Goal: Task Accomplishment & Management: Use online tool/utility

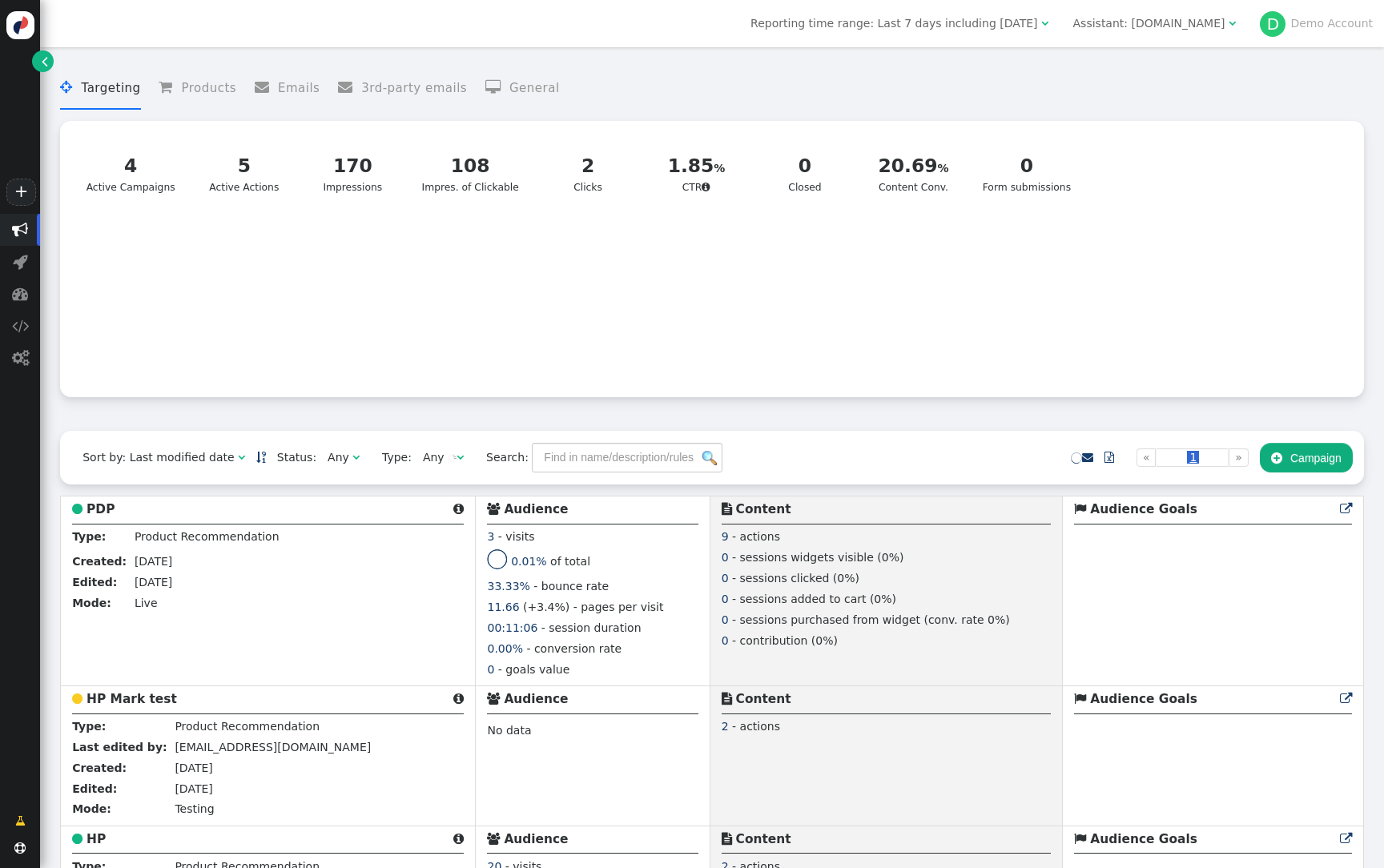
click at [1183, 17] on div "Assistant: spiraldirect.com" at bounding box center [1149, 24] width 152 height 16
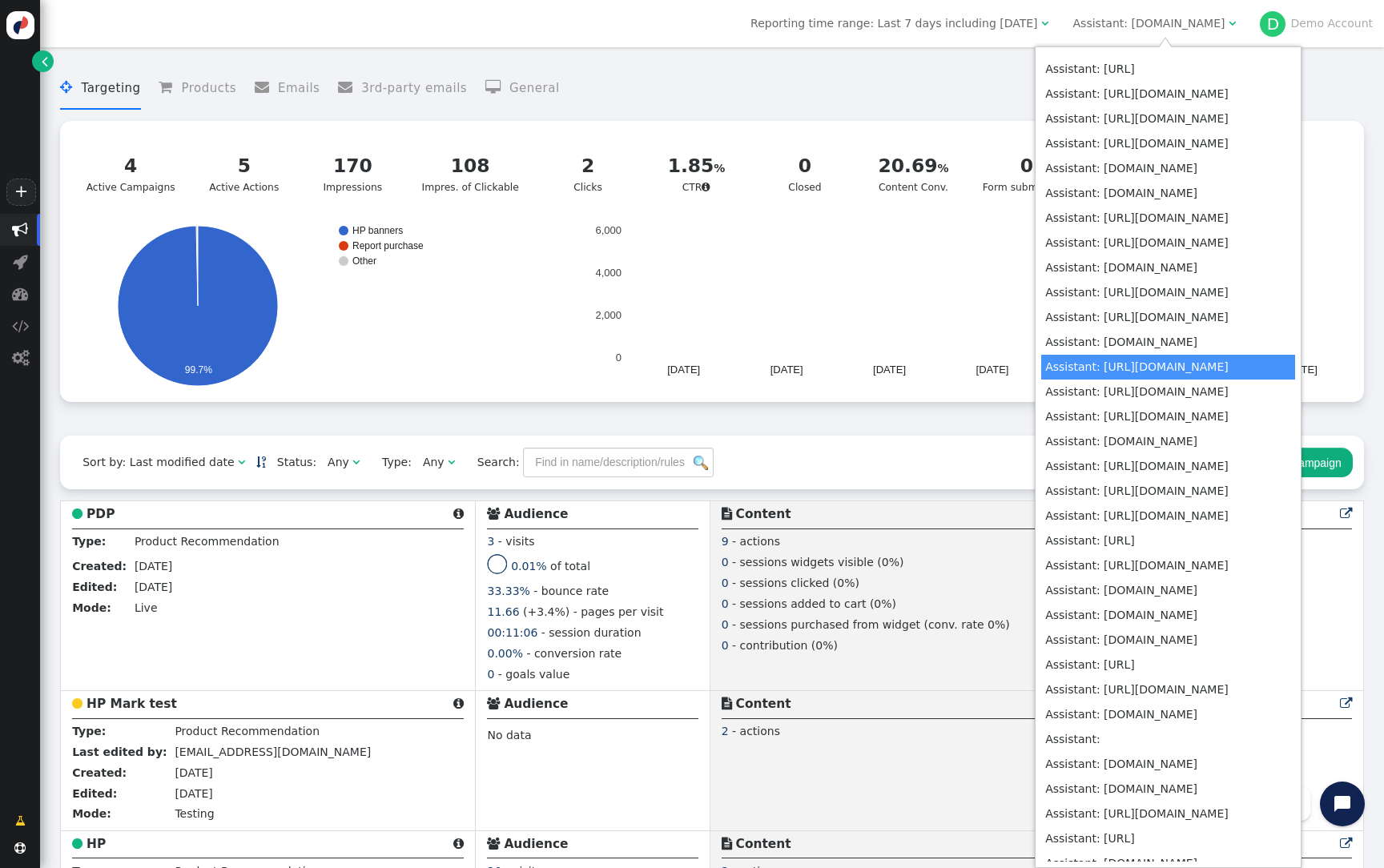
scroll to position [6072, 0]
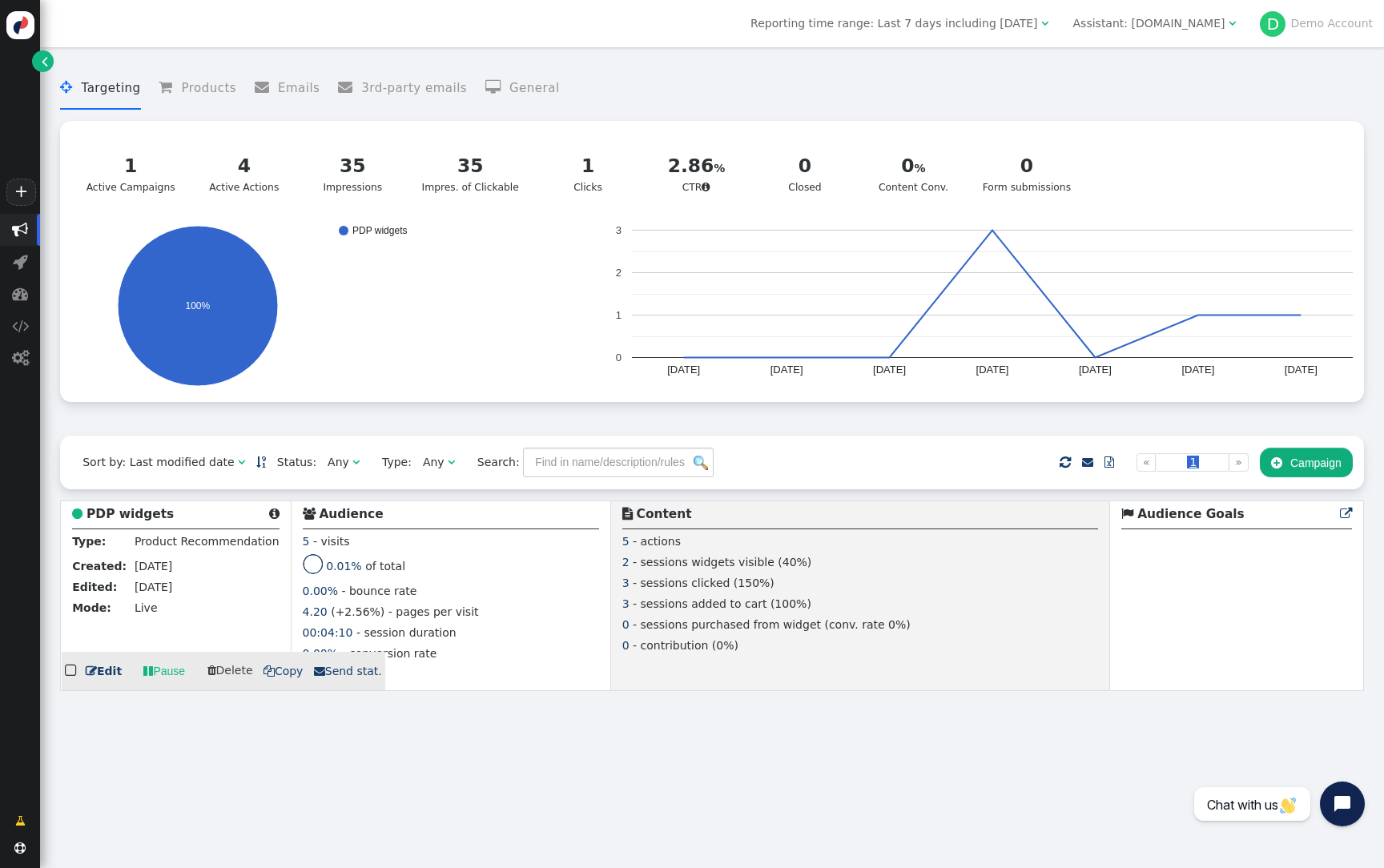
click at [139, 528] on div " PDP widgets " at bounding box center [176, 517] width 207 height 24
click at [139, 526] on div " PDP widgets " at bounding box center [176, 517] width 207 height 24
click at [155, 519] on b "PDP widgets" at bounding box center [130, 514] width 87 height 15
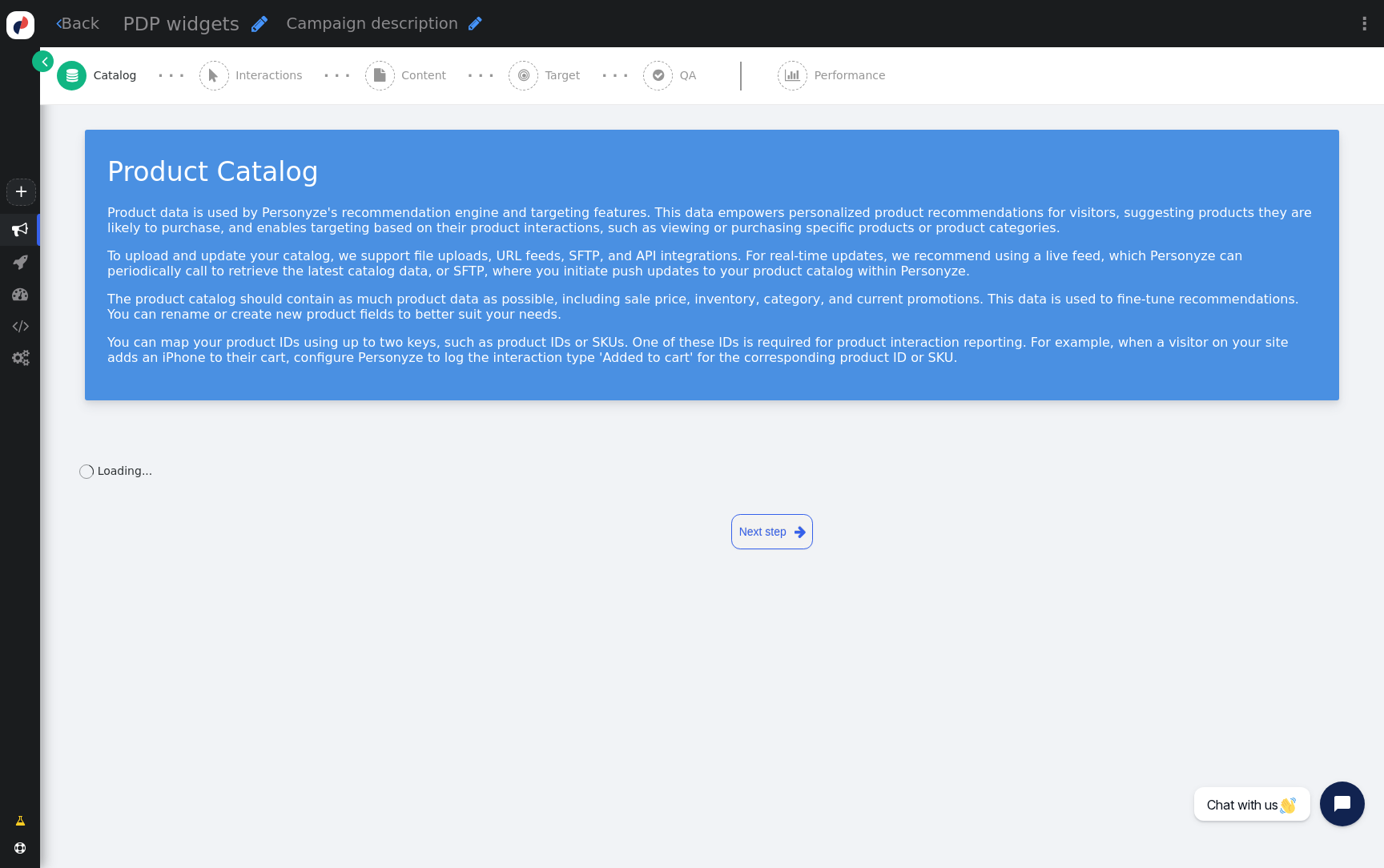
click at [382, 91] on div " Content" at bounding box center [409, 76] width 88 height 57
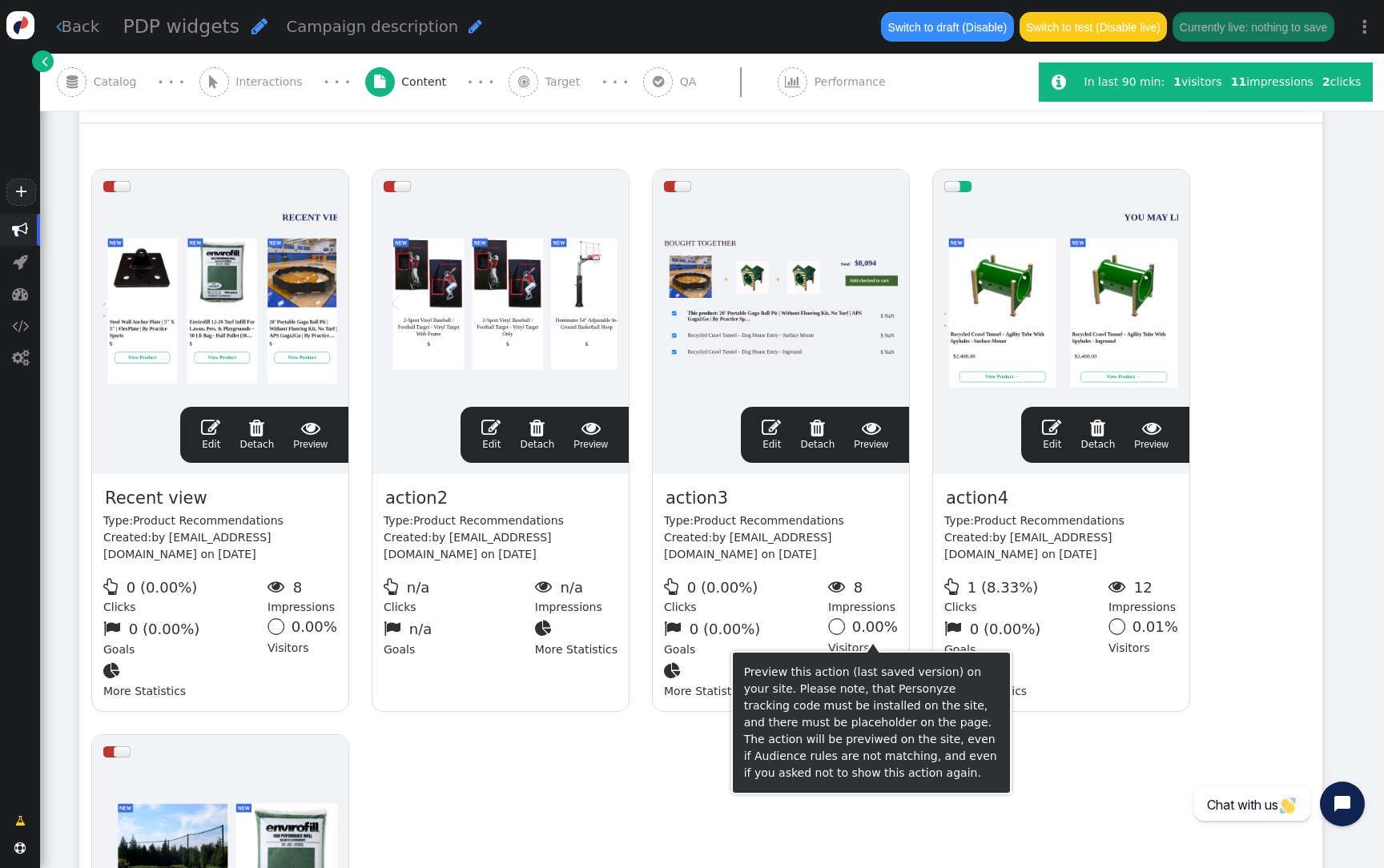
scroll to position [149, 0]
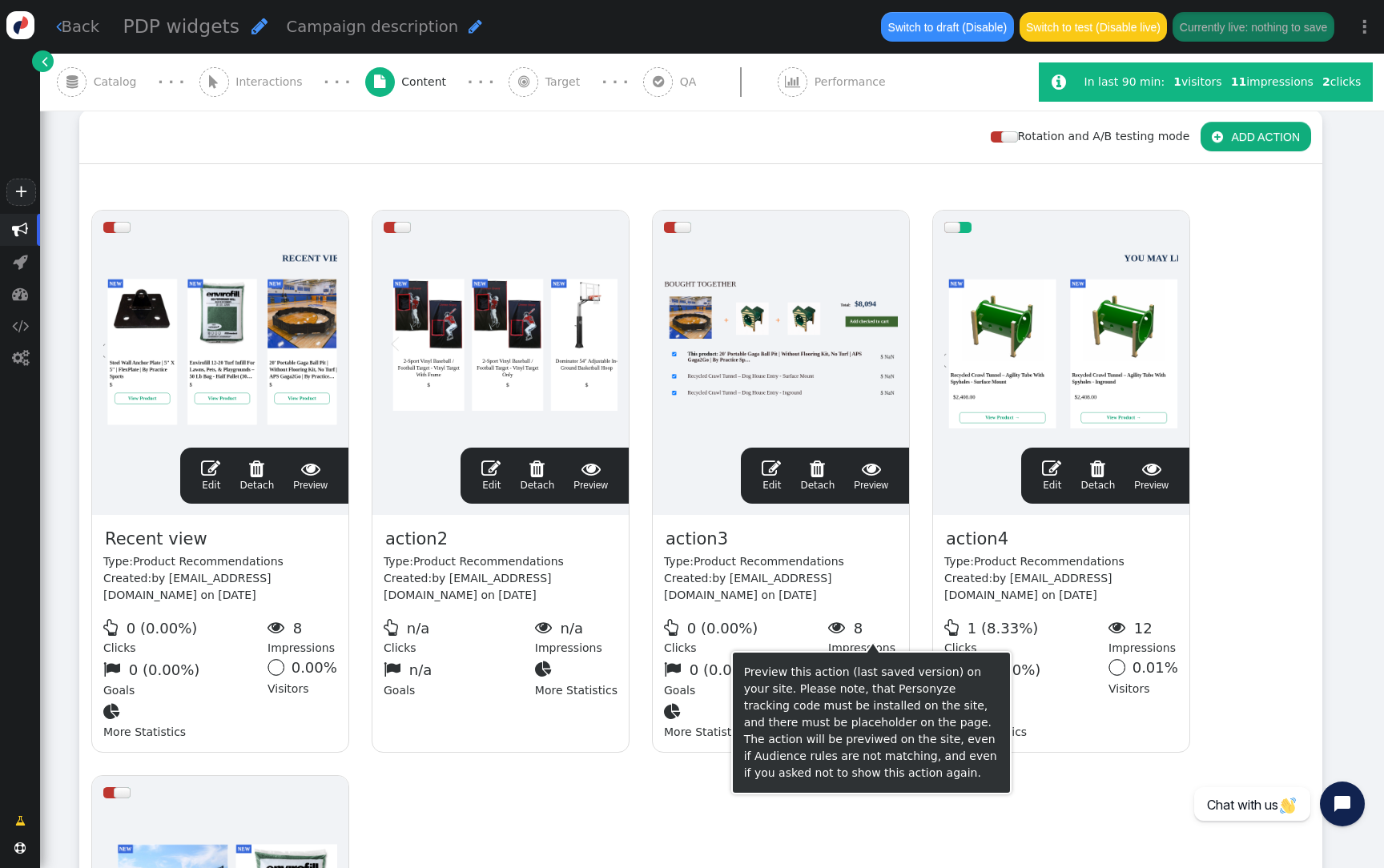
click at [1012, 401] on div at bounding box center [1061, 340] width 234 height 192
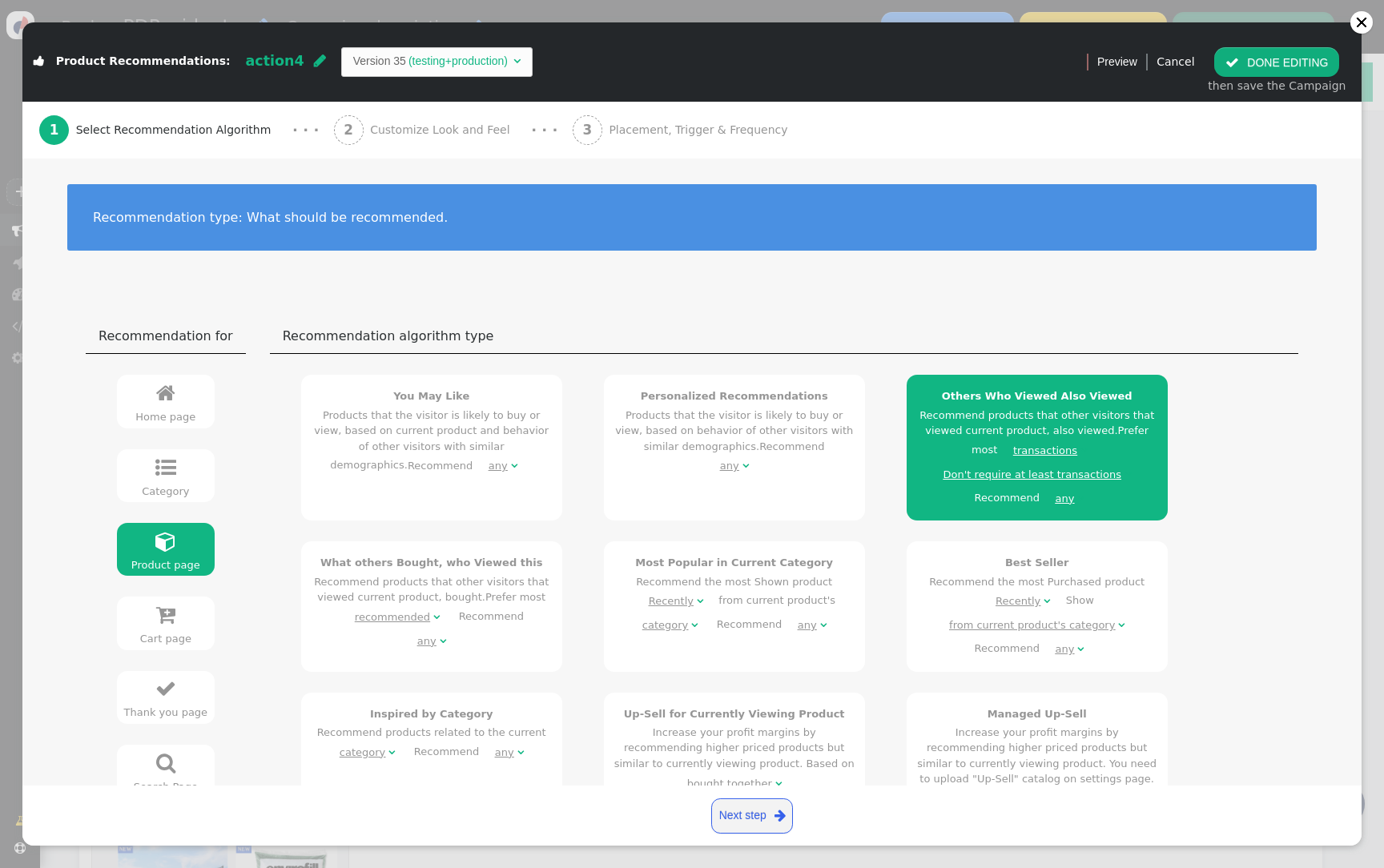
click at [399, 140] on div "2 Customize Look and Feel" at bounding box center [425, 130] width 183 height 57
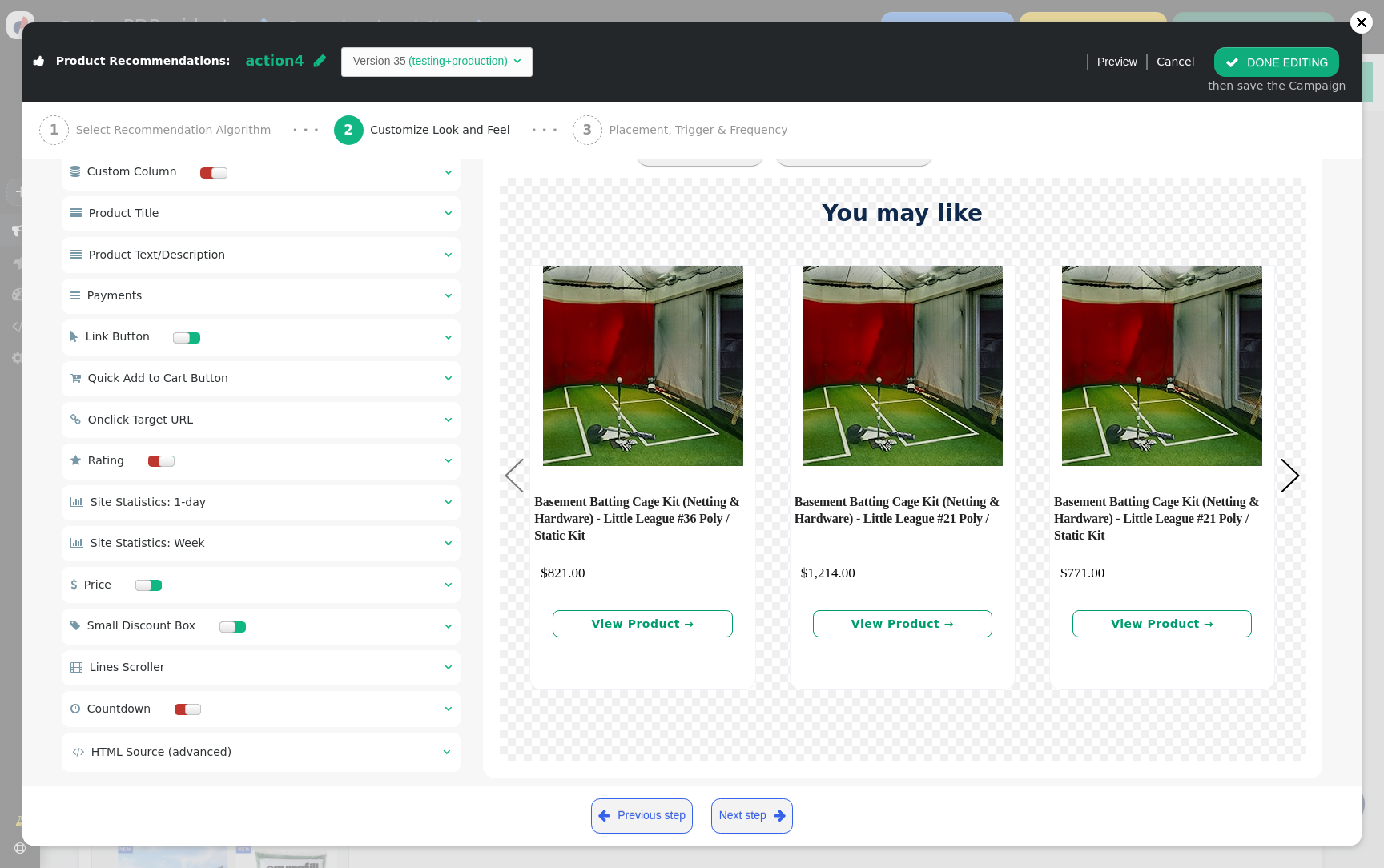
scroll to position [1033, 0]
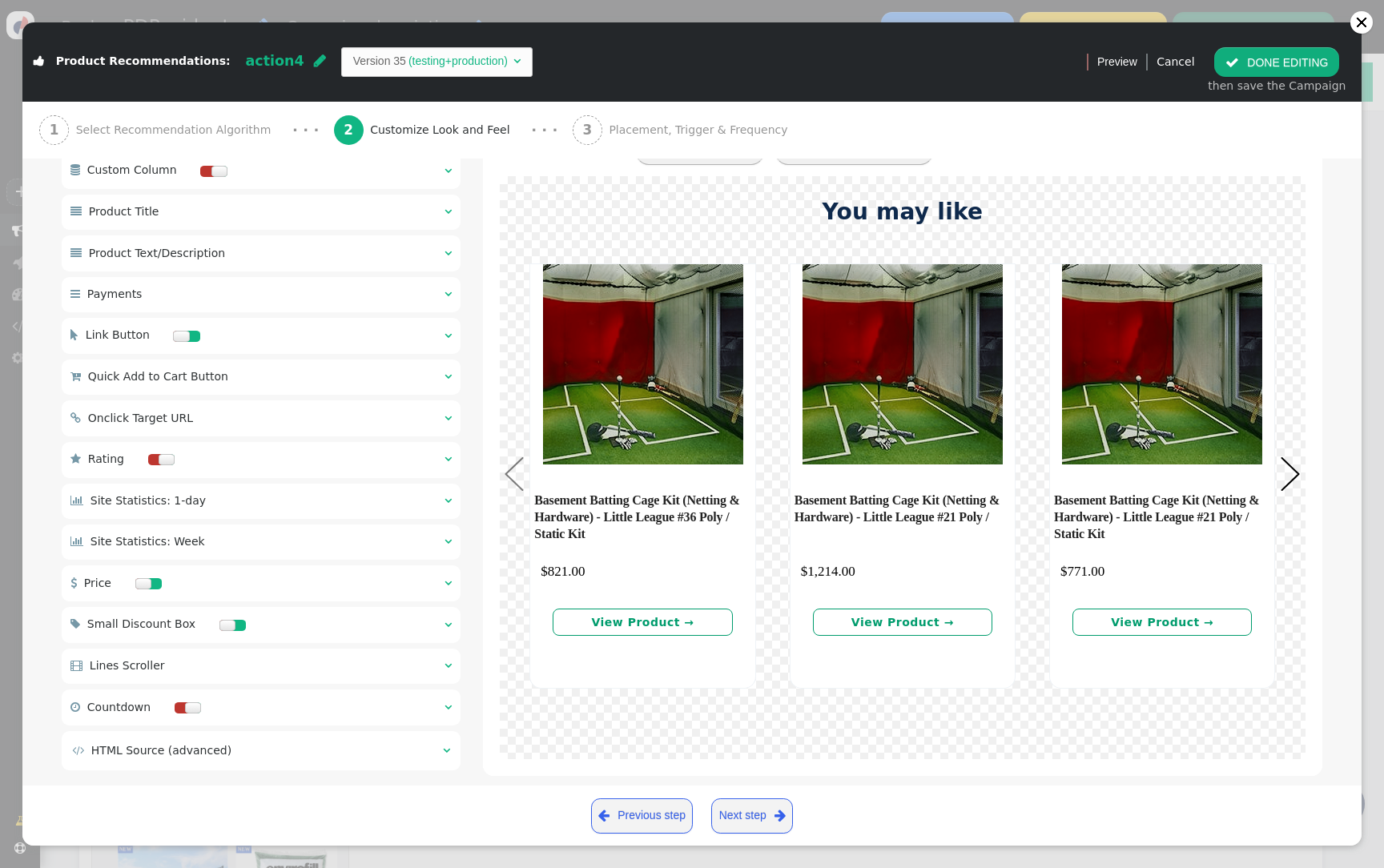
click at [425, 634] on div " Small Discount Box  " at bounding box center [261, 625] width 399 height 36
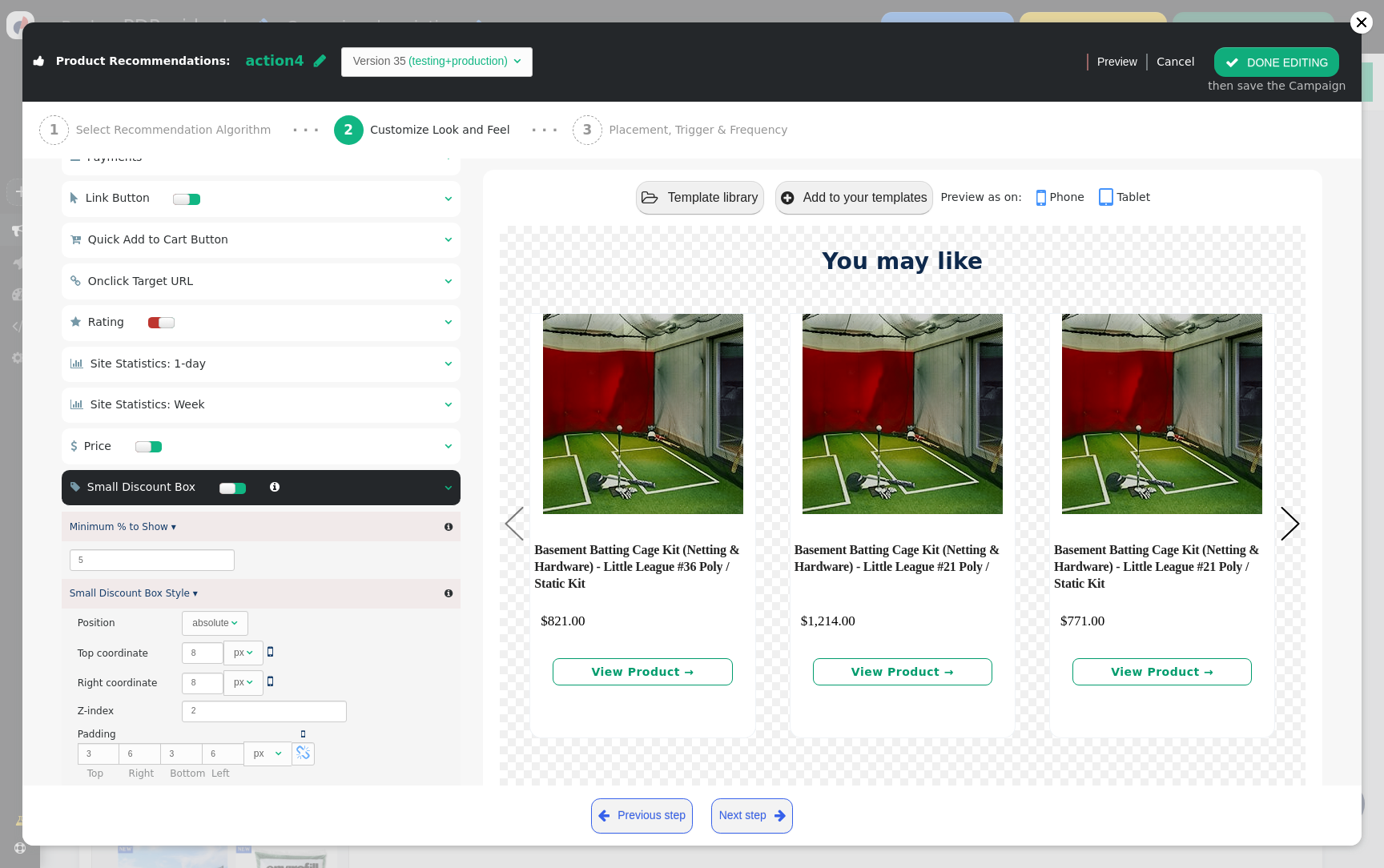
scroll to position [1173, 0]
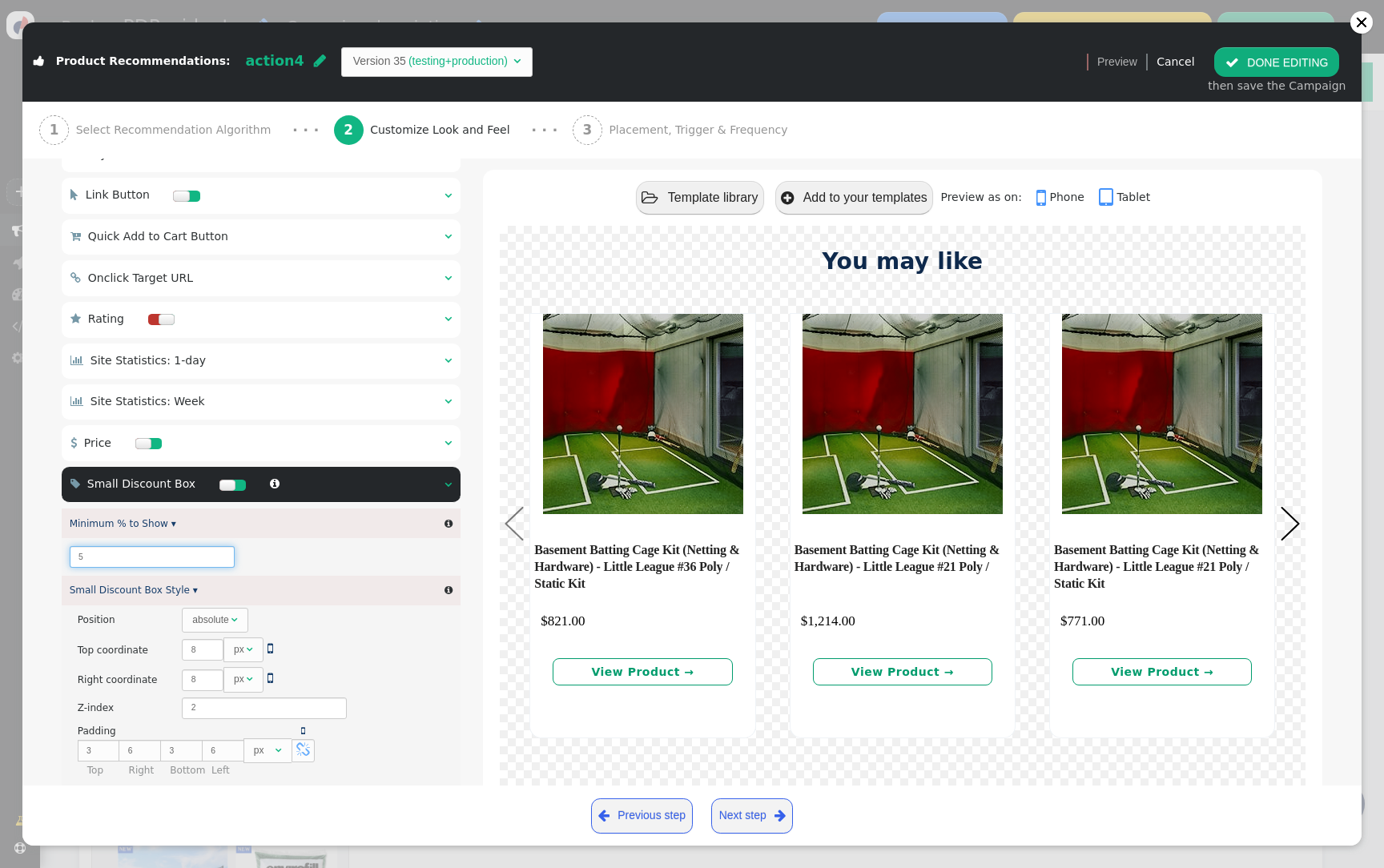
drag, startPoint x: 123, startPoint y: 571, endPoint x: 68, endPoint y: 565, distance: 55.3
click at [68, 565] on div "5" at bounding box center [261, 556] width 399 height 37
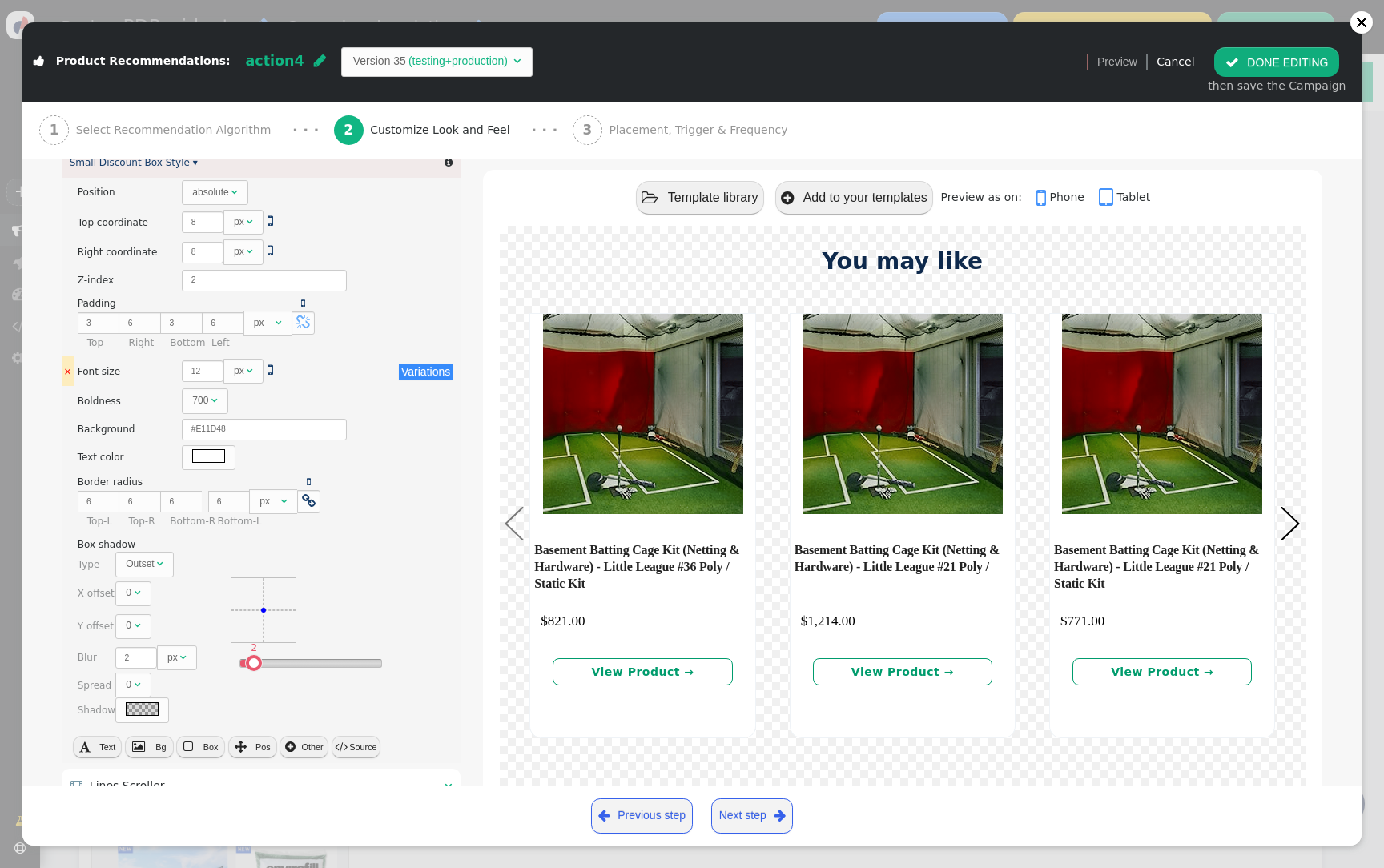
scroll to position [1602, 0]
click at [359, 756] on button " Source" at bounding box center [355, 745] width 48 height 23
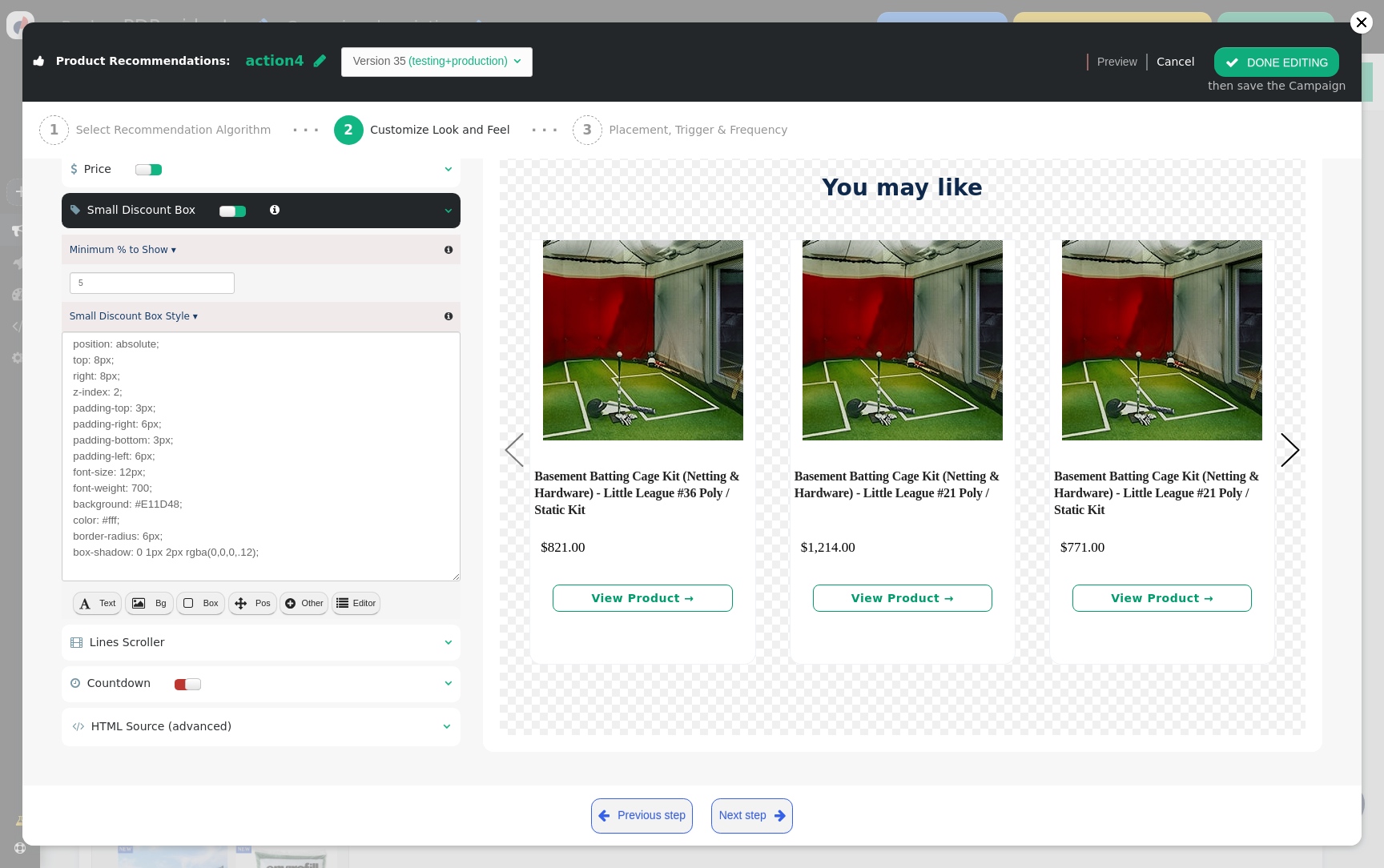
click at [360, 597] on button " Editor" at bounding box center [355, 603] width 48 height 23
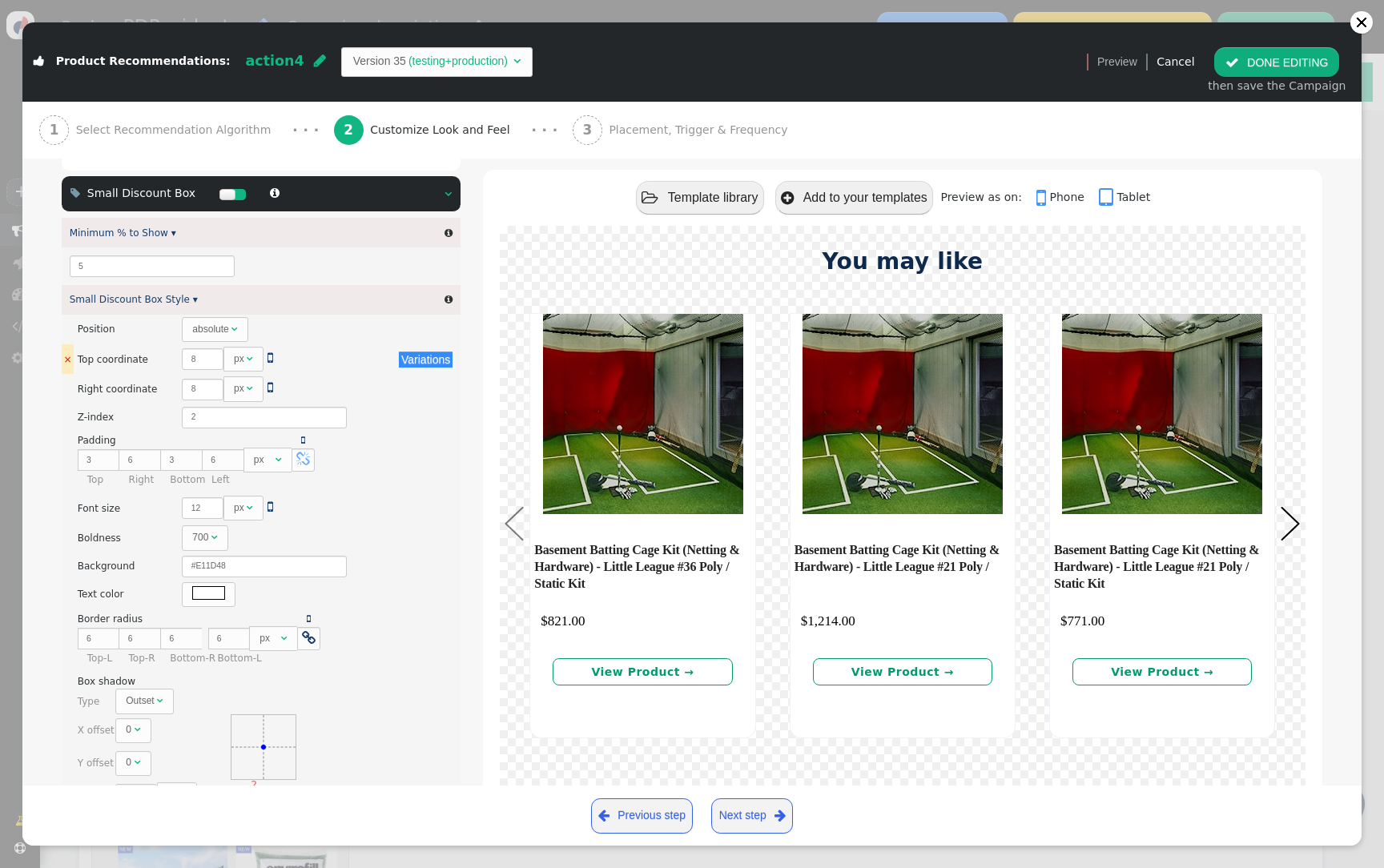
scroll to position [1356, 0]
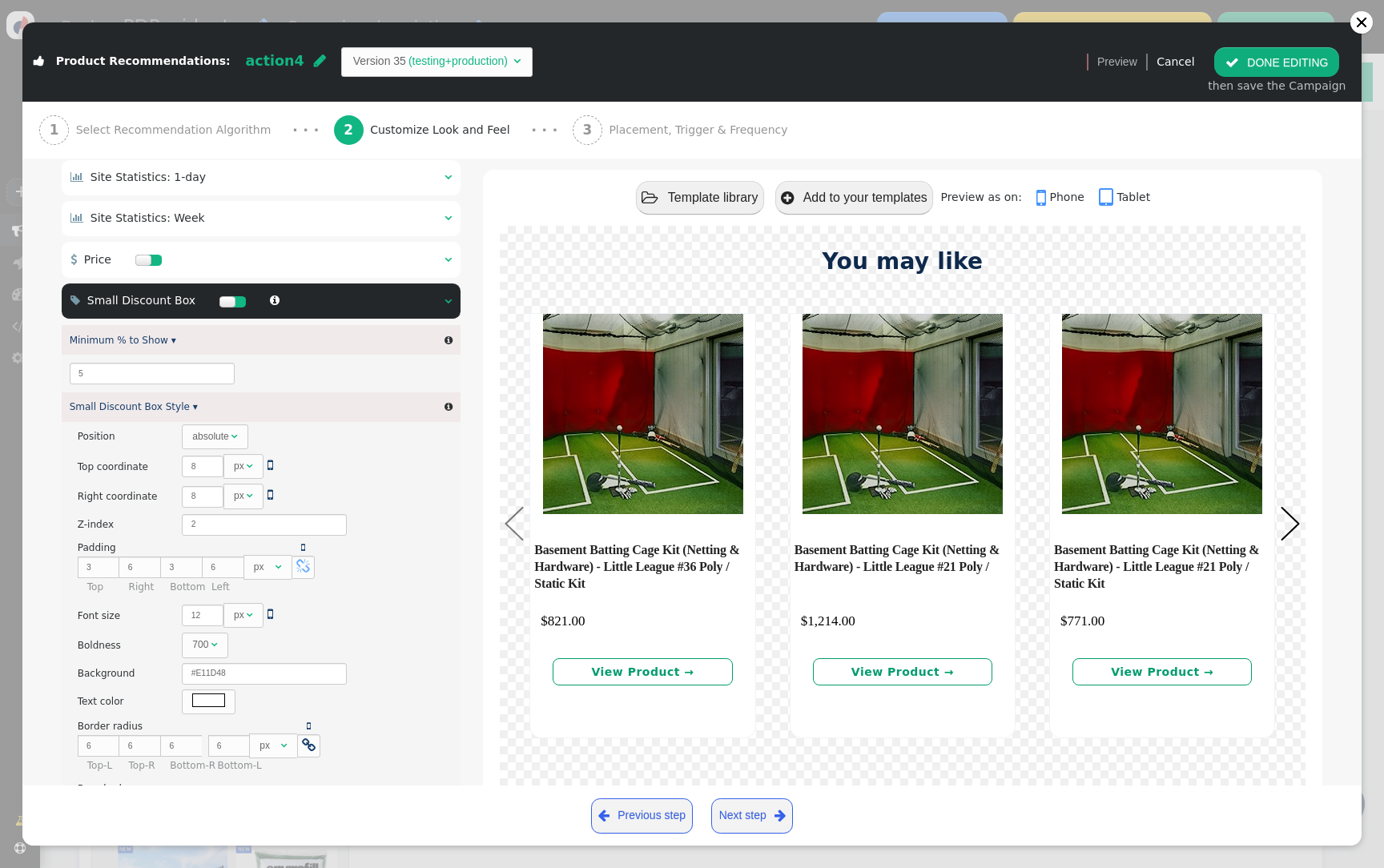
click at [372, 313] on div " Small Discount Box  " at bounding box center [261, 301] width 399 height 36
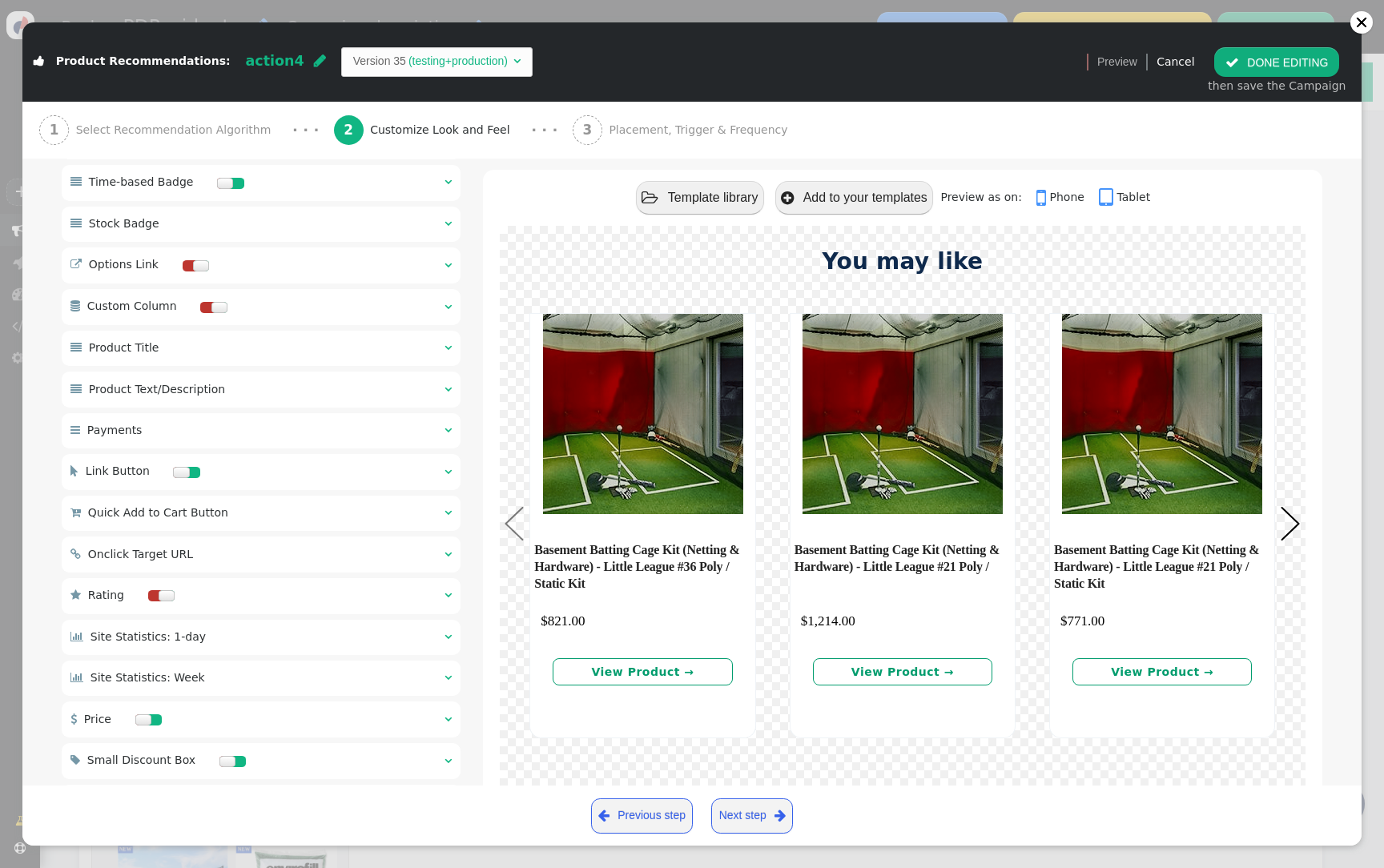
scroll to position [931, 0]
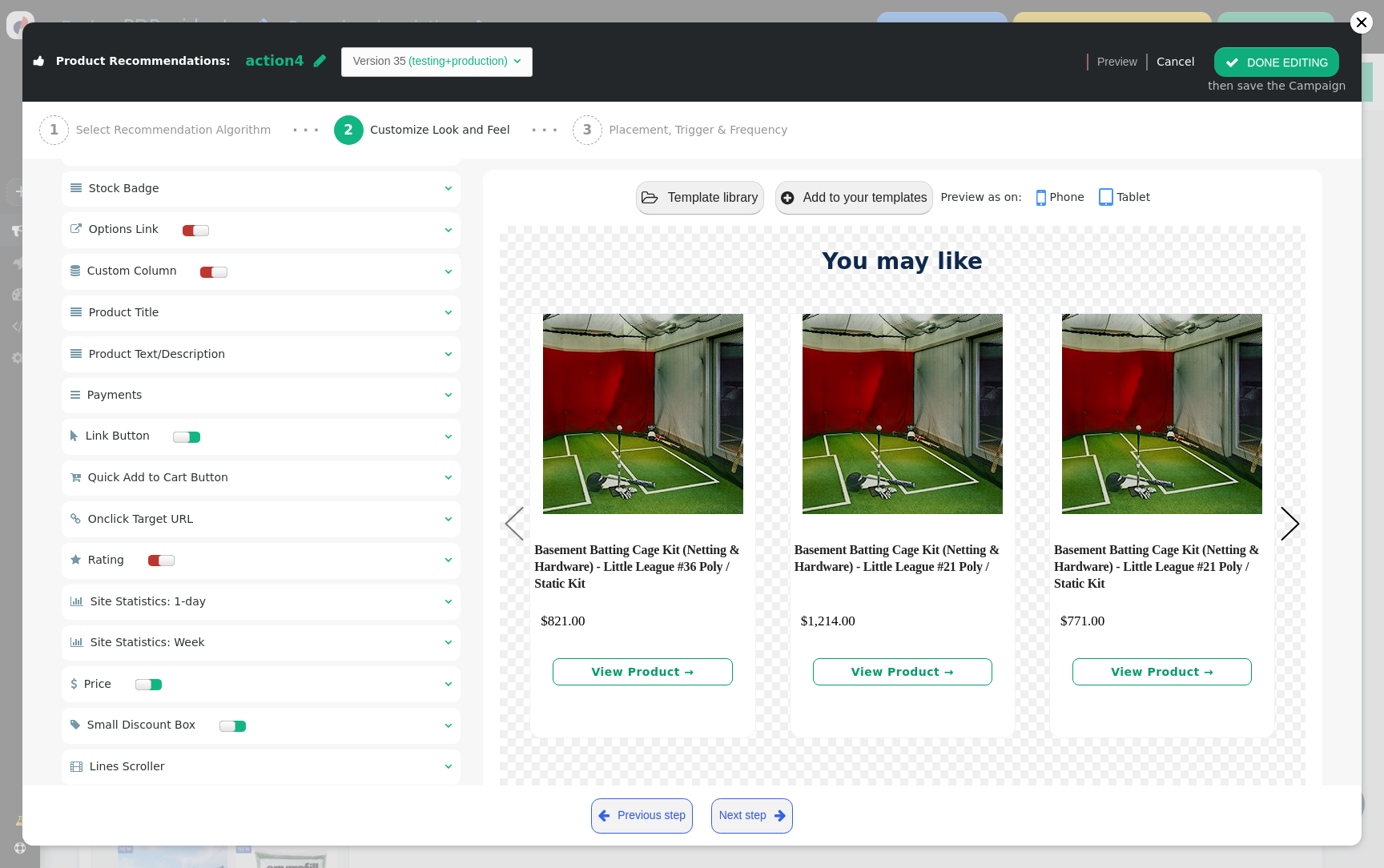
click at [321, 486] on div " Quick Add to Cart Button  " at bounding box center [261, 477] width 399 height 36
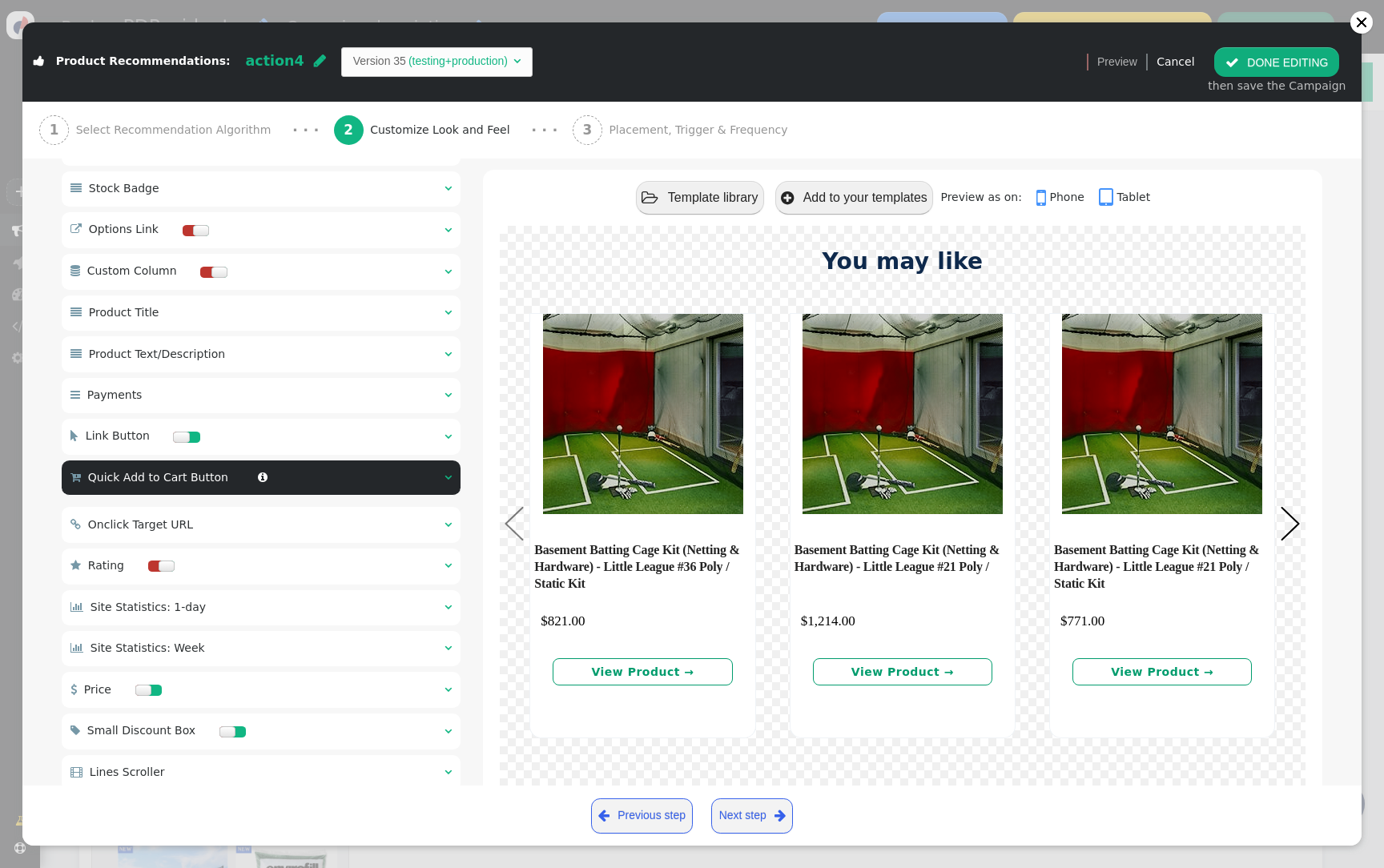
scroll to position [0, 0]
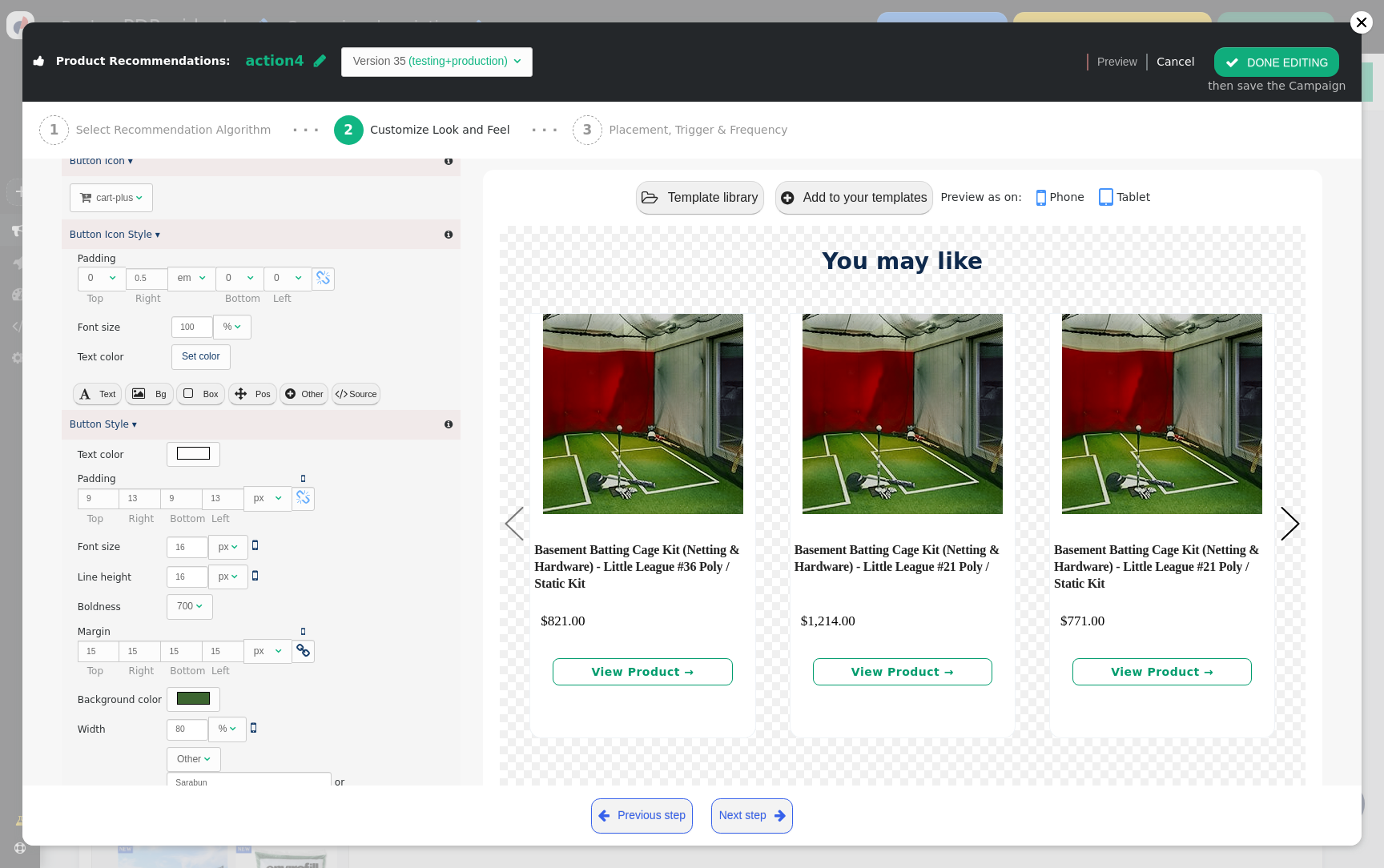
type input "ADD TO CART"
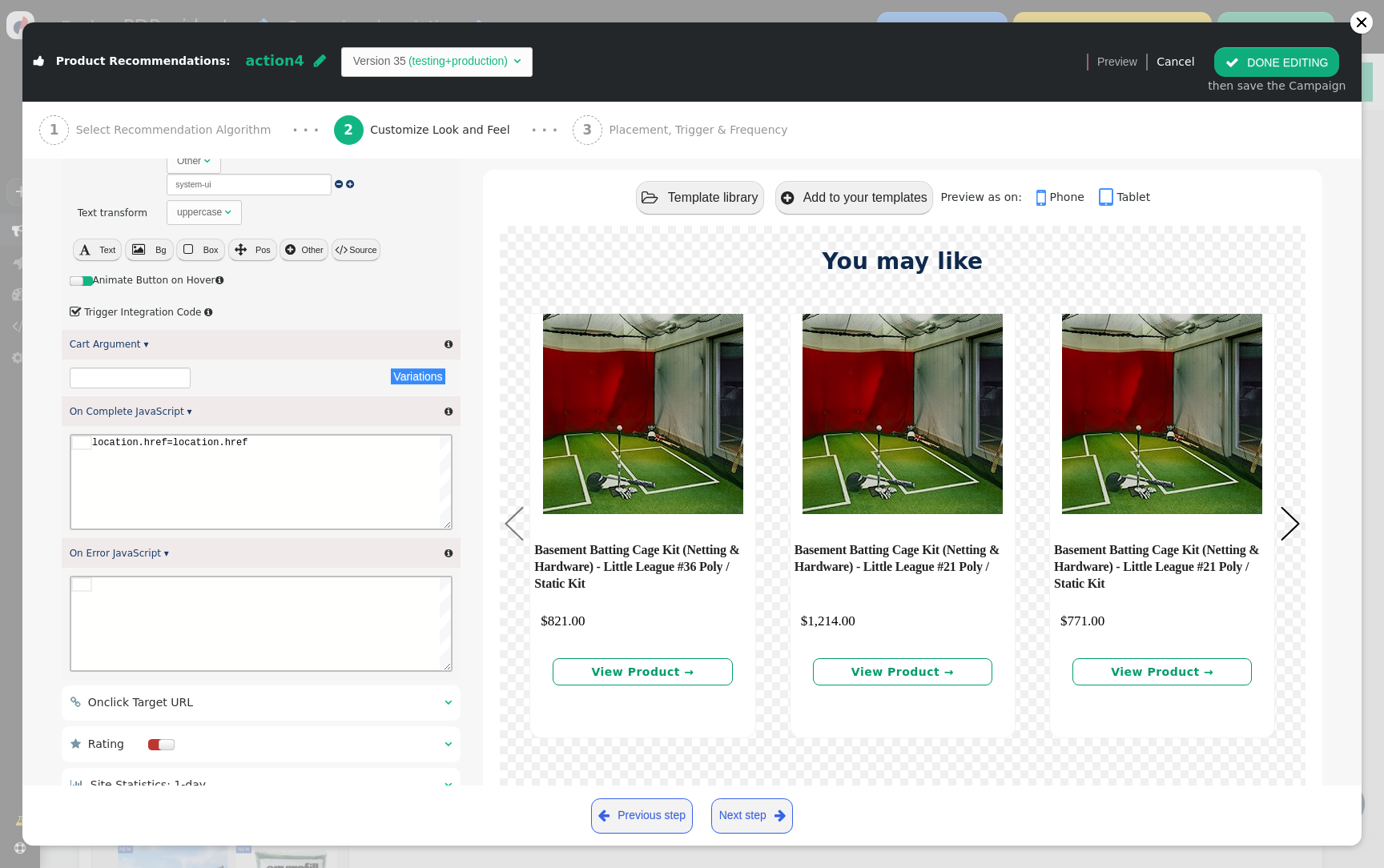
scroll to position [0, 156]
click at [299, 489] on div "location.href=location.href" at bounding box center [271, 482] width 359 height 93
paste textarea "document.querySelector('.minicart-count').innerHTML = parseInt(currentValue)+1 …"
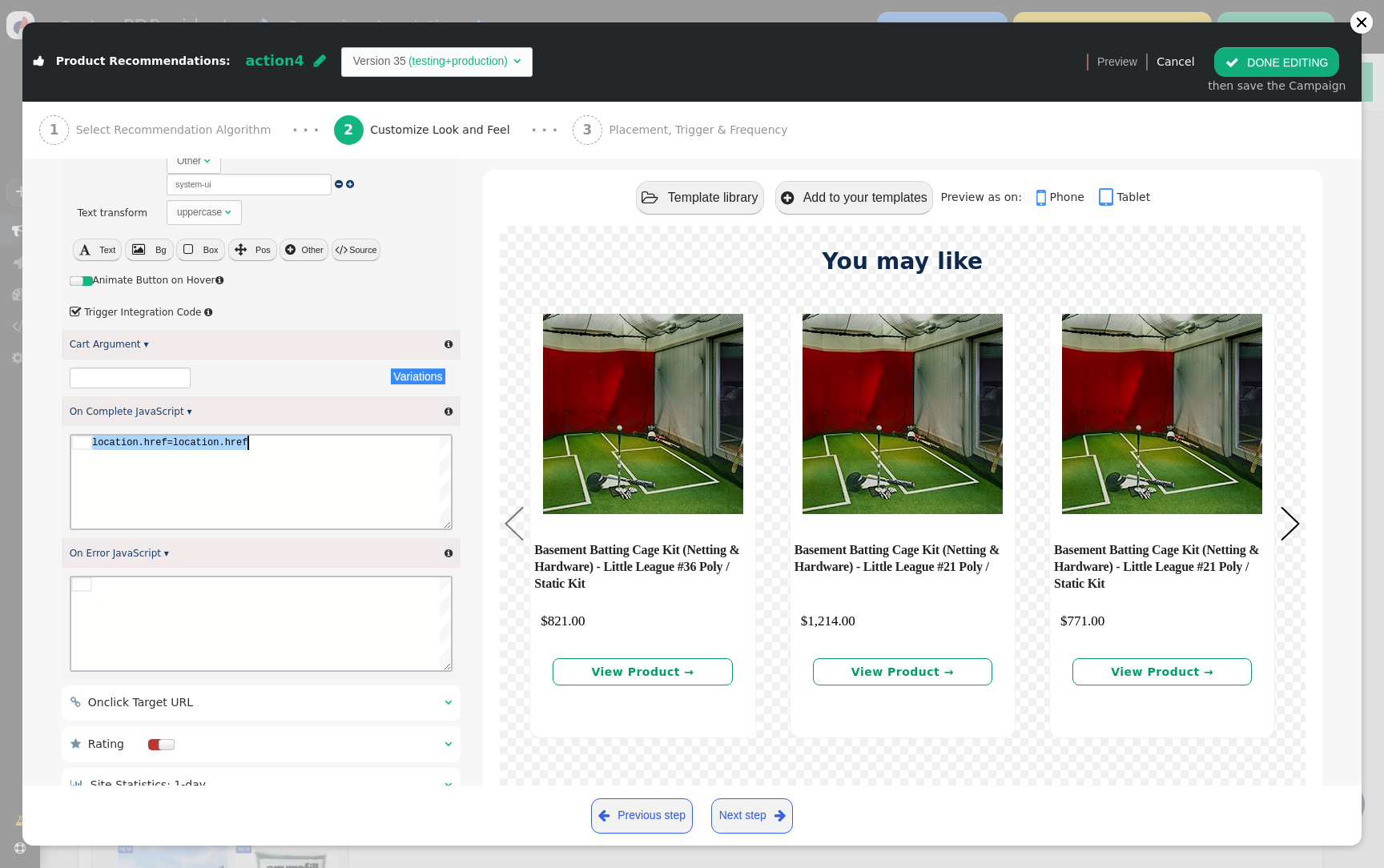
type textarea "document.querySelector('.minicart-count').innerHTML = parseInt(currentValue)+1 …"
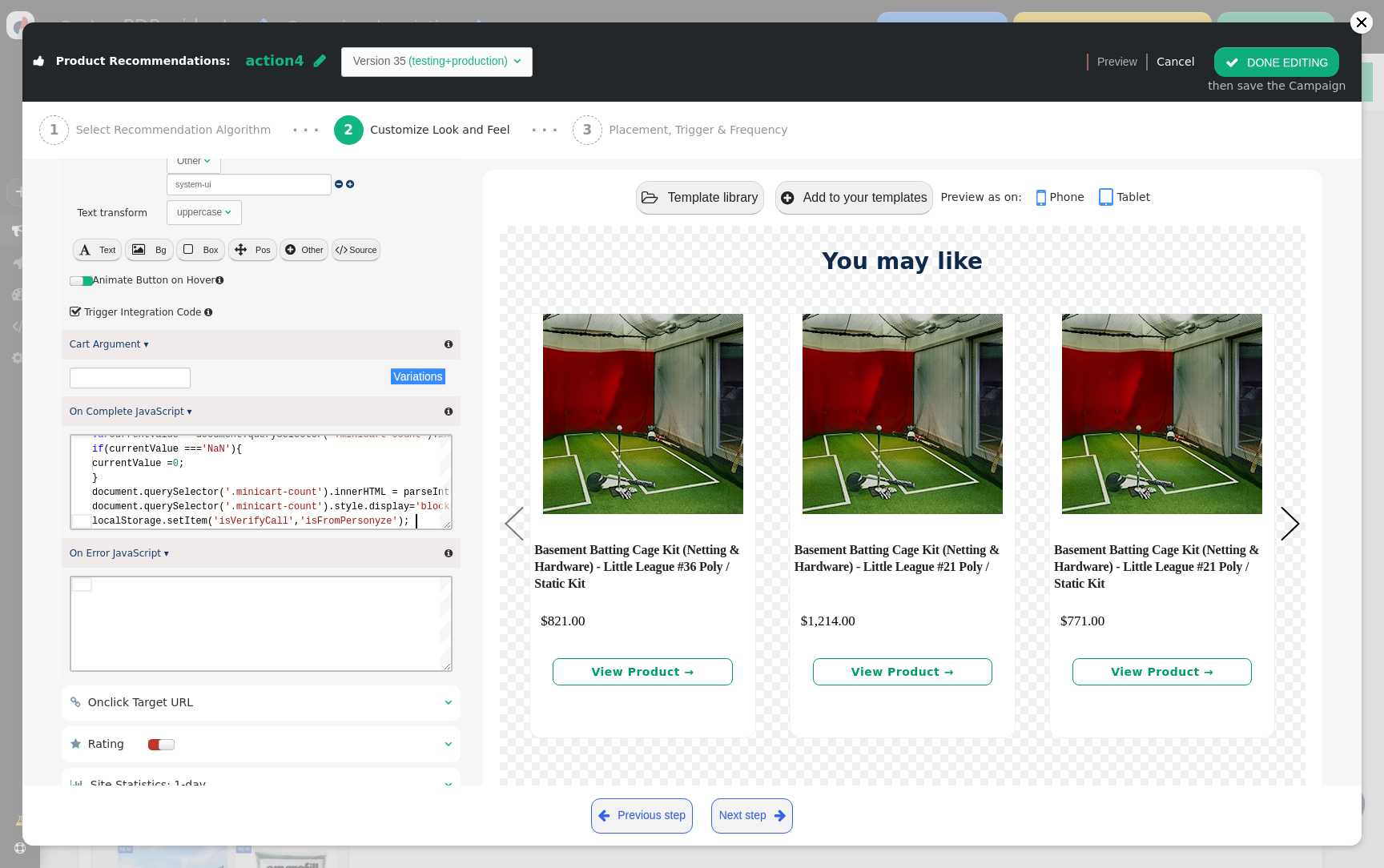
click at [274, 622] on div at bounding box center [271, 624] width 359 height 93
type textarea "let p = _S_T.new_elem(`<div class="$popup" position_number="2" style=""><div st…"
click at [1265, 80] on div "then save the Campaign" at bounding box center [1276, 86] width 138 height 16
click at [1291, 68] on button " DONE EDITING" at bounding box center [1276, 62] width 125 height 29
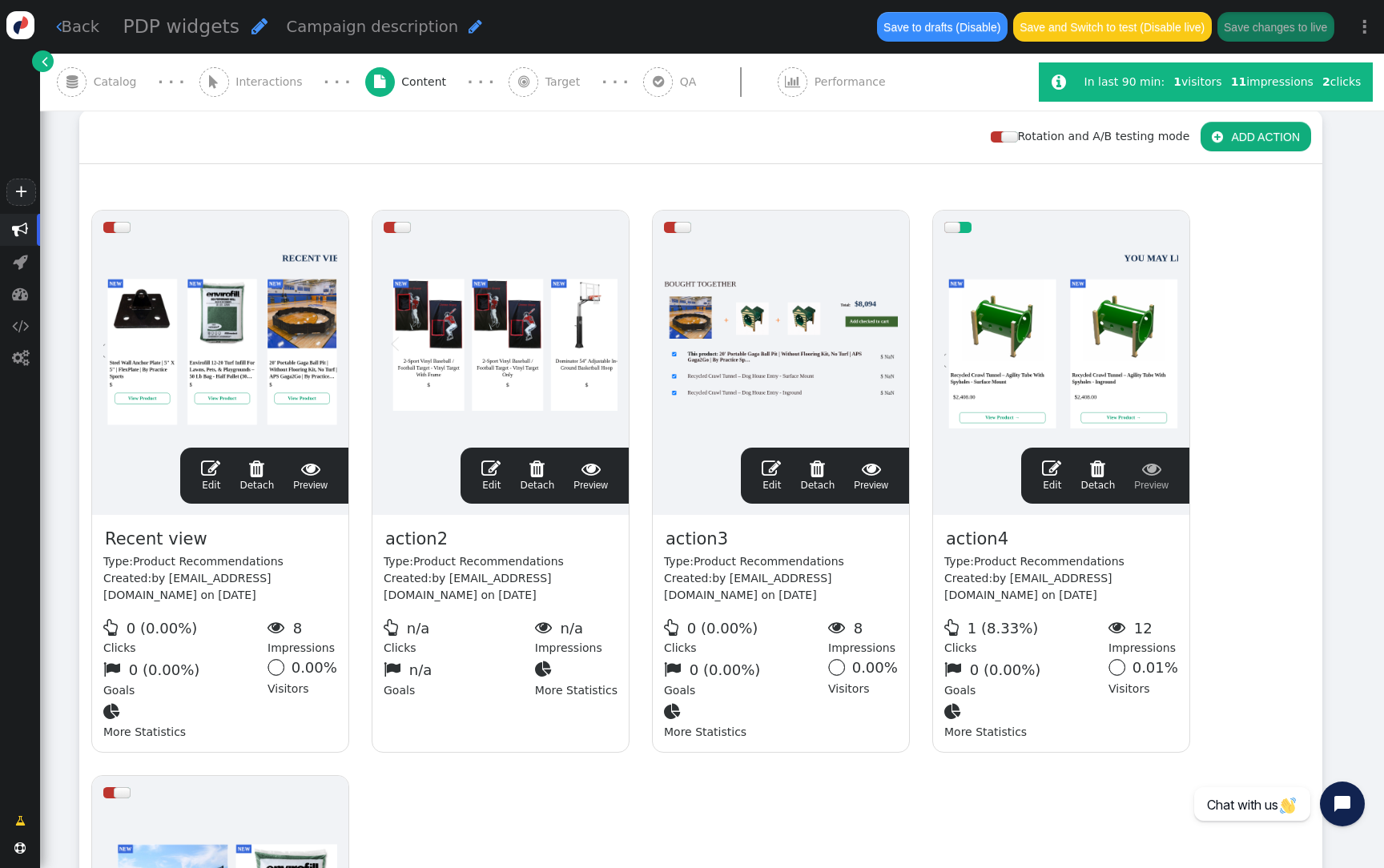
scroll to position [0, 0]
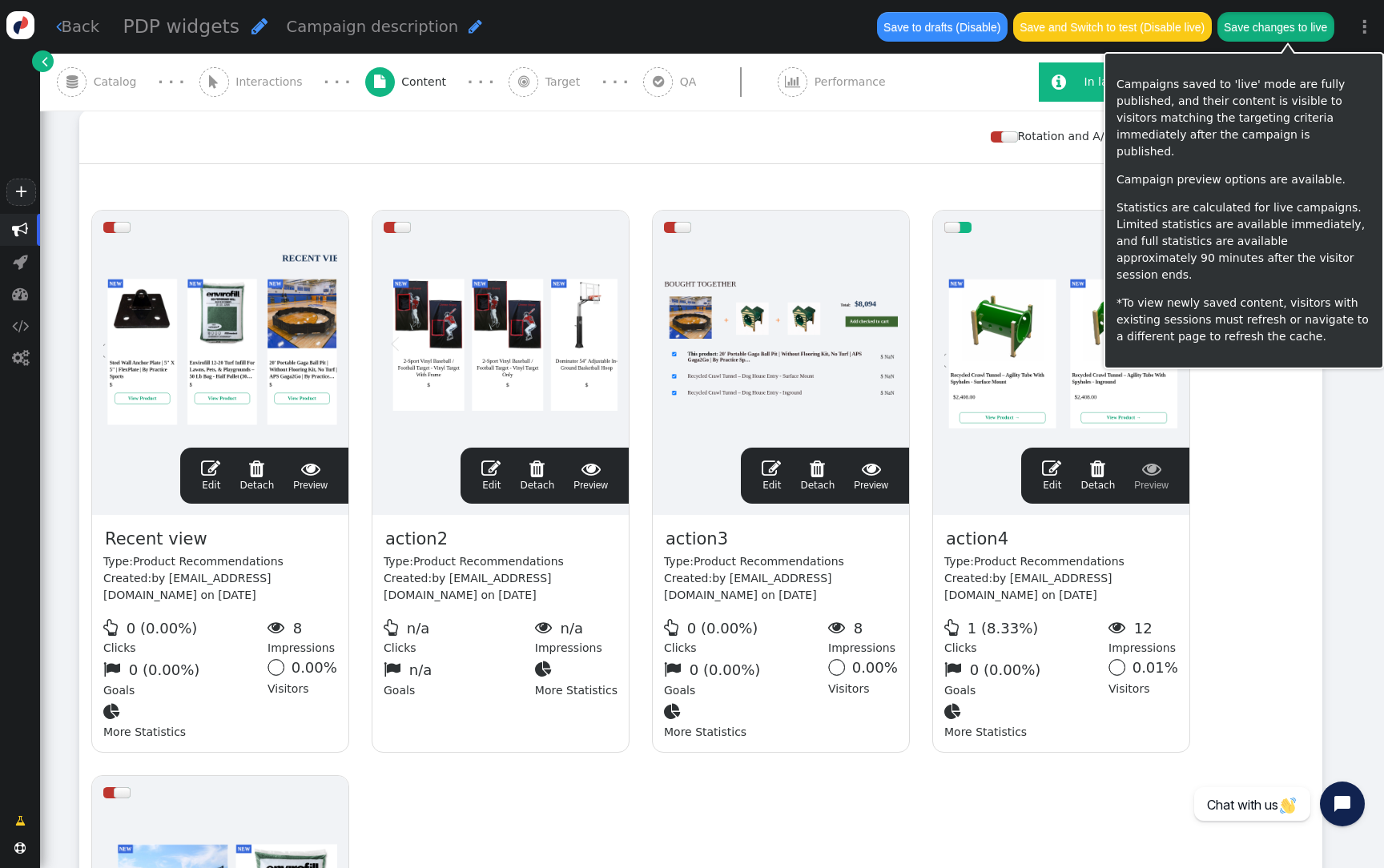
click at [1278, 28] on button "Save changes to live" at bounding box center [1276, 27] width 117 height 29
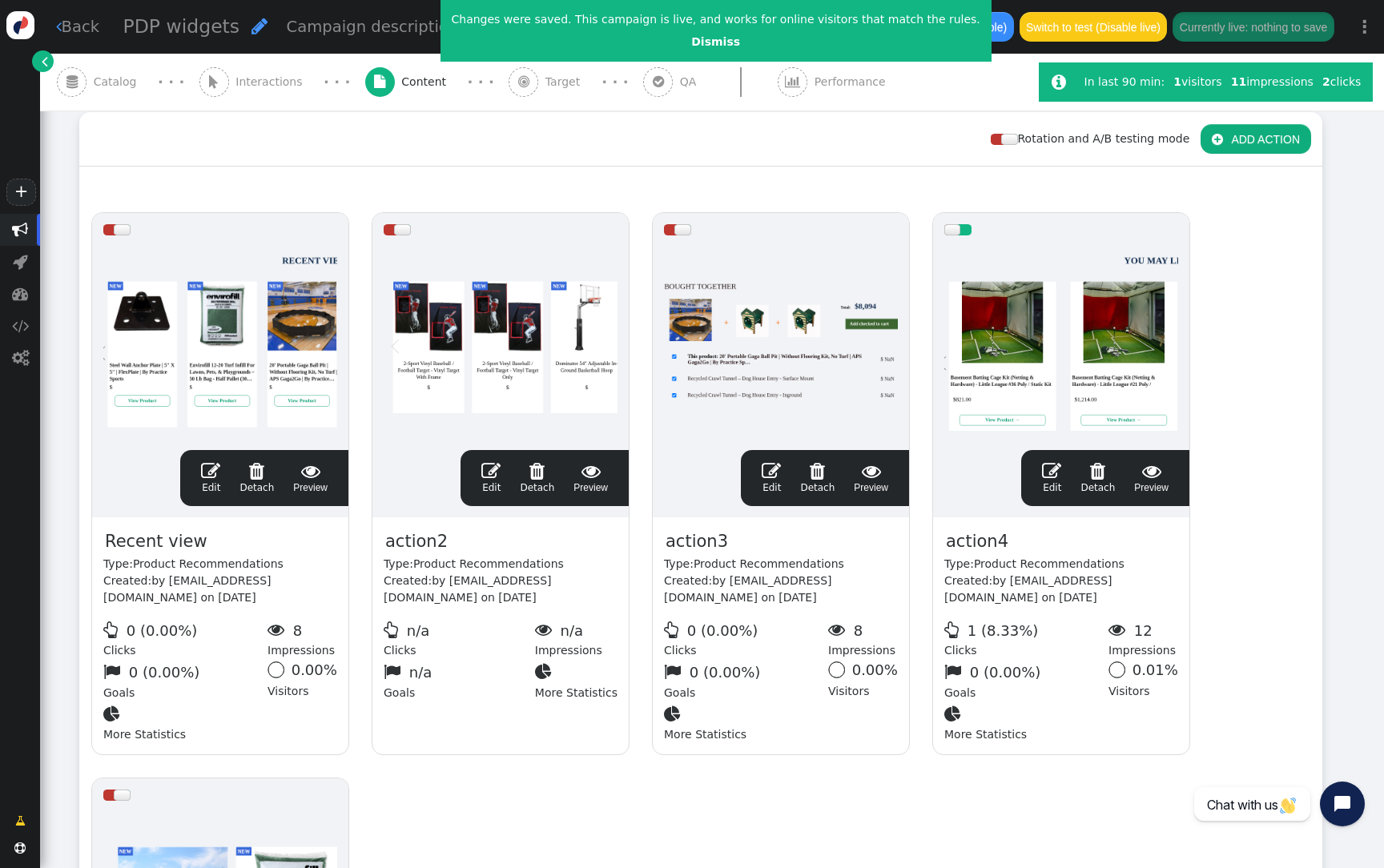
scroll to position [125, 0]
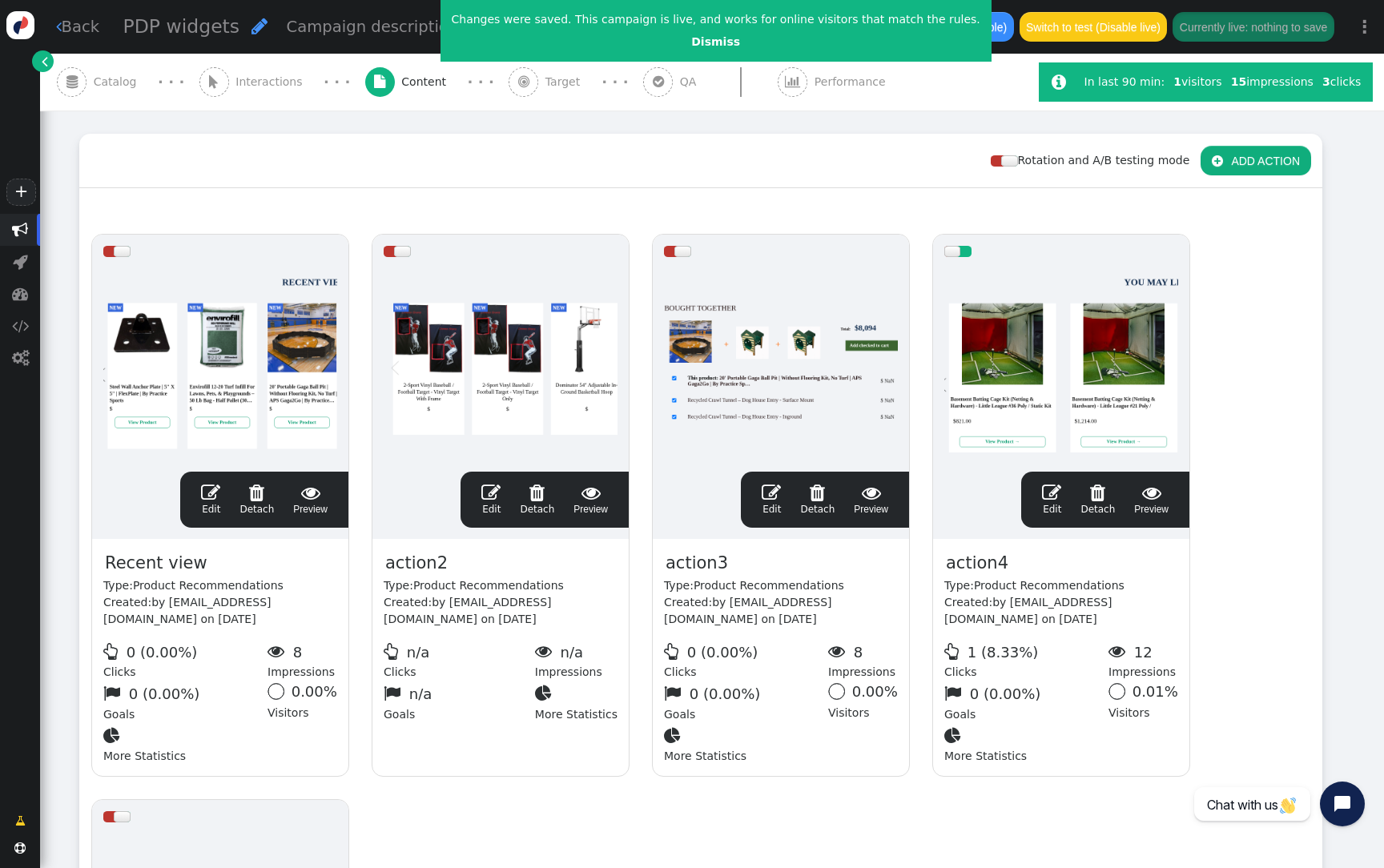
click at [1059, 389] on div at bounding box center [1061, 364] width 234 height 192
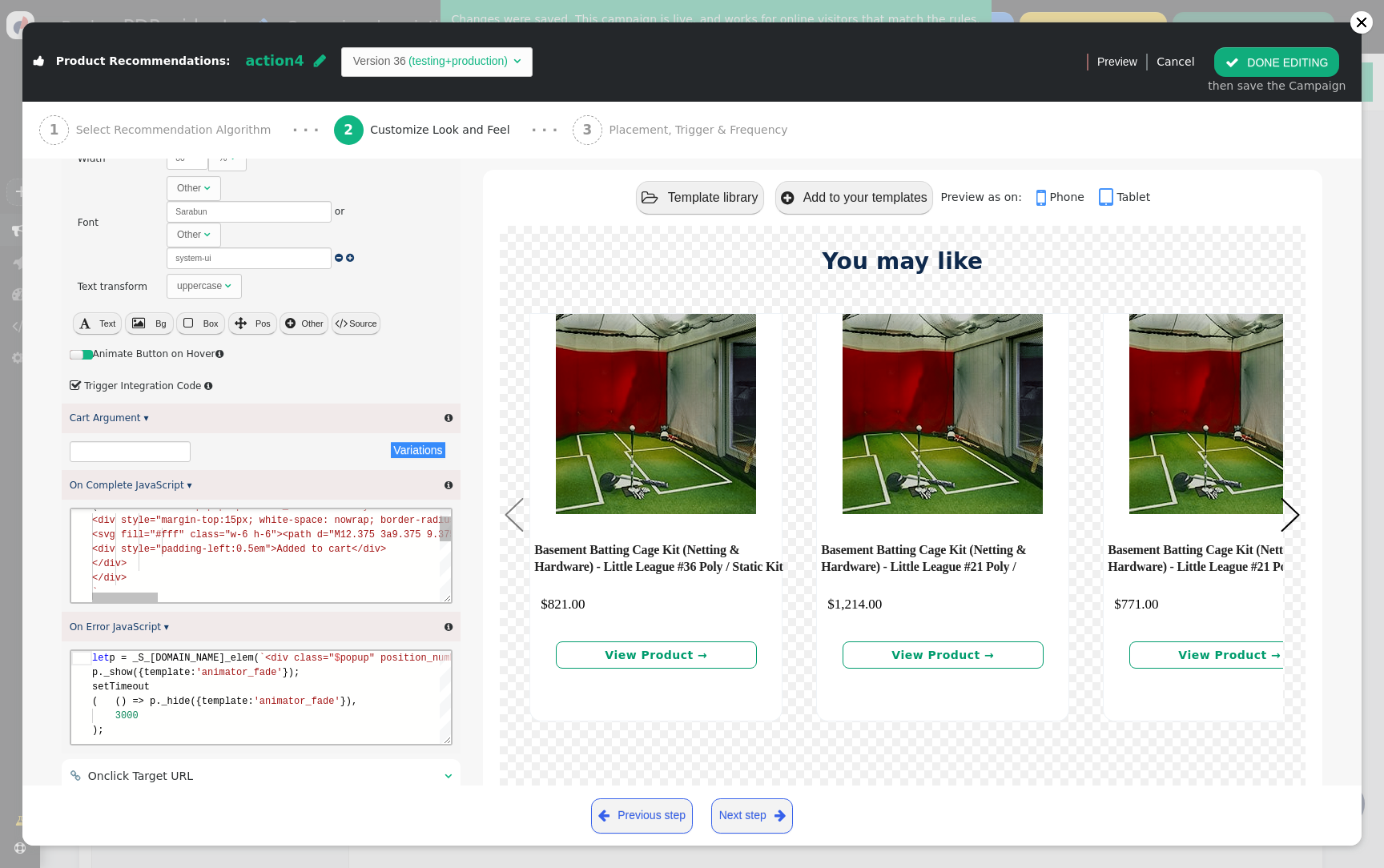
scroll to position [29, 249]
click at [338, 554] on span "<div style="padding-left:0.5em">Added to cart<" at bounding box center [224, 550] width 265 height 11
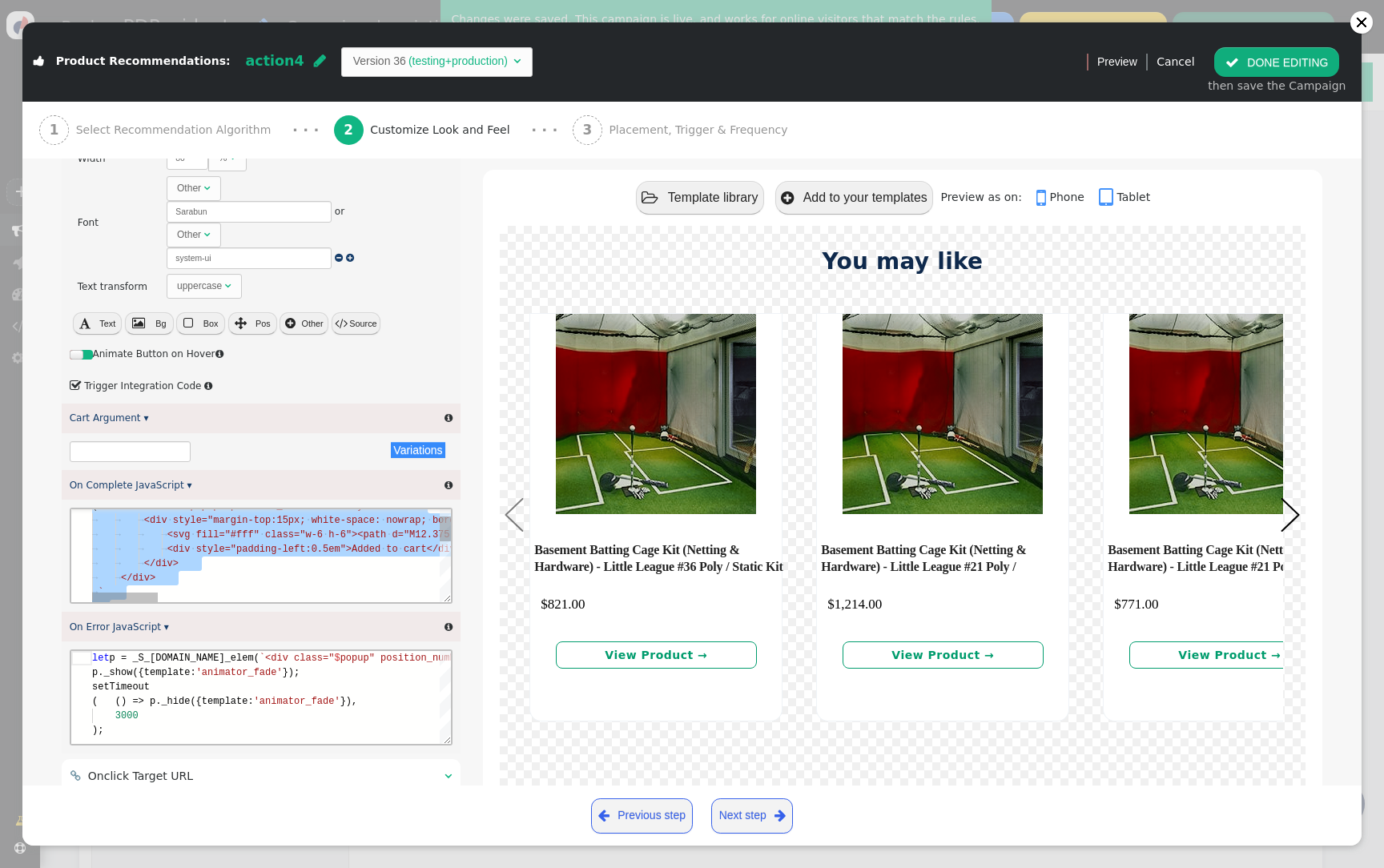
scroll to position [58, 80]
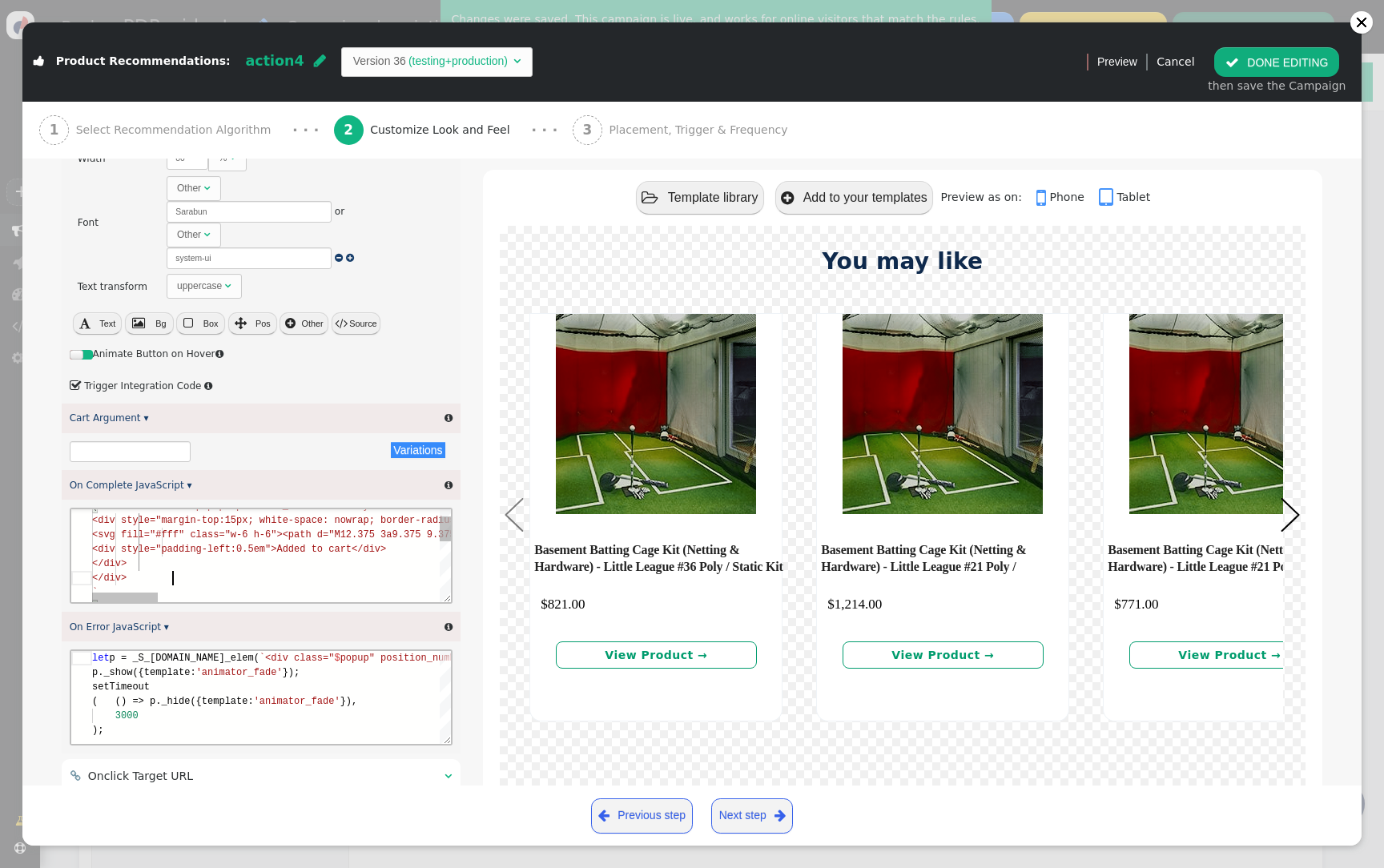
click at [314, 584] on div "</div>" at bounding box center [1032, 578] width 1881 height 15
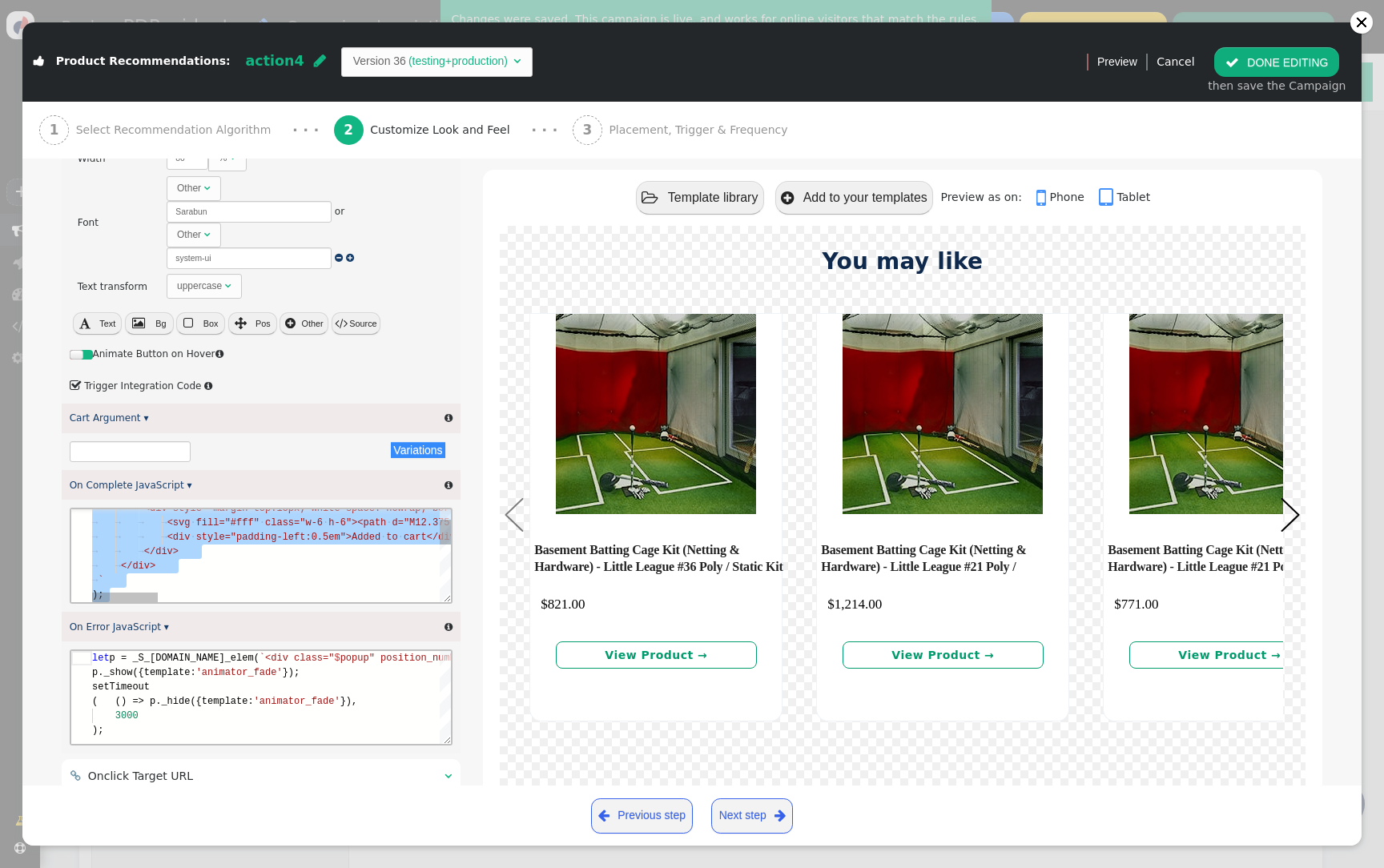
paste textarea "ocalStorage.setItem('isVerifyCall', 'isFromPersonyze');"
type textarea "localStorage.setItem('isVerifyCall', 'isFromPersonyze');"
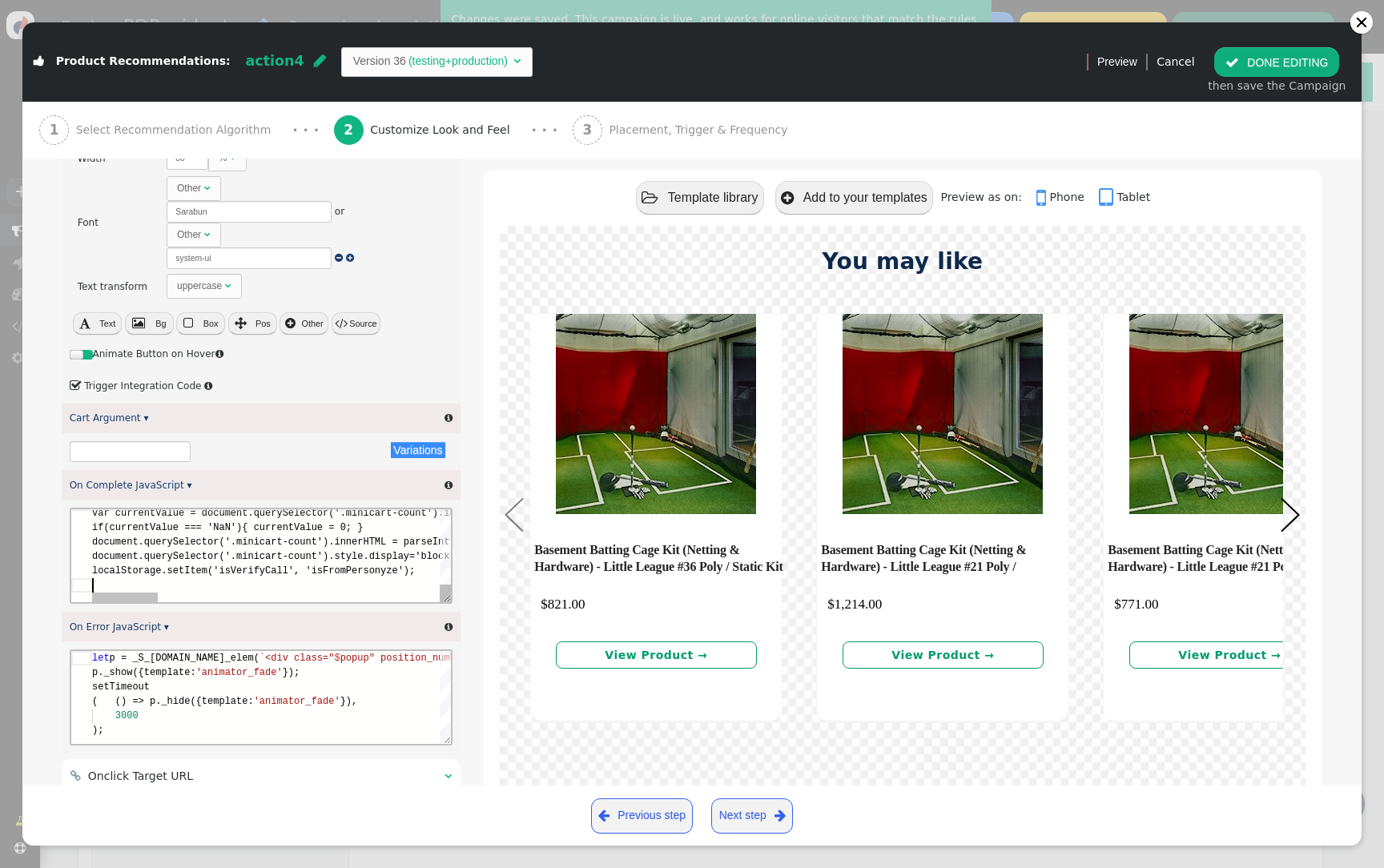
scroll to position [15, 0]
click at [1314, 69] on button " DONE EDITING" at bounding box center [1276, 62] width 125 height 29
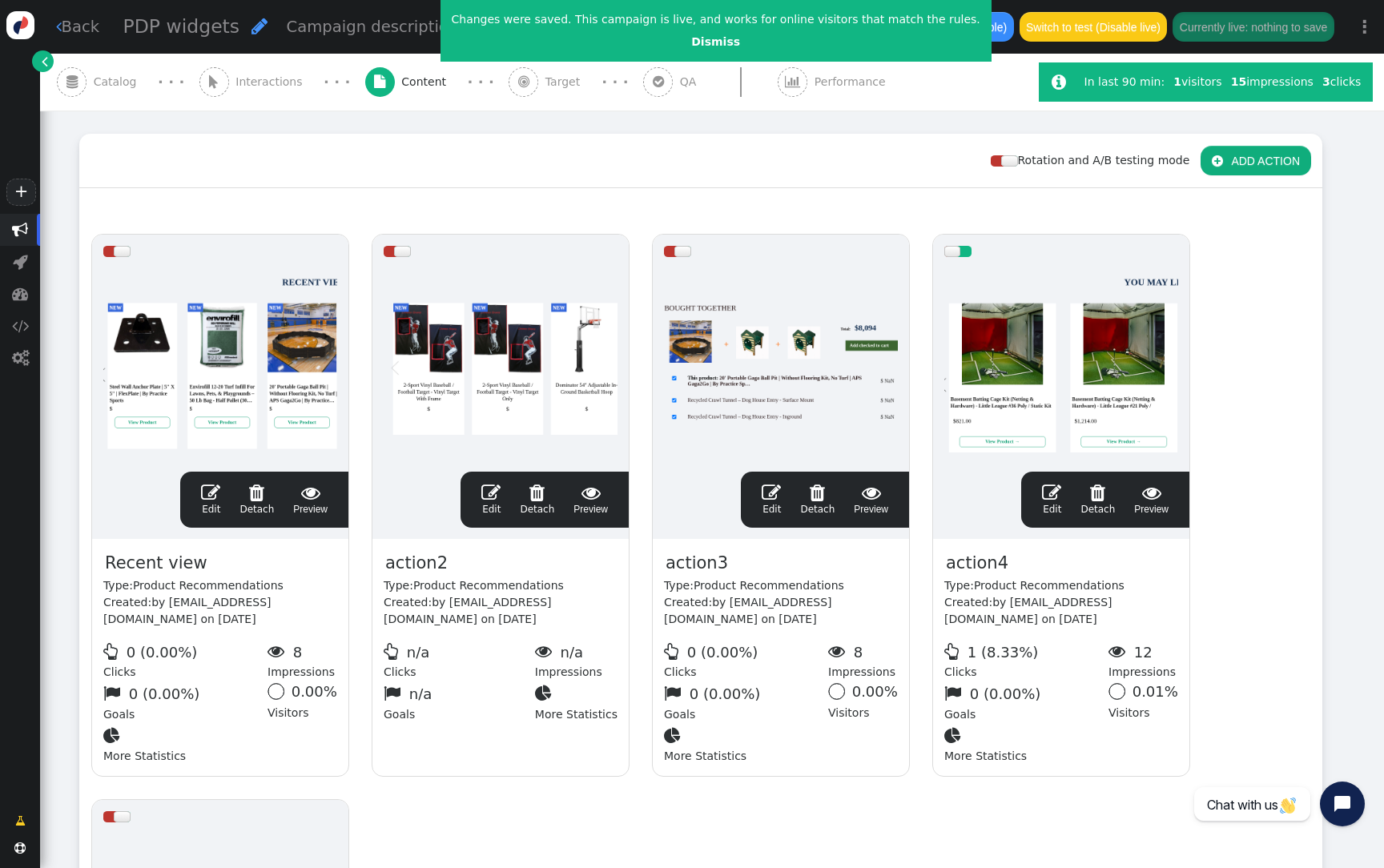
scroll to position [0, 0]
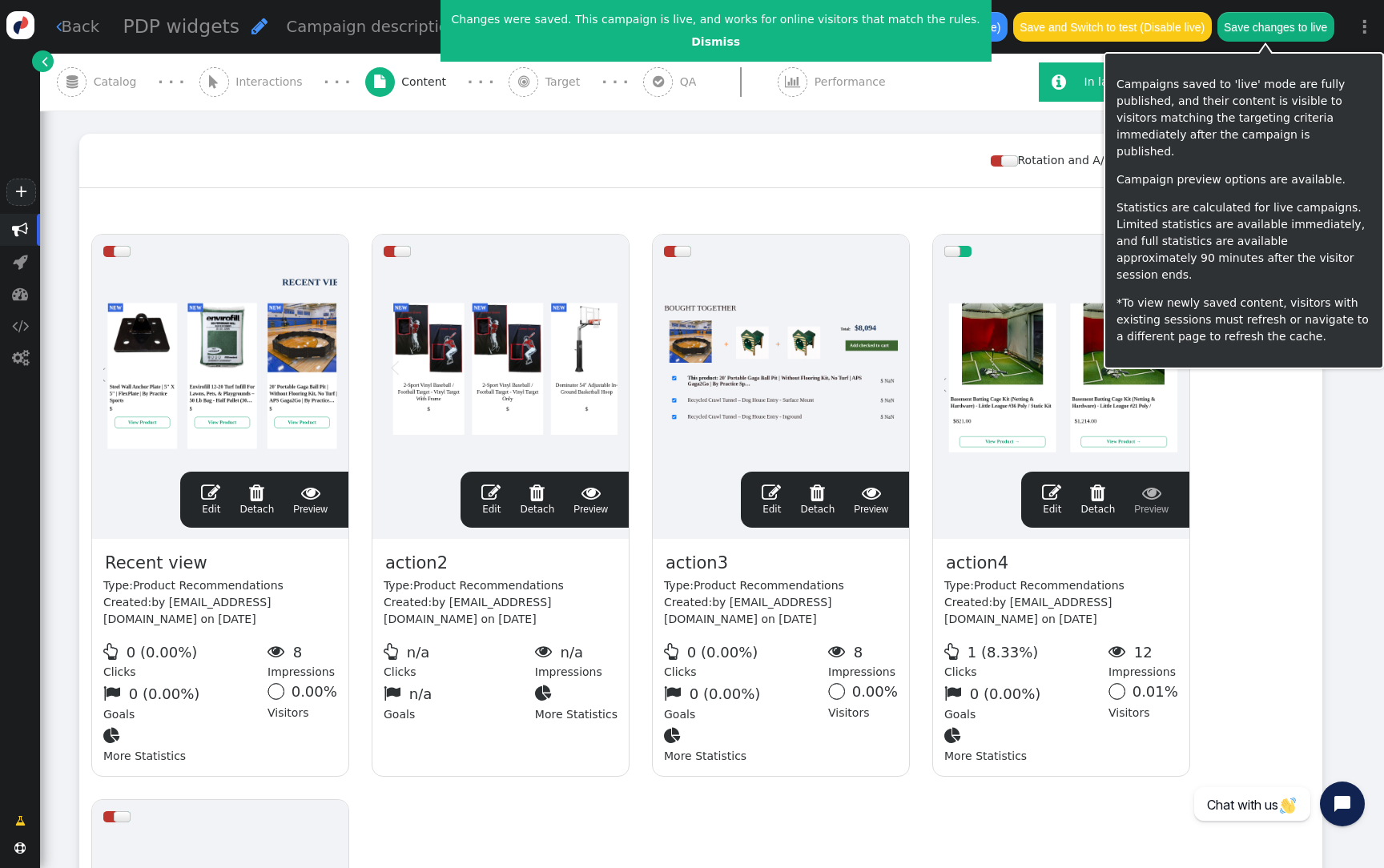
click at [1274, 30] on button "Save changes to live" at bounding box center [1276, 27] width 117 height 29
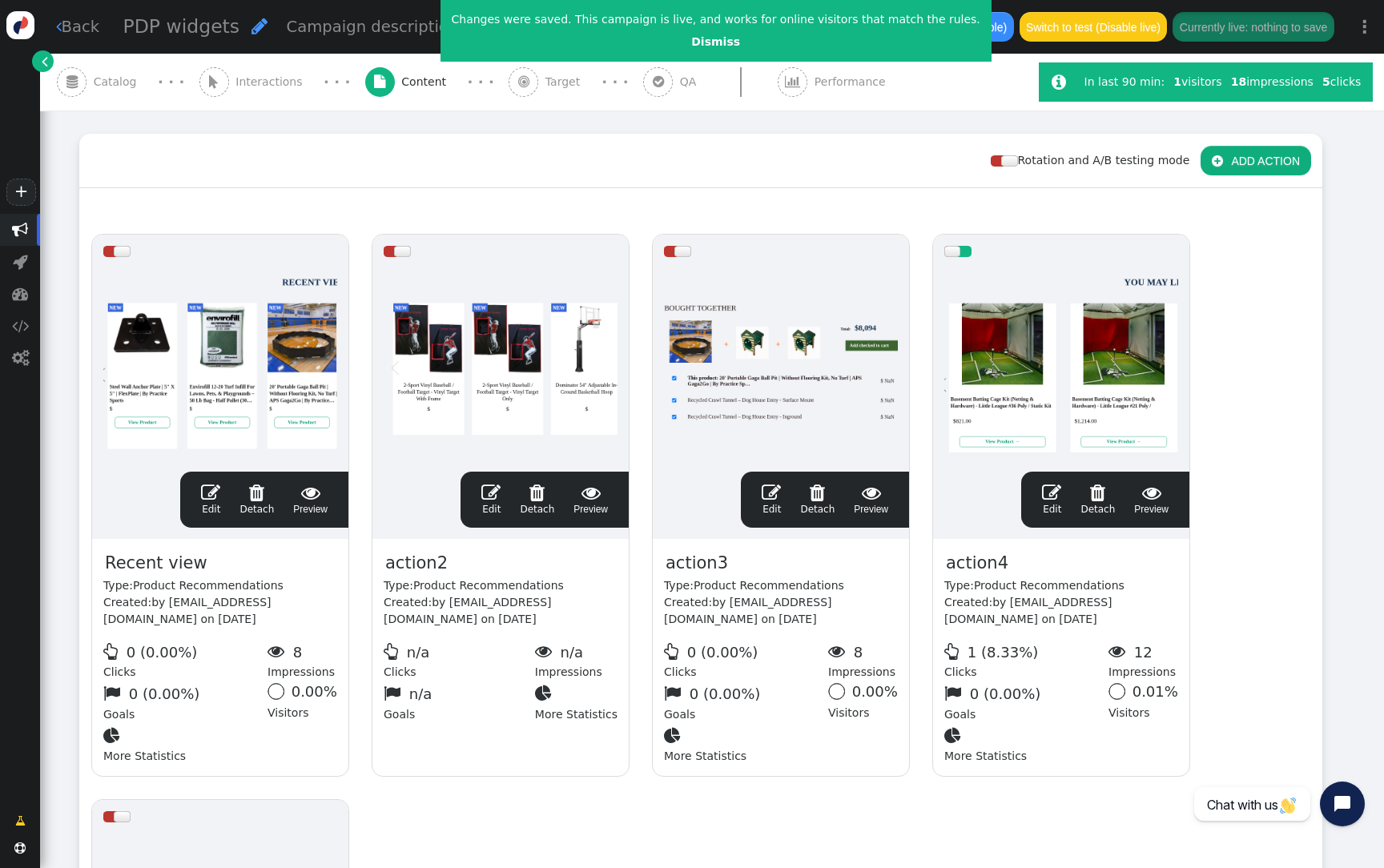
click at [1053, 434] on div at bounding box center [1061, 364] width 234 height 192
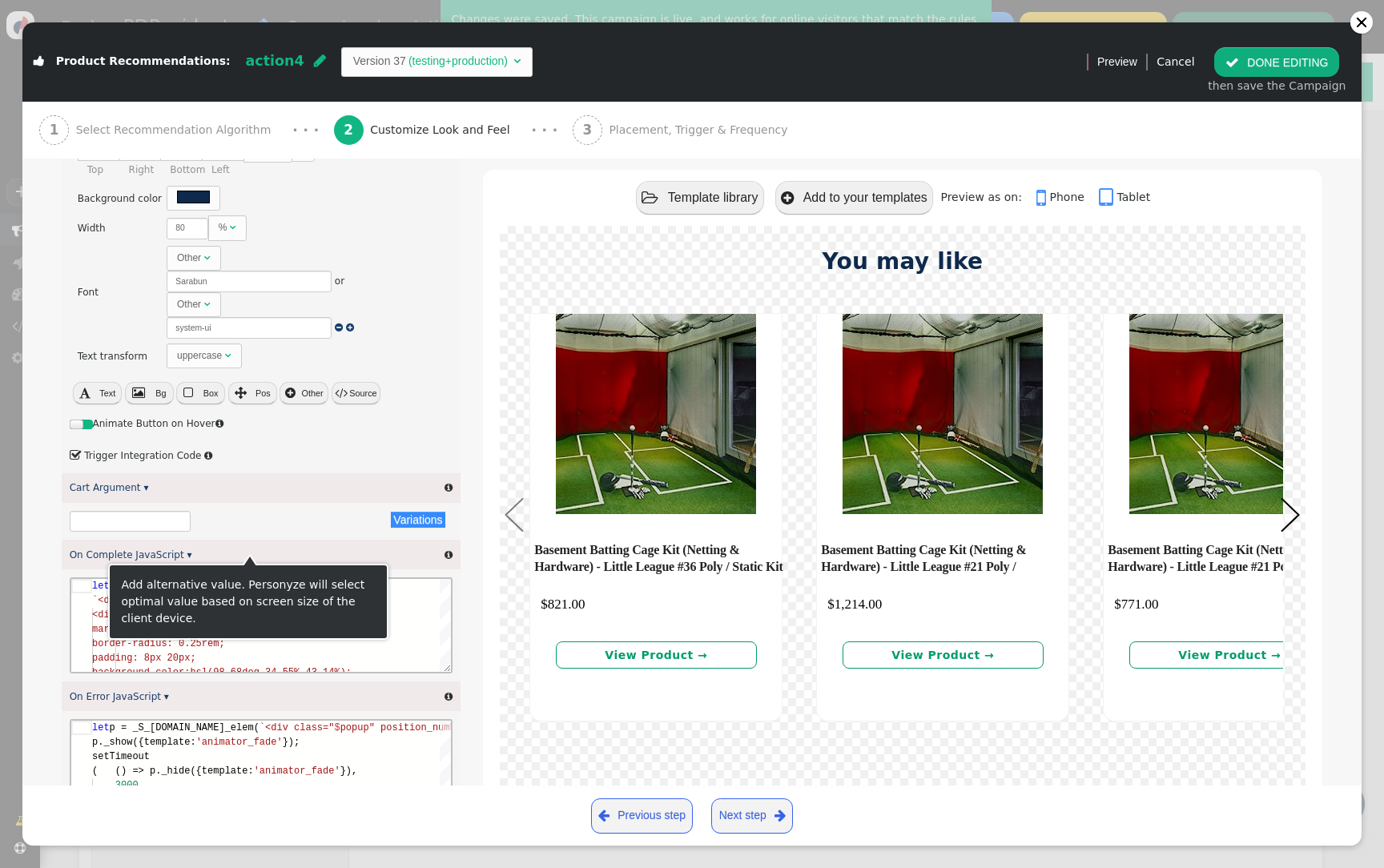
scroll to position [2461, 0]
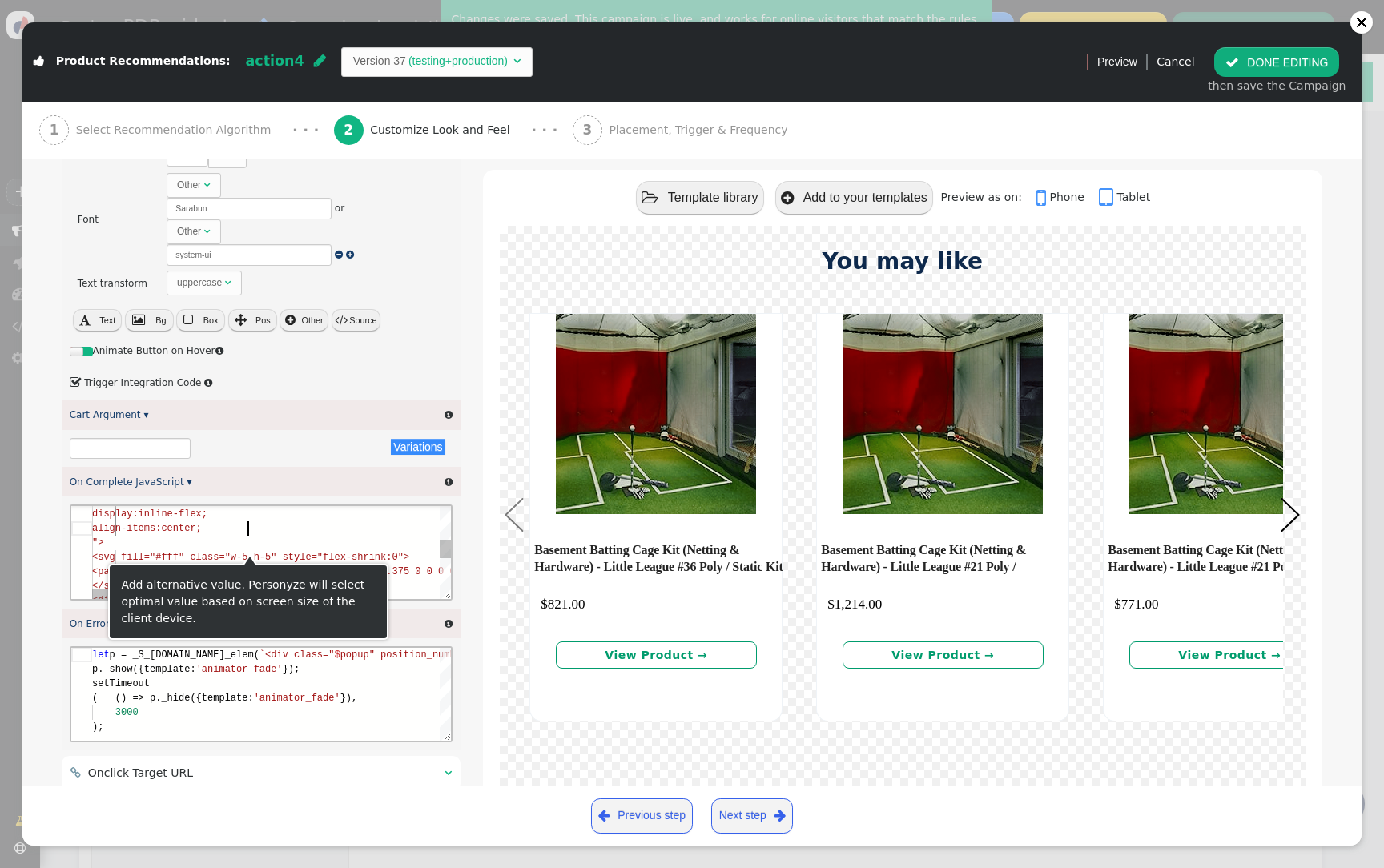
click at [263, 529] on div "align-items:center;" at bounding box center [907, 529] width 1632 height 15
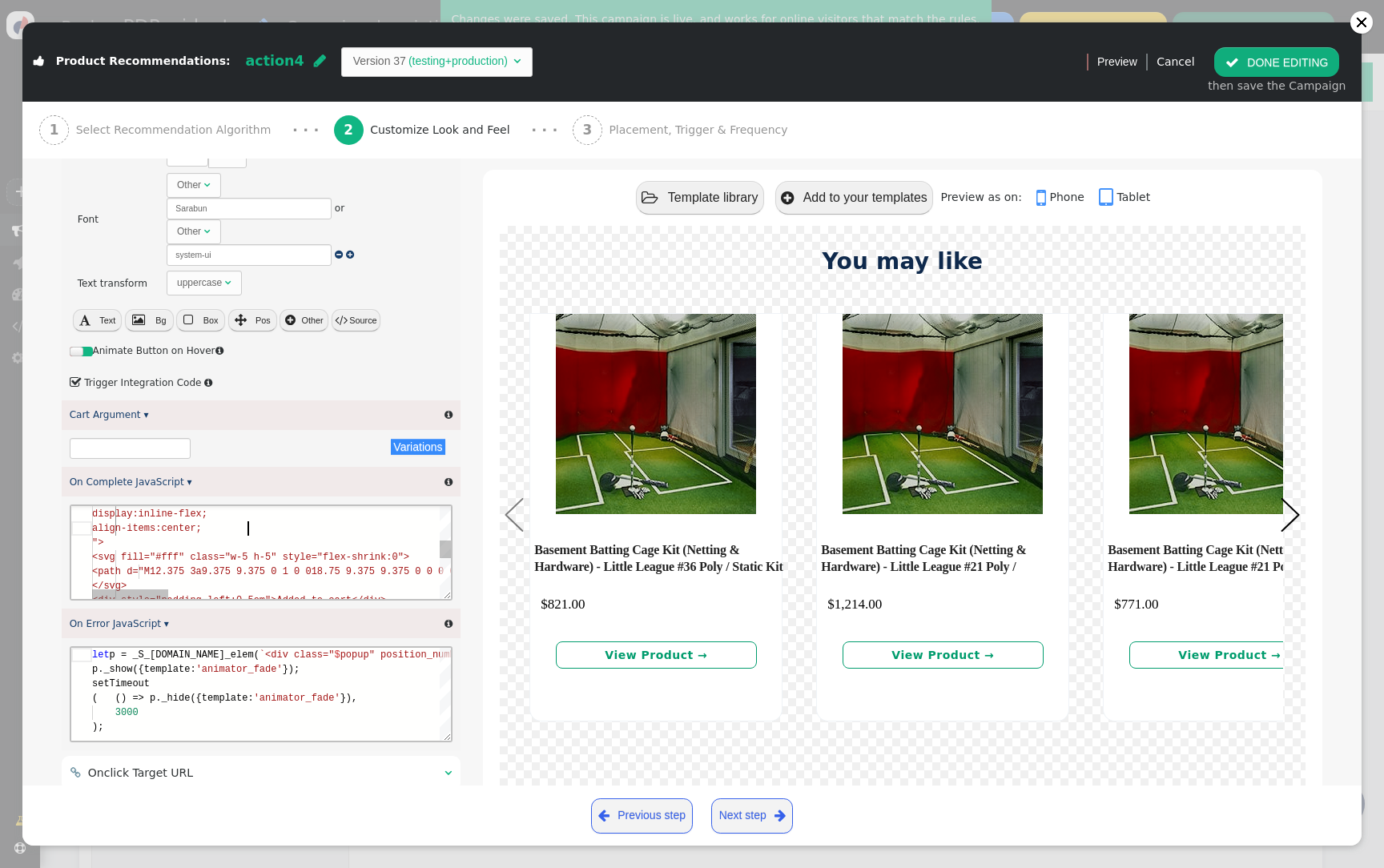
type textarea "let p = _S_T.new_elem( `<div class="$popup" position_number="2" style=""> <div …"
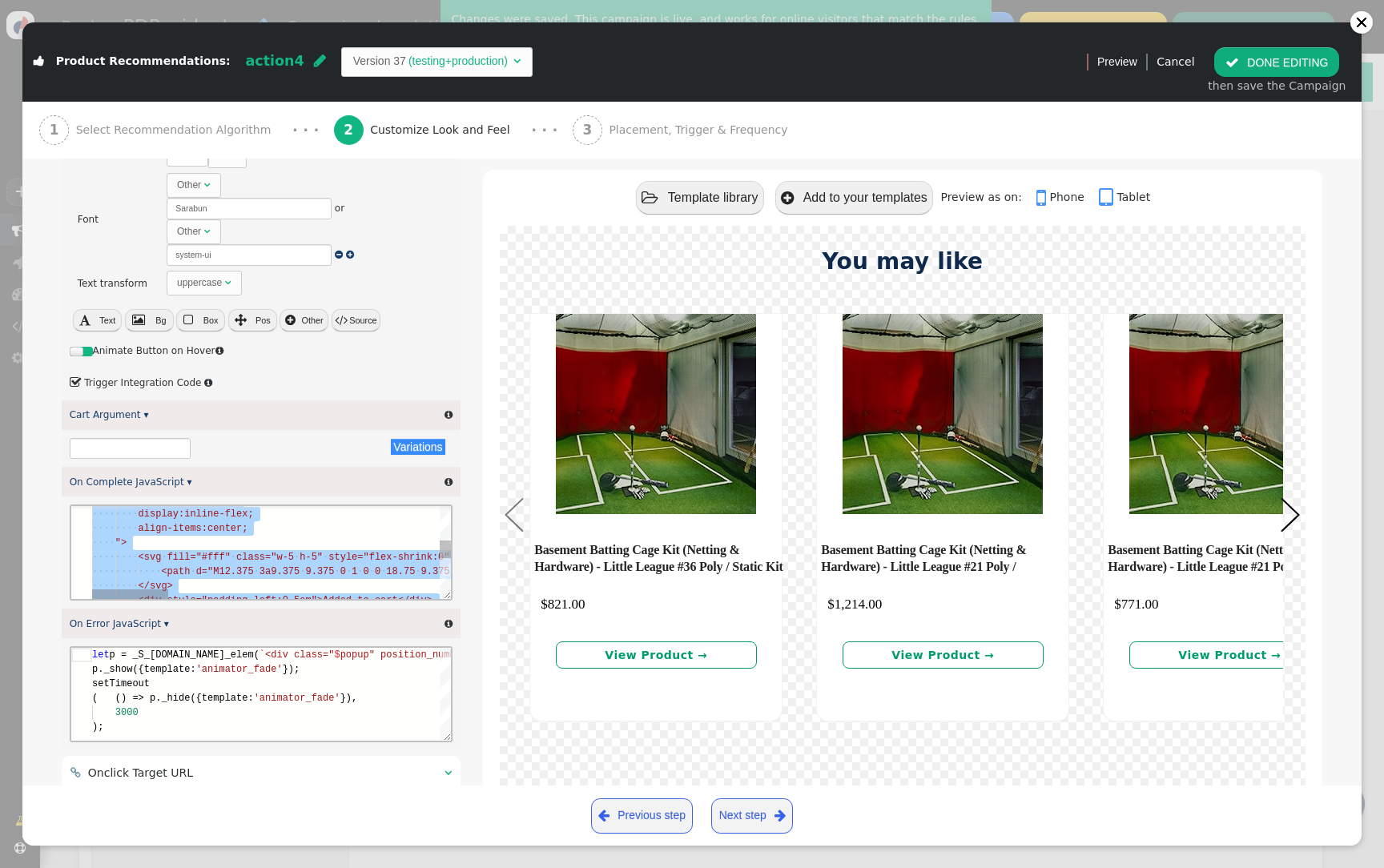
paste textarea "Editor content;Press Alt+F1 for Accessibility Options."
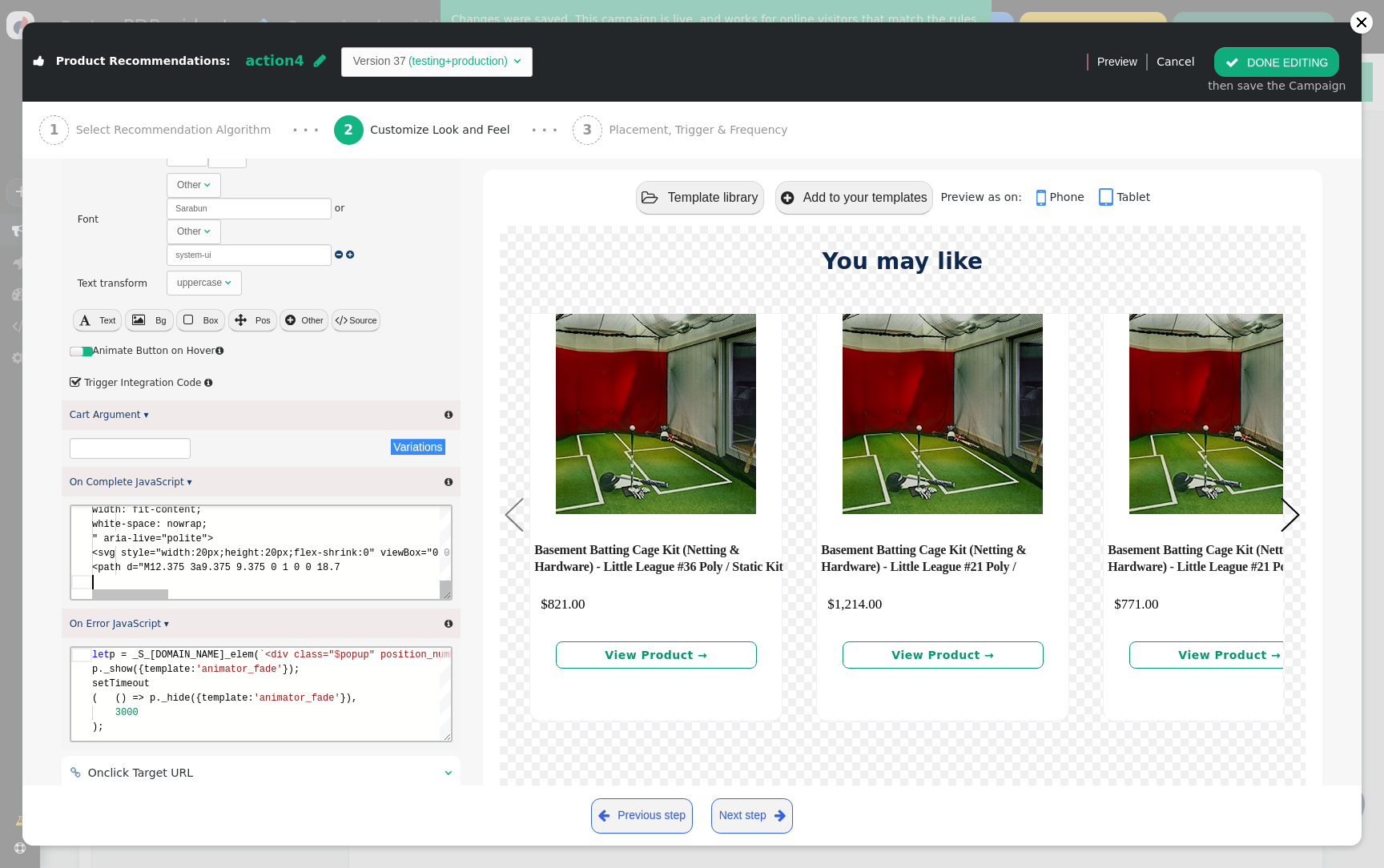
scroll to position [0, 0]
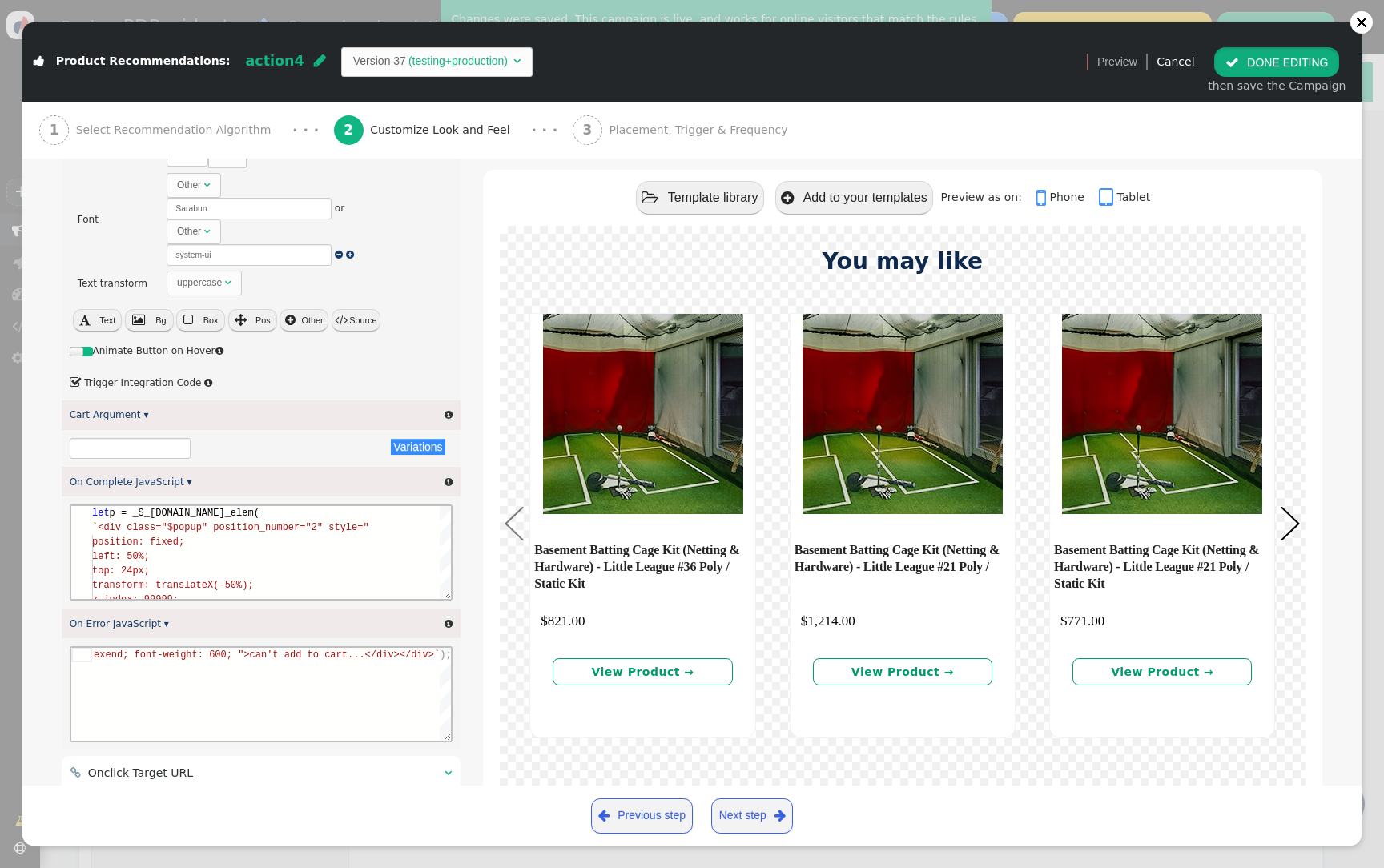
click at [1267, 74] on button " DONE EDITING" at bounding box center [1276, 62] width 125 height 29
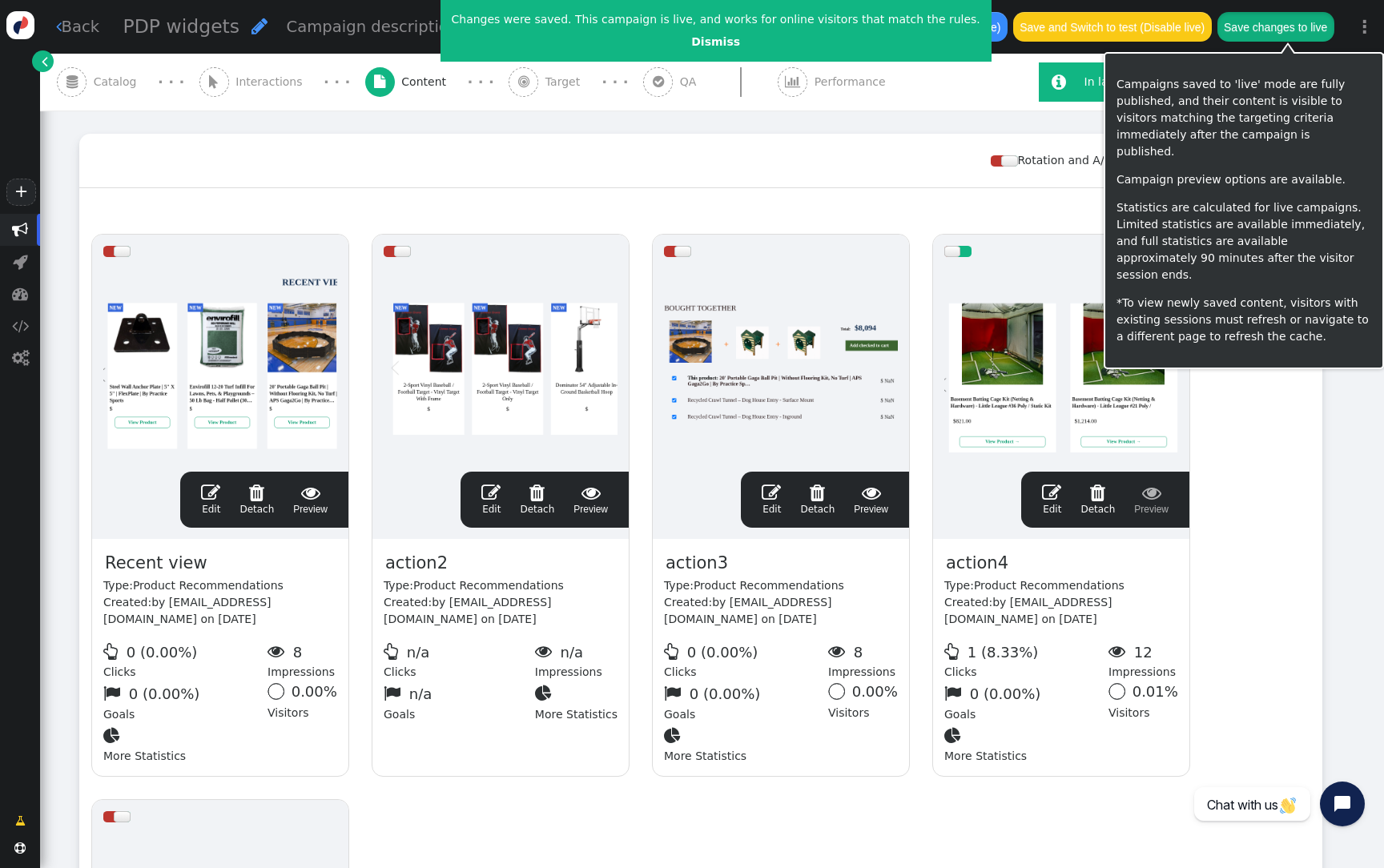
click at [1314, 28] on button "Save changes to live" at bounding box center [1276, 27] width 117 height 29
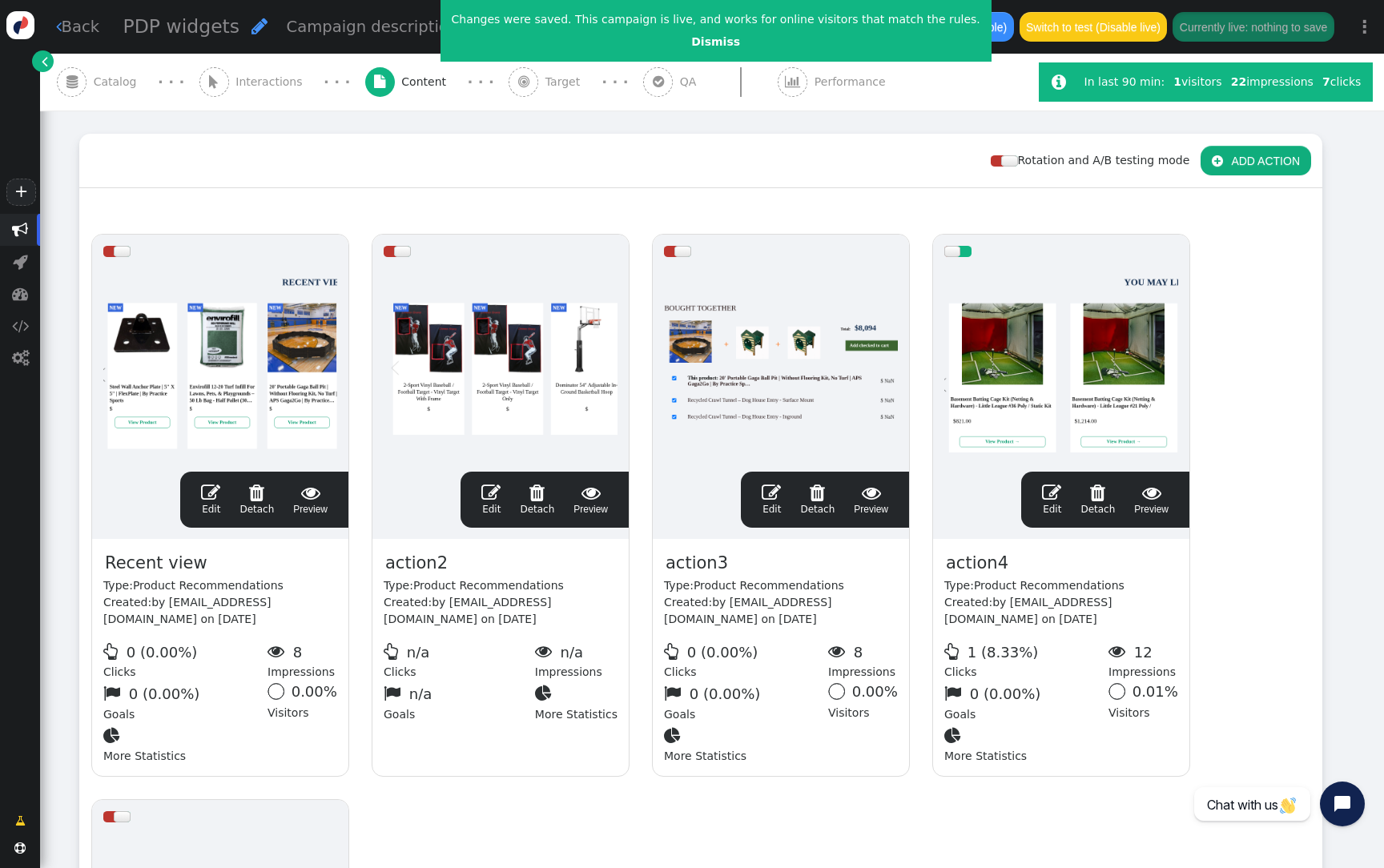
click at [988, 399] on div at bounding box center [1061, 364] width 234 height 192
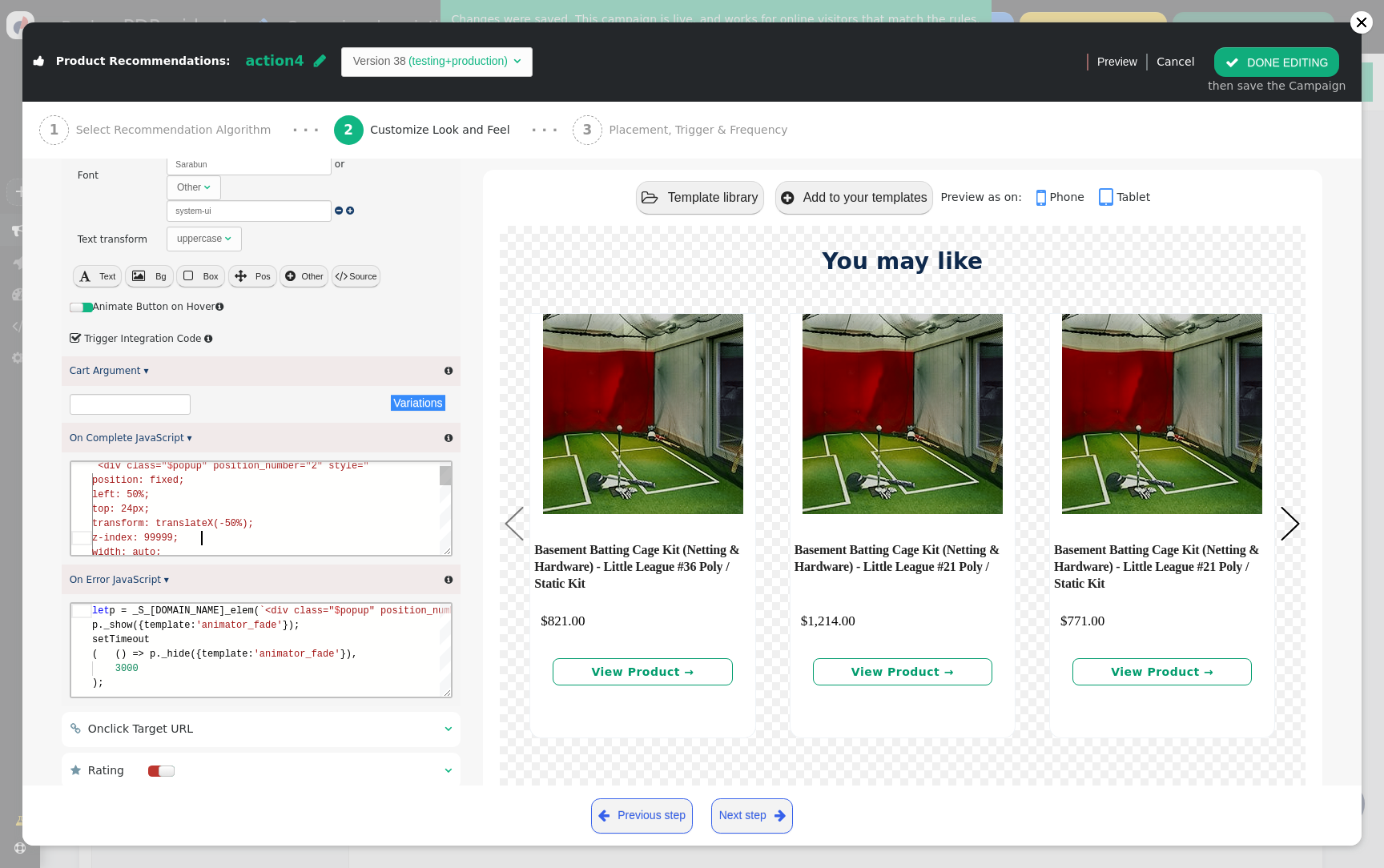
click at [280, 551] on div "`<div class=" $ popup" position_number="2" style=" position: fixed; left: 50%; …" at bounding box center [271, 668] width 359 height 447
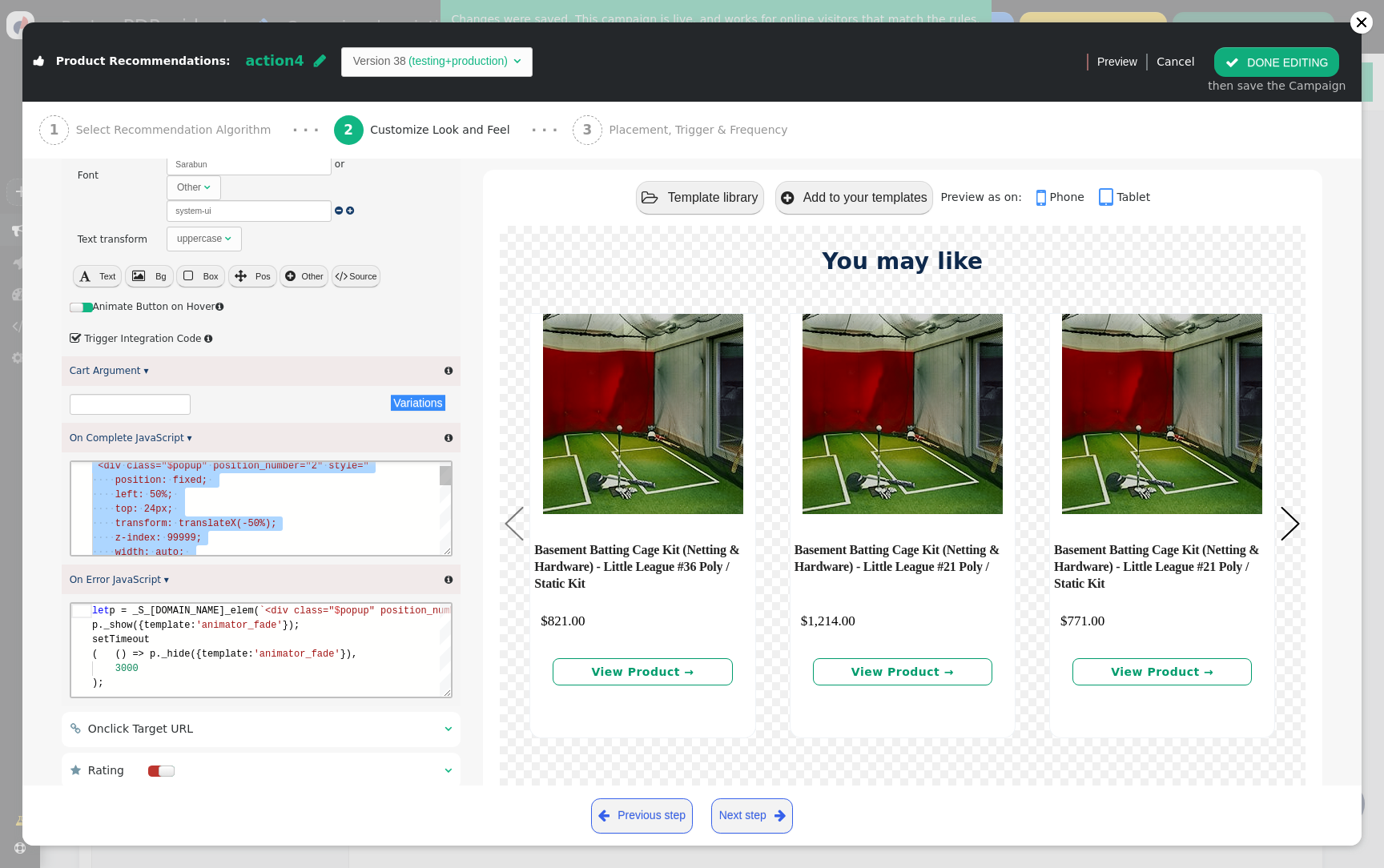
paste textarea "if (currentValue === 'NaN') currentValue = 0; document.querySelector('.minicart…"
type textarea "if (currentValue === 'NaN') currentValue = 0; document.querySelector('.minicart…"
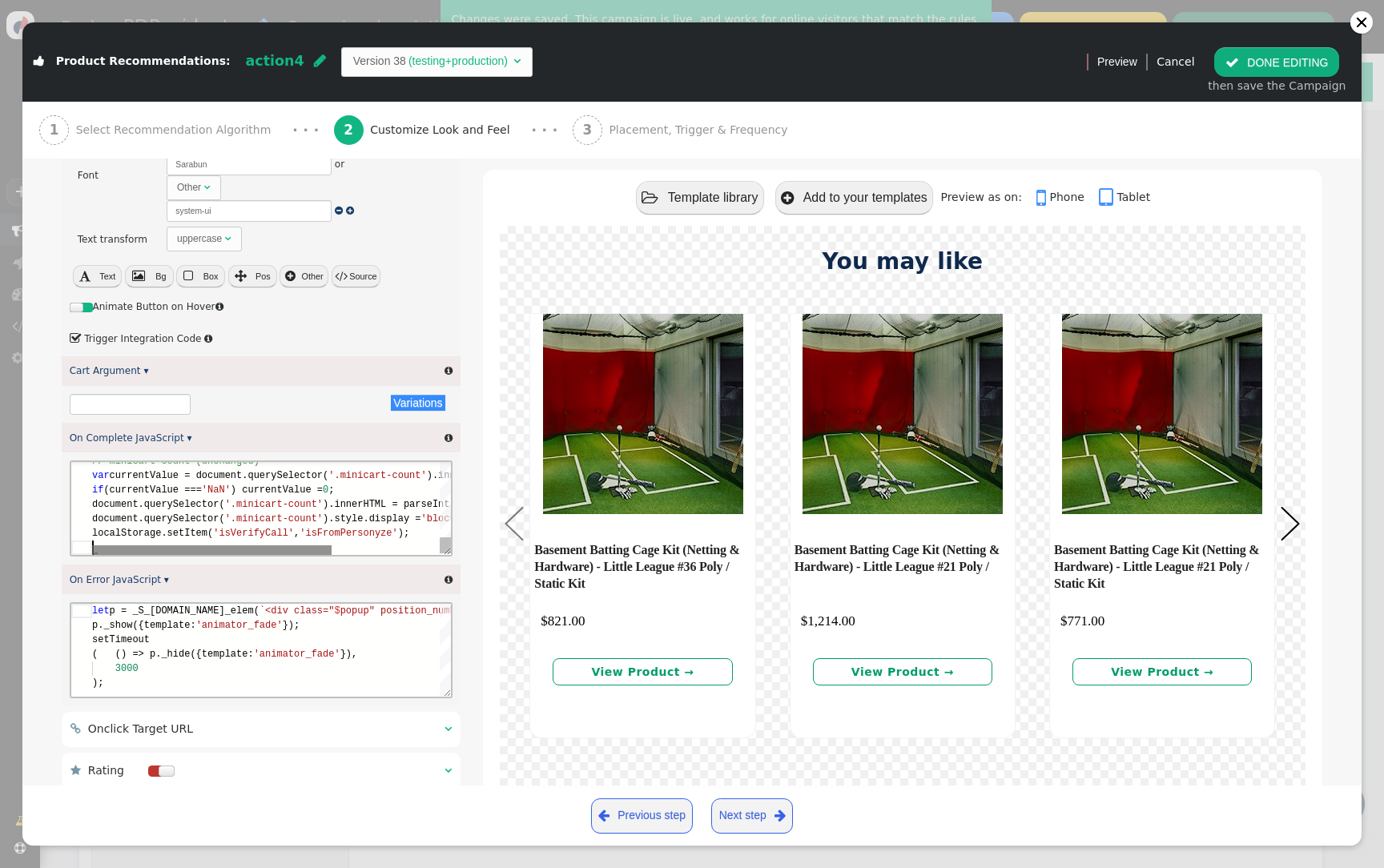
scroll to position [58, 0]
click at [1272, 84] on div "then save the Campaign" at bounding box center [1276, 86] width 138 height 16
click at [1272, 78] on div "then save the Campaign" at bounding box center [1276, 86] width 138 height 16
click at [1274, 73] on button " DONE EDITING" at bounding box center [1276, 62] width 125 height 29
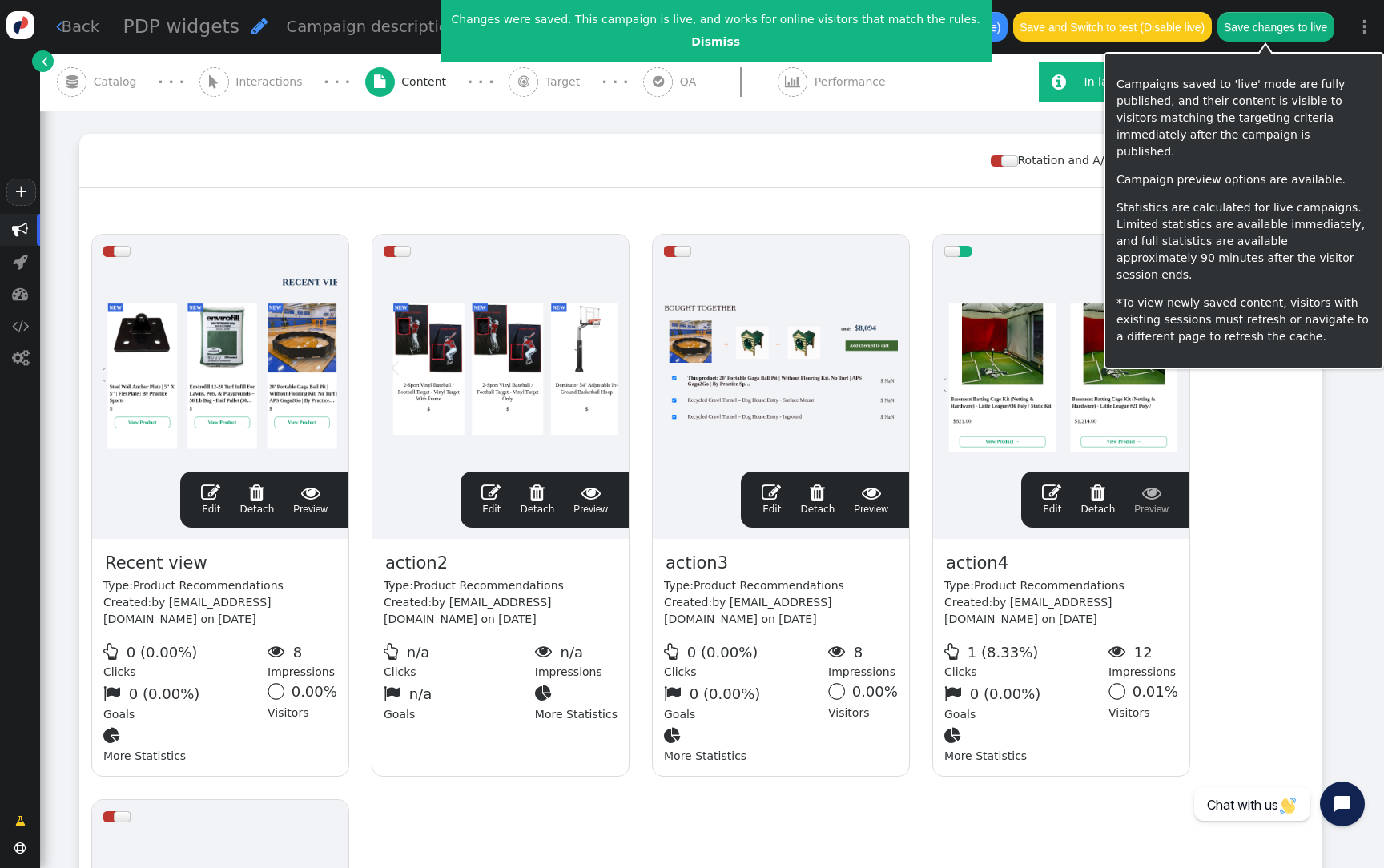
click at [1285, 35] on button "Save changes to live" at bounding box center [1276, 27] width 117 height 29
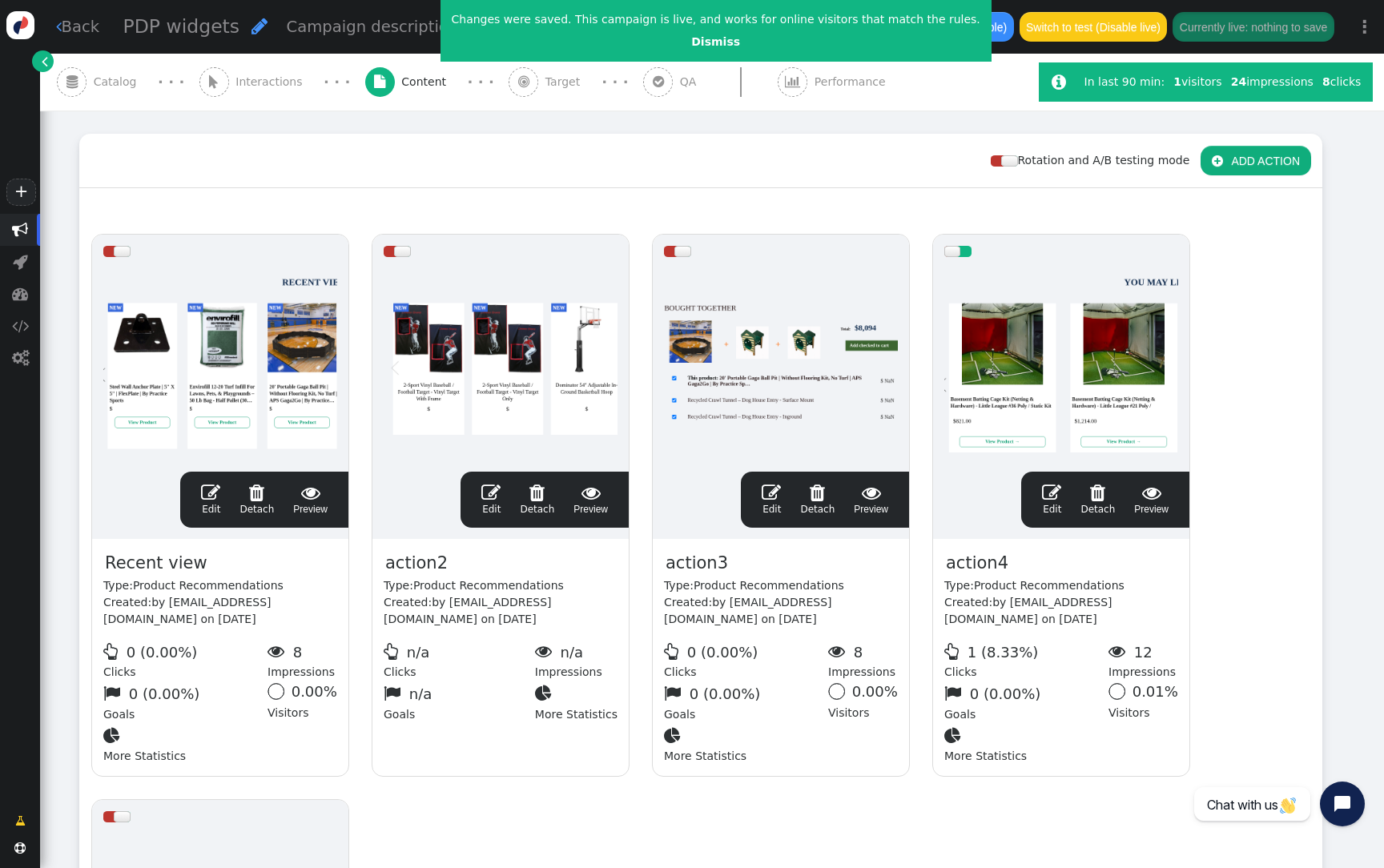
click at [961, 358] on div at bounding box center [1061, 364] width 234 height 192
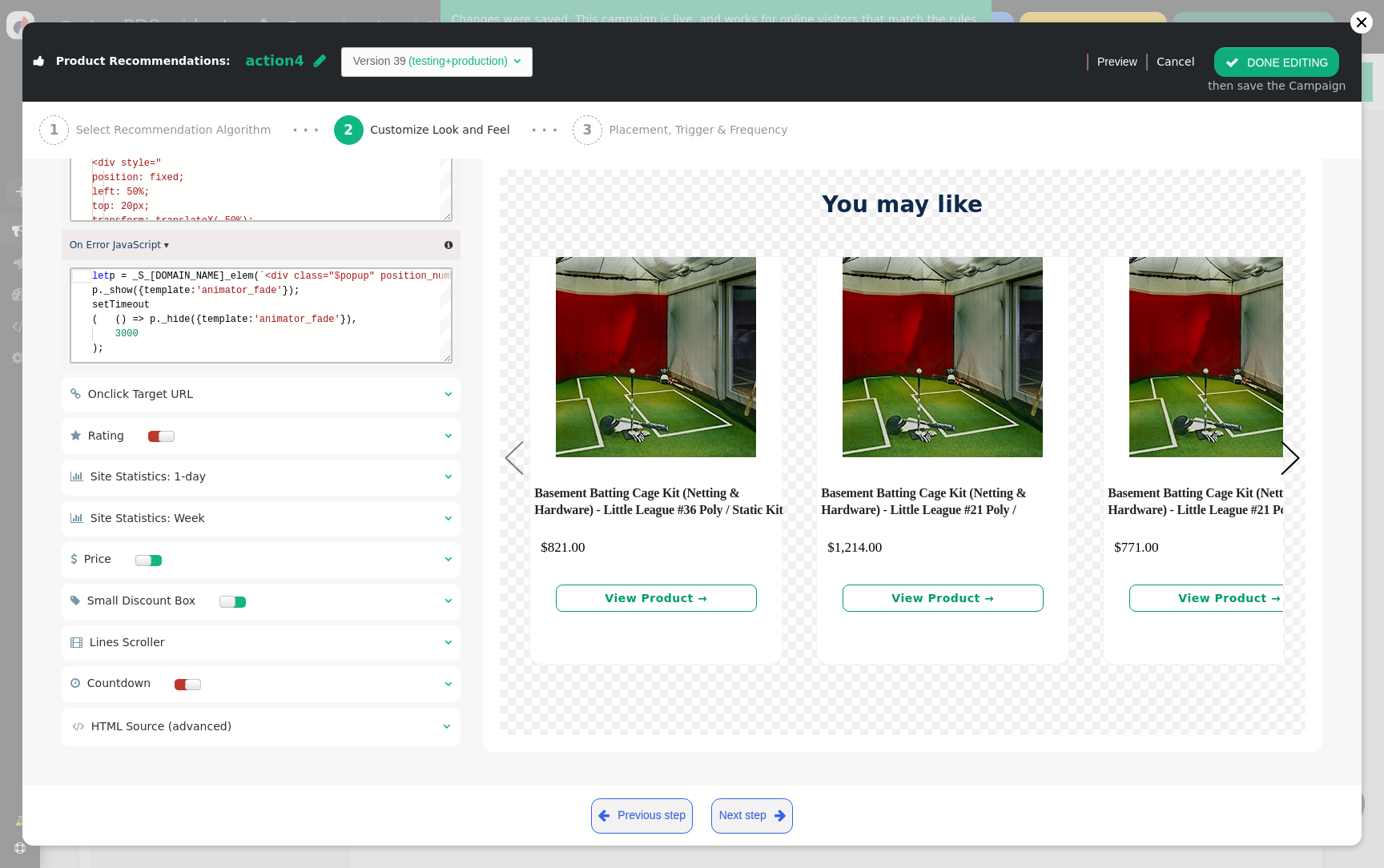
scroll to position [2843, 0]
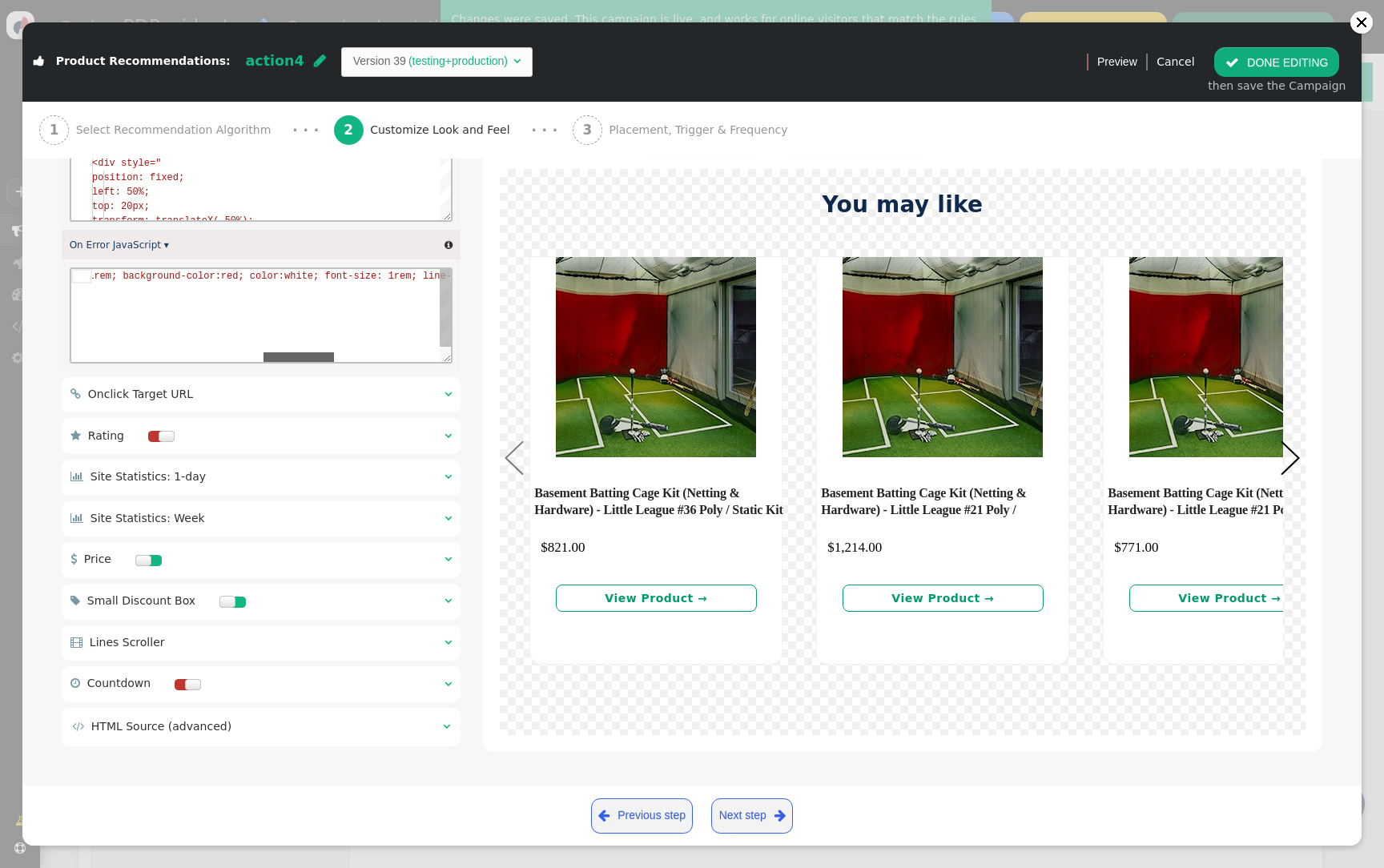
click at [297, 353] on div at bounding box center [265, 357] width 348 height 10
click at [303, 332] on div "3000" at bounding box center [104, 334] width 1765 height 15
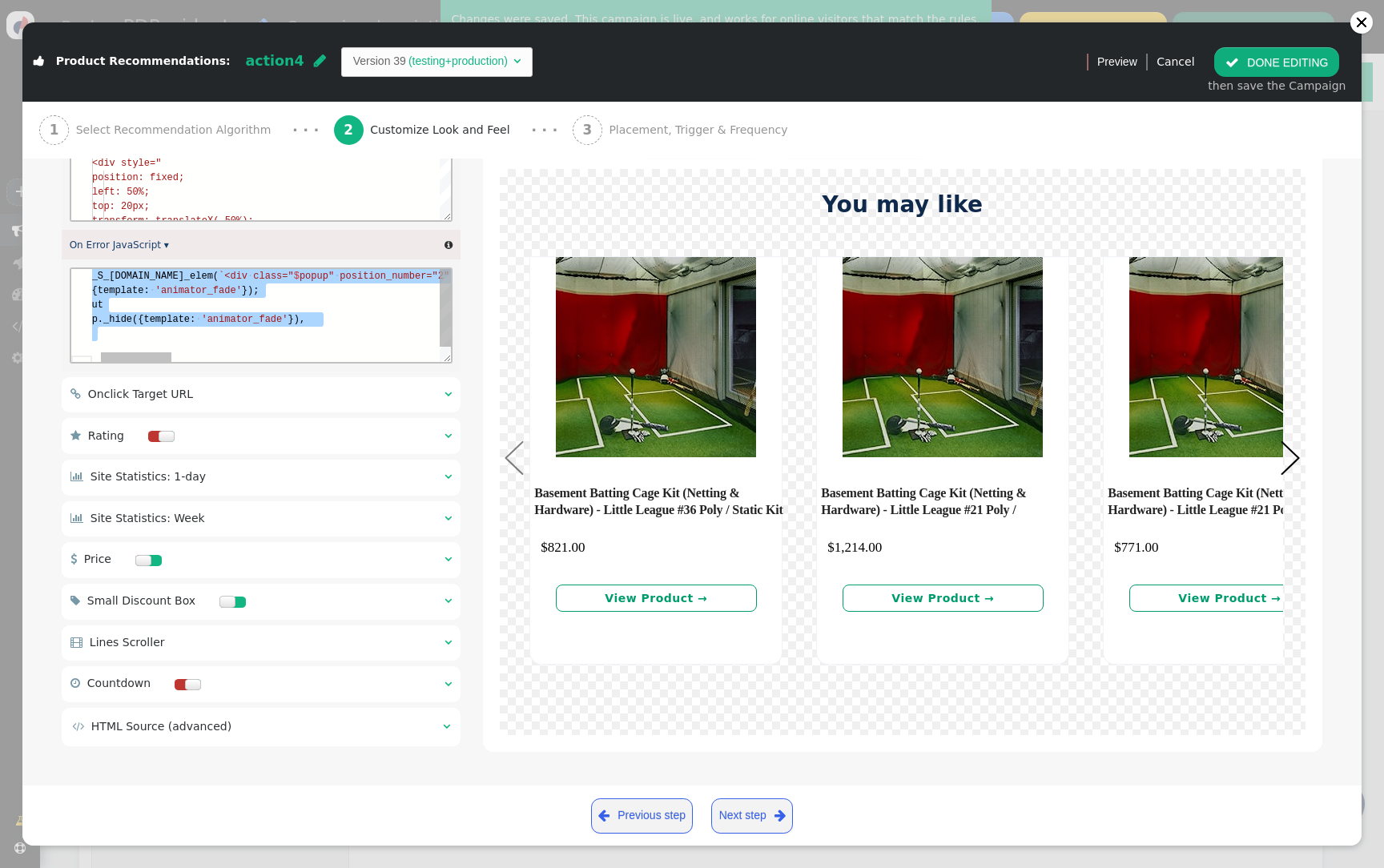
paste textarea "<span>Can't add to cart...</span> </div> </div>` ); p._show({ template: 'animat…"
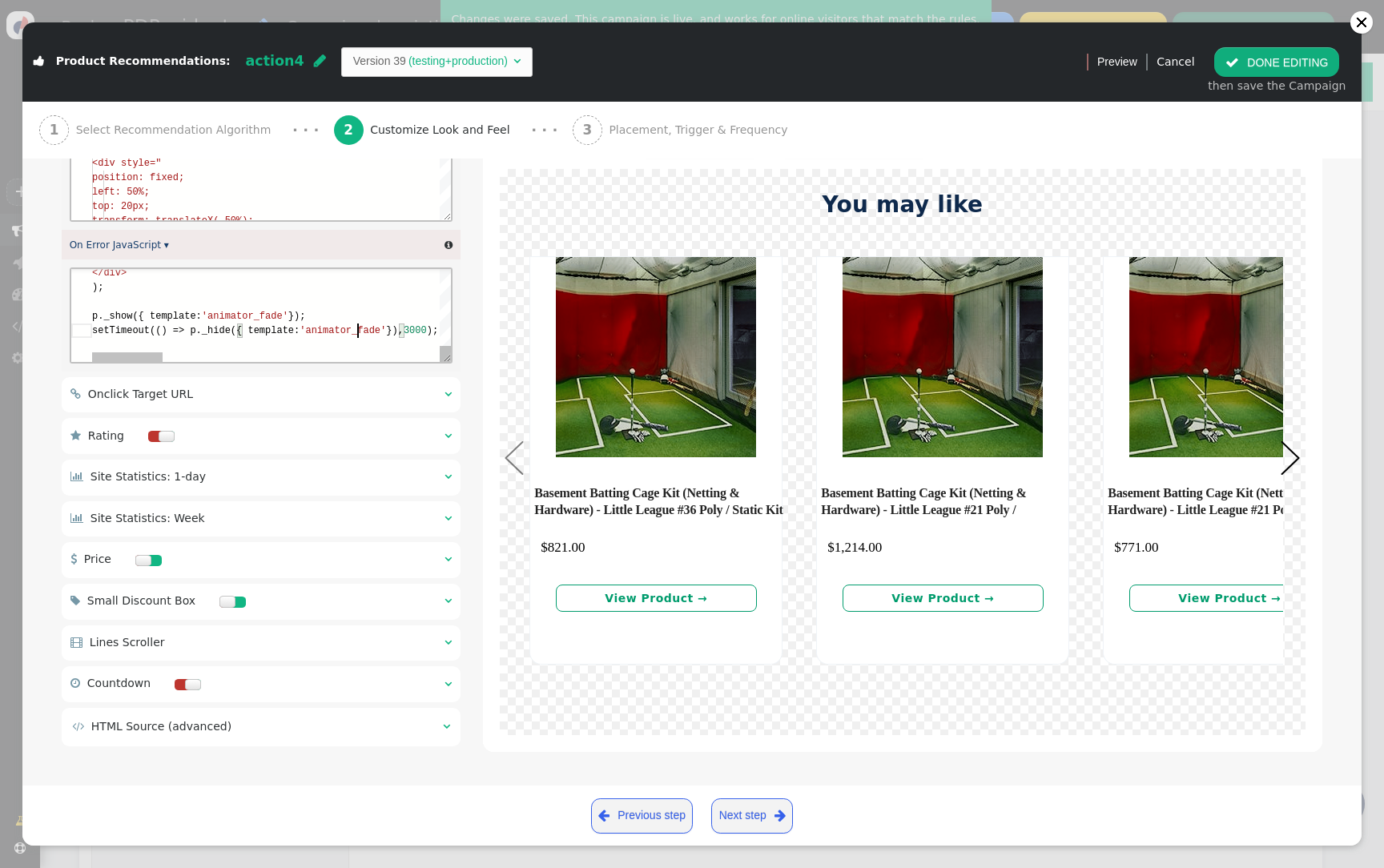
scroll to position [0, 0]
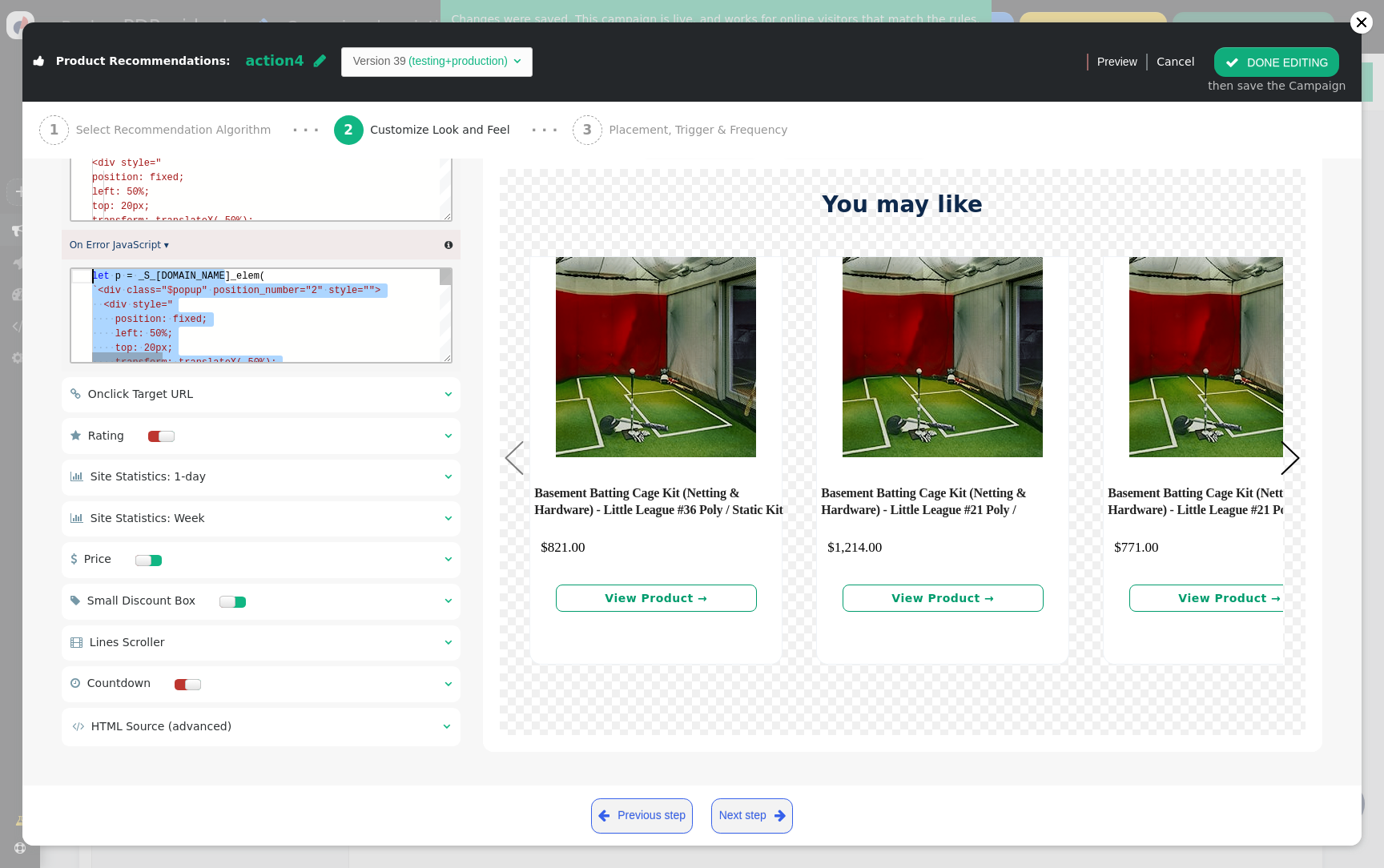
drag, startPoint x: 358, startPoint y: 324, endPoint x: 102, endPoint y: 229, distance: 273.1
paste textarea "Editor content;Press Alt+F1 for Accessibility Options."
type textarea "<span>Can't add to cart...</span> </div> </div>` ); p._show({ template: 'animat…"
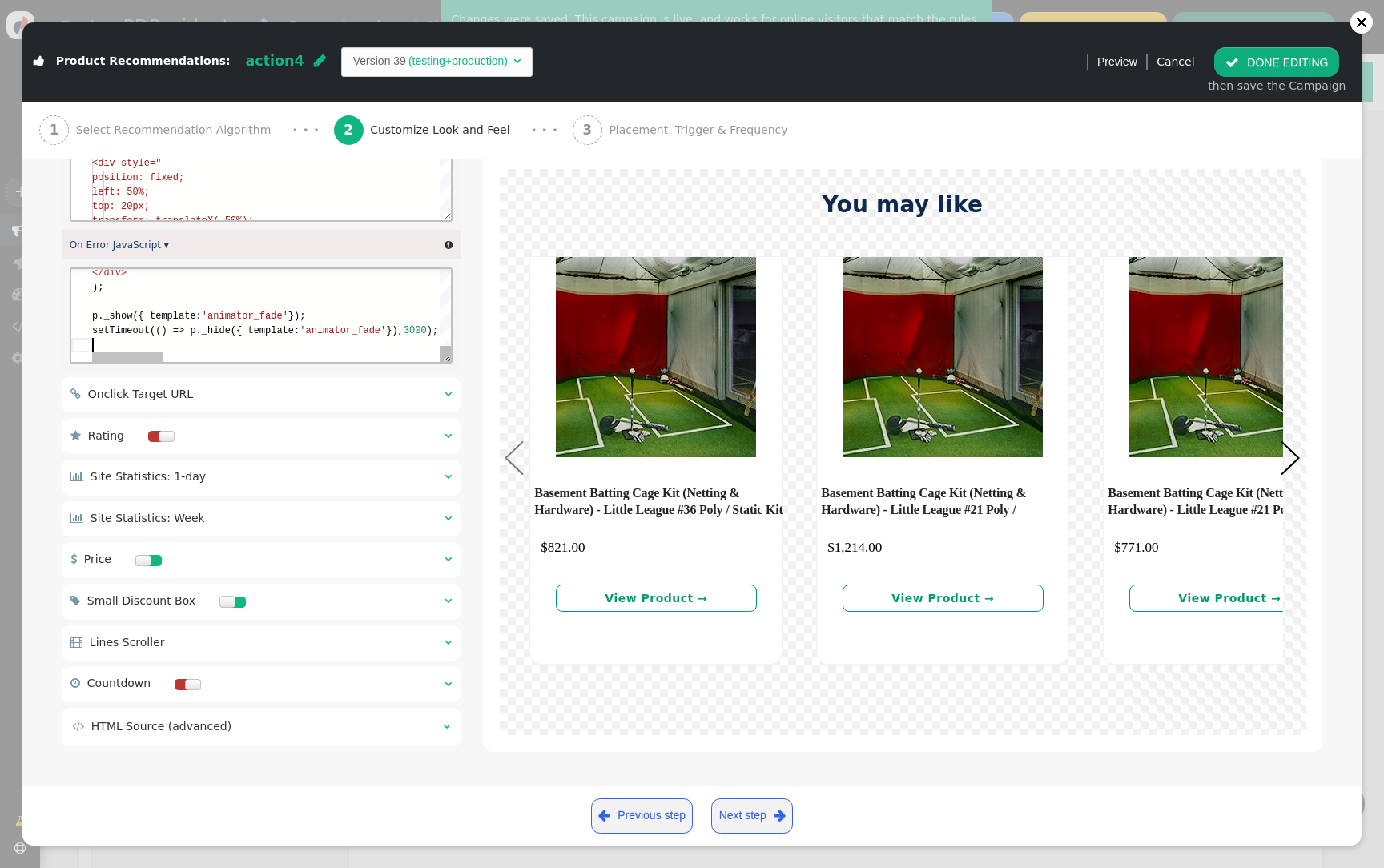
scroll to position [101, 0]
click at [1269, 56] on button " DONE EDITING" at bounding box center [1276, 62] width 125 height 29
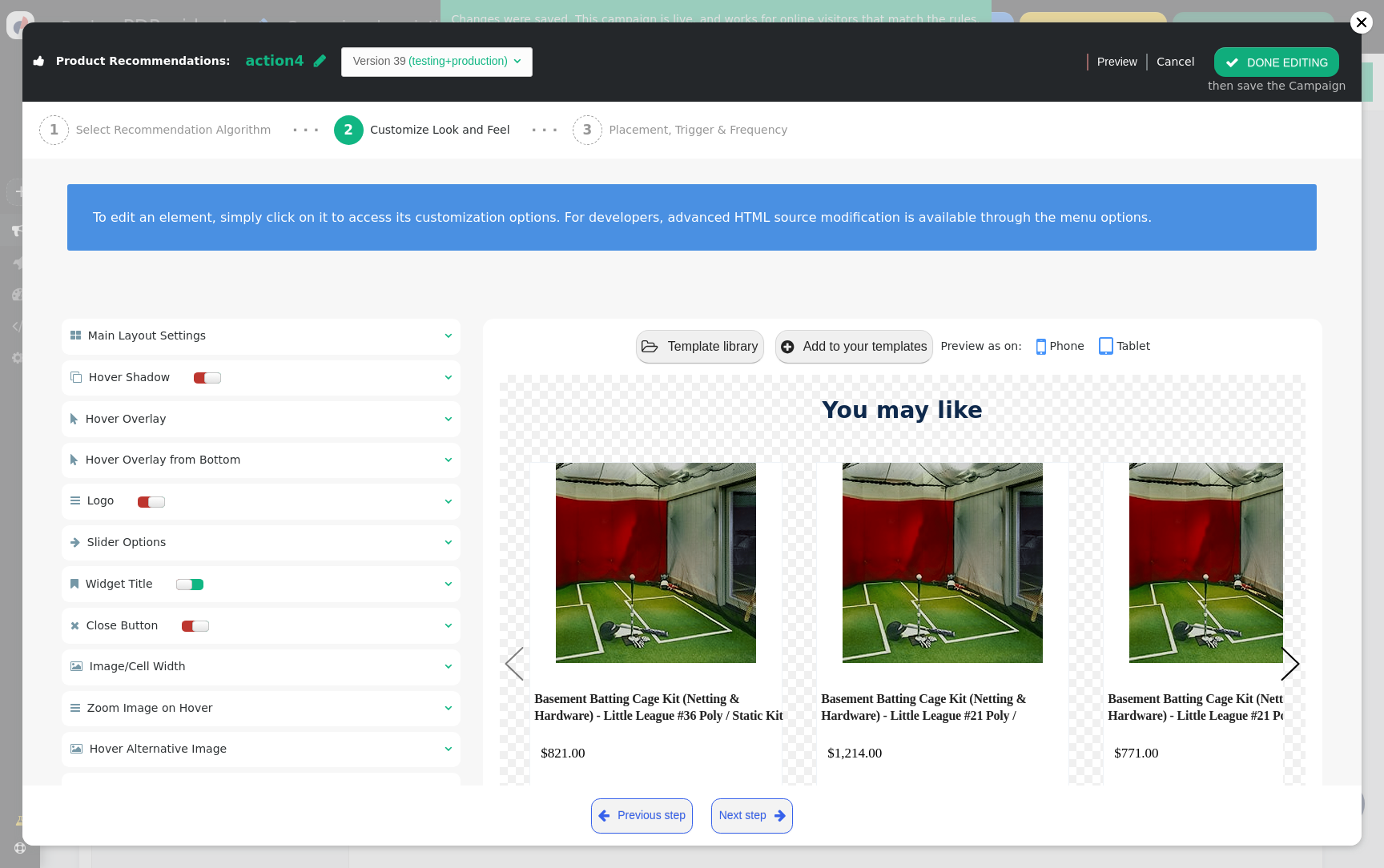
scroll to position [0, 0]
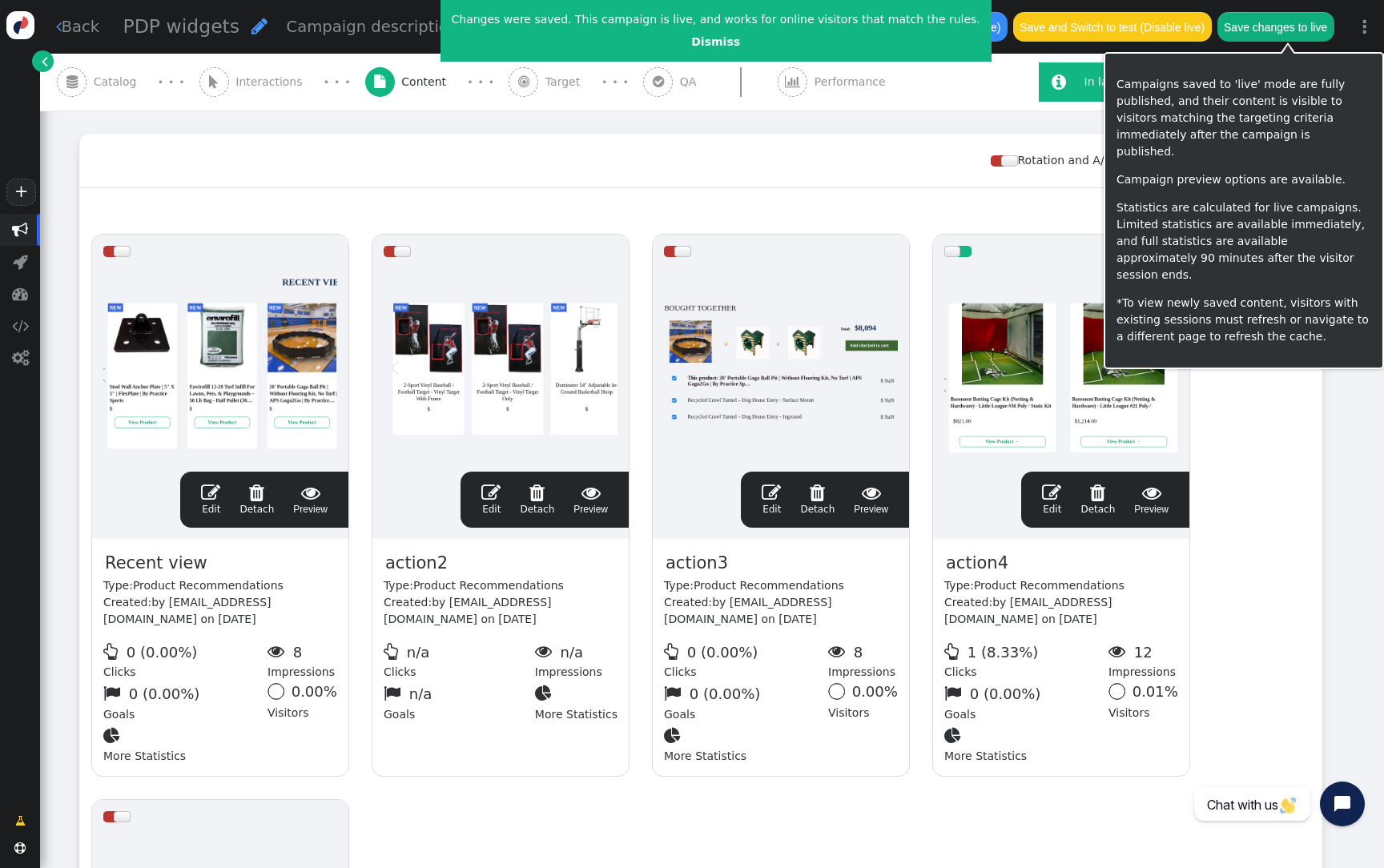
click at [1291, 21] on button "Save changes to live" at bounding box center [1276, 27] width 117 height 29
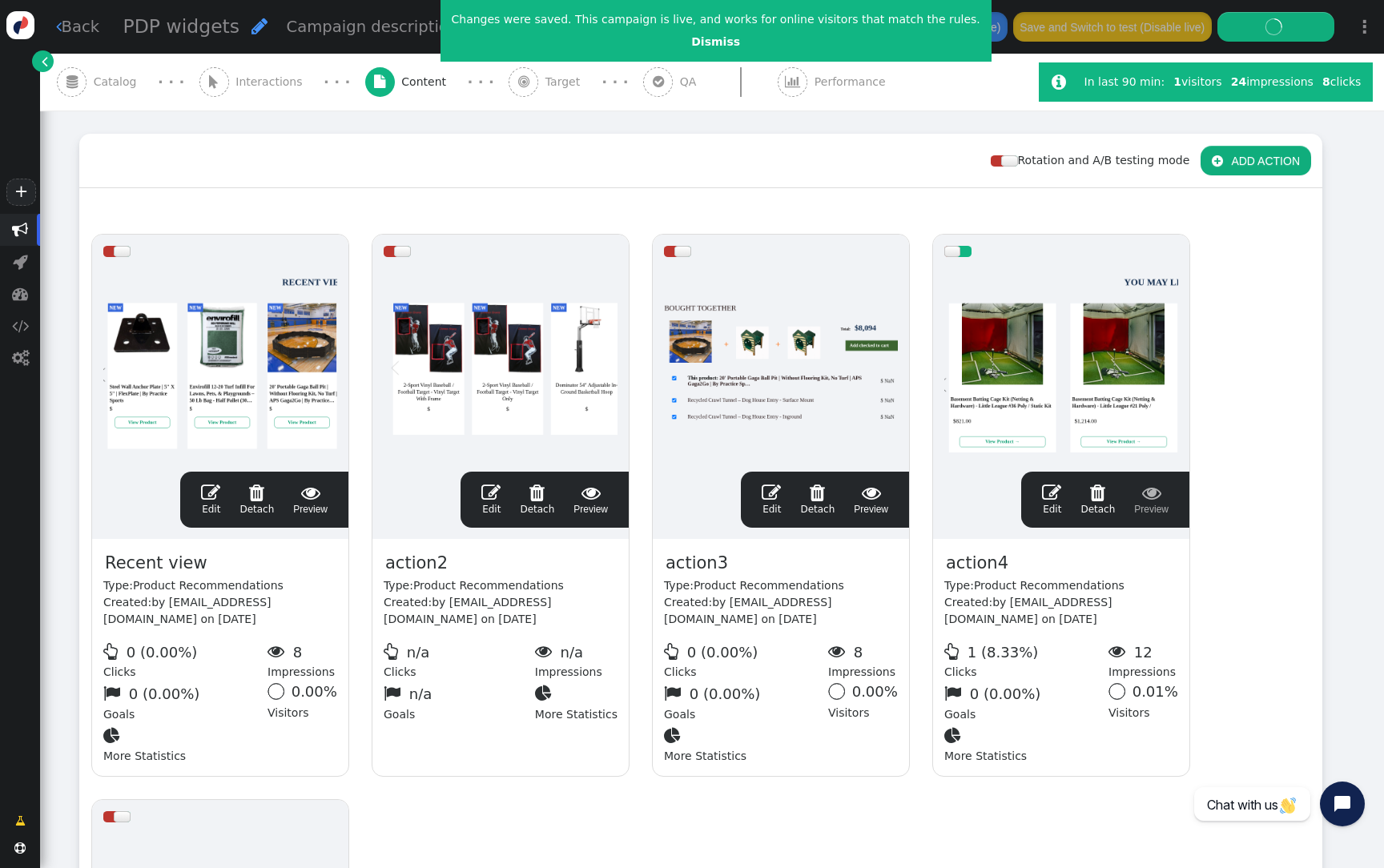
click at [1070, 403] on div at bounding box center [1061, 364] width 234 height 192
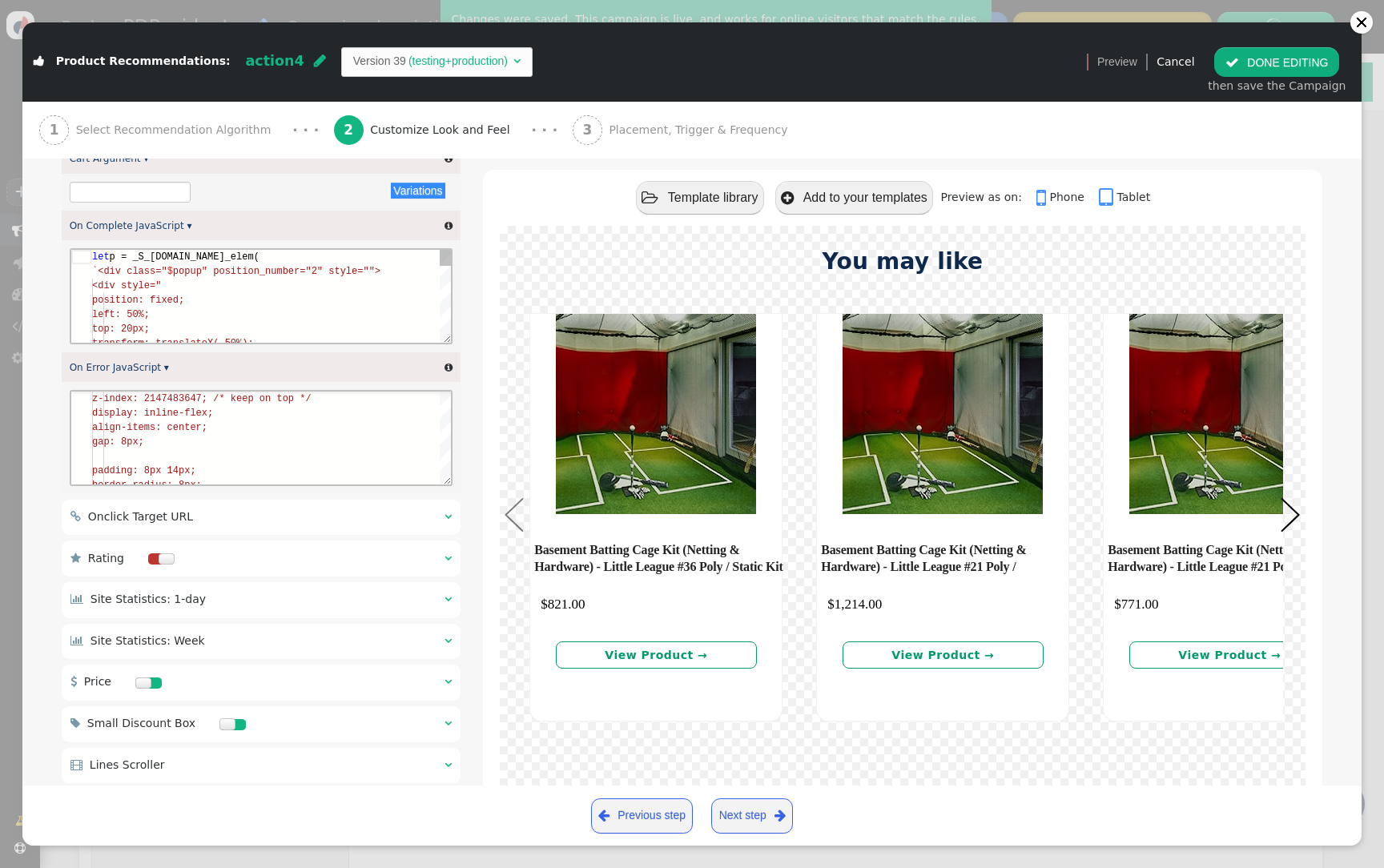
scroll to position [58, 80]
click at [275, 319] on div "left: 50%;" at bounding box center [271, 315] width 359 height 15
type textarea "let p = _S_T.new_elem( `<div class="$popup" position_number="2" style=""> <div …"
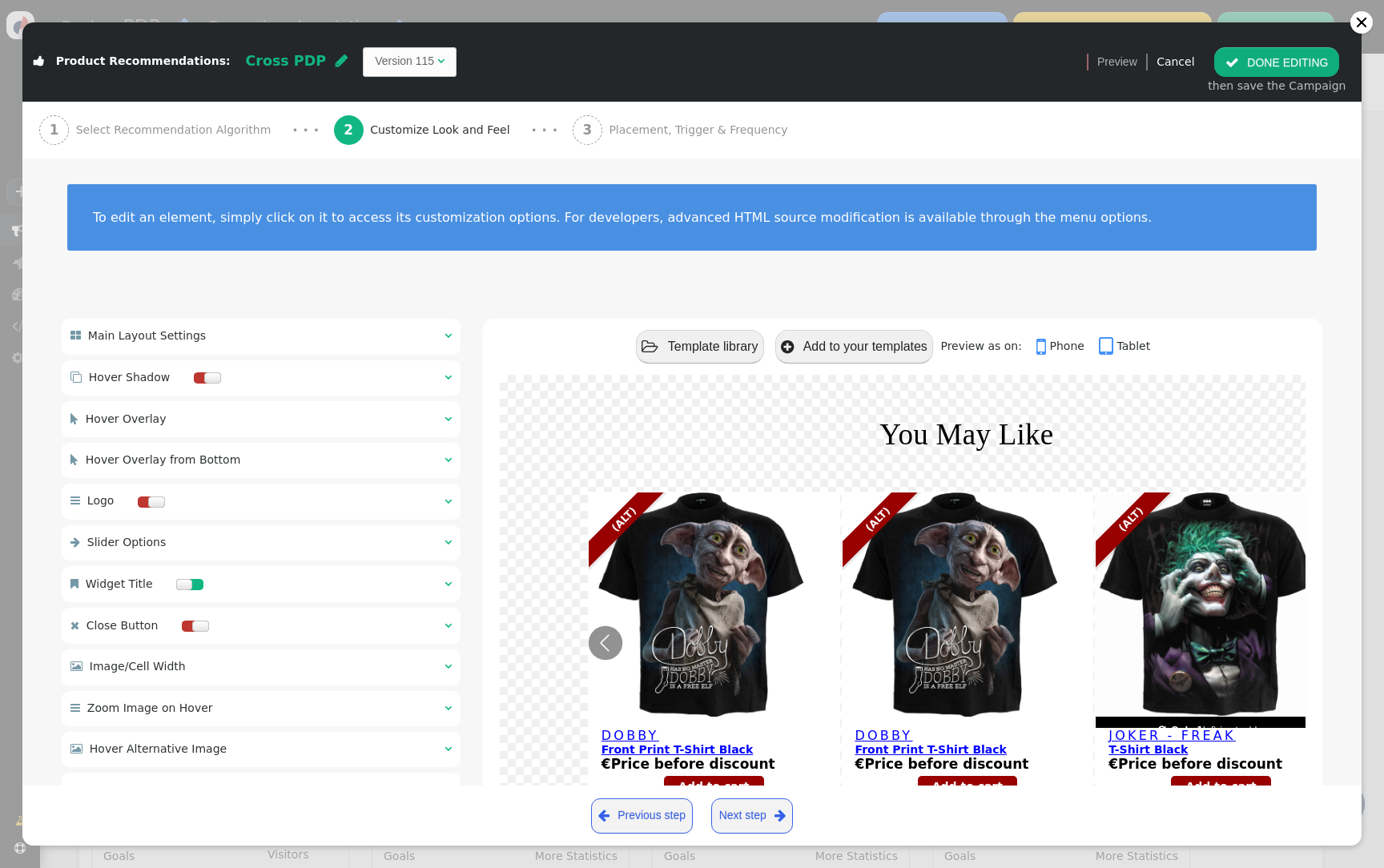
scroll to position [72, 0]
click at [383, 91] on div " Product Recommendations: Cross PDP  Version 115   Preview Cancel  DONE ED…" at bounding box center [692, 62] width 1339 height 80
click at [383, 48] on span "Version 115 " at bounding box center [410, 62] width 93 height 29
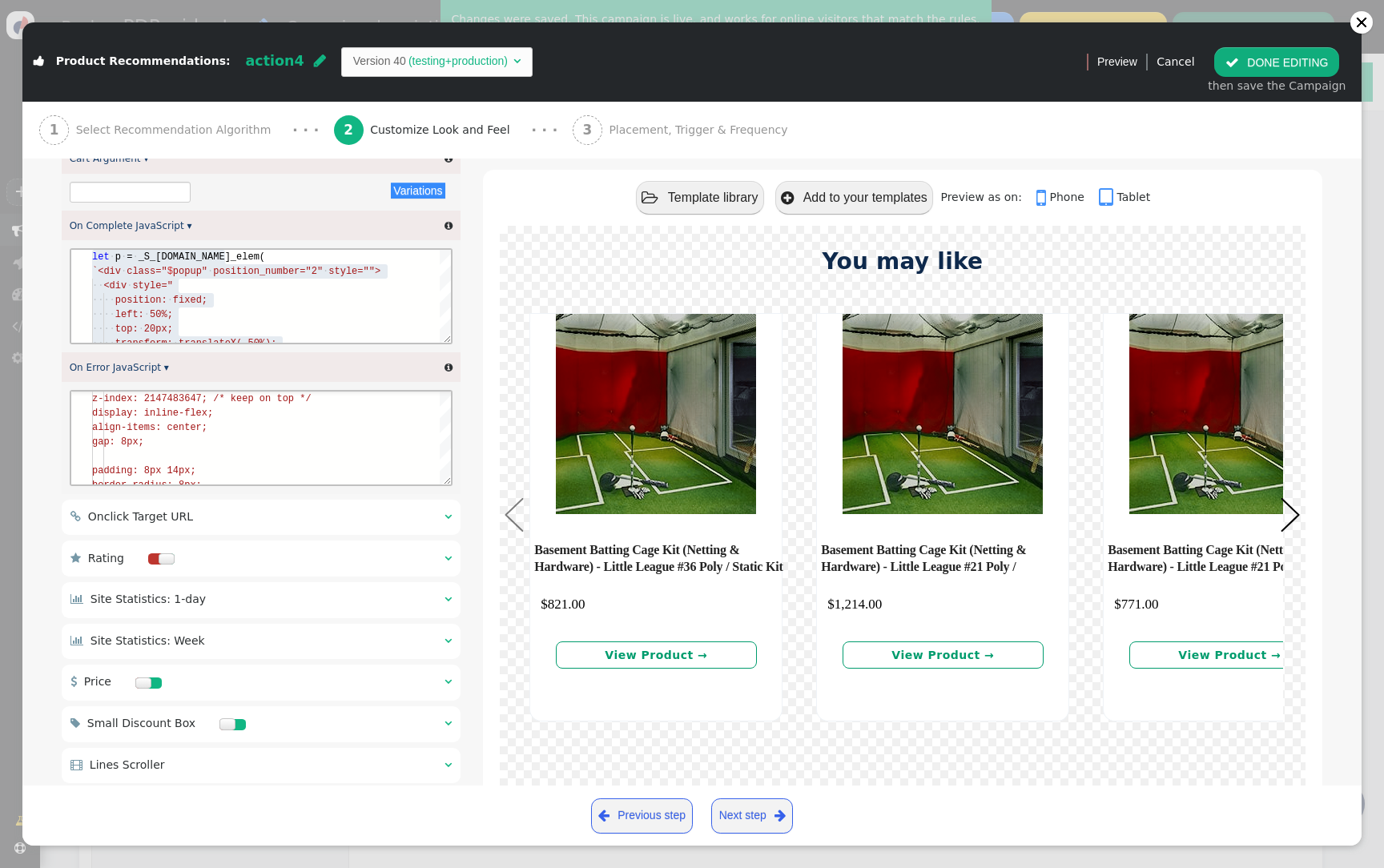
scroll to position [145, 0]
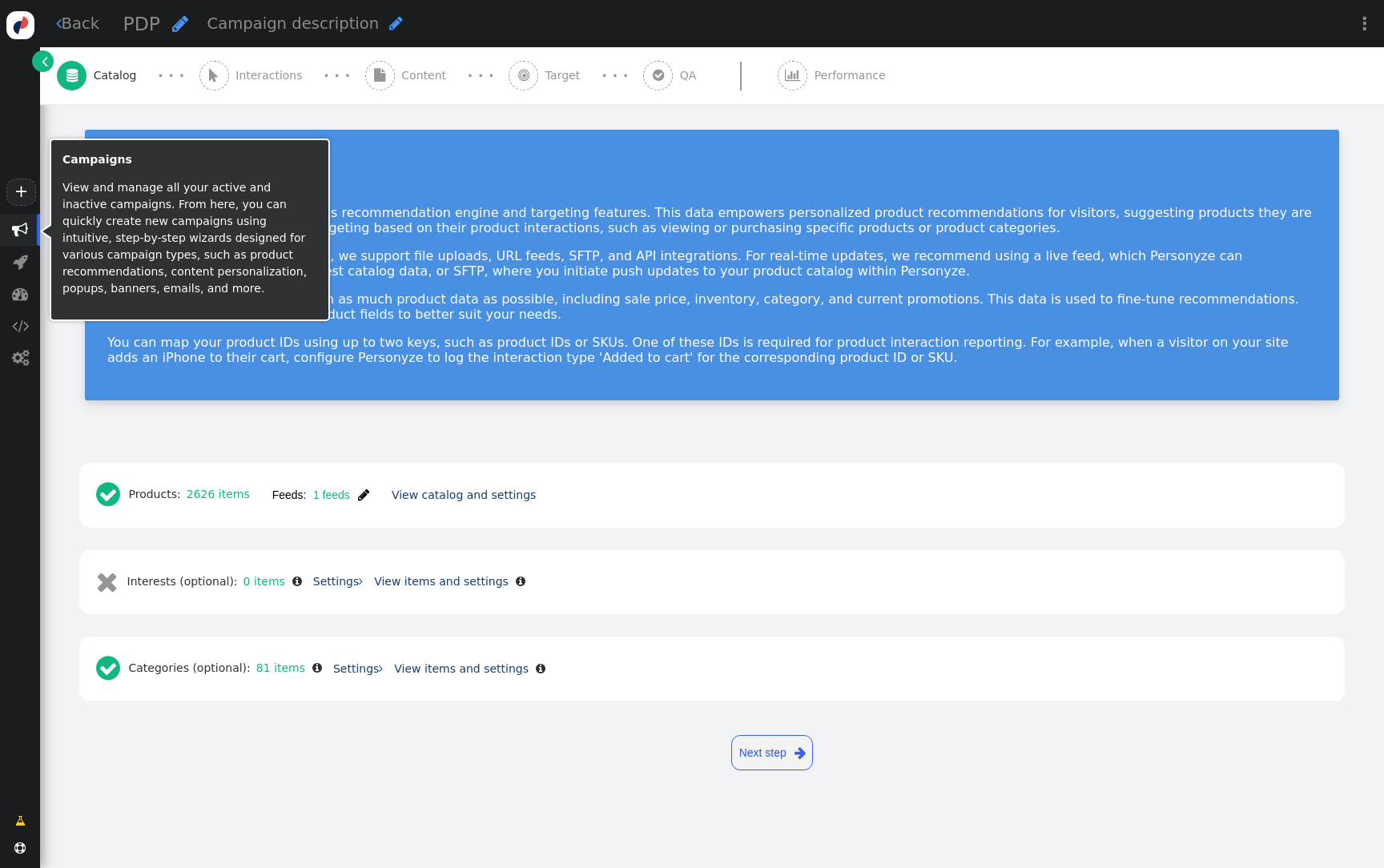
click at [27, 225] on span "" at bounding box center [20, 230] width 16 height 16
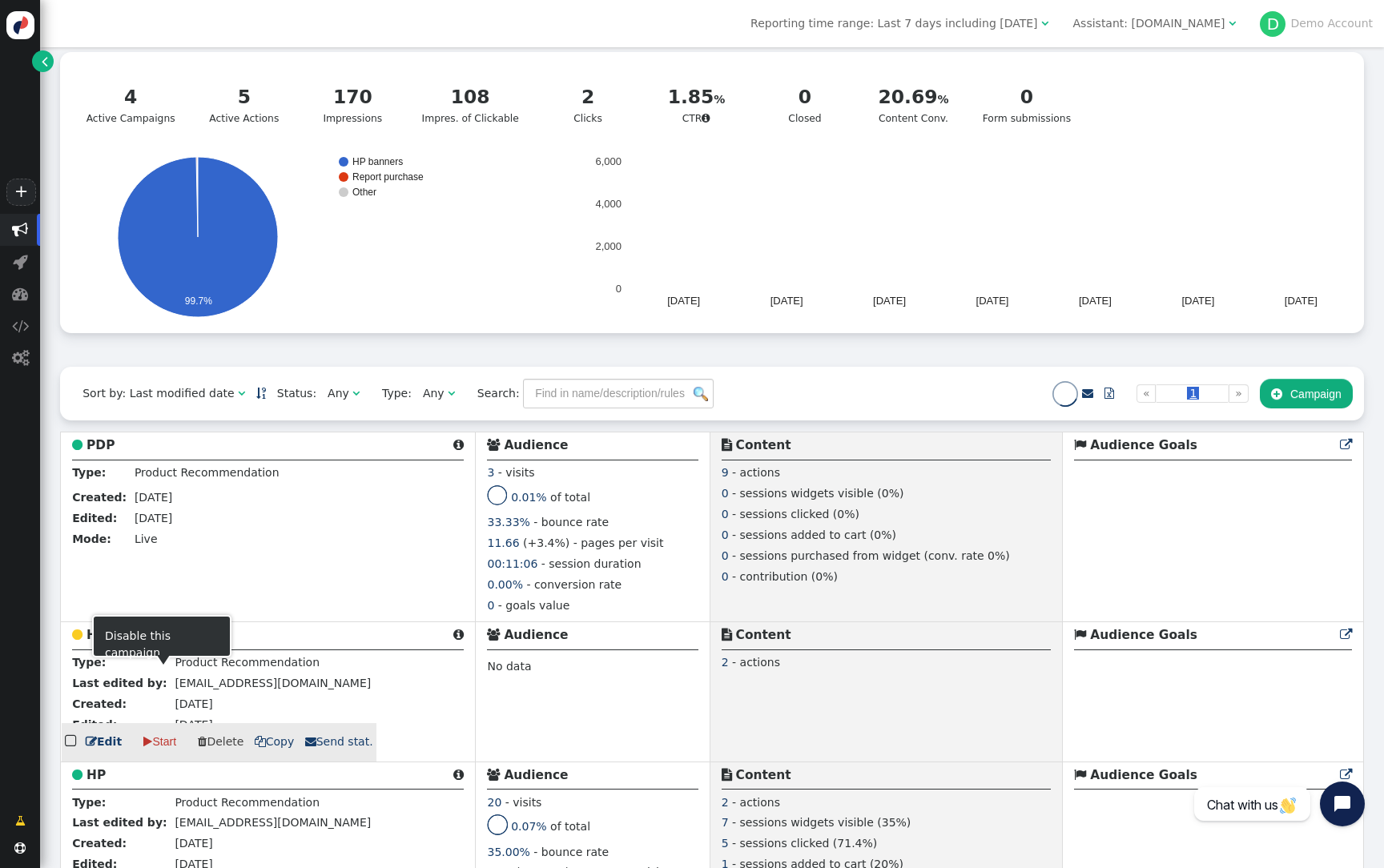
scroll to position [210, 0]
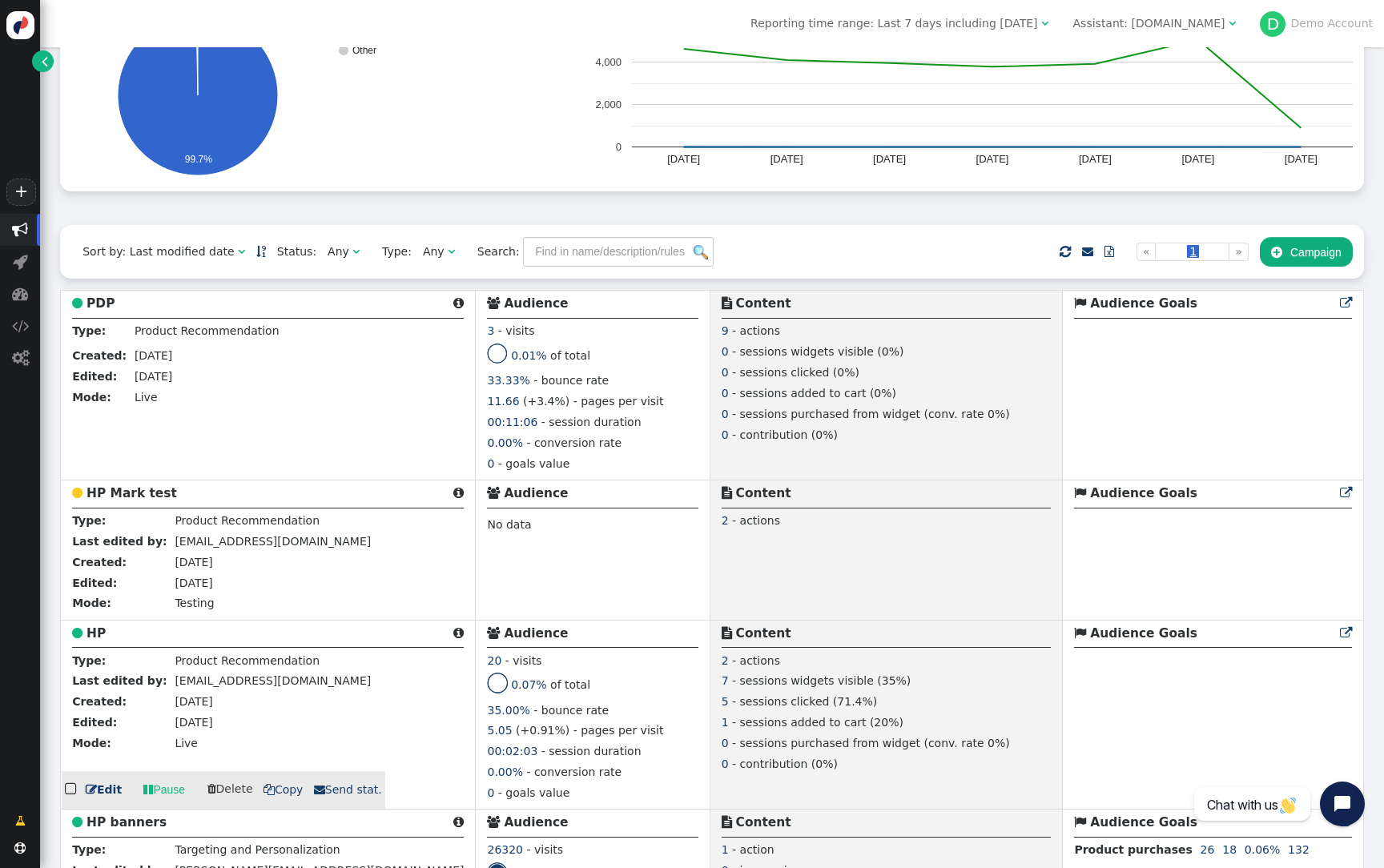
click at [92, 638] on b "HP" at bounding box center [96, 634] width 19 height 15
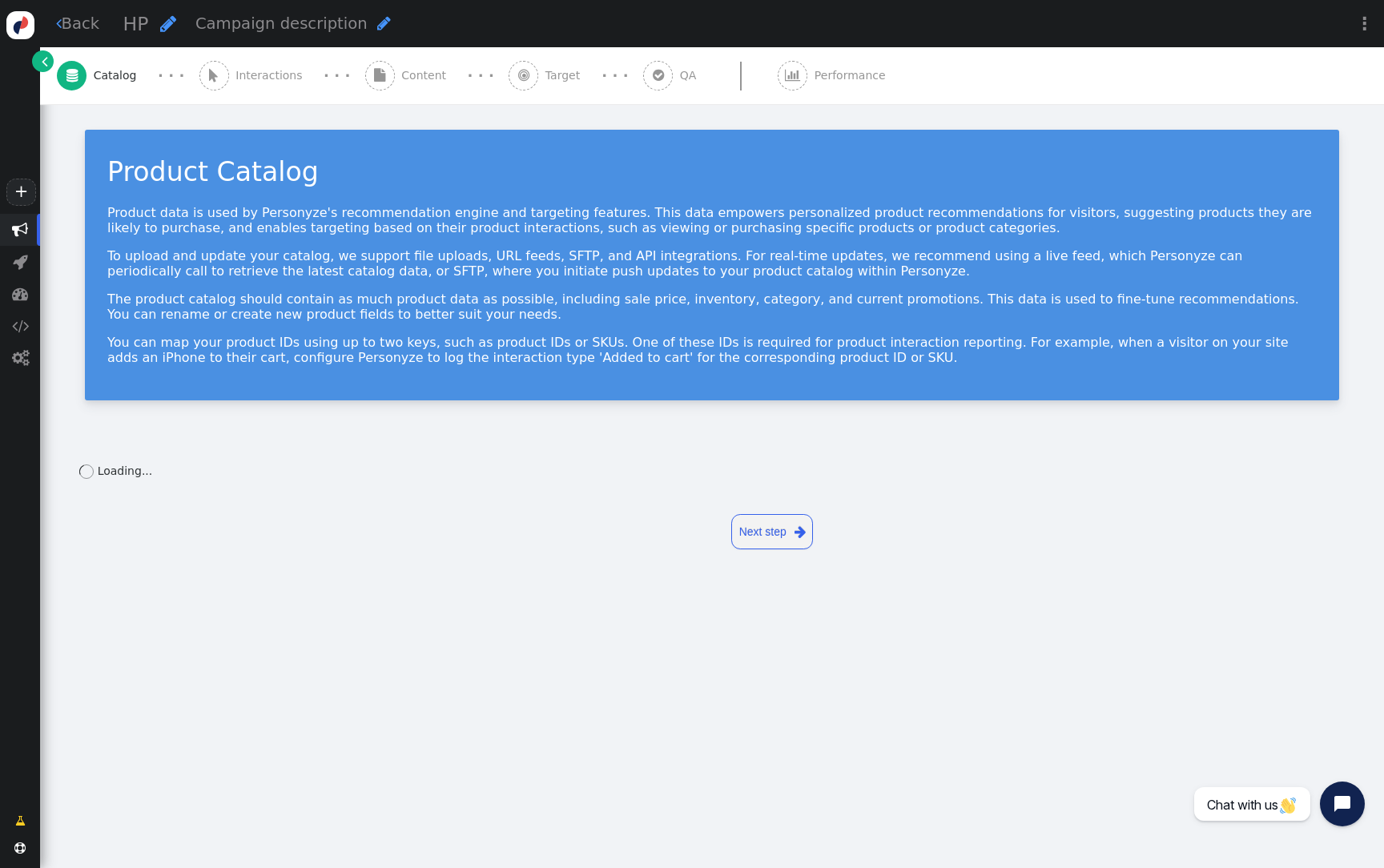
click at [402, 82] on span "Content" at bounding box center [427, 76] width 51 height 16
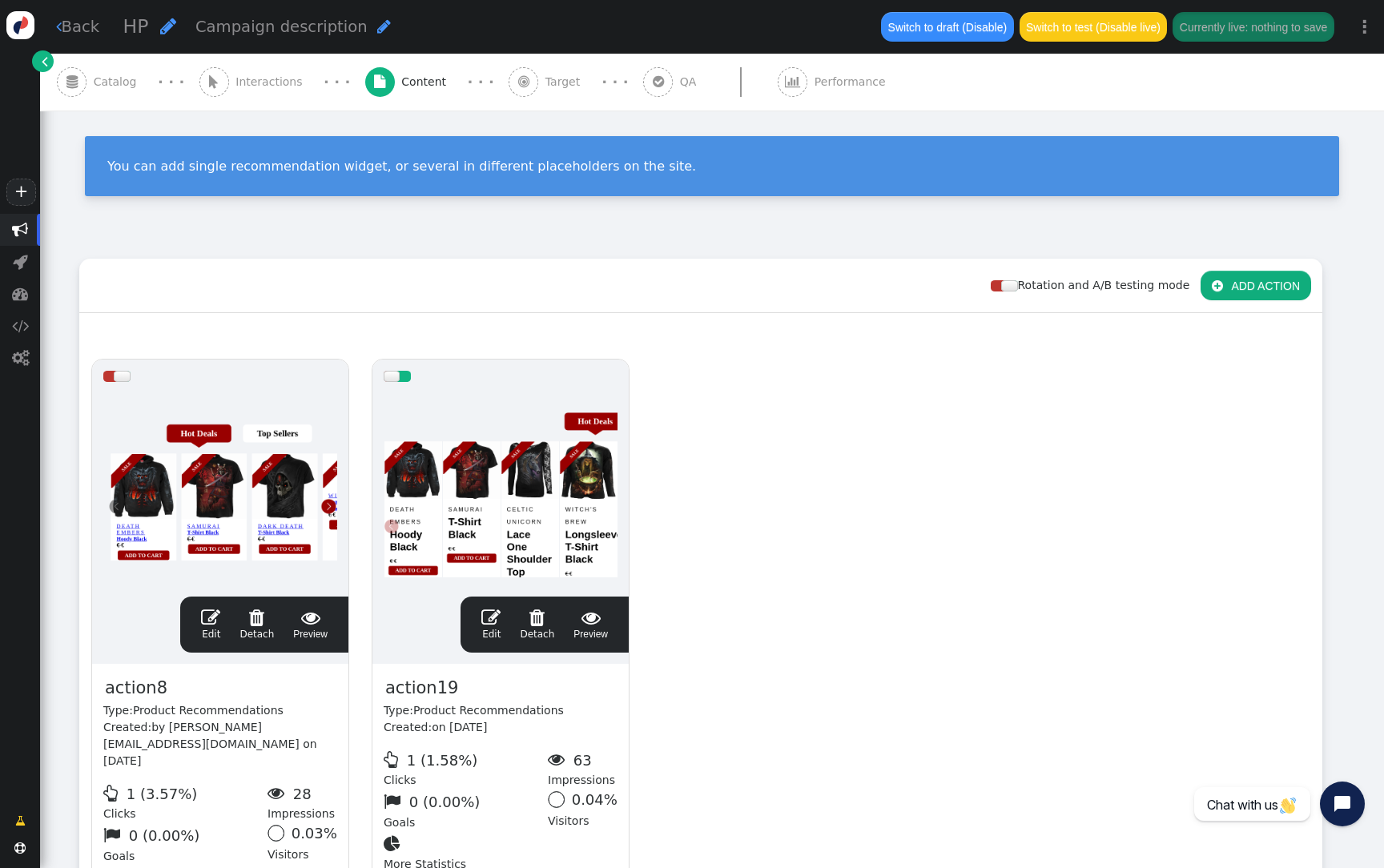
click at [468, 453] on div at bounding box center [500, 489] width 234 height 192
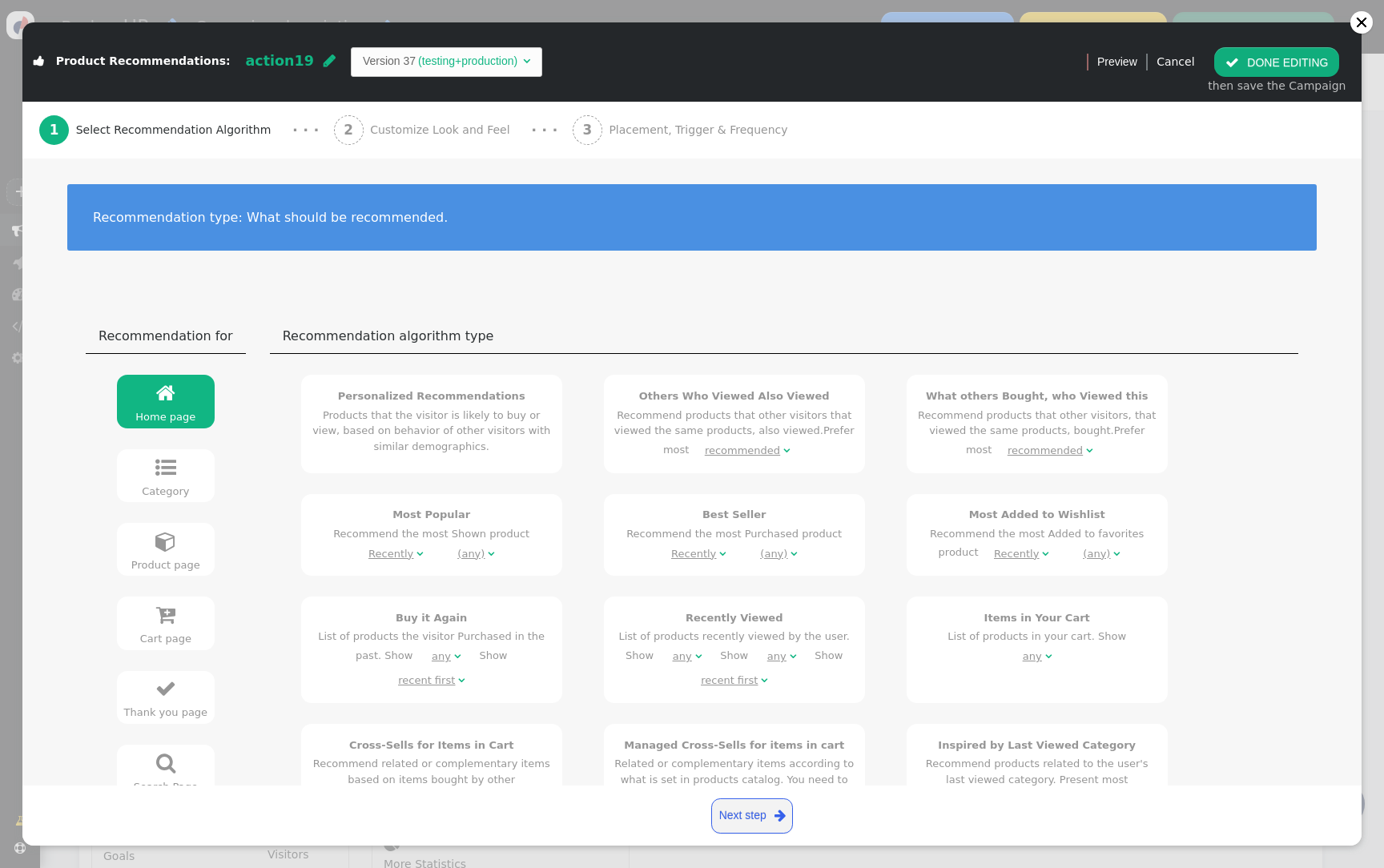
click at [412, 123] on span "Customize Look and Feel" at bounding box center [444, 130] width 146 height 16
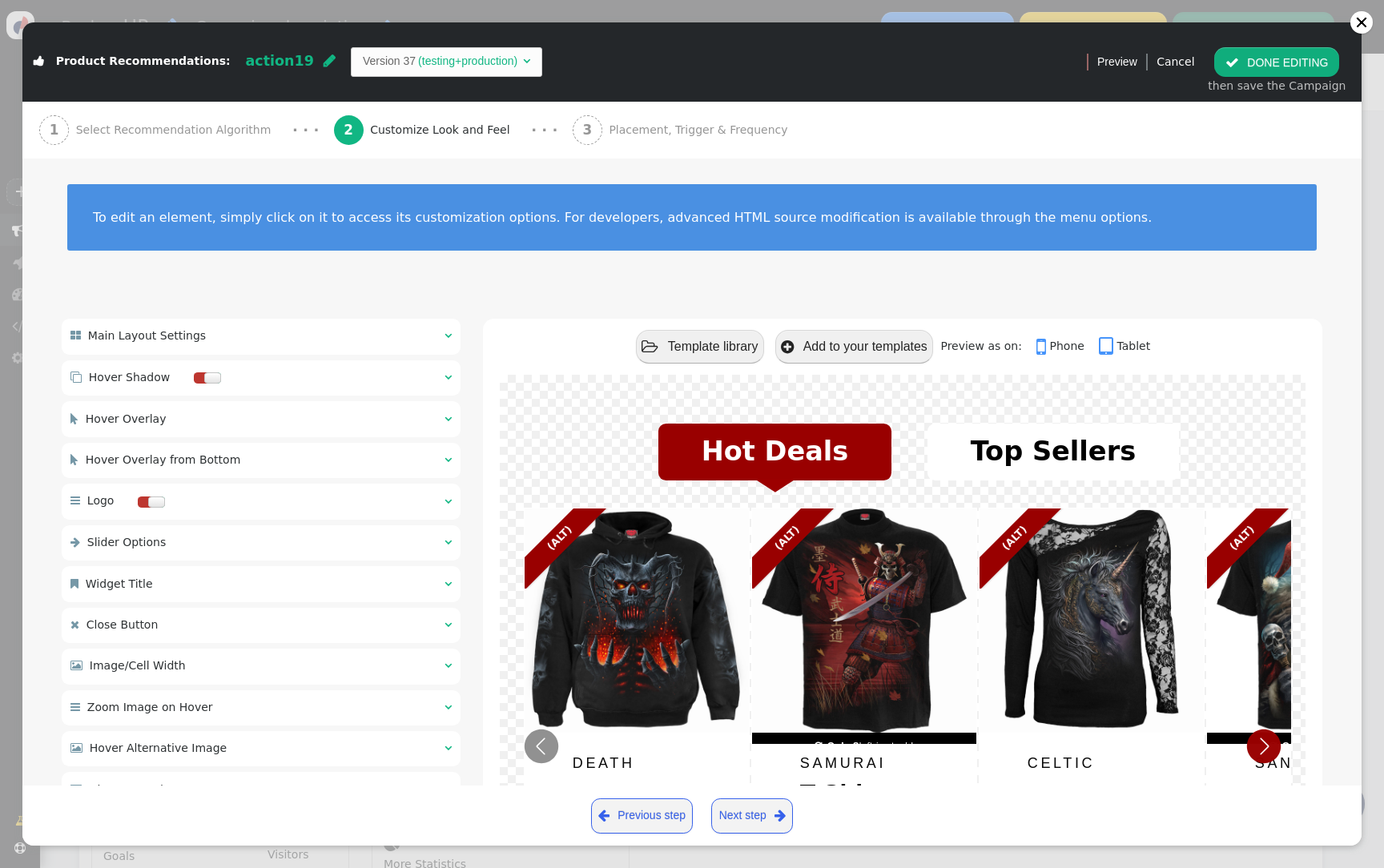
click at [353, 328] on div " Main Layout Settings  " at bounding box center [261, 336] width 399 height 36
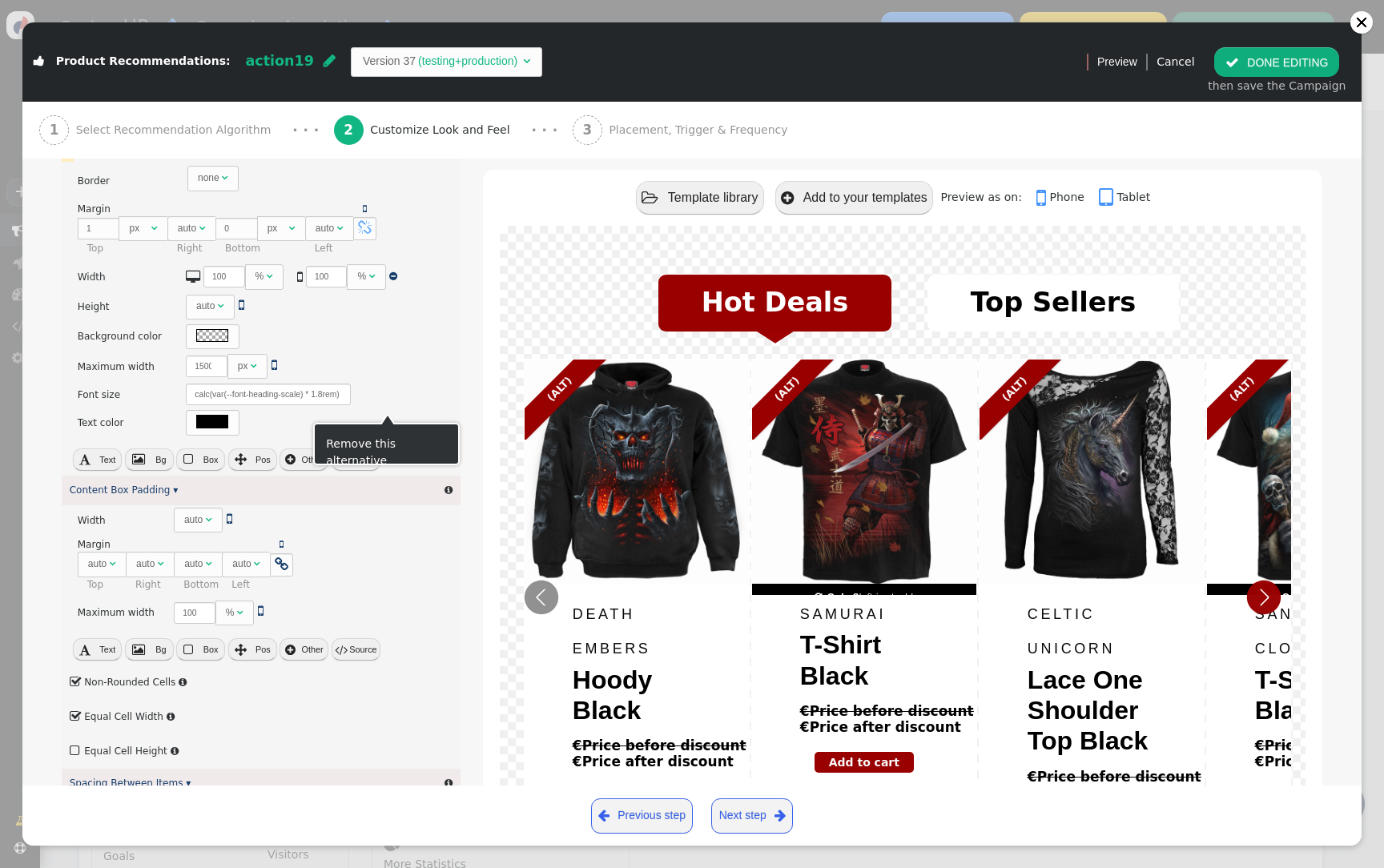
scroll to position [296, 0]
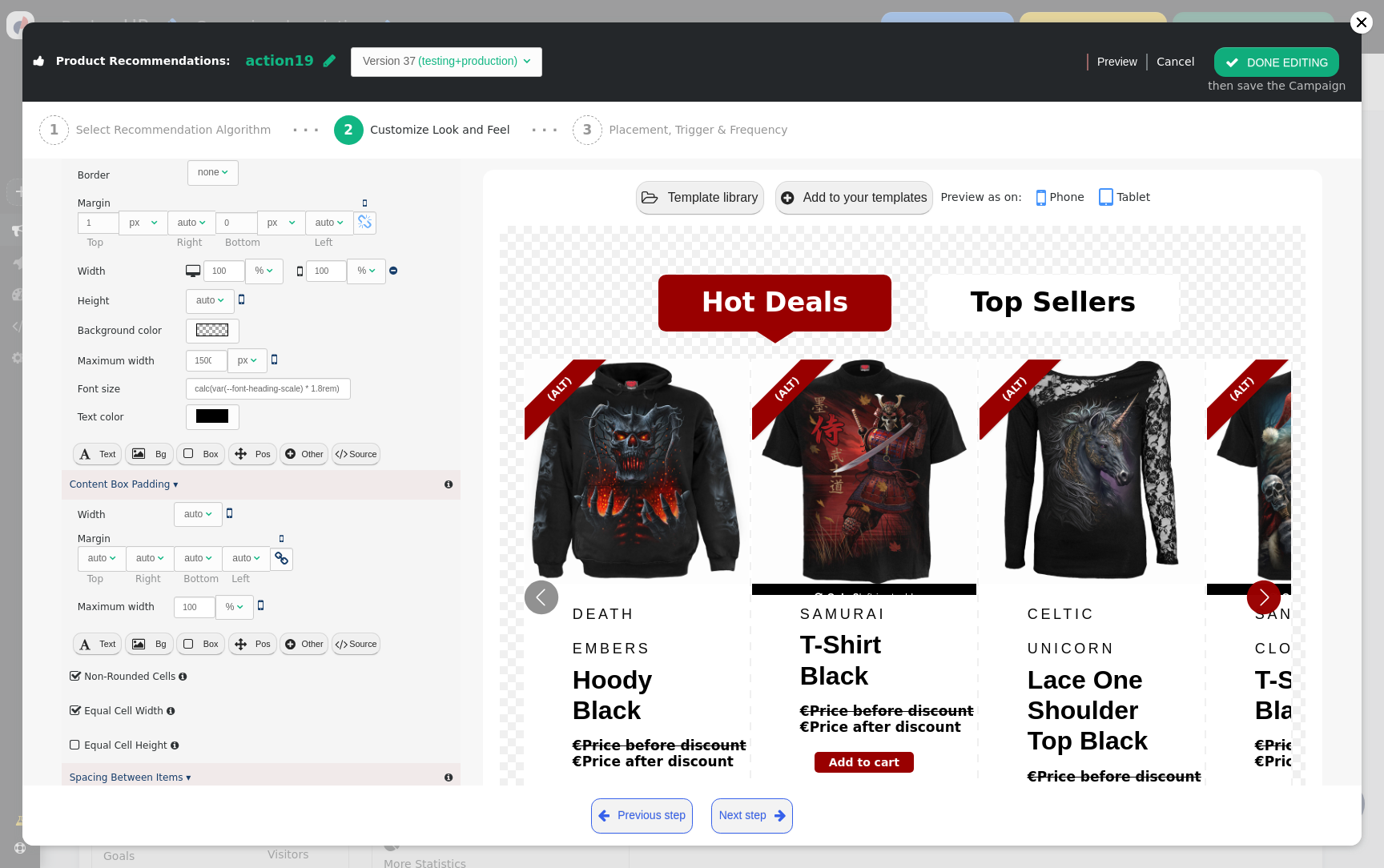
click at [371, 447] on button " Source" at bounding box center [355, 454] width 48 height 23
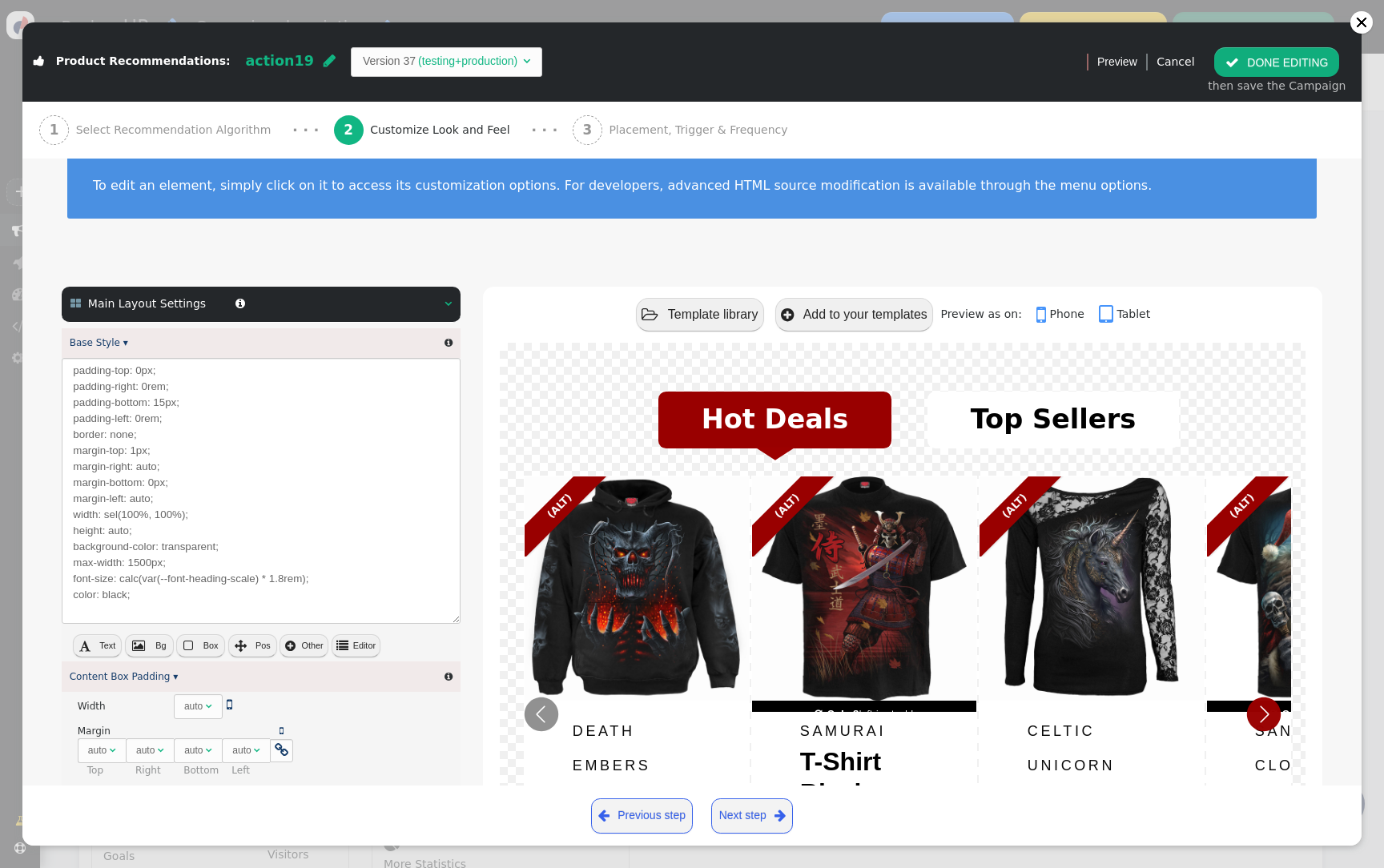
scroll to position [23, 0]
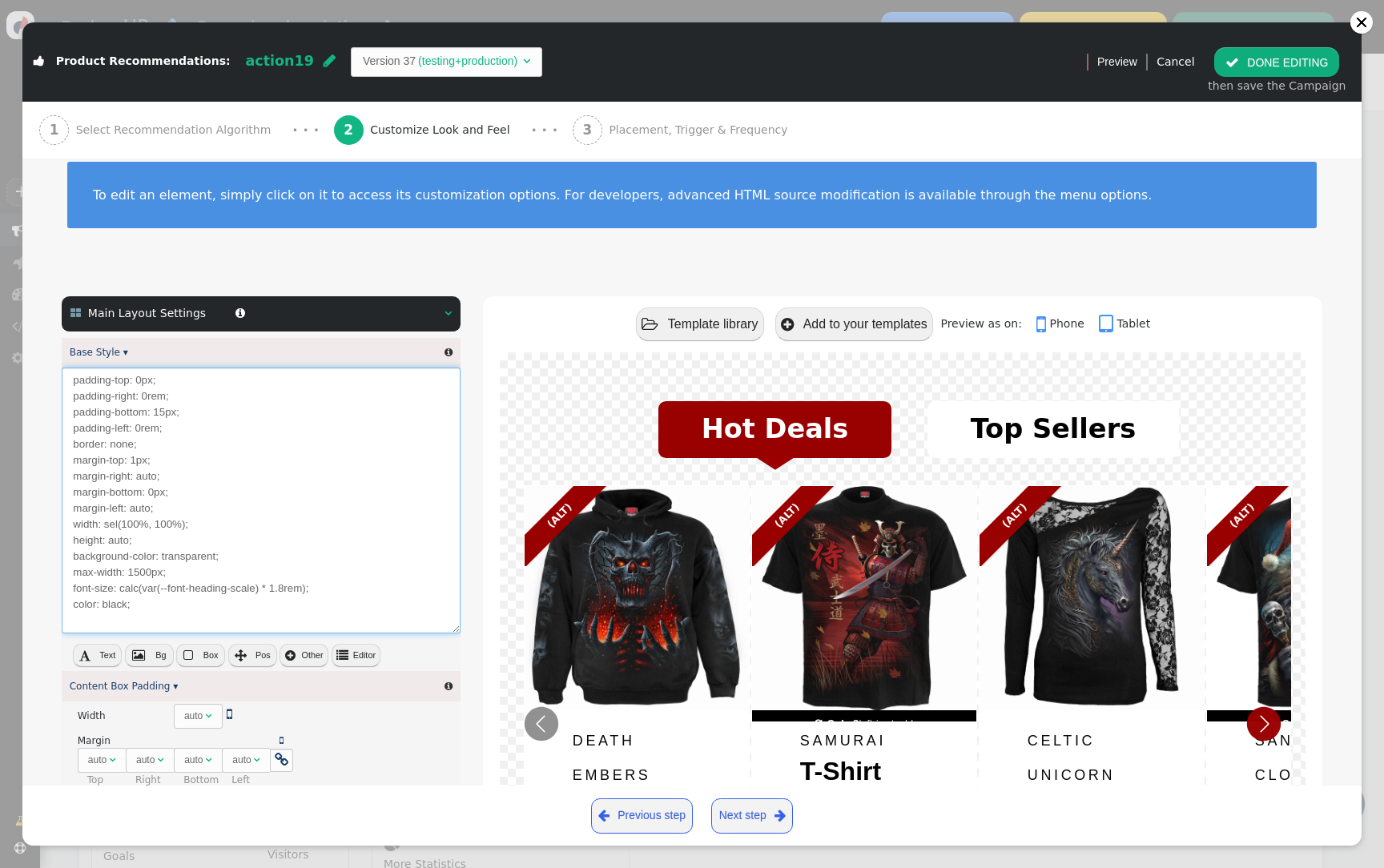
click at [371, 423] on textarea "padding-top: 0px; padding-right: 0rem; padding-bottom: 15px; padding-left: 0rem…" at bounding box center [261, 500] width 399 height 266
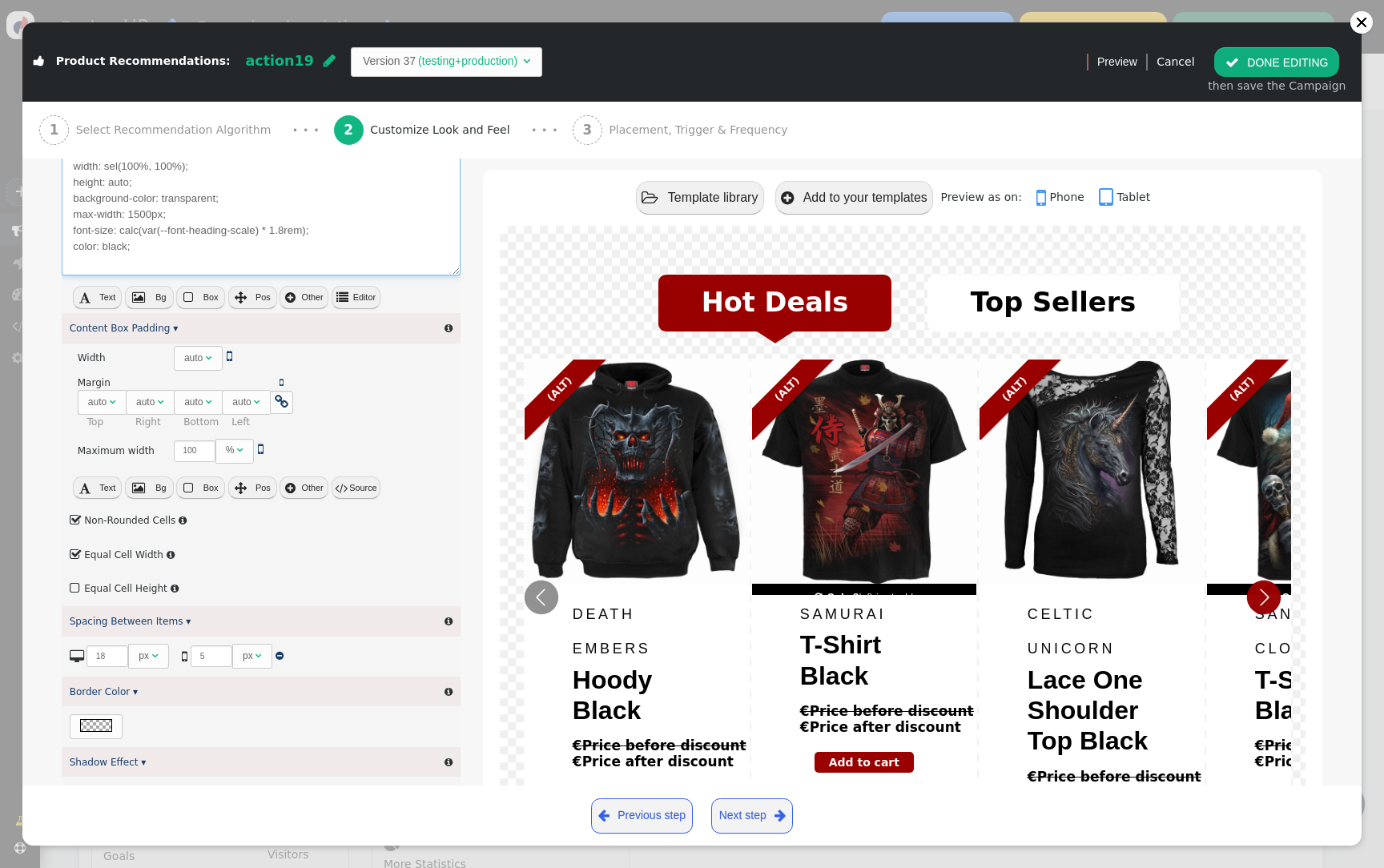
scroll to position [457, 0]
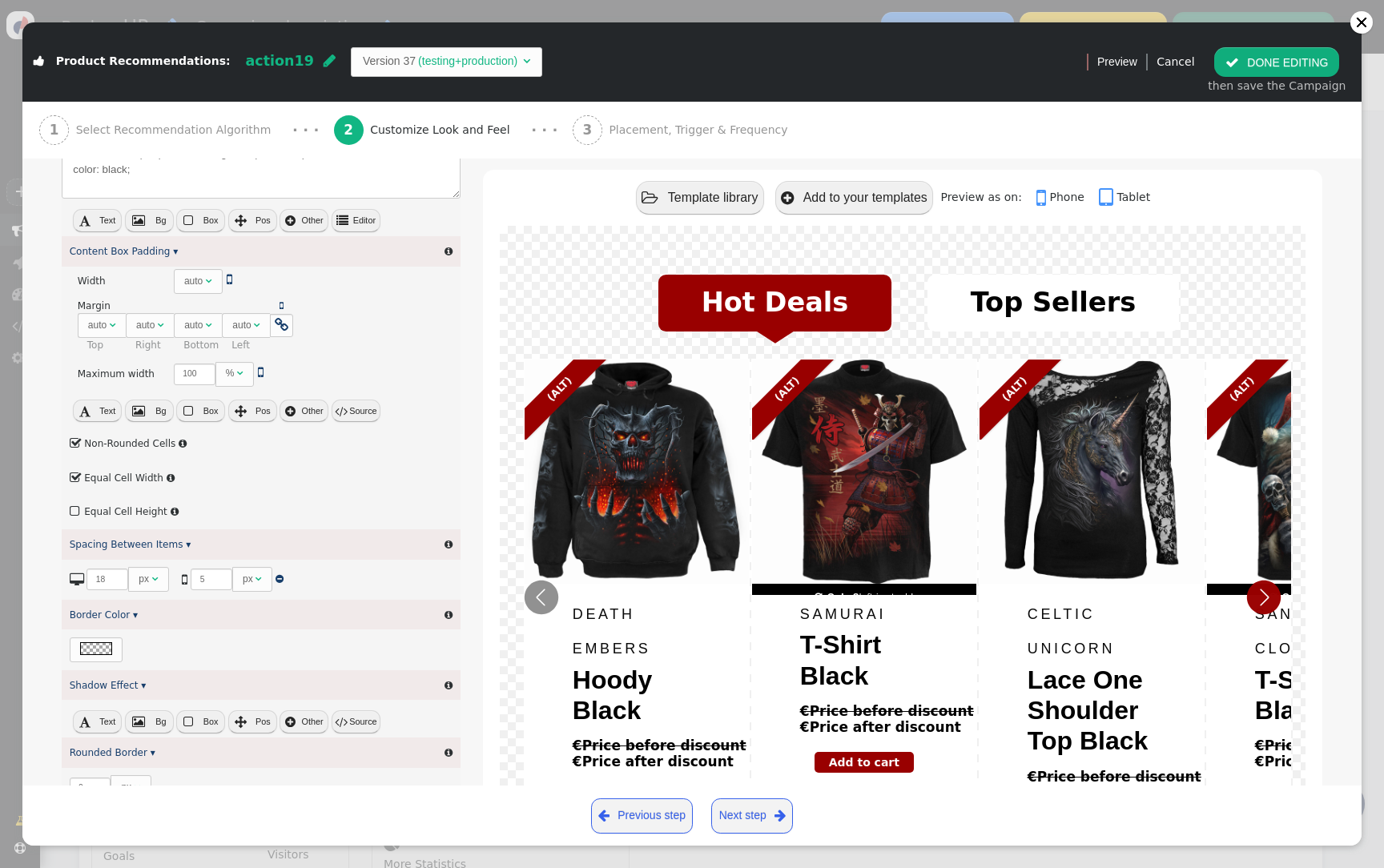
click at [353, 417] on button " Source" at bounding box center [355, 411] width 48 height 23
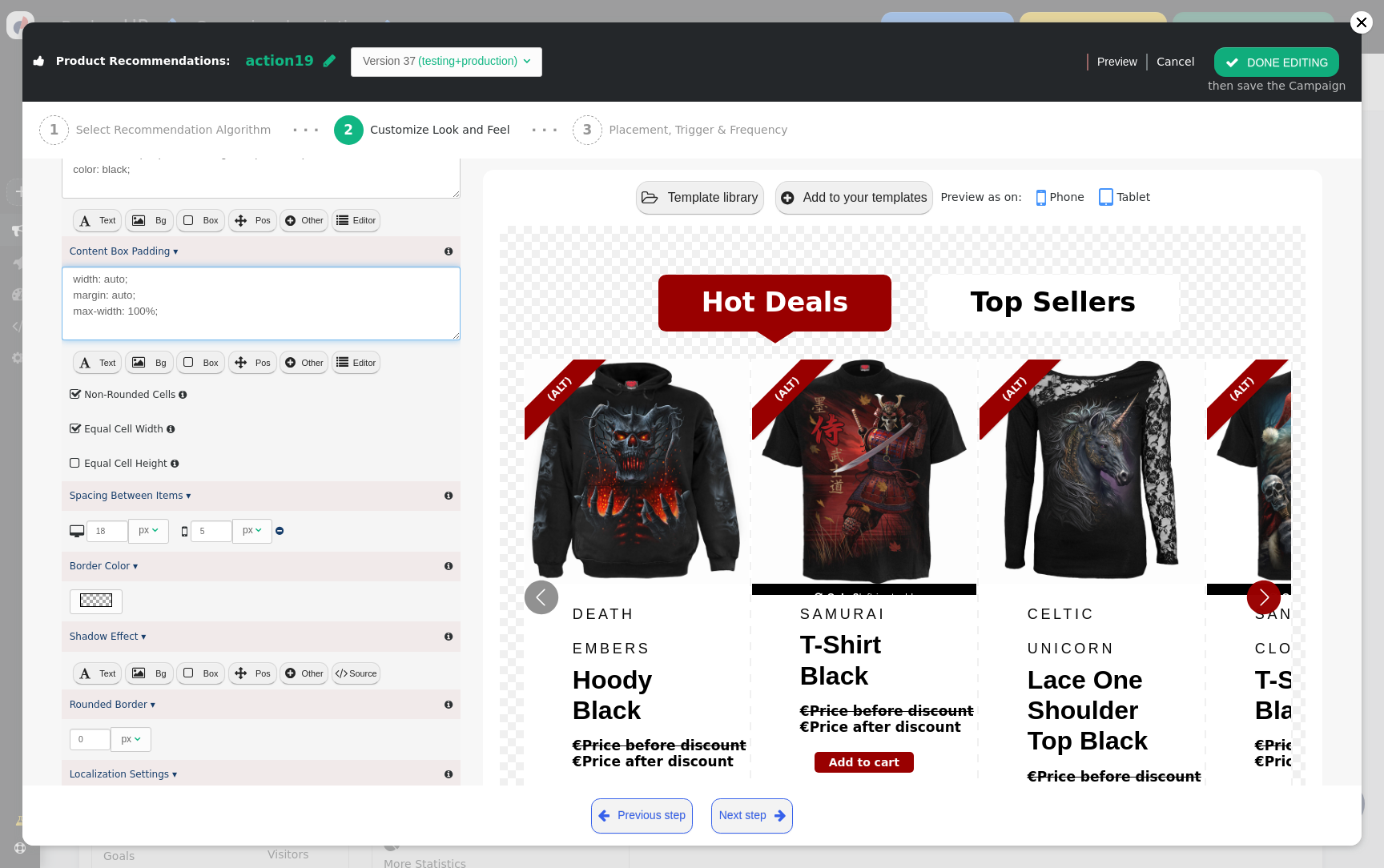
click at [207, 336] on textarea "width: auto; margin: auto; max-width: 100%;" at bounding box center [261, 304] width 399 height 74
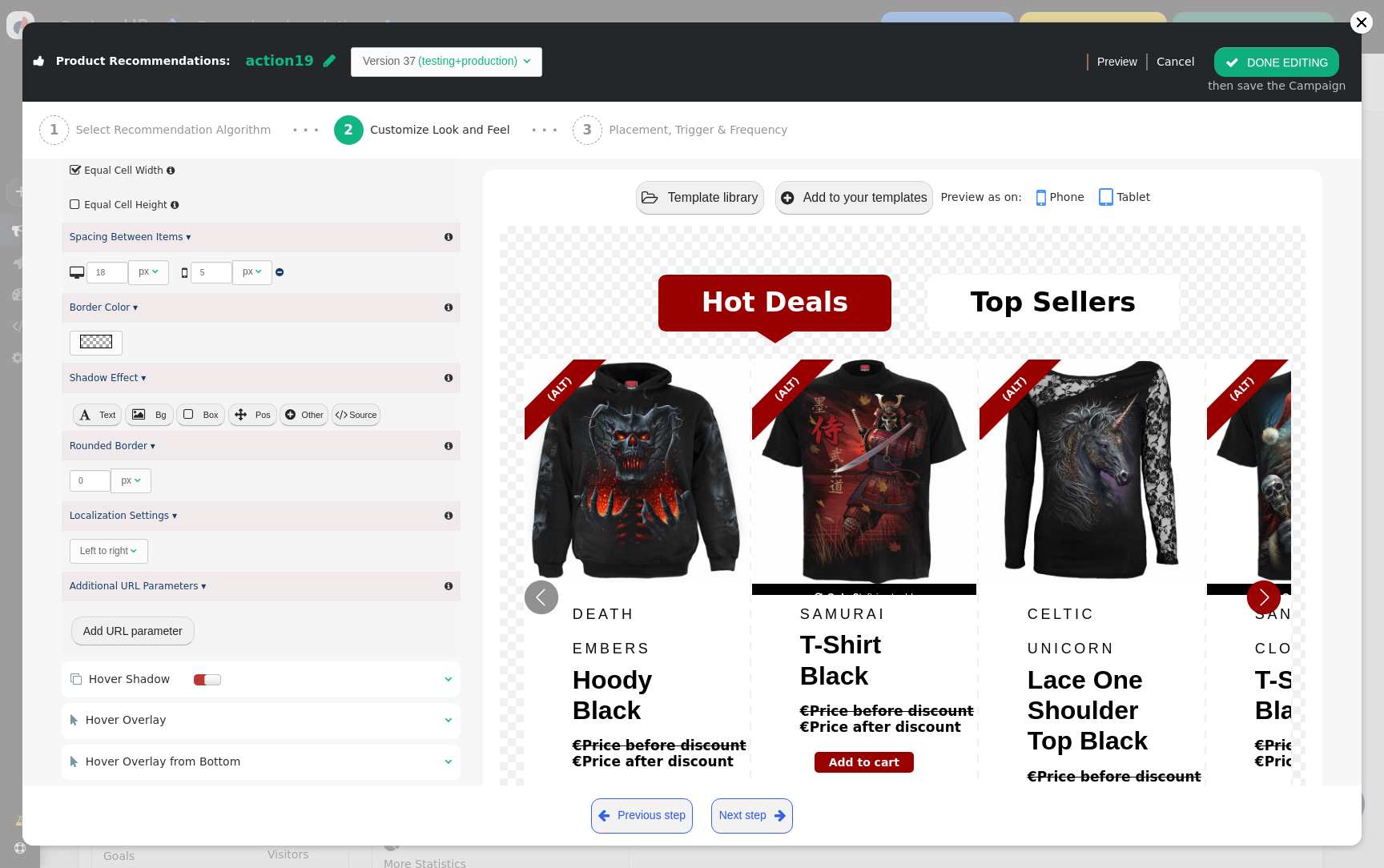
scroll to position [702, 0]
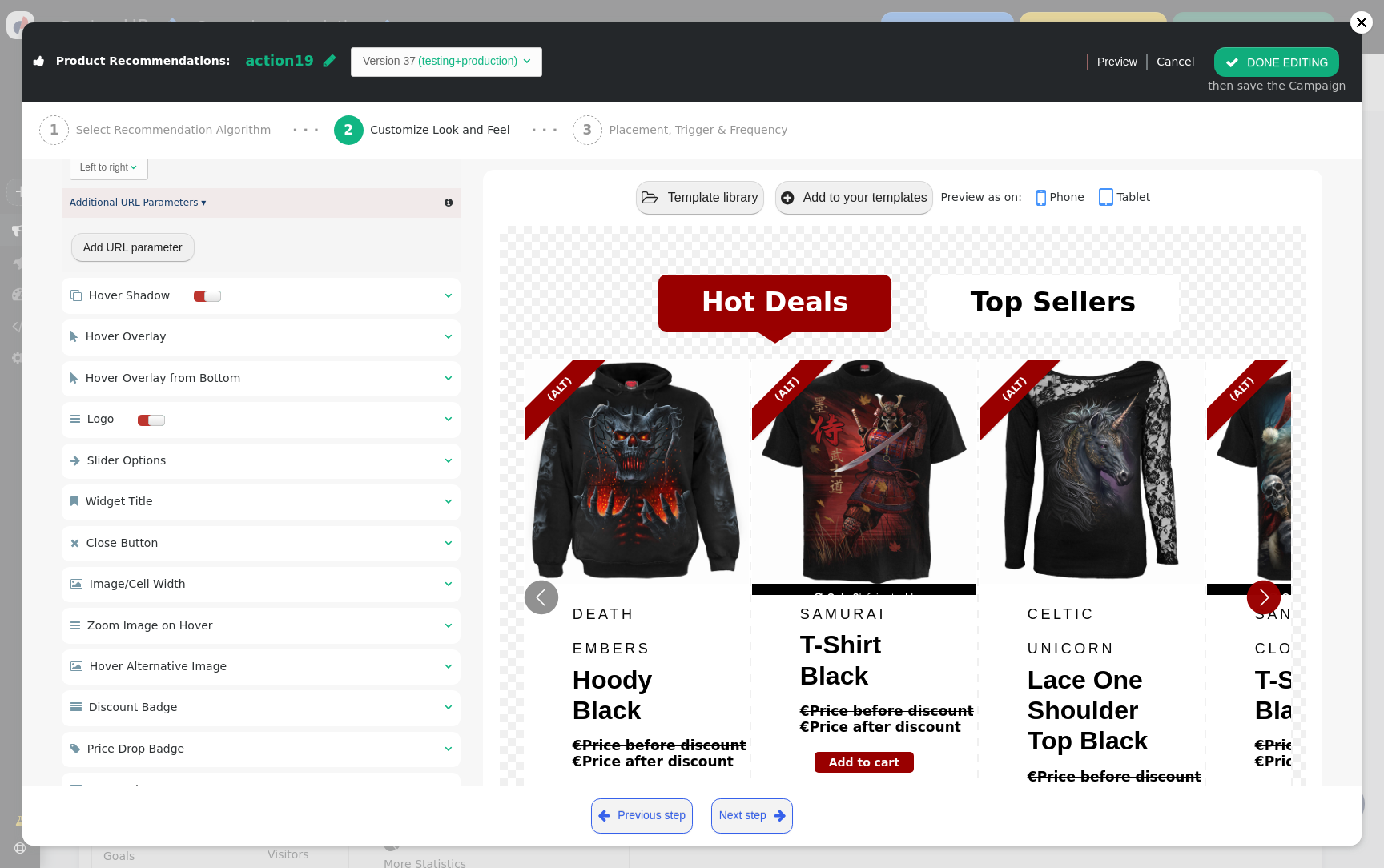
click at [306, 587] on div " Image/Cell Width  " at bounding box center [261, 584] width 399 height 36
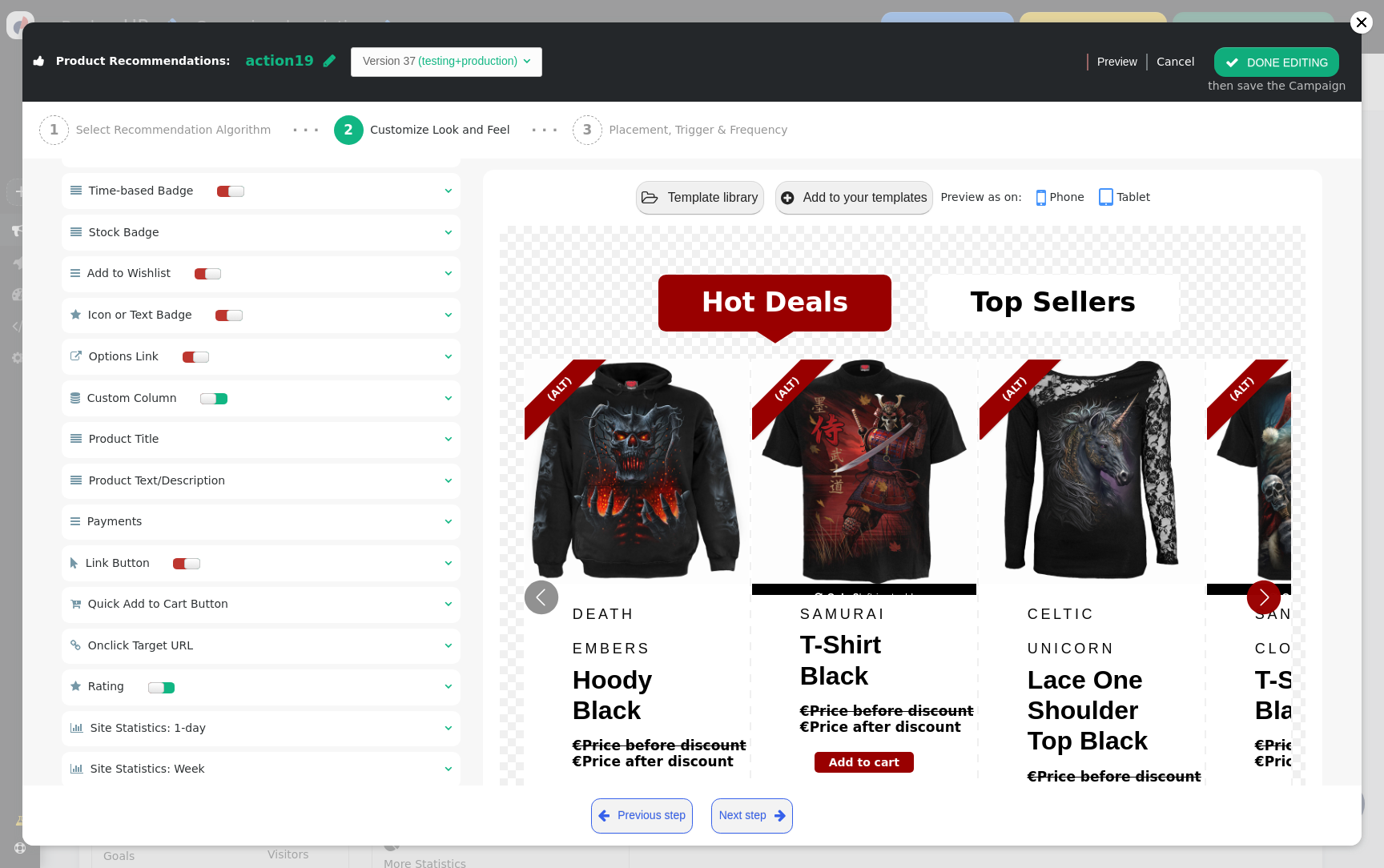
scroll to position [1399, 0]
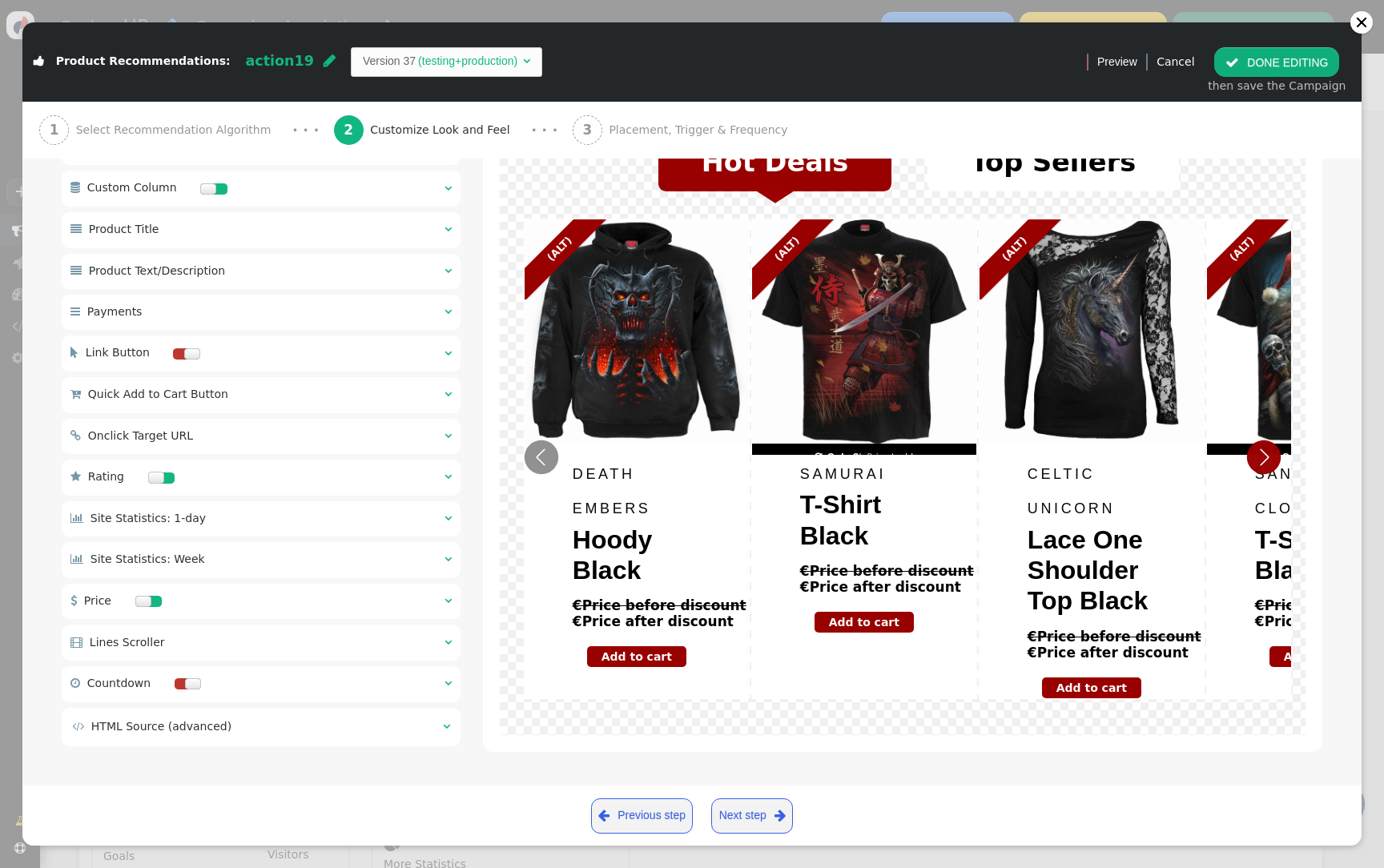
type input "${p->image_big_url}"
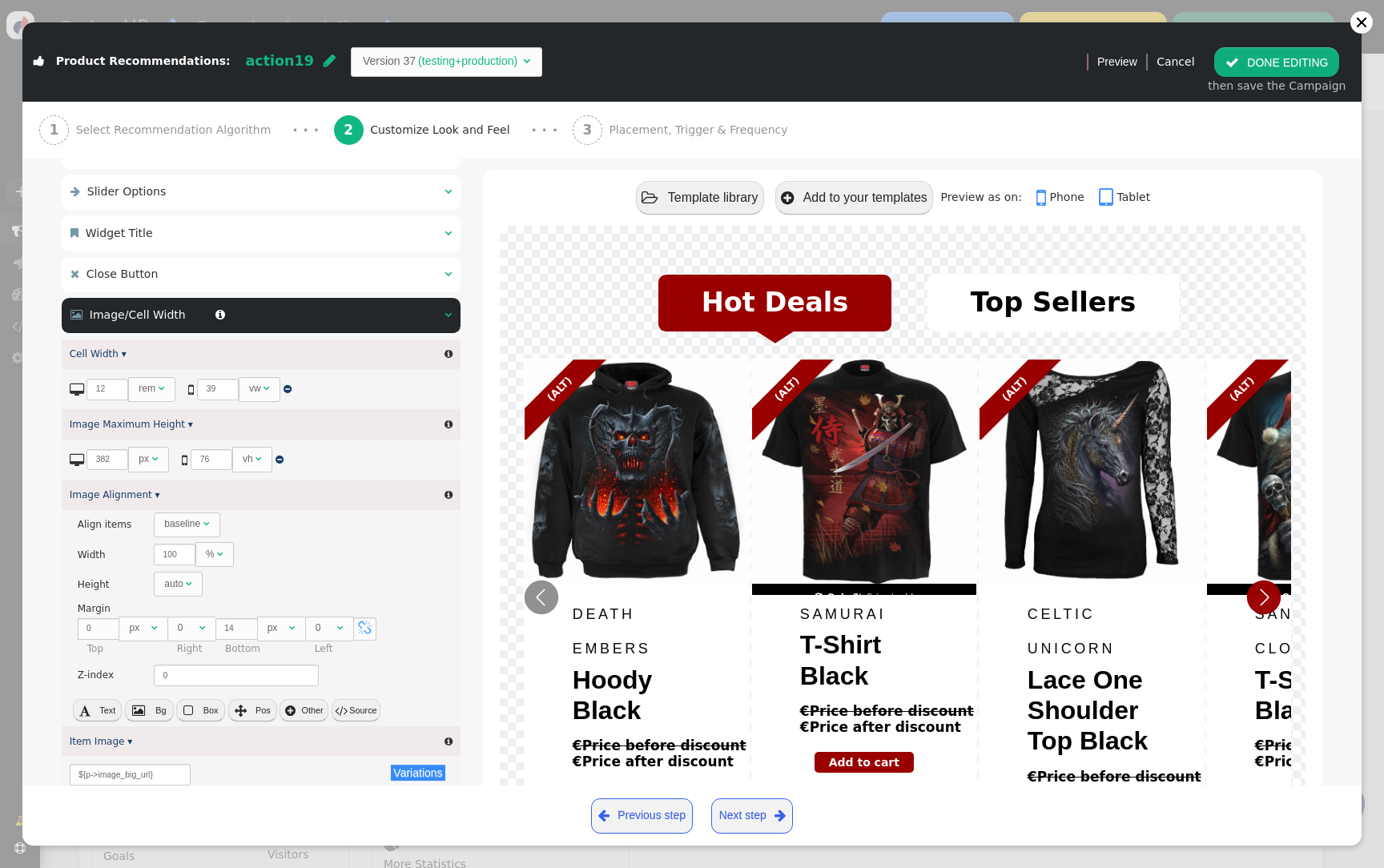
scroll to position [327, 0]
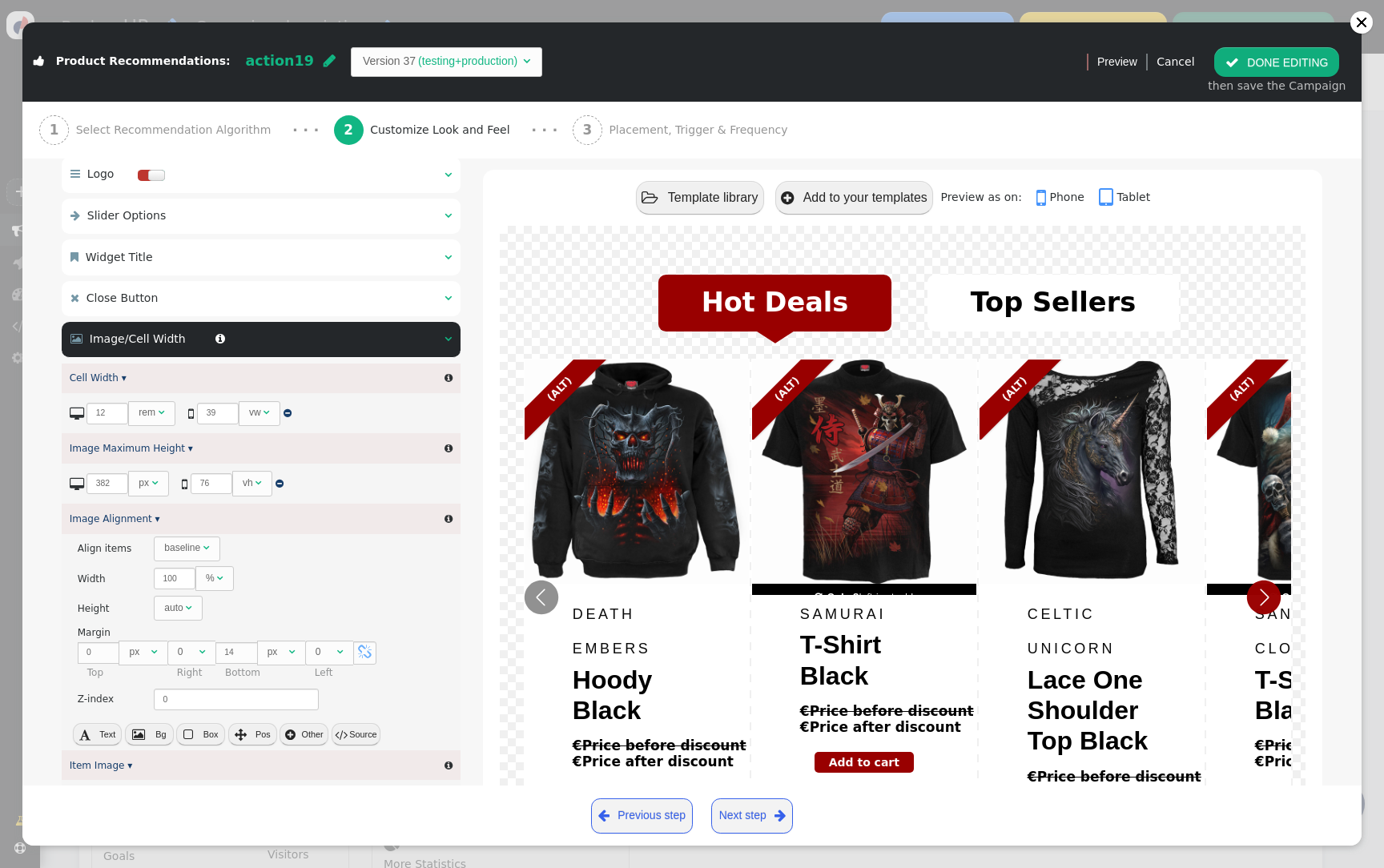
click at [319, 346] on div " Image/Cell Width  " at bounding box center [261, 339] width 399 height 36
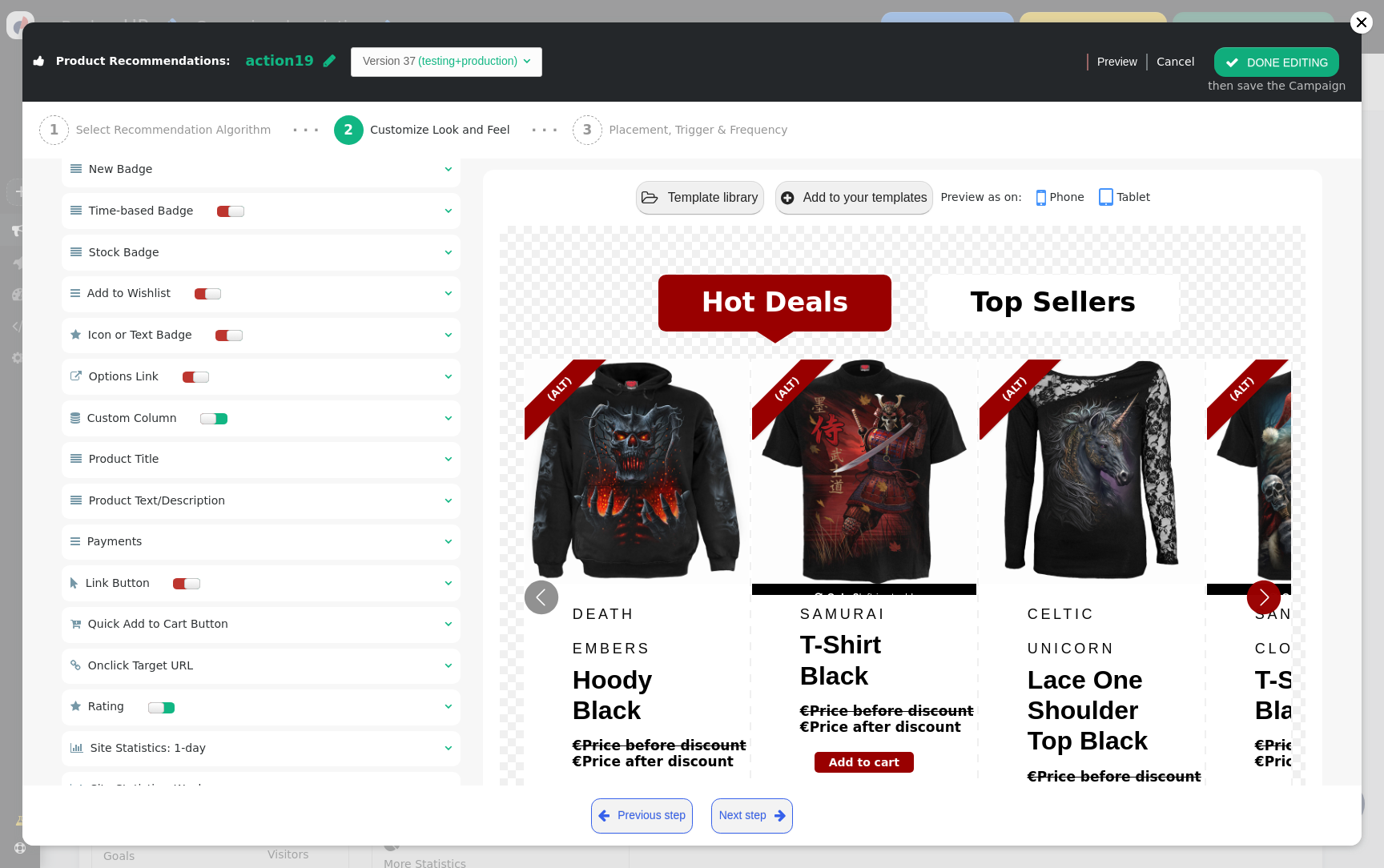
scroll to position [704, 0]
click at [309, 507] on div " Product Text/Description  " at bounding box center [261, 499] width 399 height 36
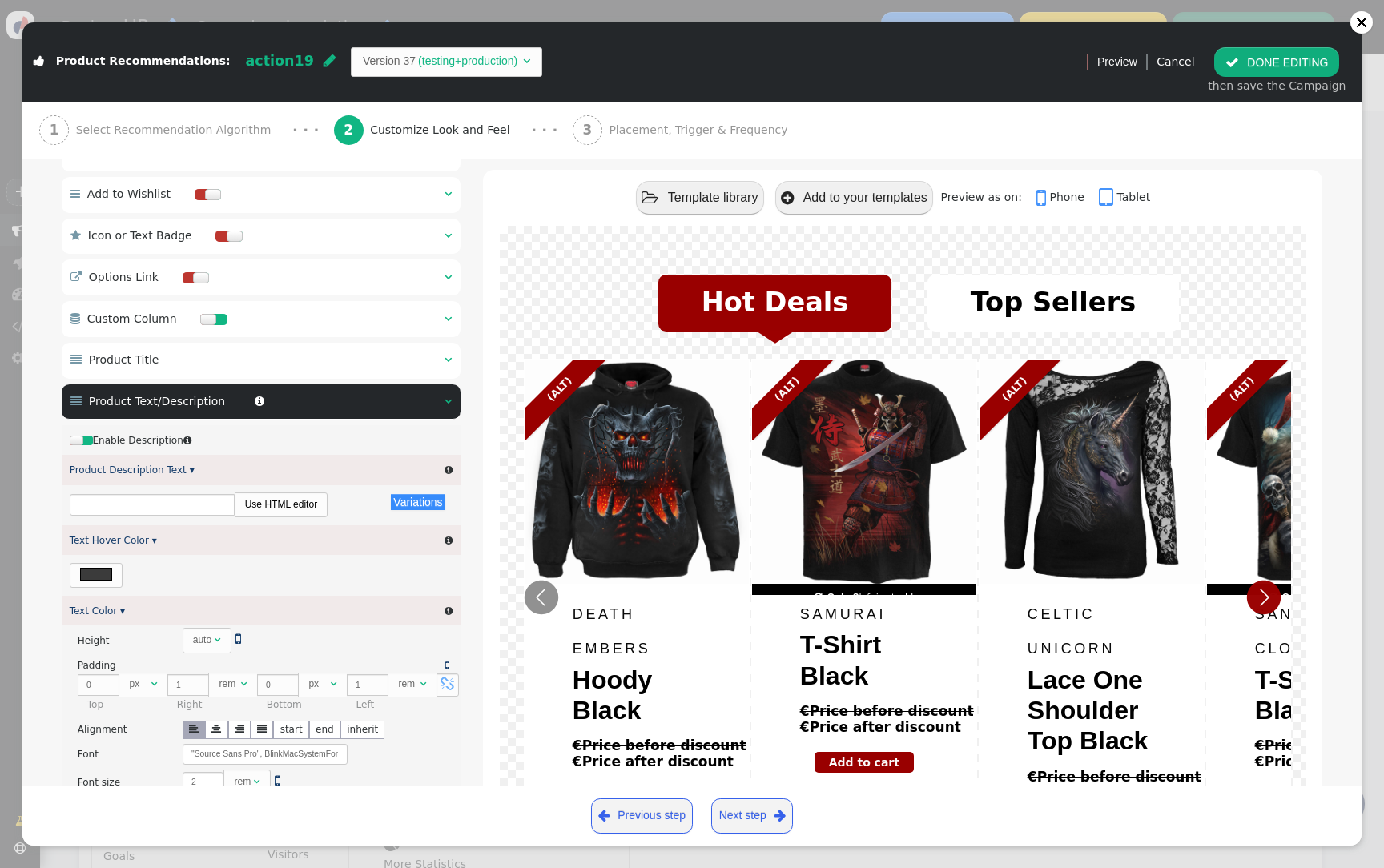
scroll to position [816, 0]
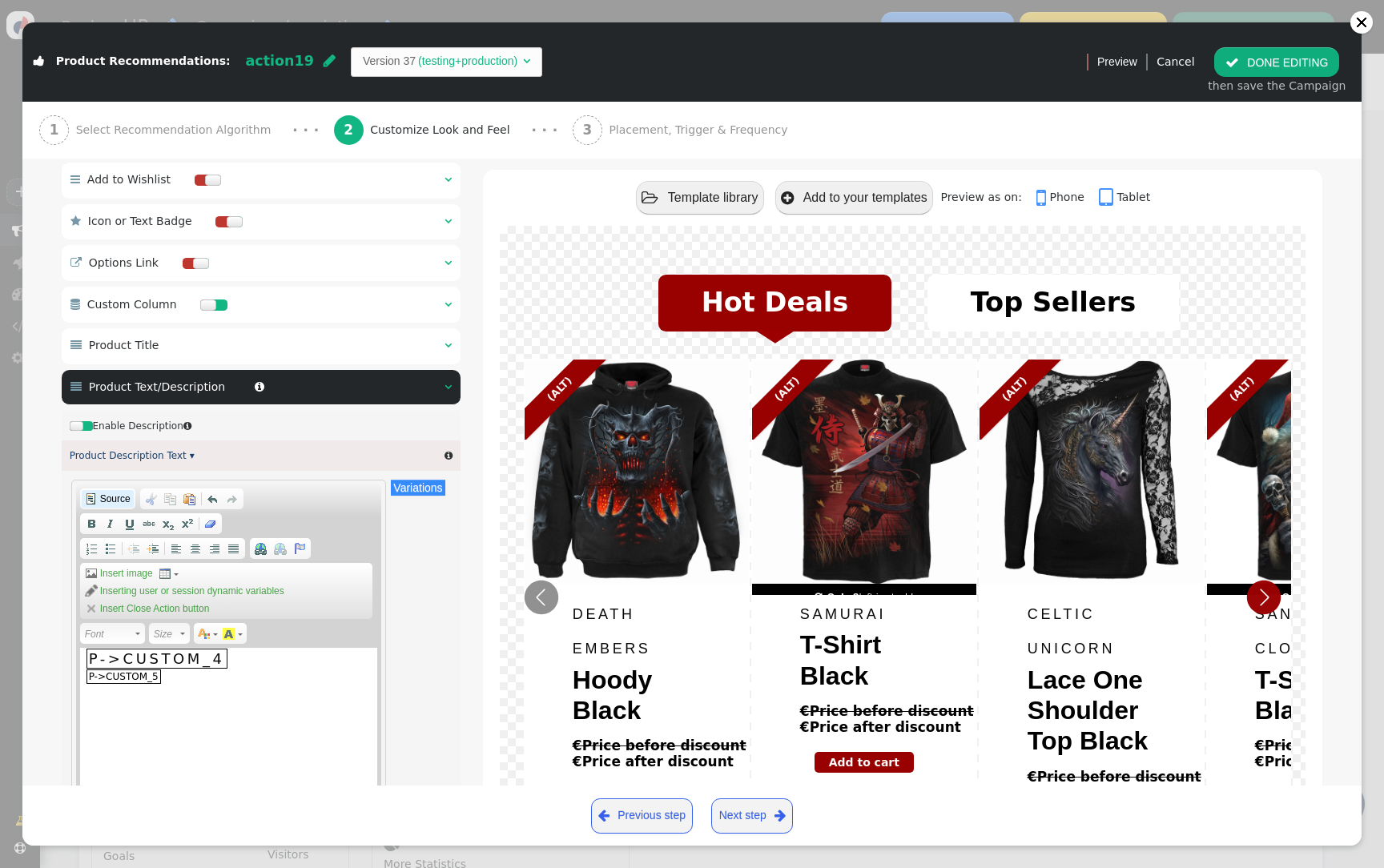
click at [96, 508] on link "Source" at bounding box center [107, 498] width 52 height 17
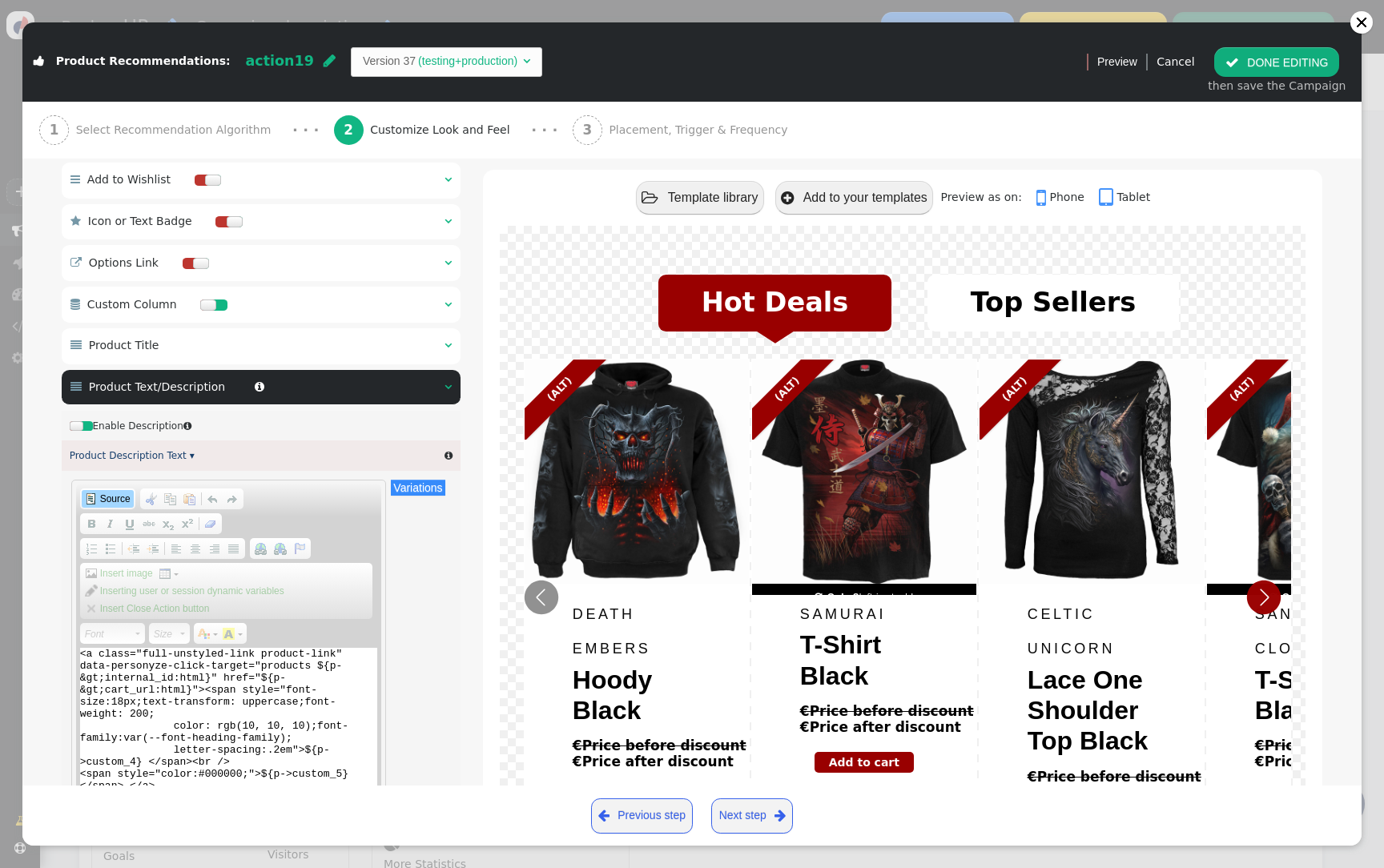
click at [247, 728] on textarea "<a class="full-unstyled-link product-link" data-personyze-click-target="product…" at bounding box center [230, 727] width 298 height 160
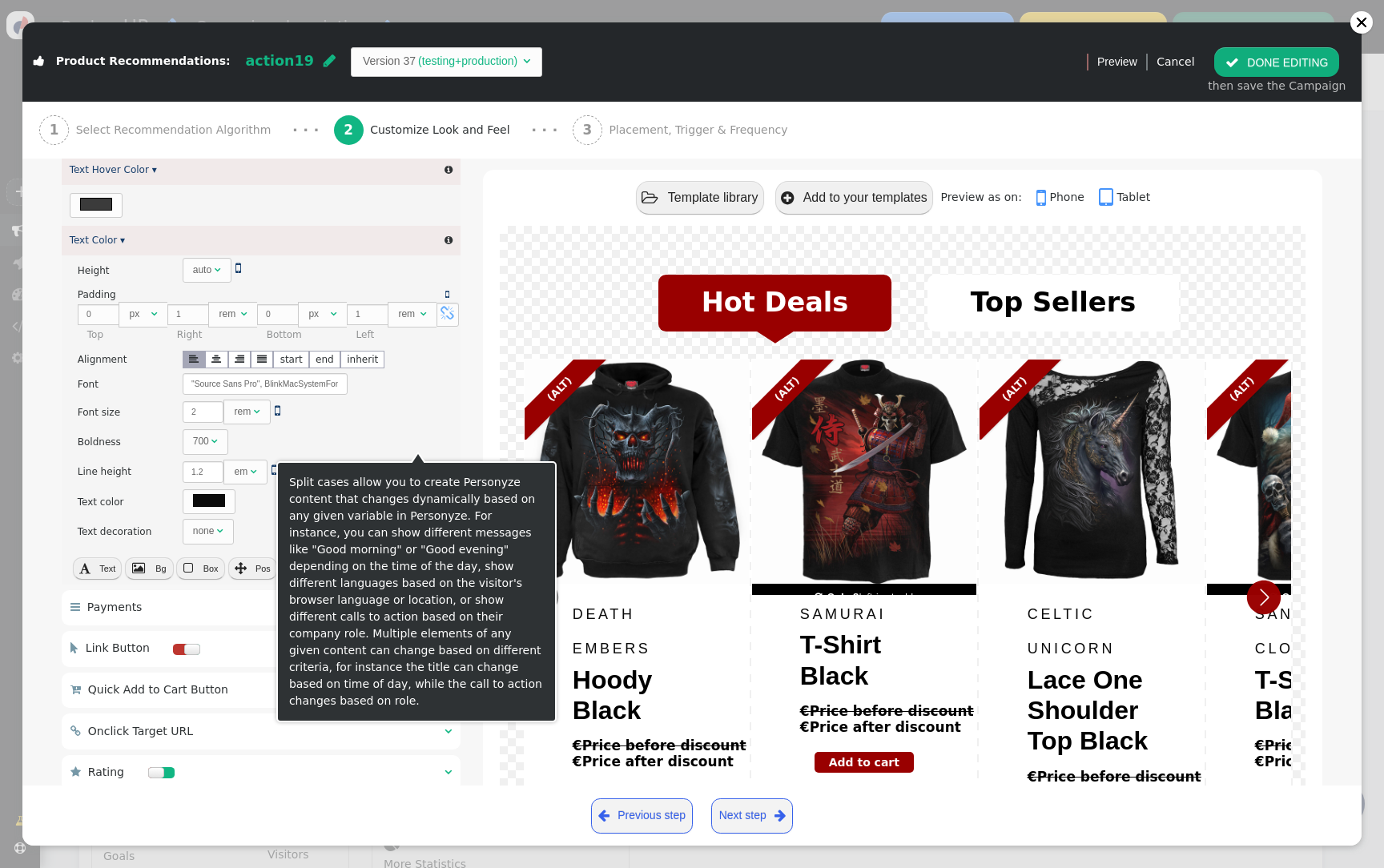
scroll to position [1550, 0]
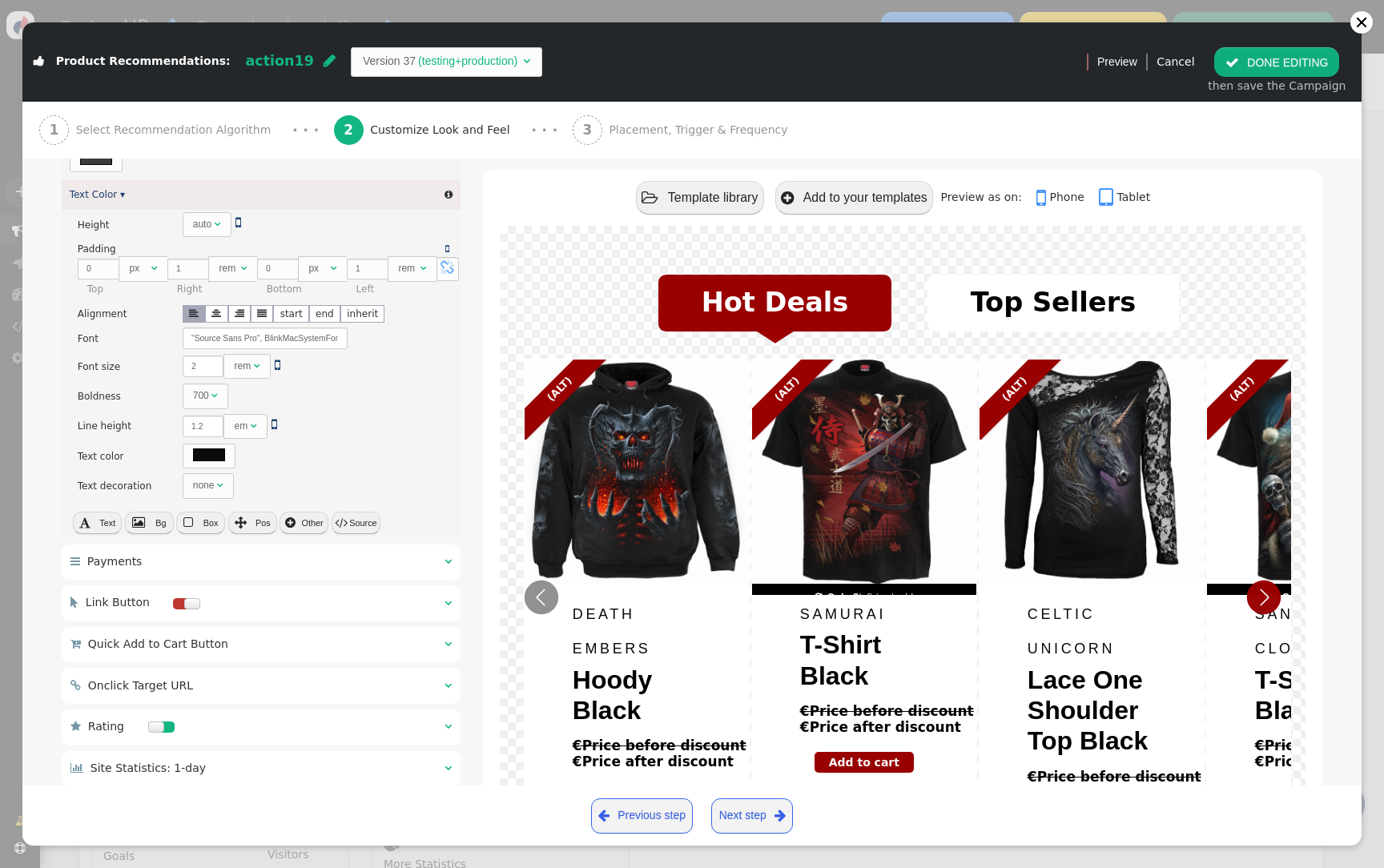
click at [354, 524] on button " Source" at bounding box center [355, 522] width 48 height 23
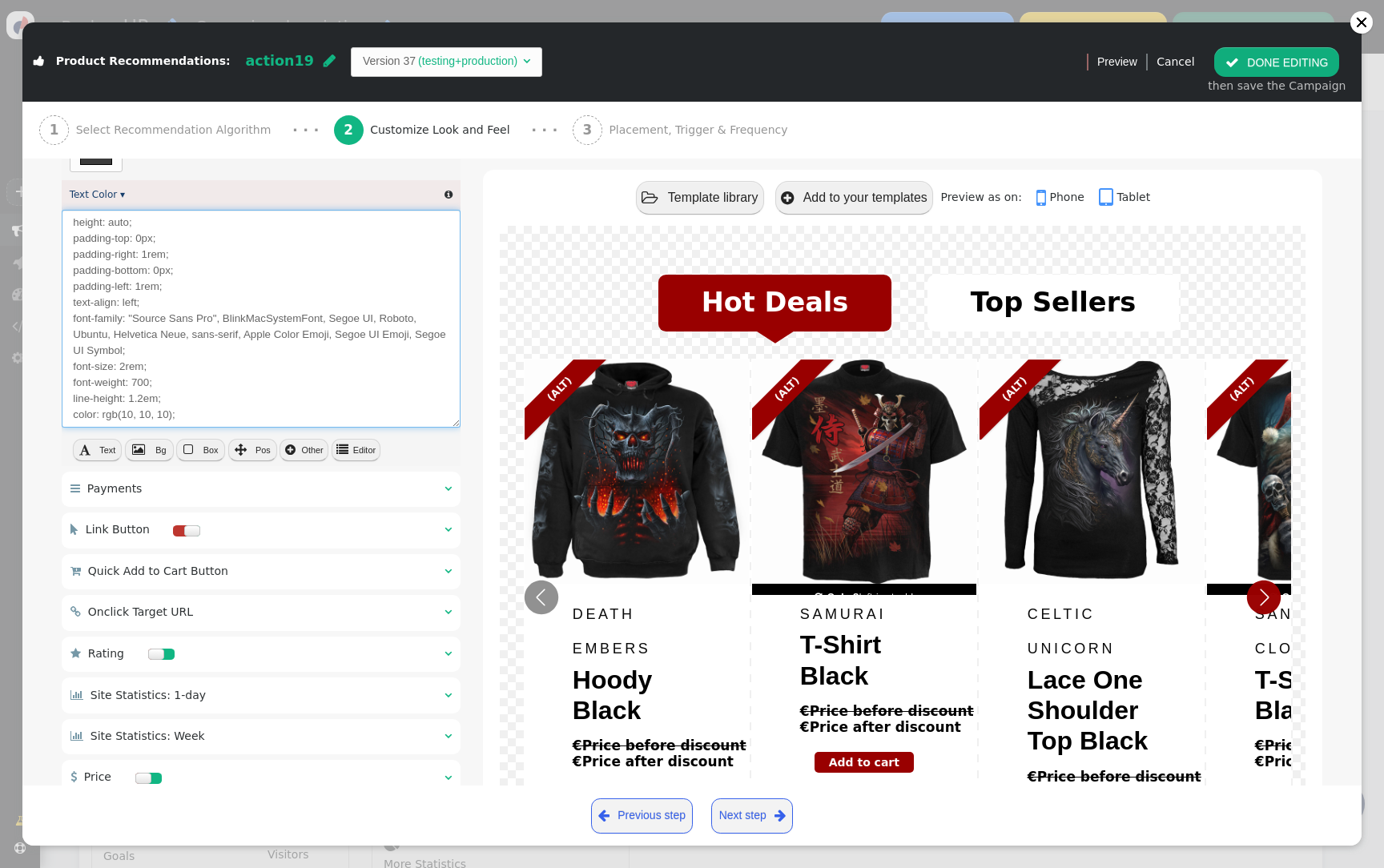
click at [252, 408] on textarea "height: auto; padding-top: 0px; padding-right: 1rem; padding-bottom: 0px; paddi…" at bounding box center [261, 318] width 399 height 218
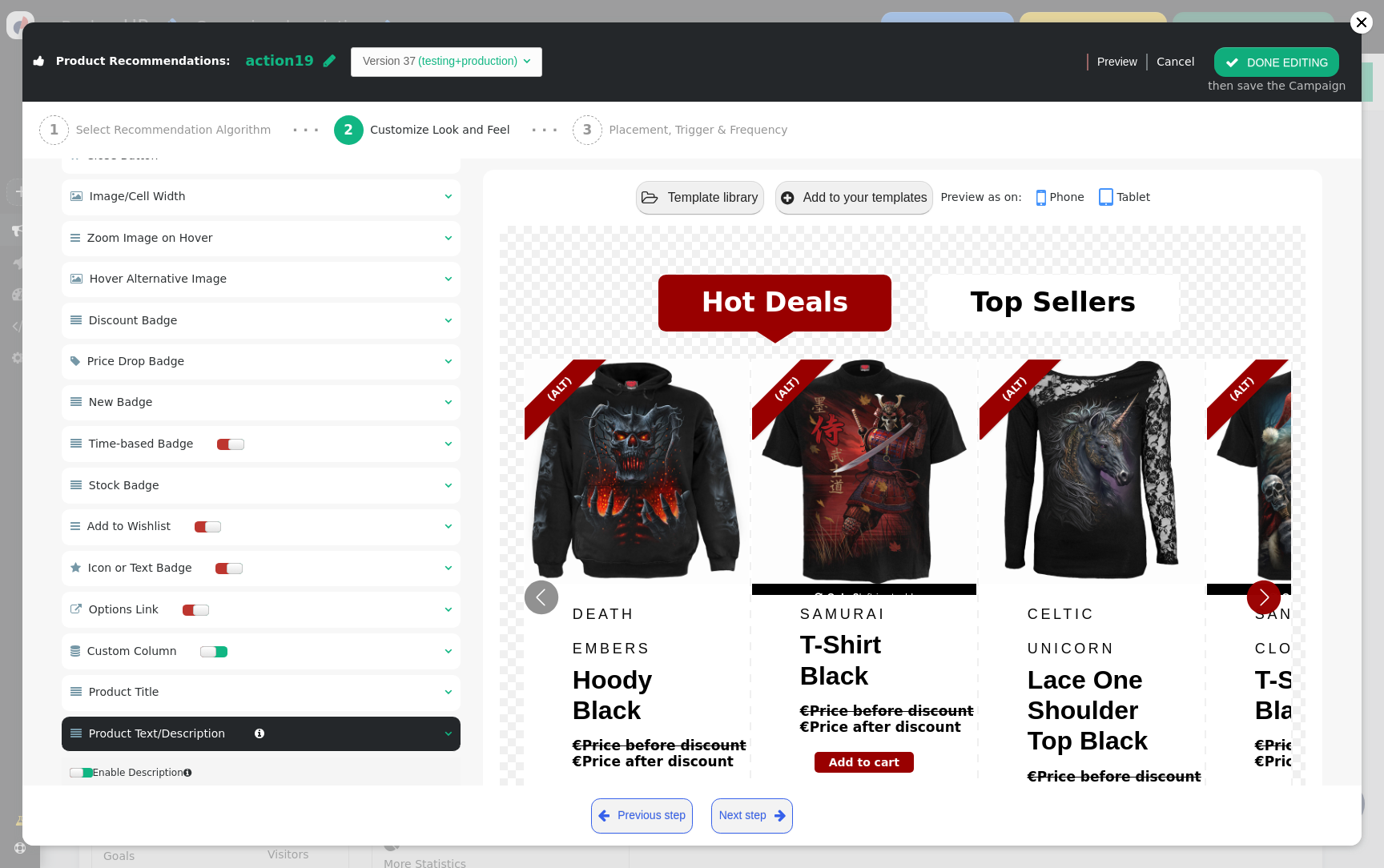
scroll to position [446, 0]
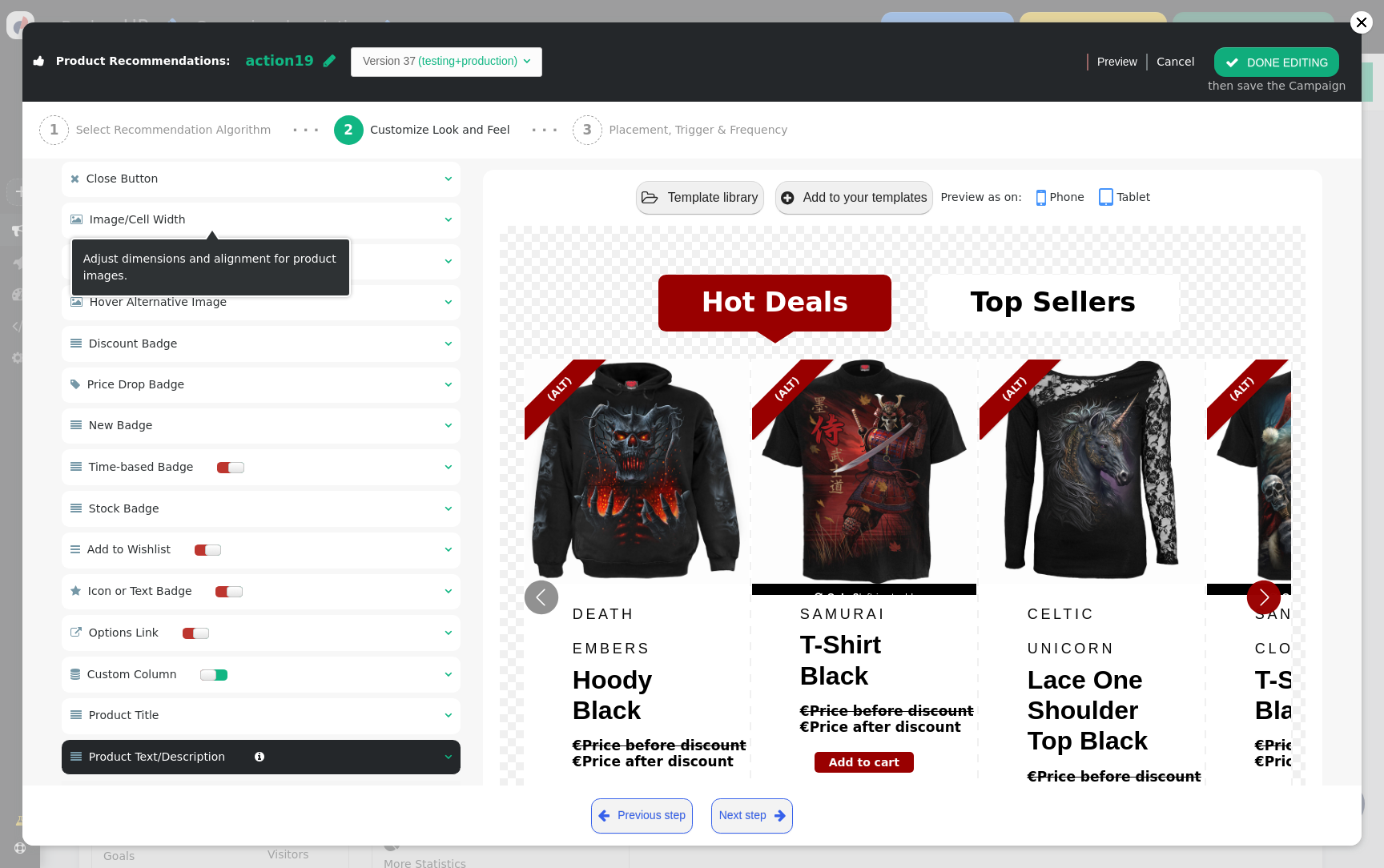
click at [216, 221] on span "" at bounding box center [220, 220] width 10 height 11
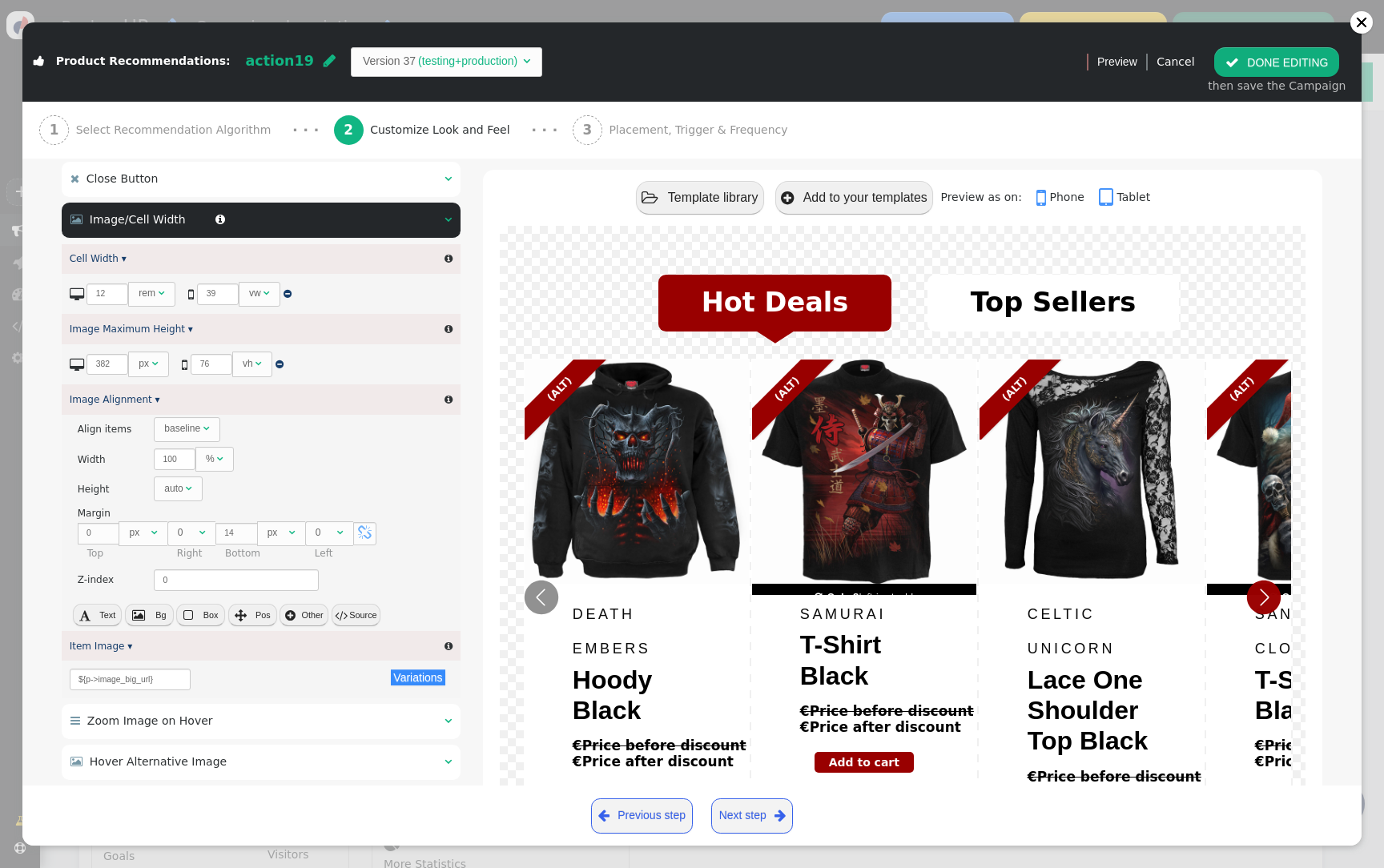
click at [1259, 80] on div "then save the Campaign" at bounding box center [1276, 86] width 138 height 16
click at [1262, 59] on button " DONE EDITING" at bounding box center [1276, 62] width 125 height 29
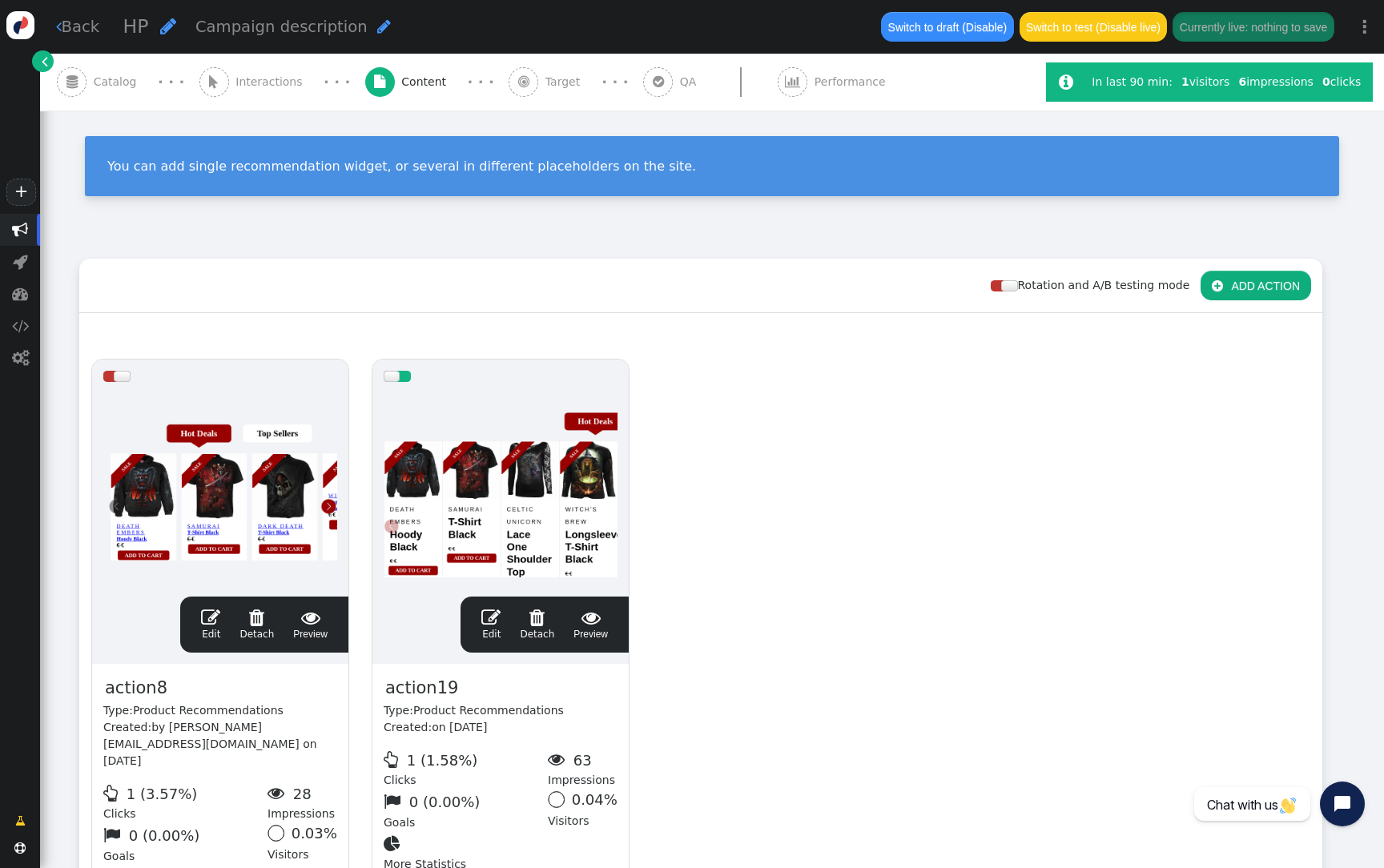
click at [467, 472] on div at bounding box center [500, 489] width 234 height 192
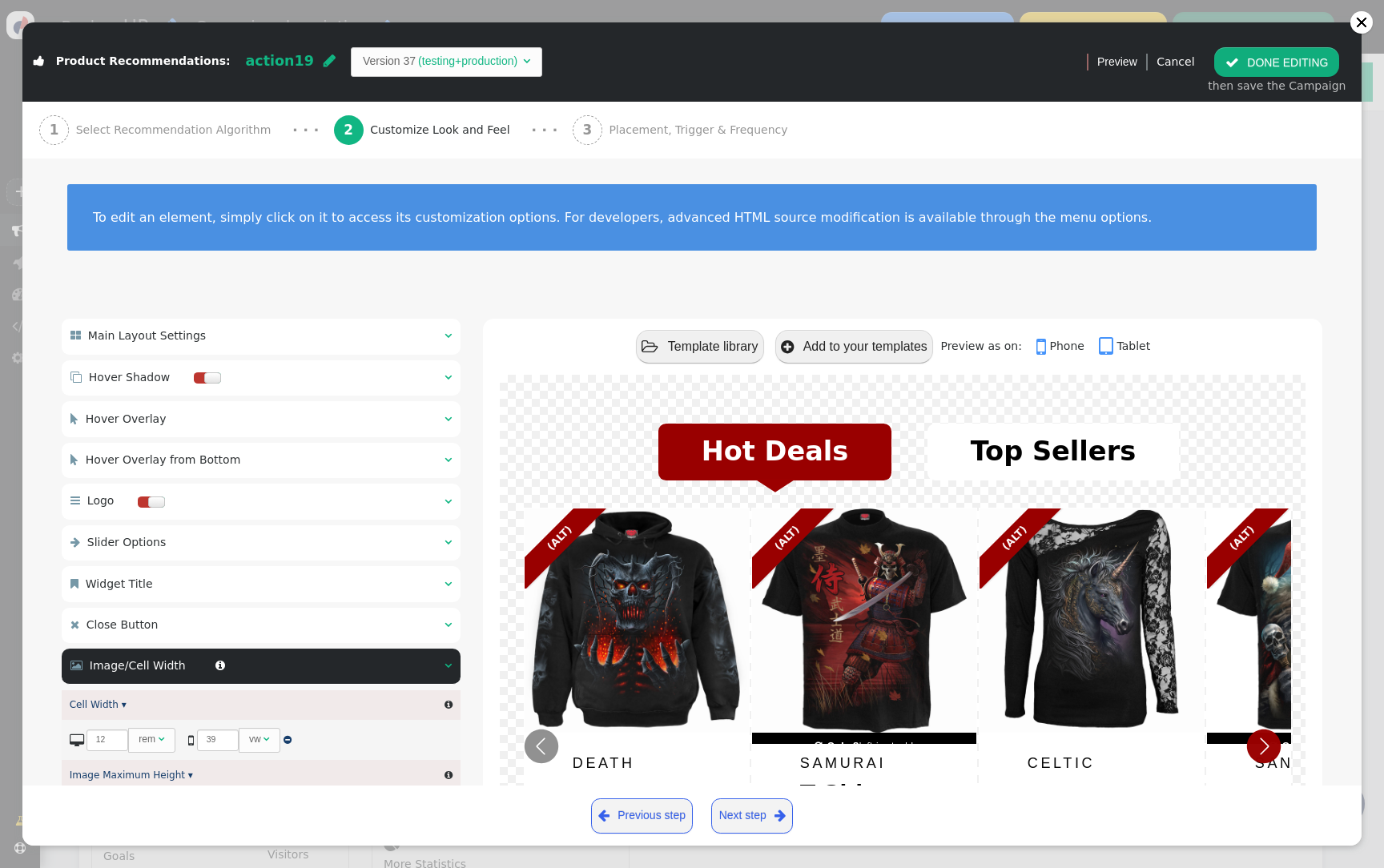
click at [363, 55] on td "Version 37" at bounding box center [390, 61] width 53 height 16
type input "${p->image_big_url}"
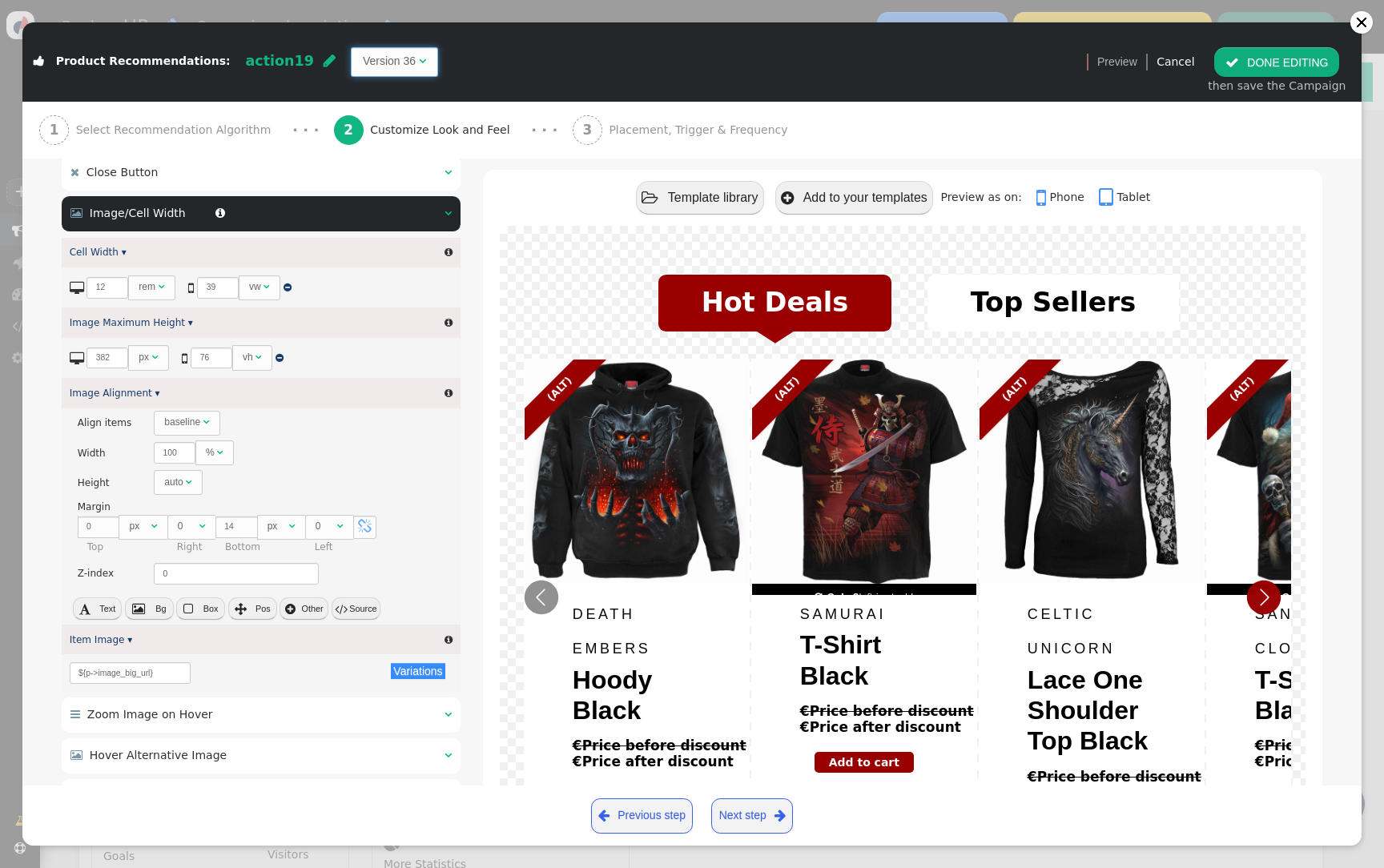
scroll to position [466, 0]
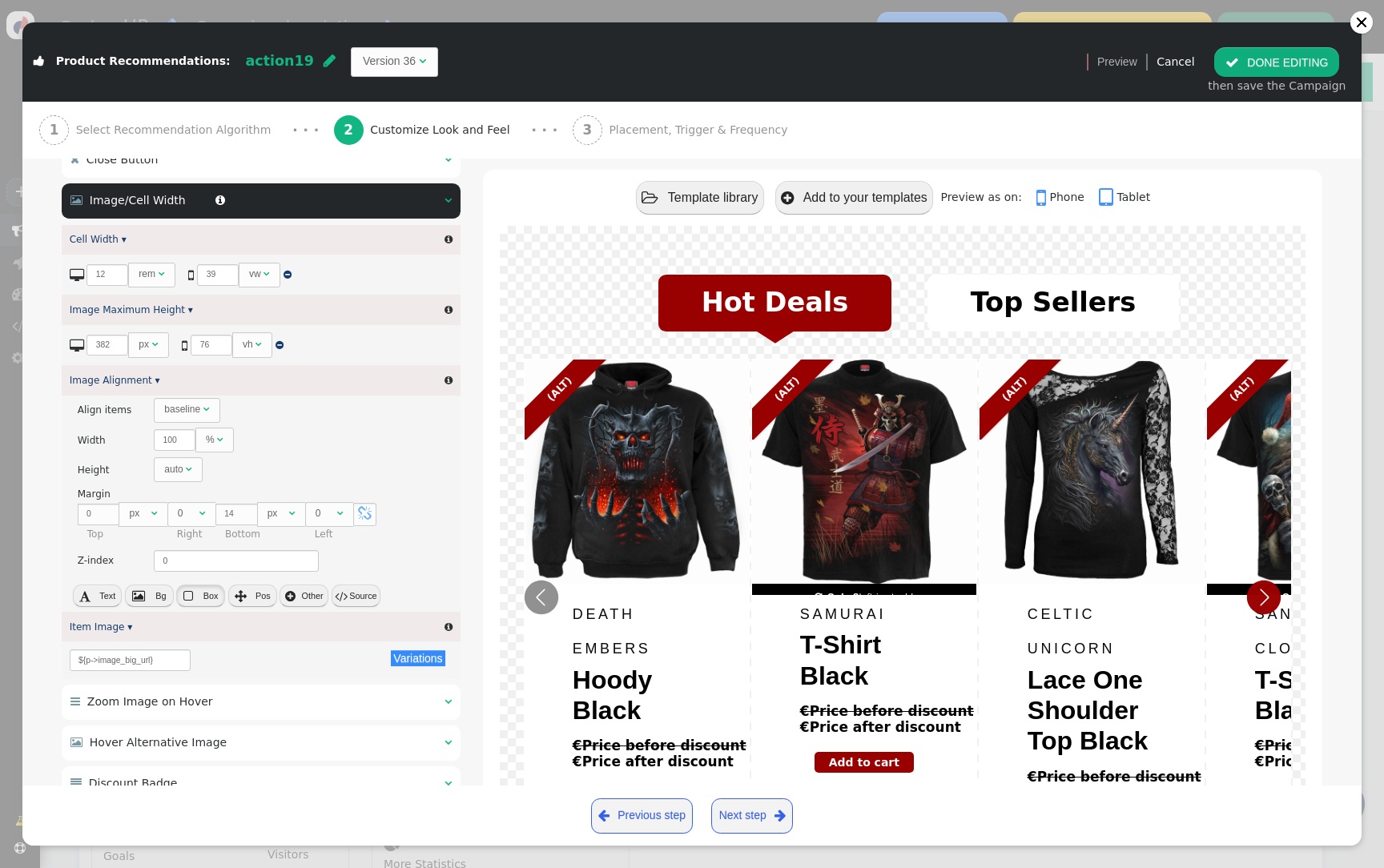
click at [186, 599] on span "" at bounding box center [188, 595] width 10 height 12
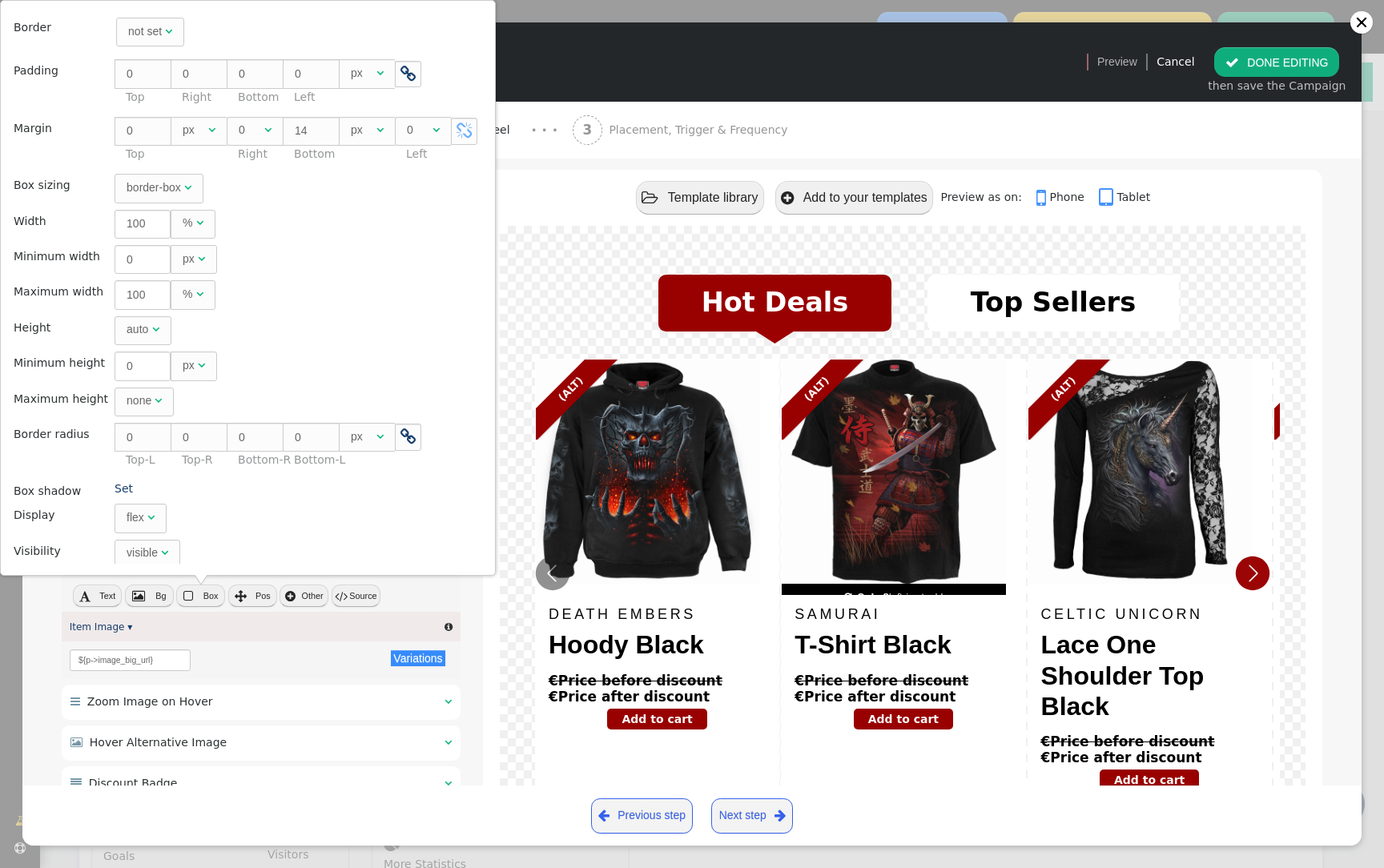
click at [400, 596] on div " Text  Bg  Box  Pos  Other  Source" at bounding box center [261, 597] width 399 height 28
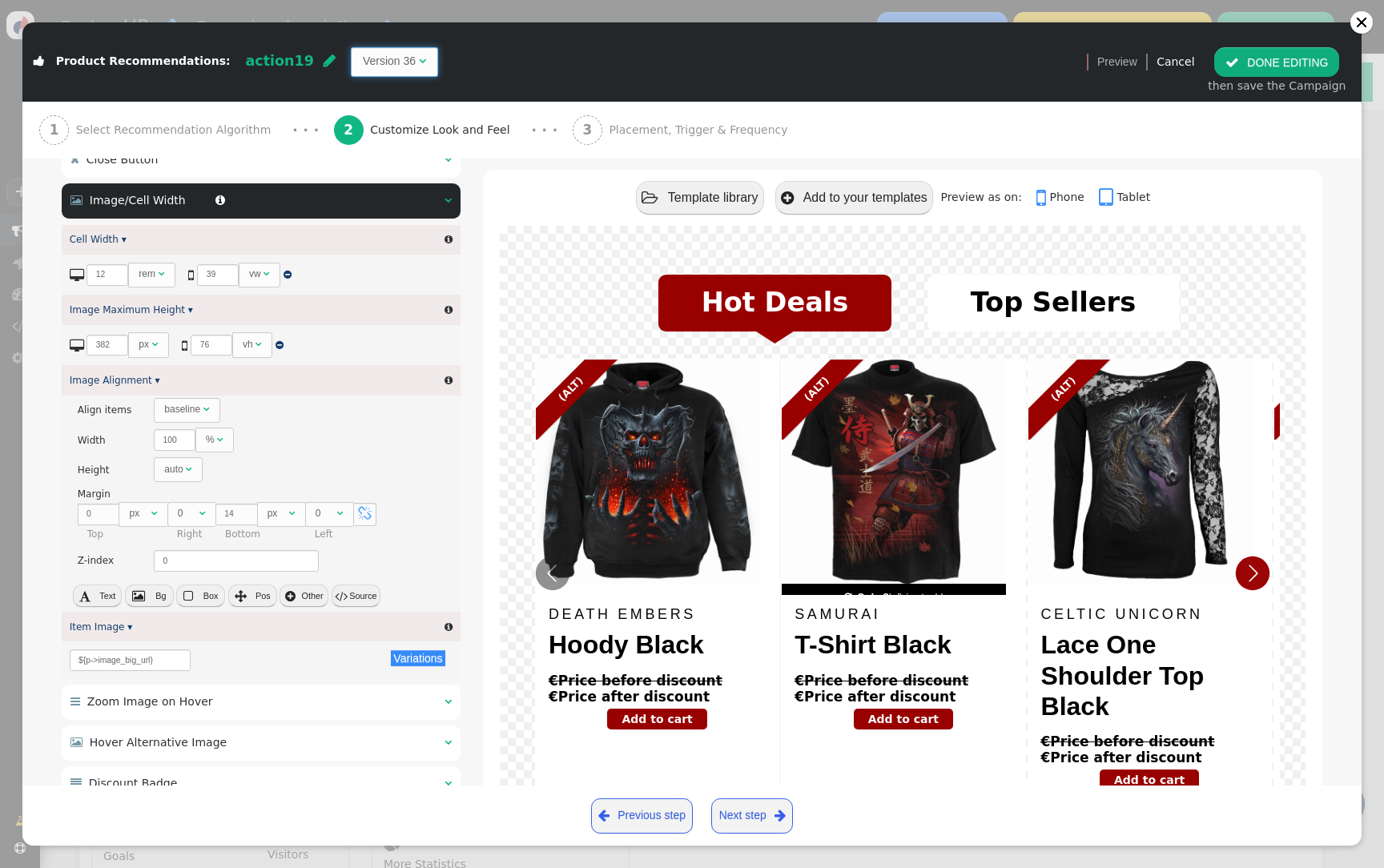
click at [356, 50] on span "Version 36 " at bounding box center [393, 62] width 87 height 29
type input "${p->image_big_url}"
click at [370, 70] on span "Version 15 " at bounding box center [393, 62] width 87 height 29
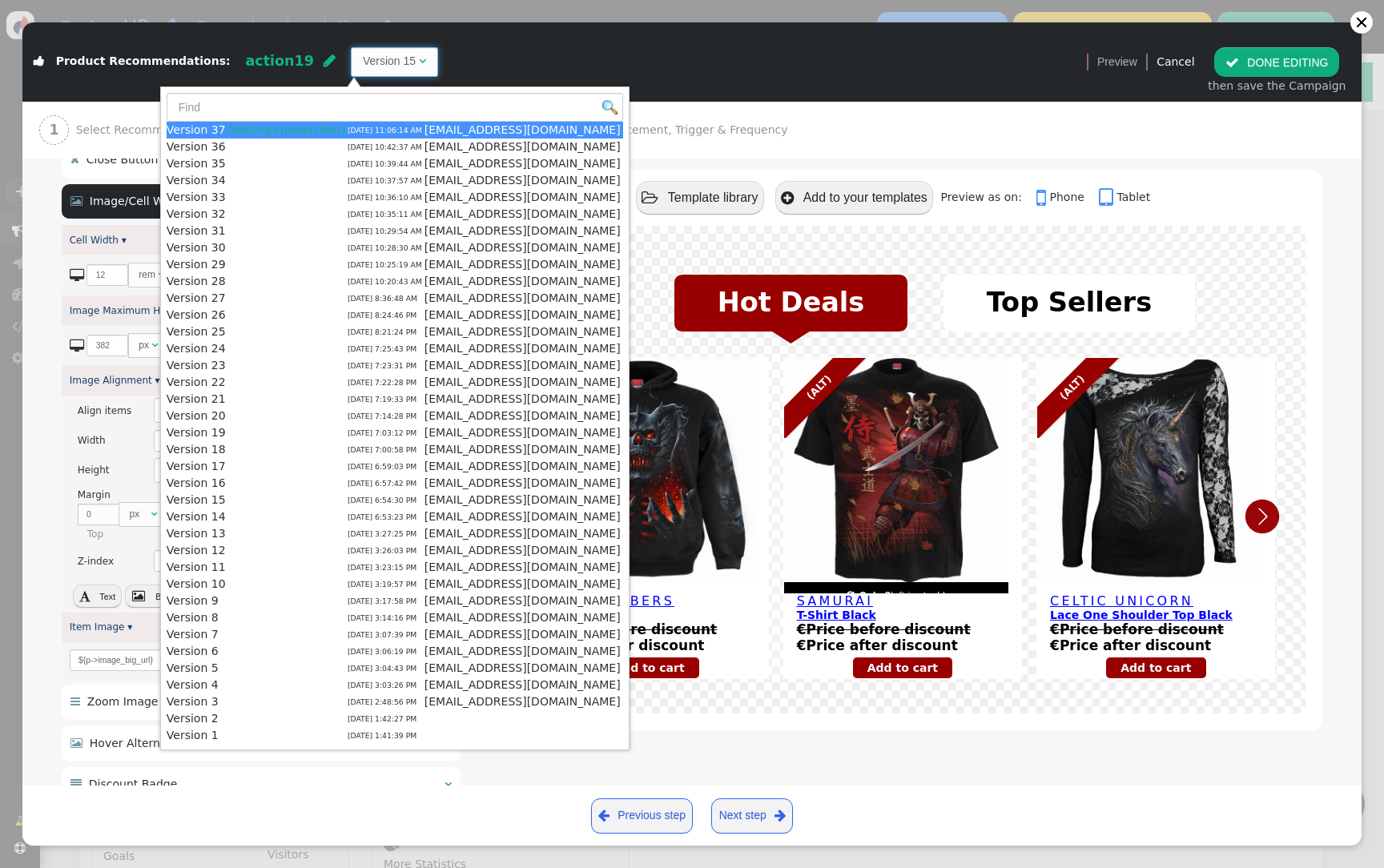
click at [620, 96] on div " Product Recommendations: action19  Version 15   Preview Cancel  DONE EDIT…" at bounding box center [692, 62] width 1339 height 80
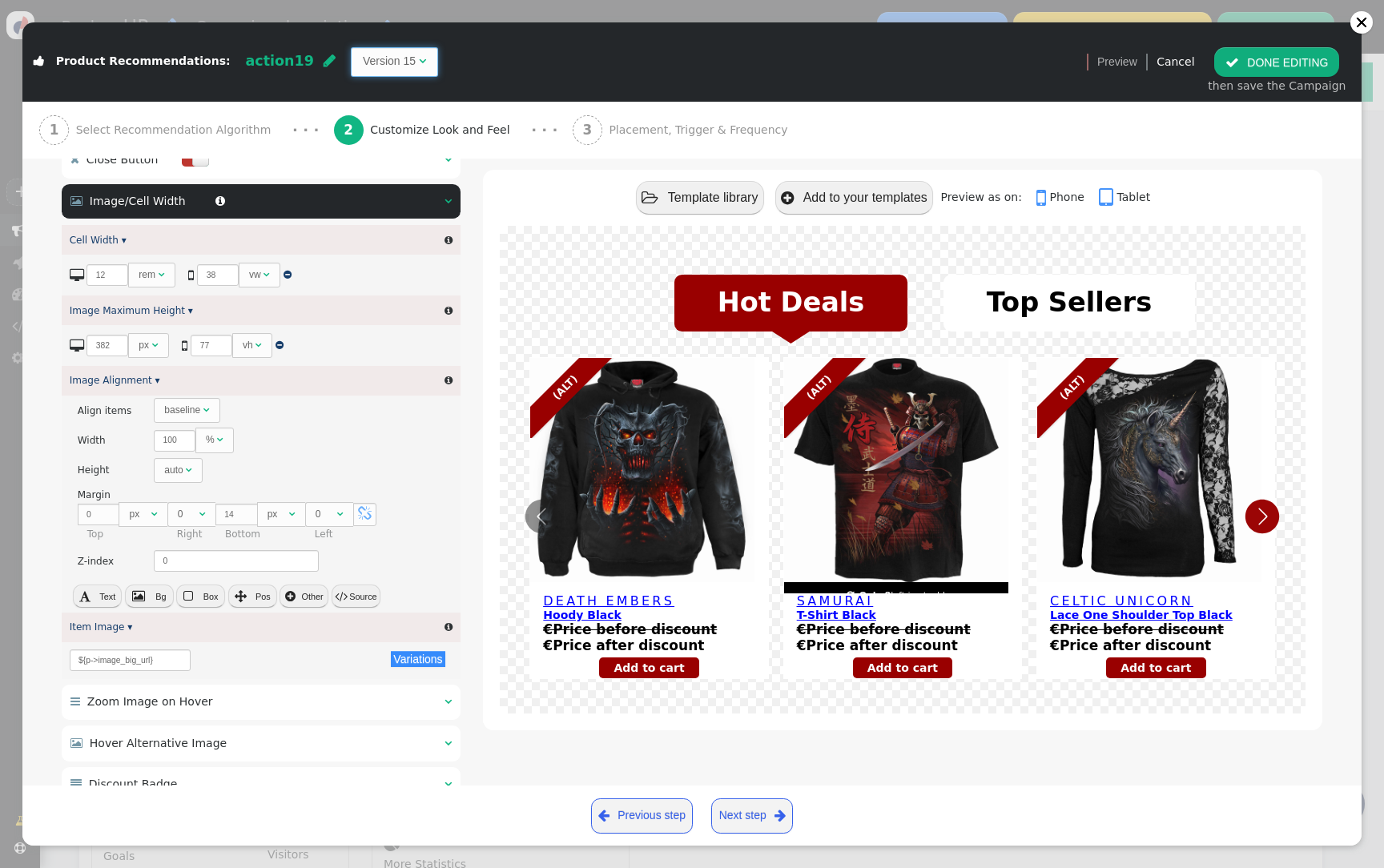
click at [363, 63] on td "Version 15" at bounding box center [390, 61] width 53 height 16
type input "${p->image_big_url}"
click at [350, 74] on span "Version 1 " at bounding box center [391, 62] width 81 height 29
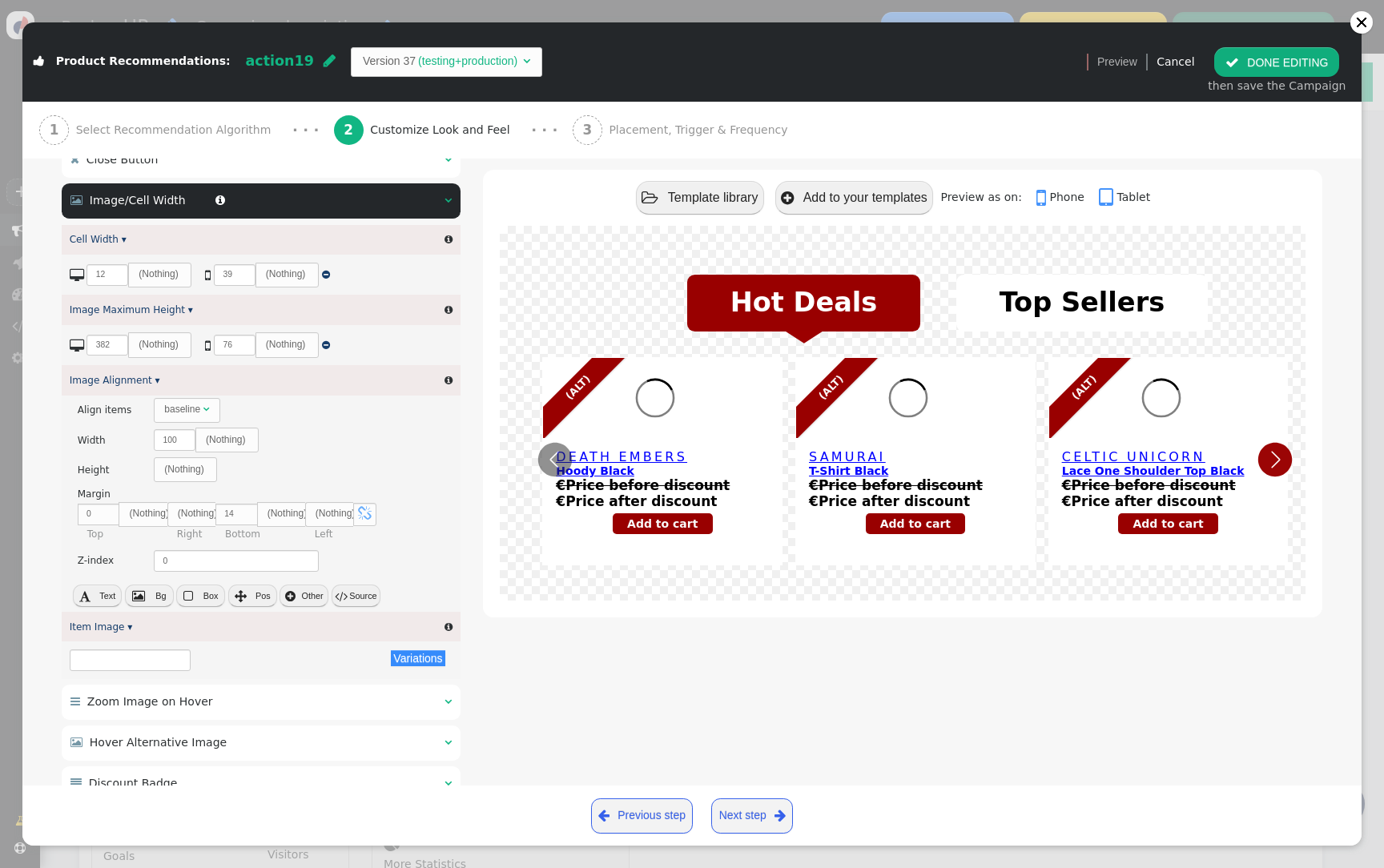
type input "${p->image_big_url}"
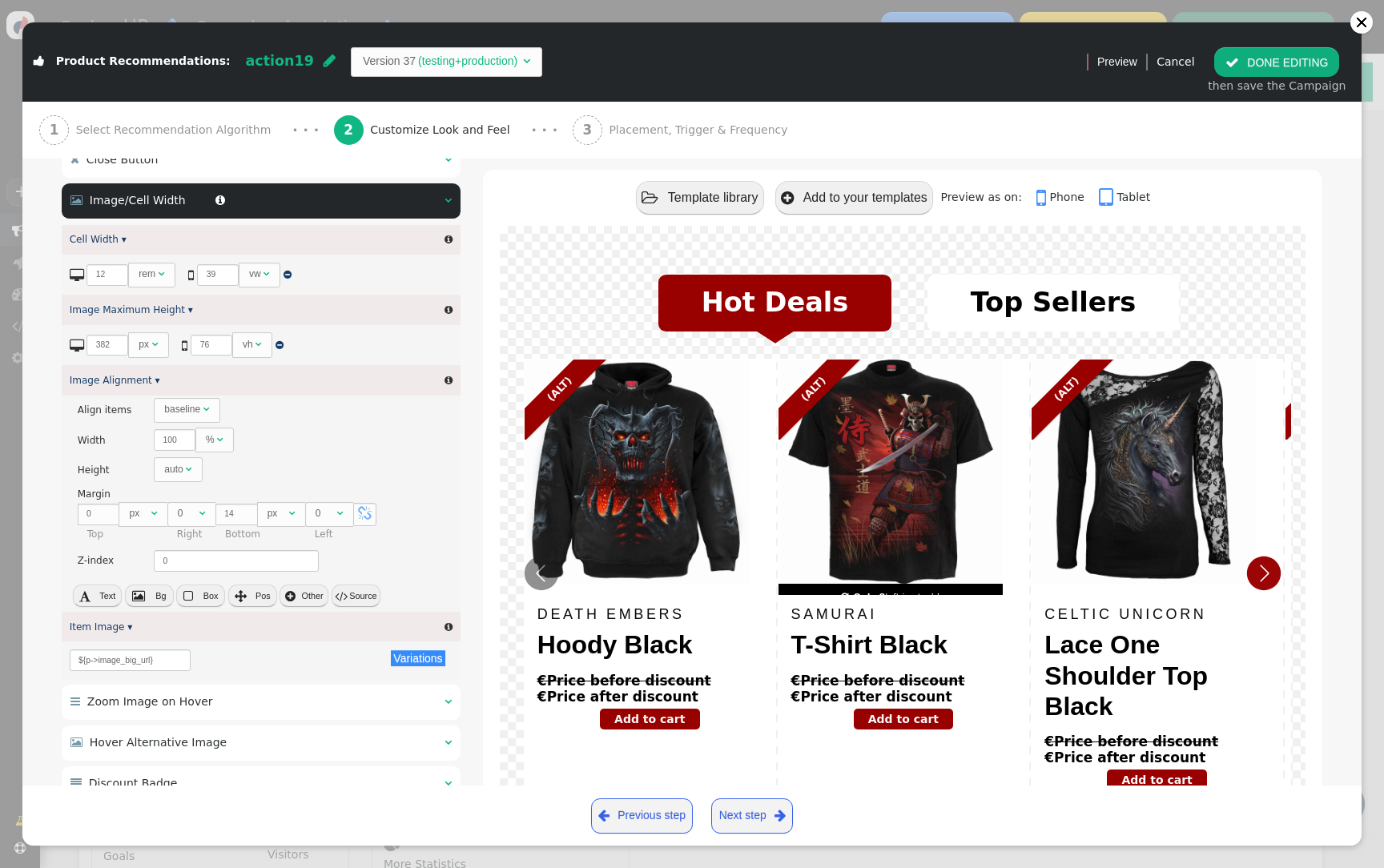
click at [1246, 51] on button " DONE EDITING" at bounding box center [1276, 62] width 125 height 29
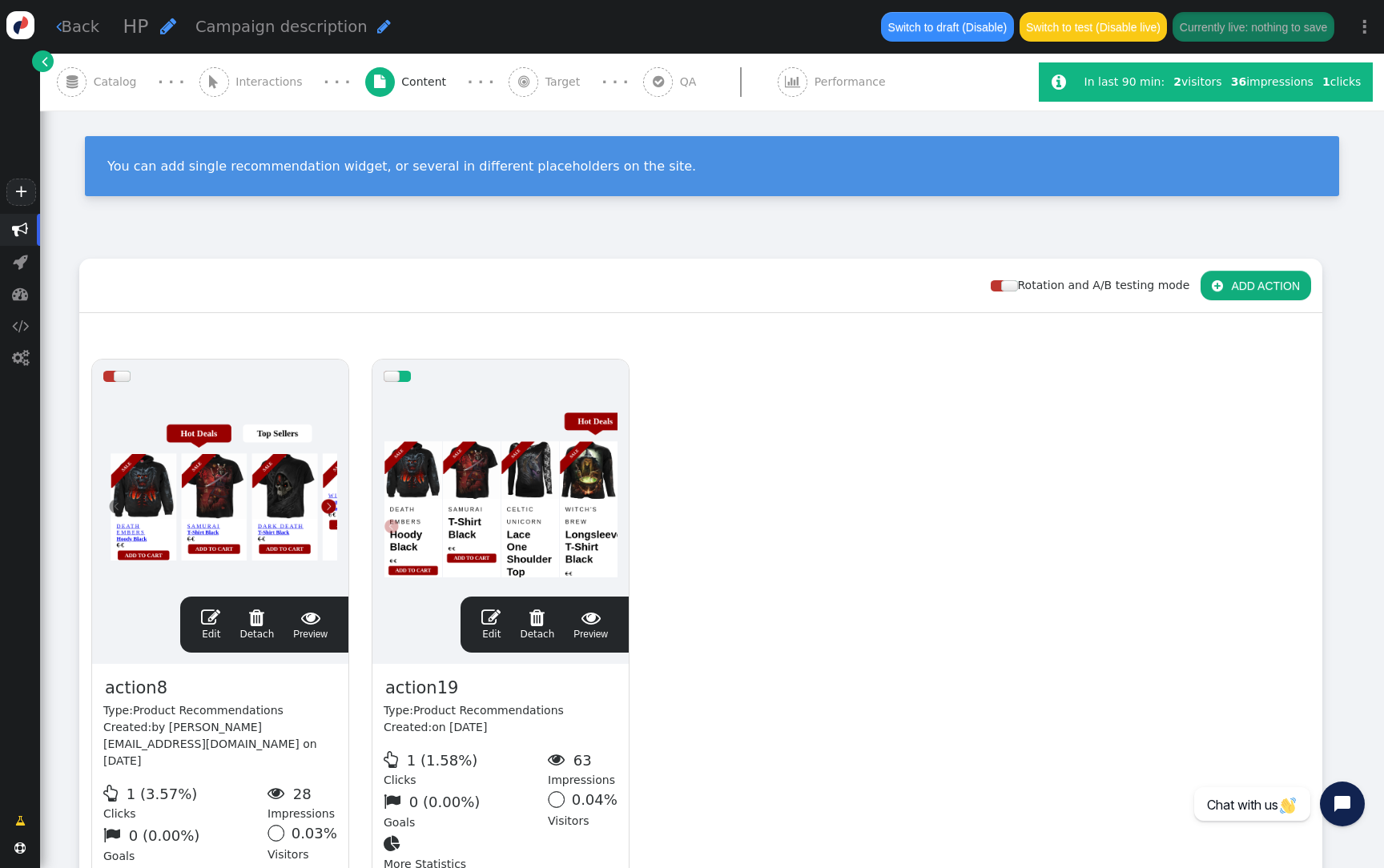
click at [40, 61] on link "" at bounding box center [43, 61] width 22 height 22
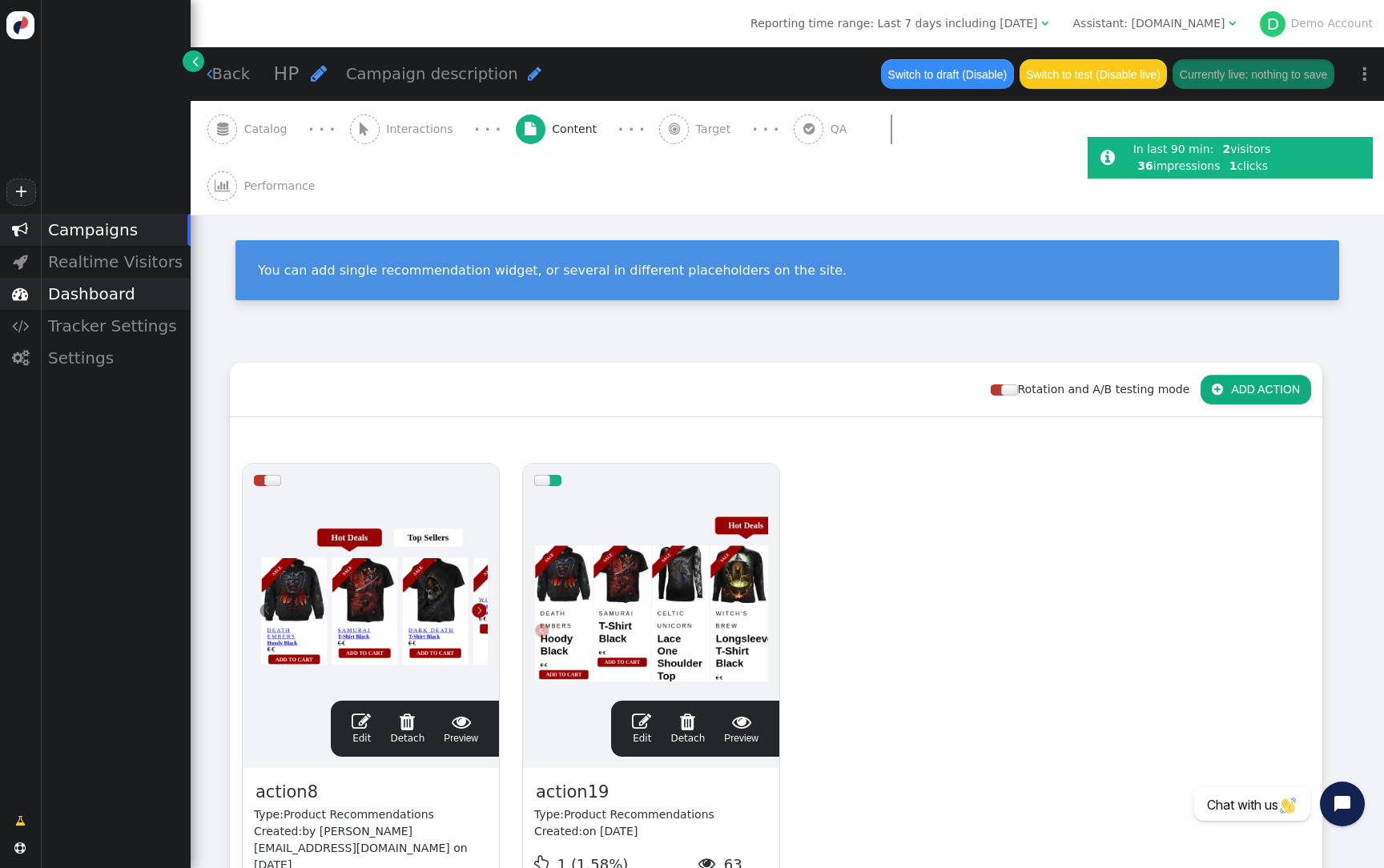
click at [107, 293] on div "Dashboard" at bounding box center [115, 294] width 151 height 32
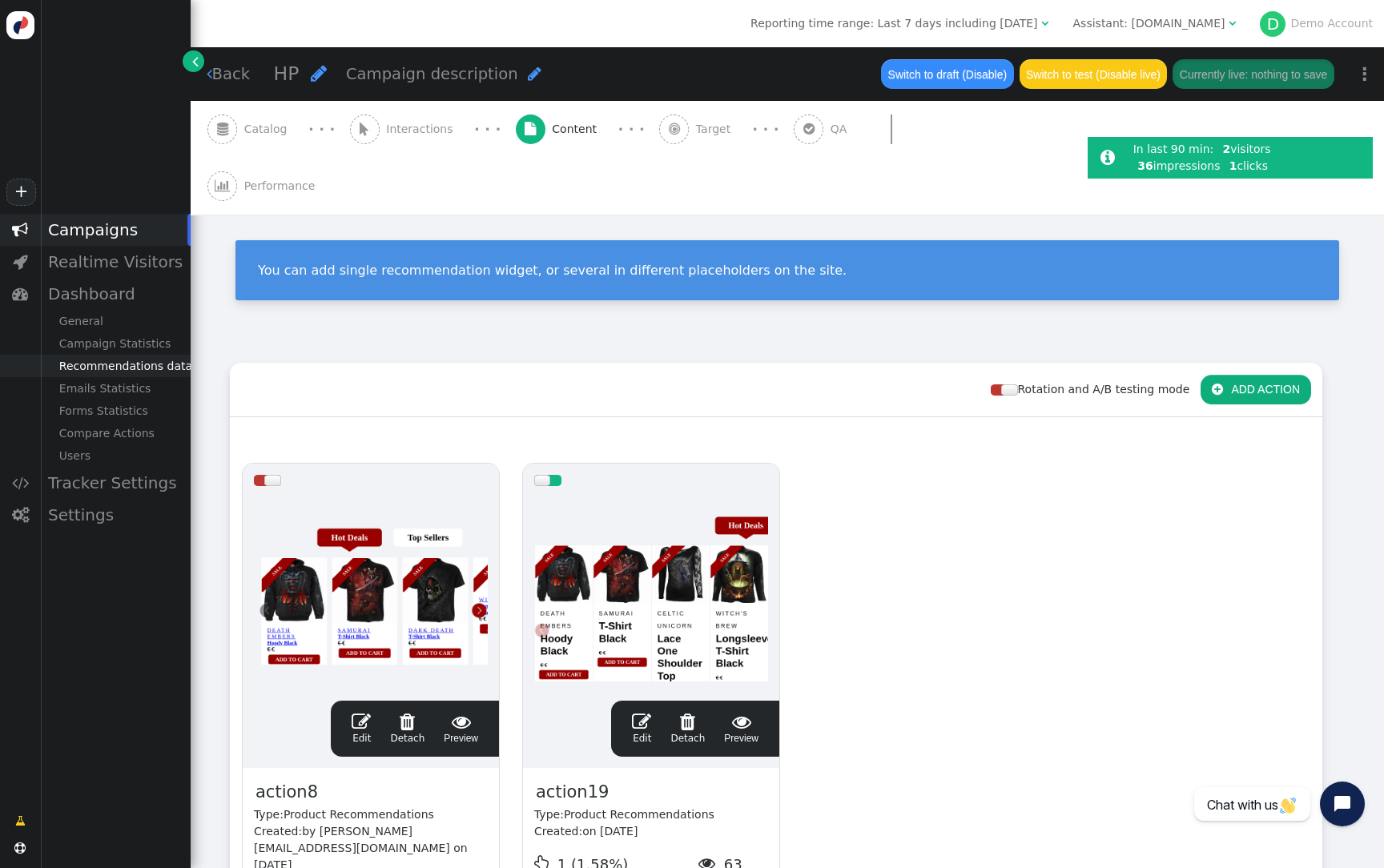
click at [113, 364] on div "Recommendations data" at bounding box center [115, 366] width 151 height 23
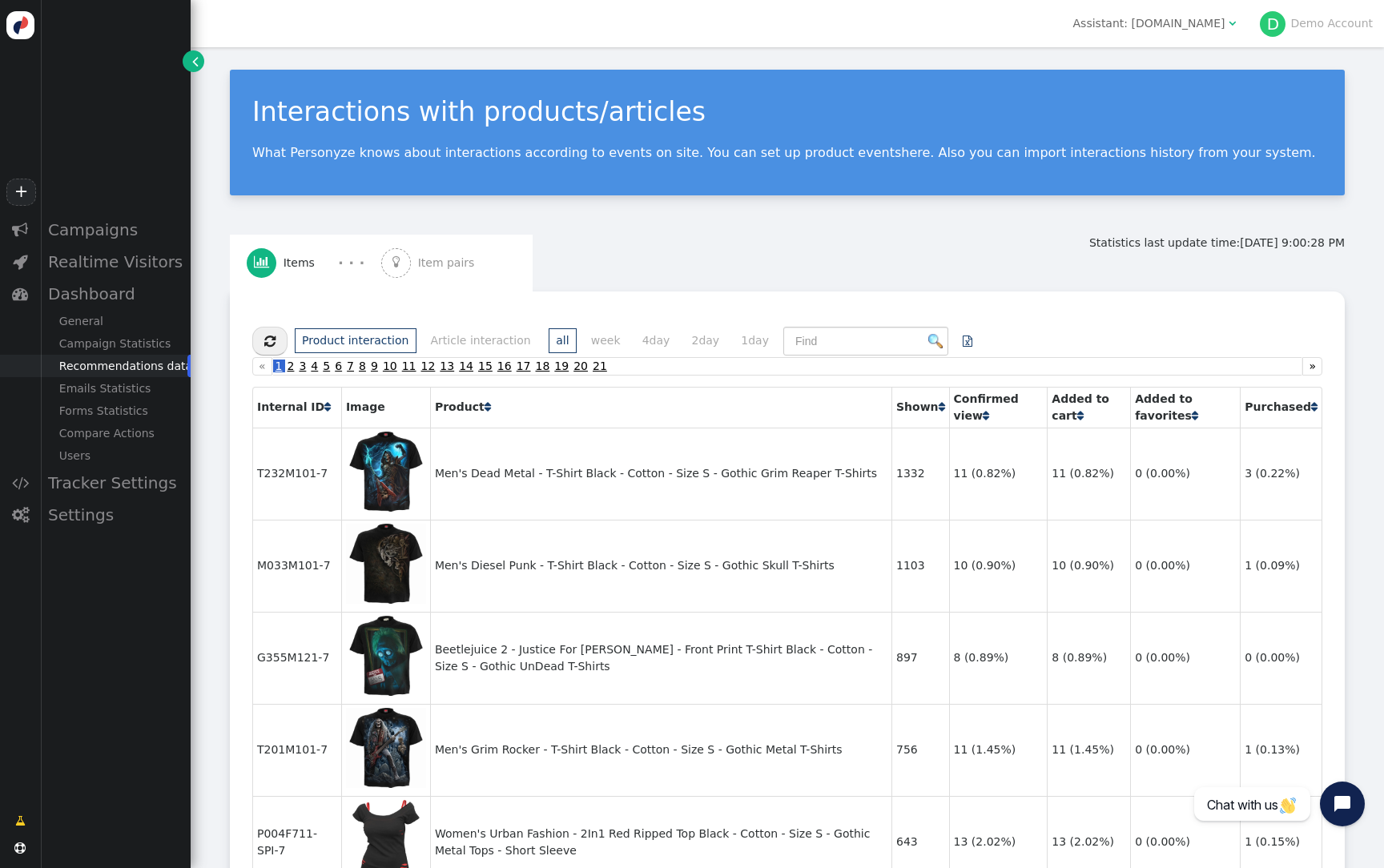
click at [422, 270] on span "Item pairs" at bounding box center [449, 263] width 63 height 16
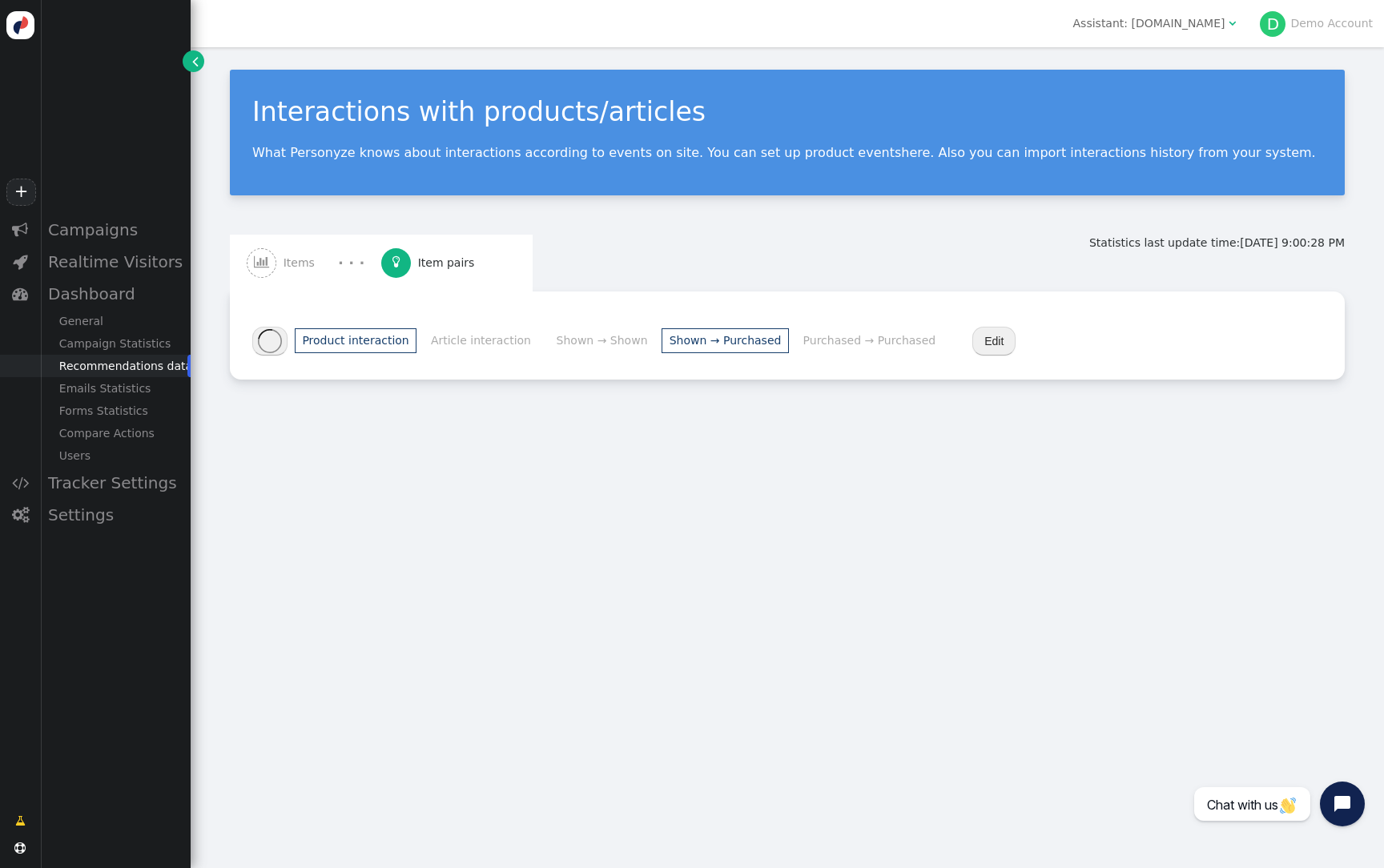
click at [679, 348] on li "Shown → Purchased" at bounding box center [724, 340] width 127 height 25
drag, startPoint x: 1085, startPoint y: 241, endPoint x: 1371, endPoint y: 228, distance: 286.3
click at [1372, 229] on div "Interactions with products/articles What Personyze knows about interactions acc…" at bounding box center [787, 225] width 1194 height 355
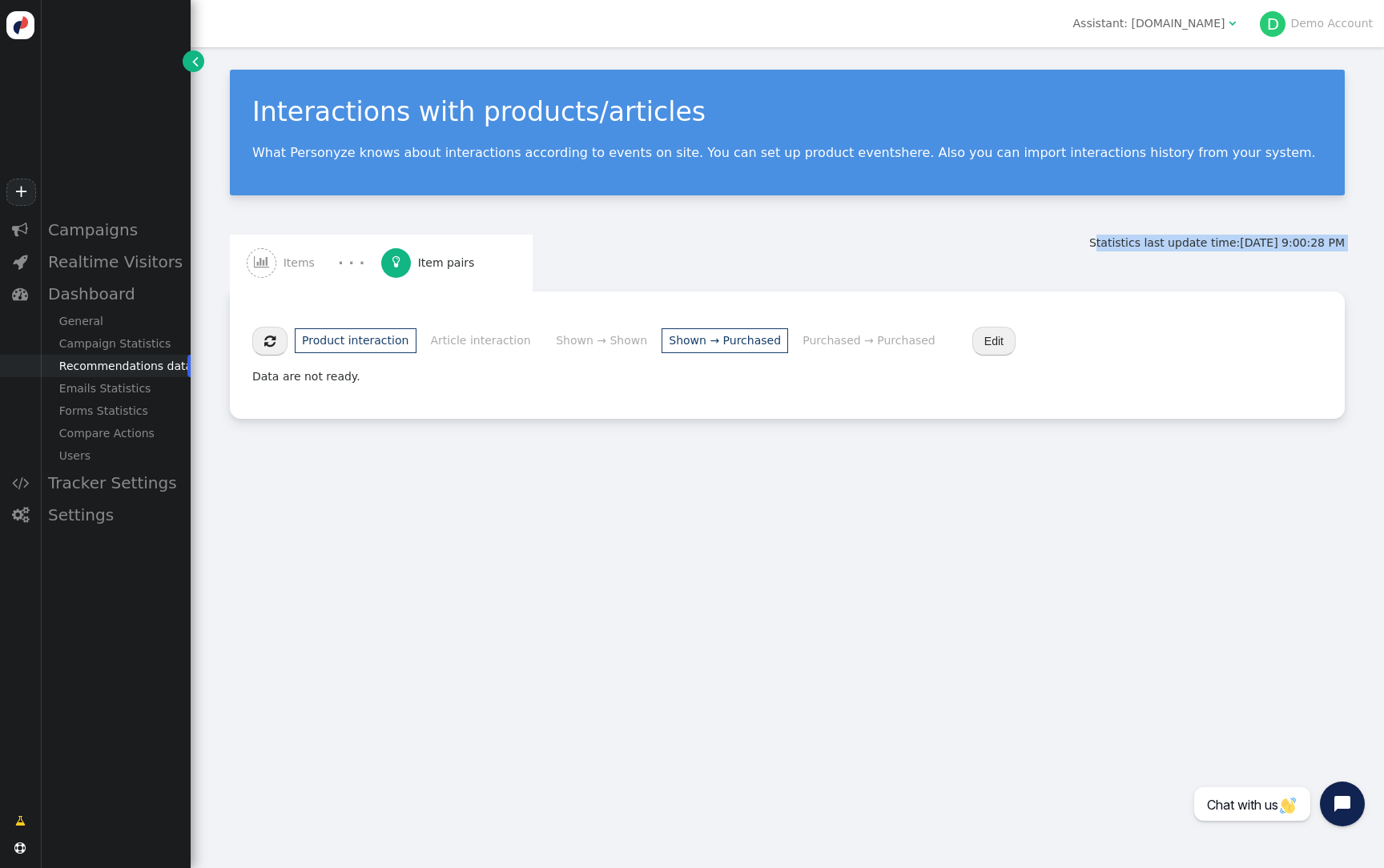
click at [873, 344] on li "Purchased → Purchased" at bounding box center [868, 340] width 147 height 25
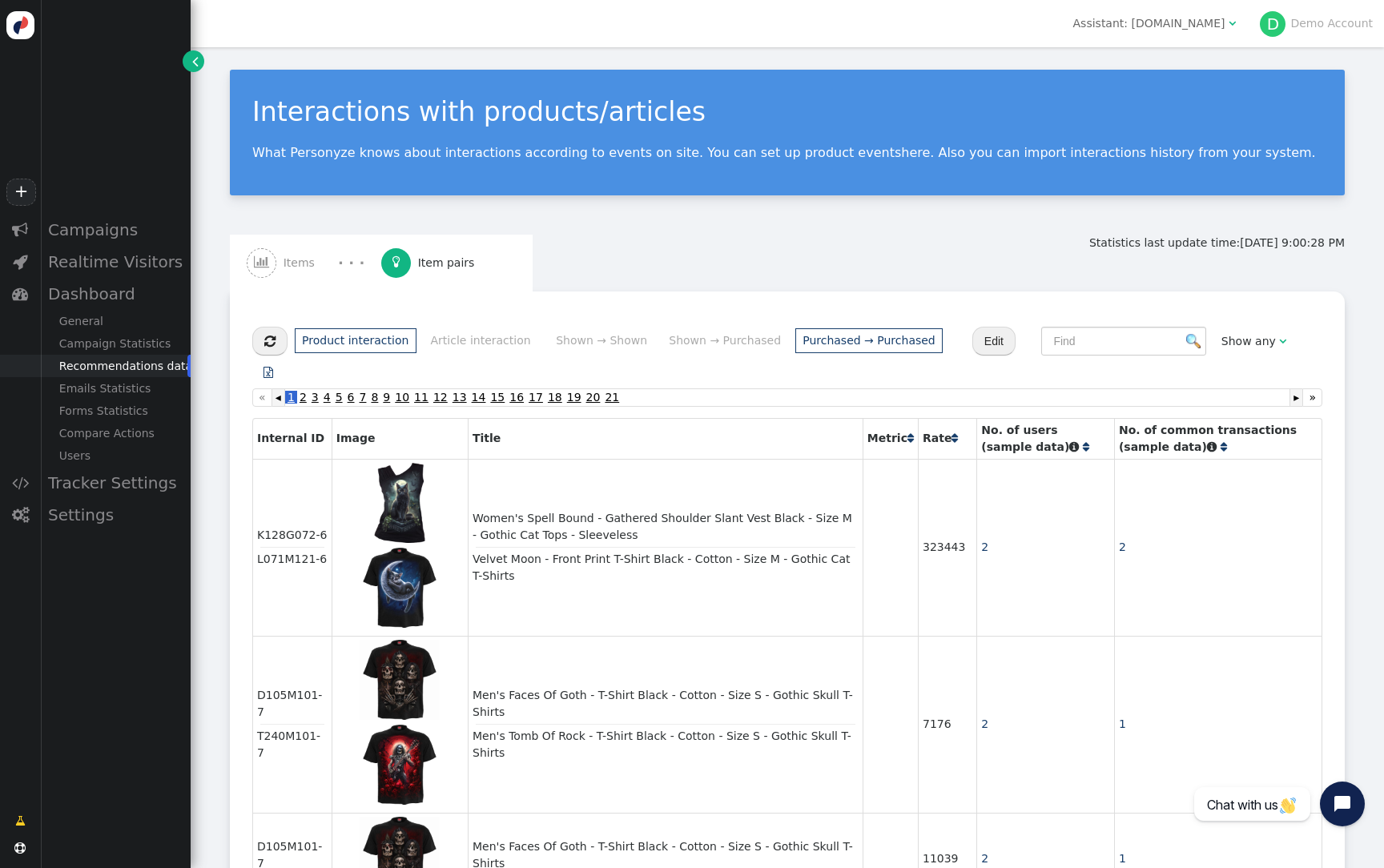
click at [797, 190] on div "Interactions with products/articles What Personyze knows about interactions acc…" at bounding box center [787, 132] width 1115 height 125
click at [1202, 42] on div "Reporting time range: Last 7 days including today  Assistant: spiraldirect.com…" at bounding box center [787, 24] width 1194 height 48
click at [1201, 16] on div "Assistant: [DOMAIN_NAME]" at bounding box center [1149, 24] width 152 height 16
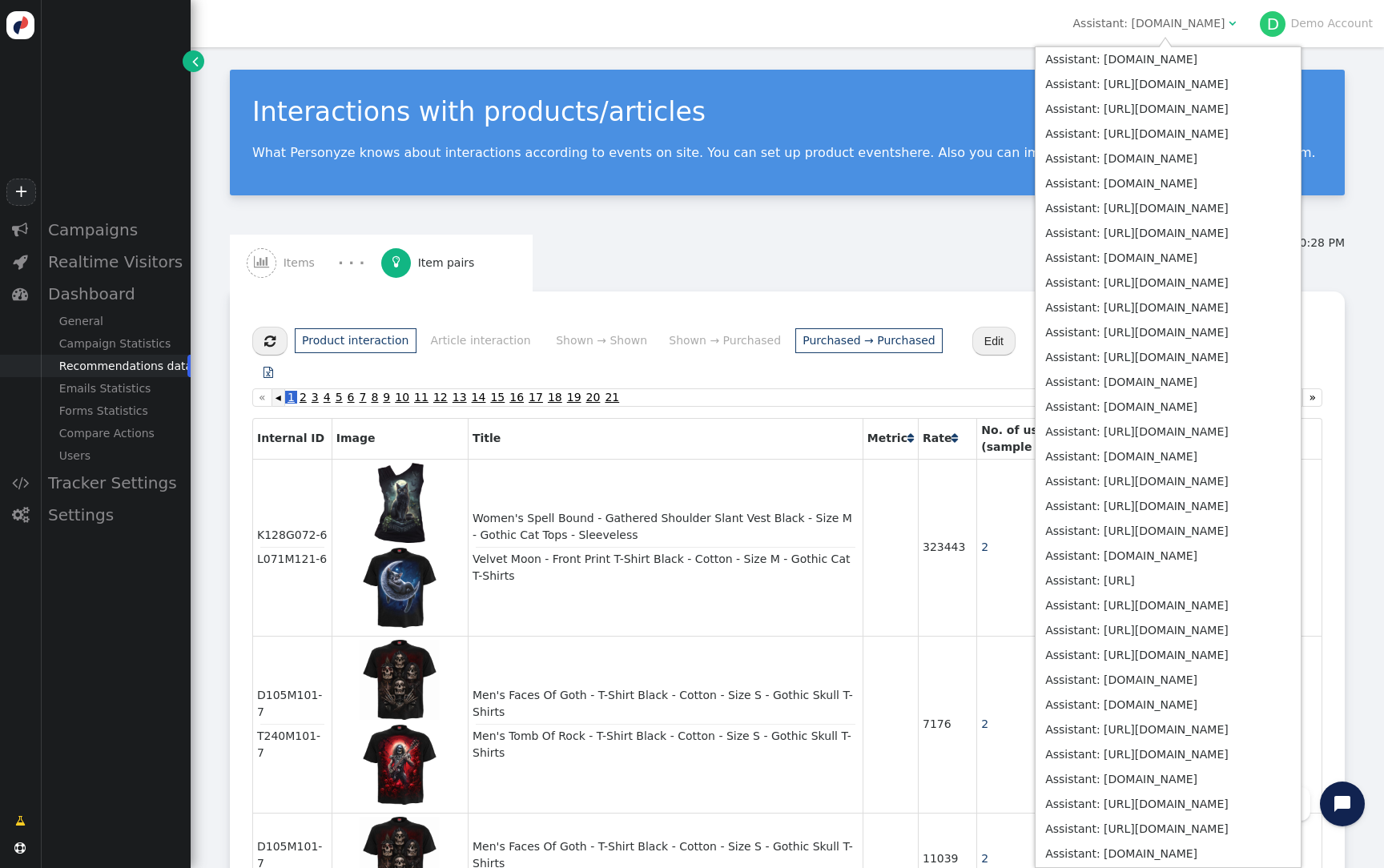
scroll to position [6072, 0]
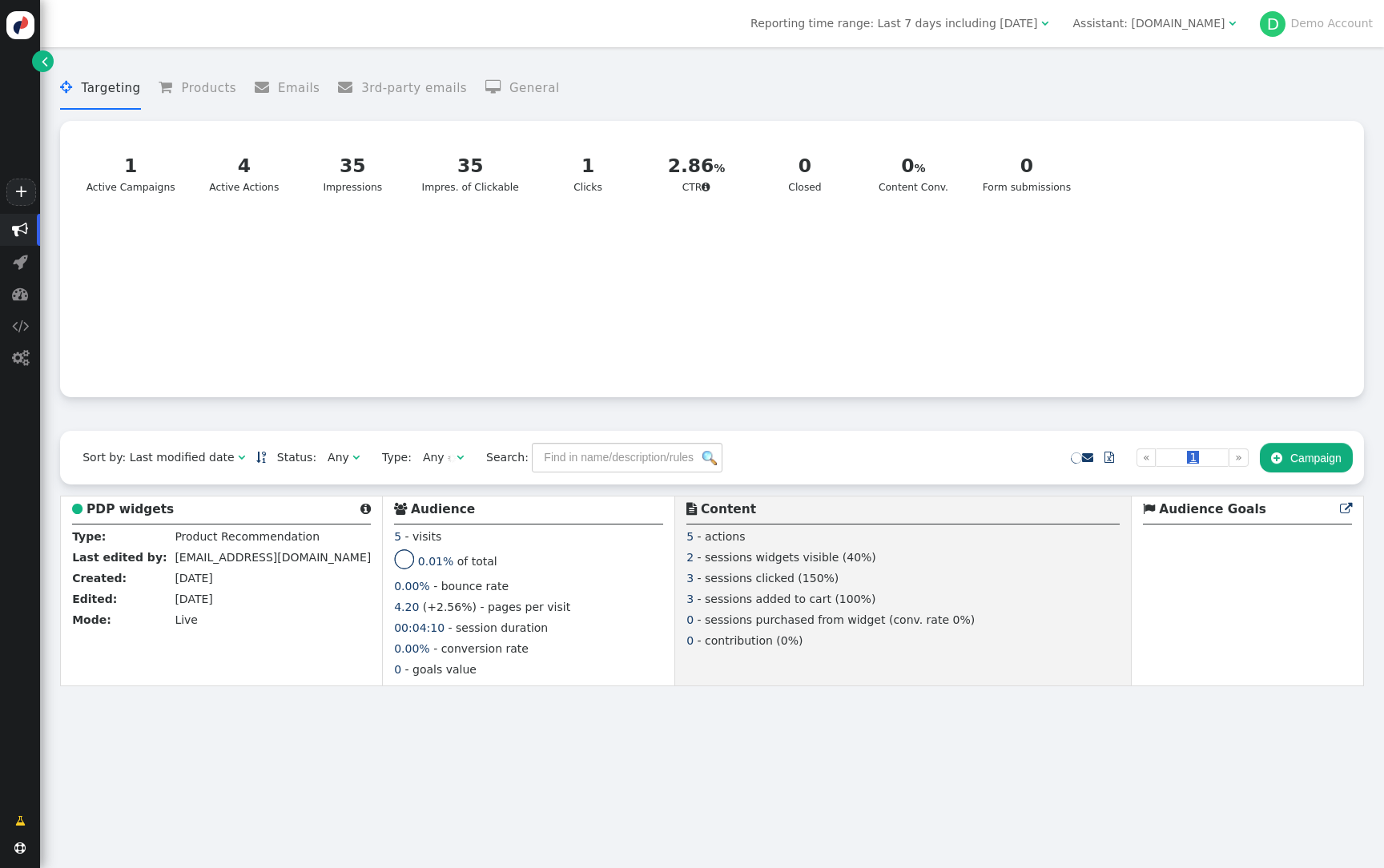
click at [46, 67] on span "" at bounding box center [45, 61] width 6 height 16
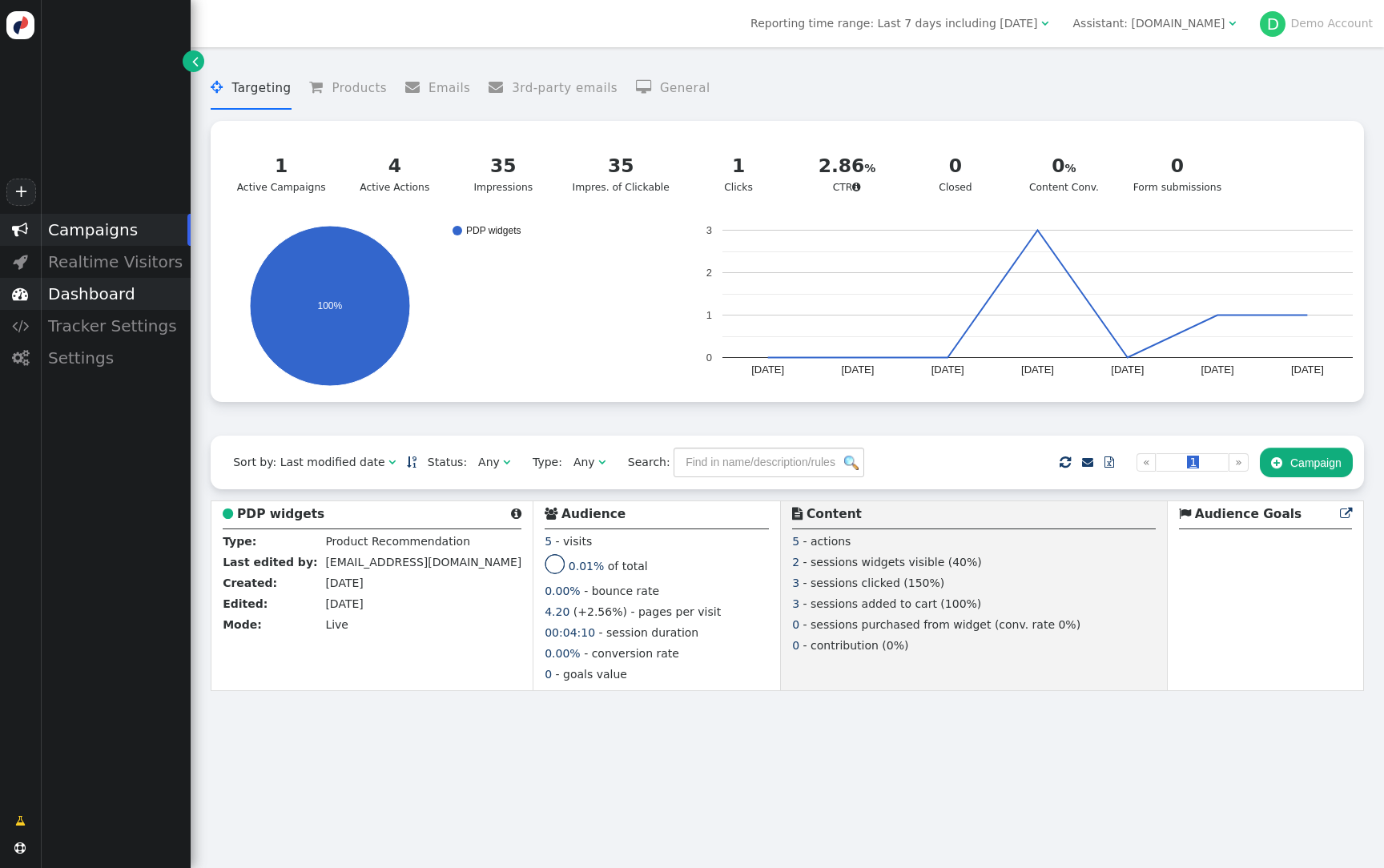
click at [113, 285] on div "Dashboard" at bounding box center [115, 294] width 151 height 32
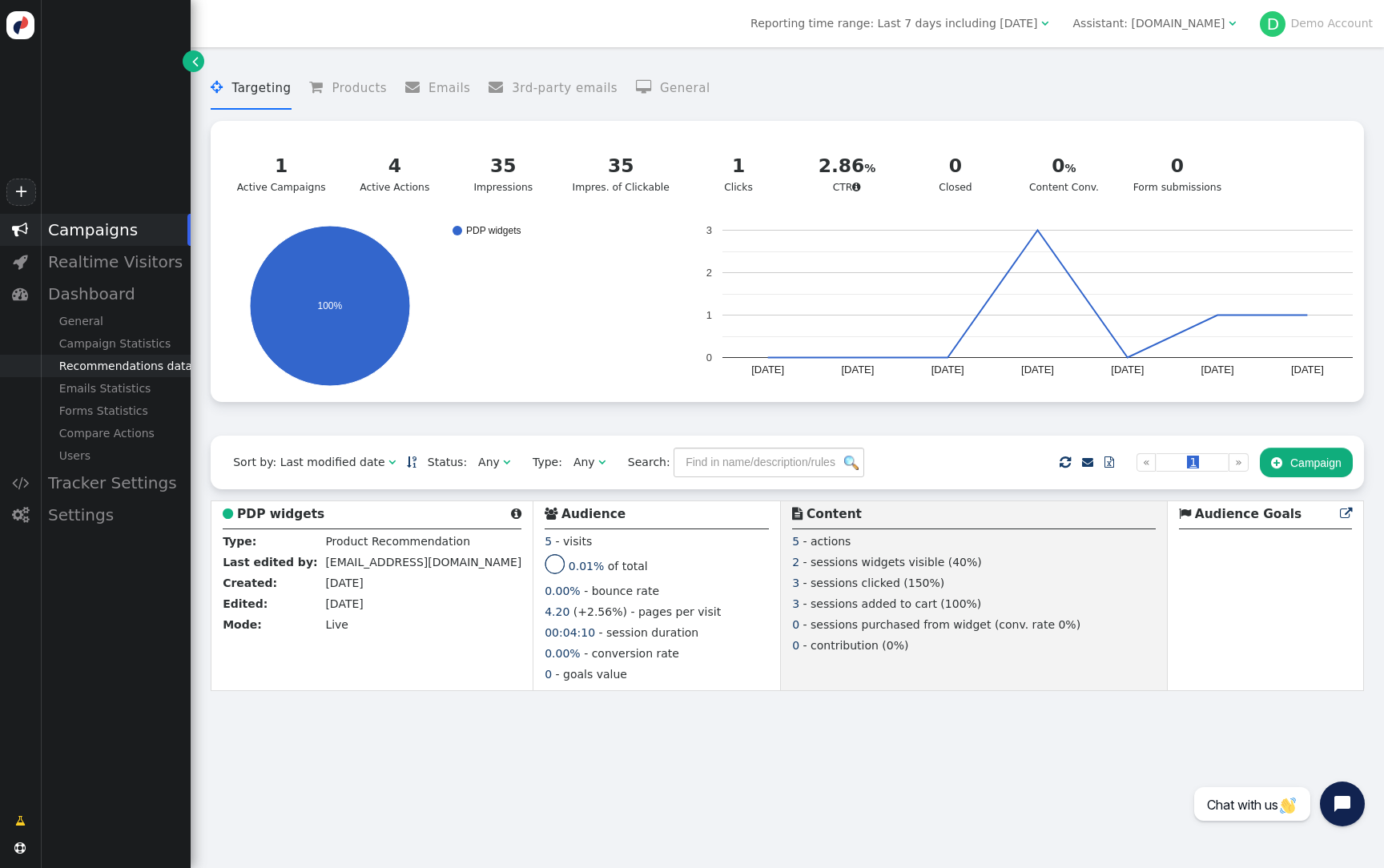
click at [137, 367] on div "Recommendations data" at bounding box center [115, 366] width 151 height 23
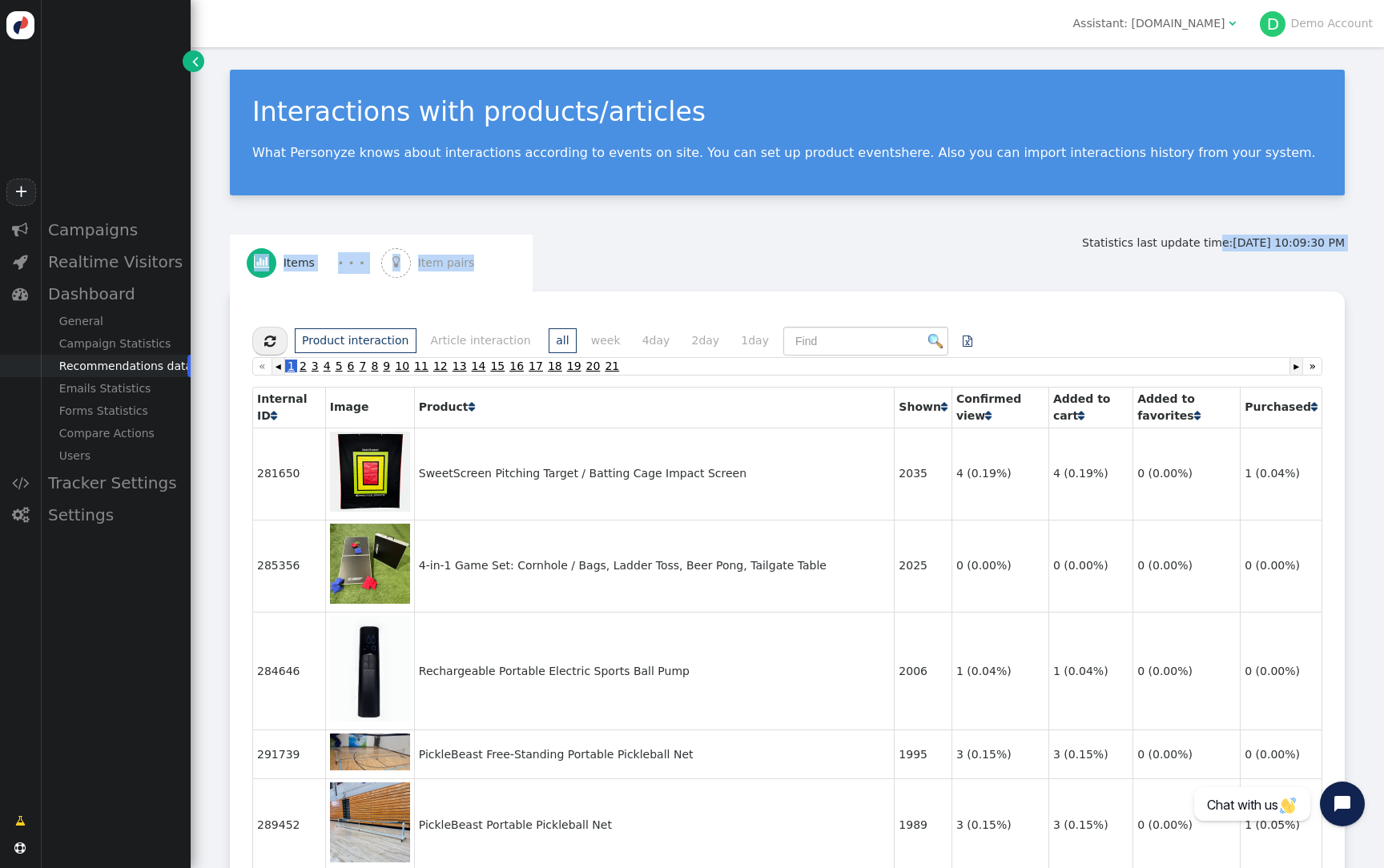
drag, startPoint x: 1078, startPoint y: 242, endPoint x: 1196, endPoint y: 246, distance: 118.1
click at [1196, 246] on div "Statistics last update time: [DATE] 10:09:30 PM" at bounding box center [1213, 243] width 263 height 16
drag, startPoint x: 1352, startPoint y: 248, endPoint x: 1104, endPoint y: 251, distance: 248.0
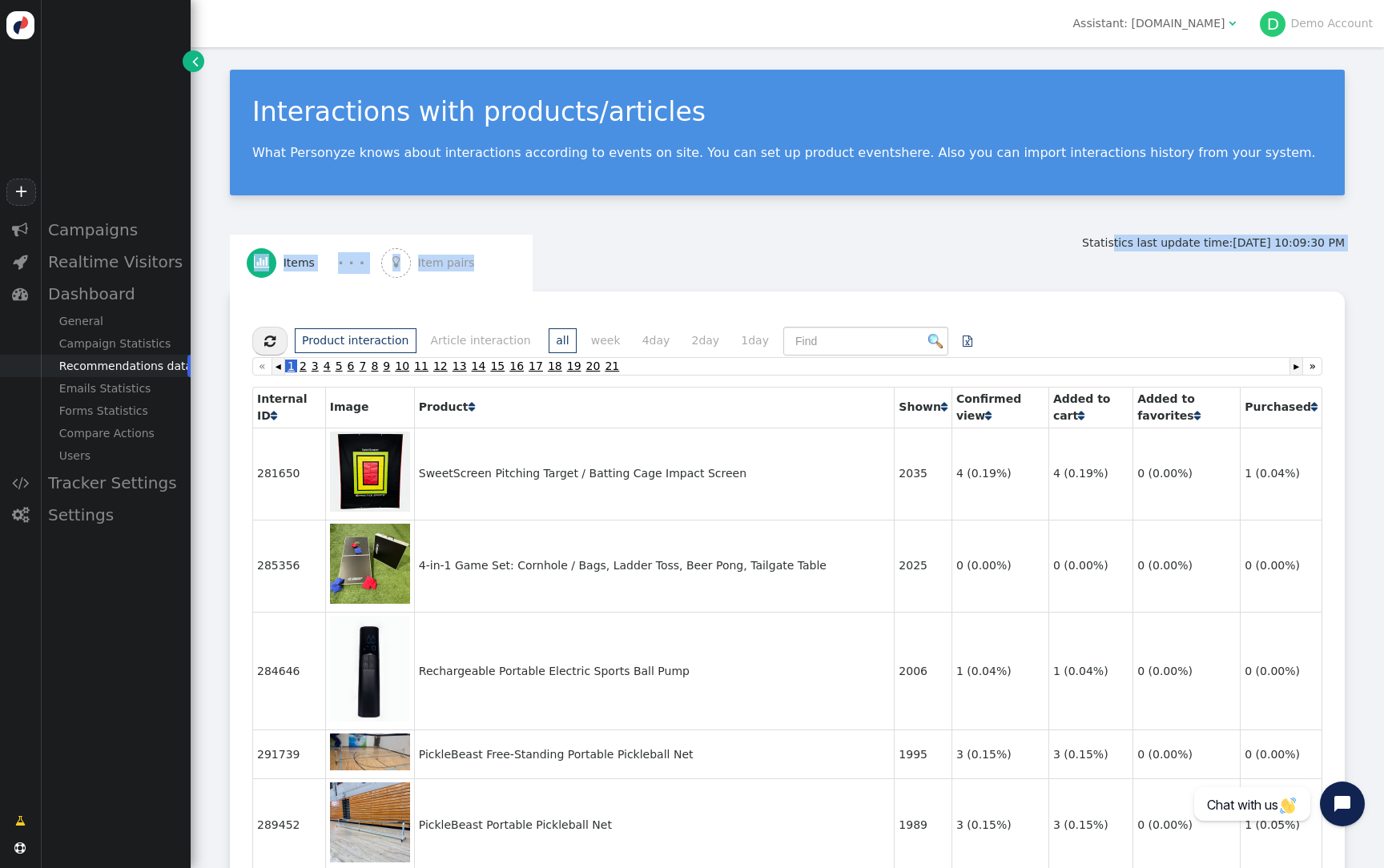
click at [1105, 251] on div "Statistics last update time: [DATE] 10:09:30 PM" at bounding box center [1213, 243] width 263 height 16
click at [127, 226] on div "Campaigns" at bounding box center [115, 230] width 151 height 32
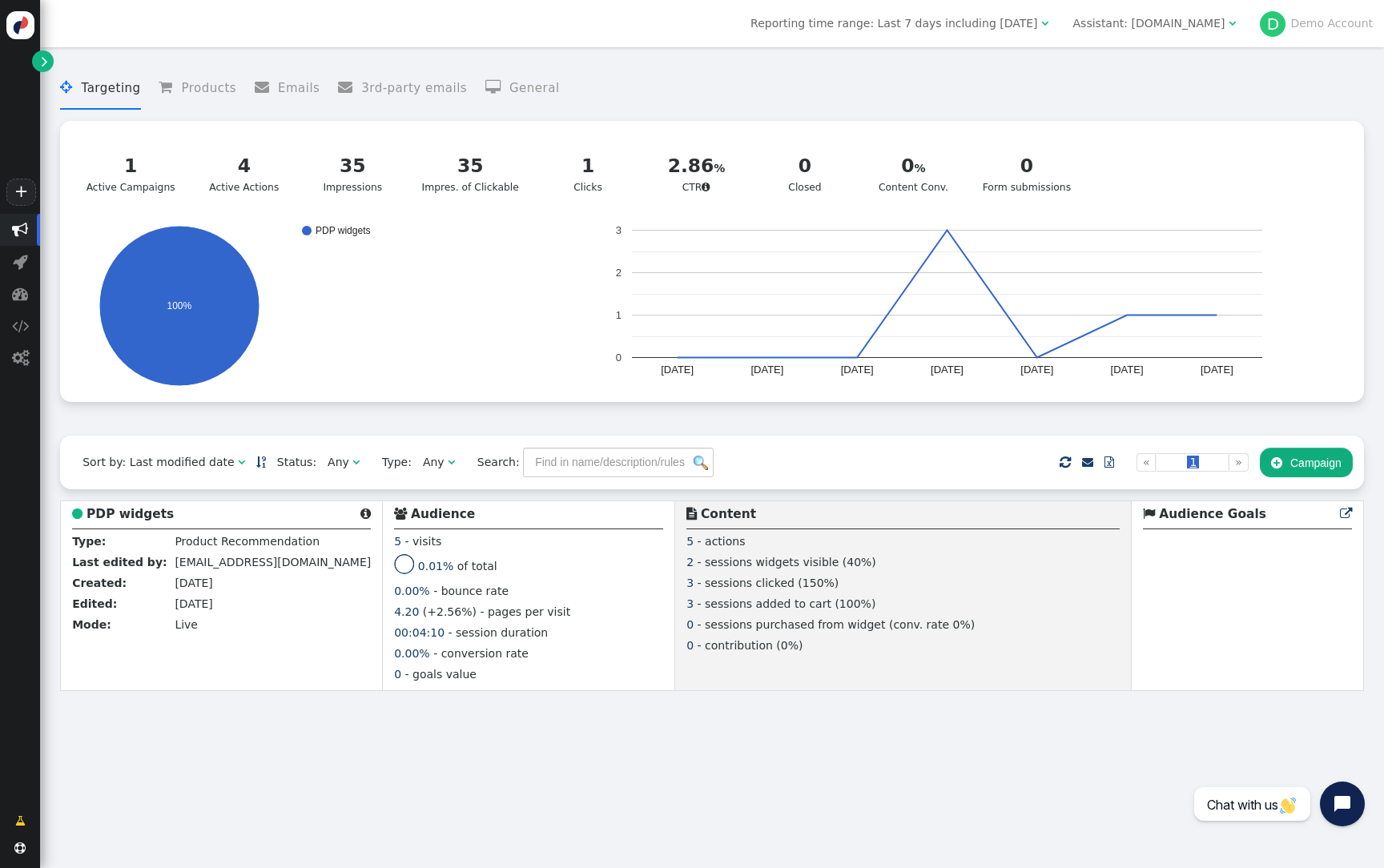
click at [1164, 21] on div "Assistant: [DOMAIN_NAME]" at bounding box center [1149, 24] width 152 height 16
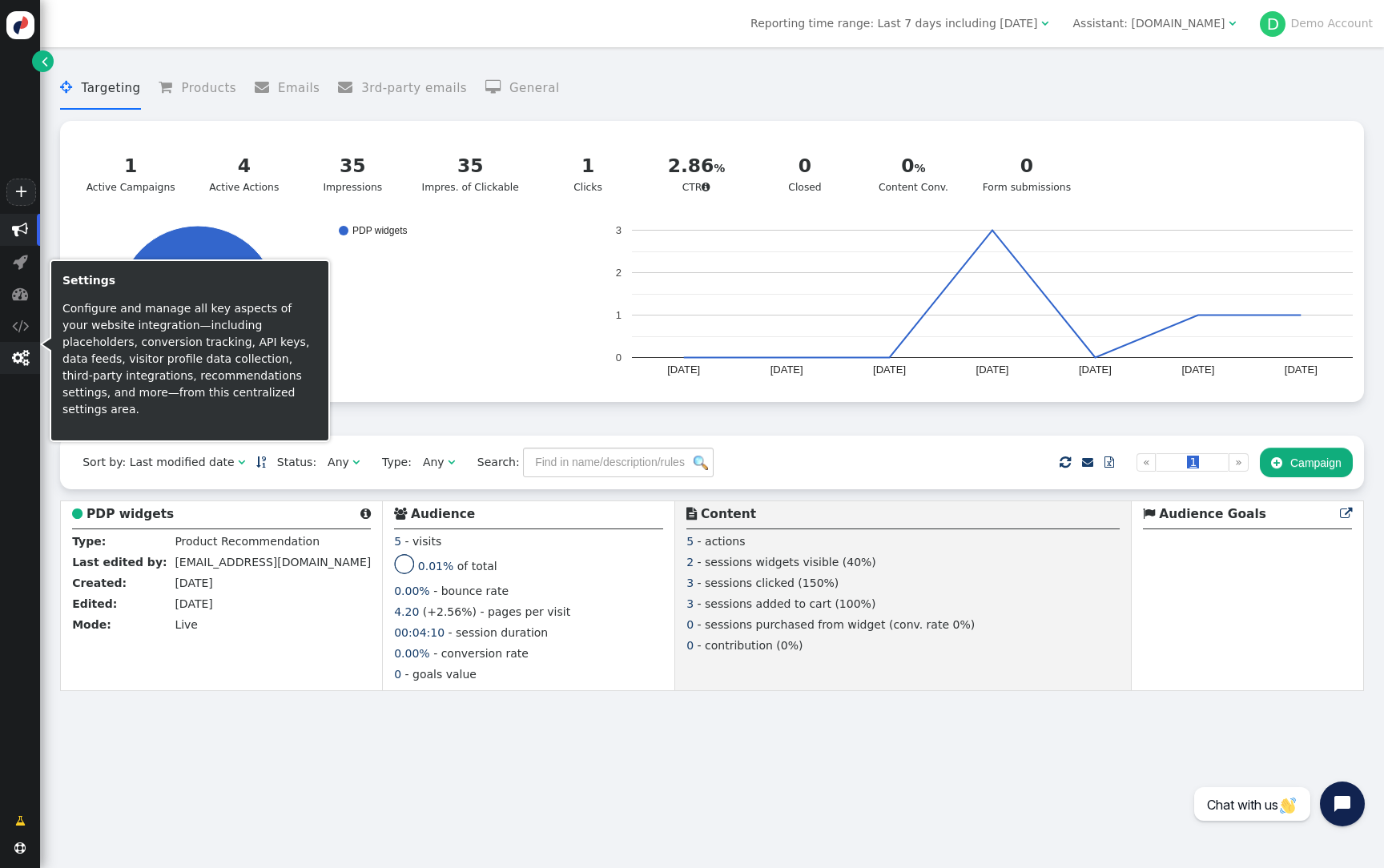
click at [26, 363] on span "" at bounding box center [20, 359] width 16 height 16
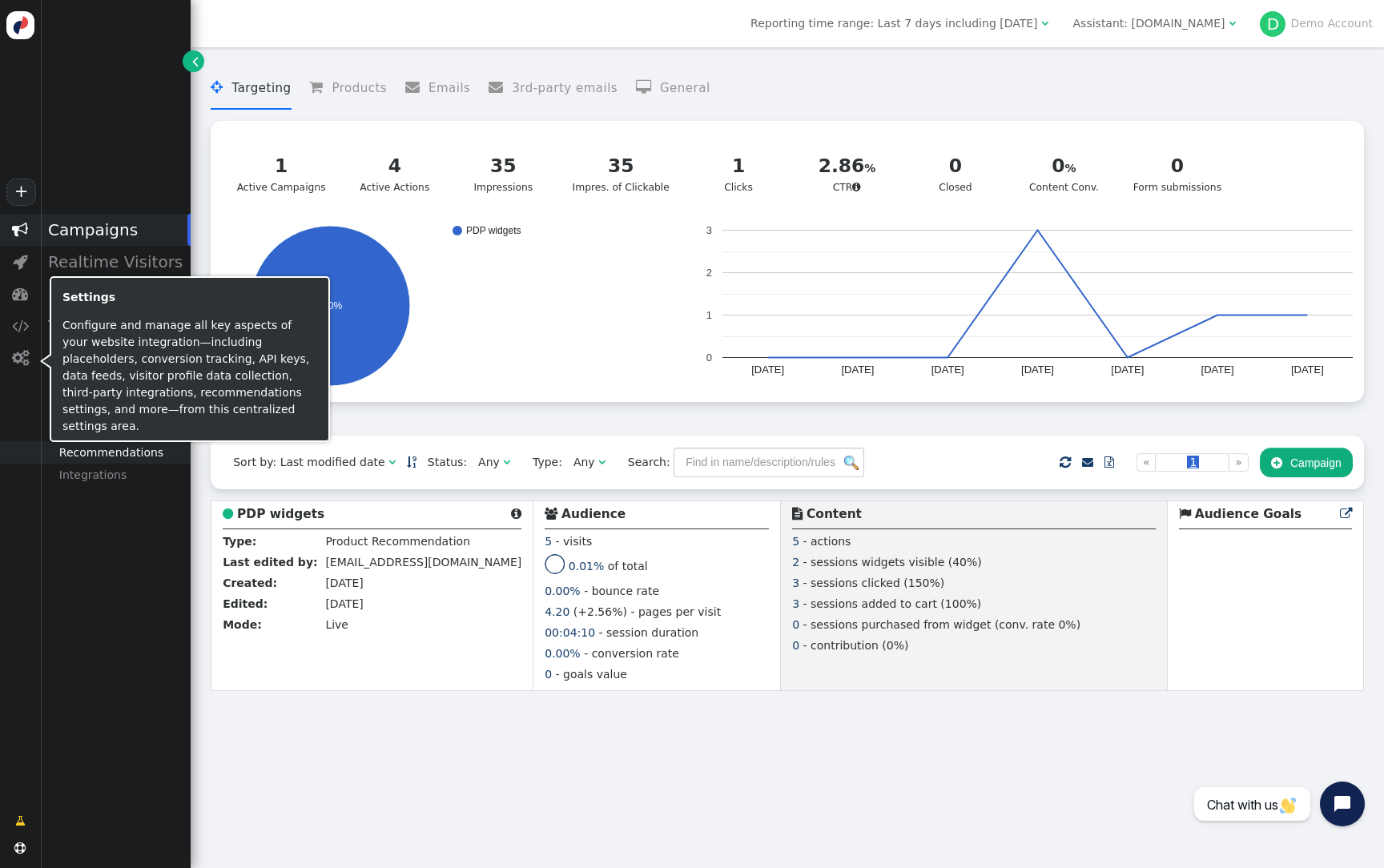
click at [125, 457] on div "Recommendations" at bounding box center [115, 452] width 151 height 23
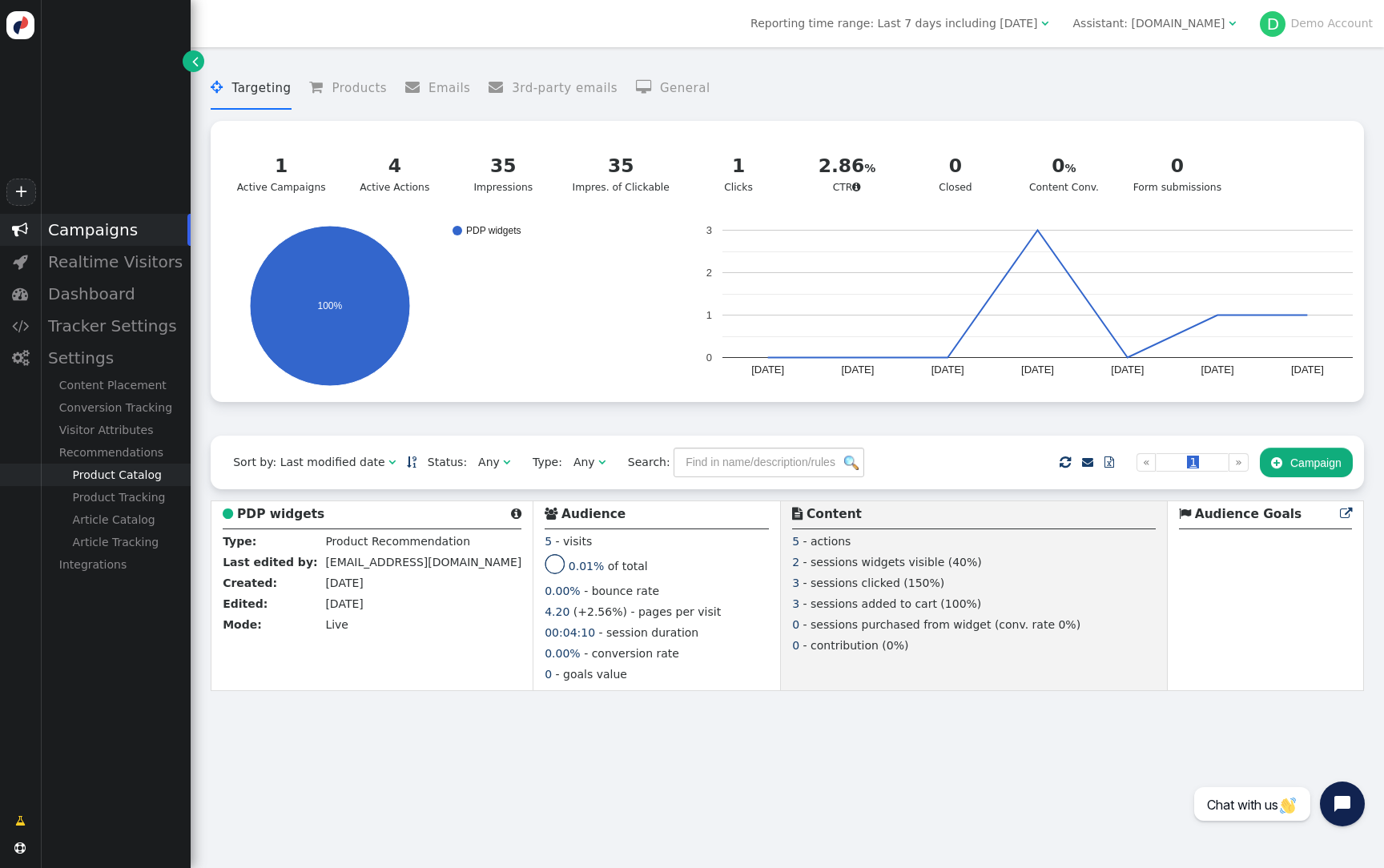
click at [125, 467] on div "Product Catalog" at bounding box center [115, 475] width 151 height 23
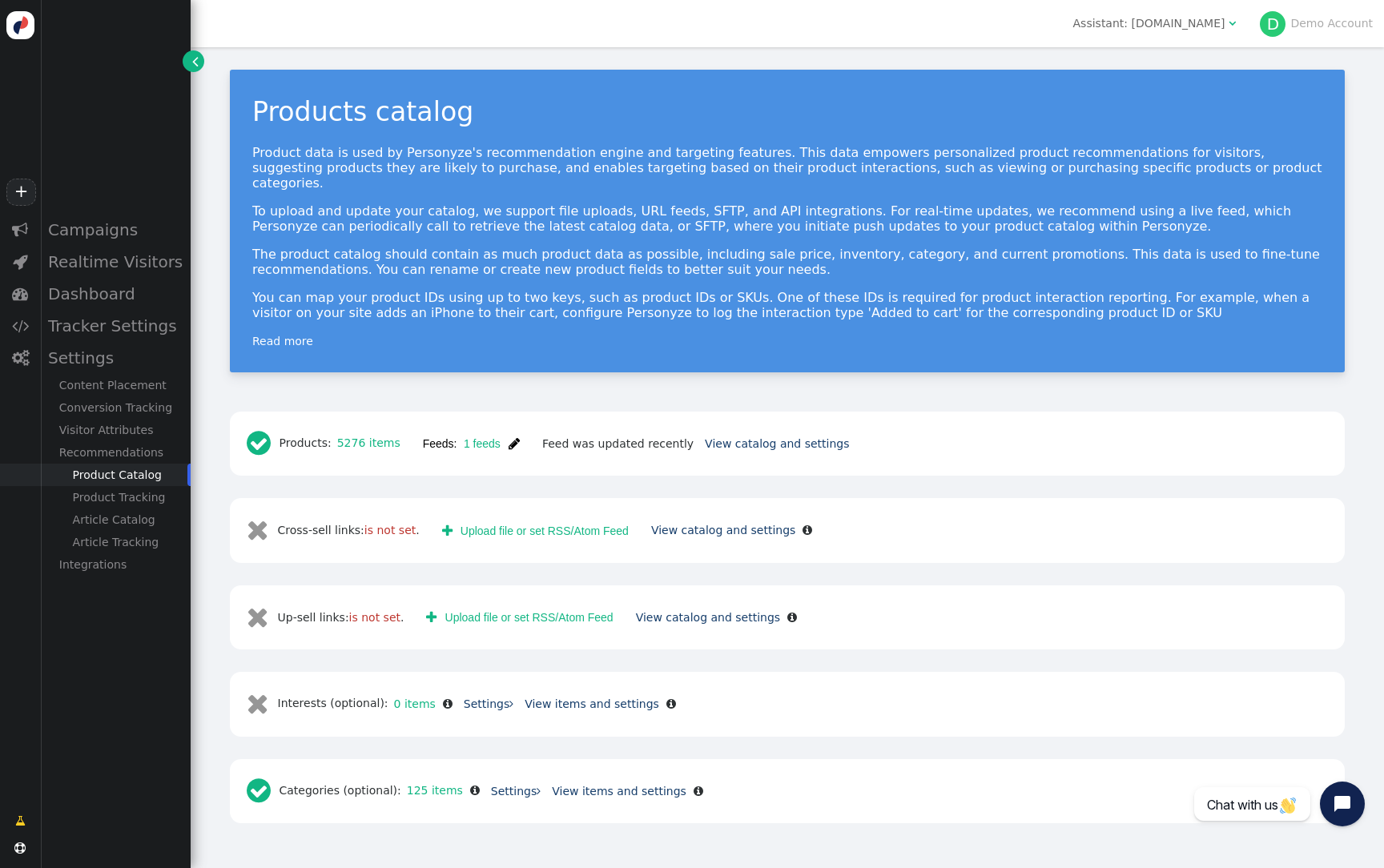
click at [749, 203] on p "To upload and update your catalog, we support file uploads, URL feeds, SFTP, an…" at bounding box center [788, 218] width 1070 height 30
click at [1186, 23] on div "Assistant: [DOMAIN_NAME]" at bounding box center [1149, 24] width 152 height 16
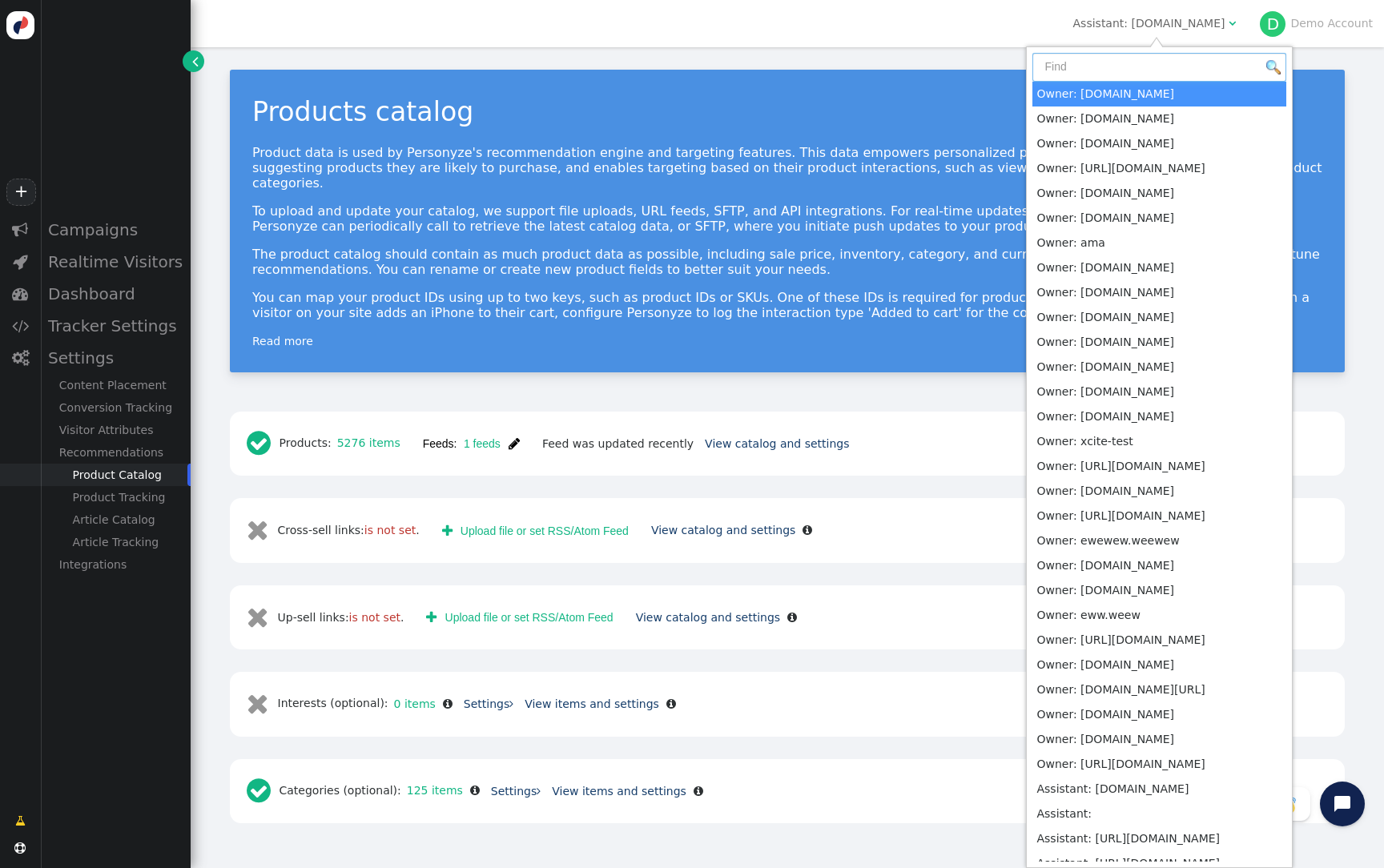
click at [1163, 72] on input "text" at bounding box center [1160, 68] width 254 height 29
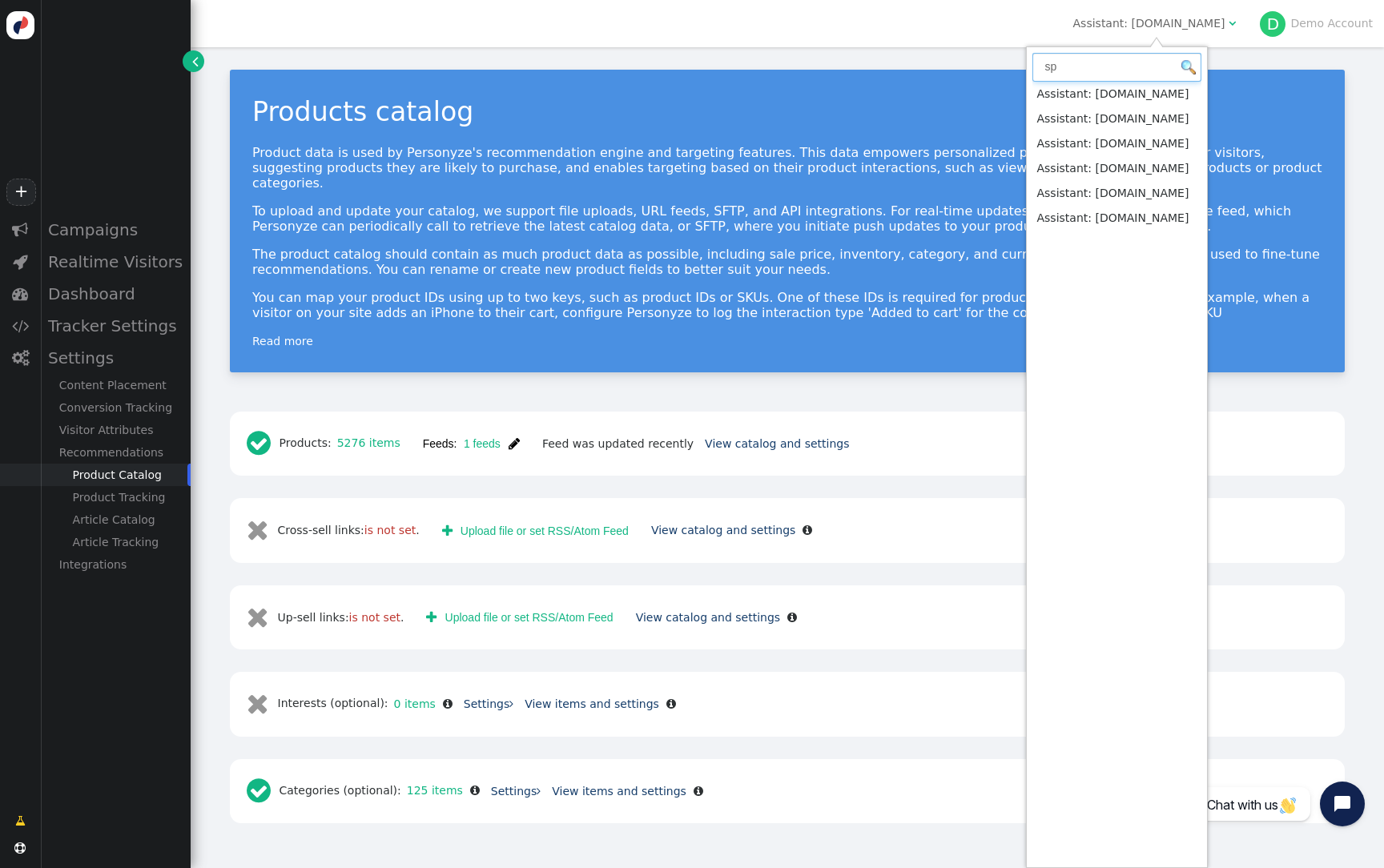
type input "sp"
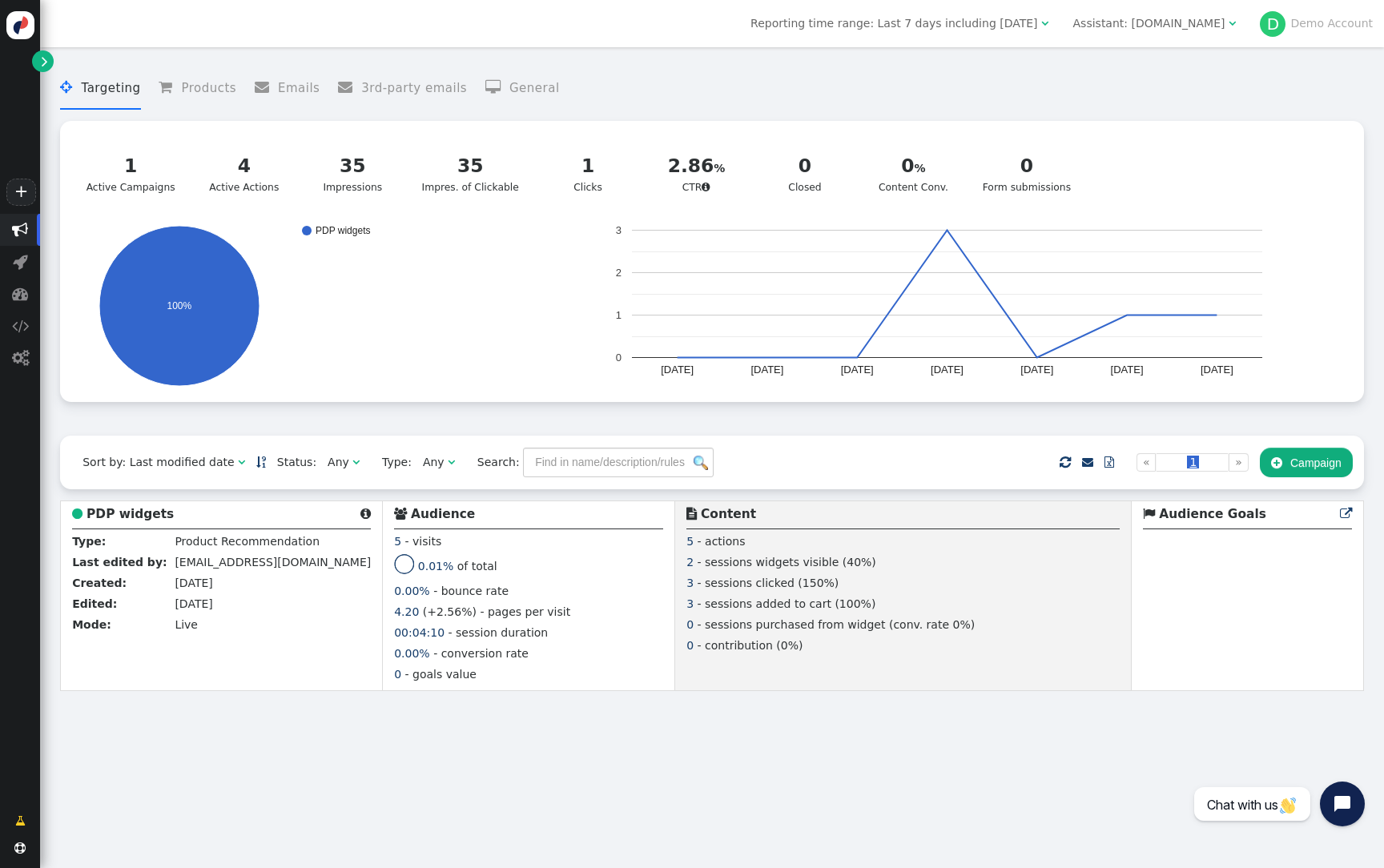
click at [1147, 29] on div "Assistant: [DOMAIN_NAME]" at bounding box center [1149, 24] width 152 height 16
click at [1132, 194] on div "1 Active Campaigns 4 Active Actions 35 Impressions 35 Impres. of Clickable 1 Cl…" at bounding box center [712, 173] width 1282 height 82
click at [1129, 19] on div "Assistant: sportradar.com" at bounding box center [1149, 24] width 152 height 16
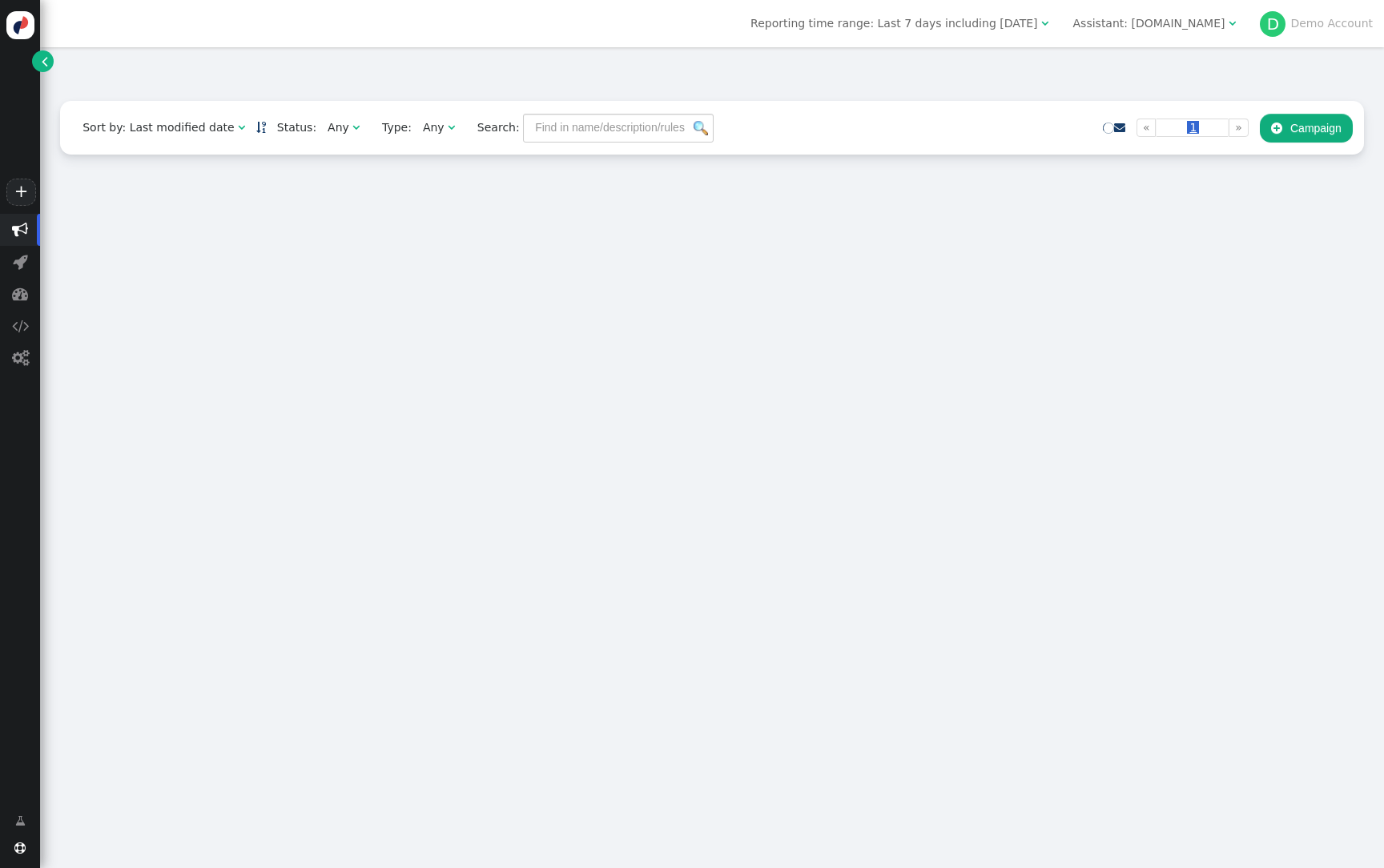
click at [1150, 27] on div "Assistant: [DOMAIN_NAME]" at bounding box center [1149, 24] width 152 height 16
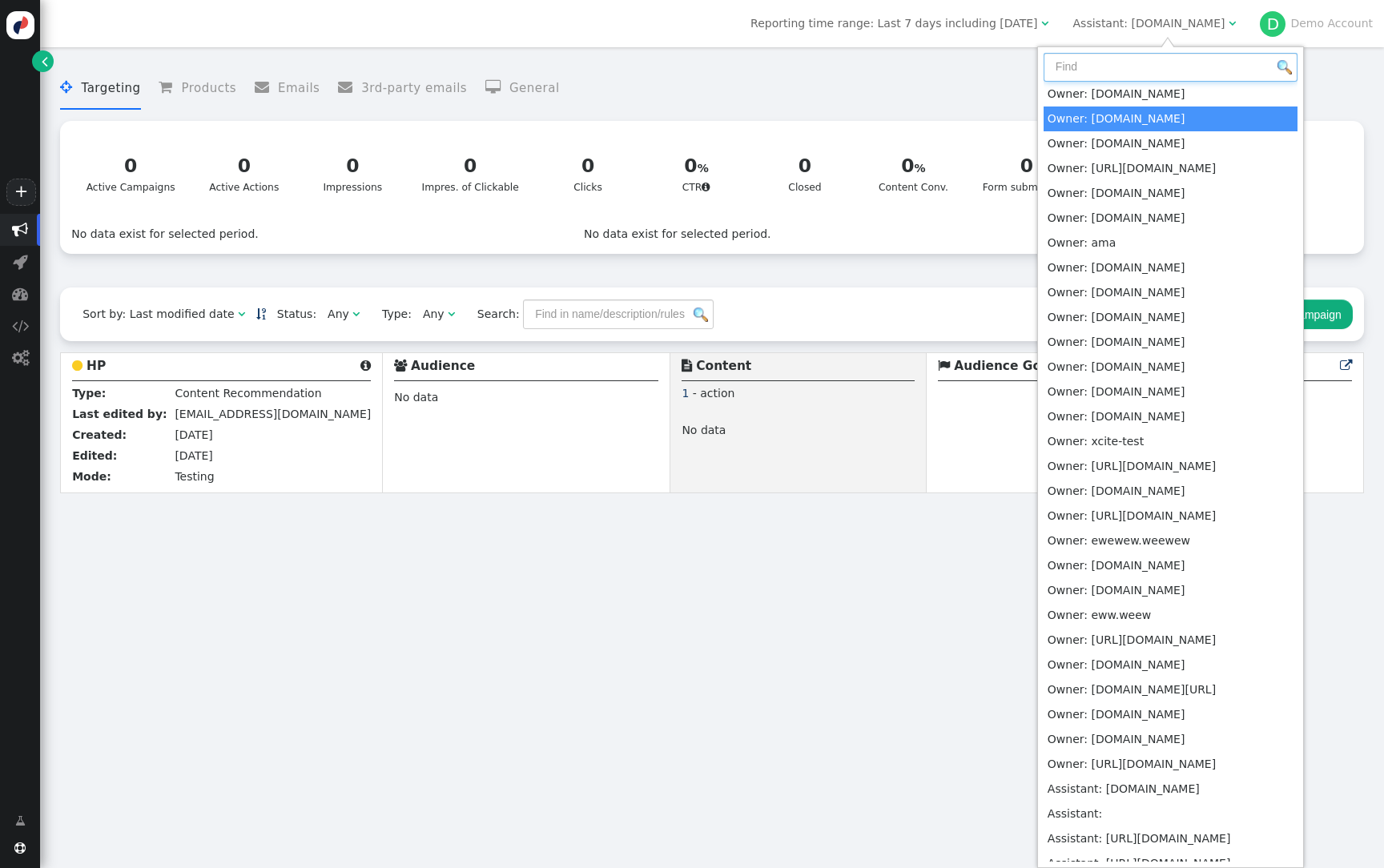
click at [1140, 65] on input "text" at bounding box center [1171, 68] width 254 height 29
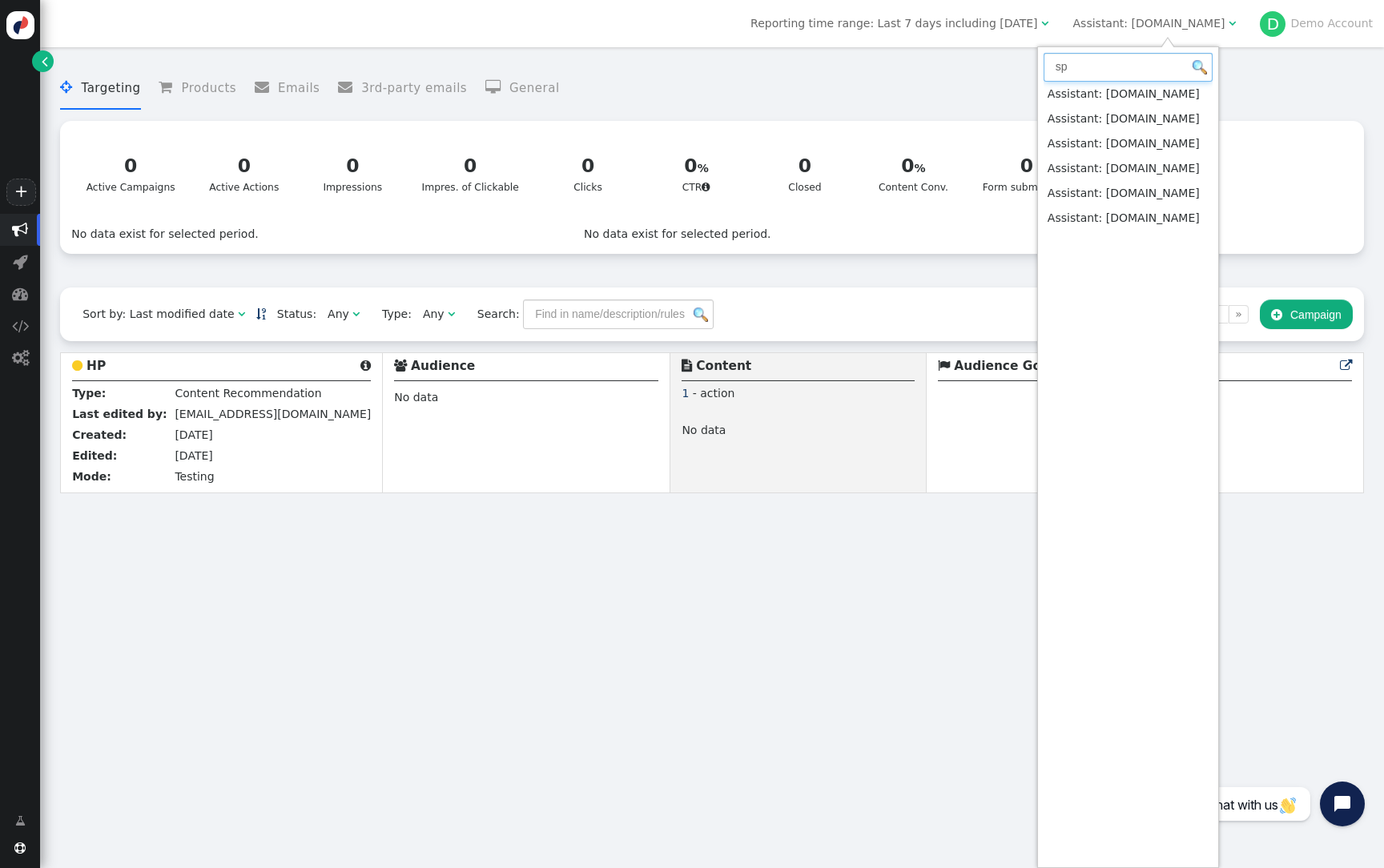
type input "sp"
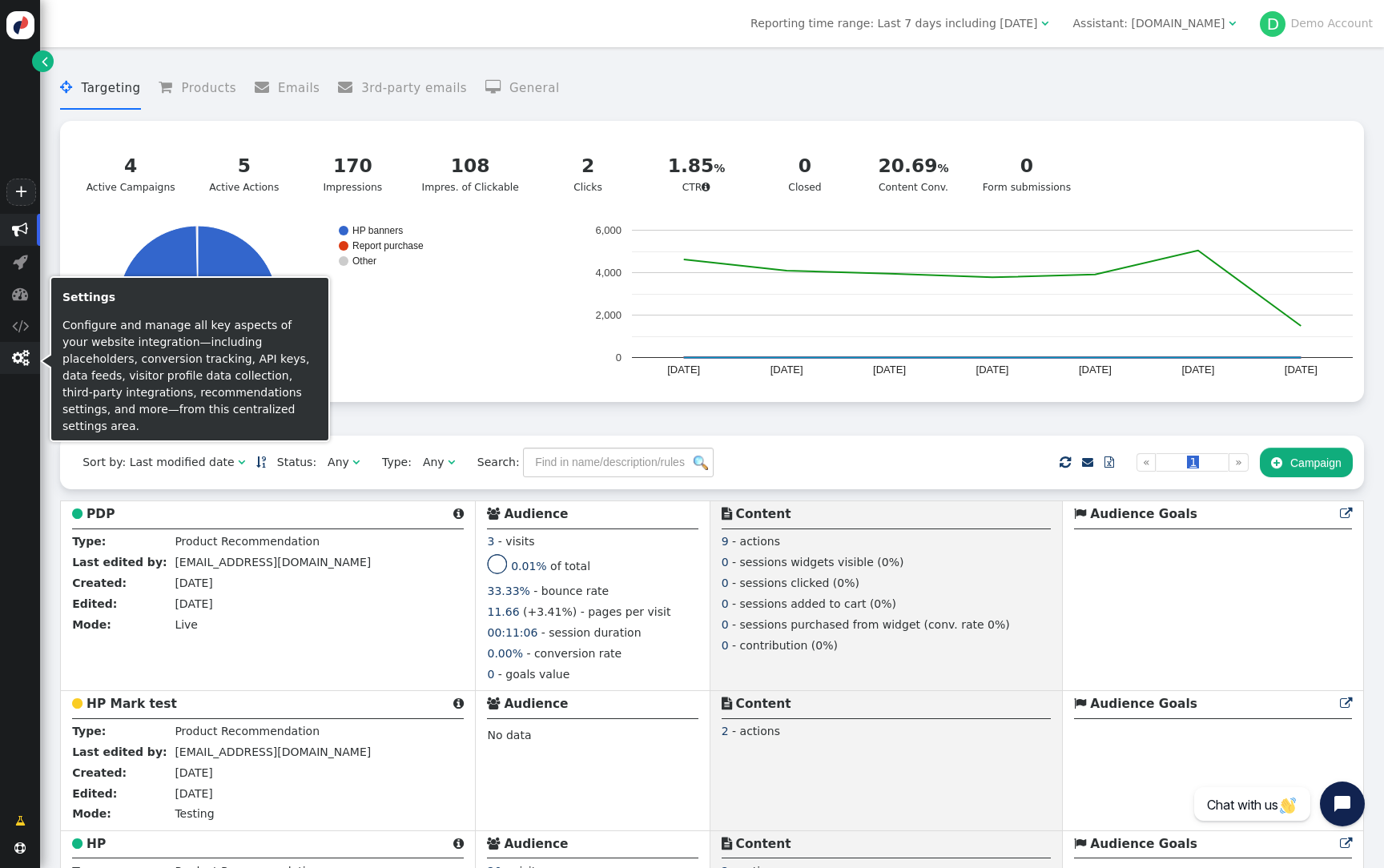
click at [23, 363] on span "" at bounding box center [20, 359] width 16 height 16
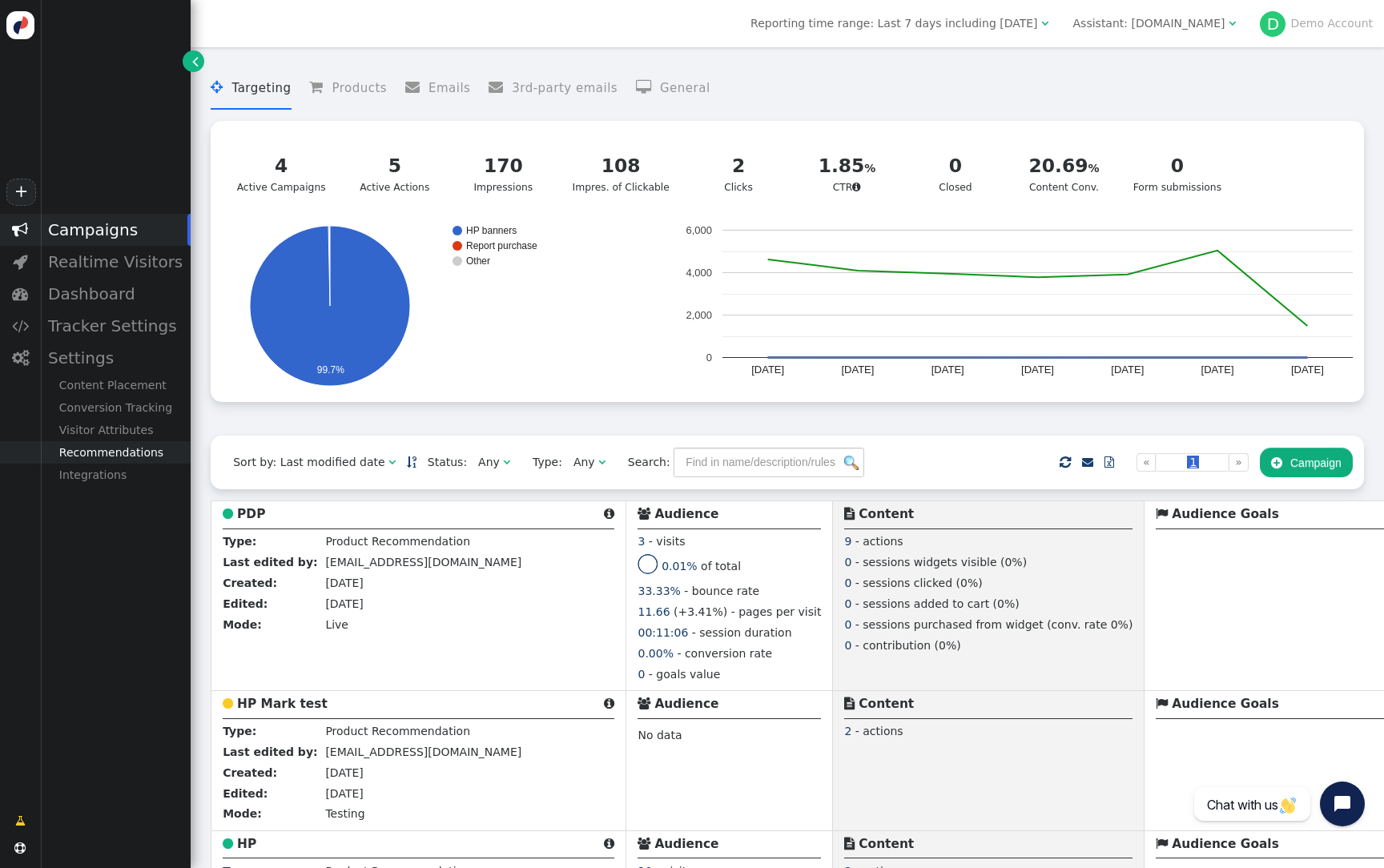
click at [125, 449] on div "Recommendations" at bounding box center [115, 452] width 151 height 23
click at [142, 480] on div "Product Catalog" at bounding box center [115, 475] width 151 height 23
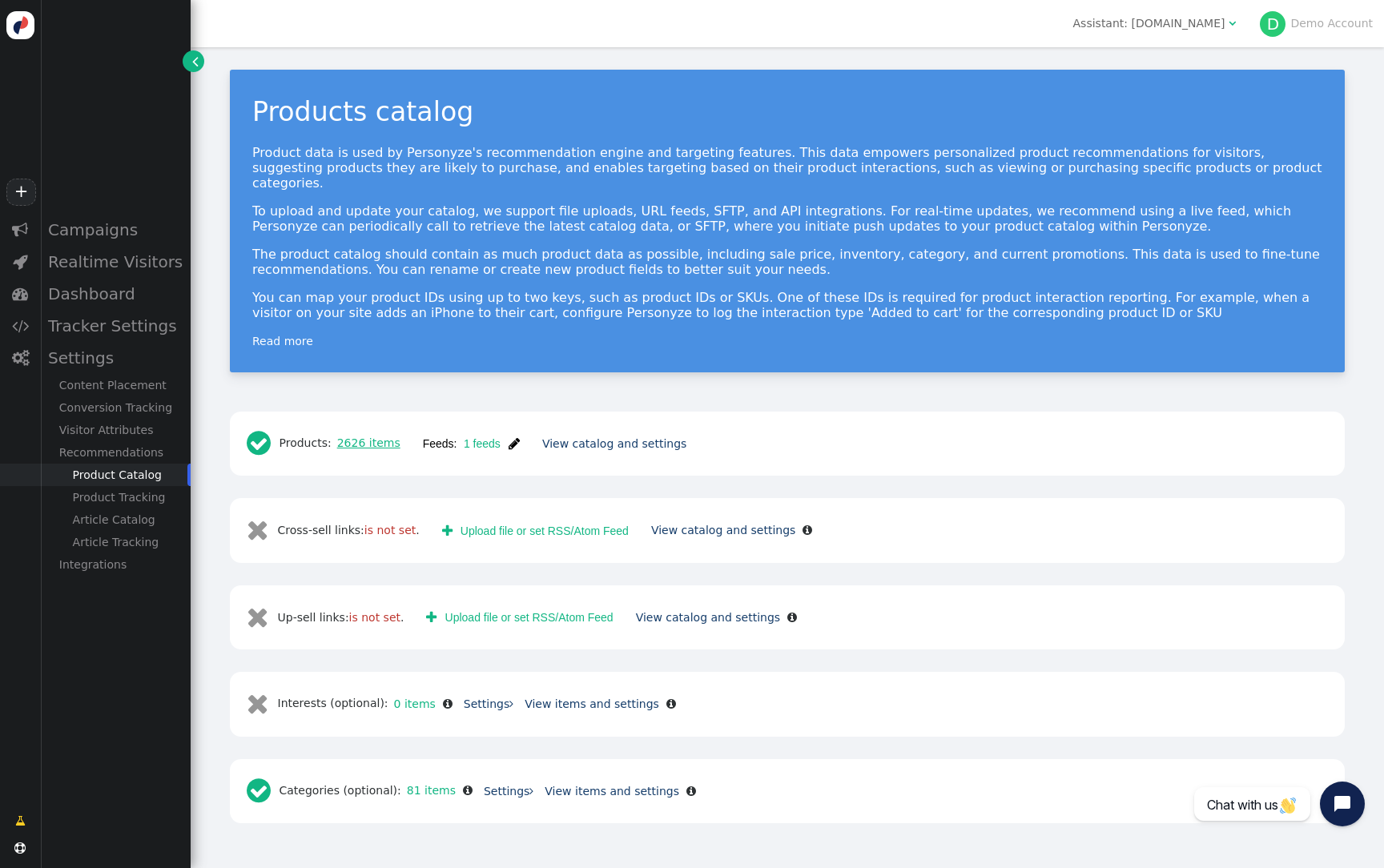
click at [385, 436] on link "2626 items" at bounding box center [365, 443] width 69 height 13
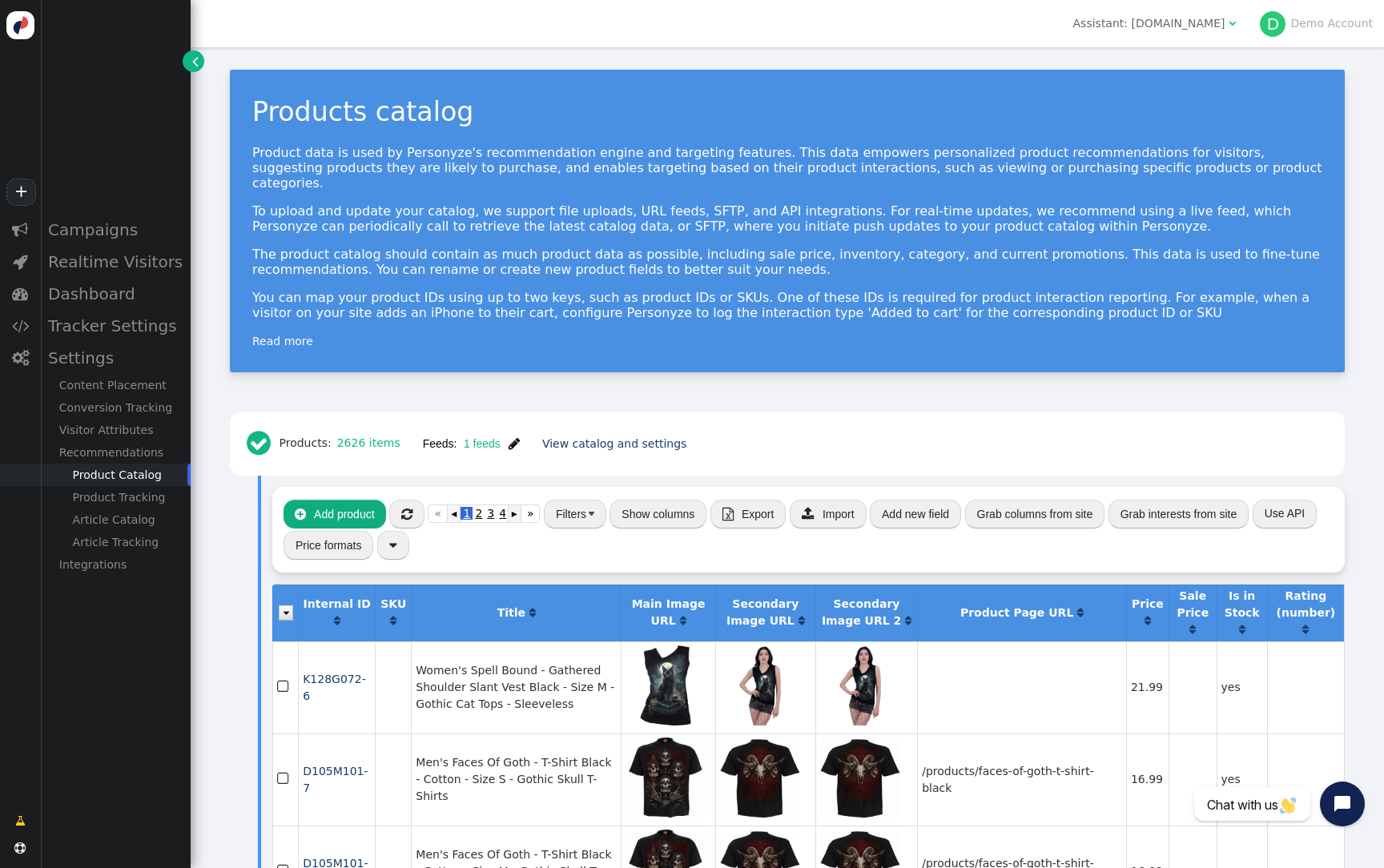
click at [518, 437] on span "" at bounding box center [514, 444] width 11 height 13
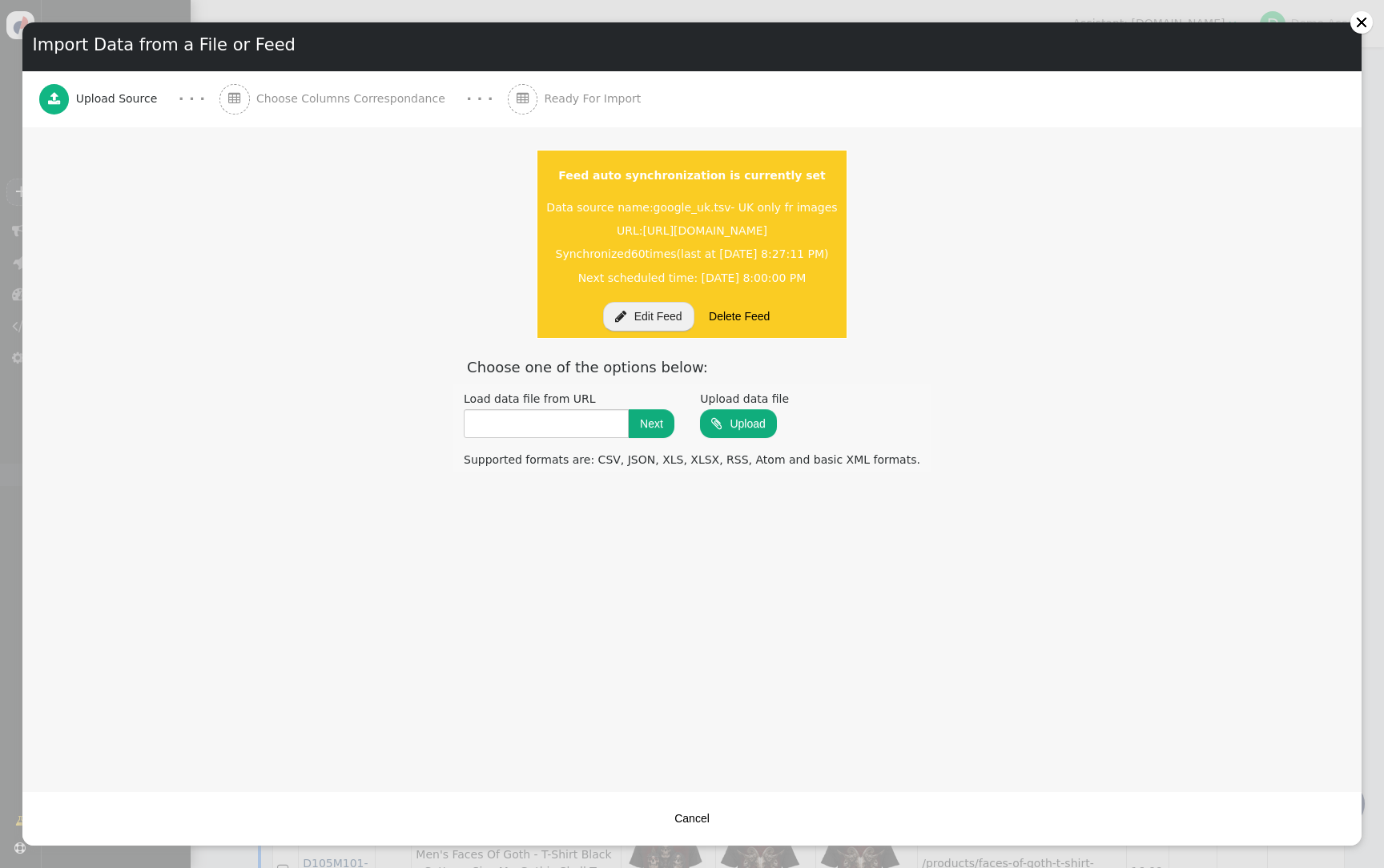
click at [632, 300] on li "Feed auto synchronization is currently set Data source name: google_uk.tsv- UK …" at bounding box center [692, 244] width 311 height 189
click at [628, 324] on button " Edit Feed" at bounding box center [649, 316] width 91 height 29
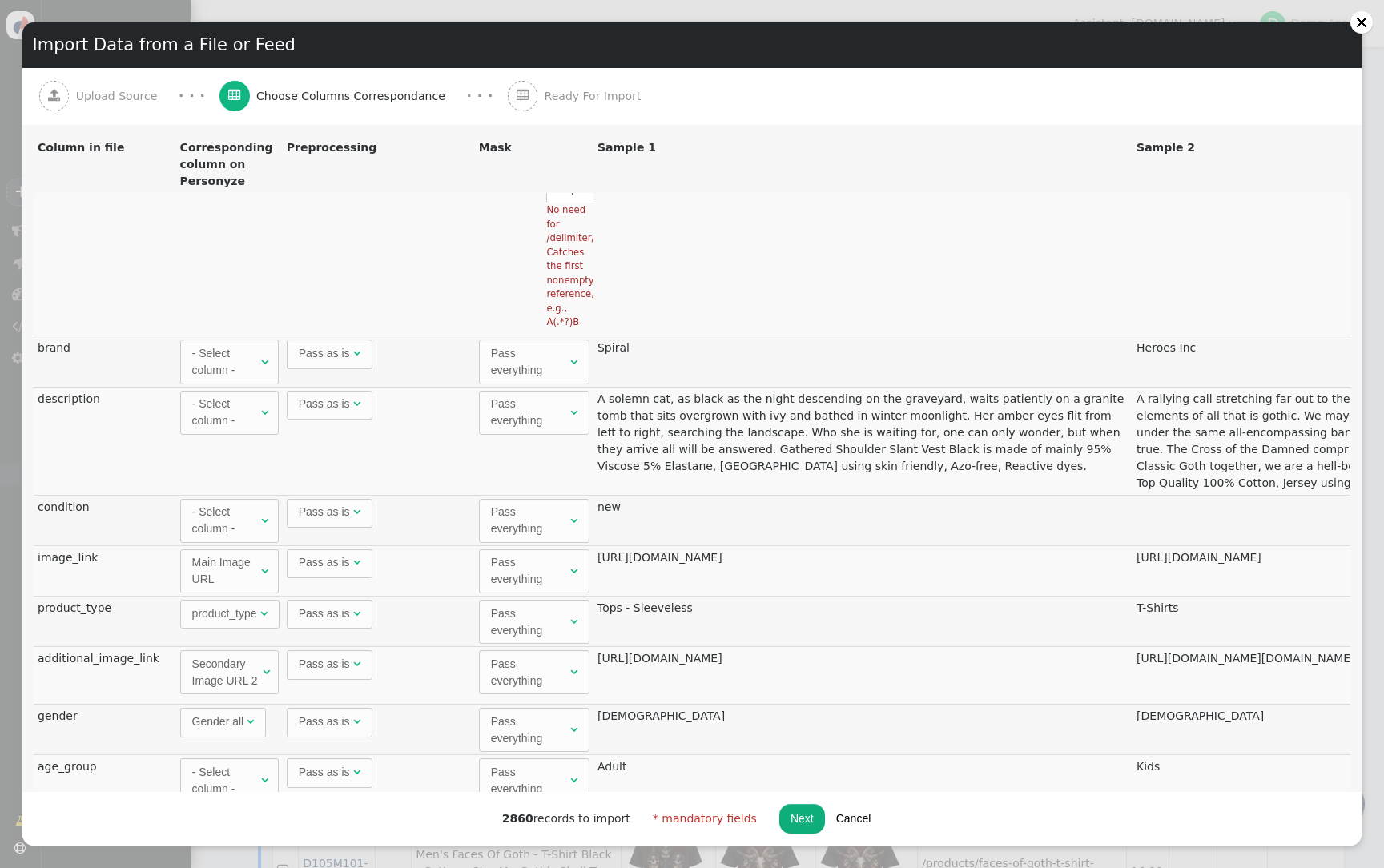
scroll to position [190, 0]
click at [231, 353] on div "- Select column -" at bounding box center [225, 359] width 66 height 34
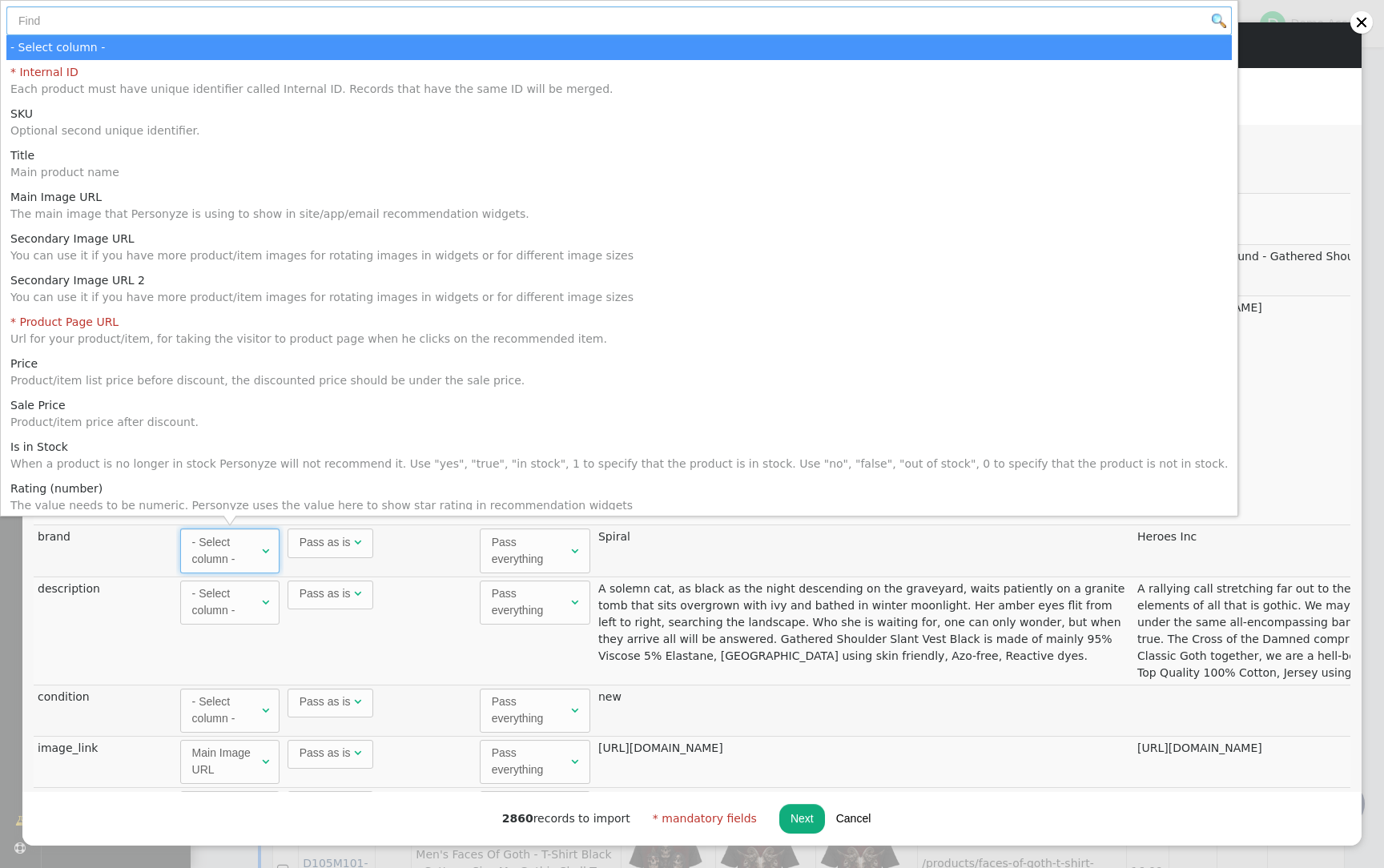
click at [194, 29] on input "text" at bounding box center [619, 21] width 1226 height 29
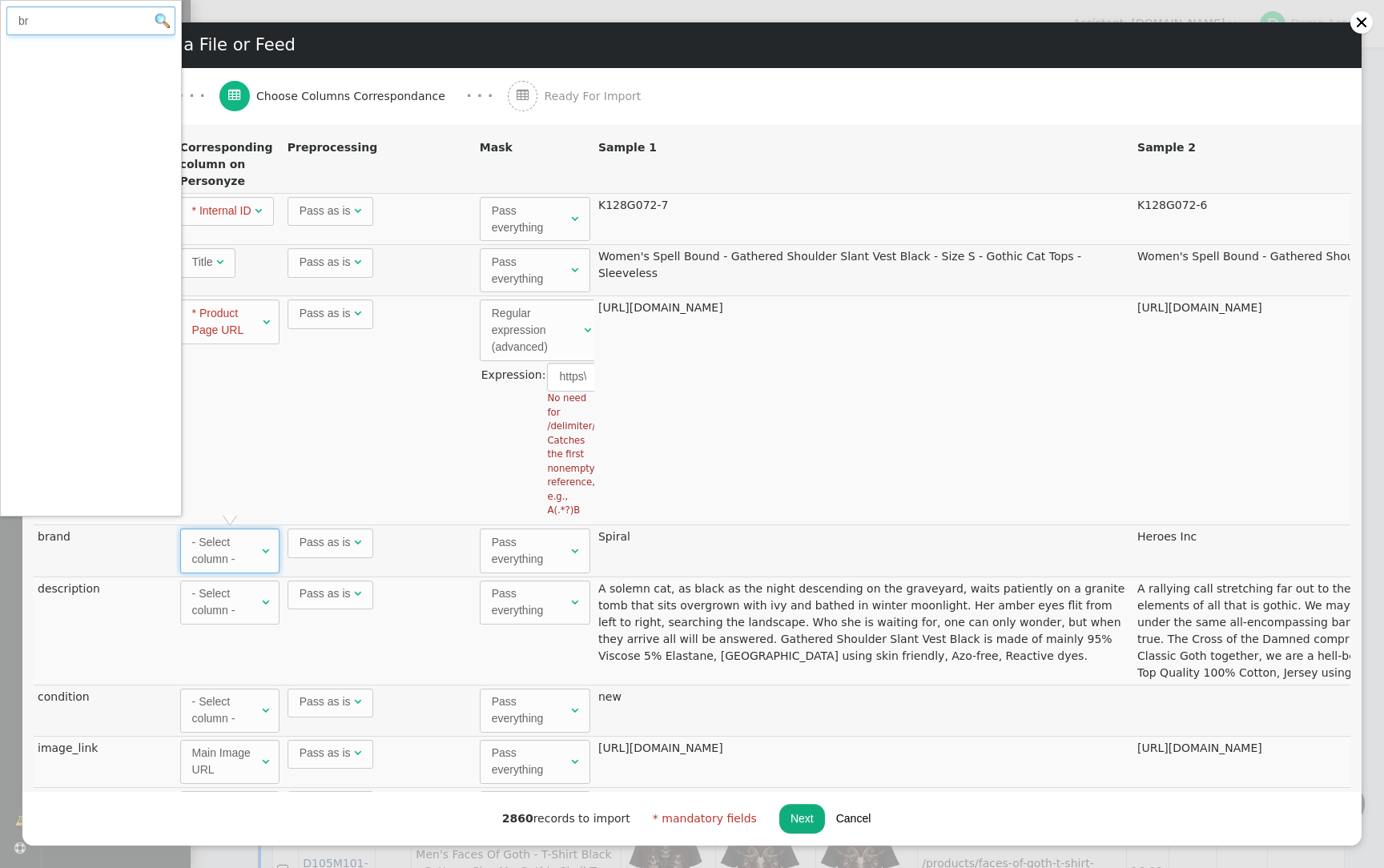
type input "b"
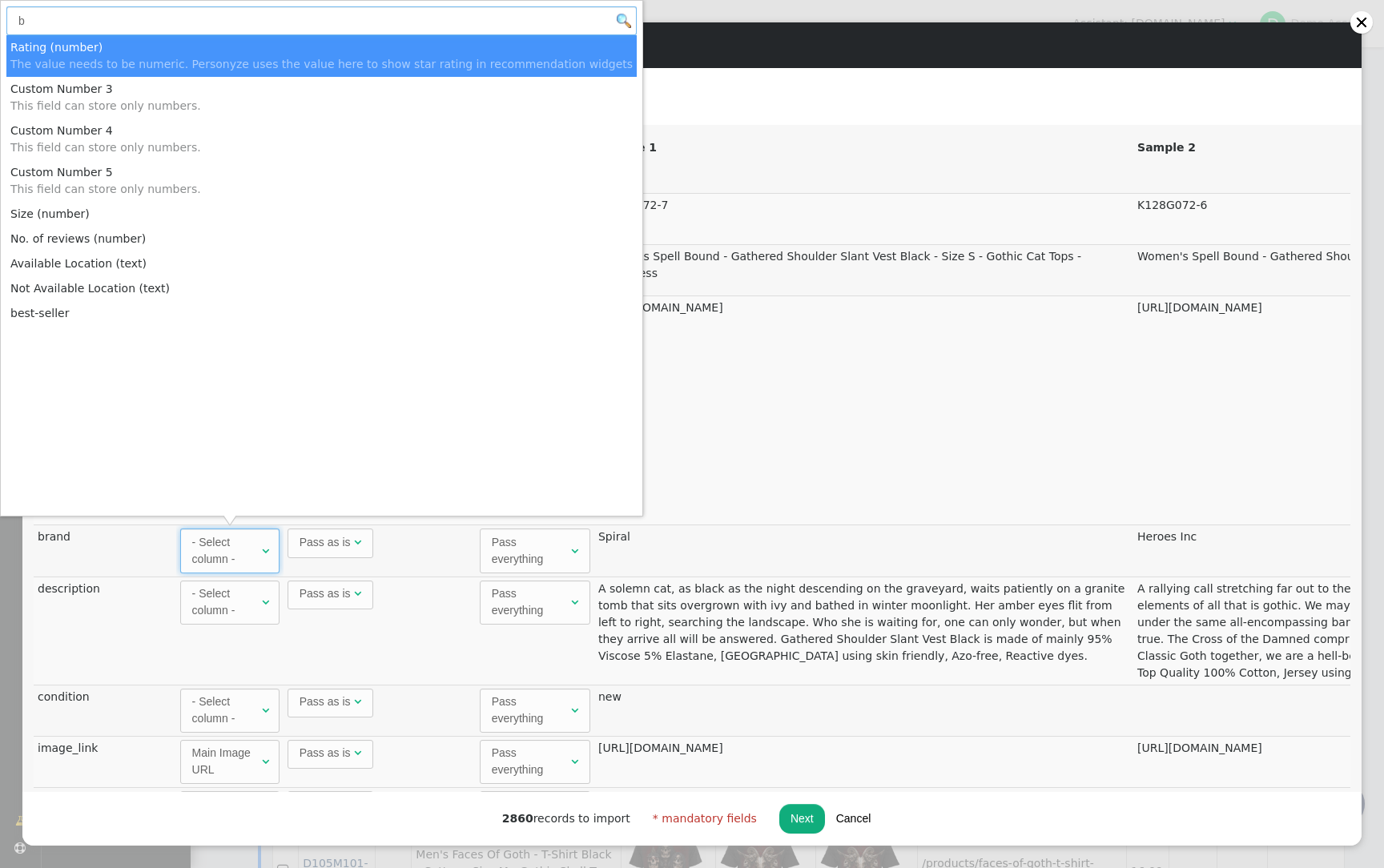
click at [167, 18] on input "b" at bounding box center [321, 21] width 630 height 29
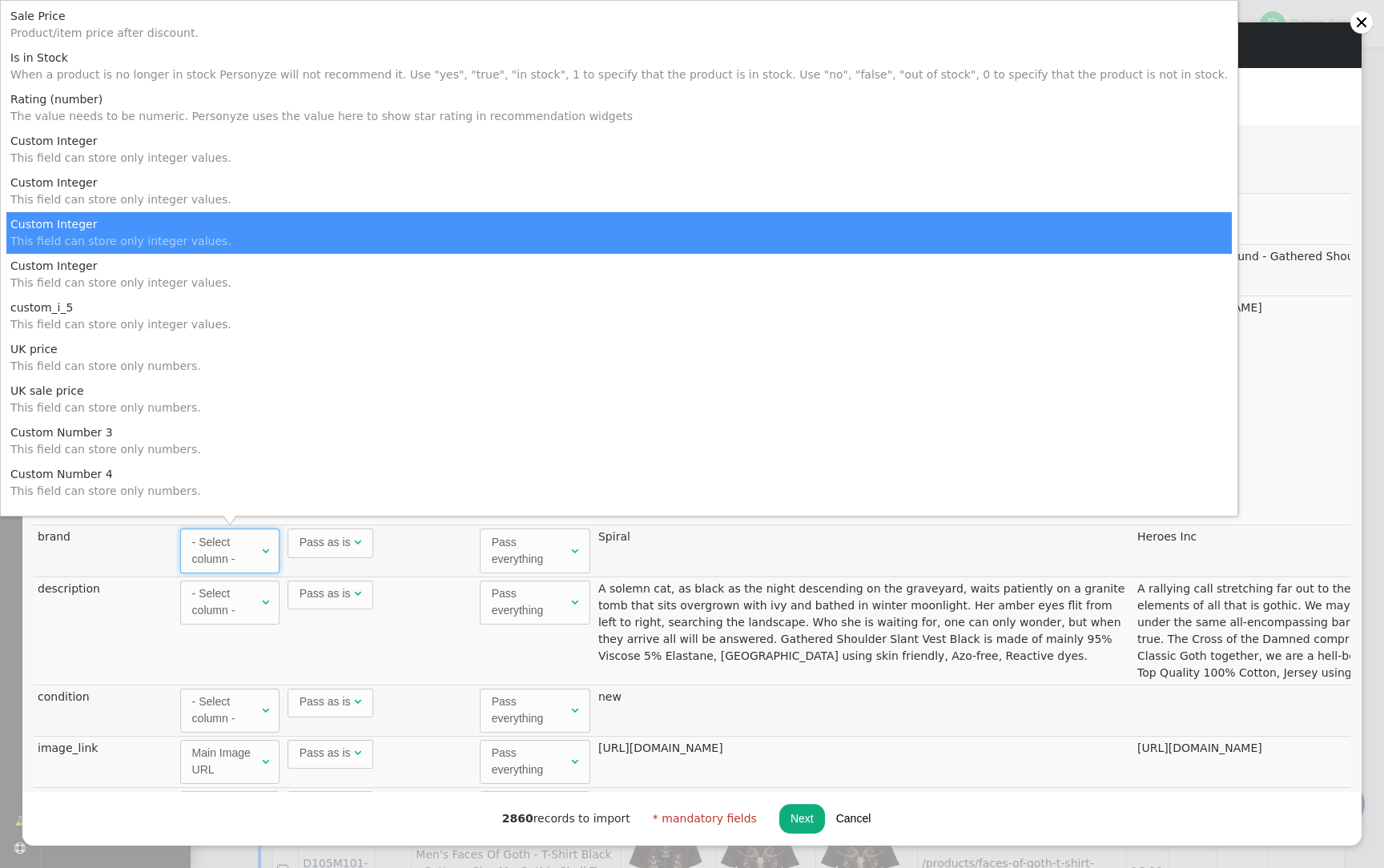
scroll to position [412, 0]
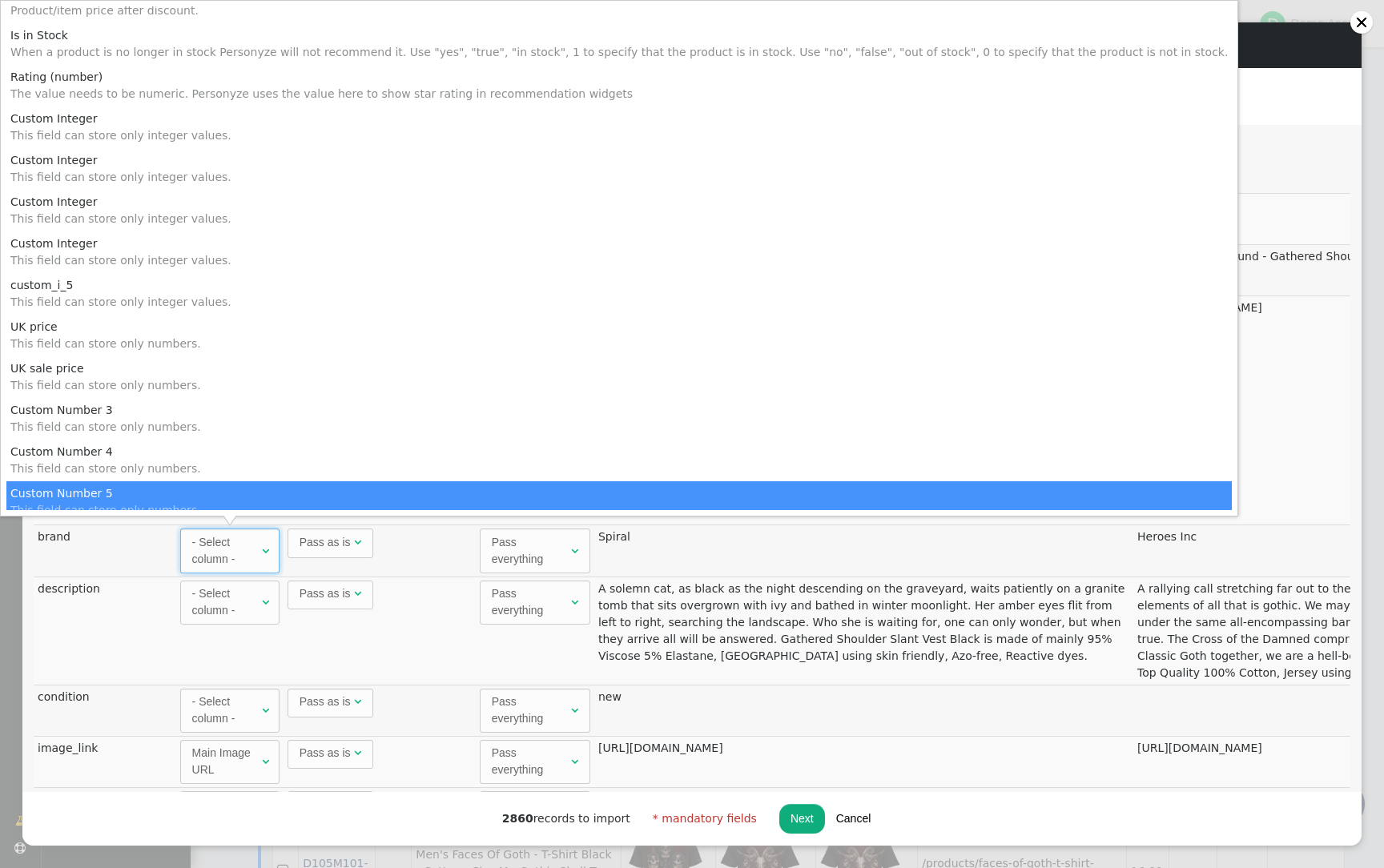
click at [721, 563] on td "Spiral" at bounding box center [864, 550] width 539 height 51
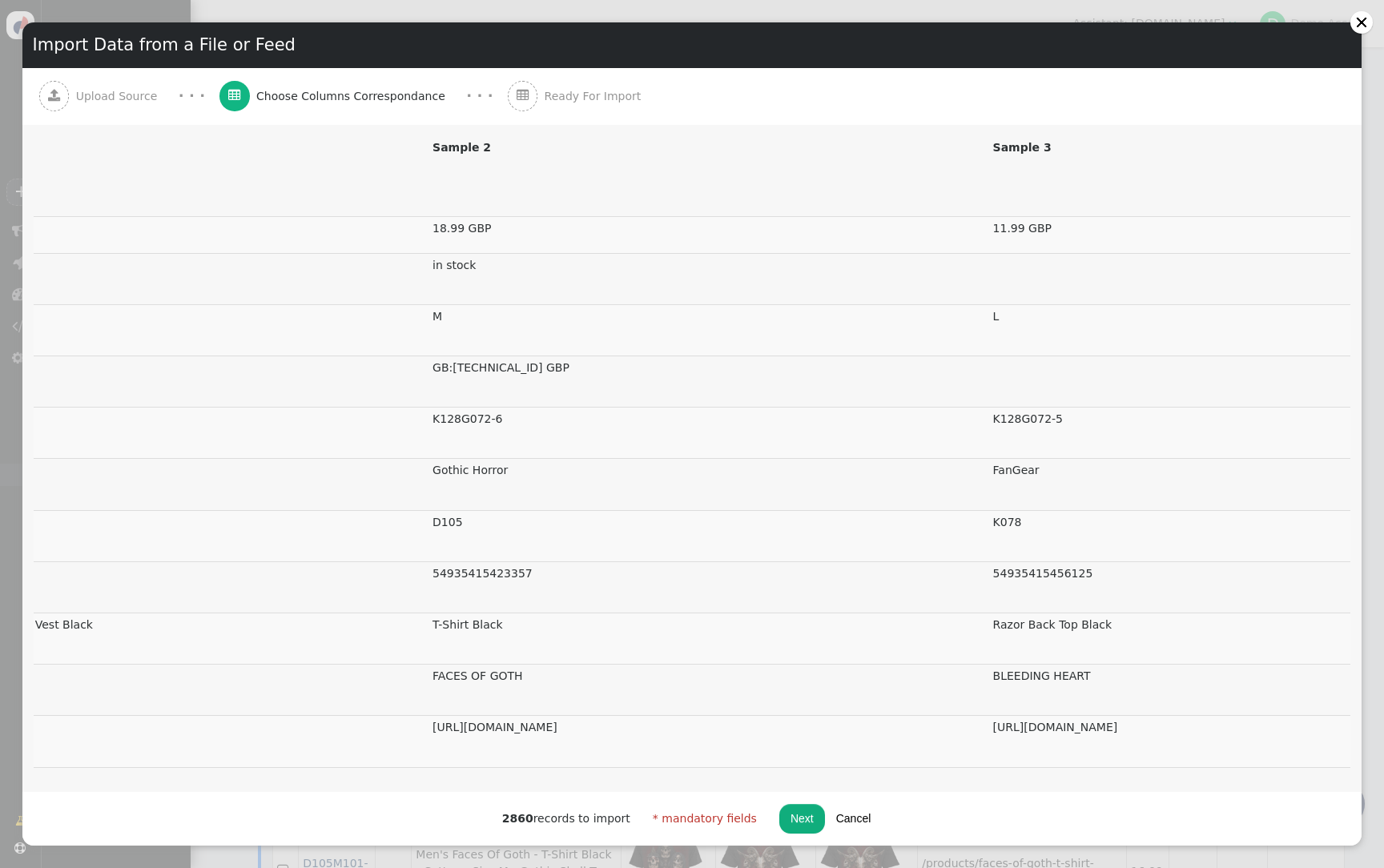
scroll to position [2024, 980]
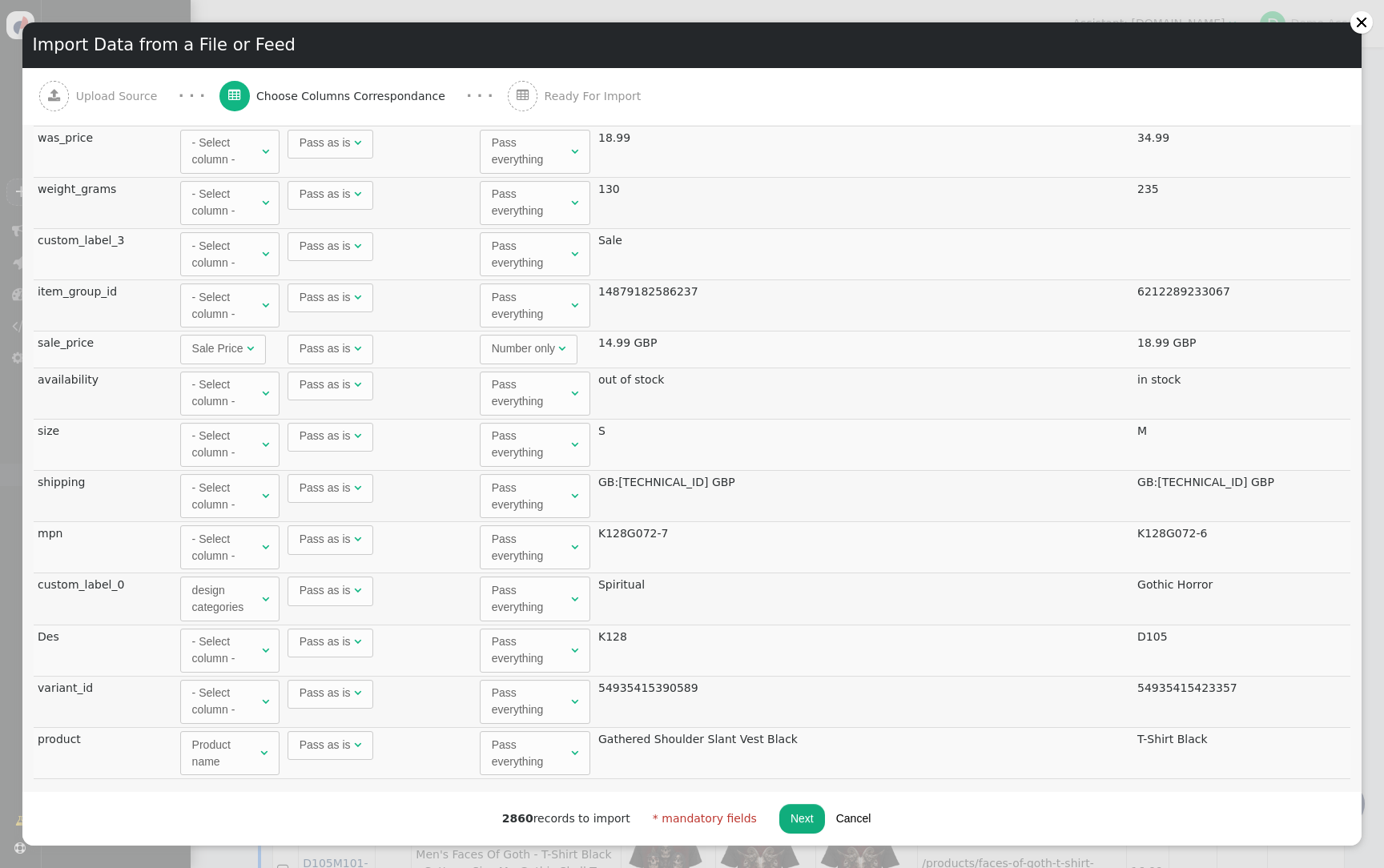
click at [199, 299] on div "- Select column -" at bounding box center [225, 305] width 67 height 34
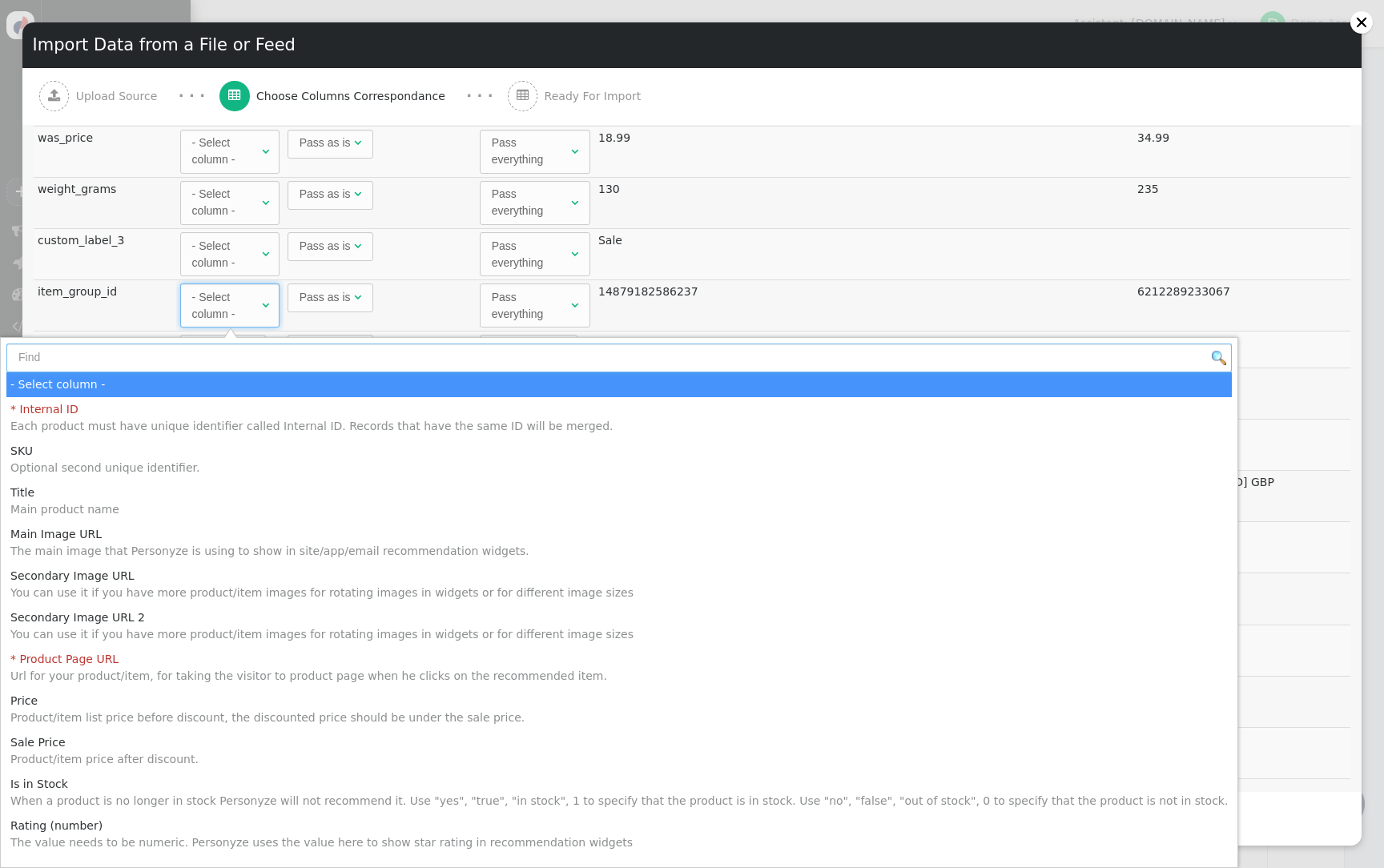
click at [220, 358] on input "text" at bounding box center [619, 359] width 1226 height 29
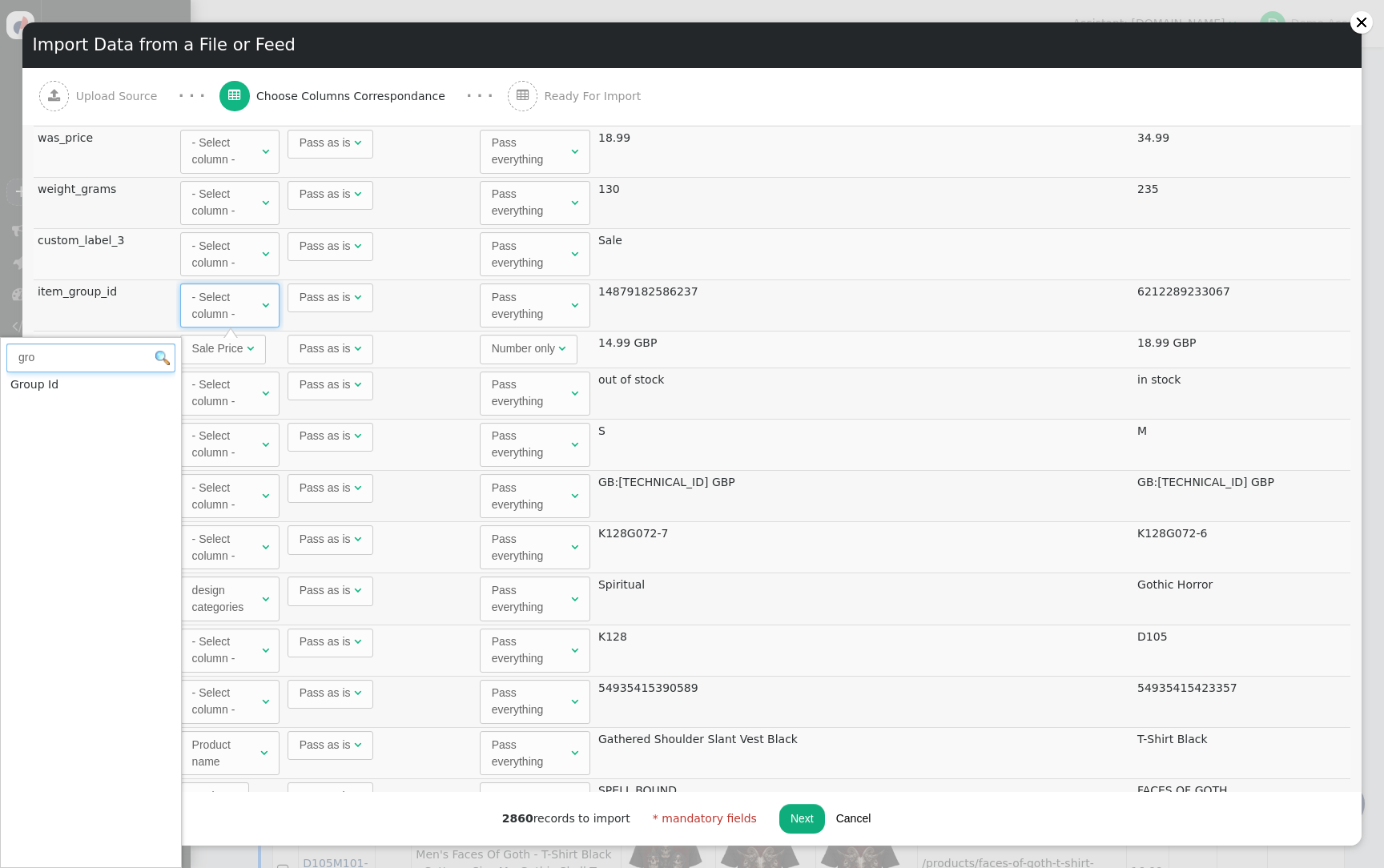
type input "gro"
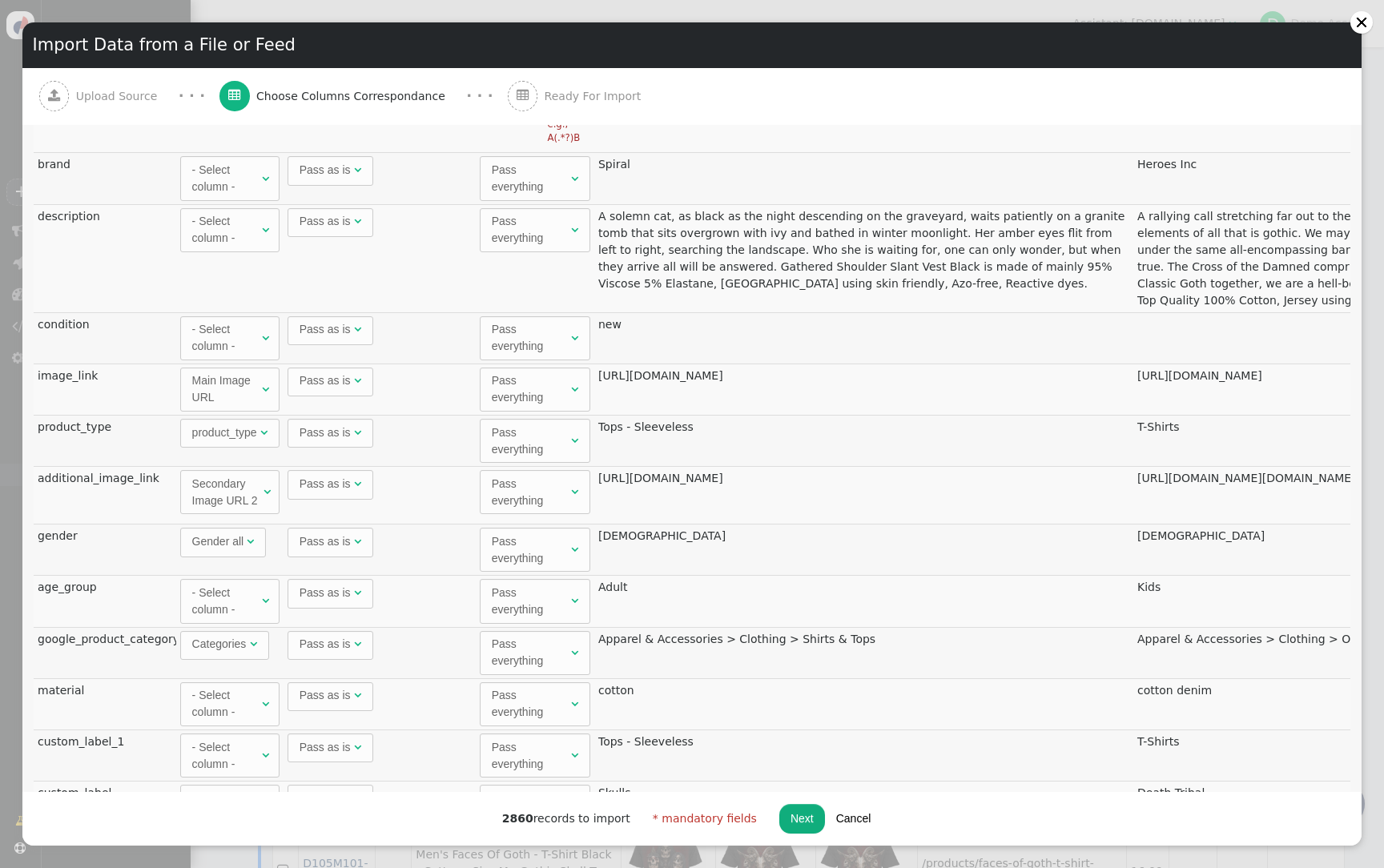
scroll to position [366, 0]
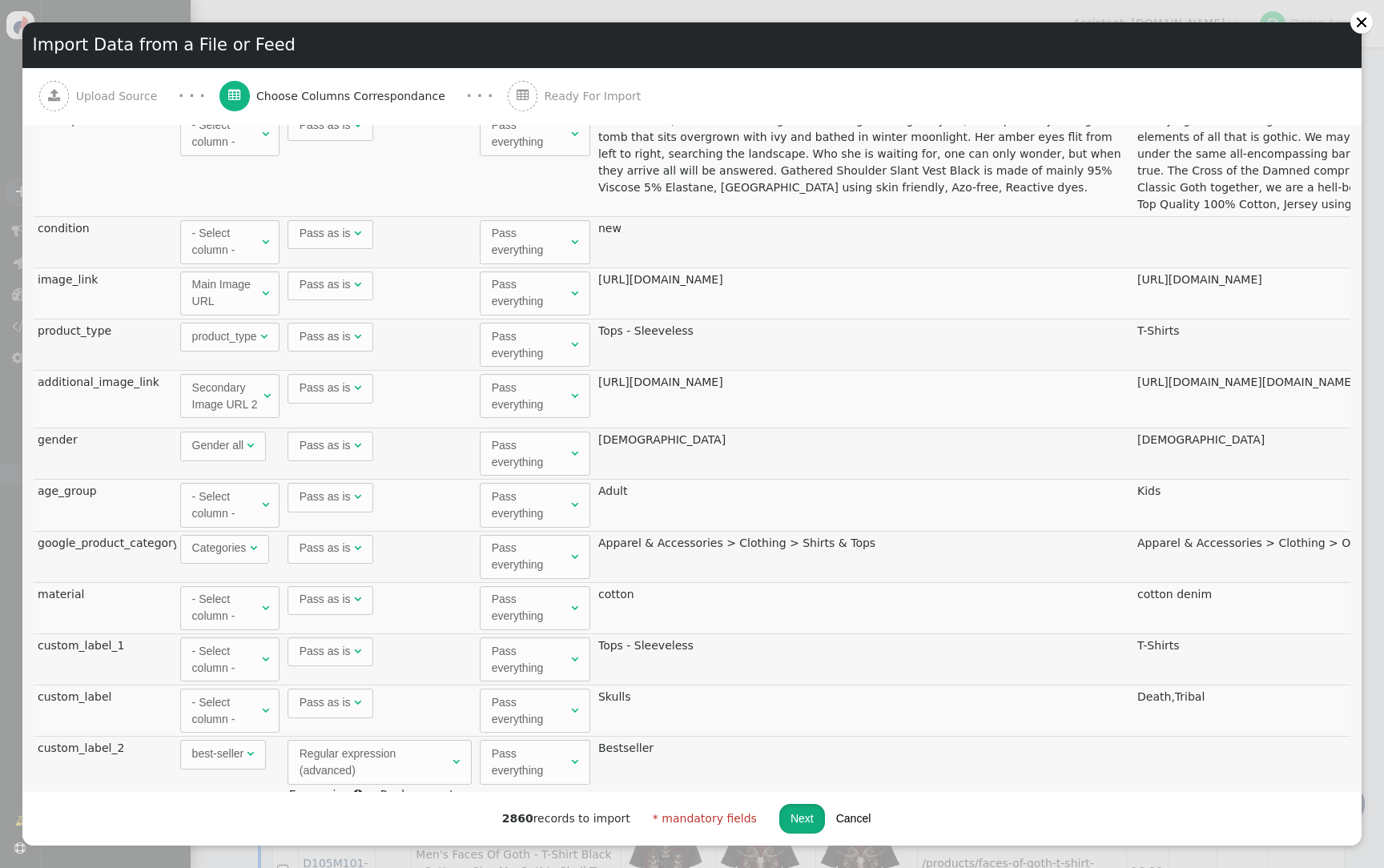
click at [790, 810] on button "Next" at bounding box center [802, 819] width 46 height 29
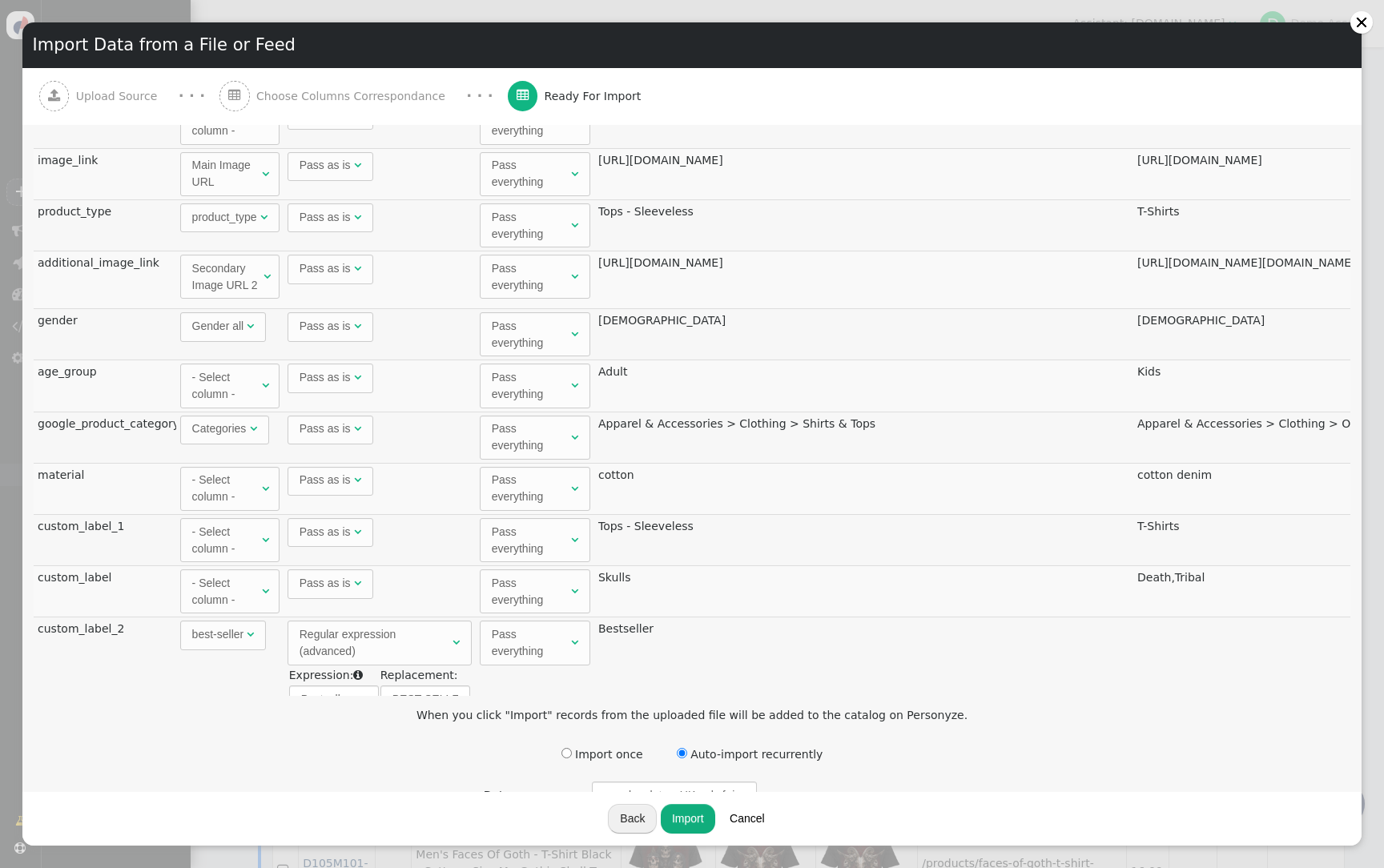
scroll to position [0, 0]
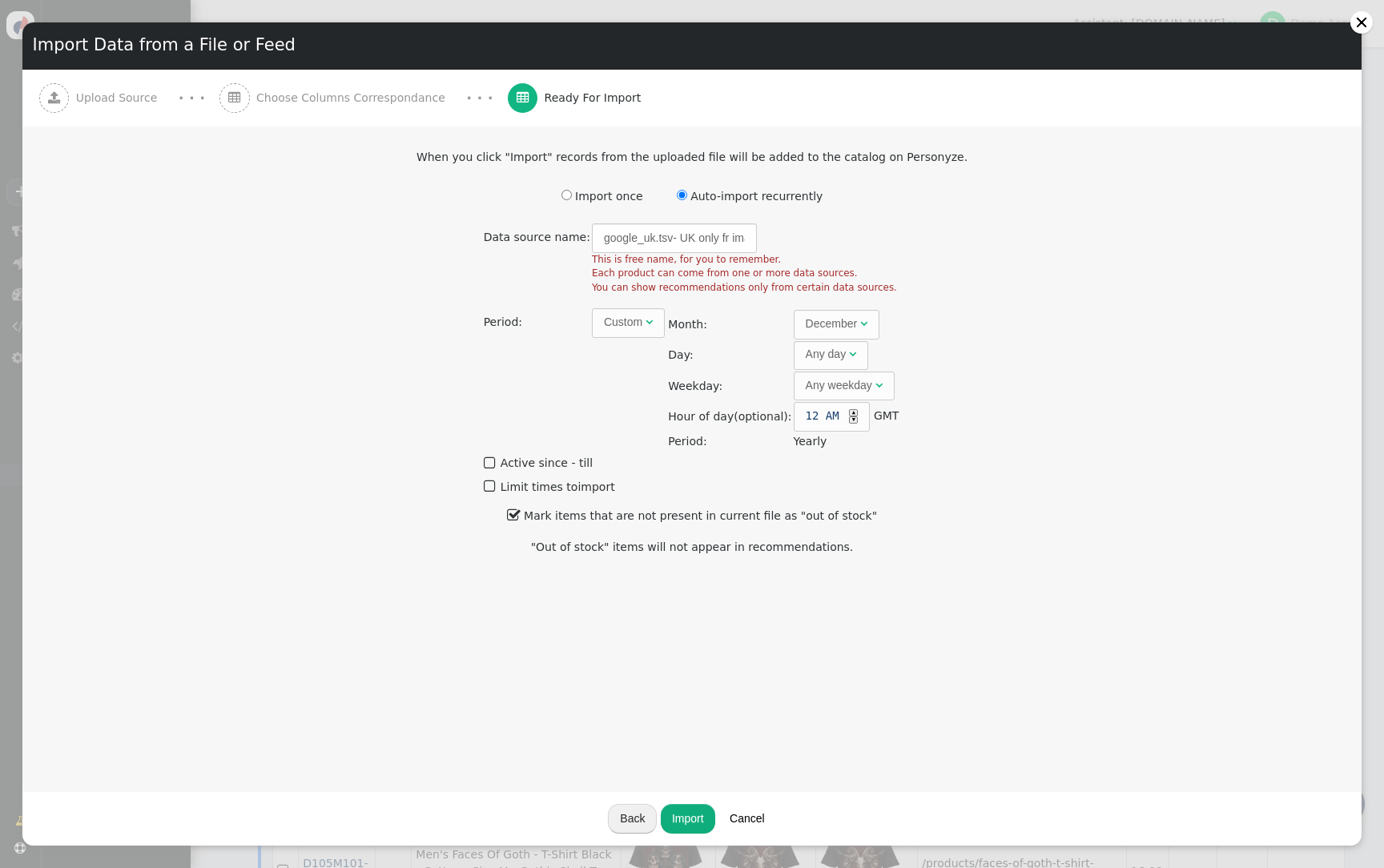
click at [622, 329] on div "Custom" at bounding box center [623, 322] width 38 height 16
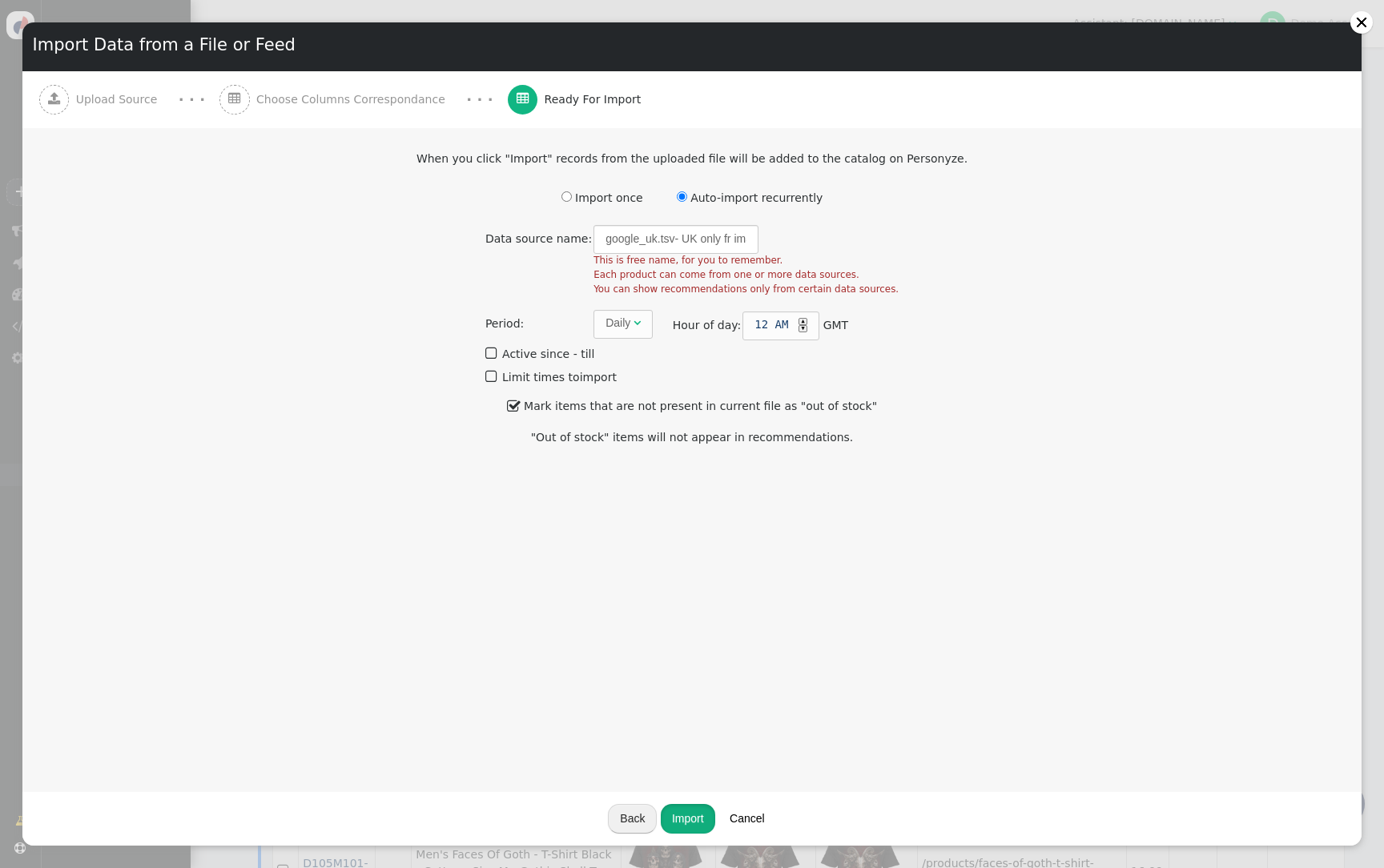
click at [692, 820] on button "Import" at bounding box center [688, 819] width 55 height 29
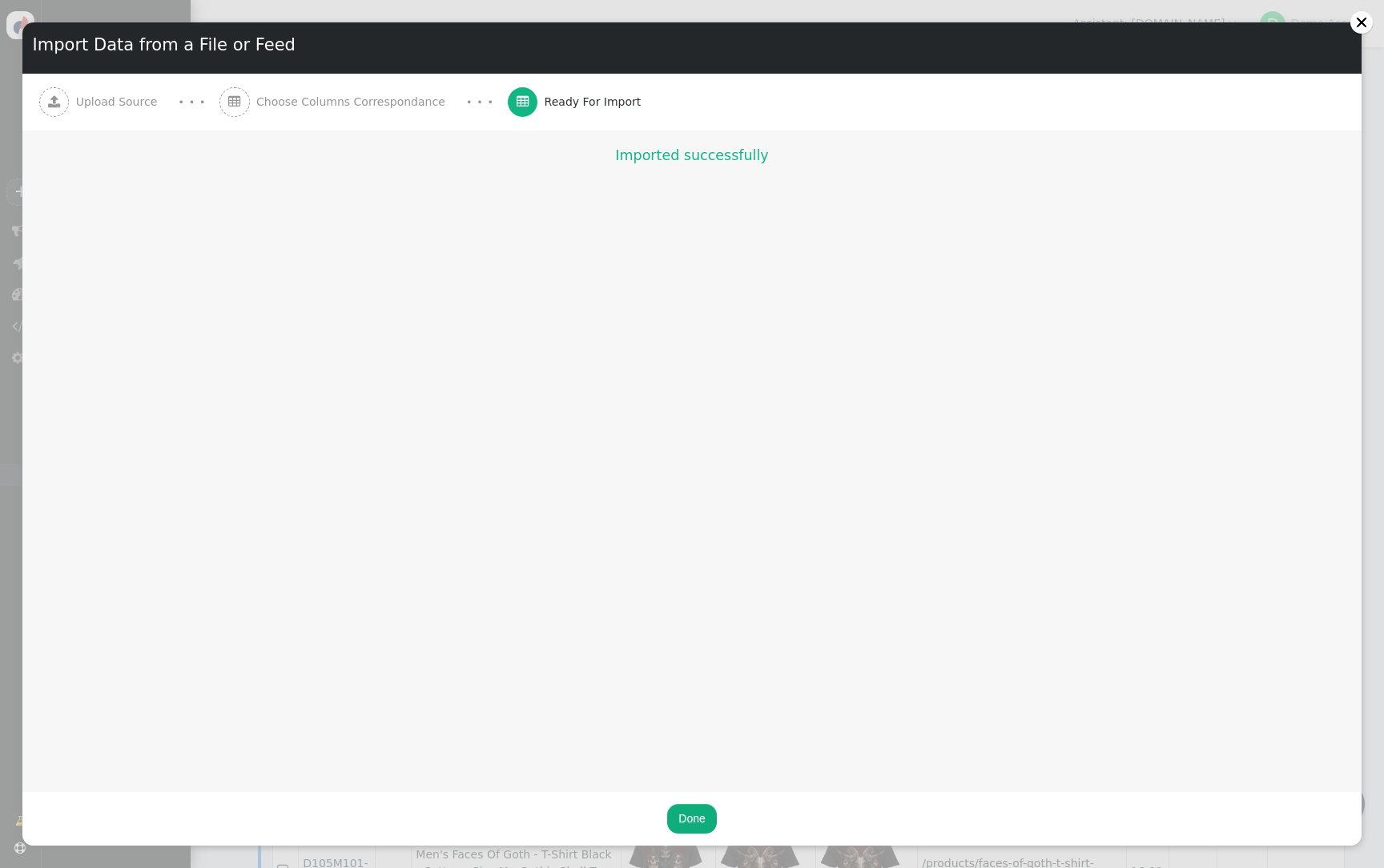
click at [696, 827] on button "Done" at bounding box center [691, 819] width 48 height 29
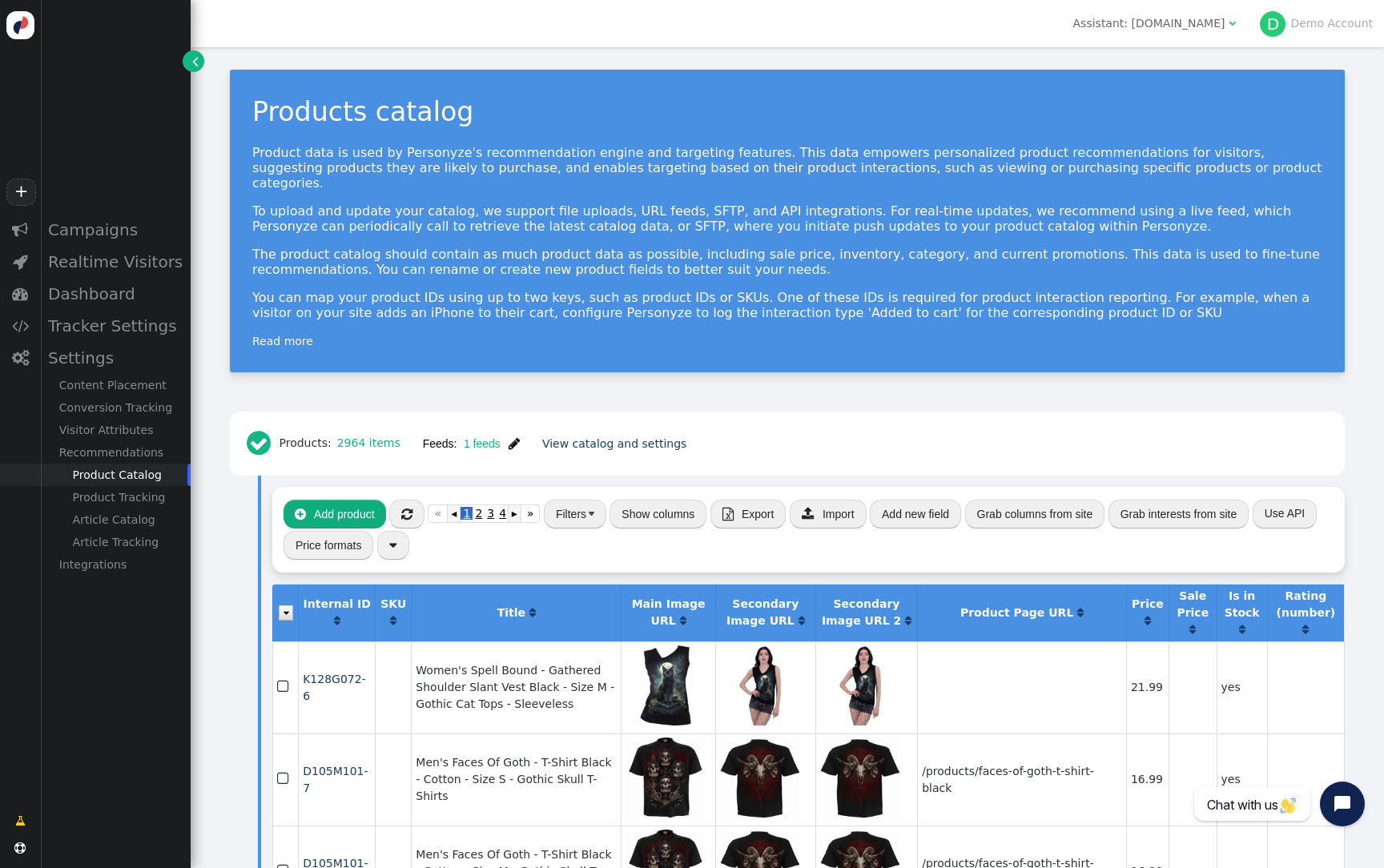
scroll to position [10, 0]
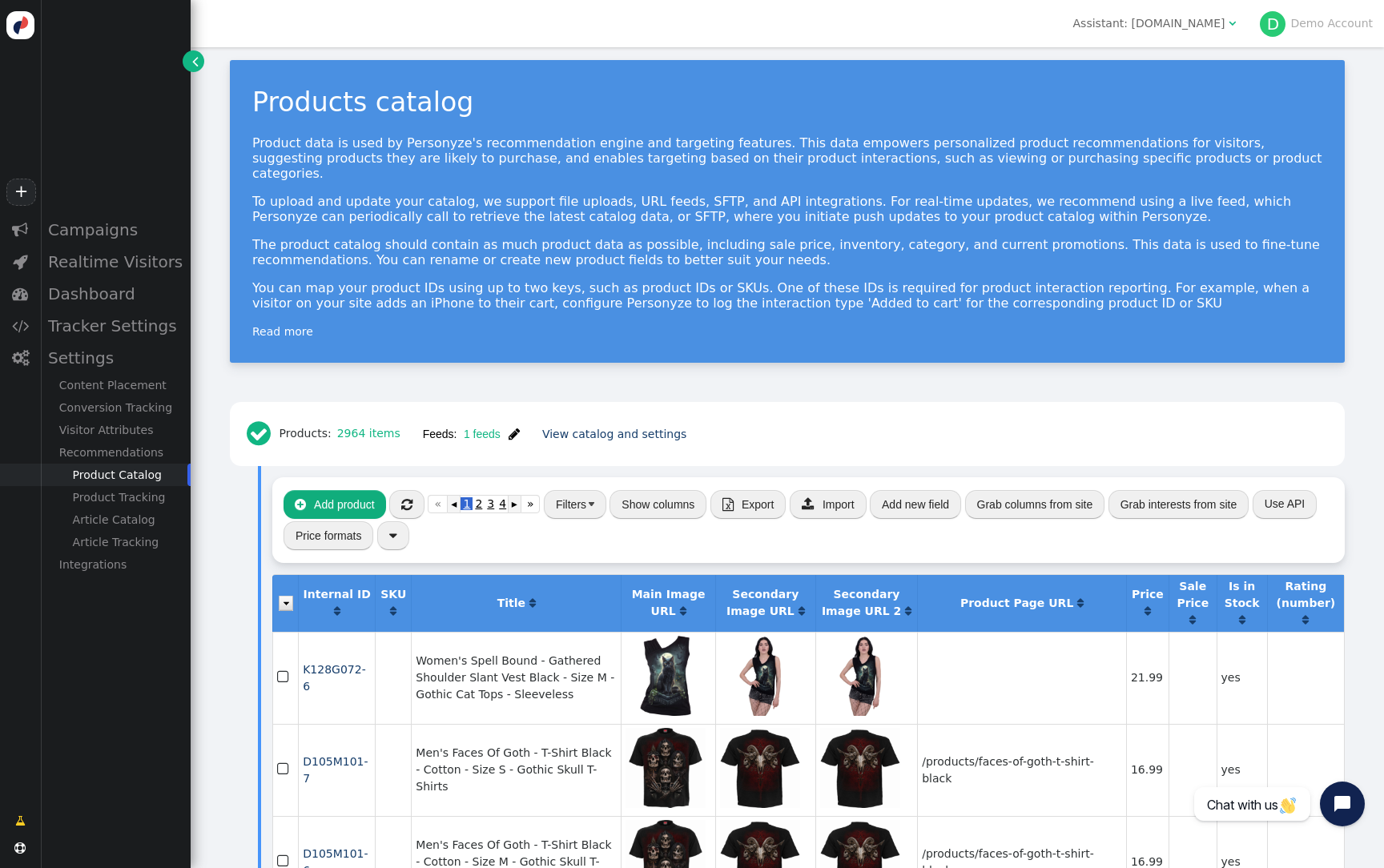
click at [678, 493] on button "Show columns" at bounding box center [658, 505] width 97 height 29
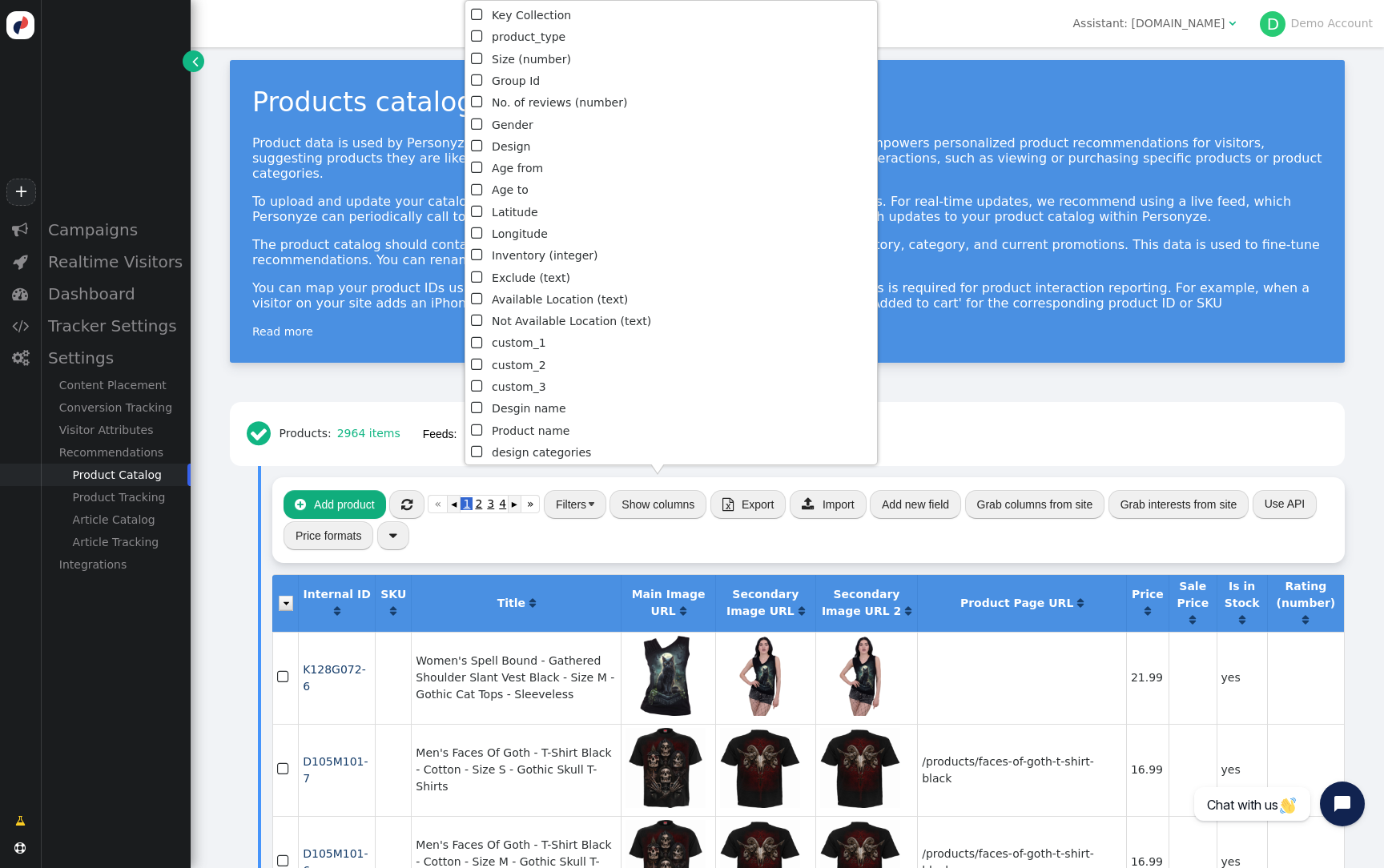
scroll to position [680, 0]
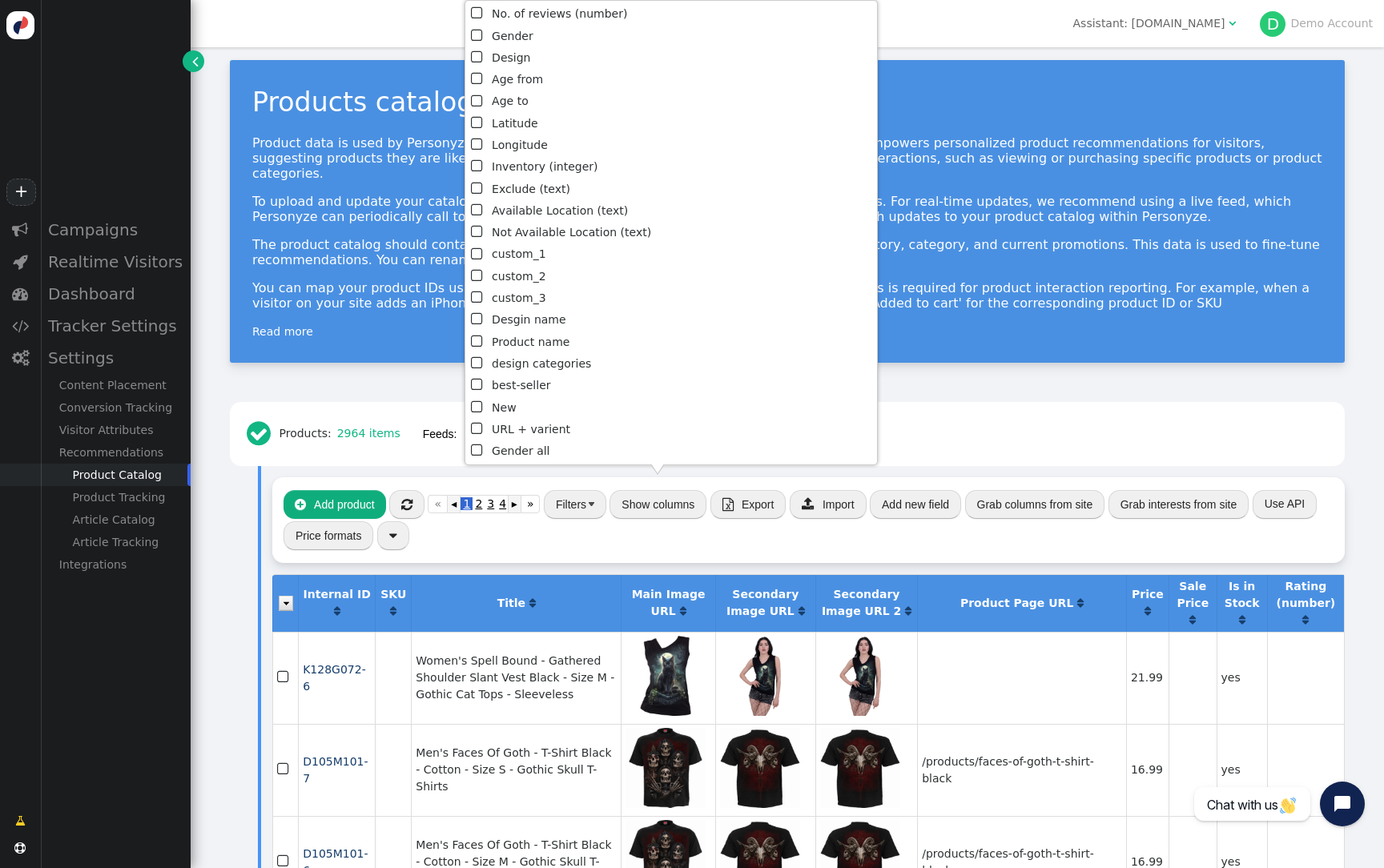
click at [555, 343] on li " Product name" at bounding box center [671, 342] width 401 height 22
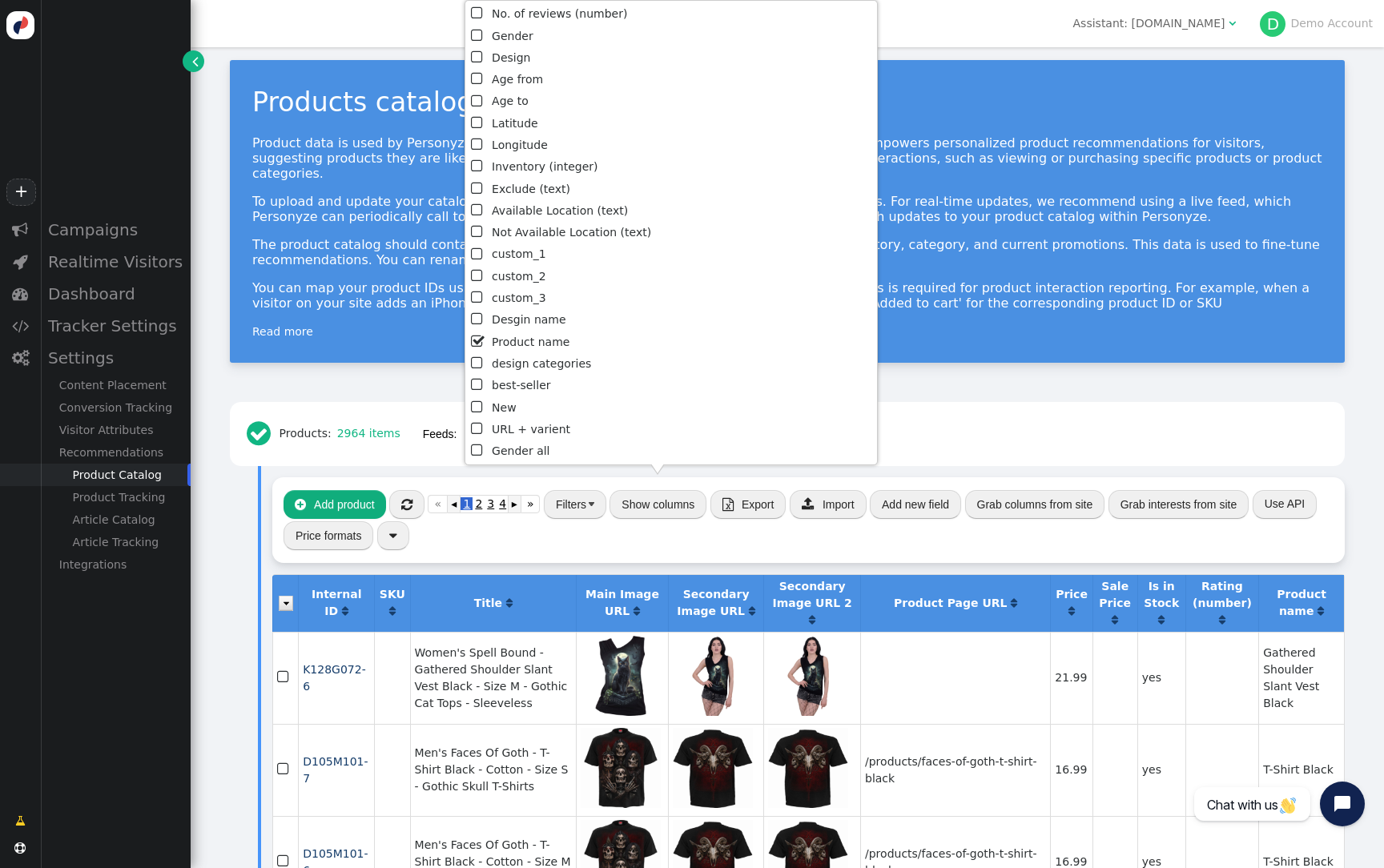
click at [553, 318] on li " Desgin name" at bounding box center [671, 320] width 401 height 22
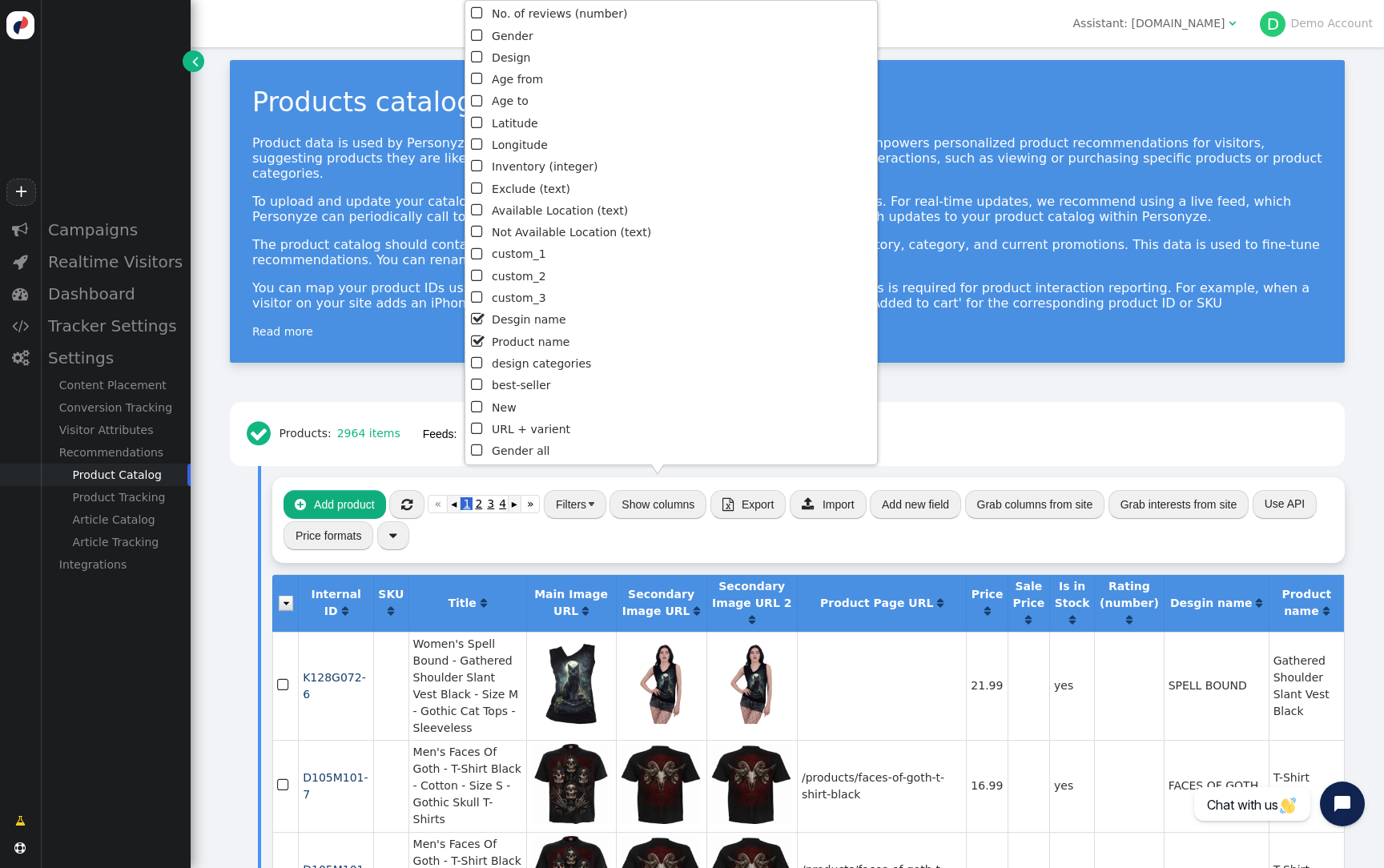
click at [1323, 605] on span "" at bounding box center [1325, 611] width 6 height 11
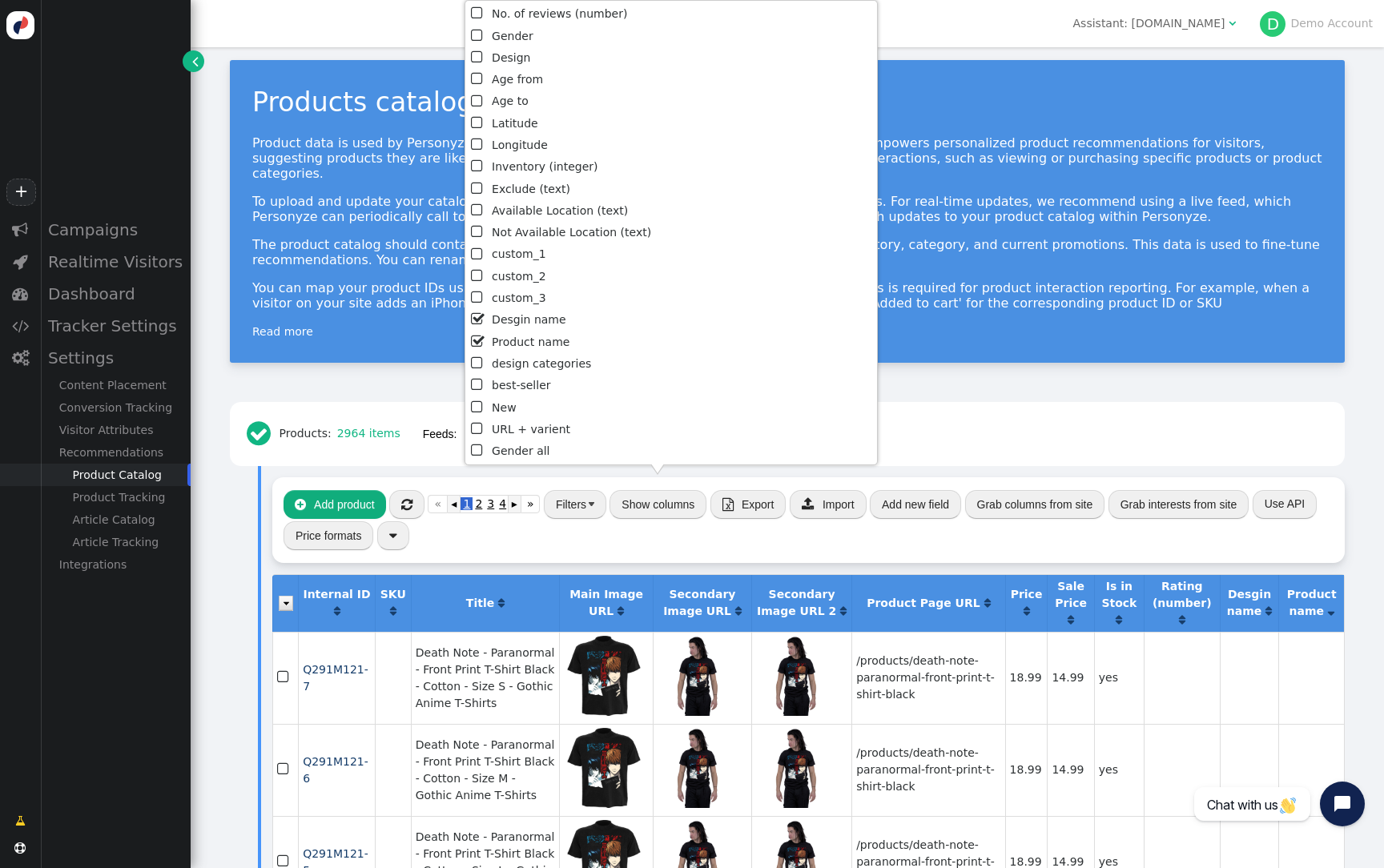
click at [1310, 640] on td at bounding box center [1311, 678] width 66 height 92
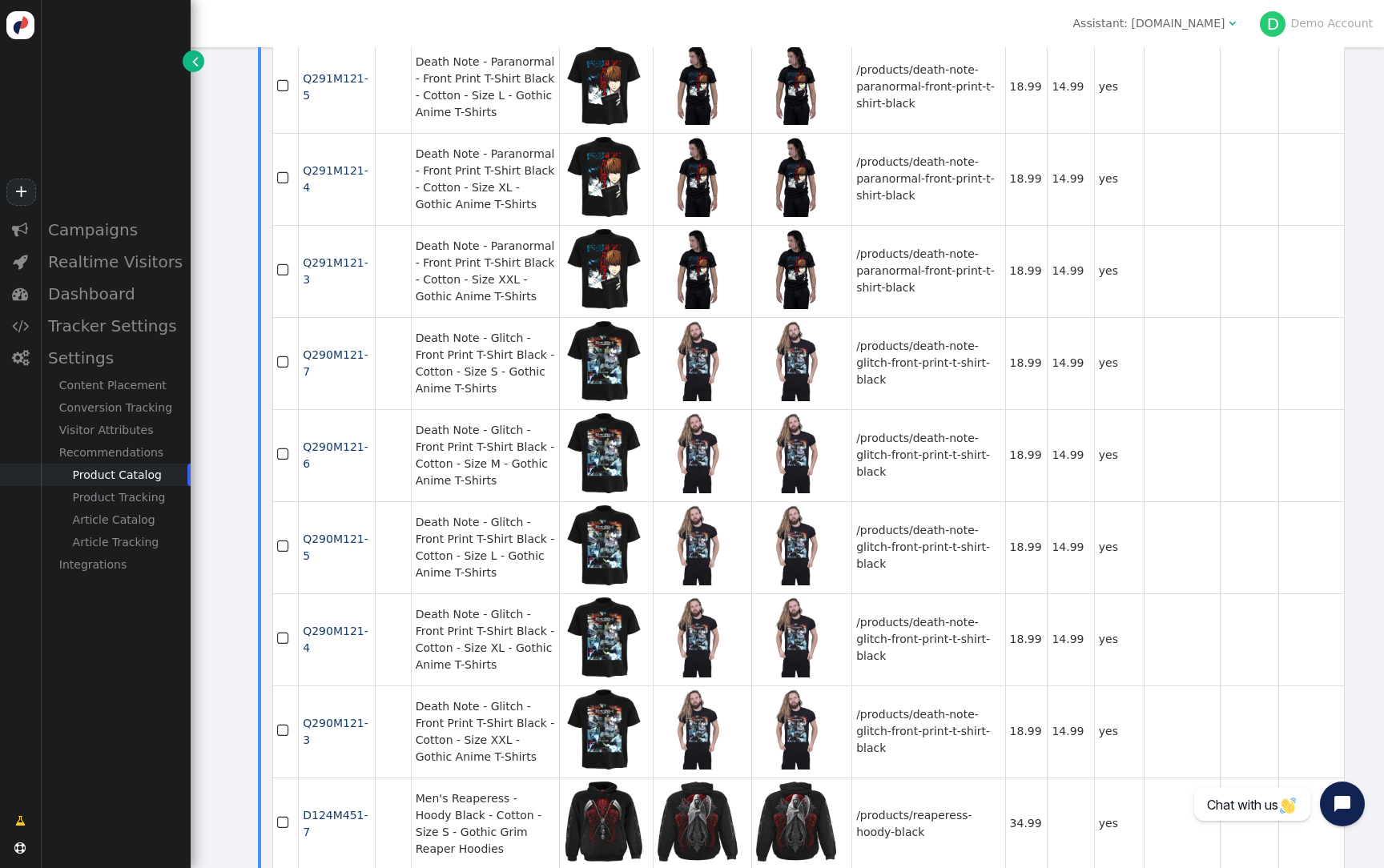
scroll to position [421, 0]
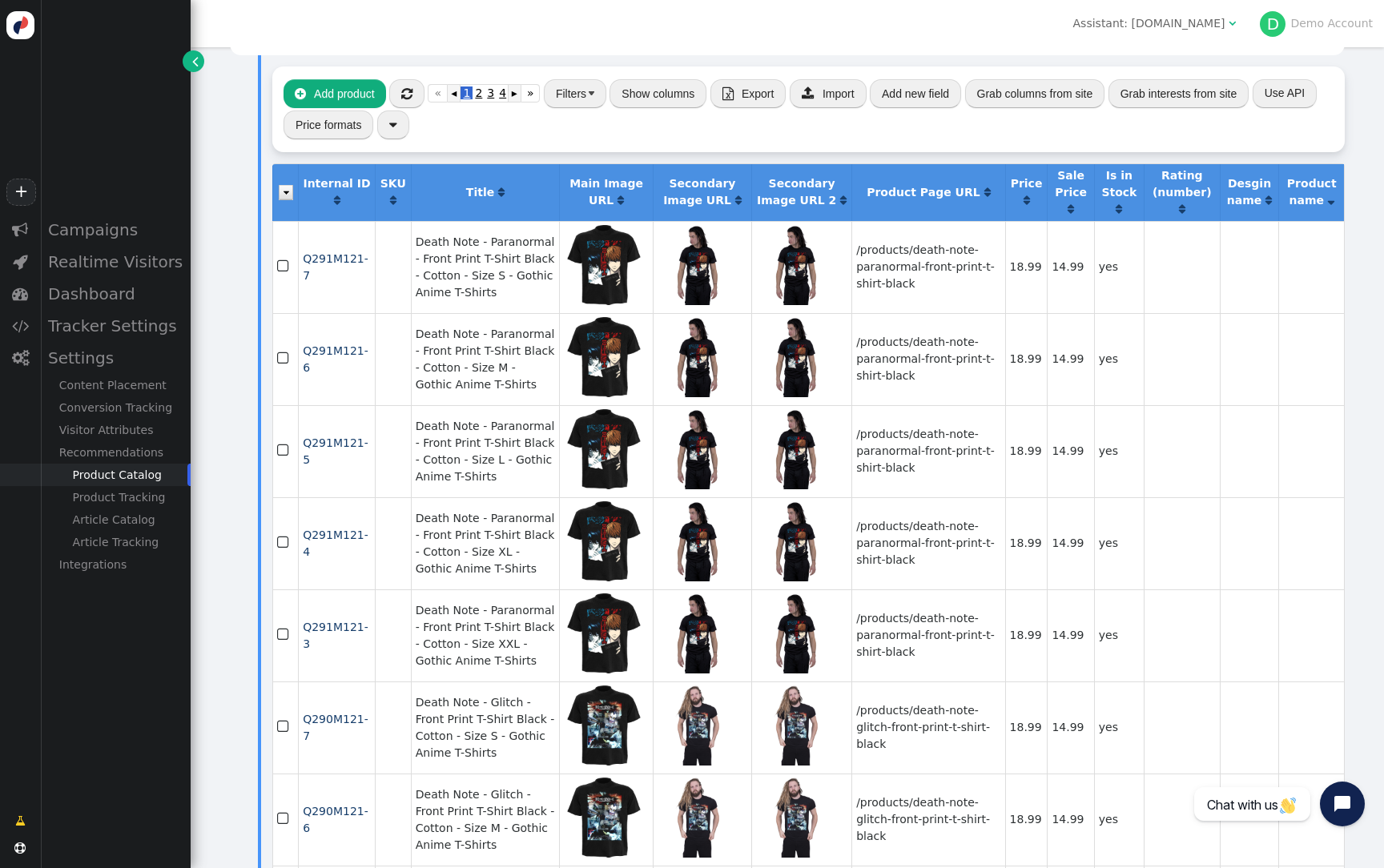
click at [1330, 195] on span "" at bounding box center [1331, 200] width 6 height 11
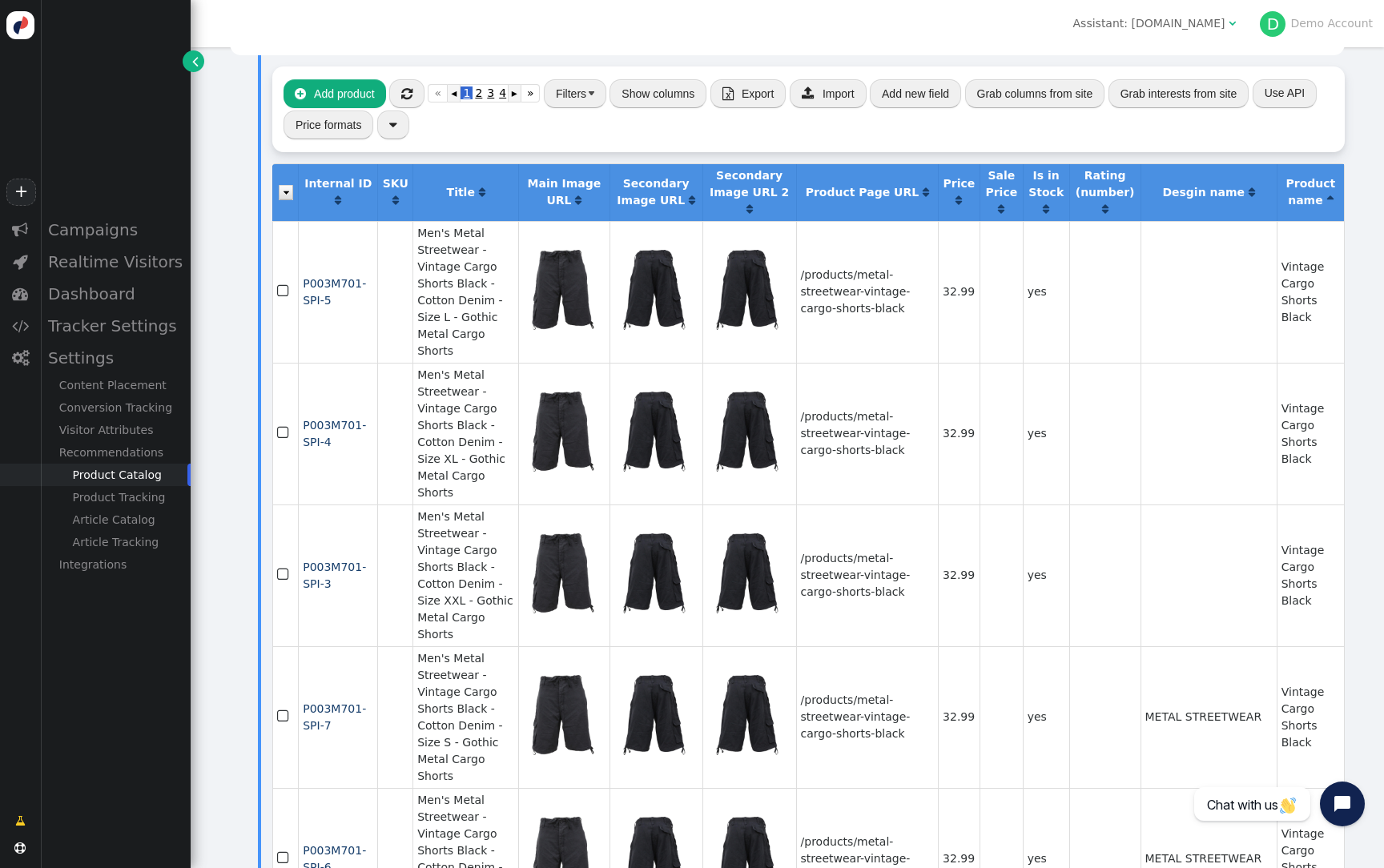
click at [1327, 195] on span "" at bounding box center [1330, 200] width 6 height 11
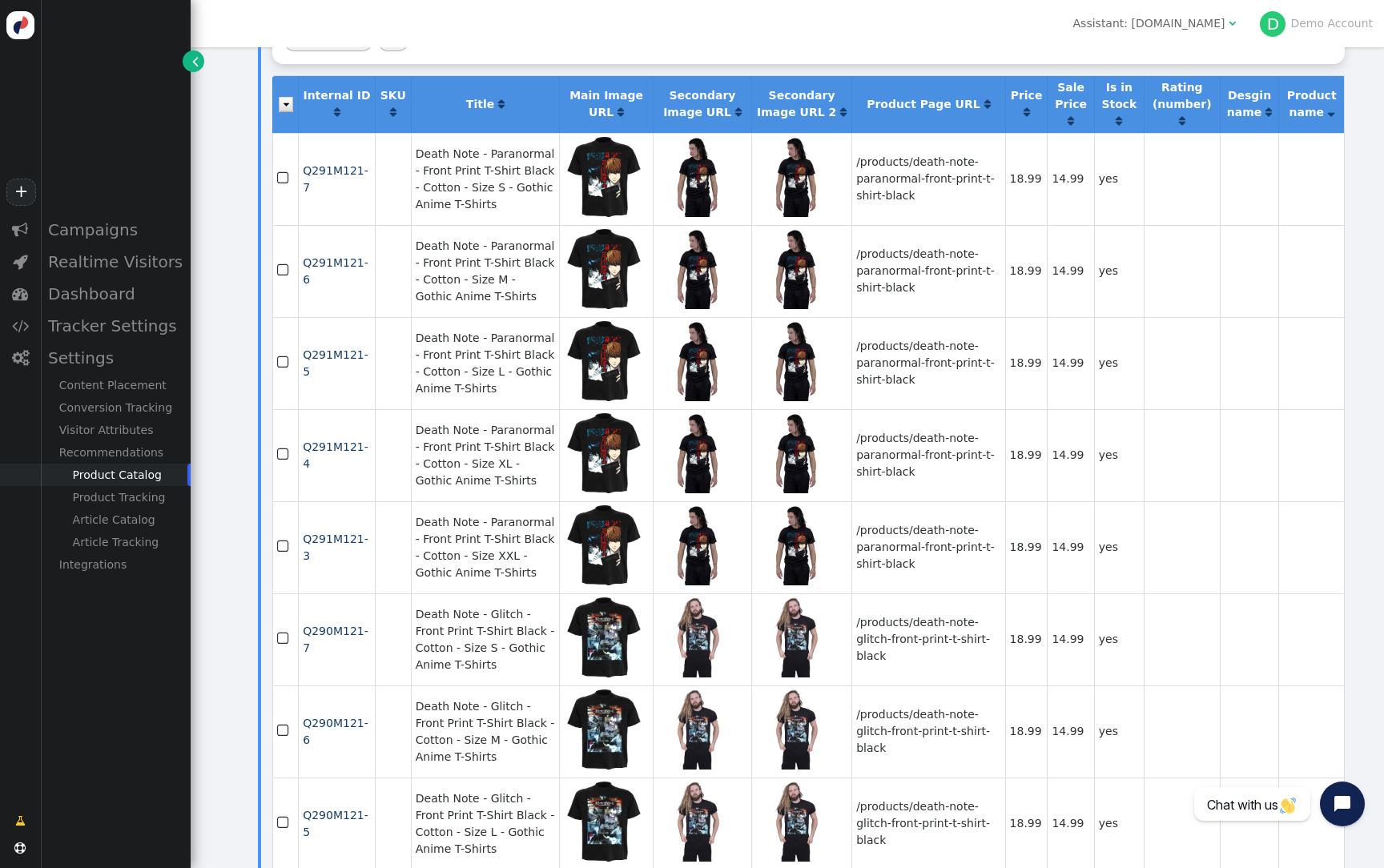
scroll to position [0, 0]
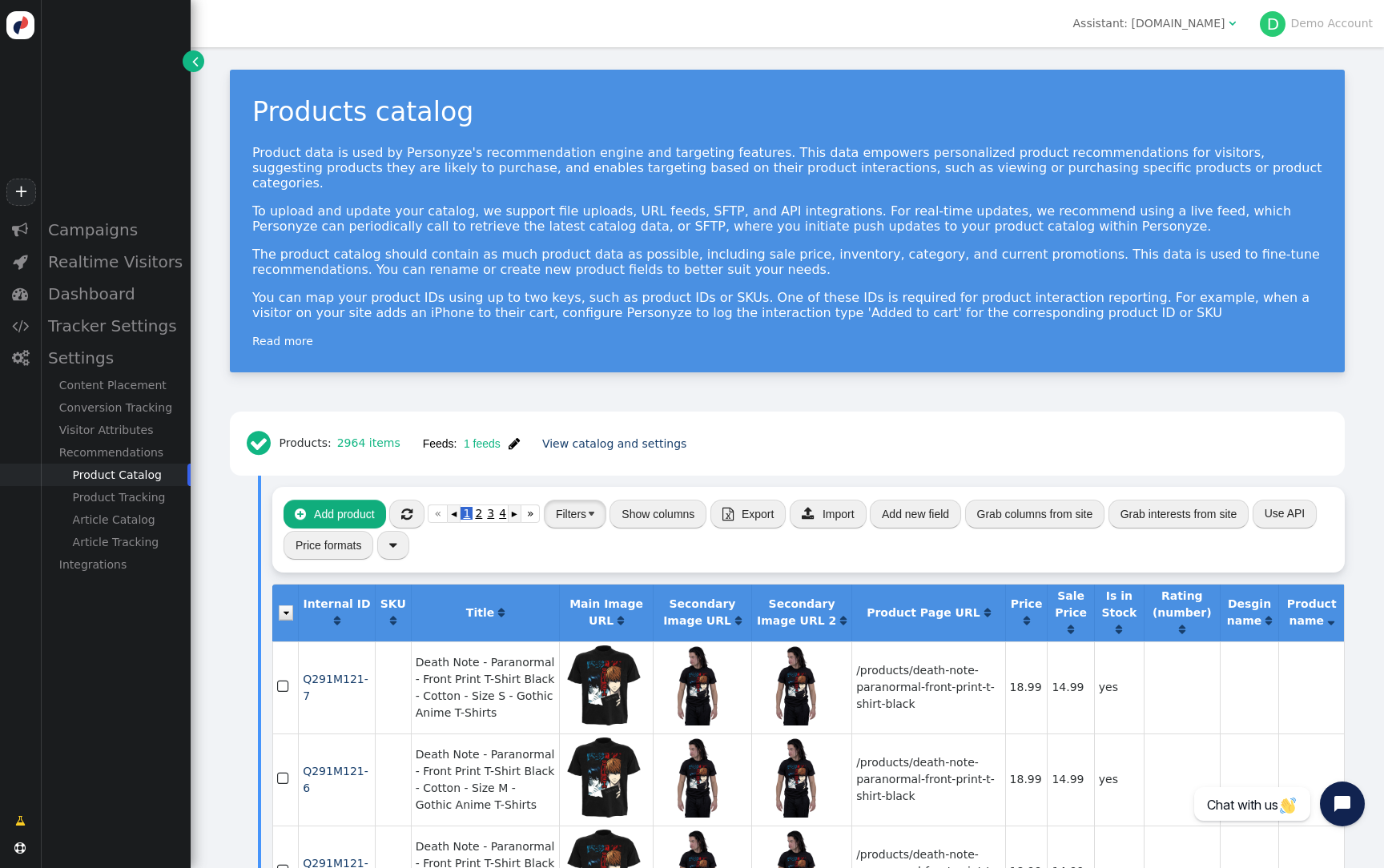
click at [583, 499] on button "Filters" at bounding box center [575, 514] width 62 height 29
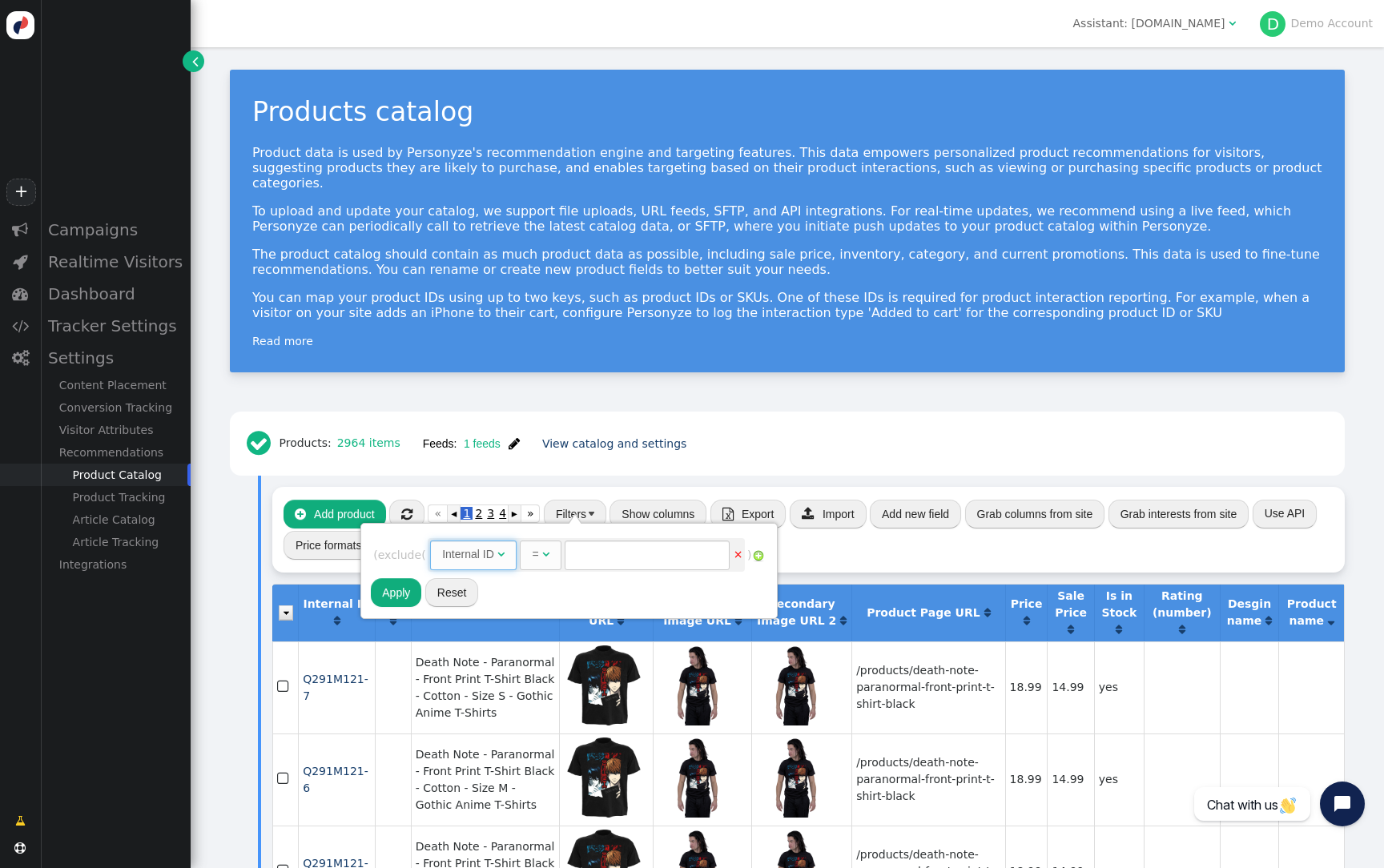
click at [505, 555] on span "" at bounding box center [501, 554] width 7 height 11
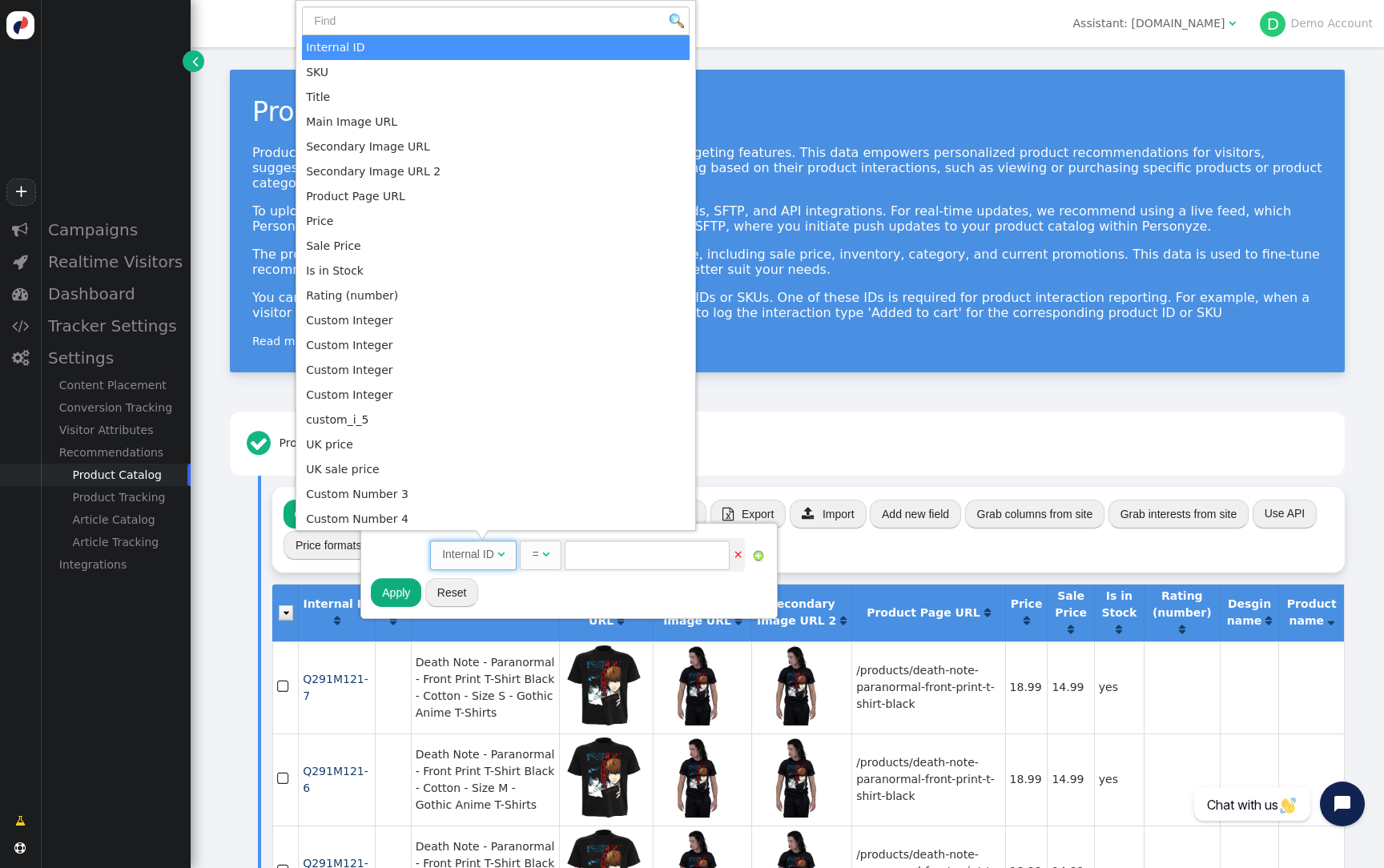
click at [995, 538] on div " Add product  « ◂ 1 2 3 4 5 ▸ » Filters Show columns  Export  Import Add ne…" at bounding box center [809, 529] width 1072 height 85
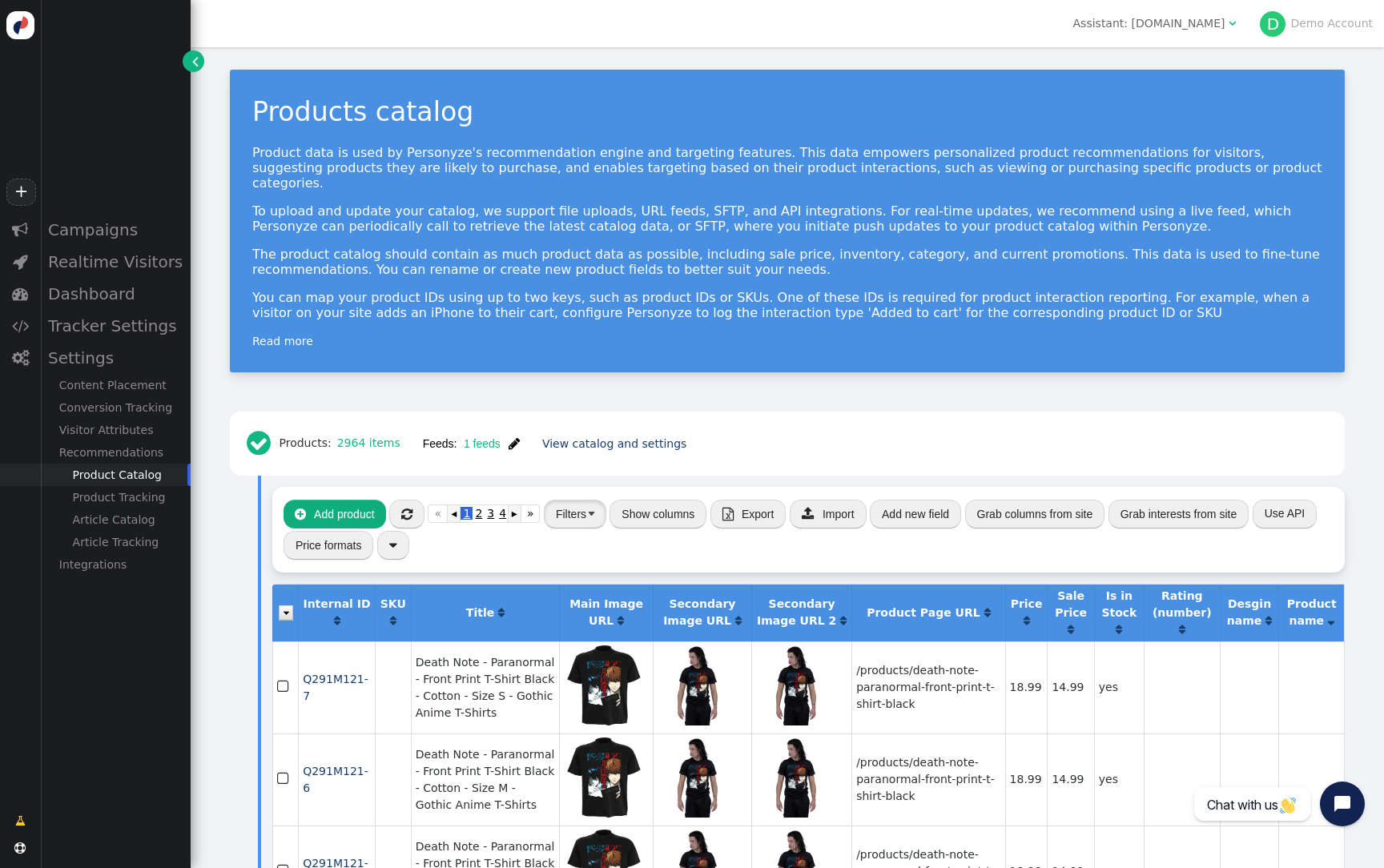
click at [583, 499] on button "Filters" at bounding box center [575, 514] width 62 height 29
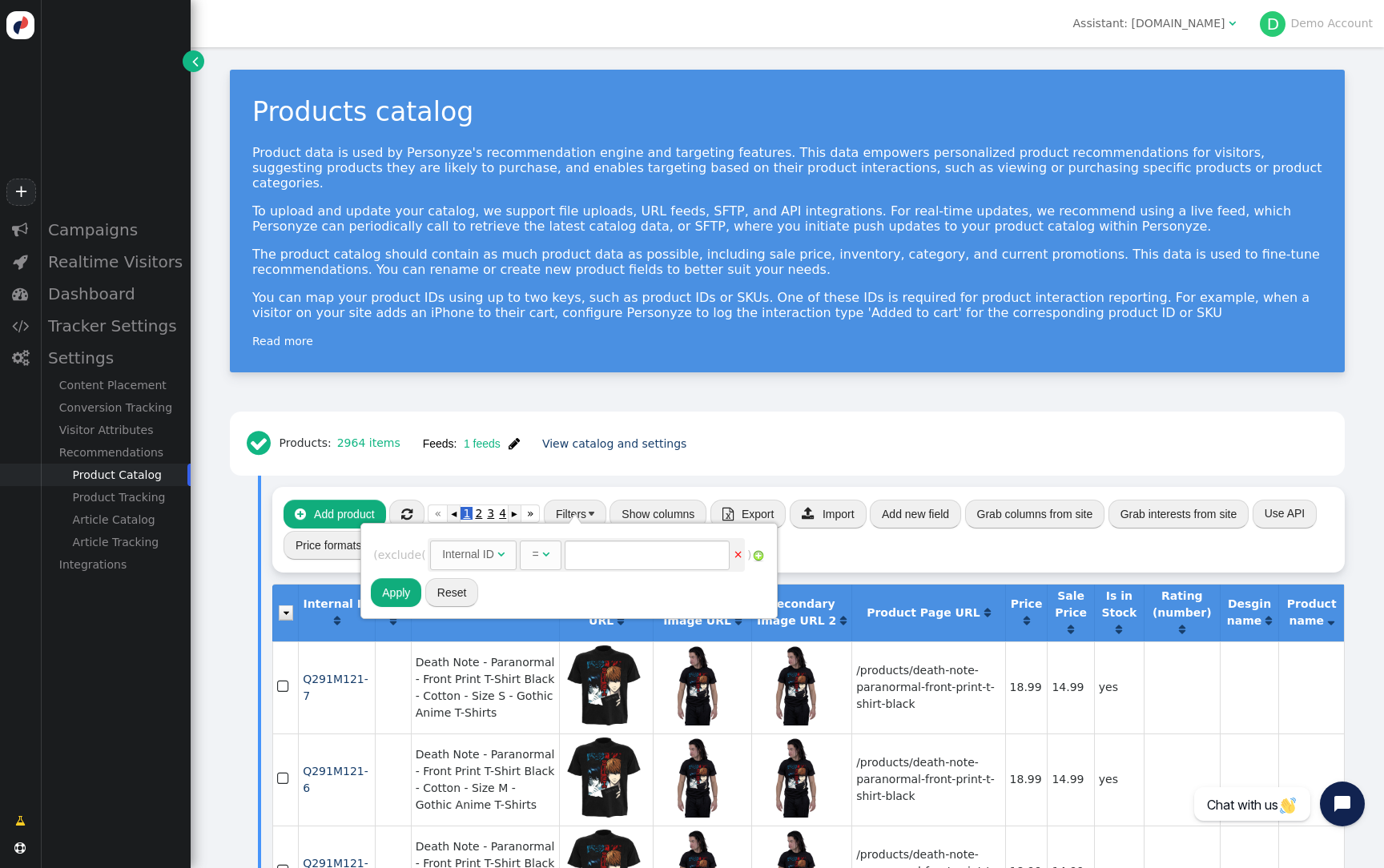
click at [494, 557] on div "Internal ID" at bounding box center [467, 554] width 52 height 16
click at [724, 557] on input "text" at bounding box center [717, 555] width 165 height 29
paste input "[URL][DOMAIN_NAME]"
type input "[URL][DOMAIN_NAME]"
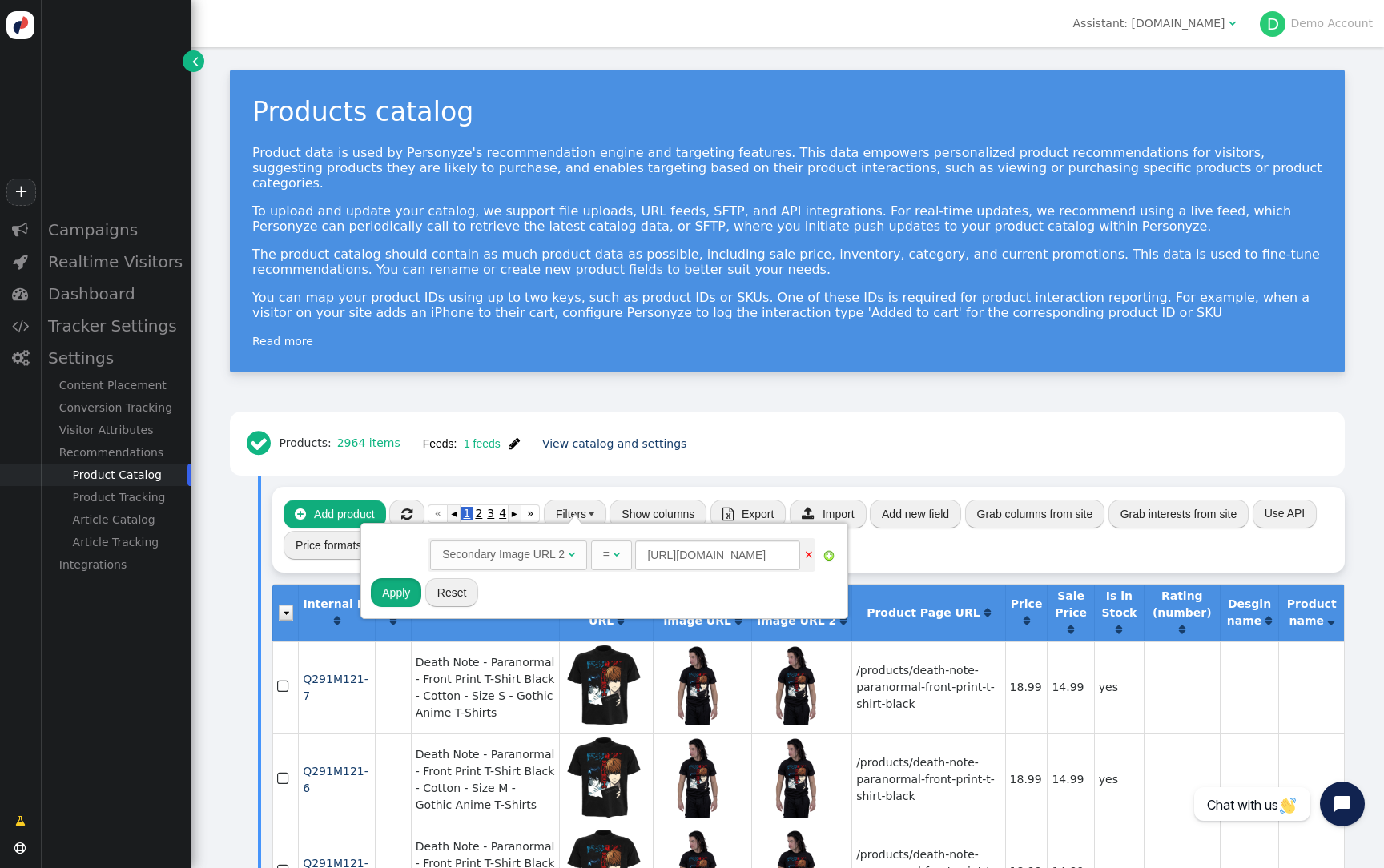
scroll to position [0, 0]
click at [403, 593] on button "Apply" at bounding box center [395, 593] width 50 height 29
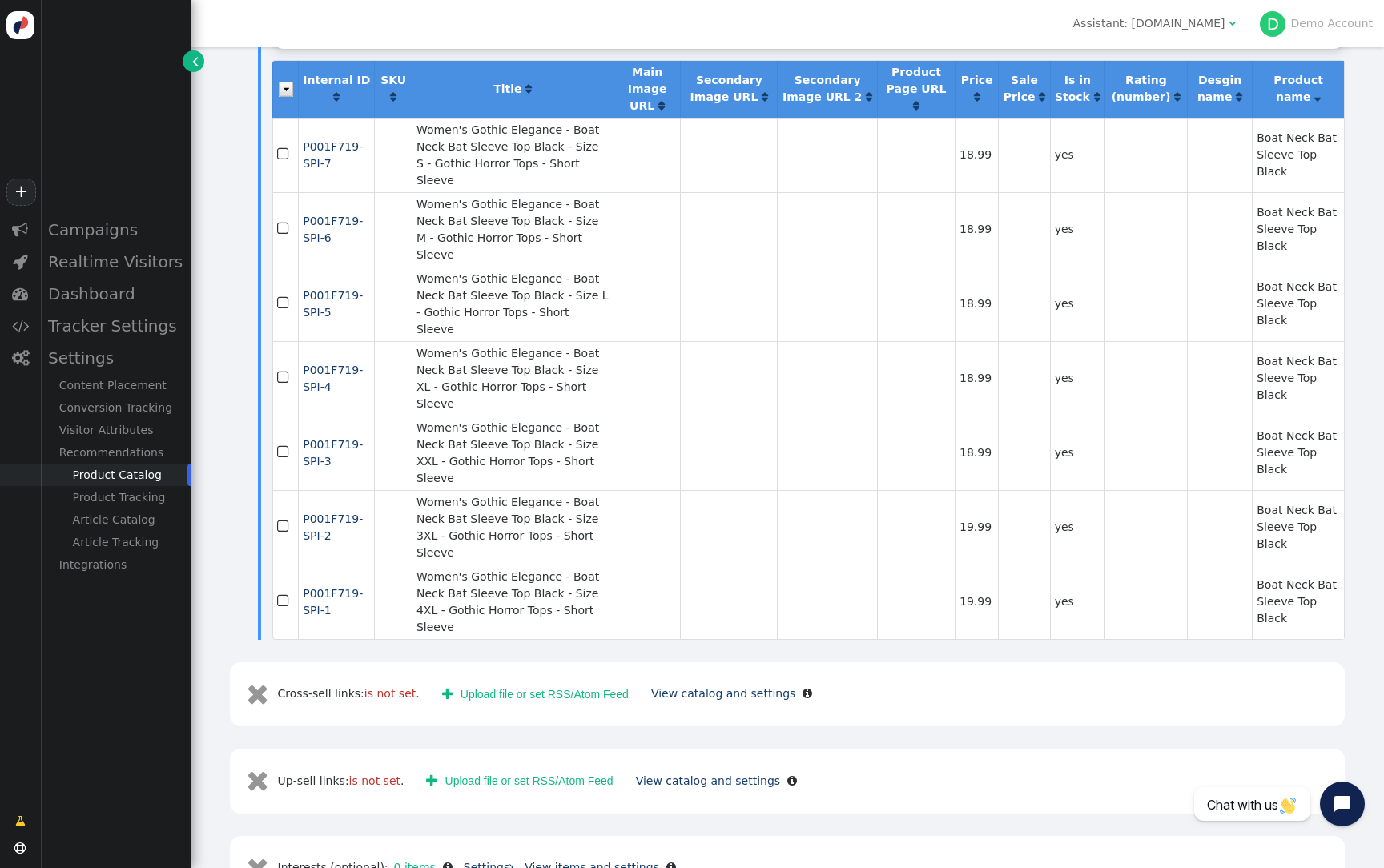
scroll to position [248, 0]
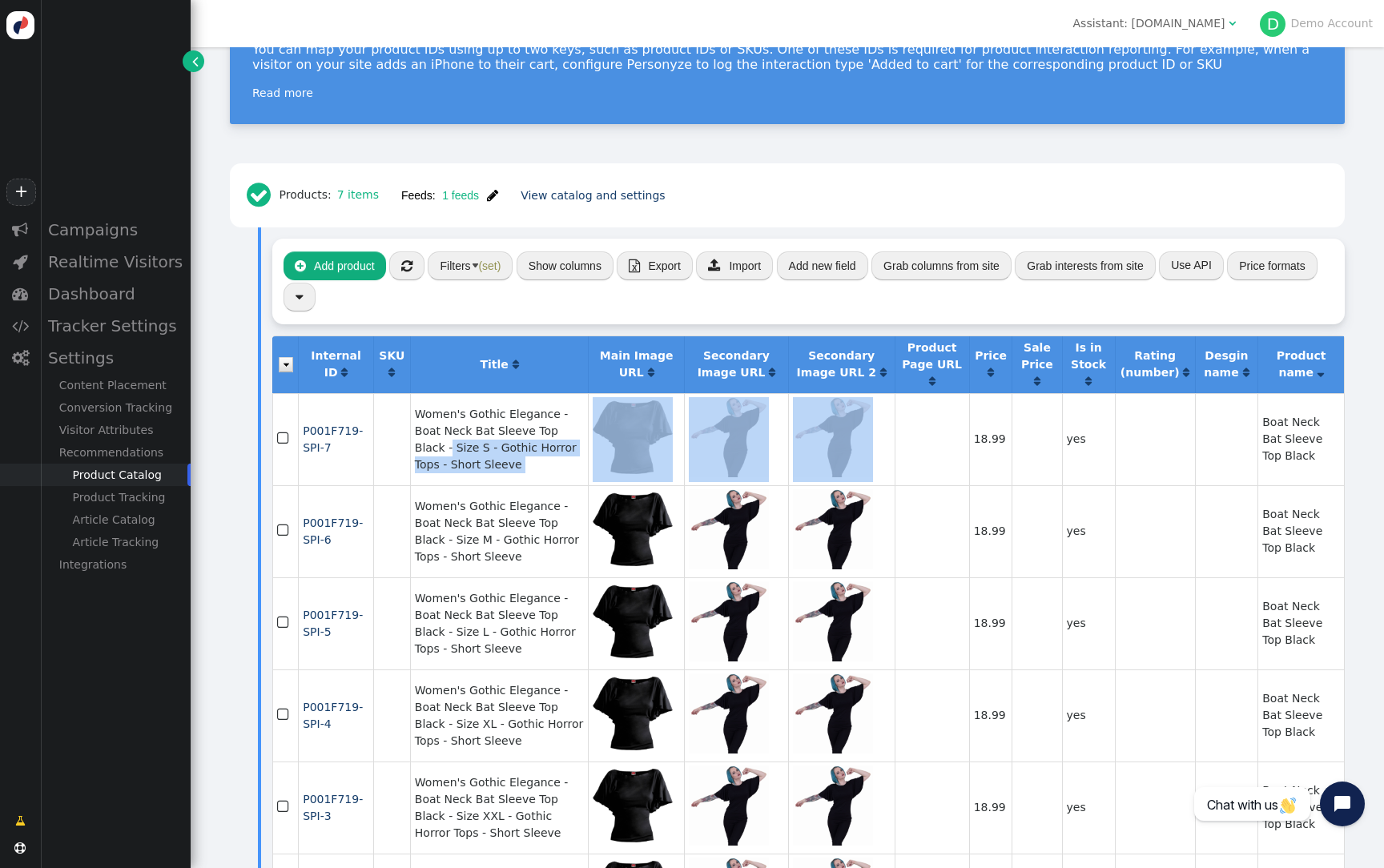
drag, startPoint x: 969, startPoint y: 417, endPoint x: 558, endPoint y: 409, distance: 411.1
click at [557, 409] on tr " P001F719-SPI-7  Women's Gothic Elegance - Boat Neck Bat Sleeve Top Black - S…" at bounding box center [809, 439] width 1072 height 92
click at [558, 409] on td "Women's Gothic Elegance - Boat Neck Bat Sleeve Top Black - Size S - Gothic Horr…" at bounding box center [499, 439] width 177 height 92
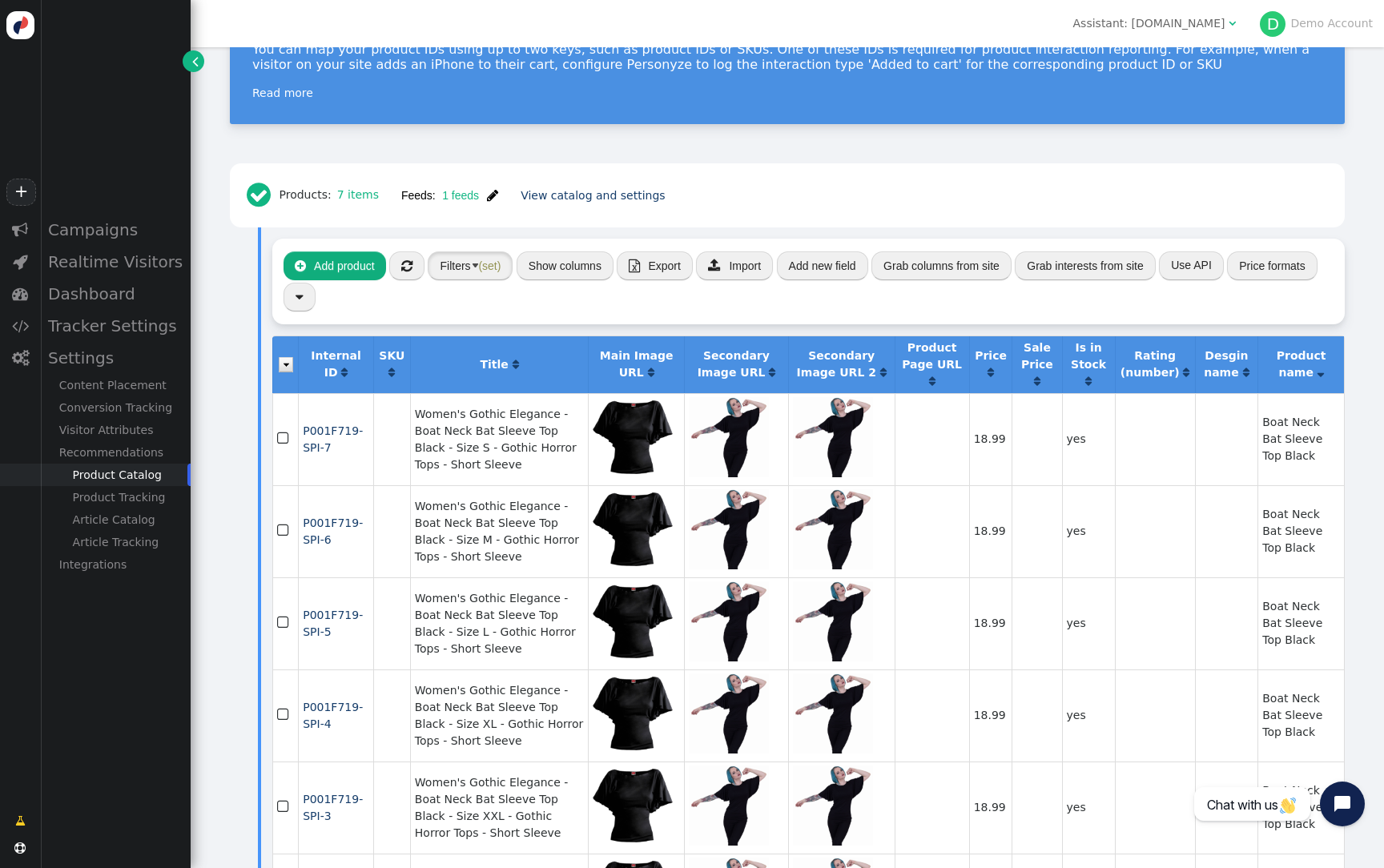
click at [482, 260] on span "(set)" at bounding box center [489, 266] width 23 height 13
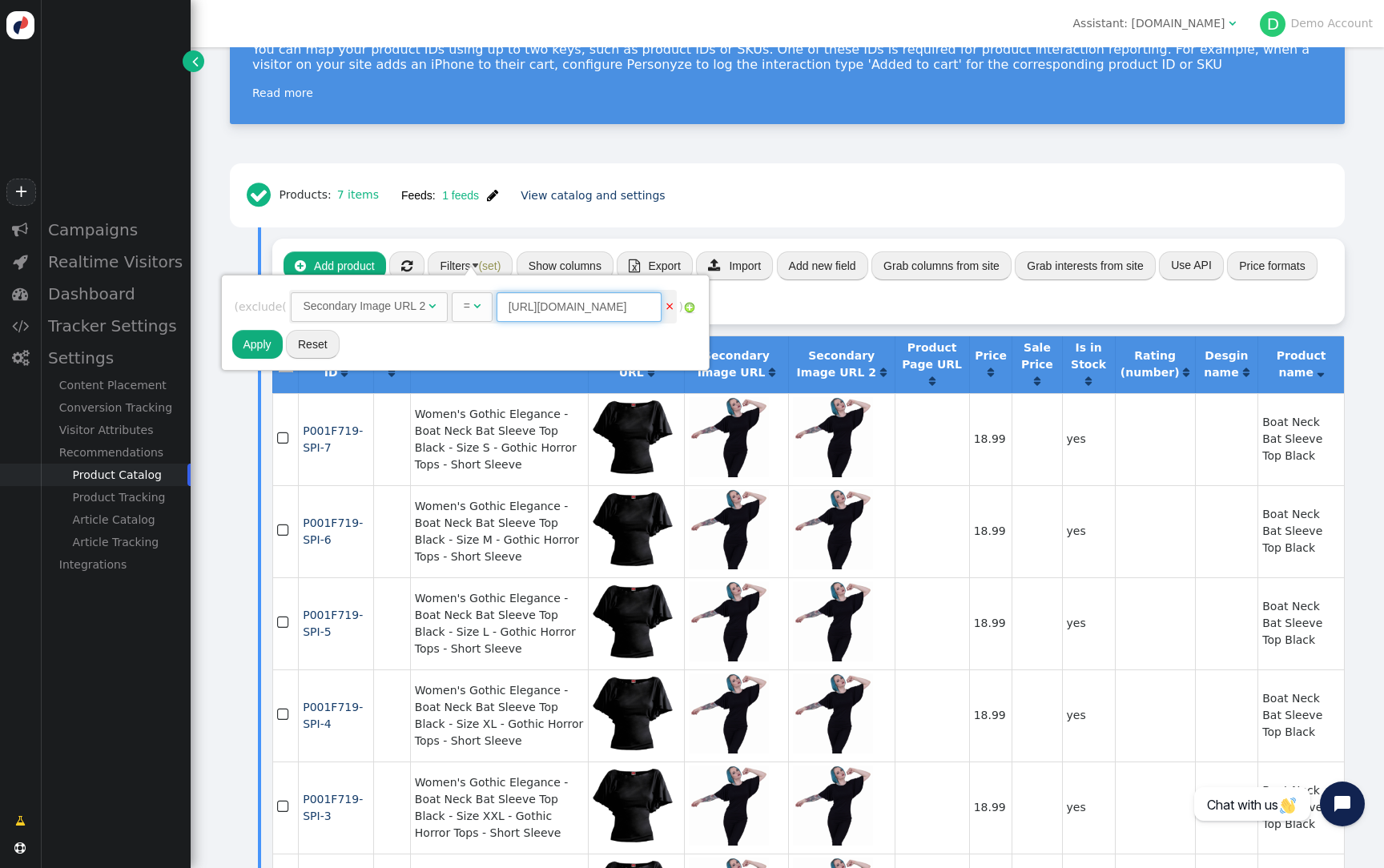
click at [576, 311] on input "[URL][DOMAIN_NAME]" at bounding box center [579, 307] width 165 height 29
click at [487, 189] on span "" at bounding box center [492, 196] width 11 height 13
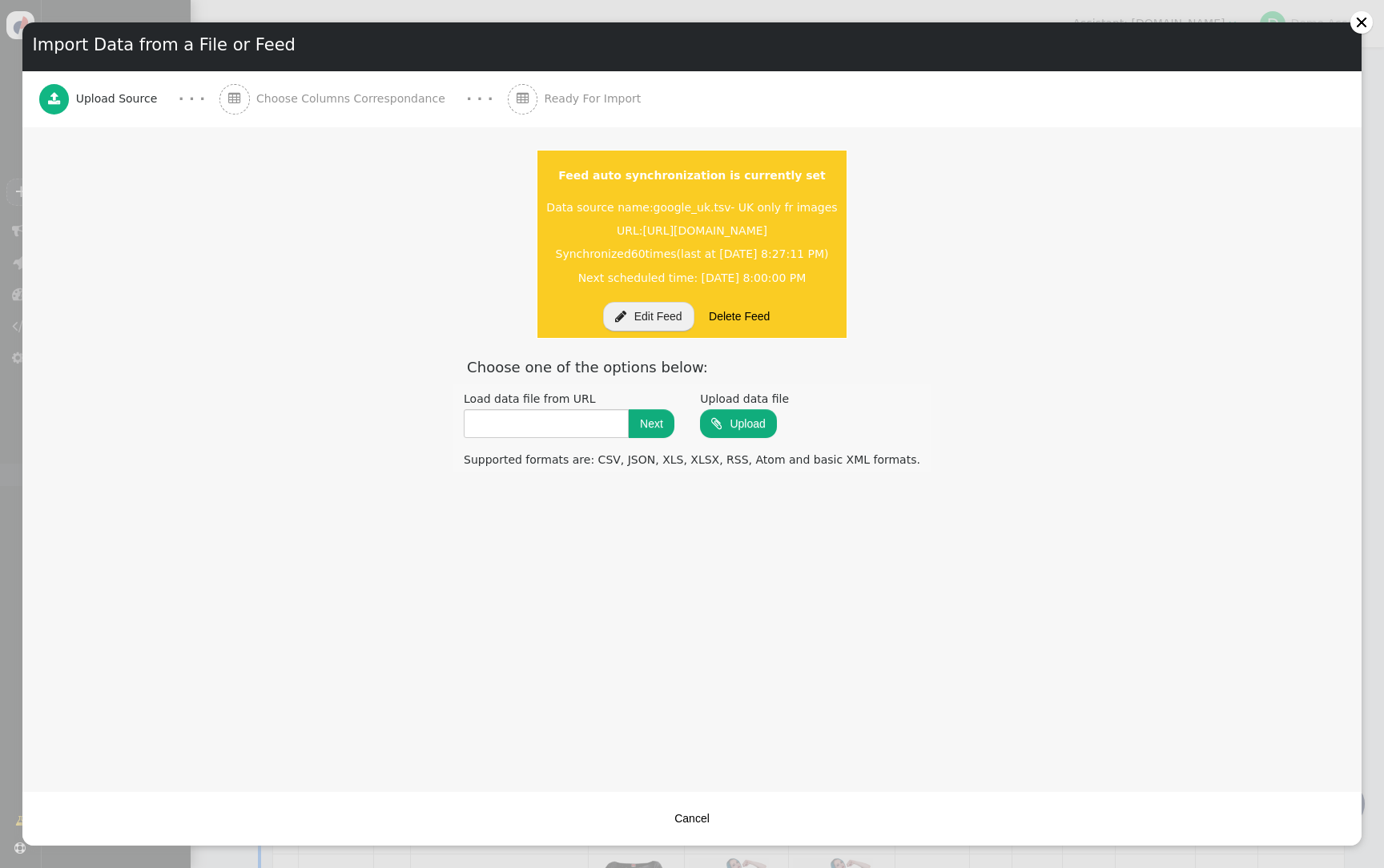
click at [704, 813] on button "Cancel" at bounding box center [692, 819] width 58 height 29
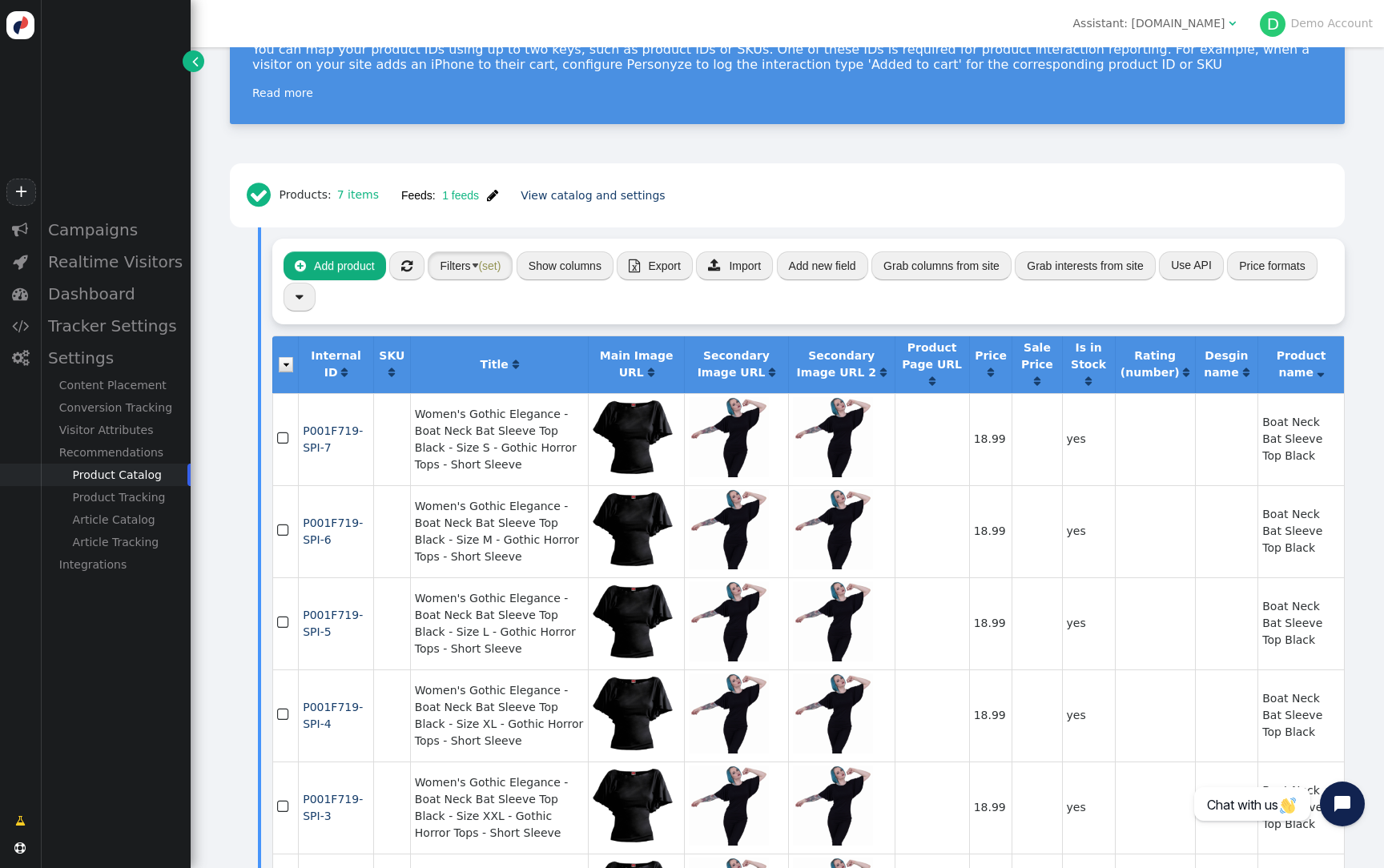
click at [490, 260] on button "Filters (set)" at bounding box center [470, 266] width 85 height 29
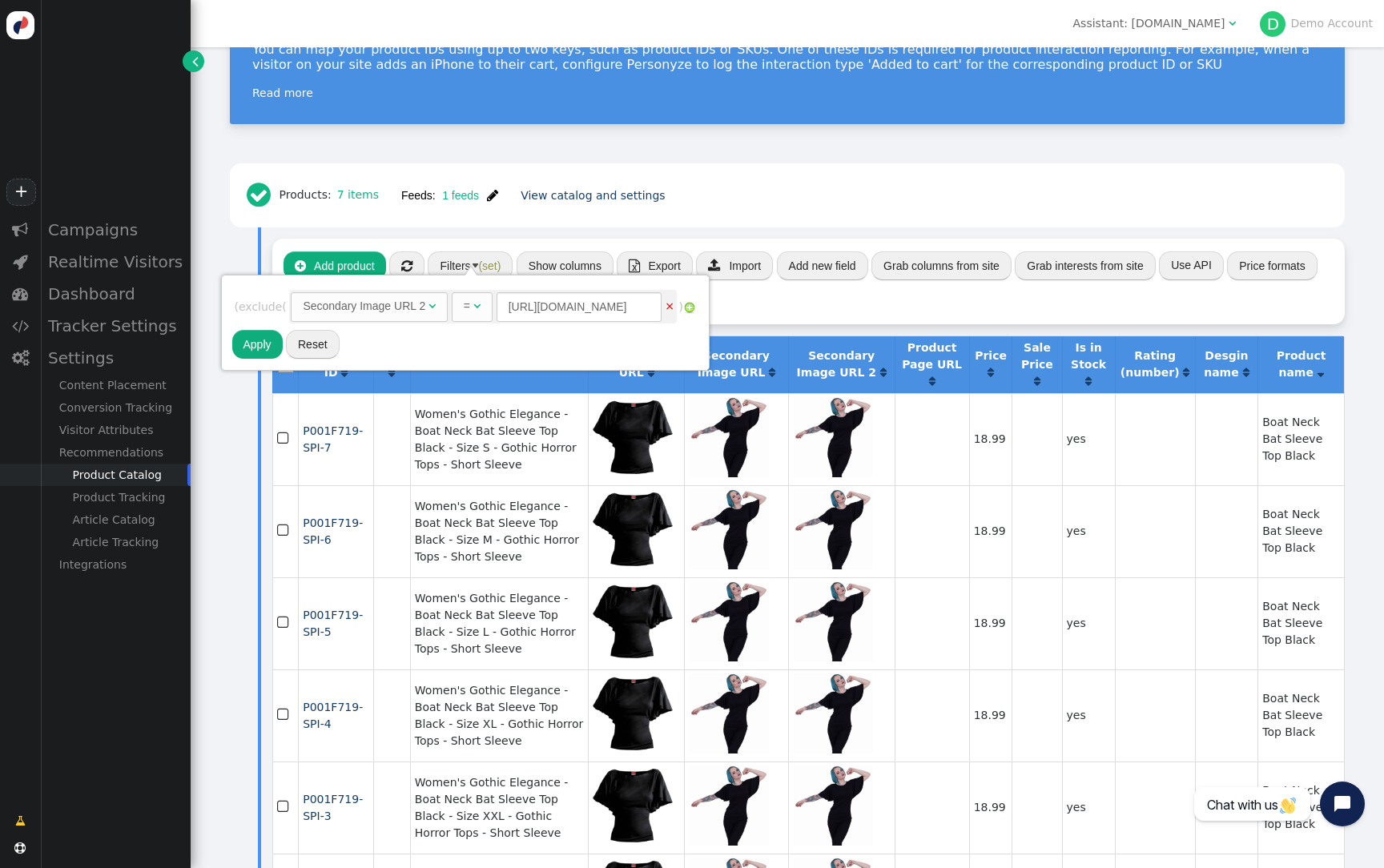
click at [424, 311] on div "Secondary Image URL 2" at bounding box center [364, 306] width 123 height 16
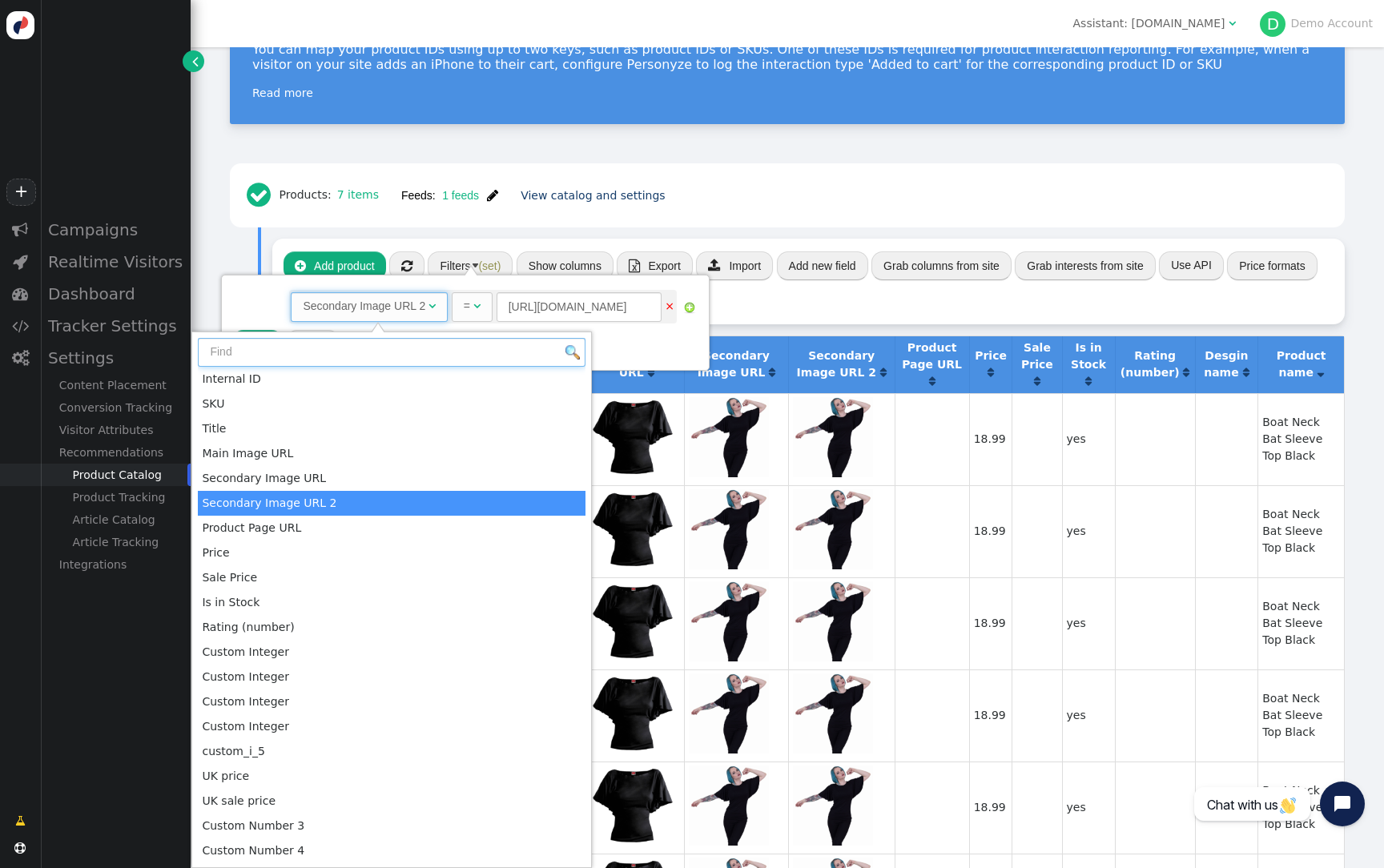
click at [396, 352] on input "text" at bounding box center [392, 352] width 388 height 29
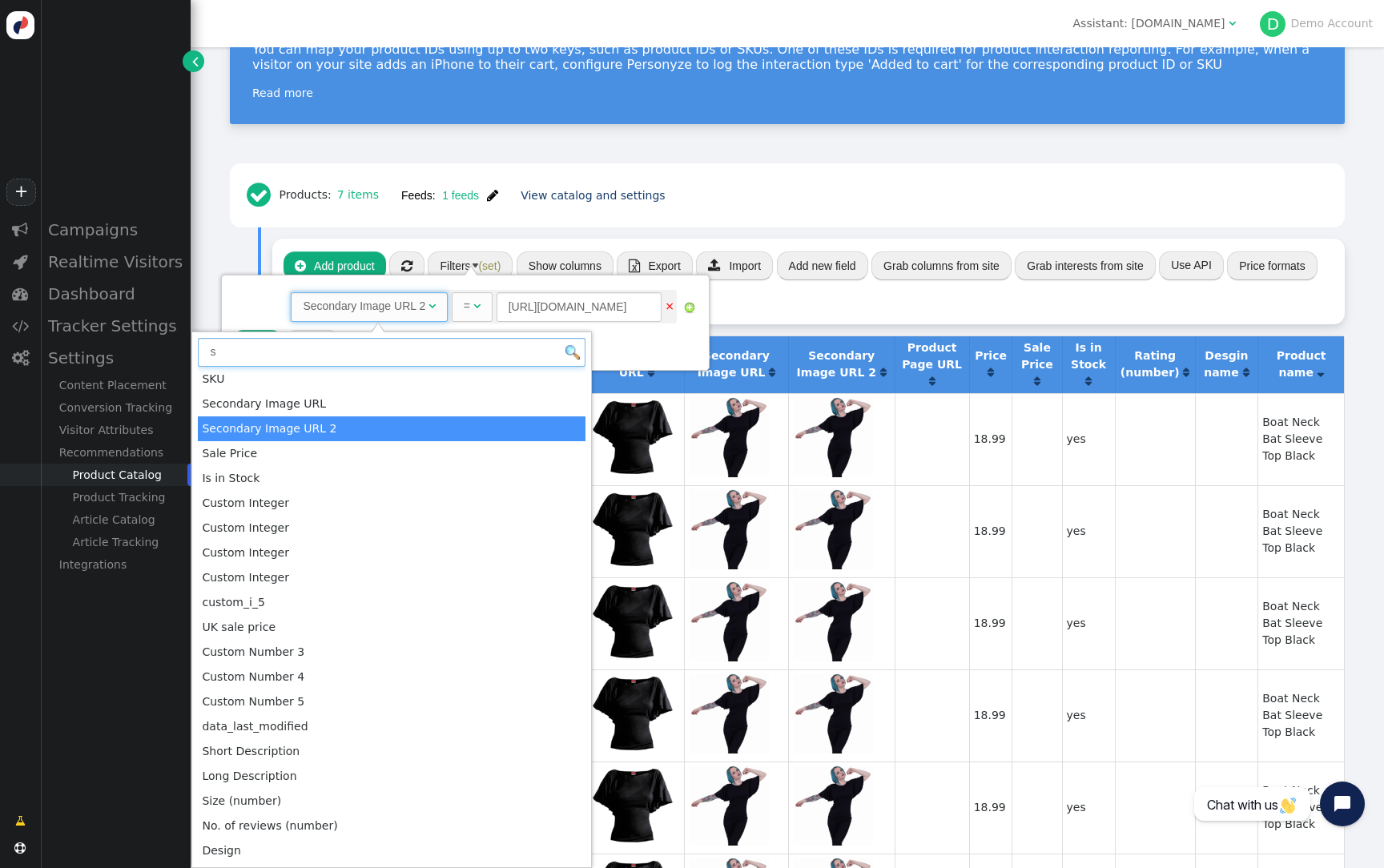
click at [396, 355] on input "s" at bounding box center [392, 352] width 388 height 29
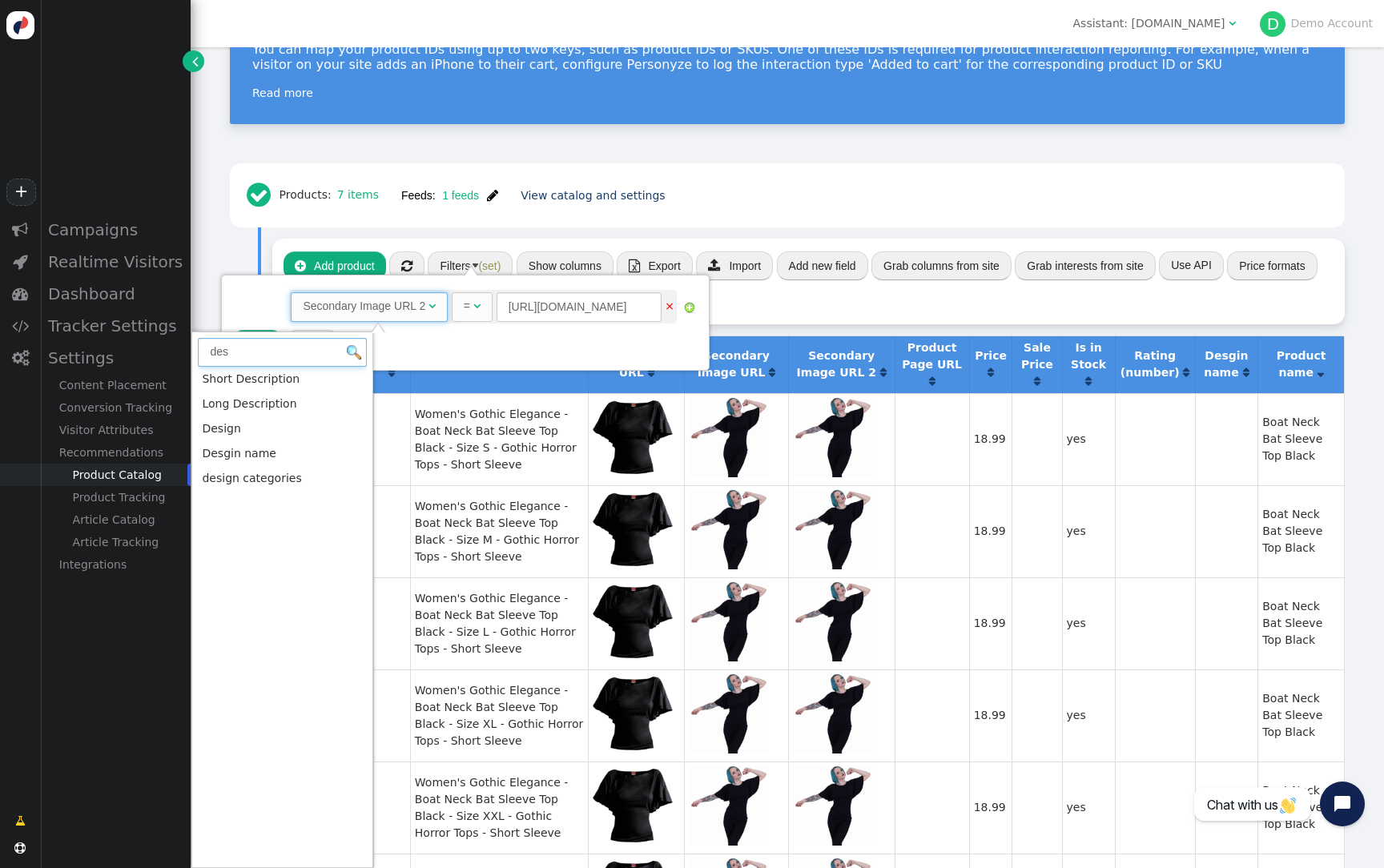
type input "des"
click at [569, 424] on td "Women's Gothic Elegance - Boat Neck Bat Sleeve Top Black - Size S - Gothic Horr…" at bounding box center [499, 439] width 177 height 92
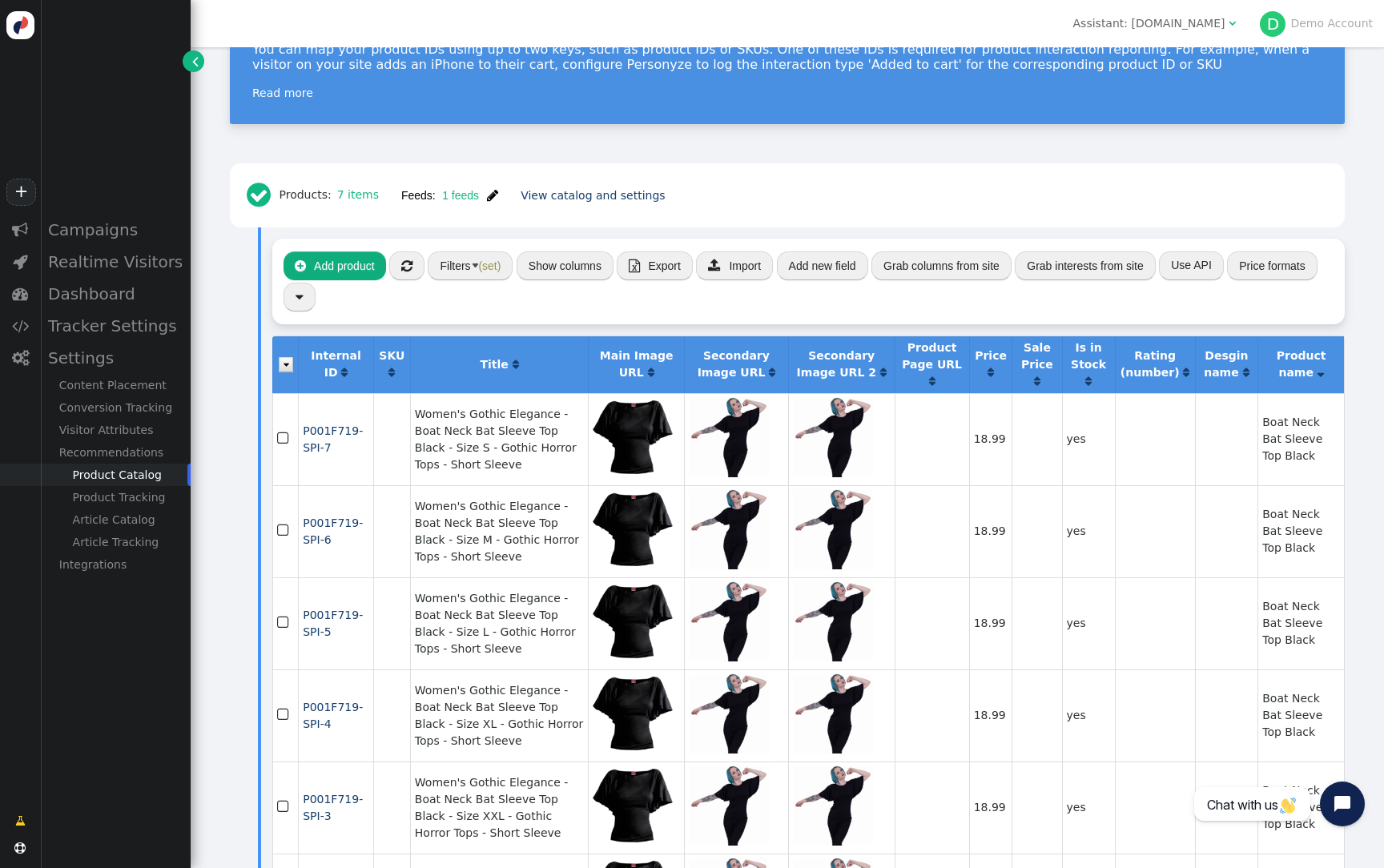
click at [496, 189] on span "" at bounding box center [492, 196] width 11 height 13
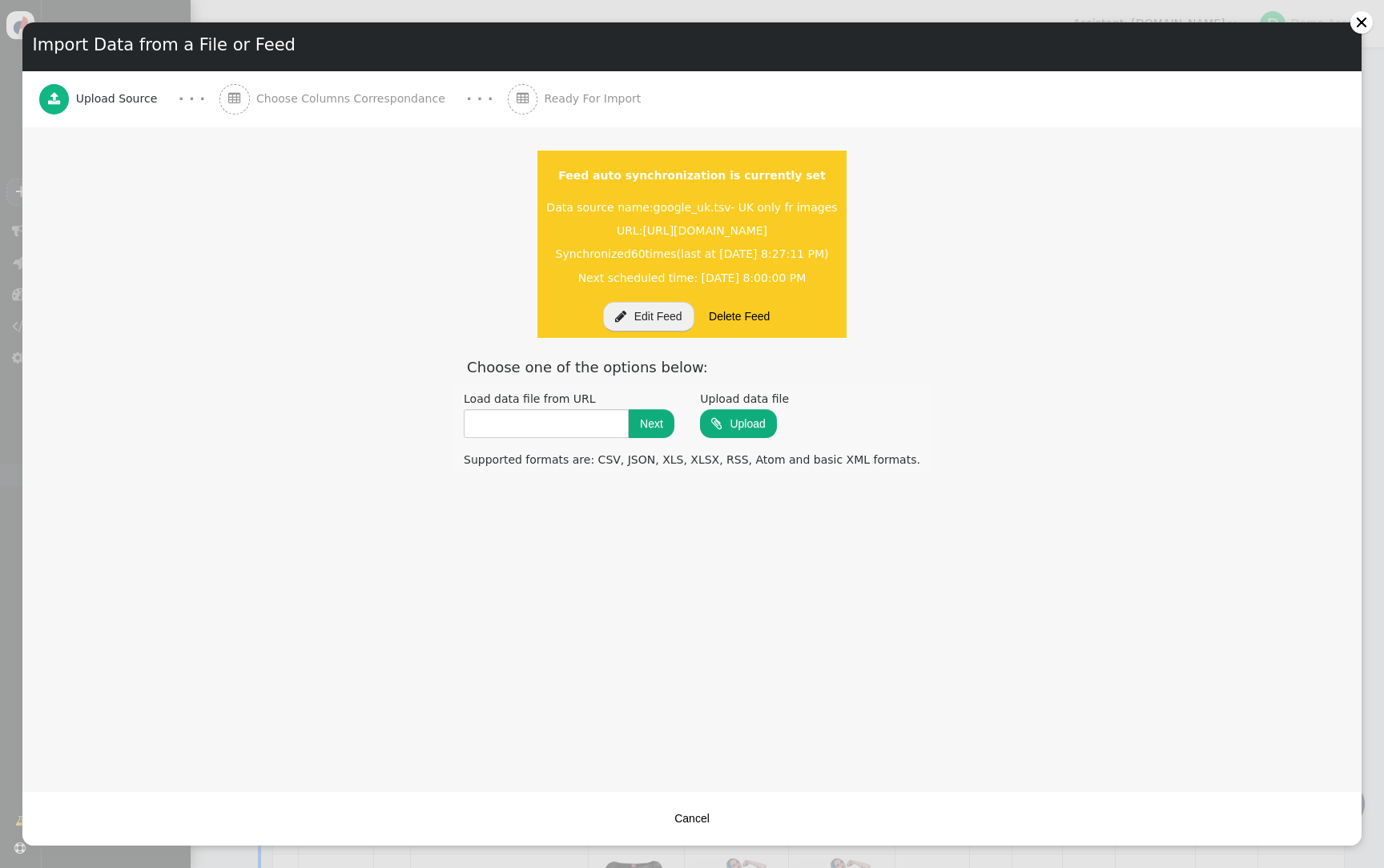
drag, startPoint x: 969, startPoint y: 233, endPoint x: 447, endPoint y: 235, distance: 522.0
click at [543, 235] on div "URL: [URL][DOMAIN_NAME]" at bounding box center [692, 230] width 298 height 23
copy span "[URL][DOMAIN_NAME]"
click at [707, 819] on button "Cancel" at bounding box center [692, 819] width 58 height 29
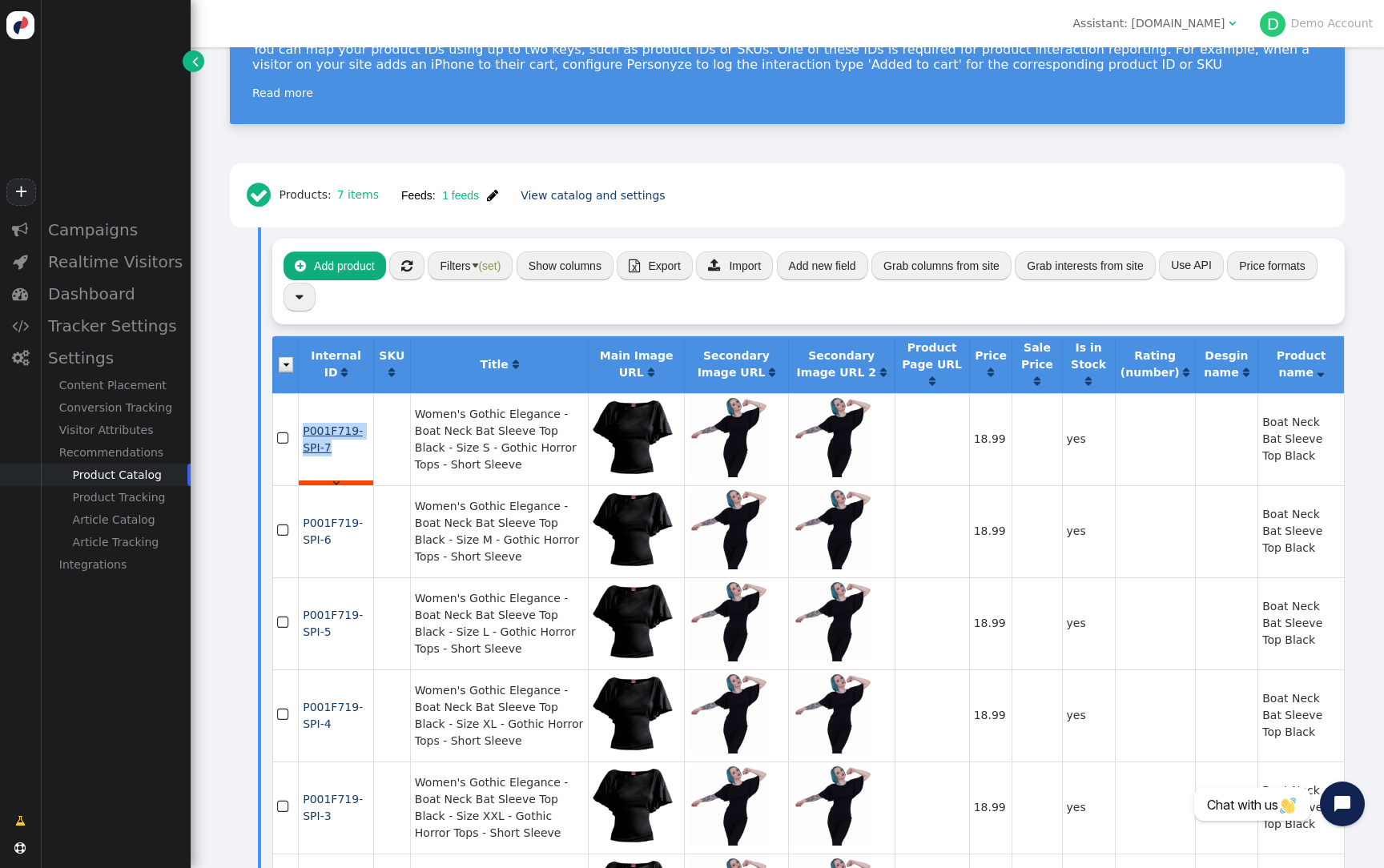
drag, startPoint x: 343, startPoint y: 422, endPoint x: 304, endPoint y: 399, distance: 45.3
click at [304, 399] on td "P001F719-SPI-7 " at bounding box center [336, 439] width 75 height 92
copy span "P001F719-SPI-7"
click at [489, 189] on span "" at bounding box center [492, 196] width 11 height 13
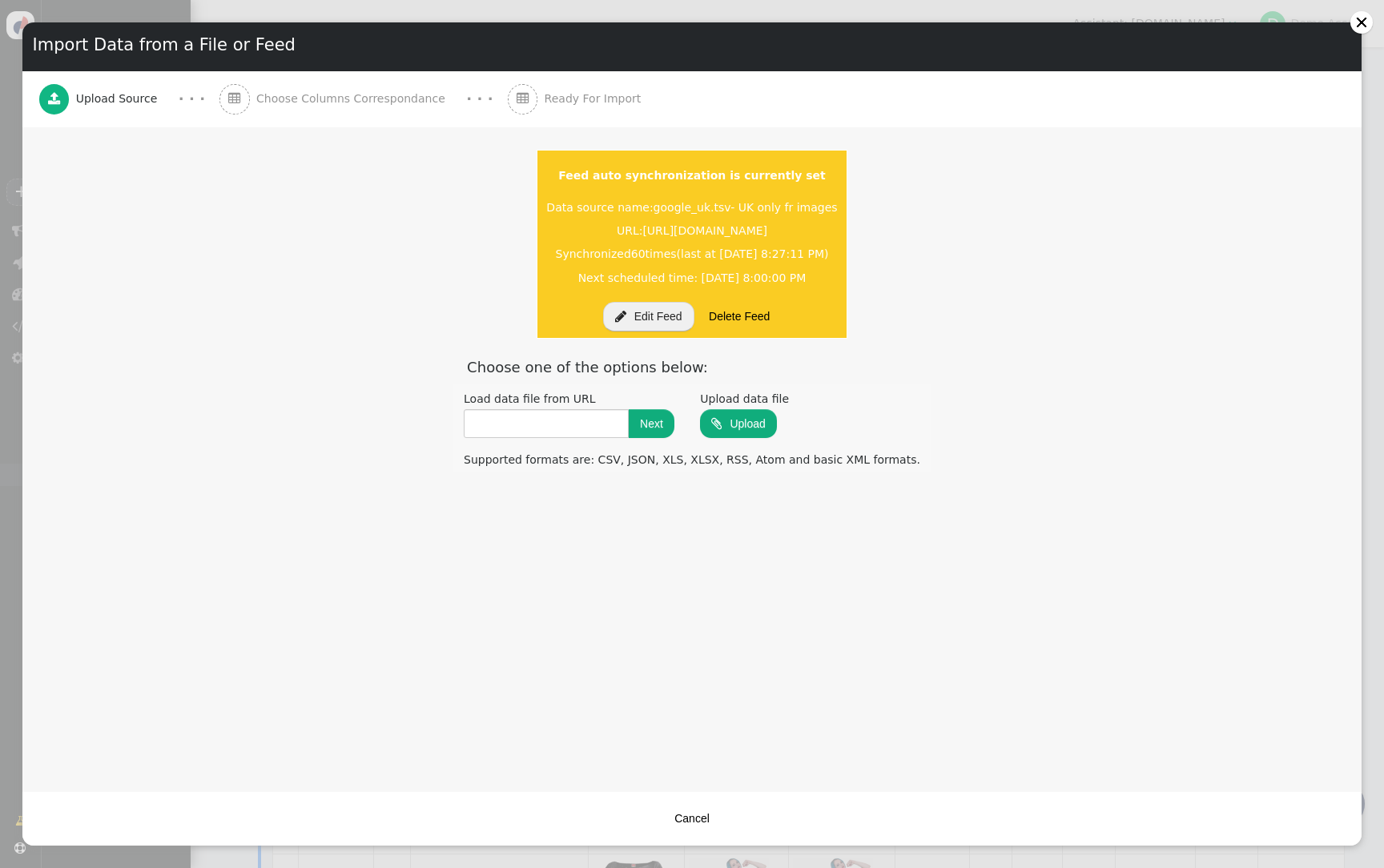
click at [634, 310] on button " Edit Feed" at bounding box center [649, 316] width 91 height 29
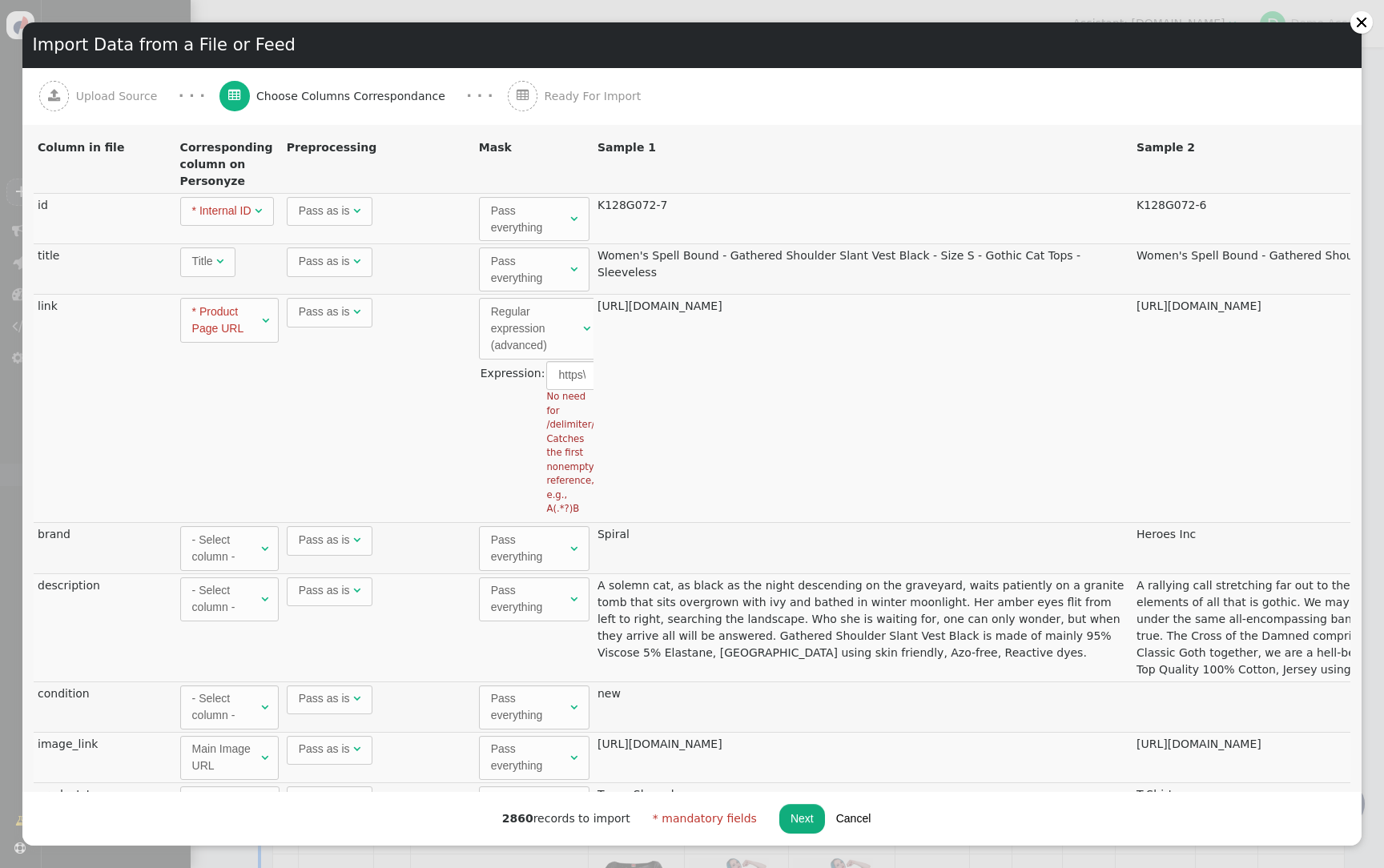
click at [558, 338] on div "Regular expression (advanced)" at bounding box center [535, 328] width 89 height 50
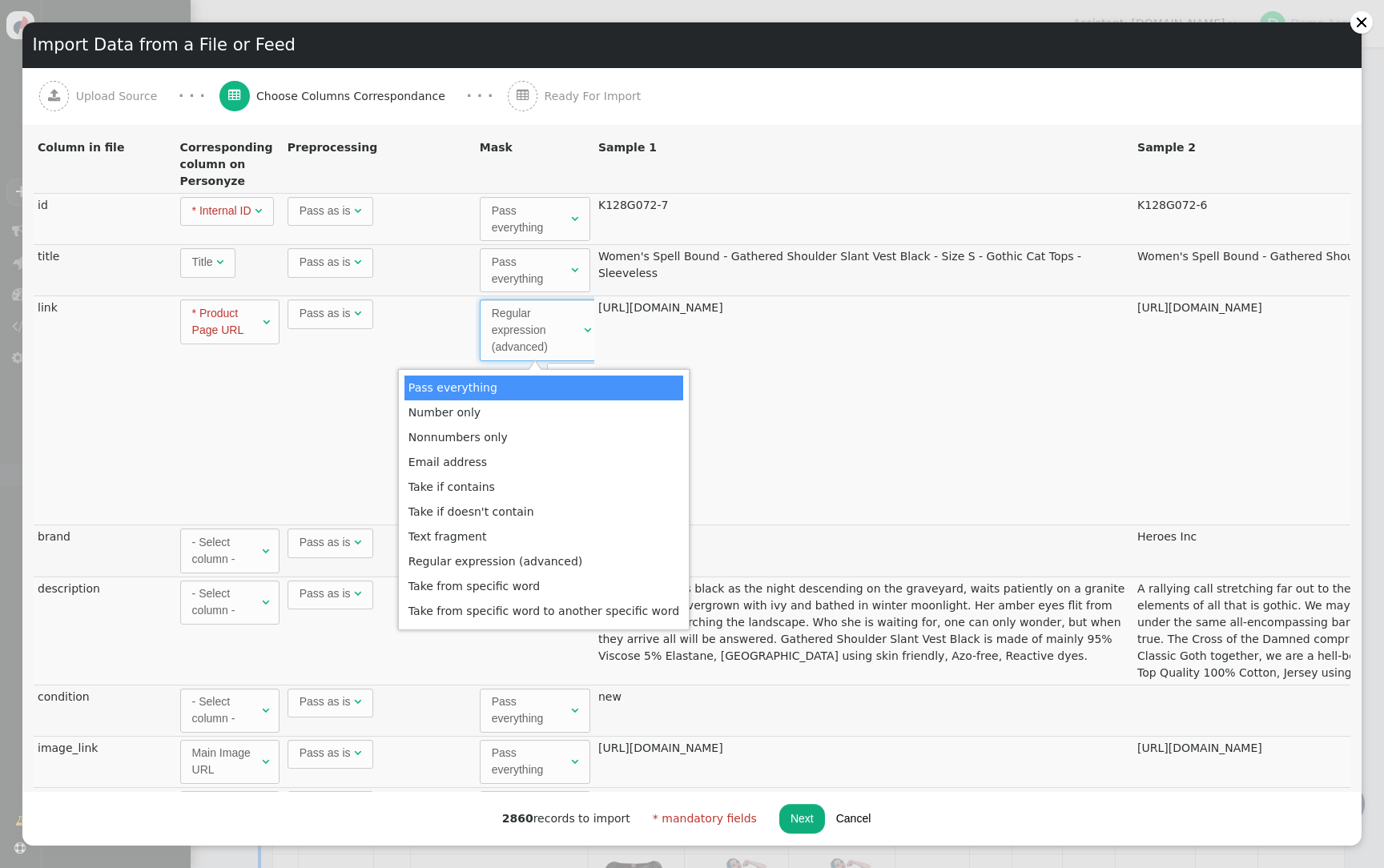
click at [732, 357] on td "[URL][DOMAIN_NAME]" at bounding box center [864, 410] width 539 height 229
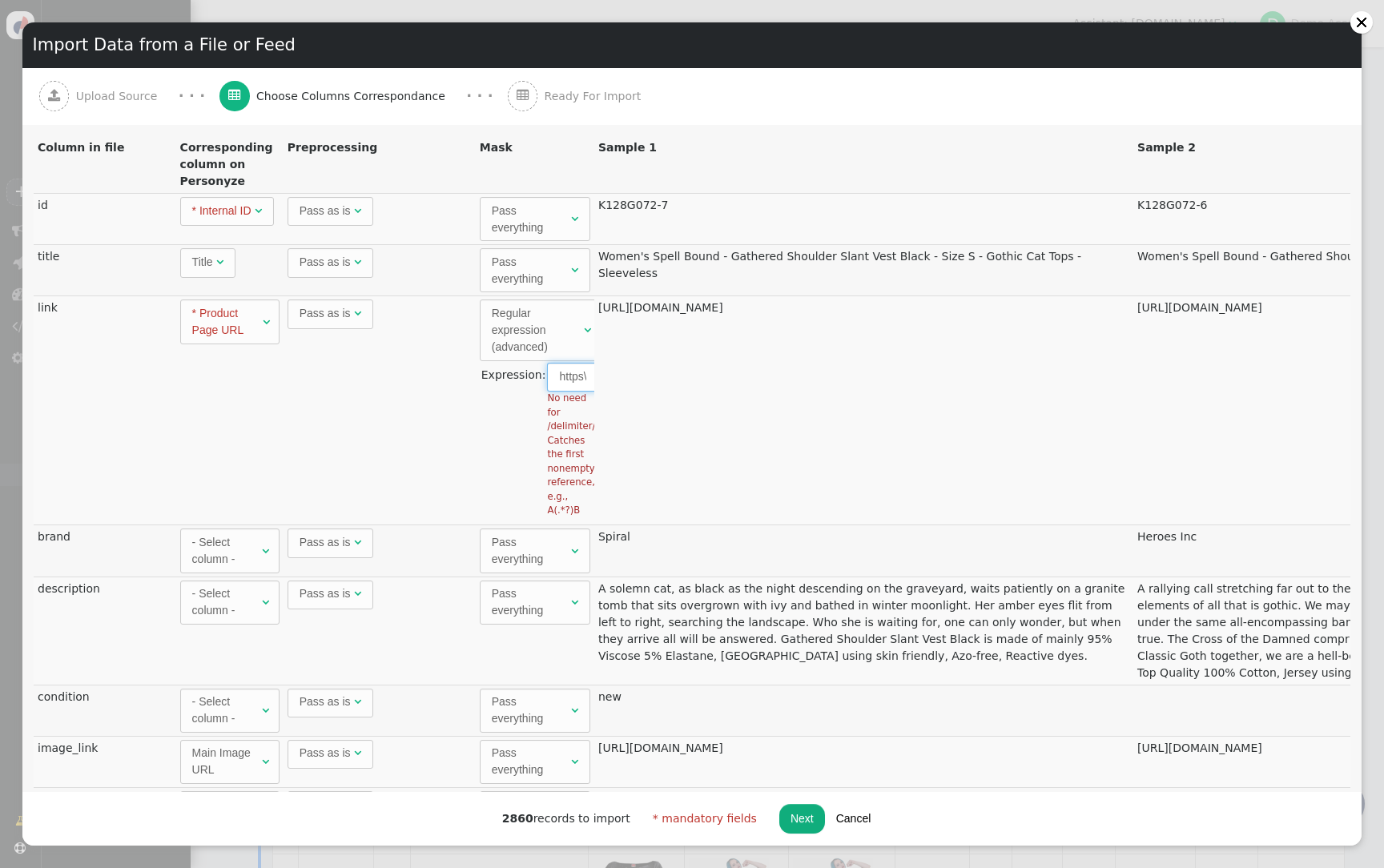
scroll to position [0, 244]
drag, startPoint x: 558, startPoint y: 377, endPoint x: 725, endPoint y: 378, distance: 167.0
click at [510, 330] on div "Regular expression (advanced)" at bounding box center [536, 330] width 89 height 50
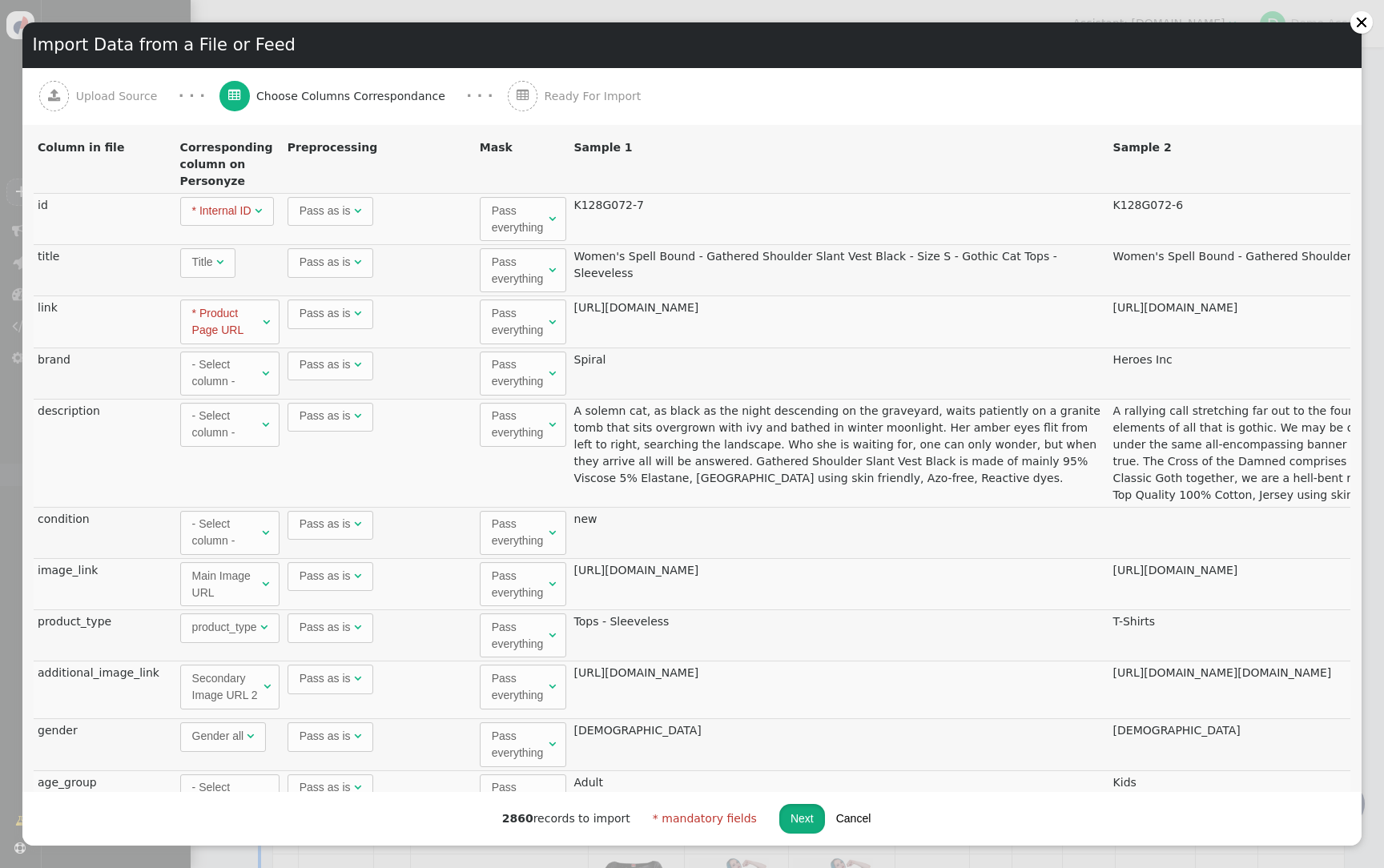
click at [786, 814] on button "Next" at bounding box center [802, 819] width 46 height 29
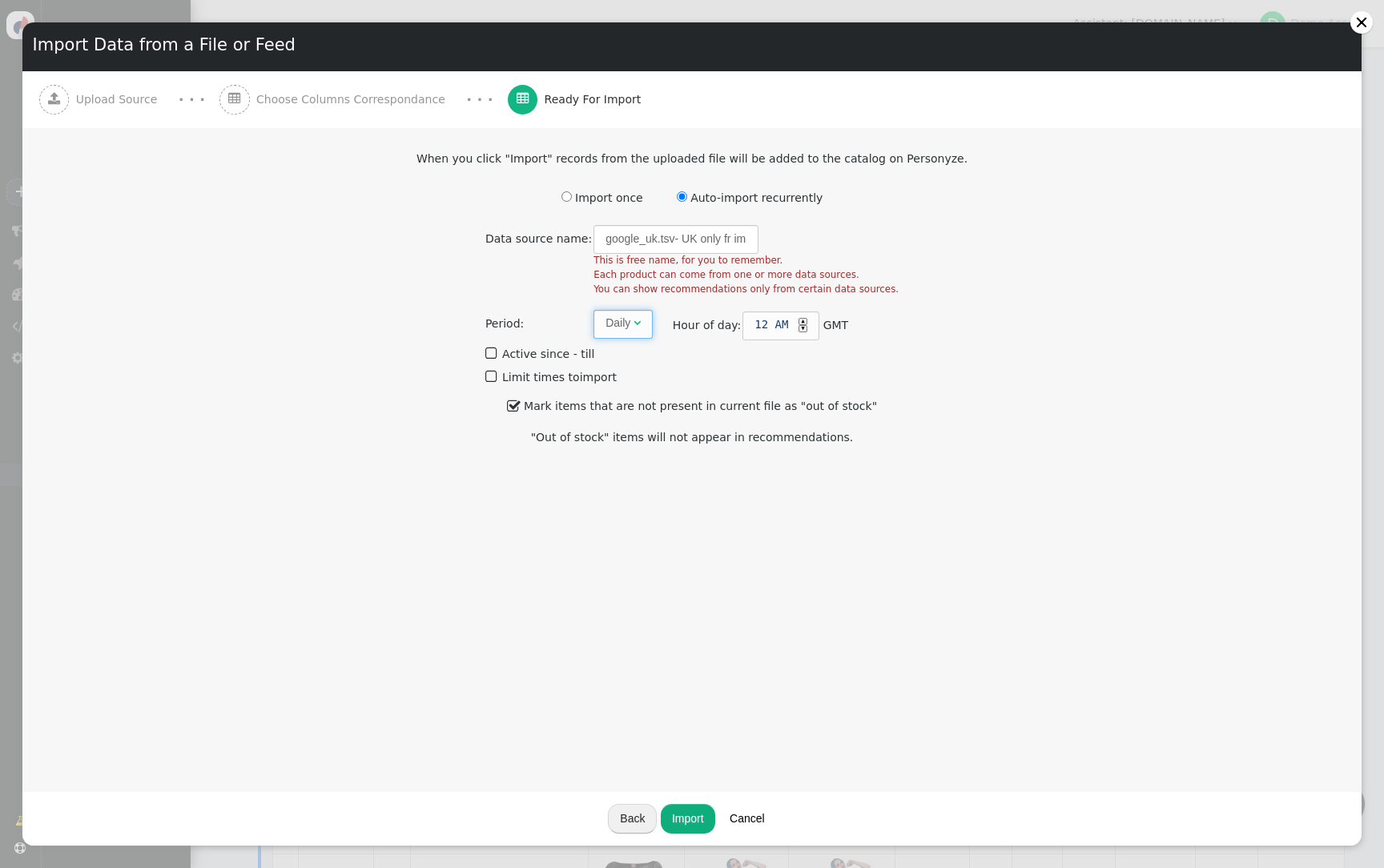
click at [640, 326] on span "" at bounding box center [638, 323] width 7 height 11
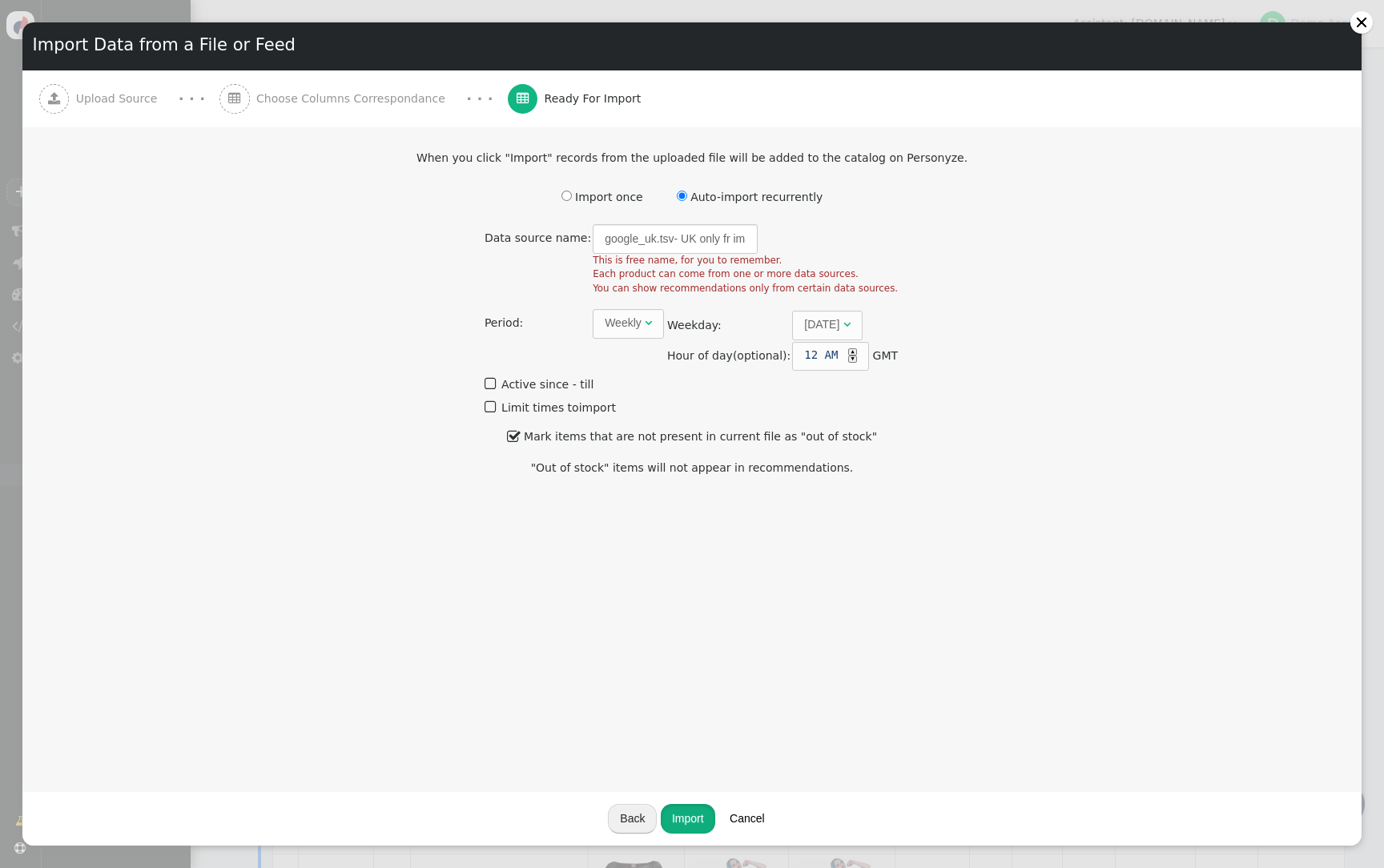
click at [698, 824] on button "Import" at bounding box center [688, 819] width 55 height 29
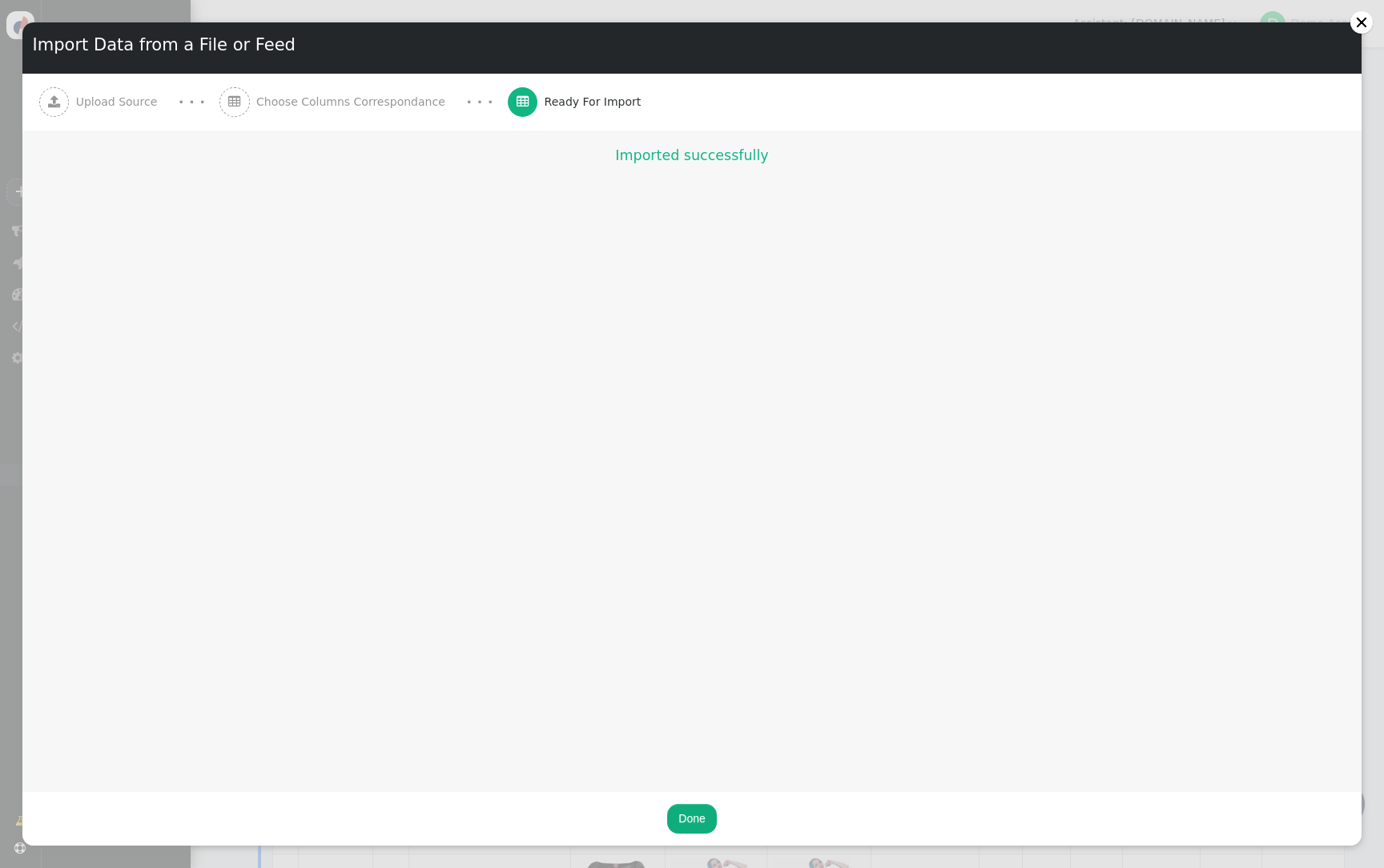
click at [701, 821] on button "Done" at bounding box center [691, 819] width 48 height 29
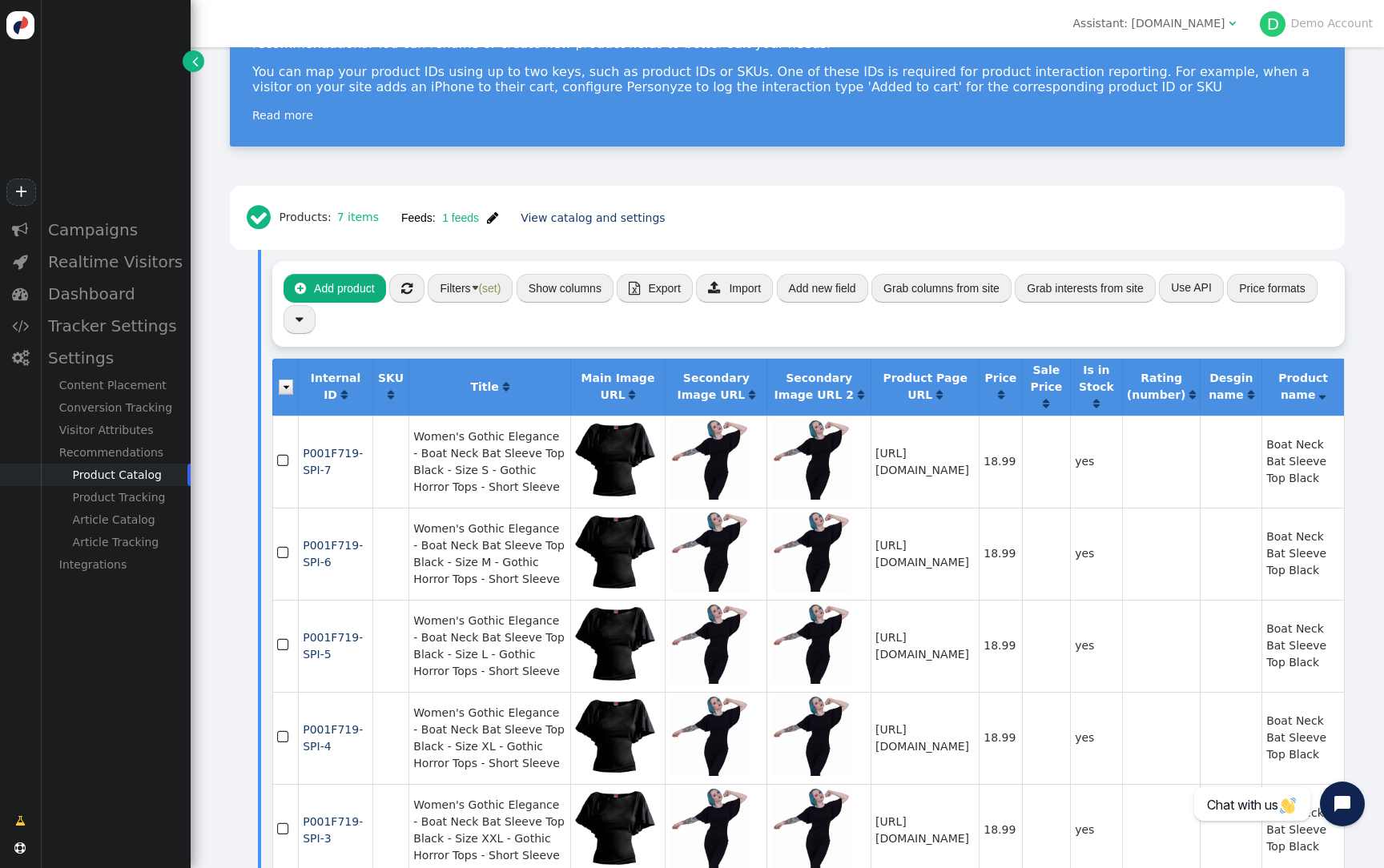
scroll to position [222, 0]
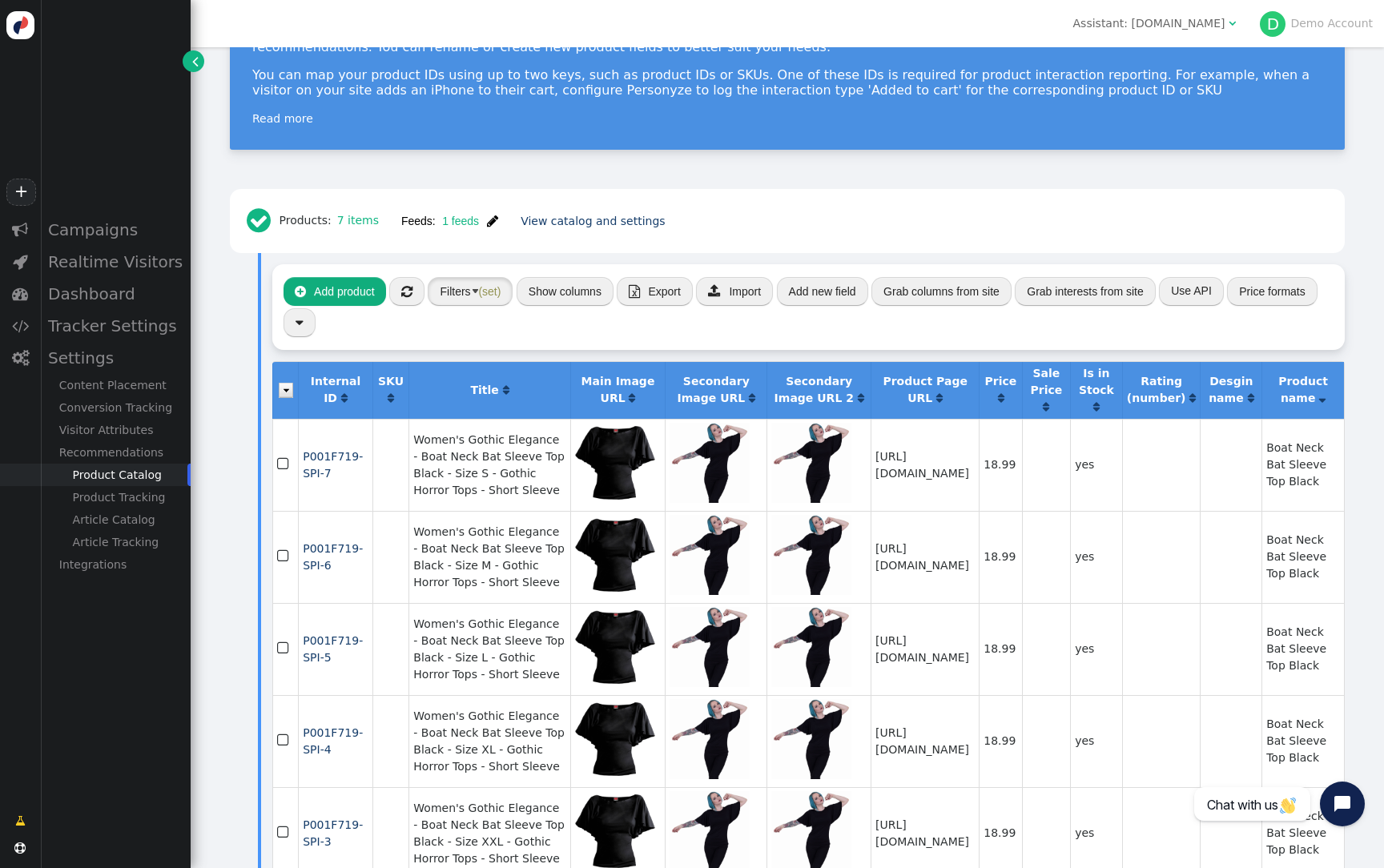
click at [455, 278] on button "Filters (set)" at bounding box center [470, 292] width 85 height 29
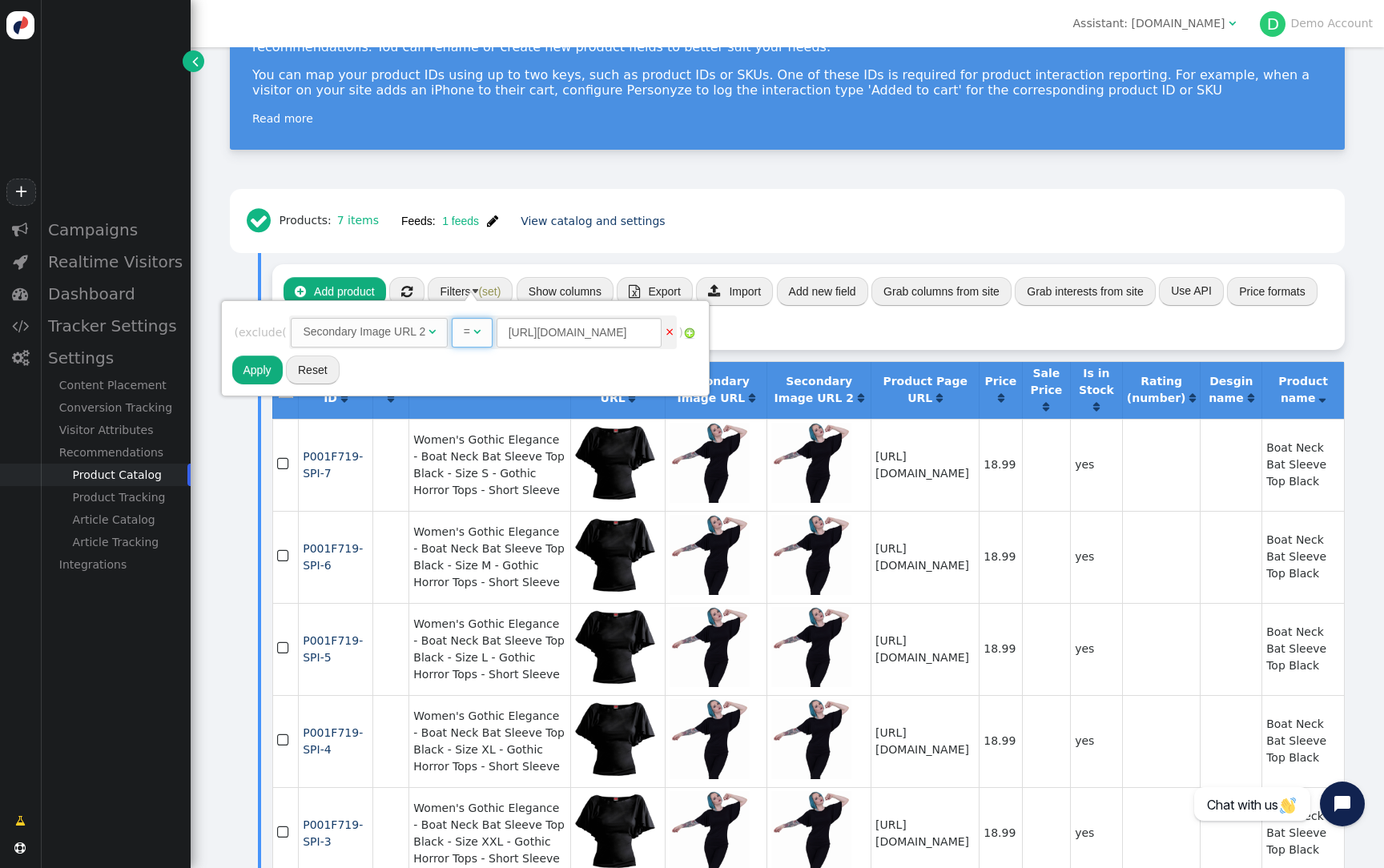
click at [468, 330] on span "= " at bounding box center [472, 333] width 41 height 29
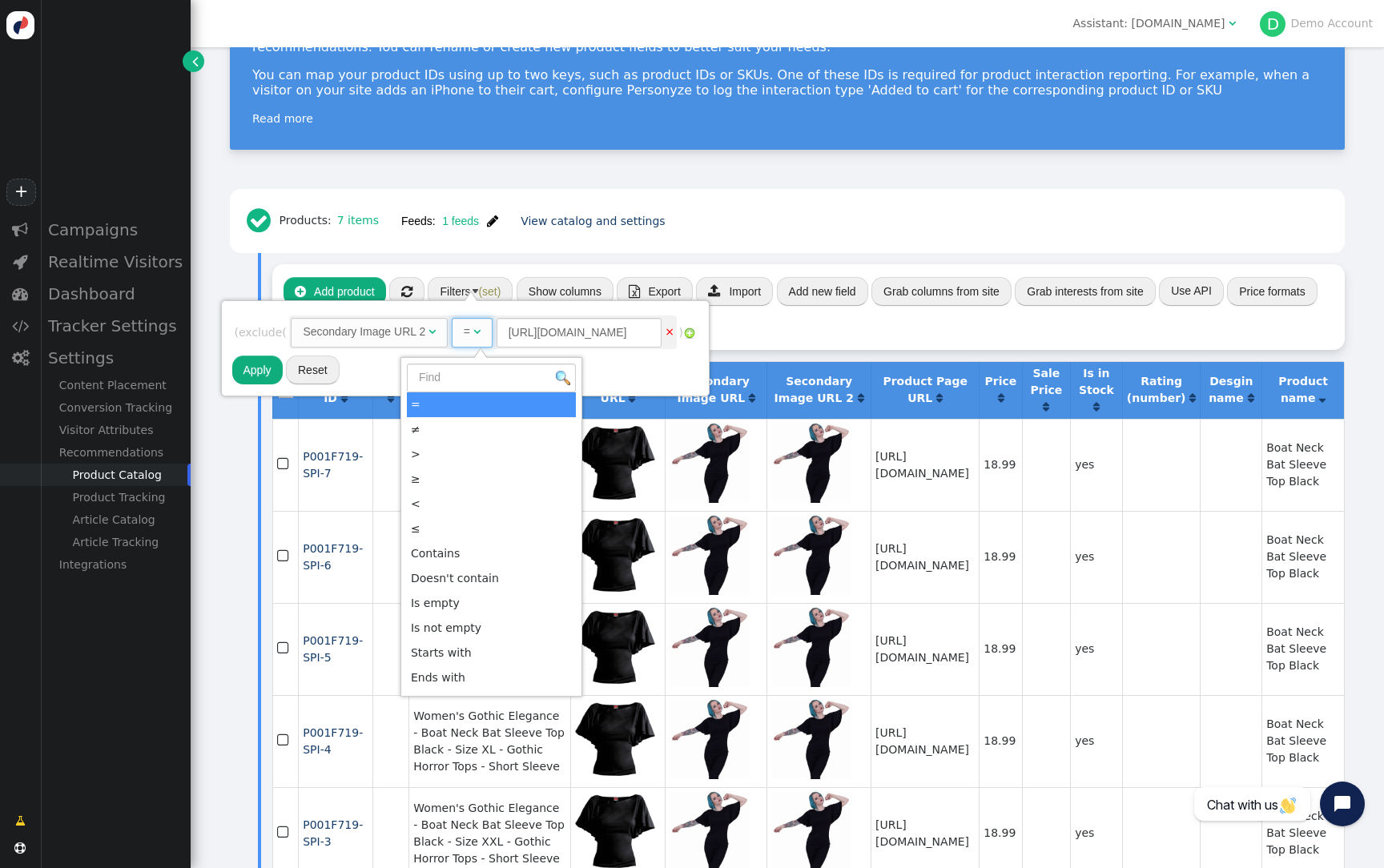
click at [391, 339] on div "Secondary Image URL 2" at bounding box center [364, 332] width 123 height 16
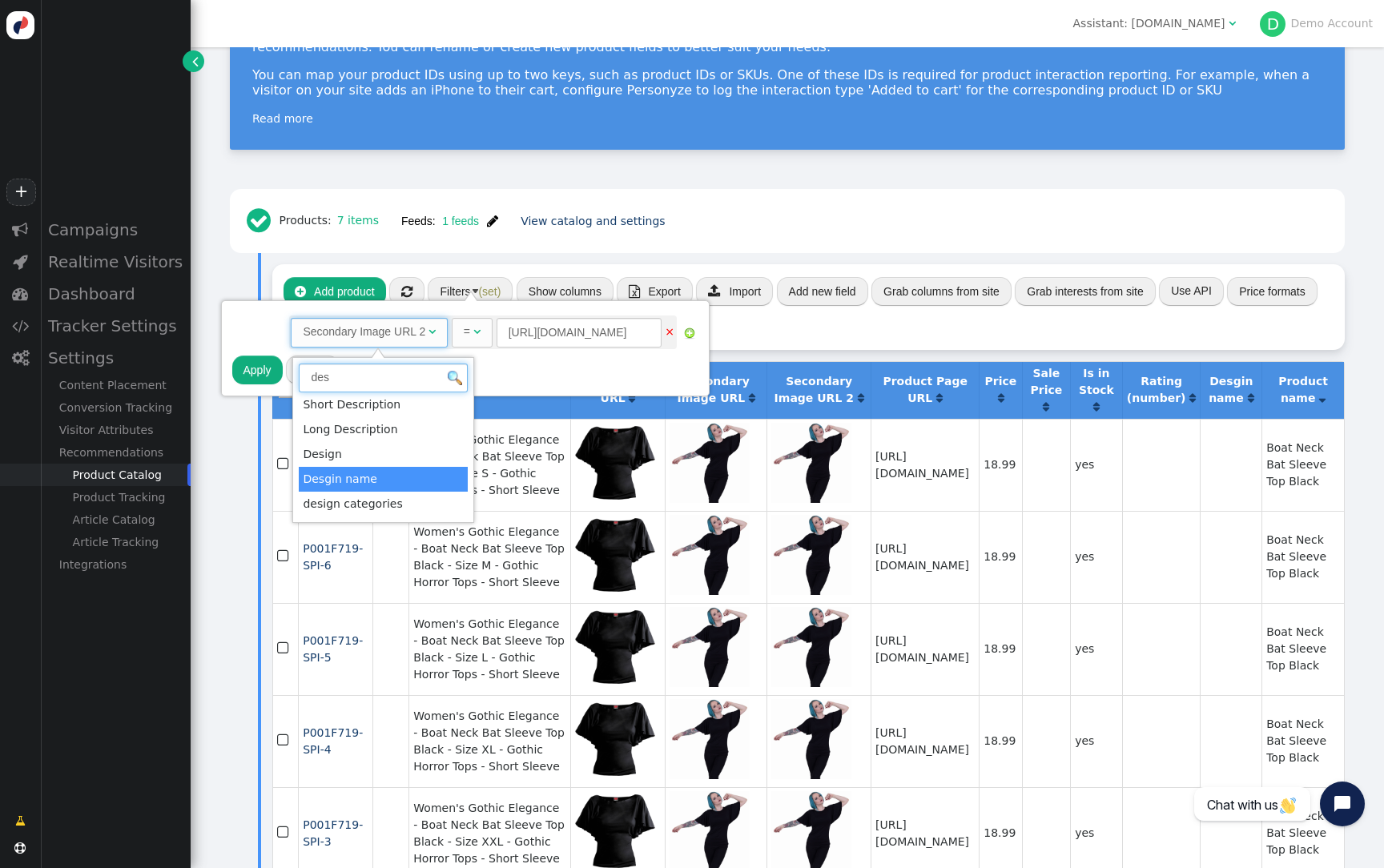
click at [381, 370] on input "des" at bounding box center [383, 379] width 169 height 29
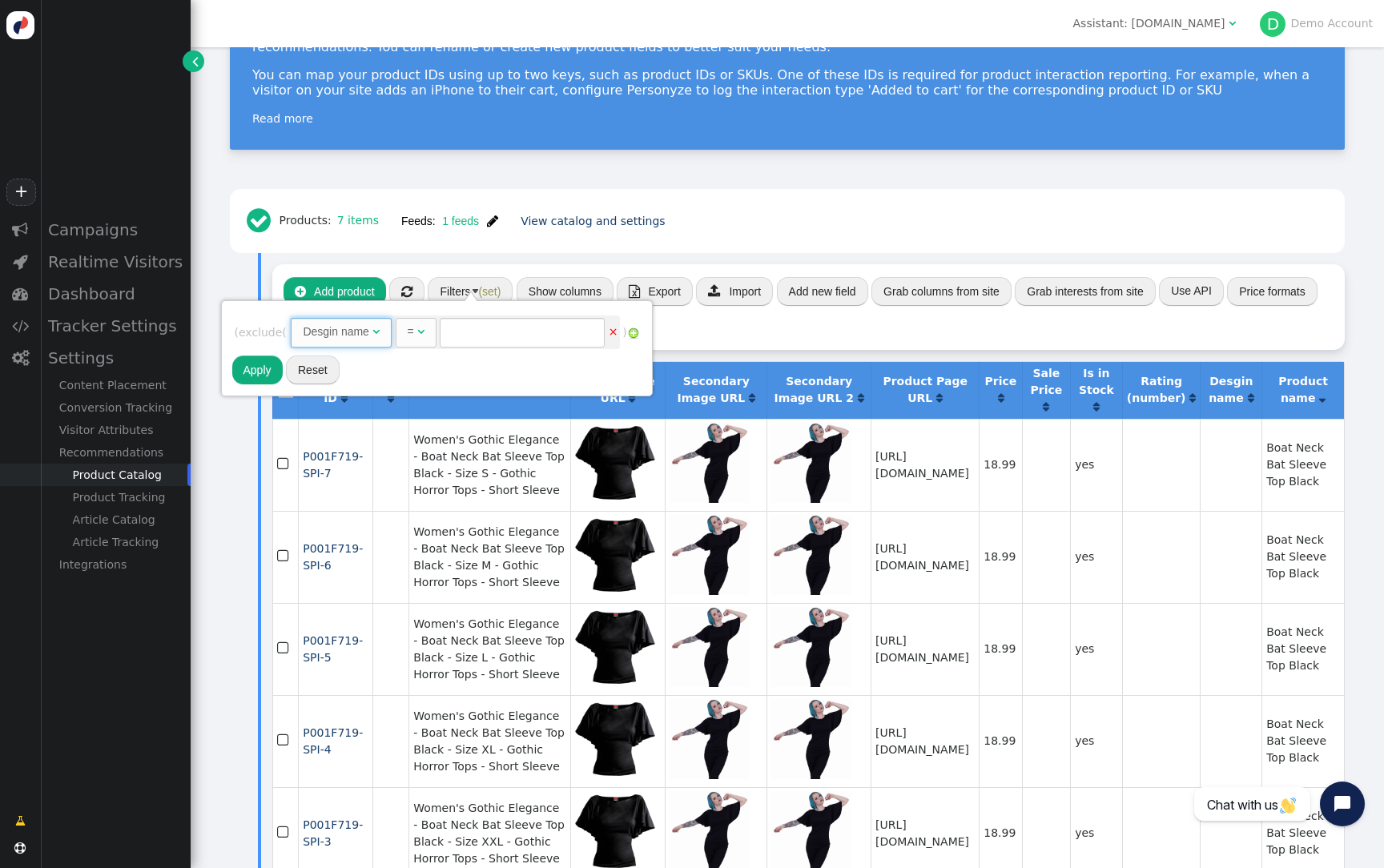
click at [414, 331] on div "=" at bounding box center [411, 332] width 6 height 16
click at [507, 334] on img at bounding box center [500, 333] width 13 height 13
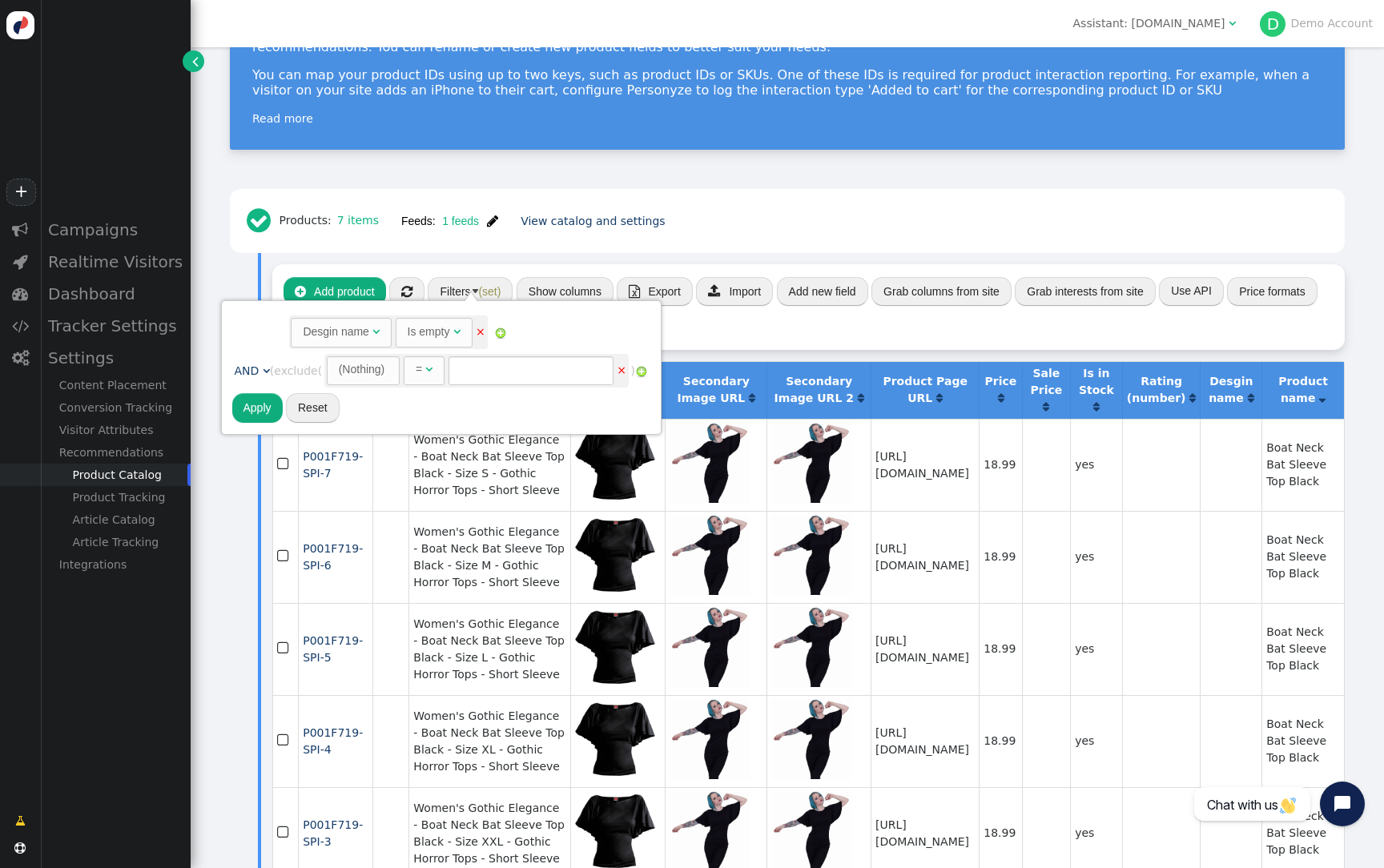
click at [247, 371] on span "AND" at bounding box center [247, 370] width 25 height 13
click at [348, 372] on div "(Nothing)" at bounding box center [354, 370] width 47 height 16
click at [375, 370] on div "(Nothing)" at bounding box center [354, 370] width 47 height 16
click at [424, 376] on div "" at bounding box center [421, 370] width 7 height 16
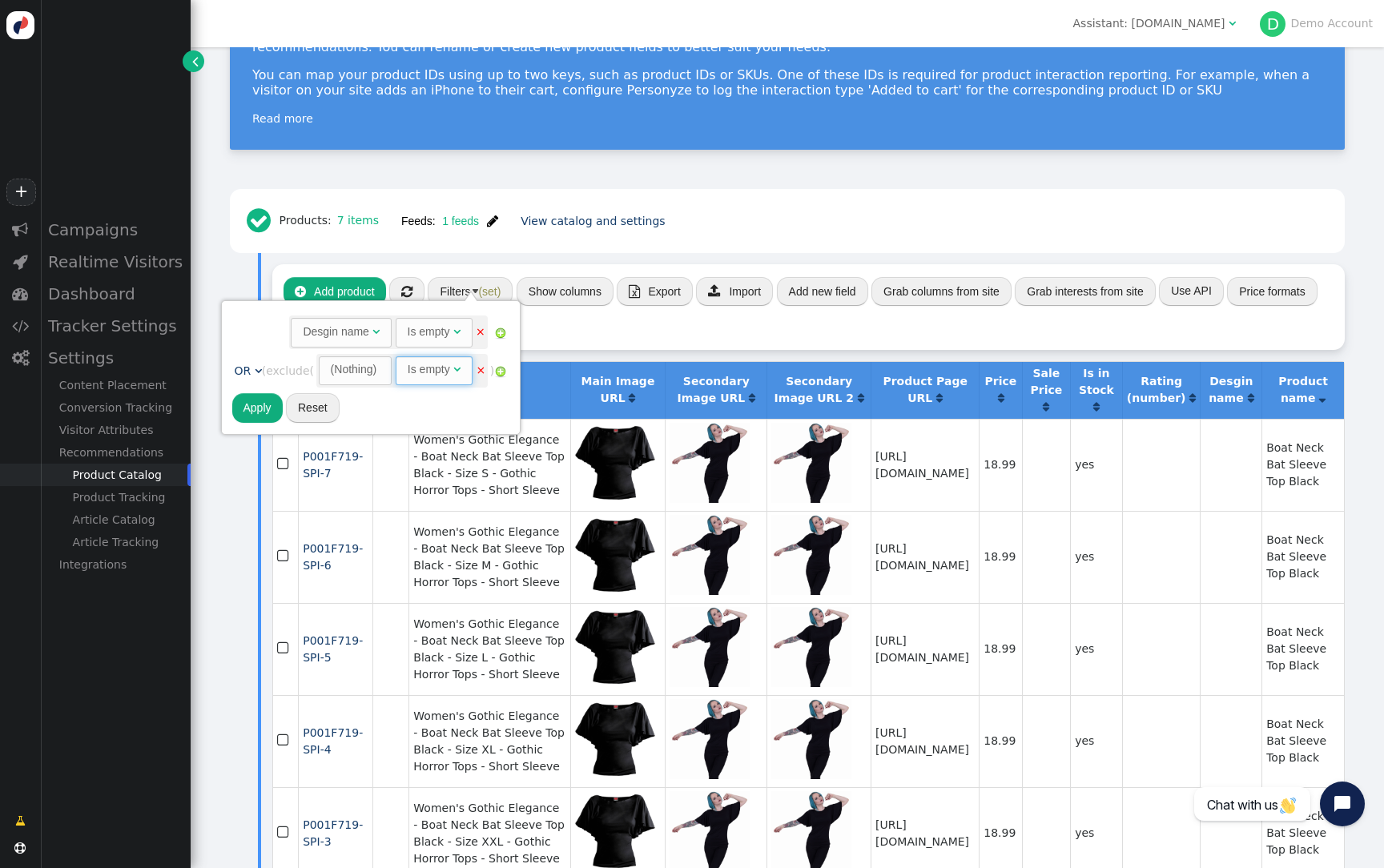
click at [364, 371] on div "(Nothing)" at bounding box center [354, 370] width 47 height 16
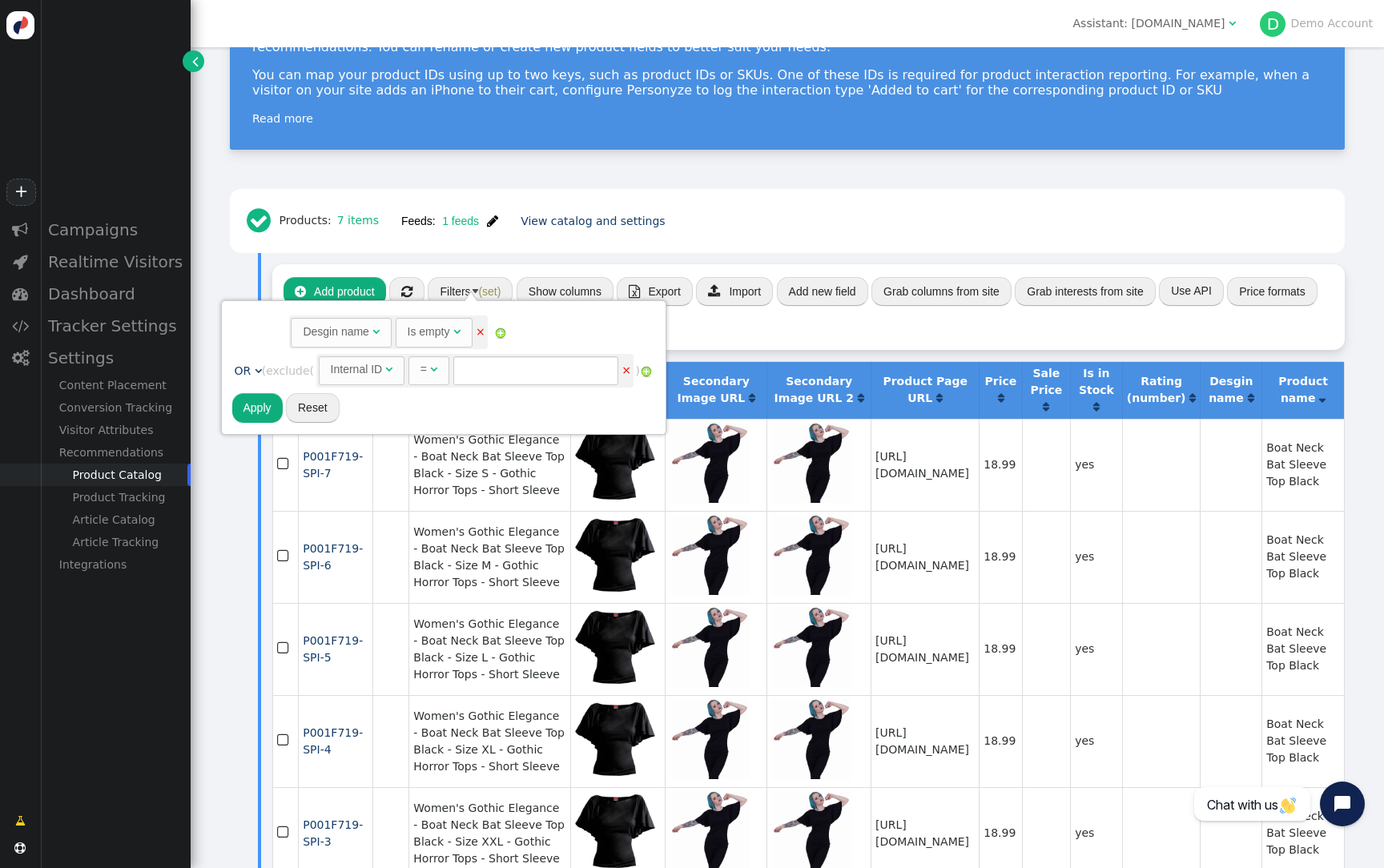
click at [370, 373] on div "Internal ID" at bounding box center [357, 370] width 52 height 16
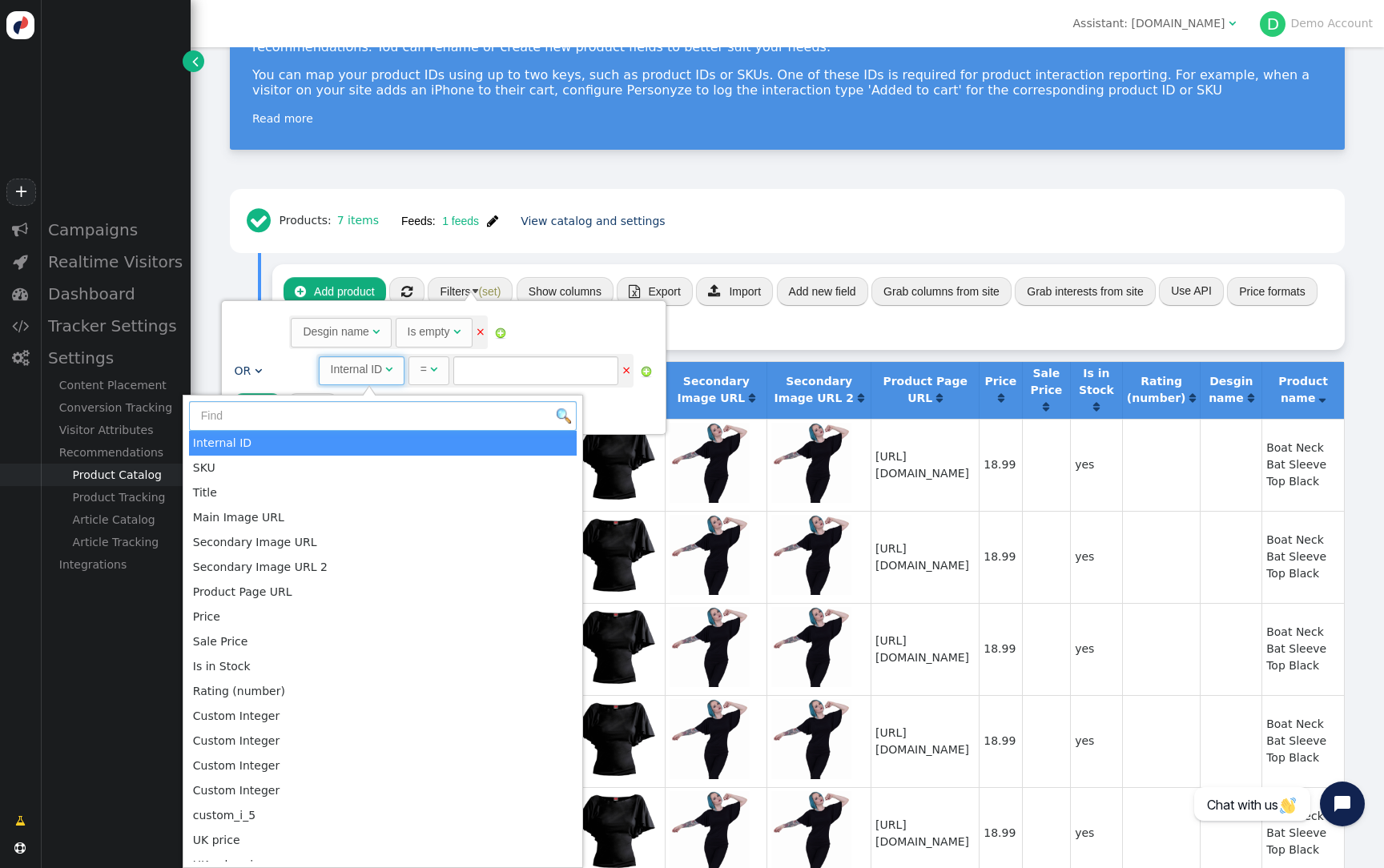
click at [337, 421] on input "text" at bounding box center [383, 416] width 388 height 29
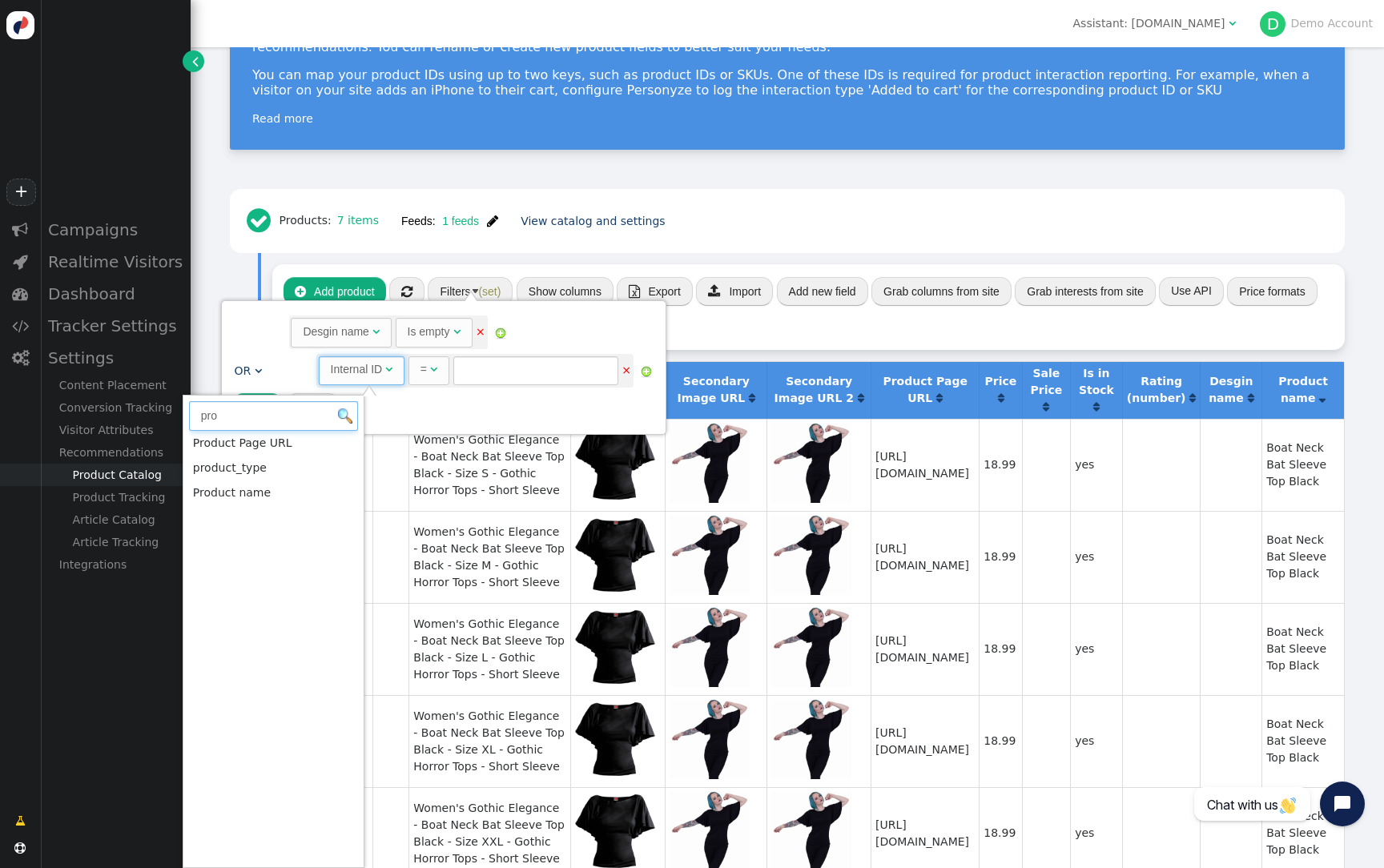
type input "pro"
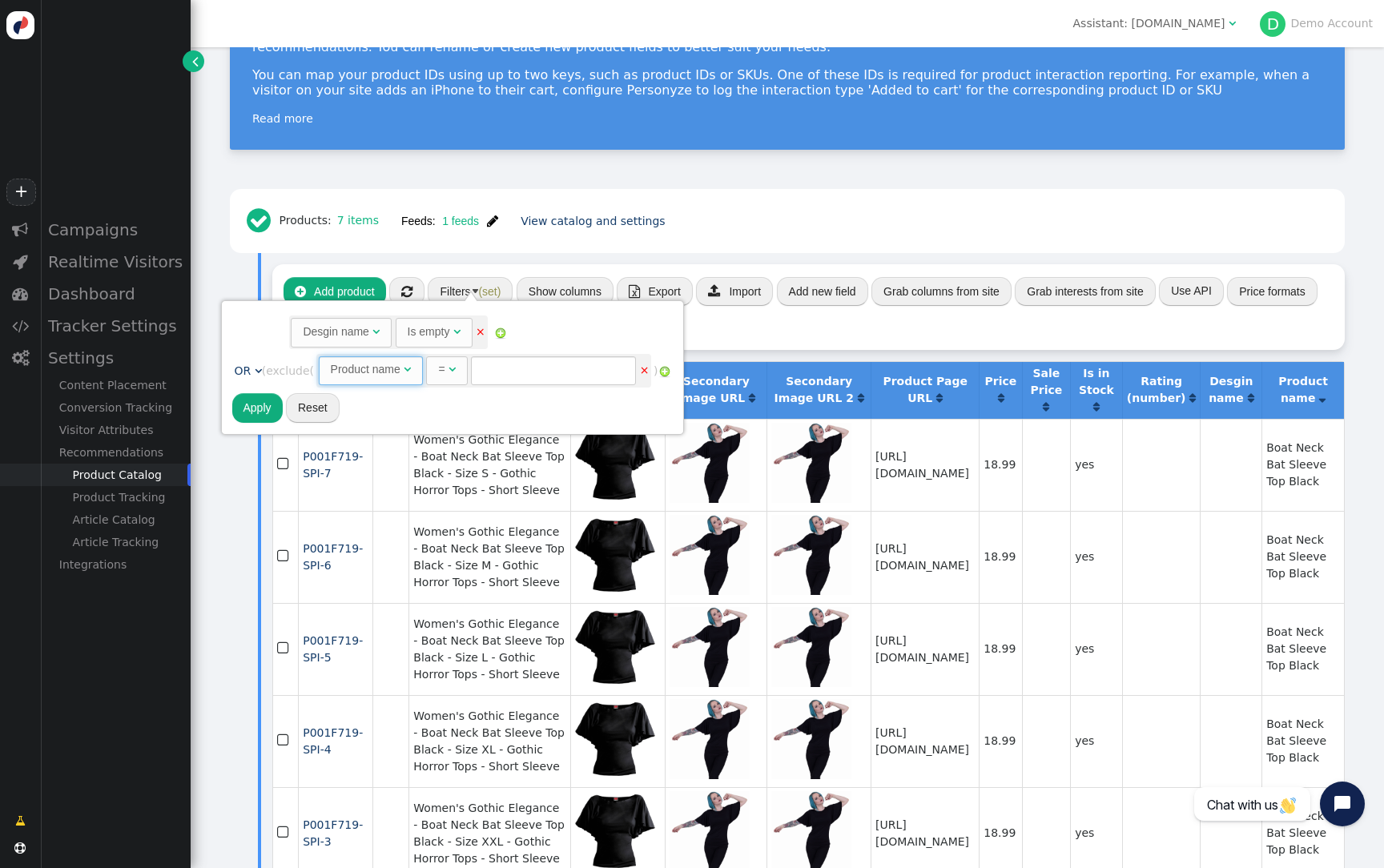
click at [447, 375] on div "=" at bounding box center [443, 370] width 10 height 16
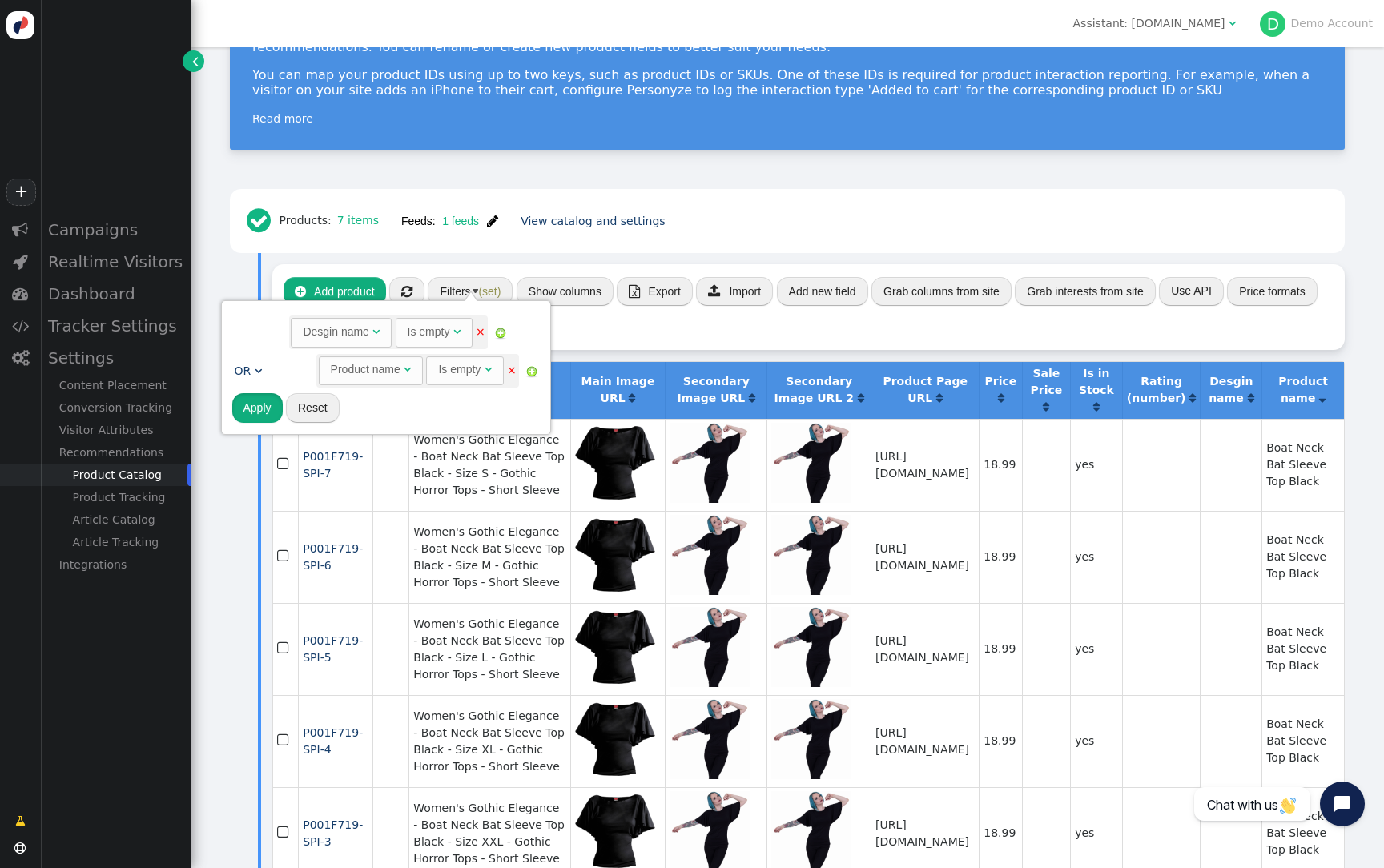
click at [254, 419] on button "Apply" at bounding box center [257, 408] width 50 height 29
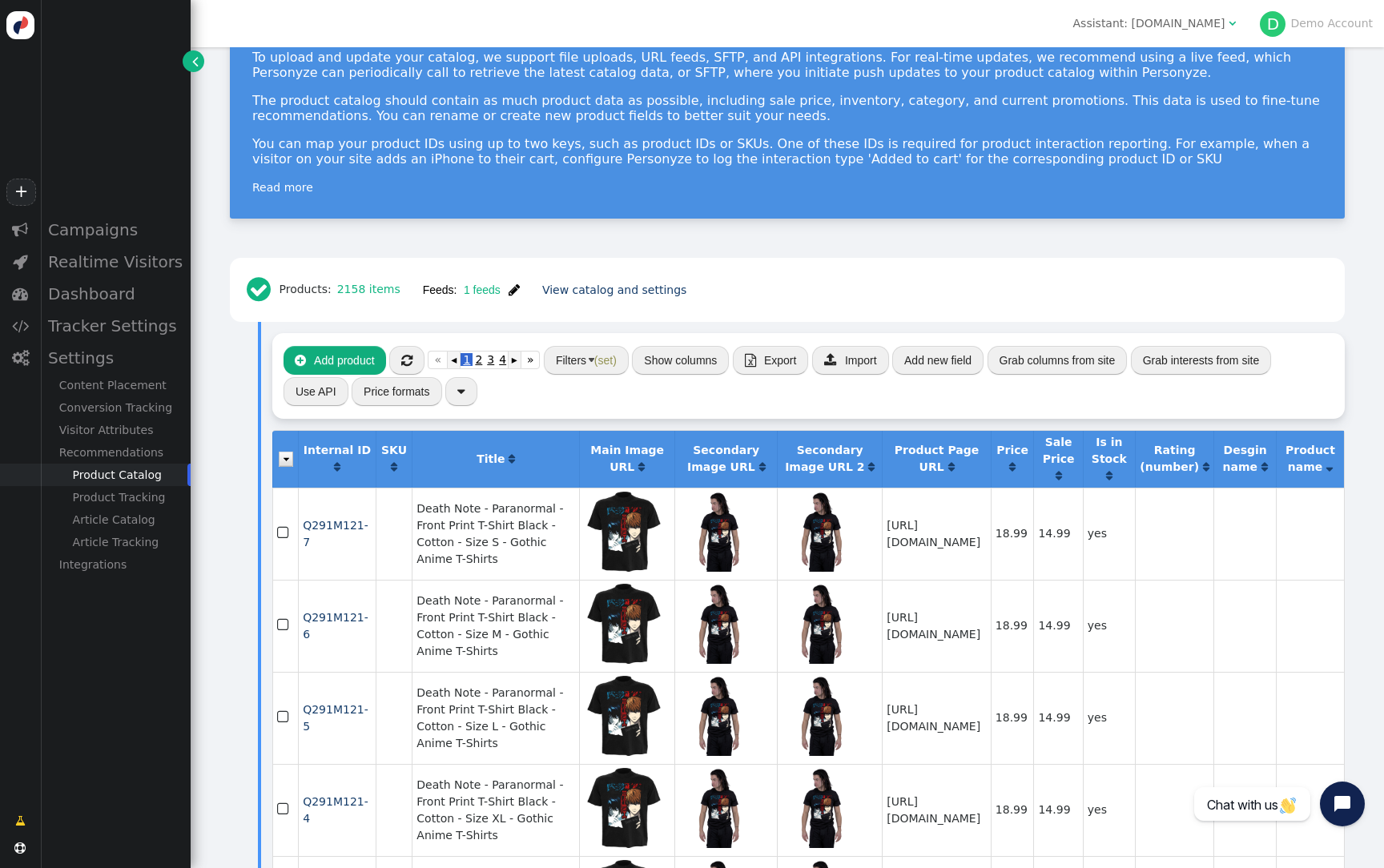
scroll to position [133, 0]
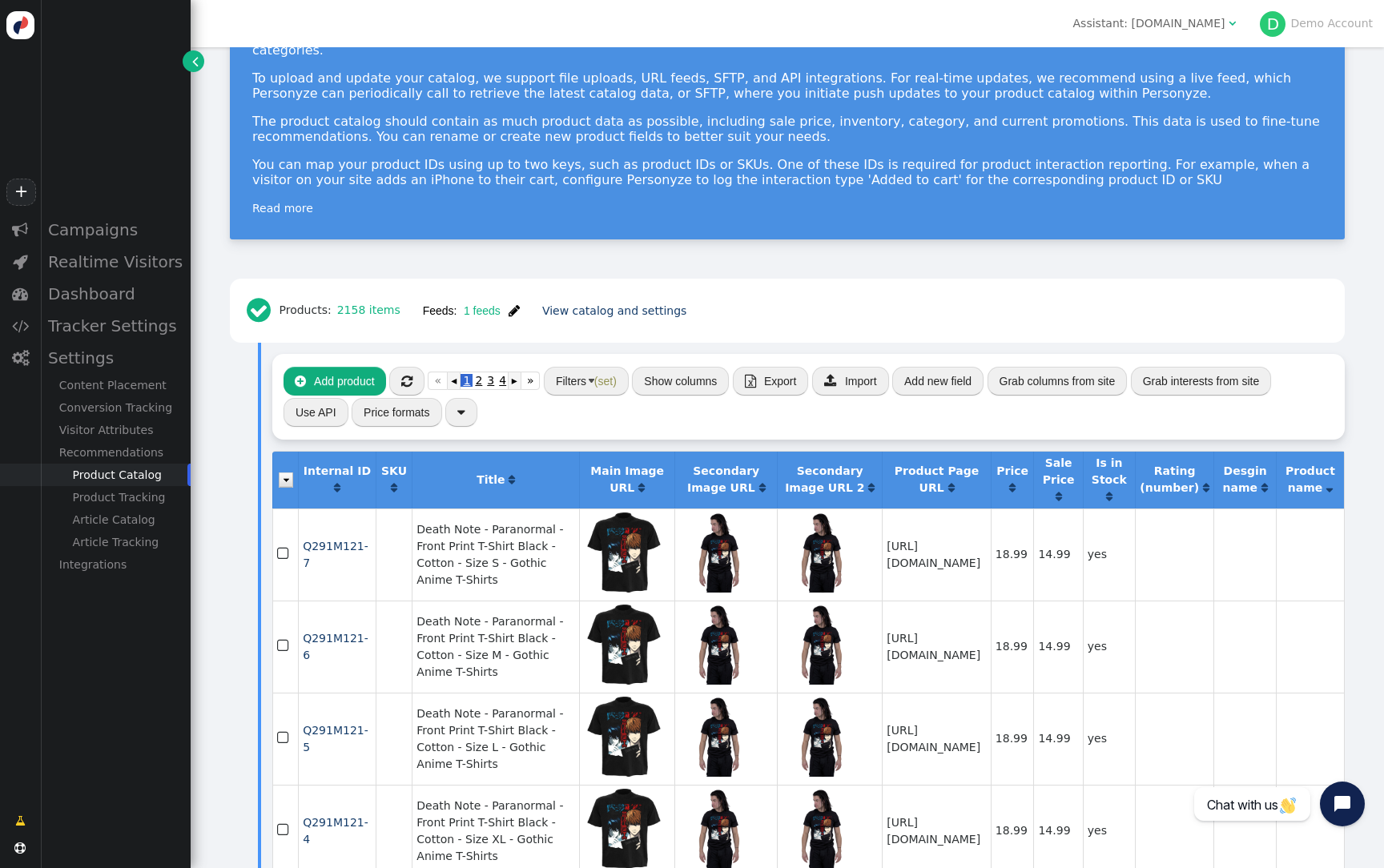
click at [1332, 482] on span "" at bounding box center [1329, 488] width 6 height 11
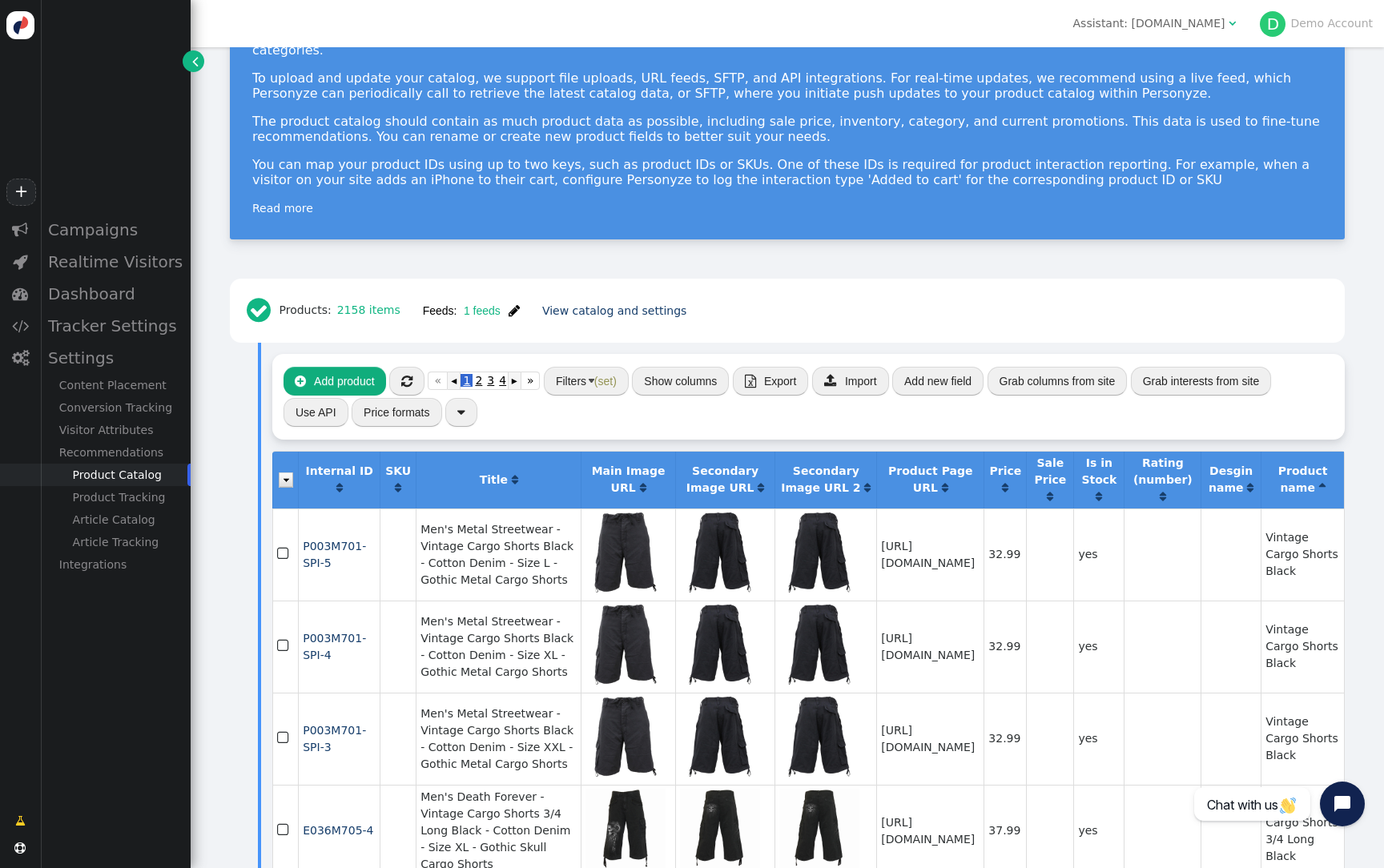
click at [1253, 482] on span "" at bounding box center [1250, 488] width 6 height 11
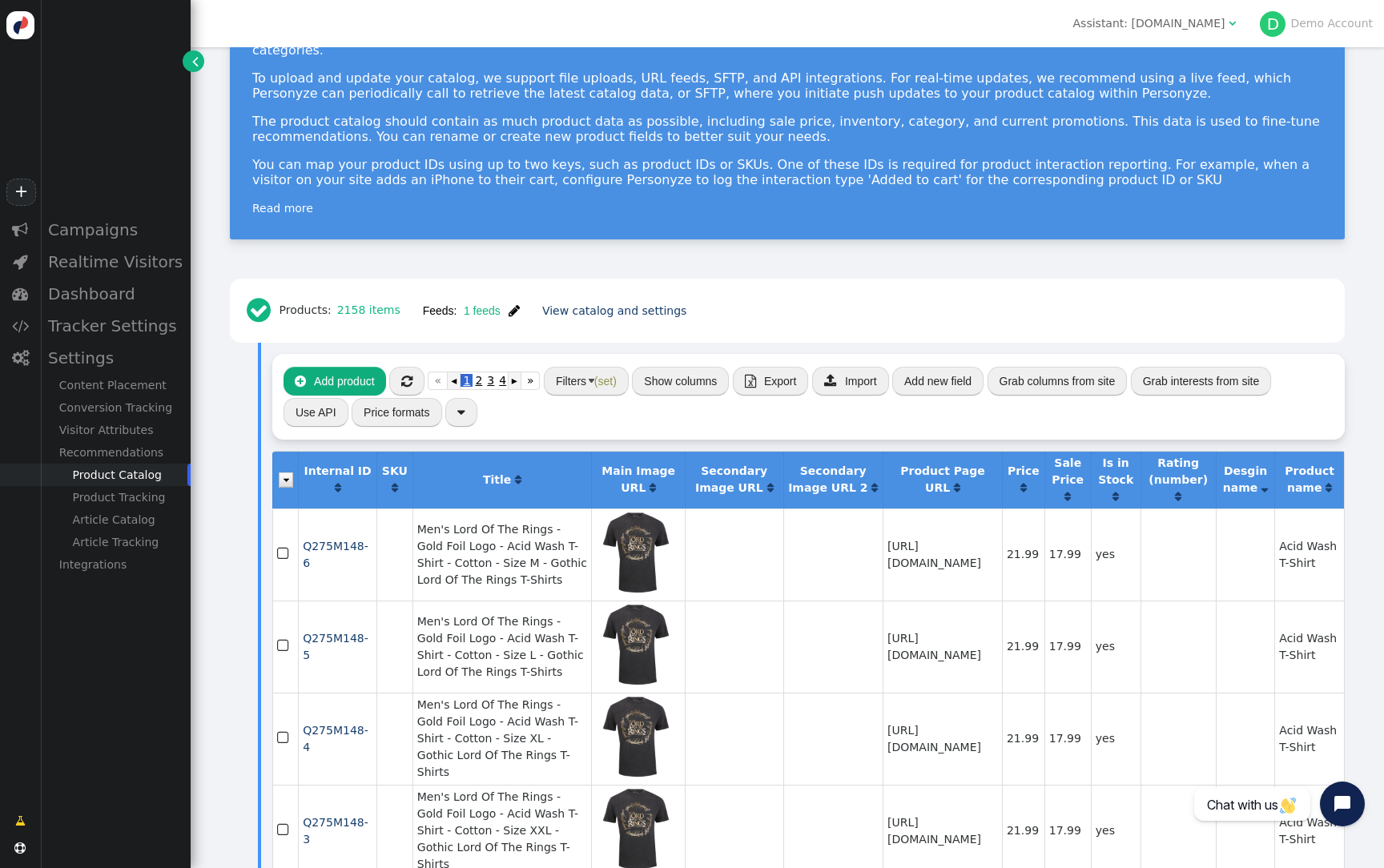
click at [1268, 482] on span "" at bounding box center [1264, 488] width 6 height 11
click at [509, 305] on span "" at bounding box center [514, 311] width 11 height 13
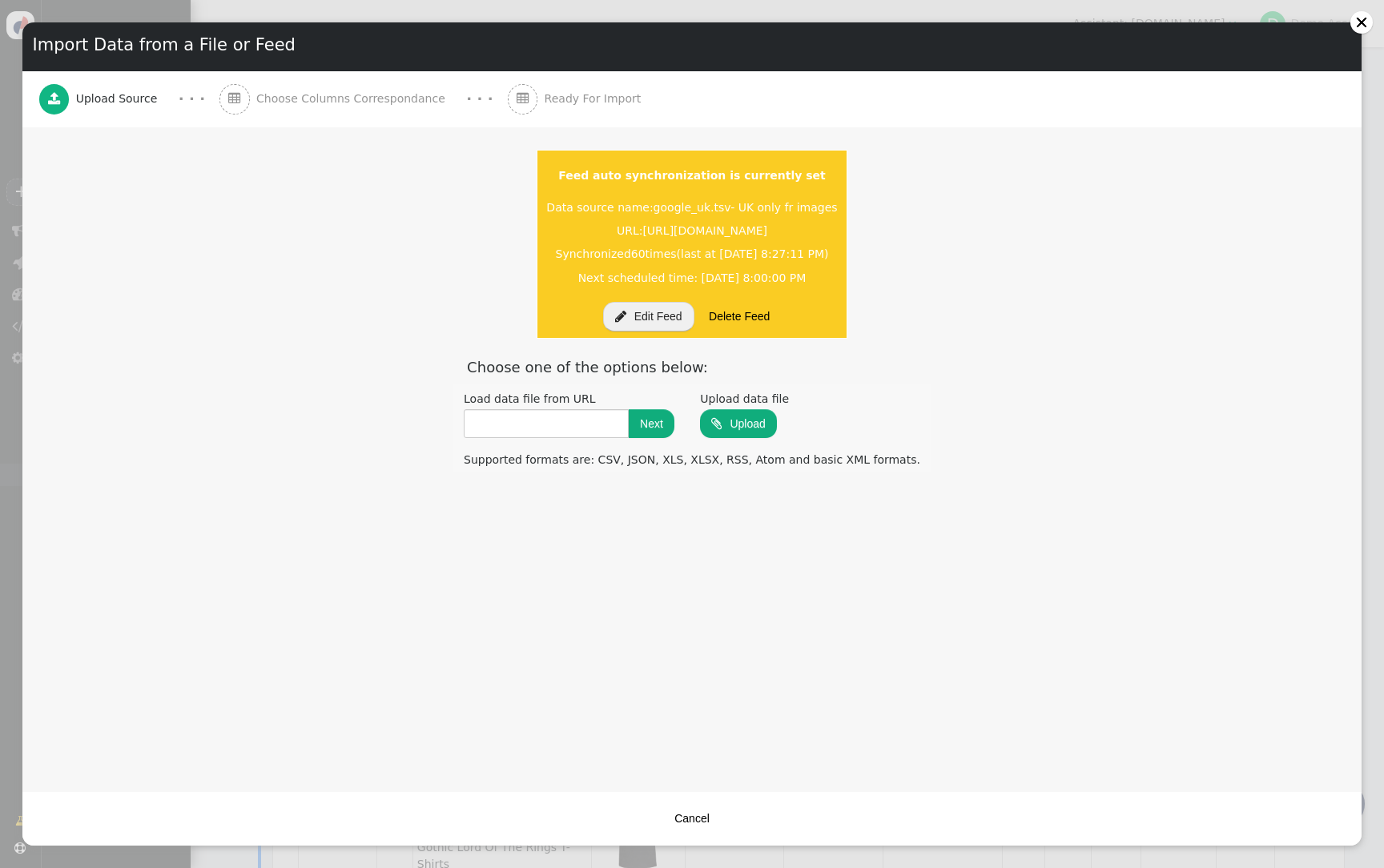
click at [702, 817] on button "Cancel" at bounding box center [692, 819] width 58 height 29
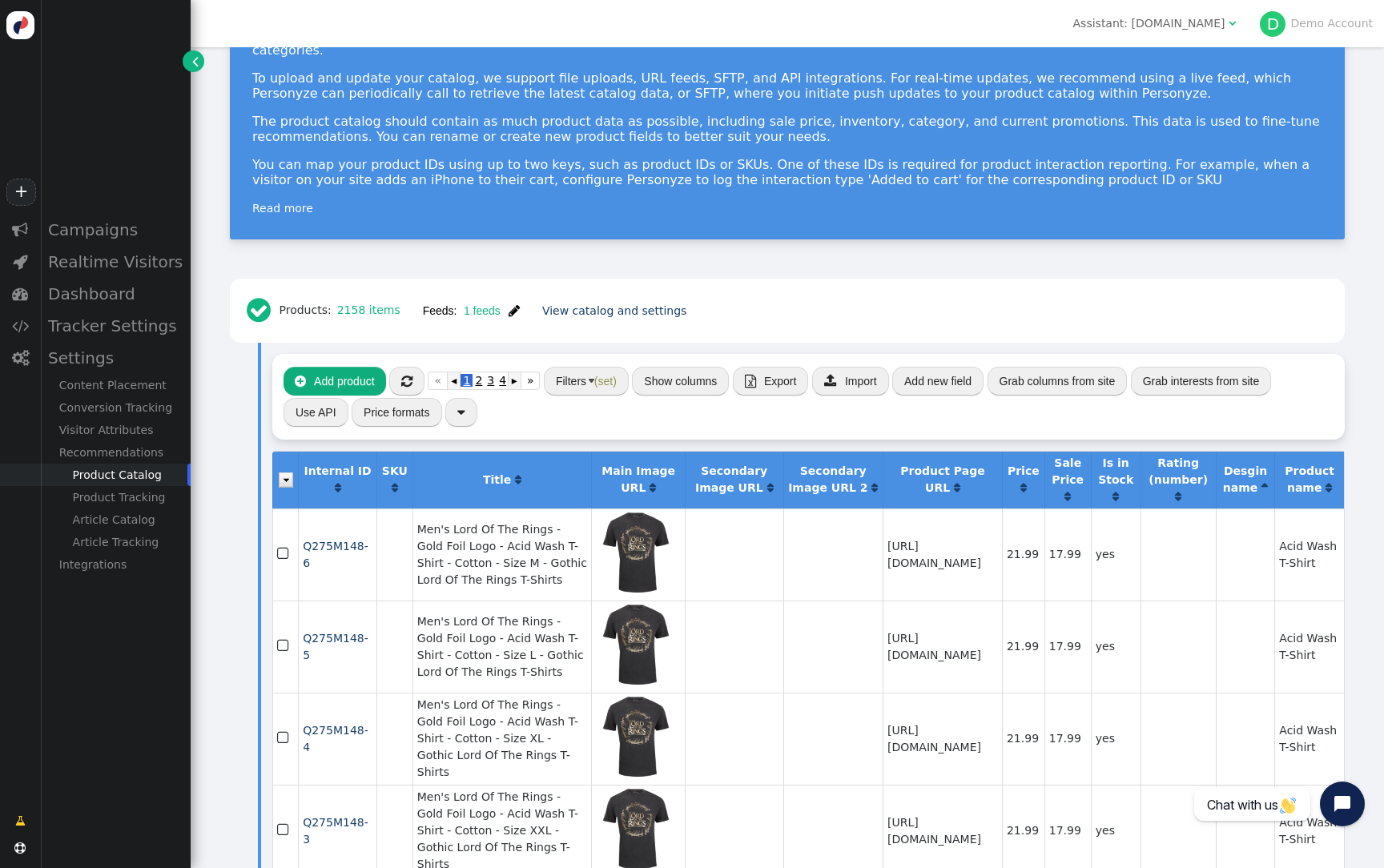
click at [587, 383] on div " Add product  « ◂ 1 2 3 4 5 ▸ » Filters (set) Show columns  Export  Import …" at bounding box center [809, 396] width 1072 height 85
click at [595, 372] on button "Filters (set)" at bounding box center [586, 381] width 85 height 29
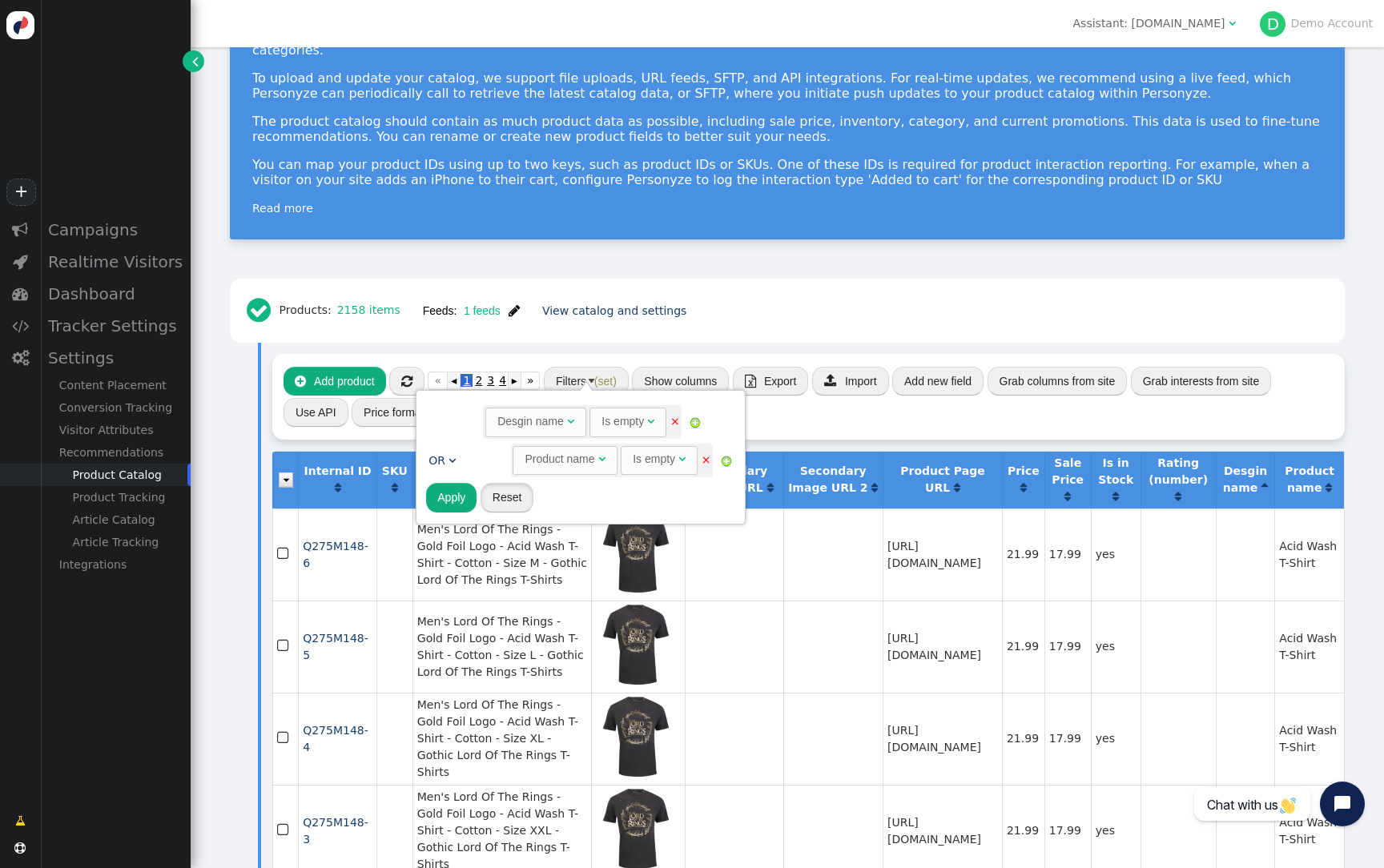
click at [509, 511] on button "Reset" at bounding box center [507, 498] width 54 height 29
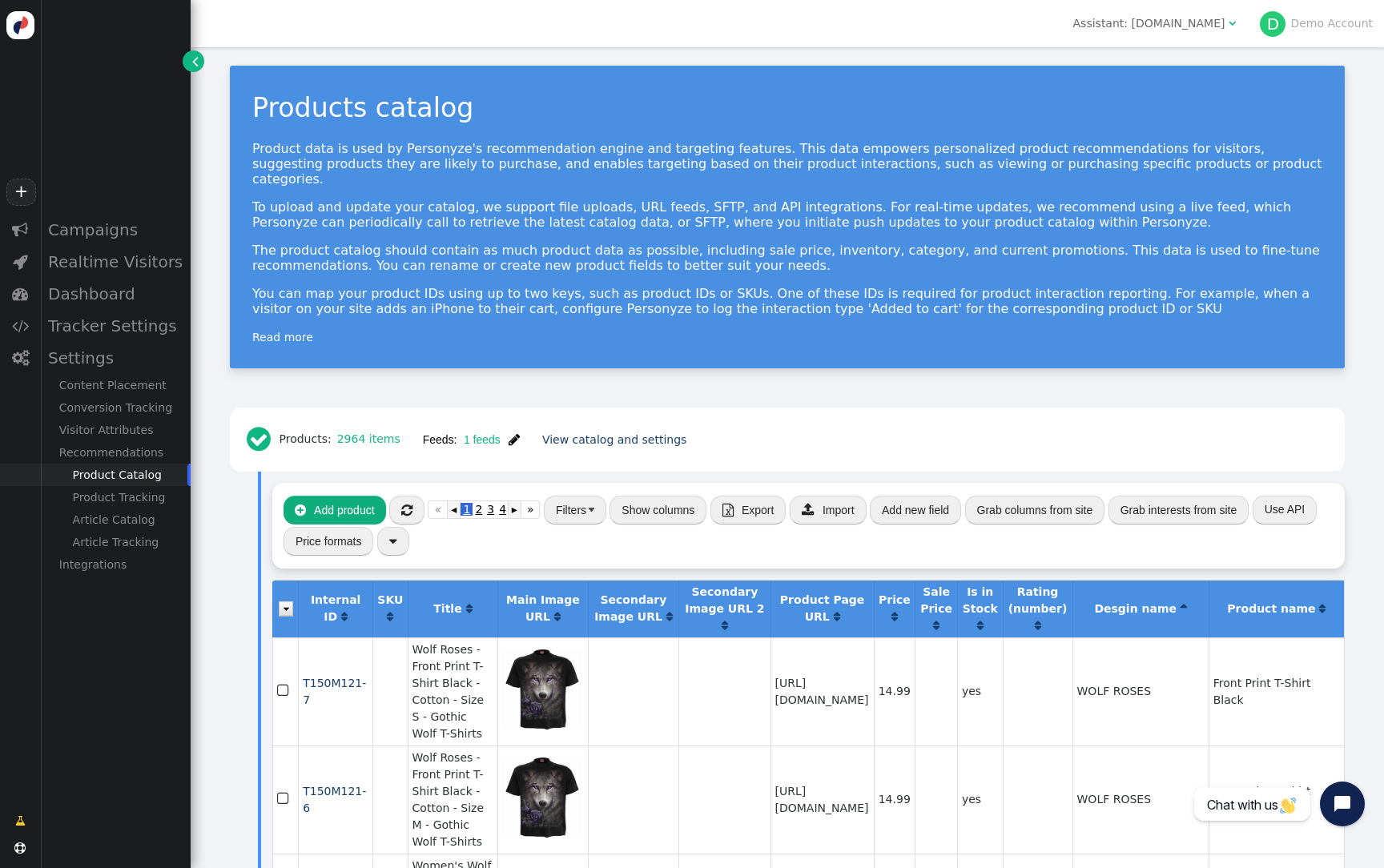
scroll to position [0, 0]
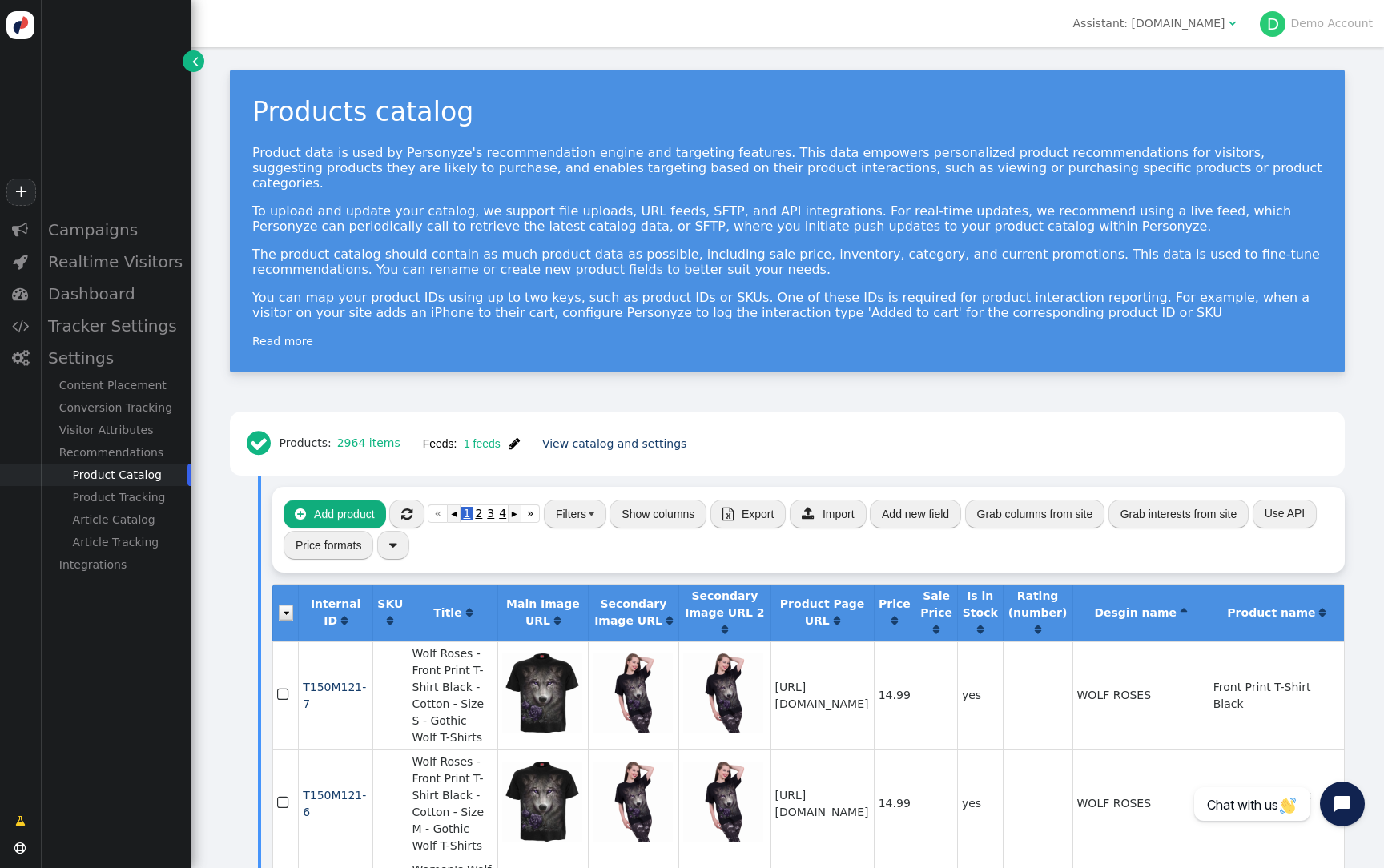
click at [1325, 607] on span "" at bounding box center [1322, 613] width 6 height 11
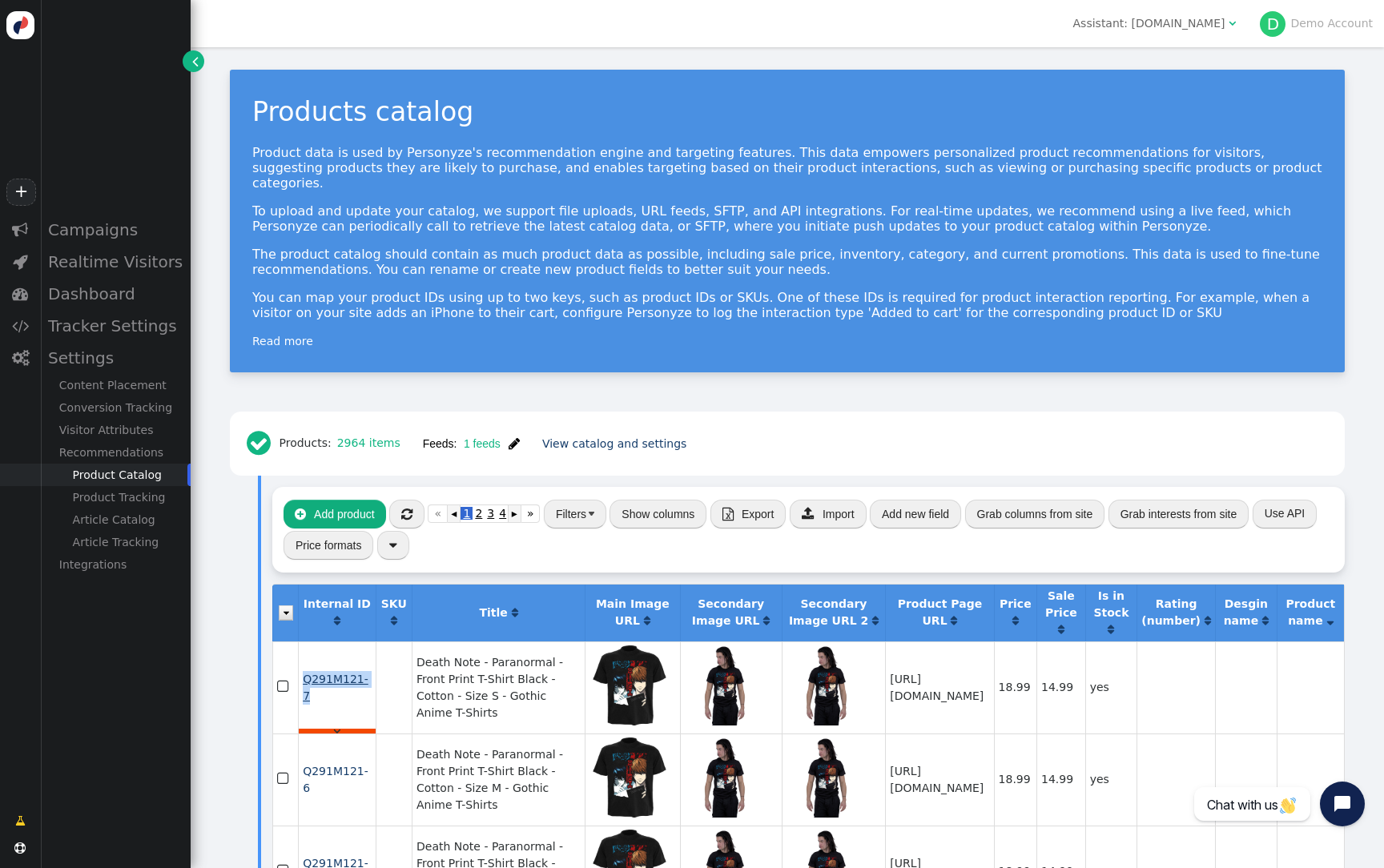
drag, startPoint x: 315, startPoint y: 685, endPoint x: 303, endPoint y: 676, distance: 15.0
click at [303, 676] on td "Q291M121-7 " at bounding box center [337, 687] width 77 height 92
copy span "Q291M121-7"
click at [396, 530] on button "" at bounding box center [392, 545] width 32 height 29
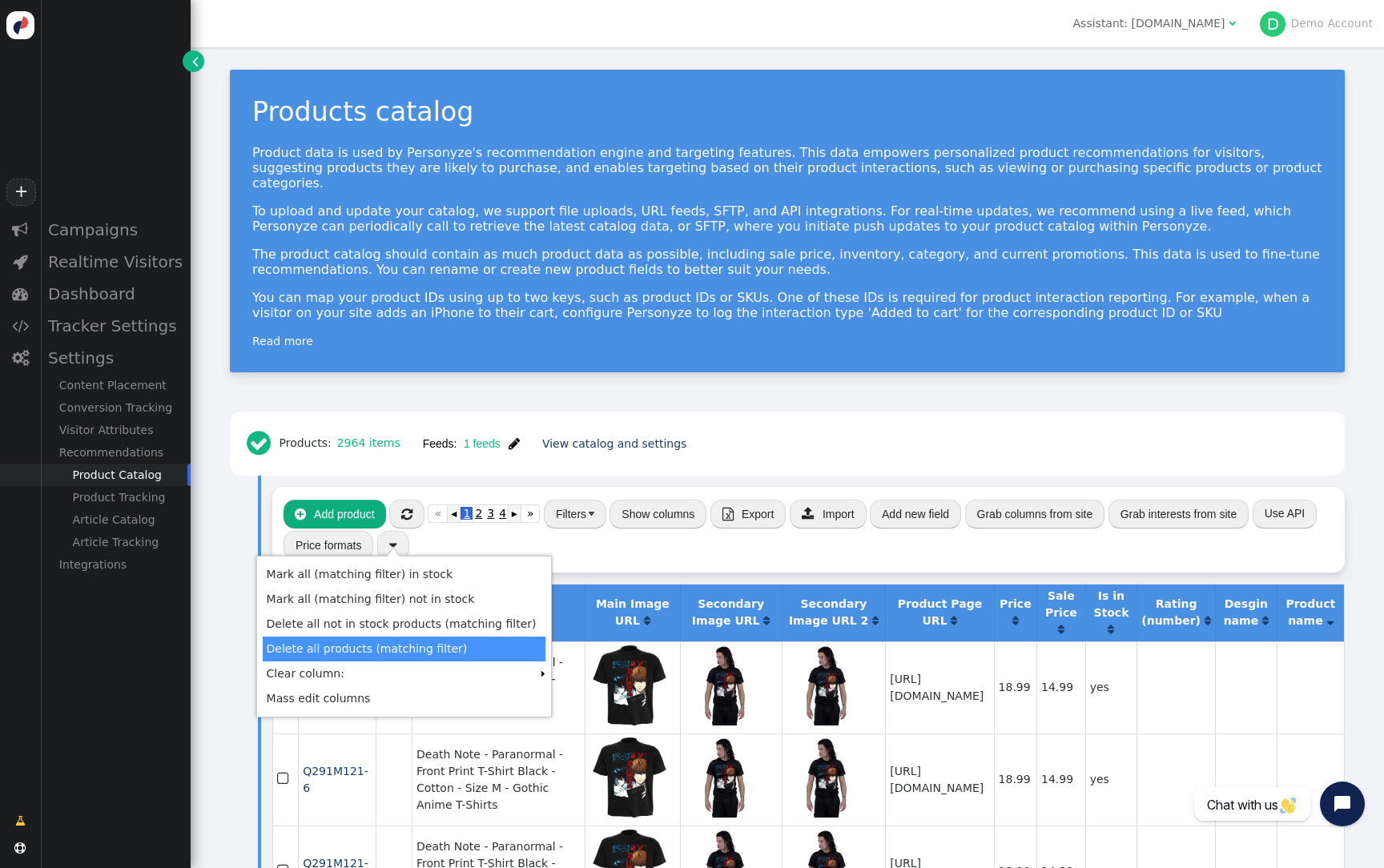
click at [431, 650] on td "Delete all products (matching filter)" at bounding box center [402, 648] width 278 height 25
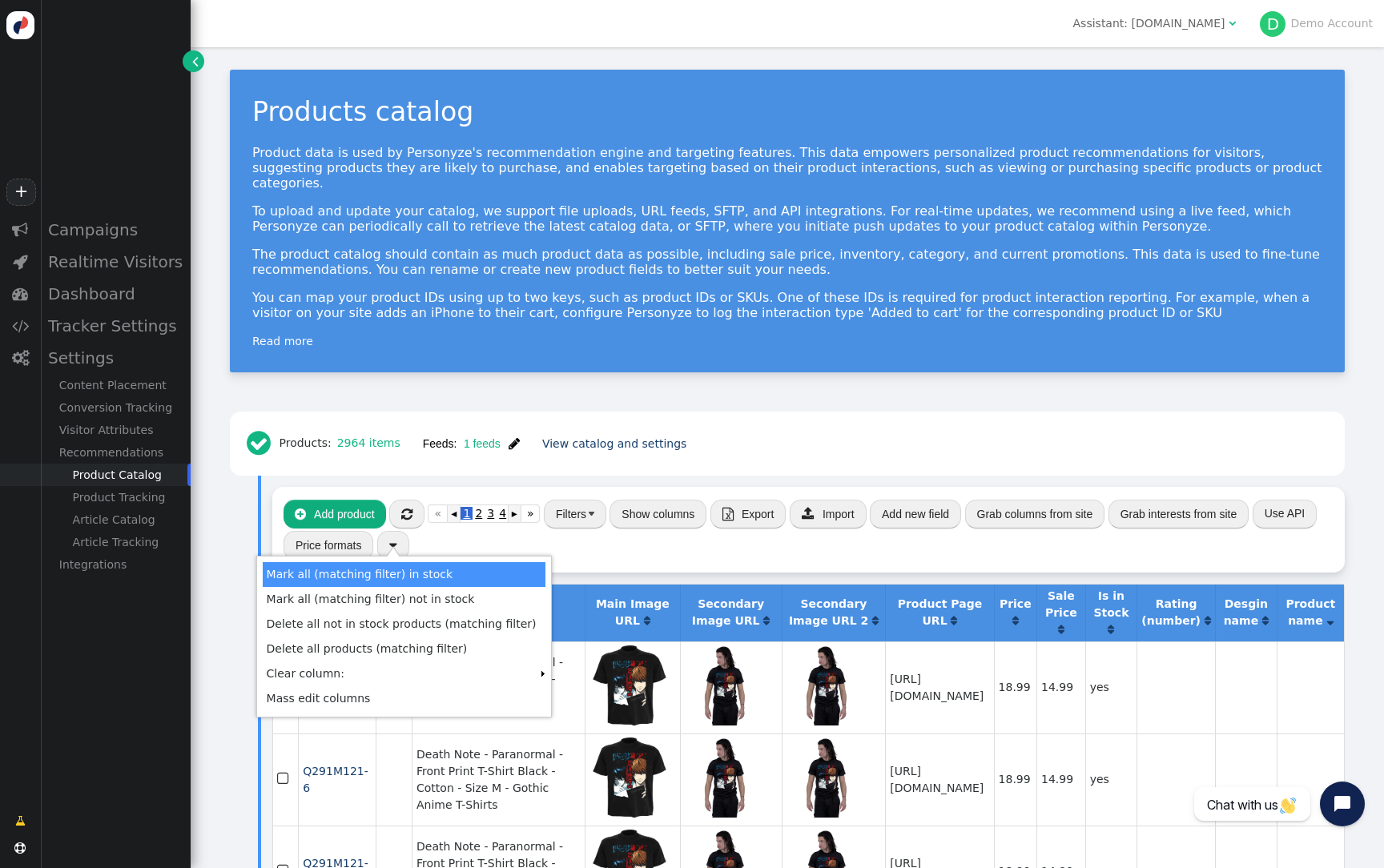
click at [616, 412] on div " Products: 2964 items Feeds: 1 feeds  Feed was updated recently View catalog …" at bounding box center [787, 444] width 1115 height 65
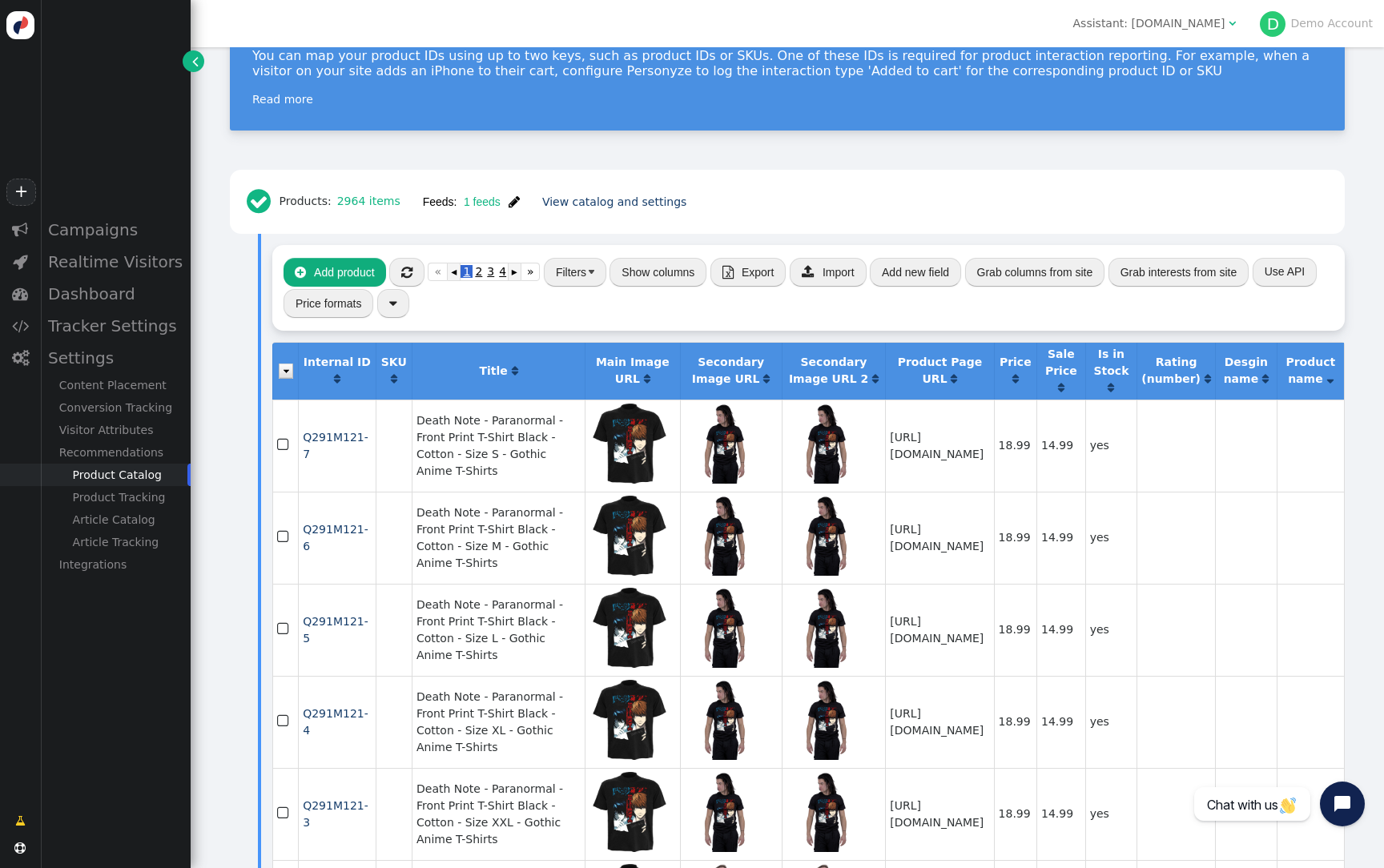
scroll to position [243, 0]
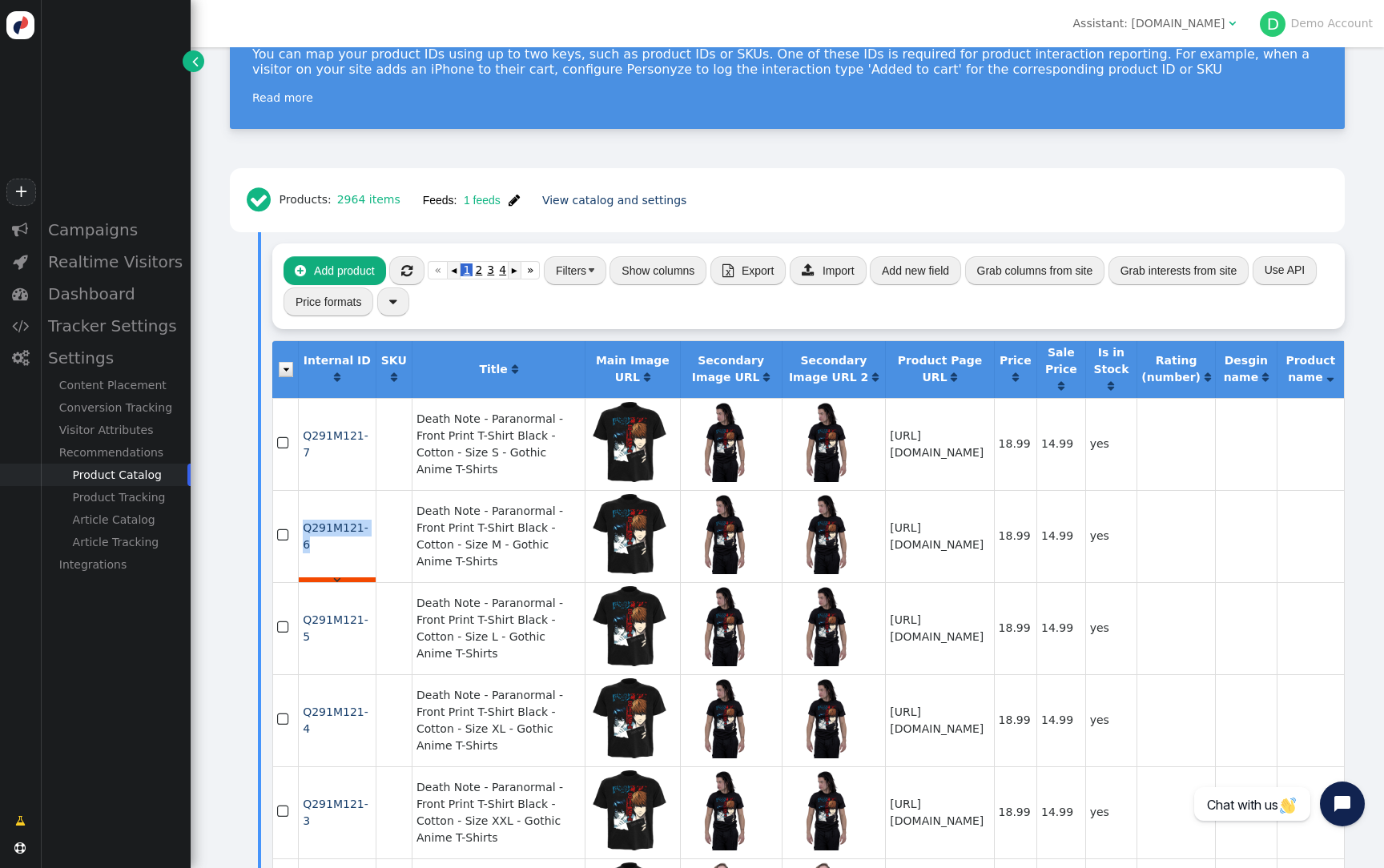
drag, startPoint x: 343, startPoint y: 566, endPoint x: 303, endPoint y: 543, distance: 46.1
click at [303, 543] on td "Q291M121-6 " at bounding box center [337, 536] width 77 height 92
copy span "Q291M121-6"
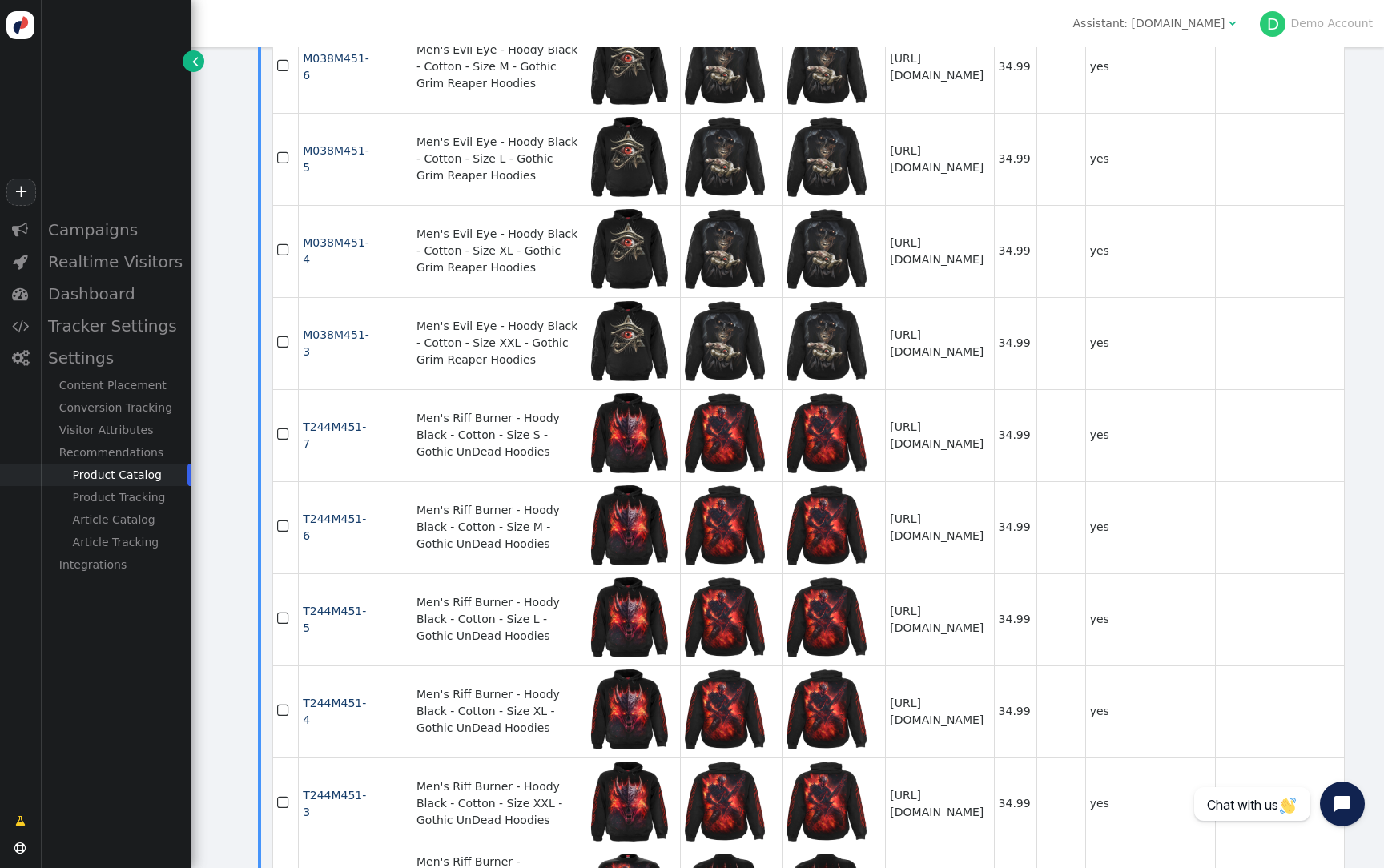
scroll to position [2097, 0]
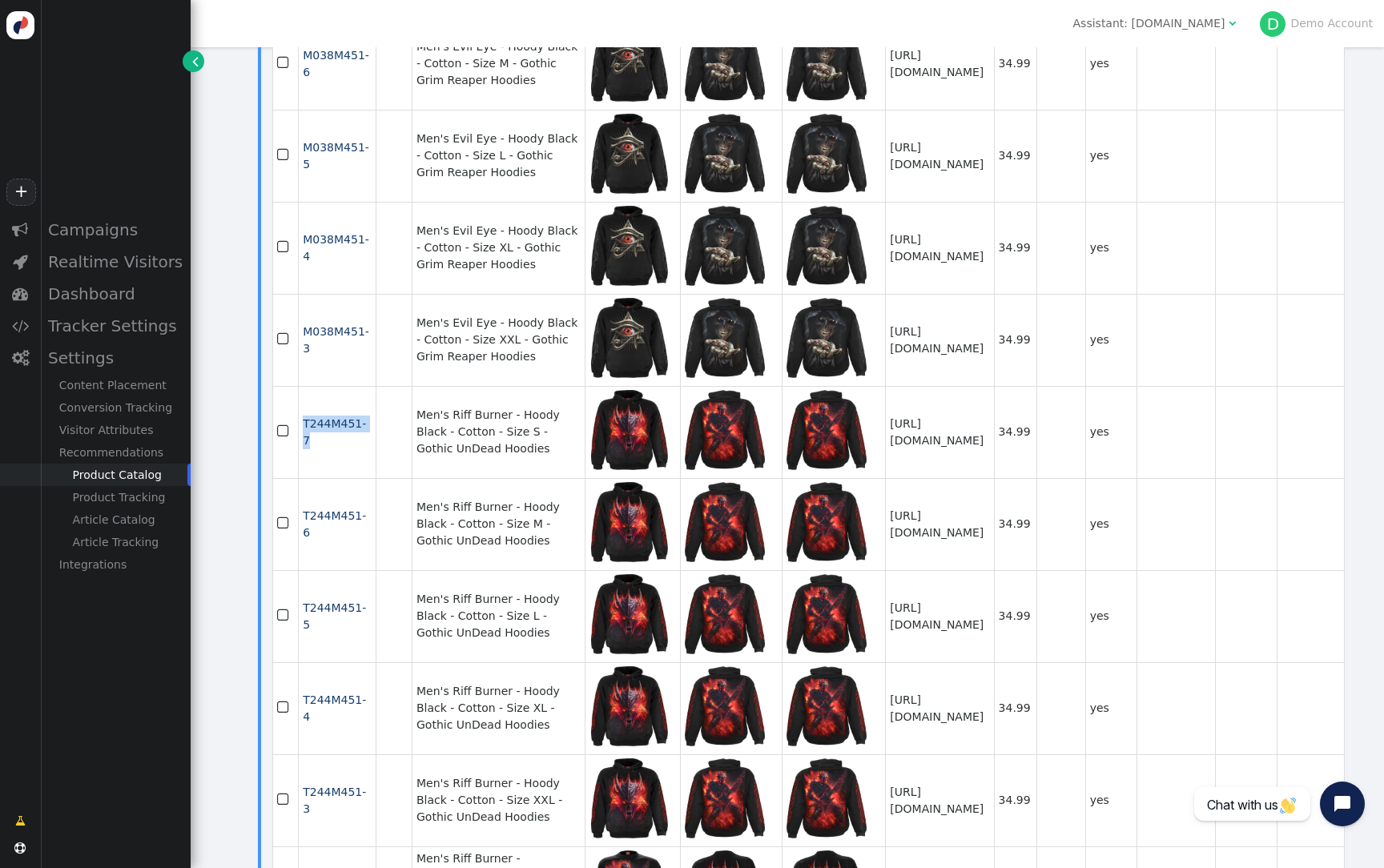
drag, startPoint x: 344, startPoint y: 588, endPoint x: 299, endPoint y: 563, distance: 51.5
click at [298, 478] on td "T244M451-7 " at bounding box center [337, 432] width 77 height 92
copy tr "T244M451-7"
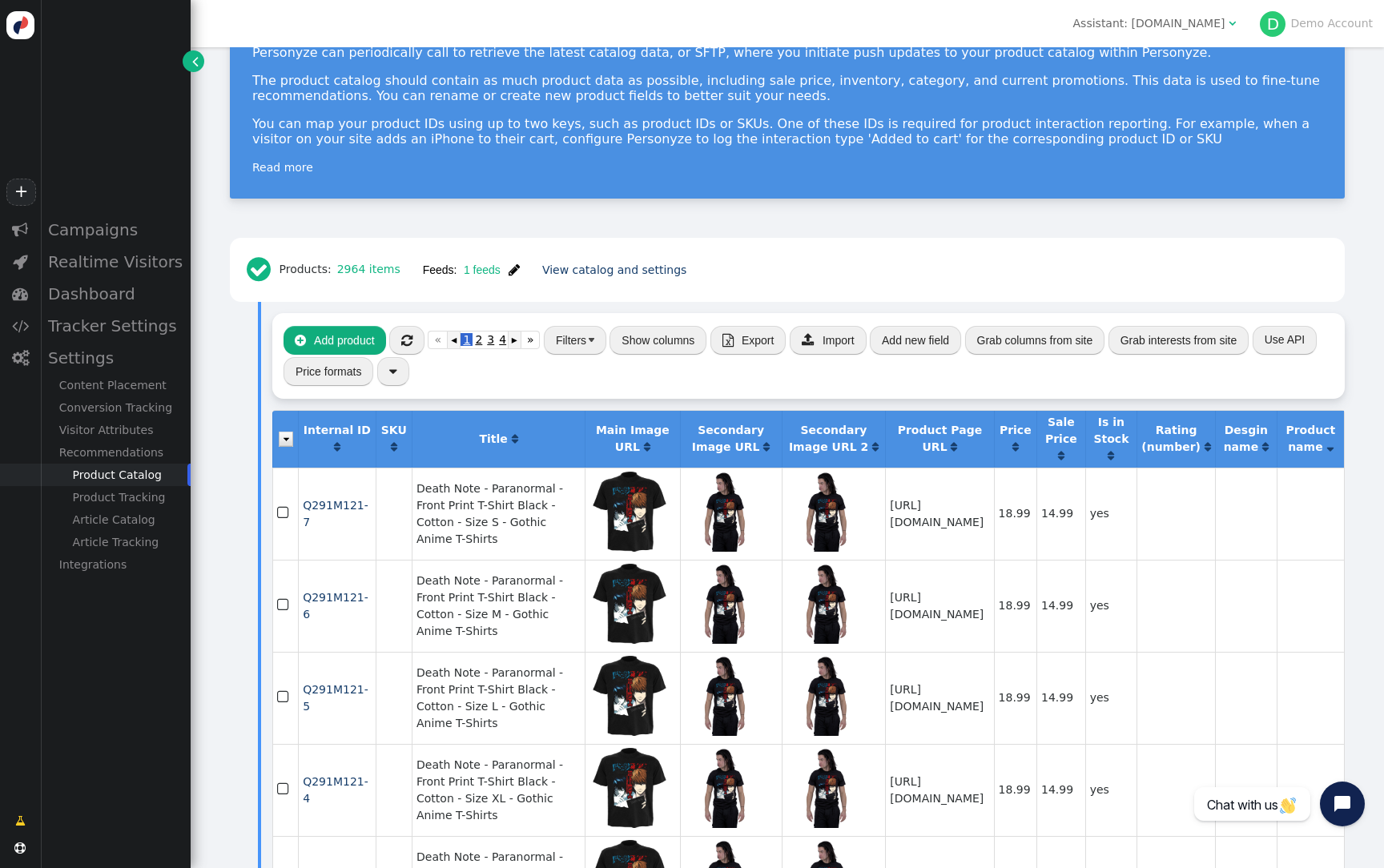
scroll to position [0, 0]
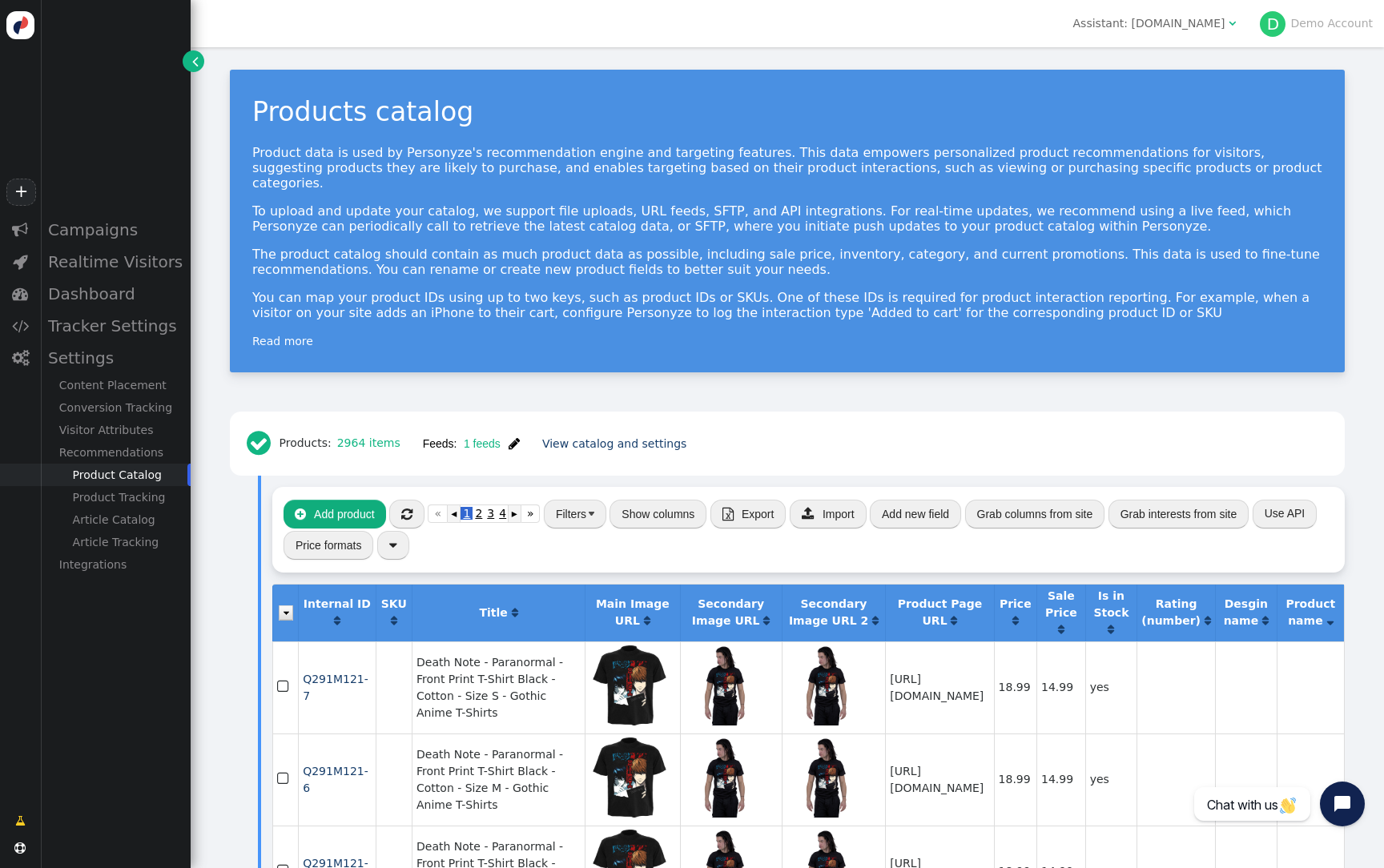
click at [518, 437] on span "" at bounding box center [514, 444] width 11 height 13
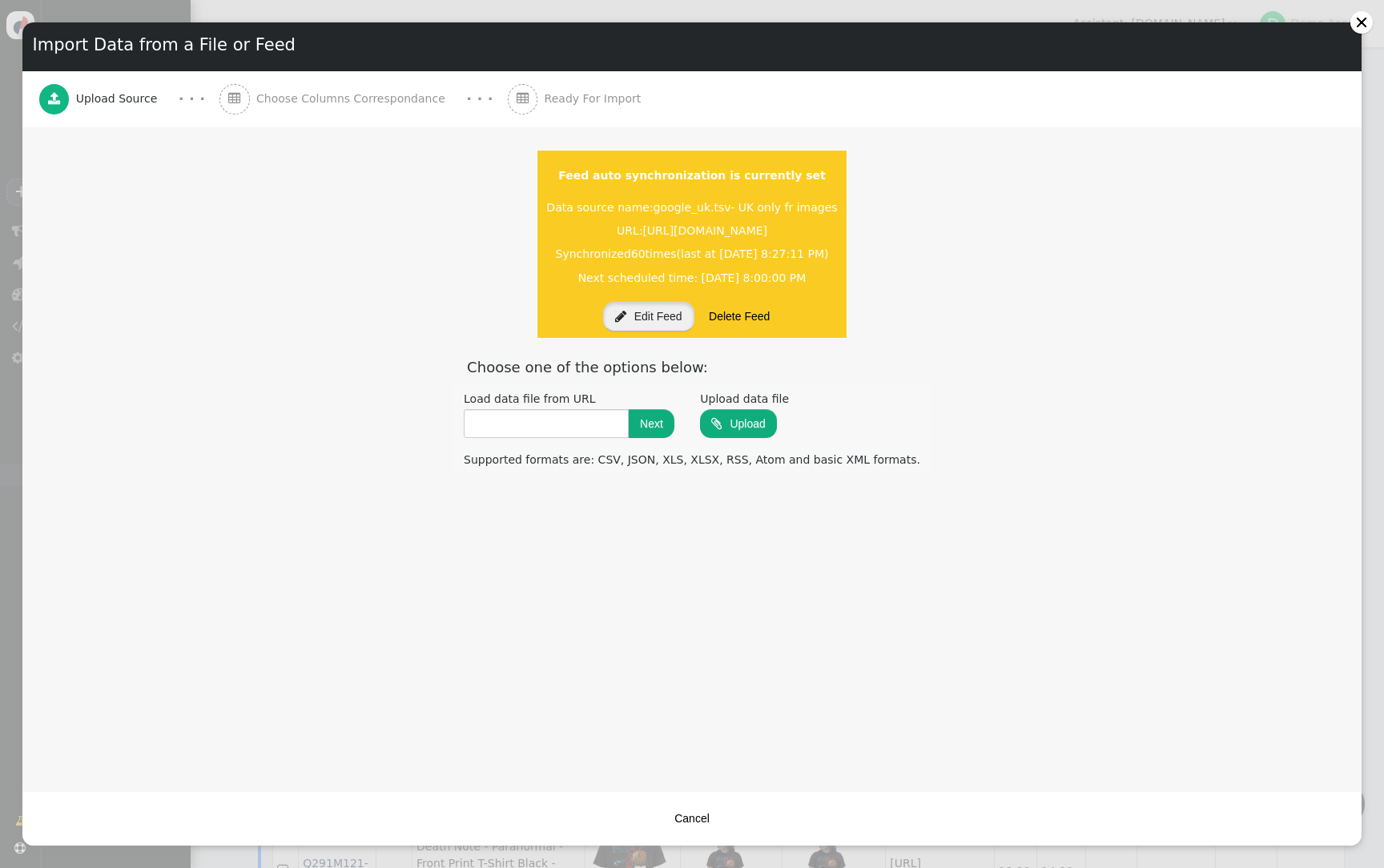
click at [641, 306] on button " Edit Feed" at bounding box center [649, 316] width 91 height 29
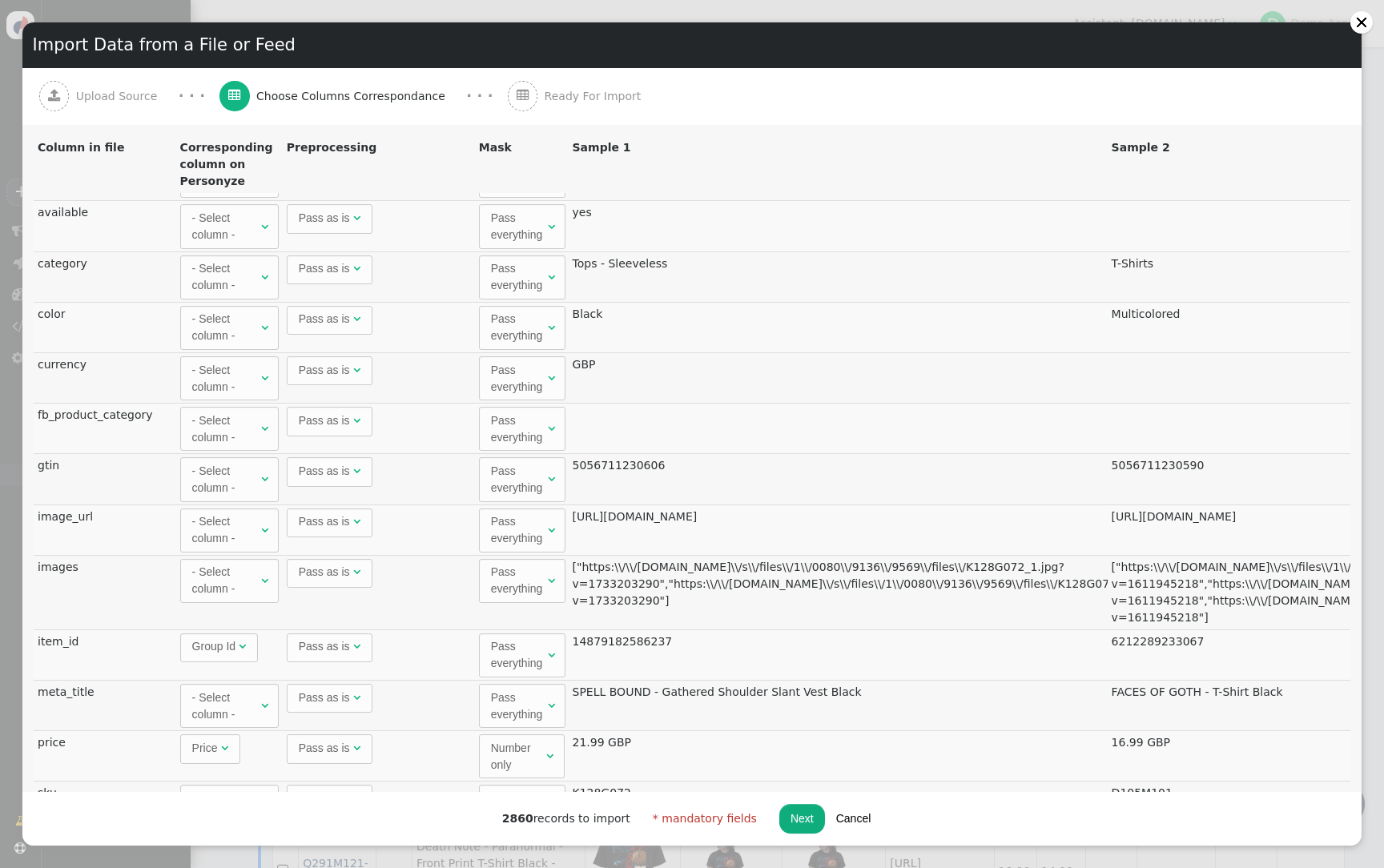
scroll to position [1020, 0]
click at [228, 648] on span "Group Id" at bounding box center [213, 646] width 43 height 13
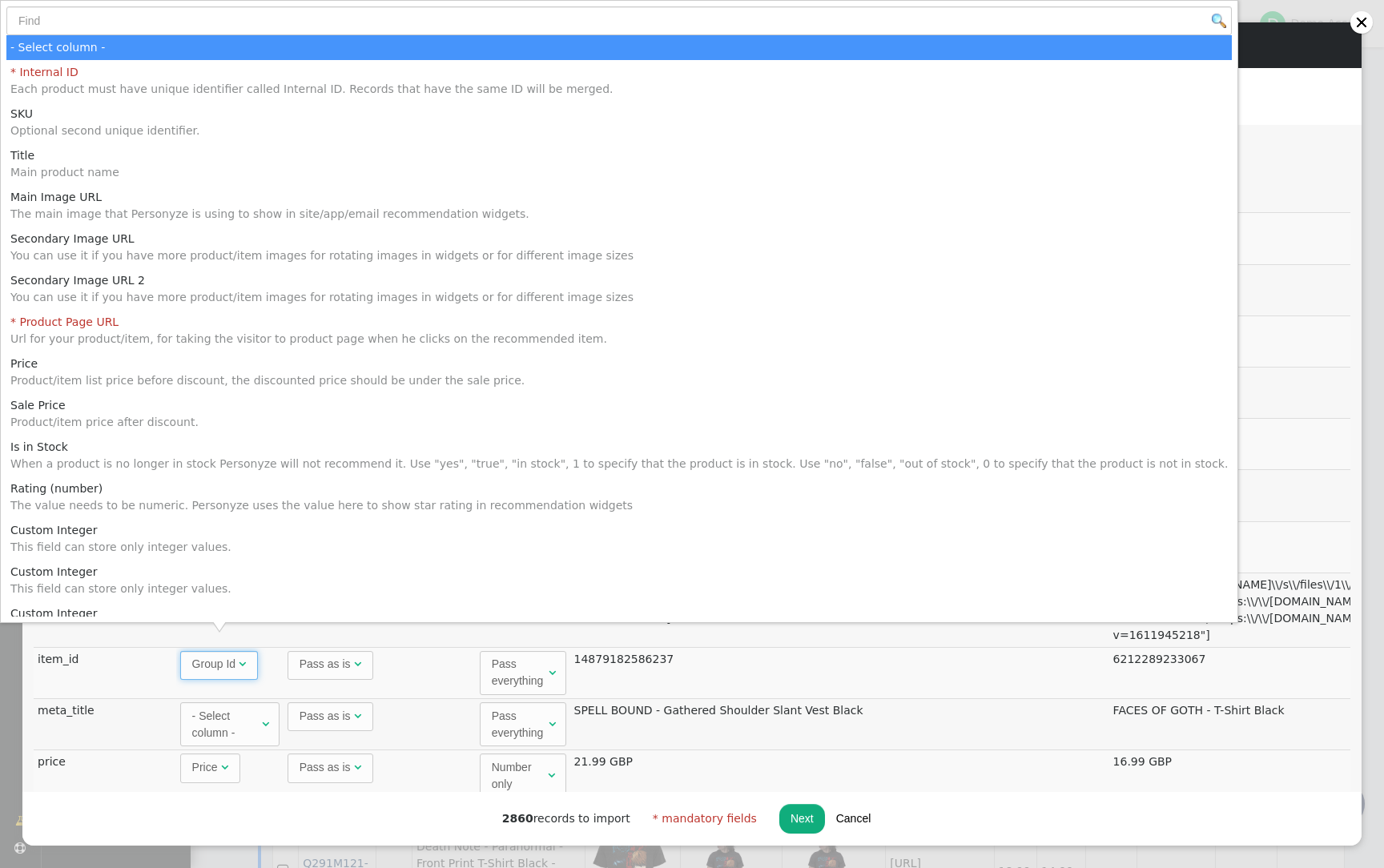
click at [447, 690] on td "Pass as is " at bounding box center [380, 672] width 192 height 51
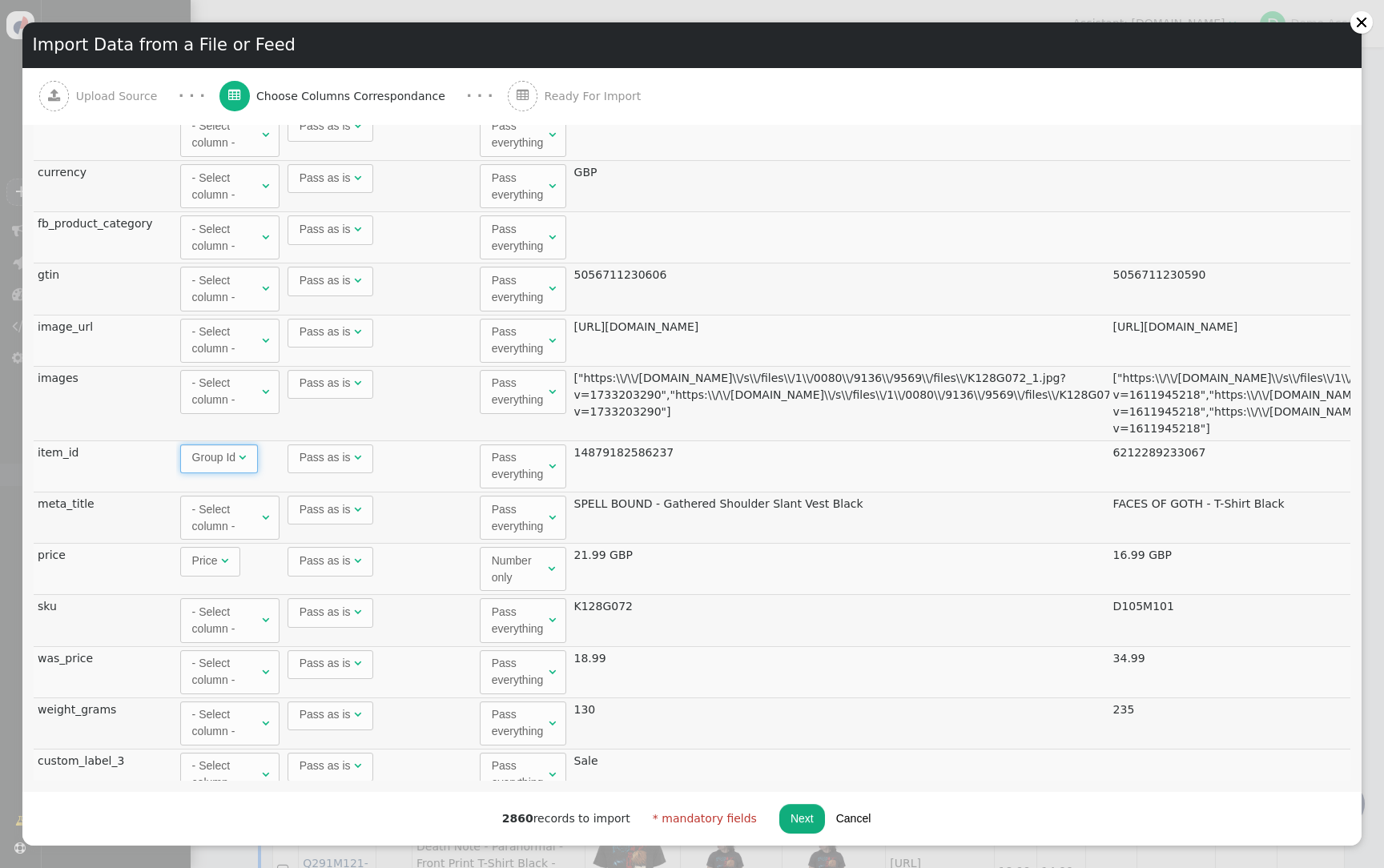
scroll to position [1121, 0]
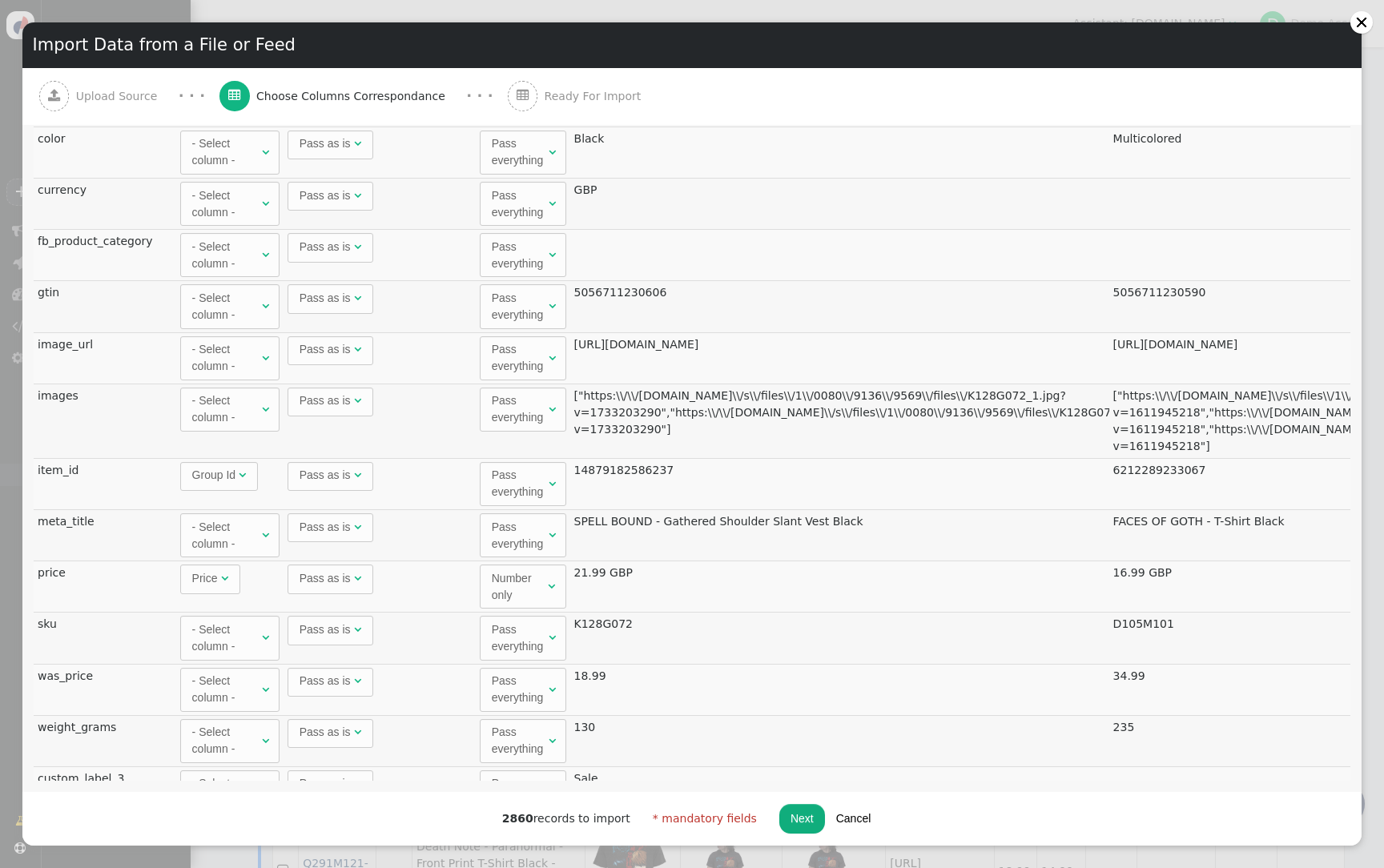
click at [797, 818] on button "Next" at bounding box center [802, 819] width 46 height 29
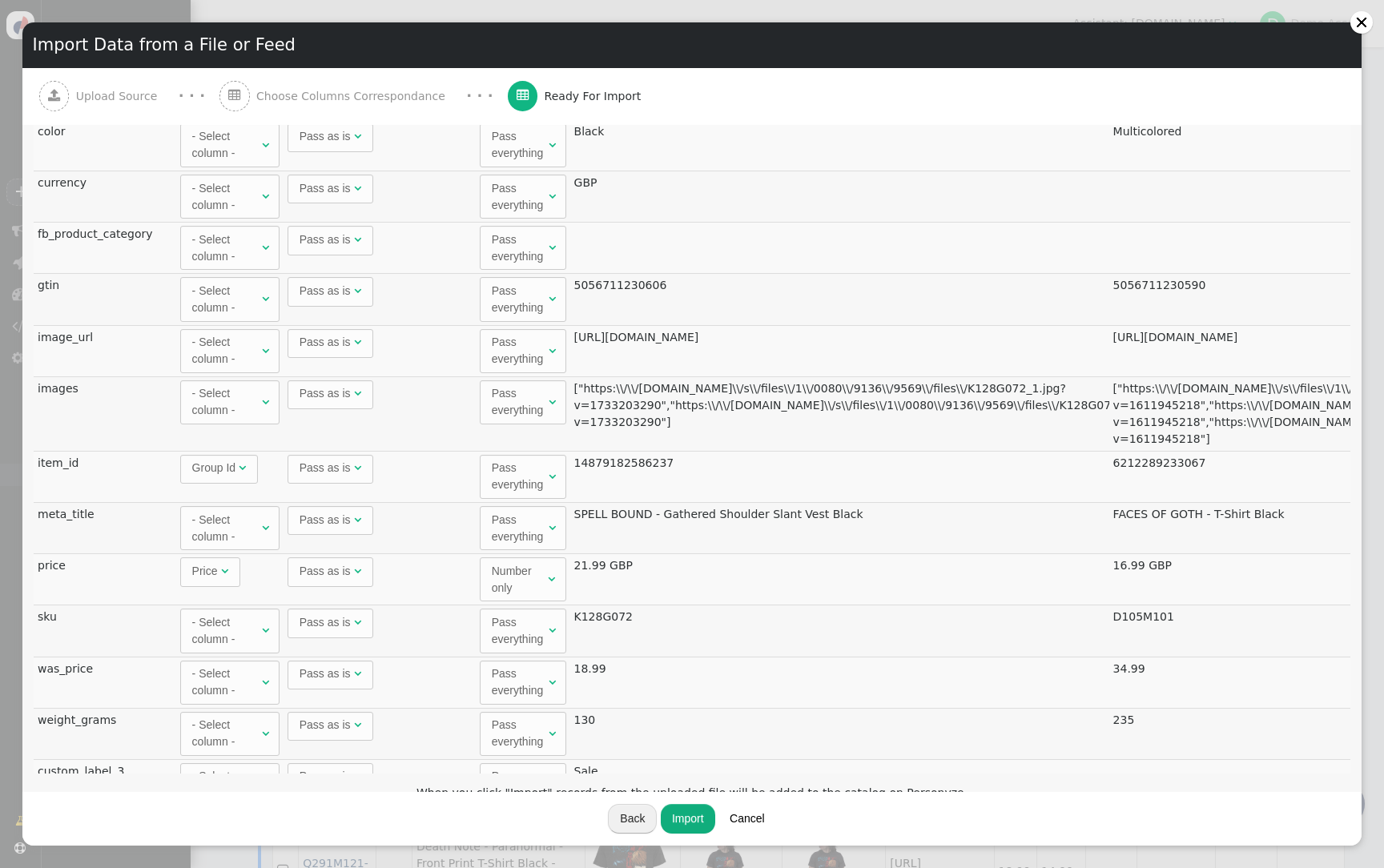
scroll to position [0, 0]
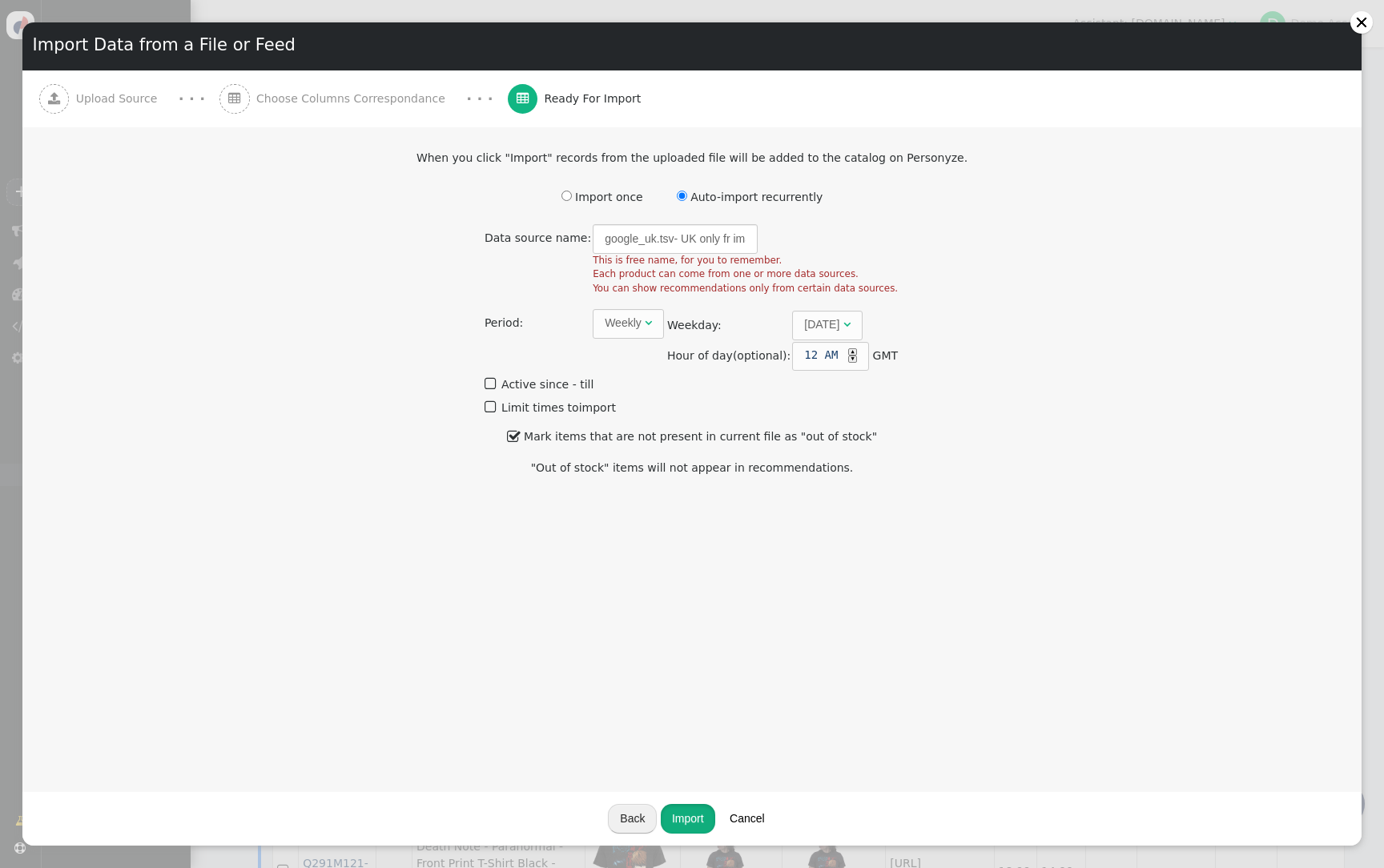
click at [683, 821] on button "Import" at bounding box center [688, 819] width 55 height 29
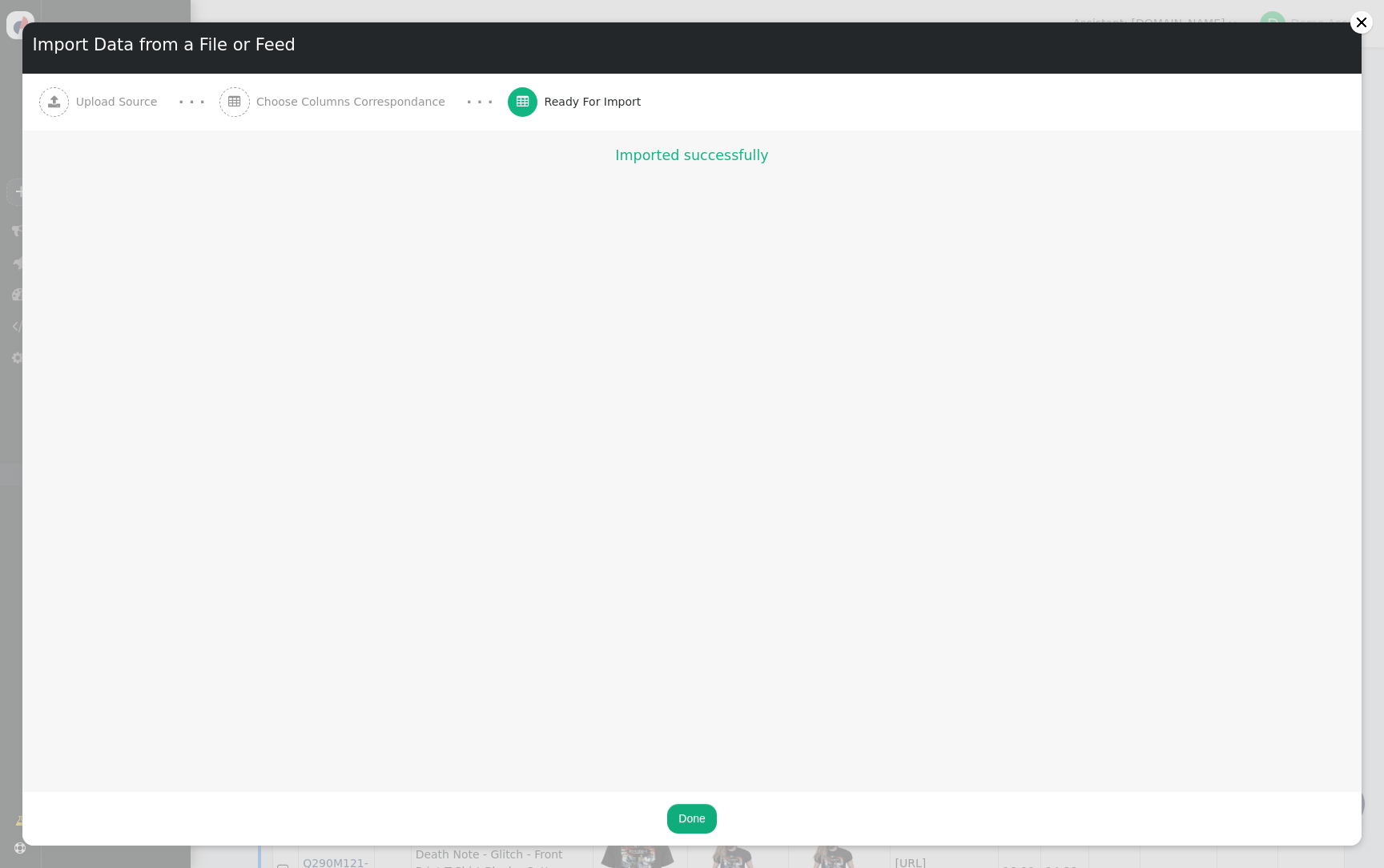
click at [693, 812] on button "Done" at bounding box center [691, 819] width 48 height 29
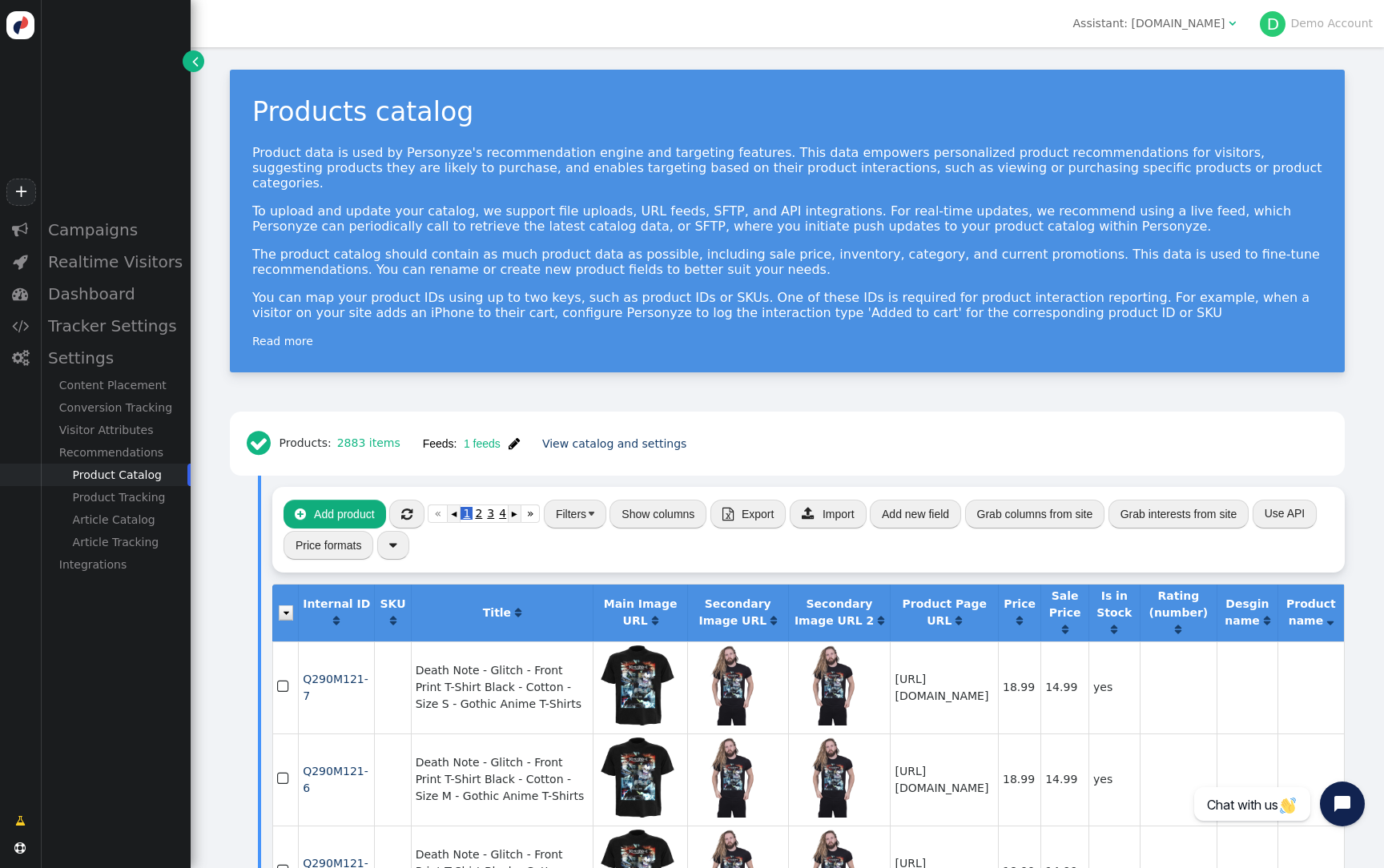
click at [408, 508] on span "" at bounding box center [407, 514] width 11 height 13
click at [514, 437] on span "" at bounding box center [514, 444] width 11 height 13
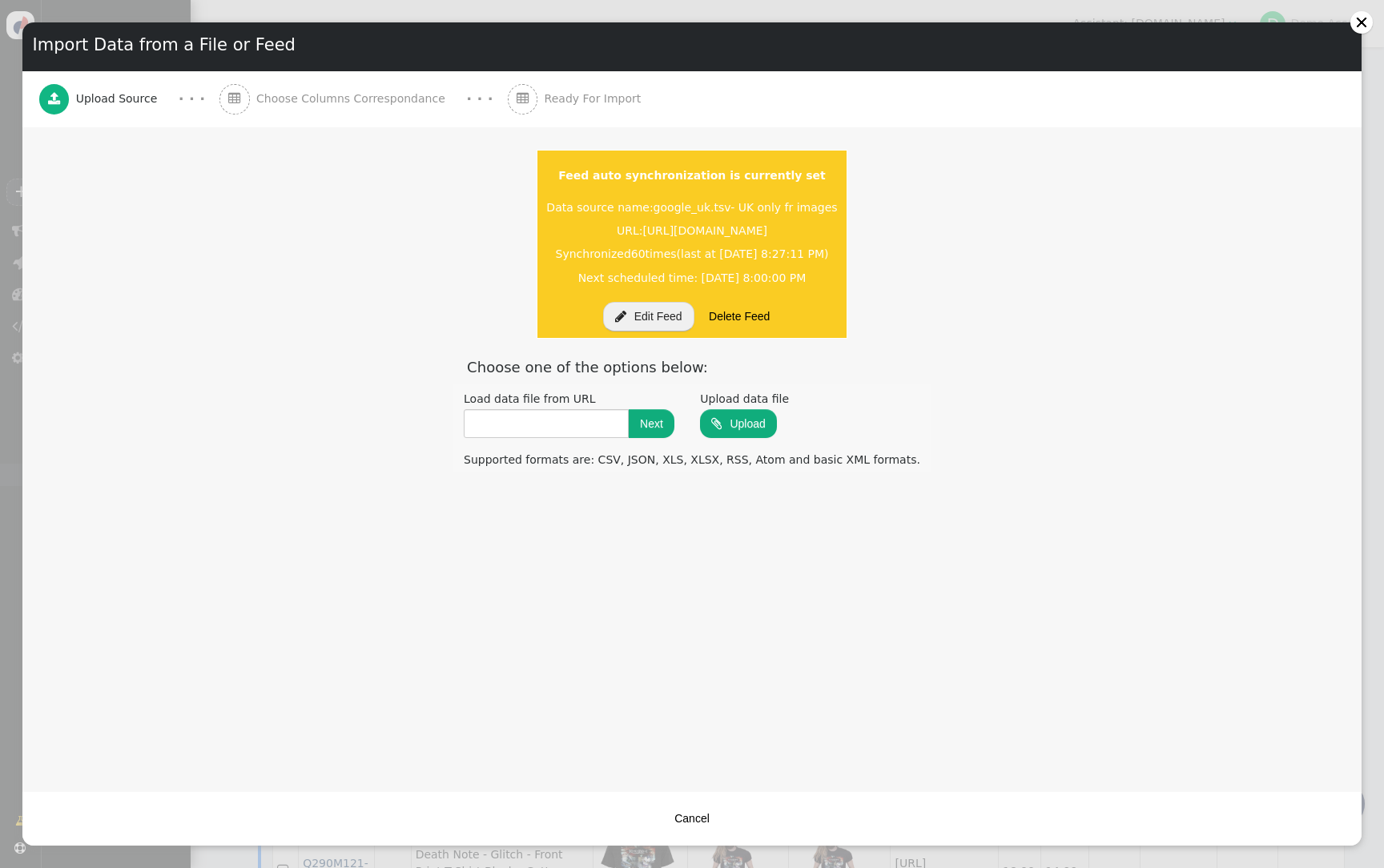
click at [639, 328] on button " Edit Feed" at bounding box center [649, 316] width 91 height 29
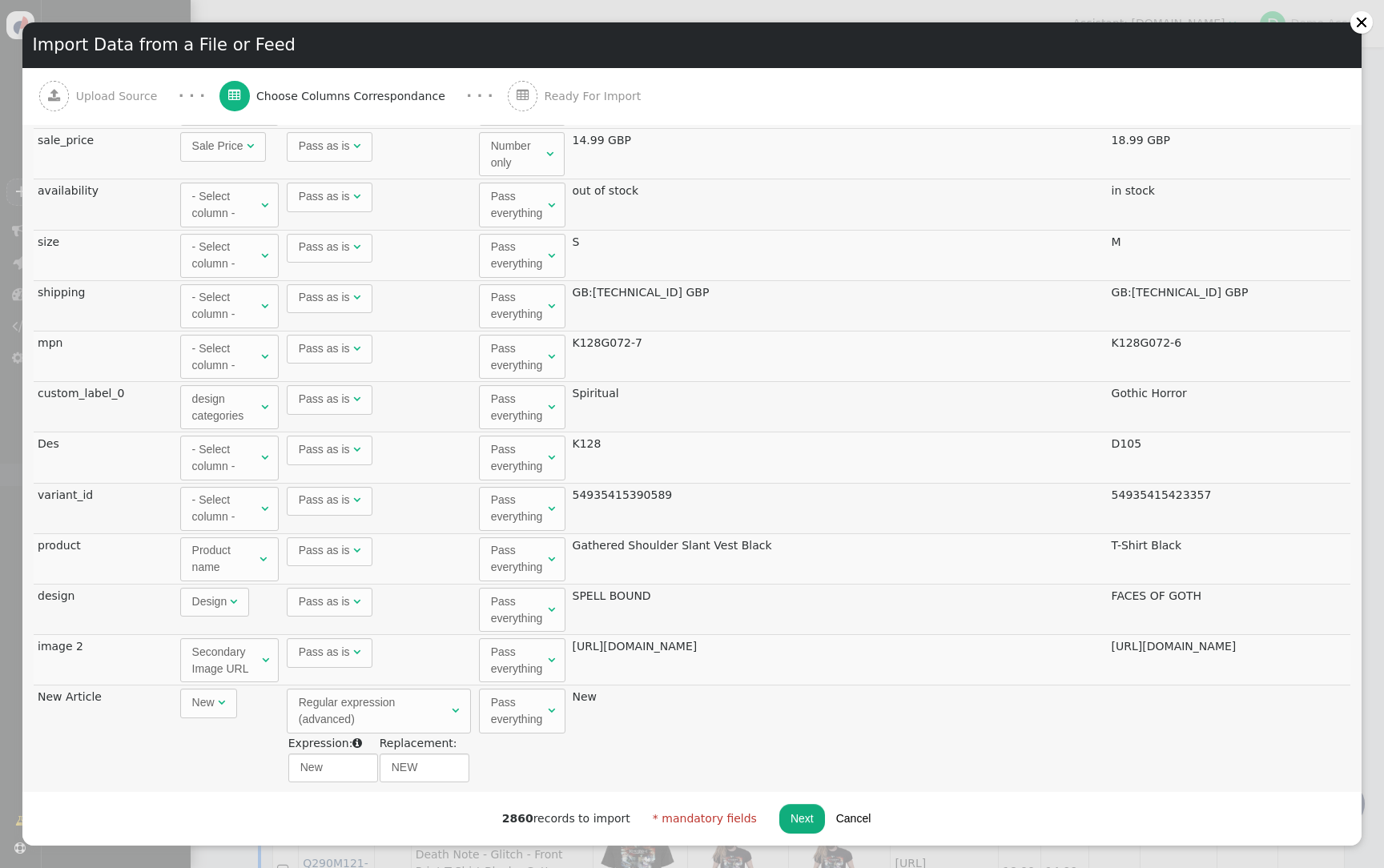
scroll to position [80, 0]
click at [241, 613] on span "Design " at bounding box center [215, 605] width 70 height 29
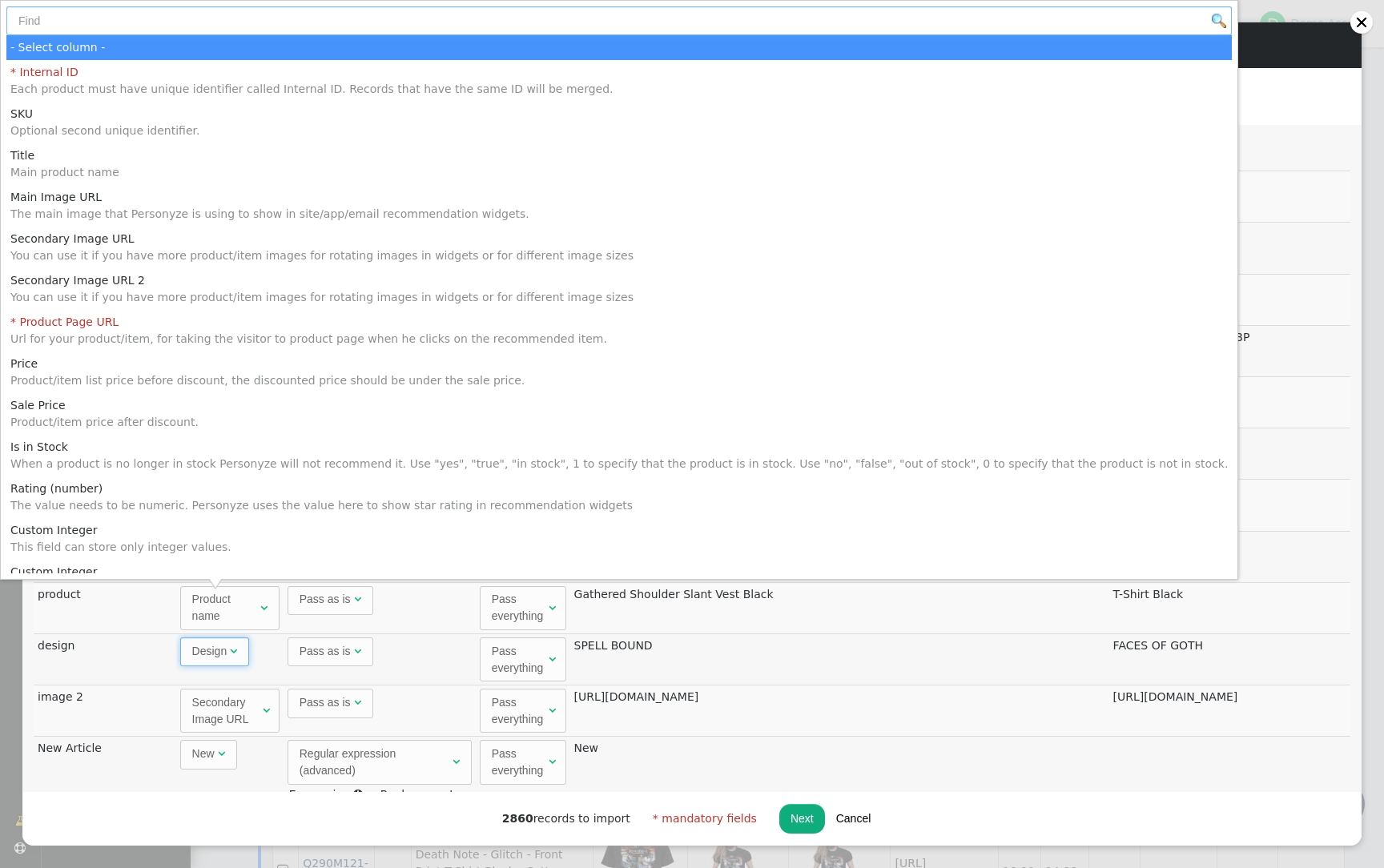
click at [234, 25] on input "text" at bounding box center [619, 21] width 1226 height 29
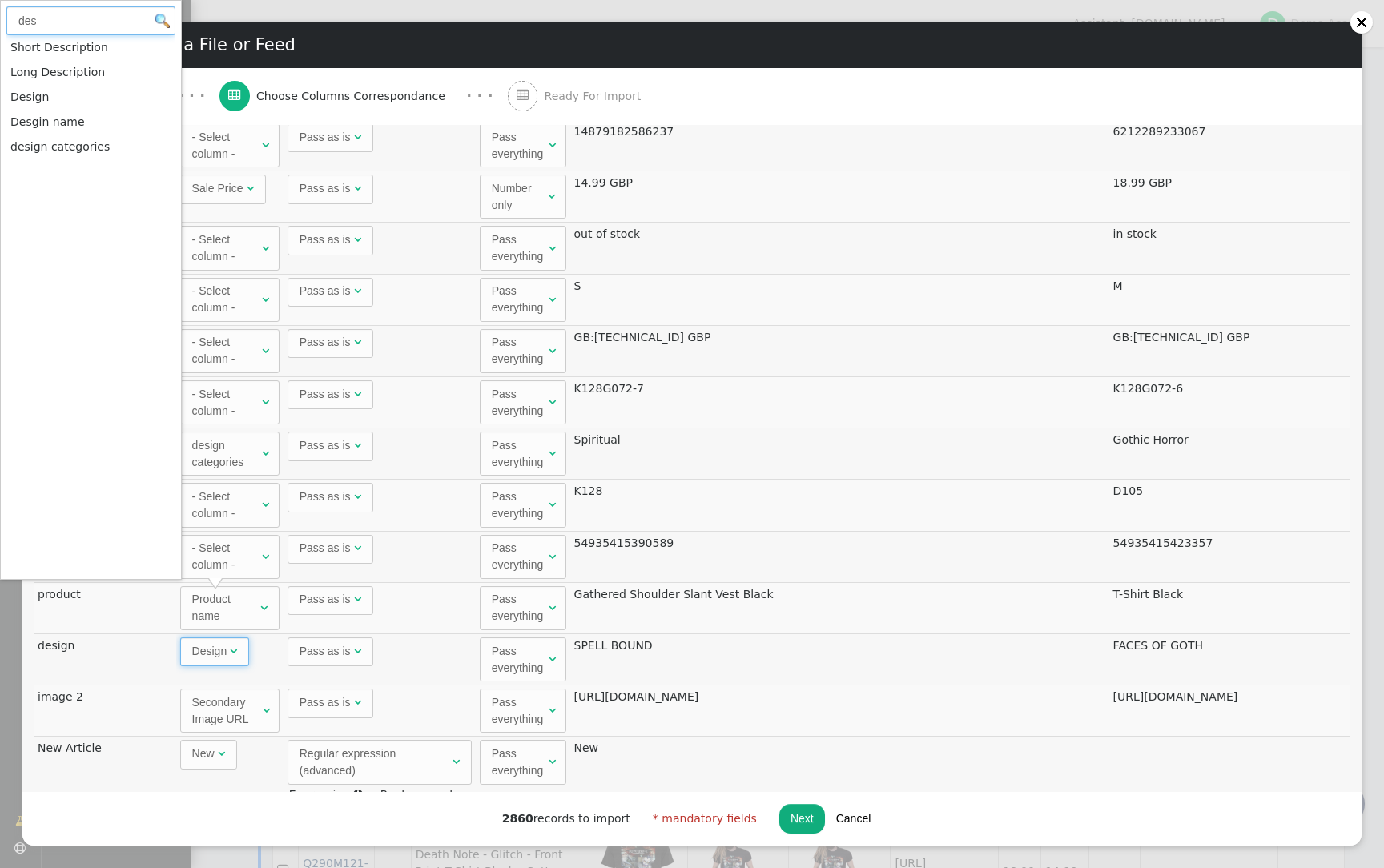
type input "des"
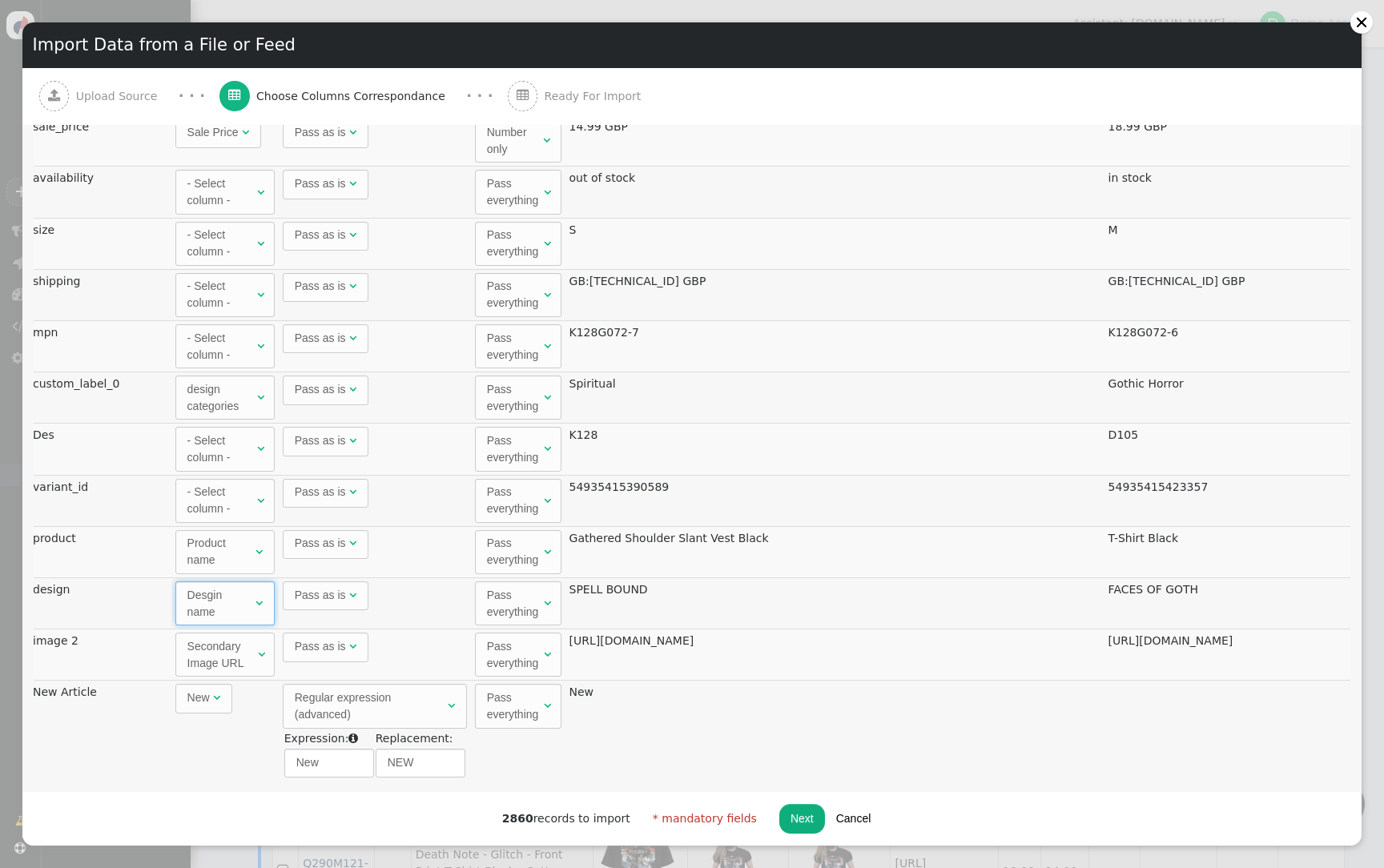
scroll to position [0, 0]
click at [231, 449] on div "- Select column -" at bounding box center [225, 449] width 67 height 34
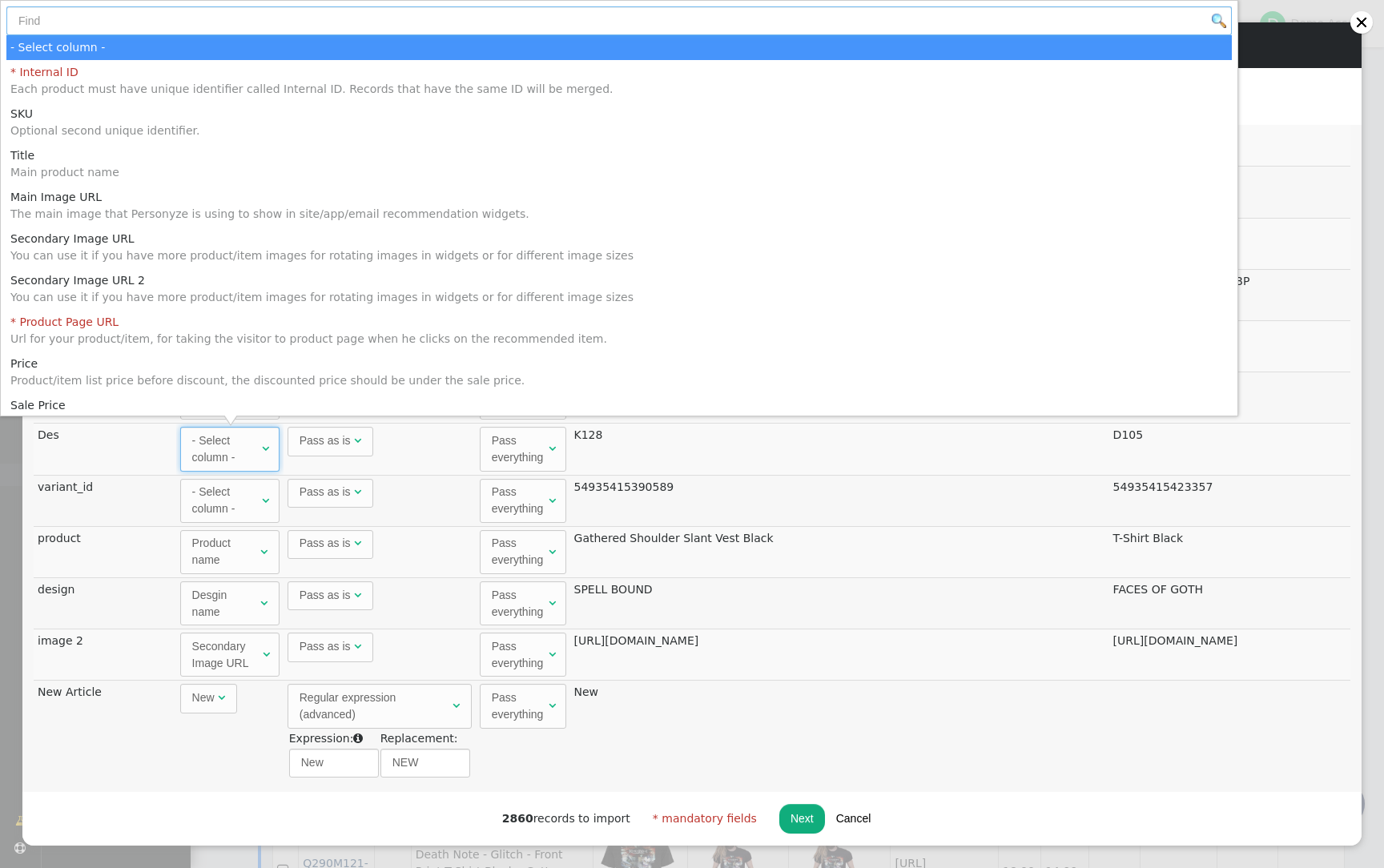
click at [200, 23] on input "text" at bounding box center [619, 21] width 1226 height 29
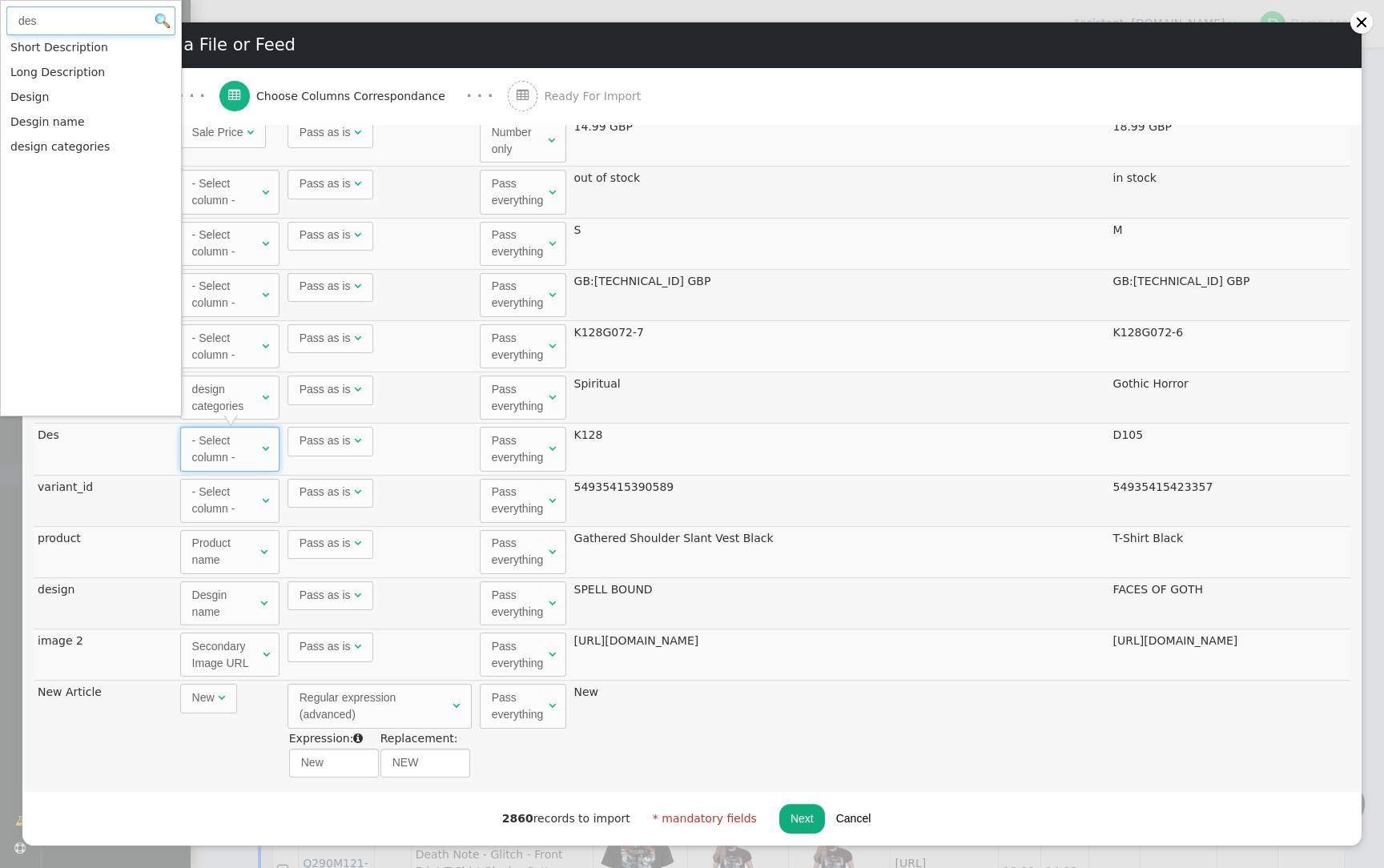
type input "des"
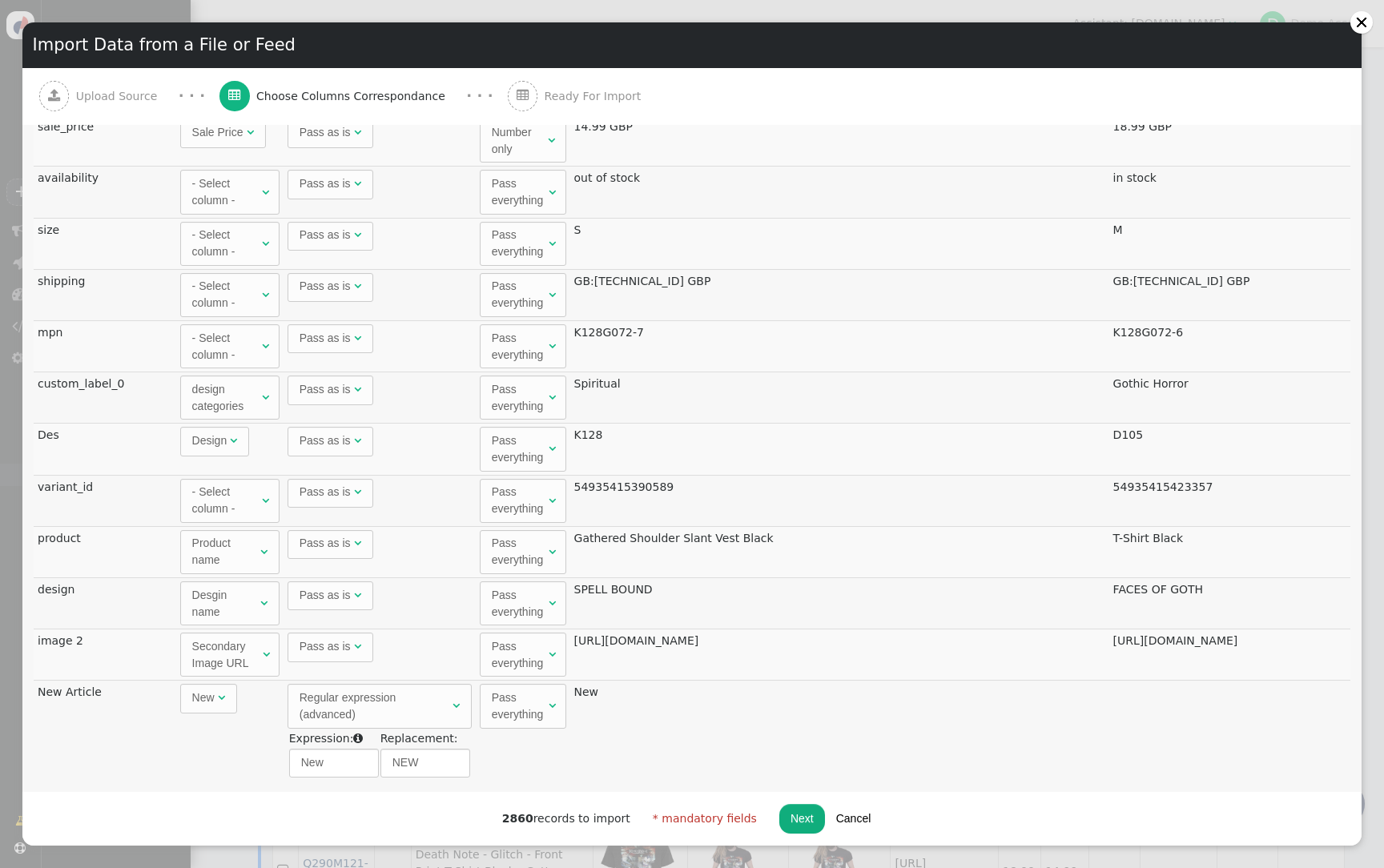
click at [789, 819] on button "Next" at bounding box center [802, 819] width 46 height 29
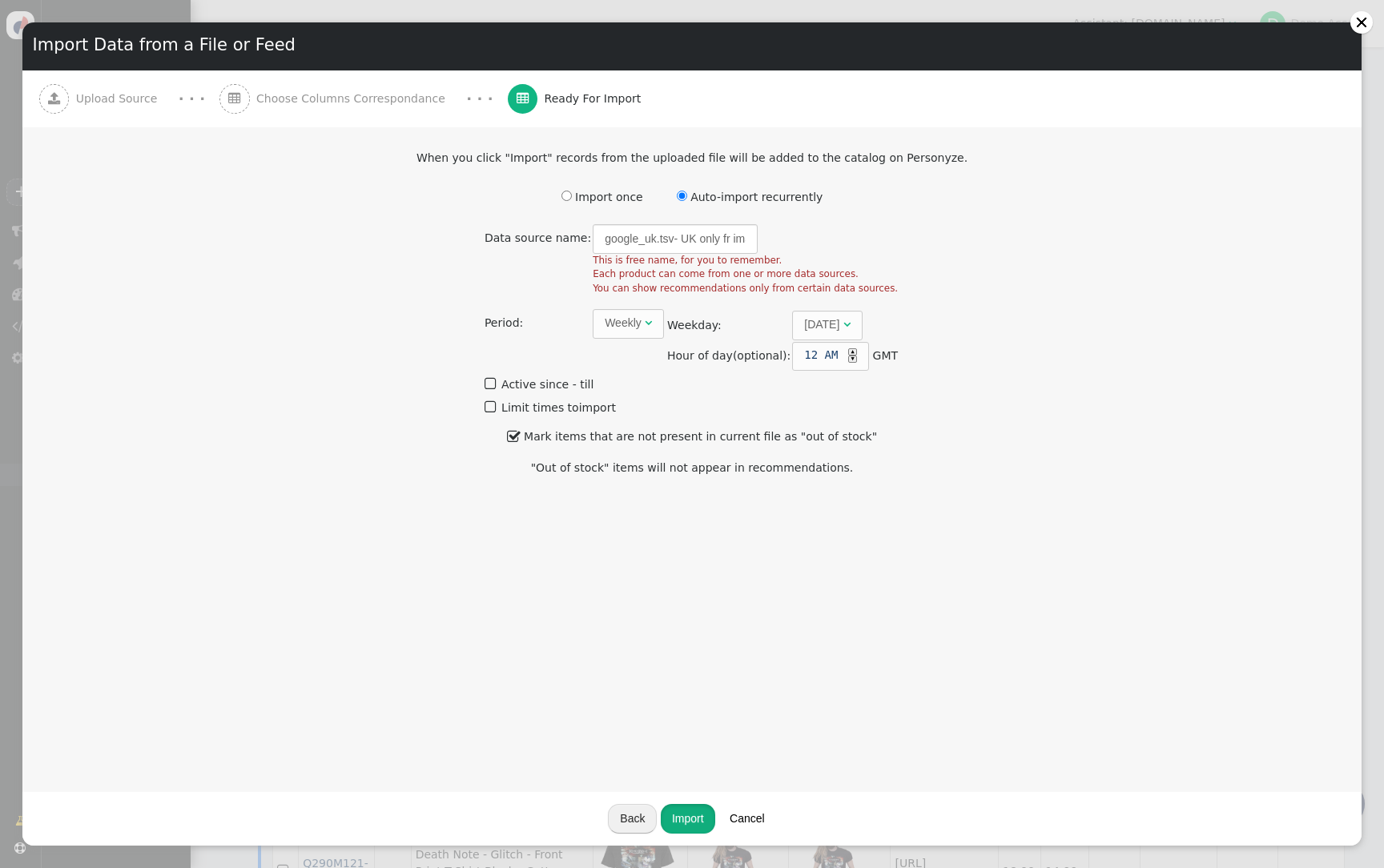
click at [691, 817] on button "Import" at bounding box center [688, 819] width 55 height 29
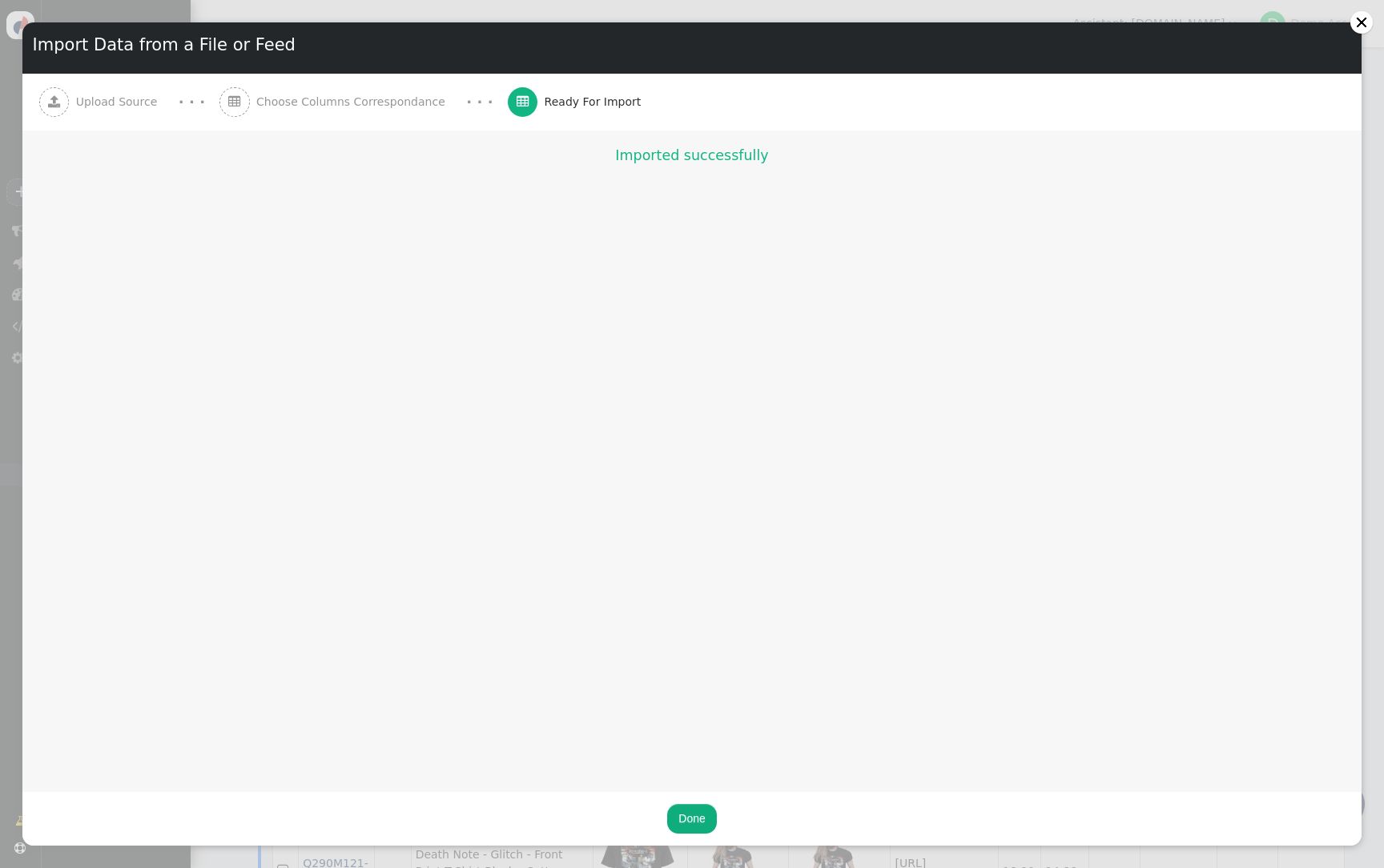
click at [689, 819] on button "Done" at bounding box center [691, 819] width 48 height 29
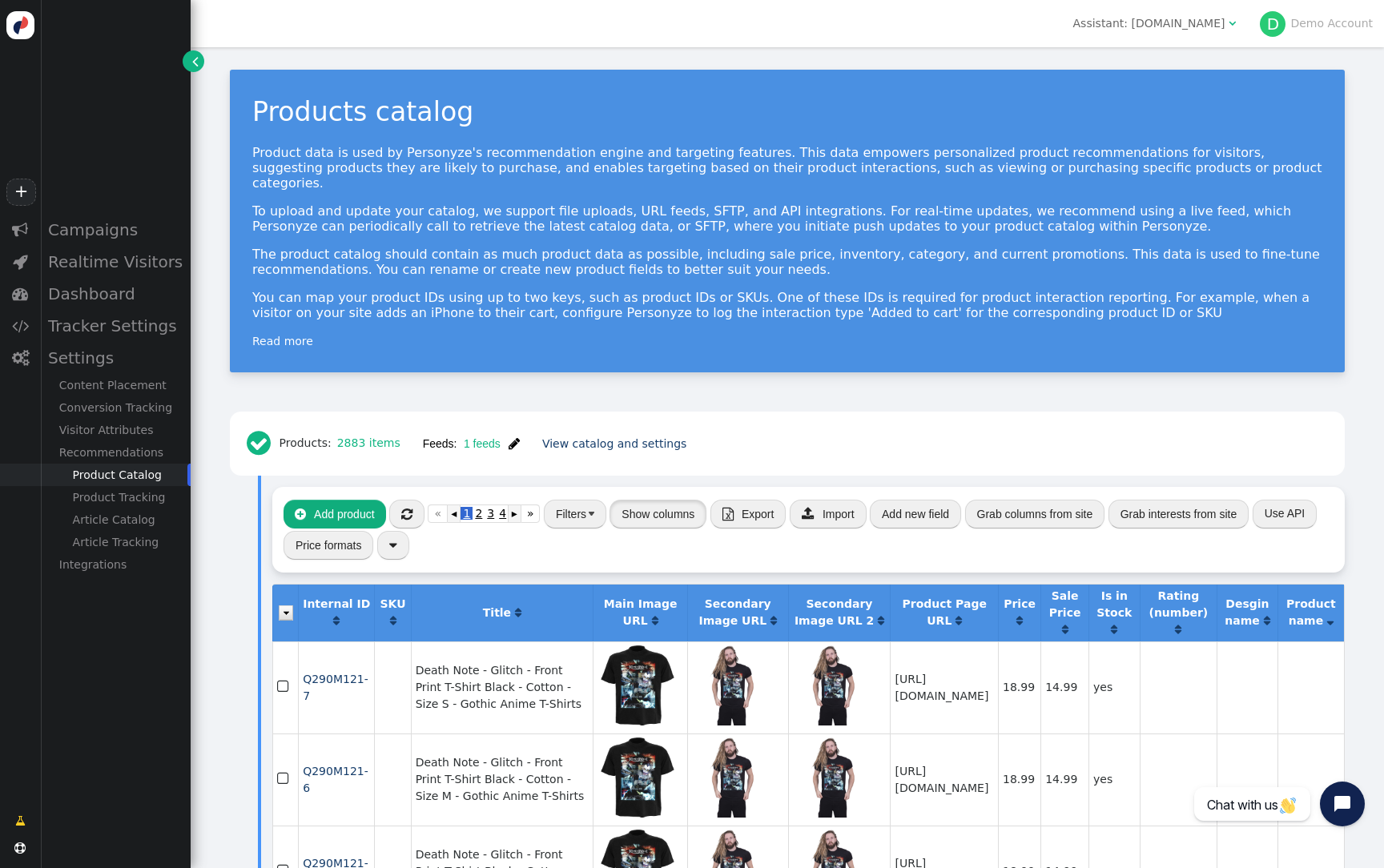
click at [670, 499] on button "Show columns" at bounding box center [658, 514] width 97 height 29
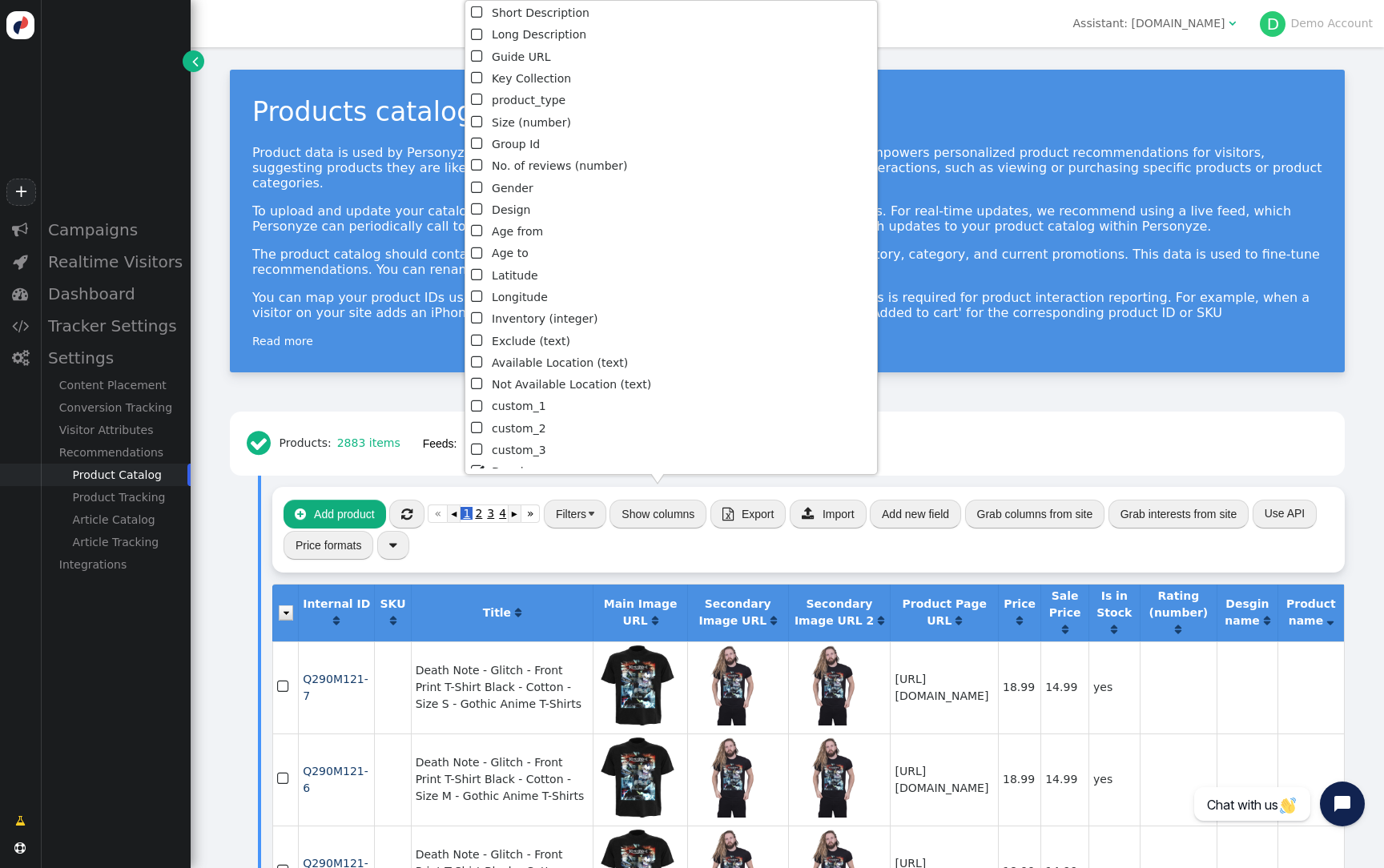
scroll to position [507, 0]
click at [475, 228] on span "" at bounding box center [478, 231] width 15 height 22
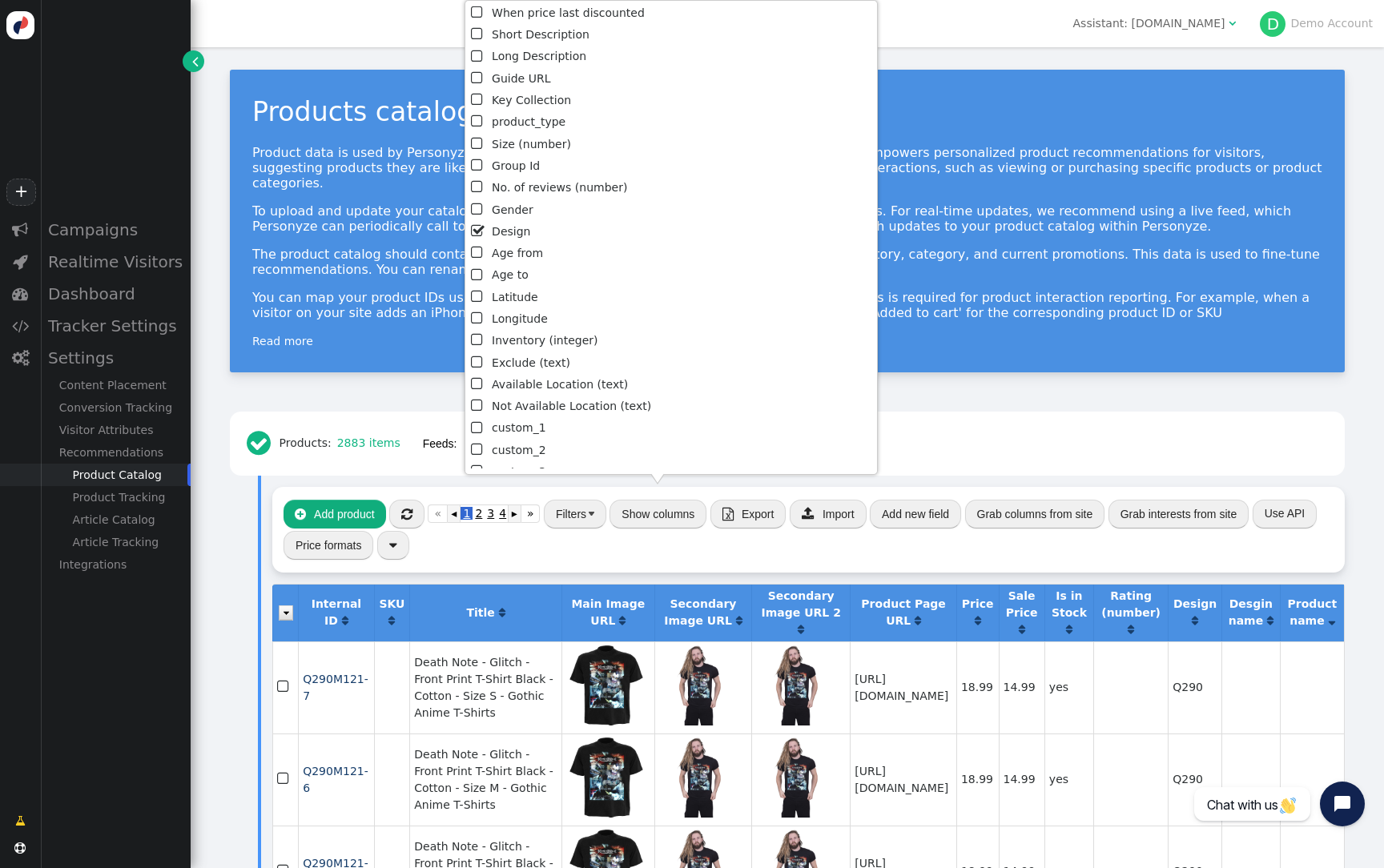
click at [1093, 641] on td "yes" at bounding box center [1068, 687] width 48 height 92
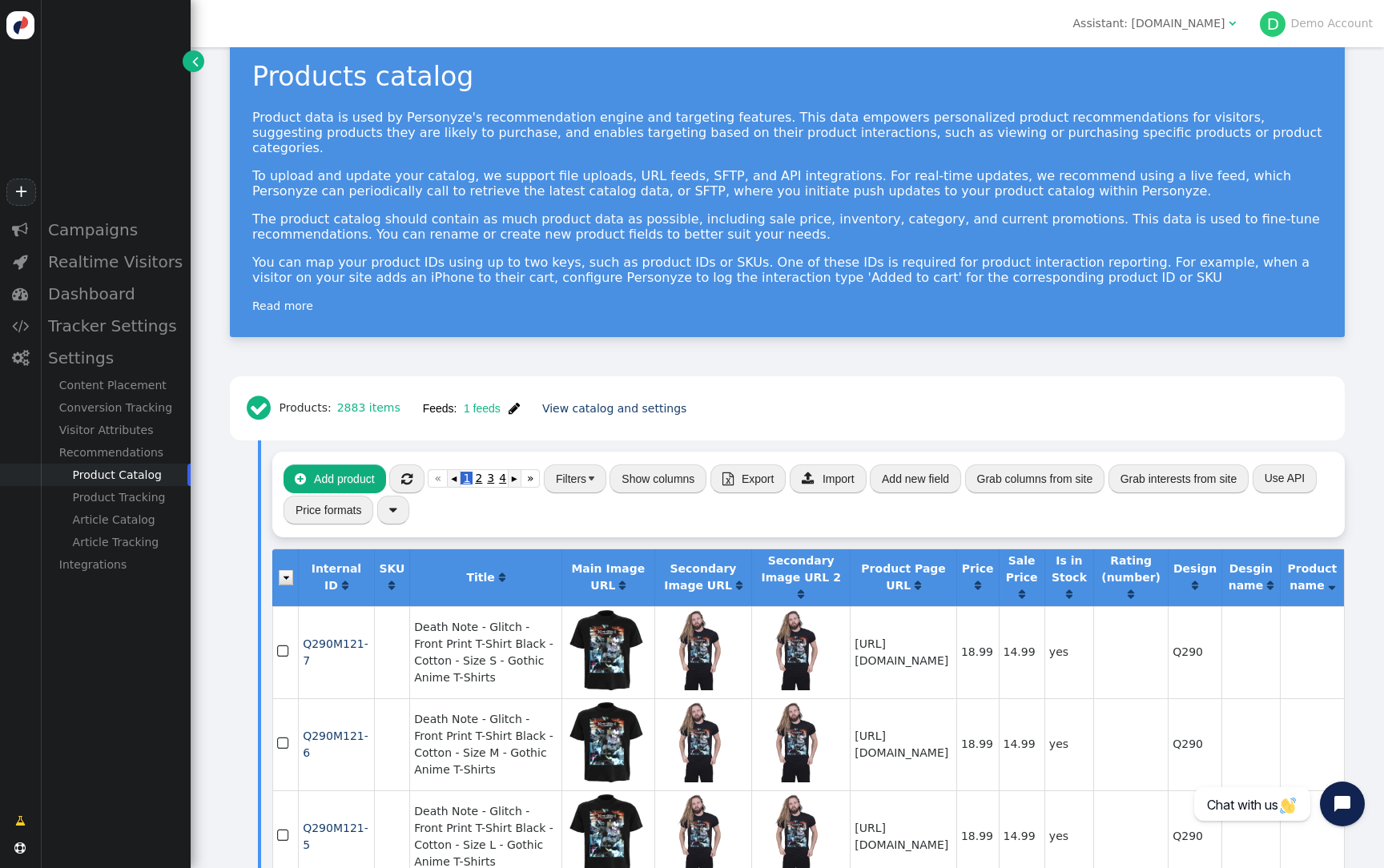
scroll to position [0, 0]
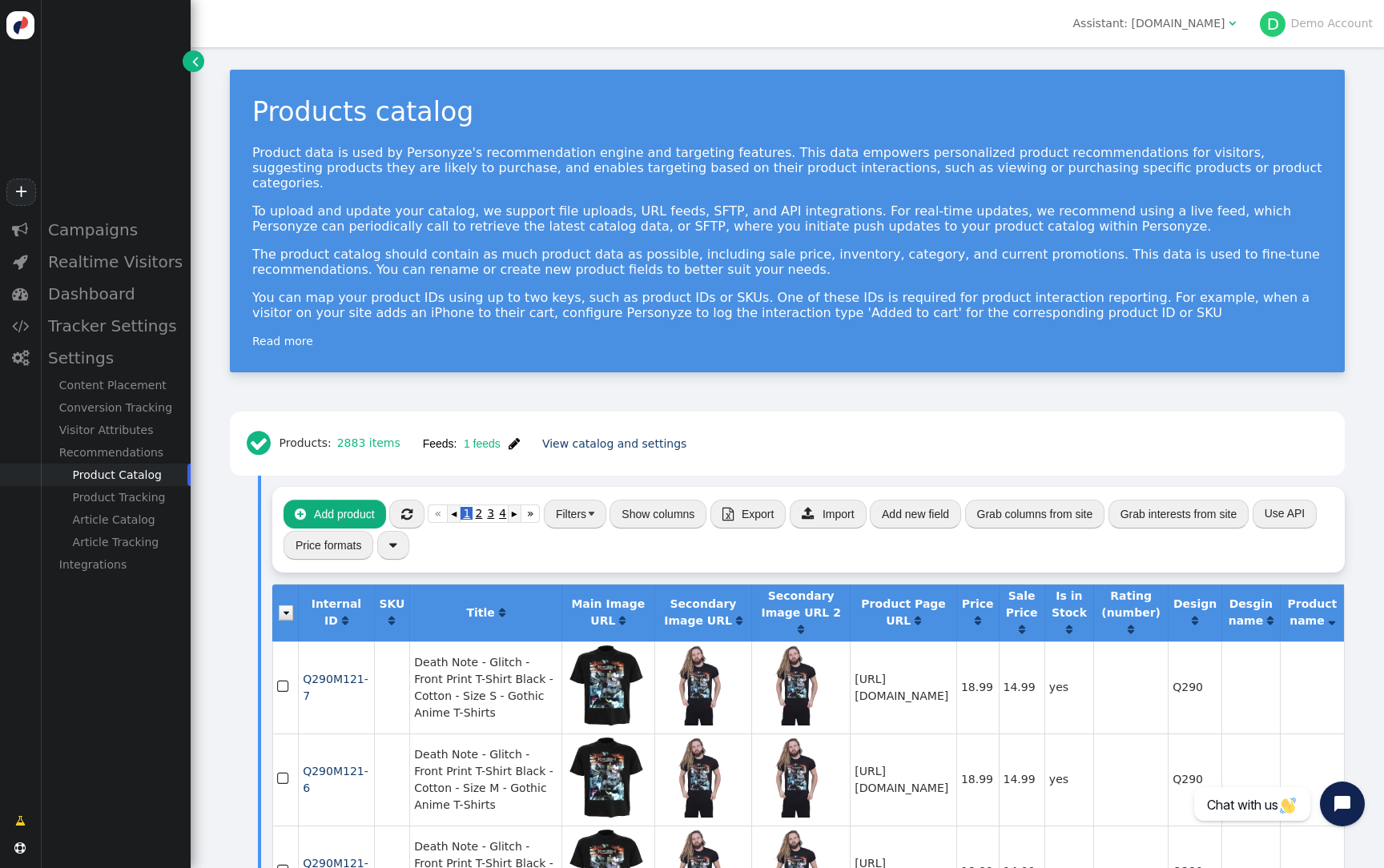
click at [512, 437] on span "" at bounding box center [514, 444] width 11 height 13
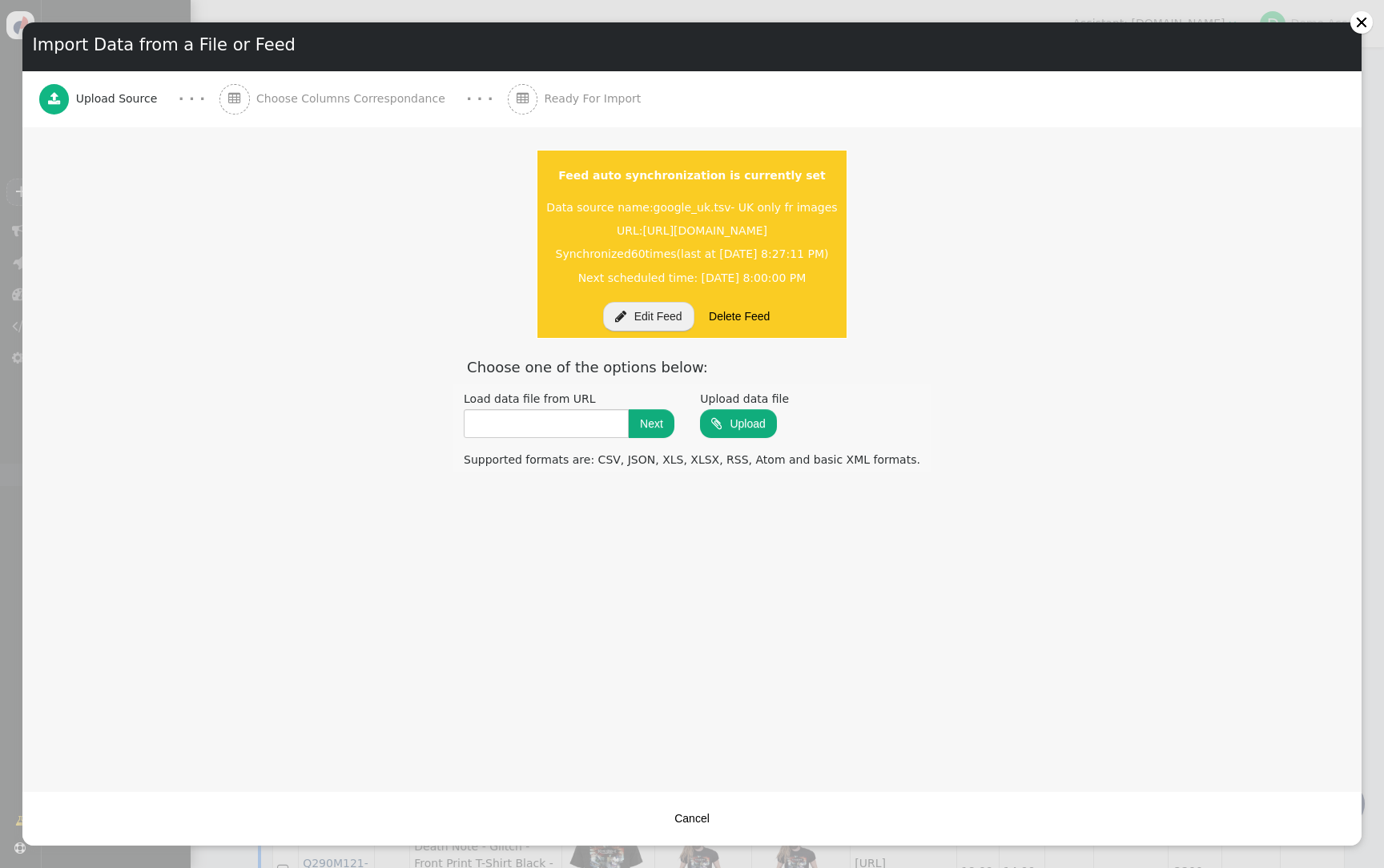
click at [632, 325] on button " Edit Feed" at bounding box center [649, 316] width 91 height 29
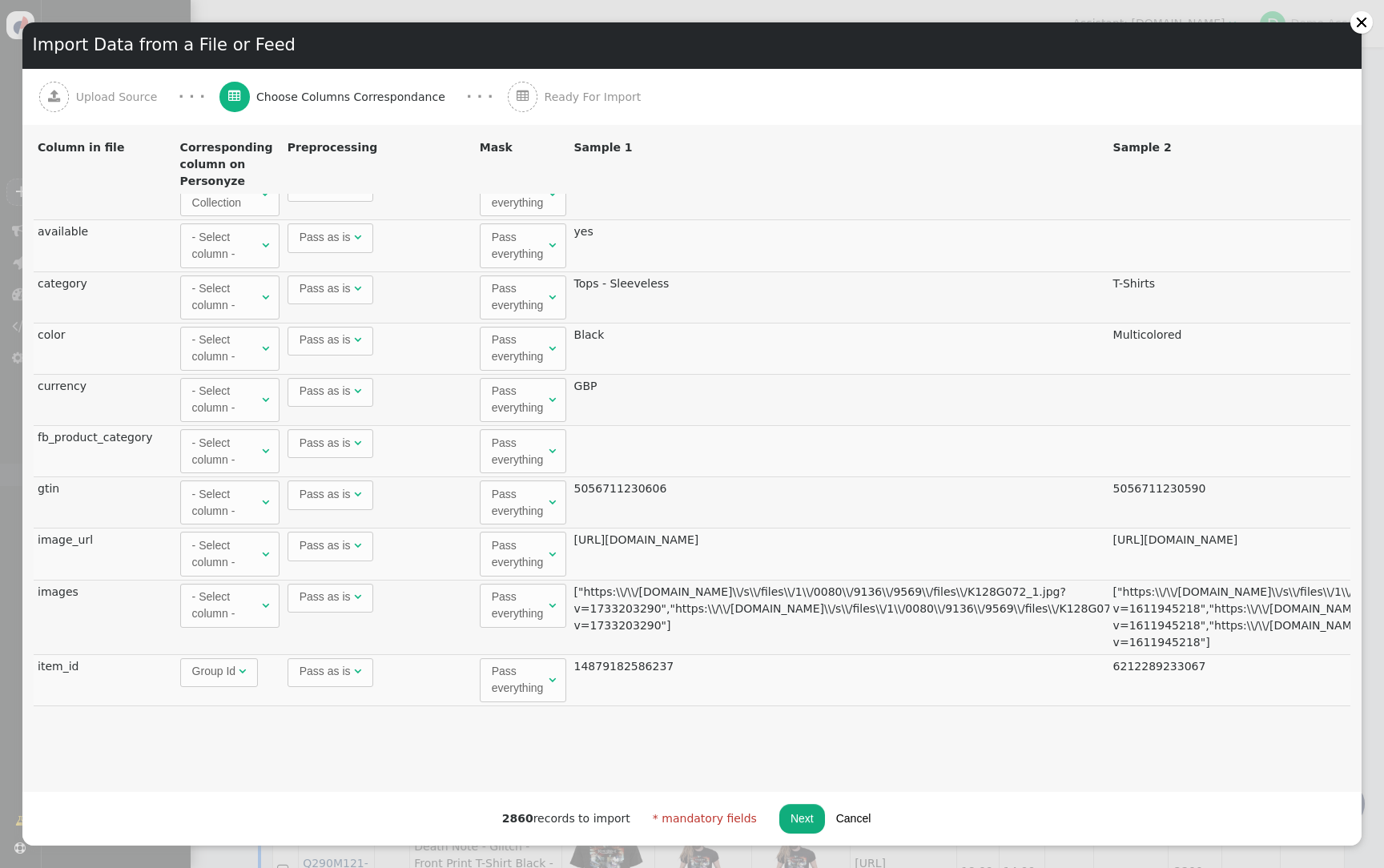
scroll to position [1078, 0]
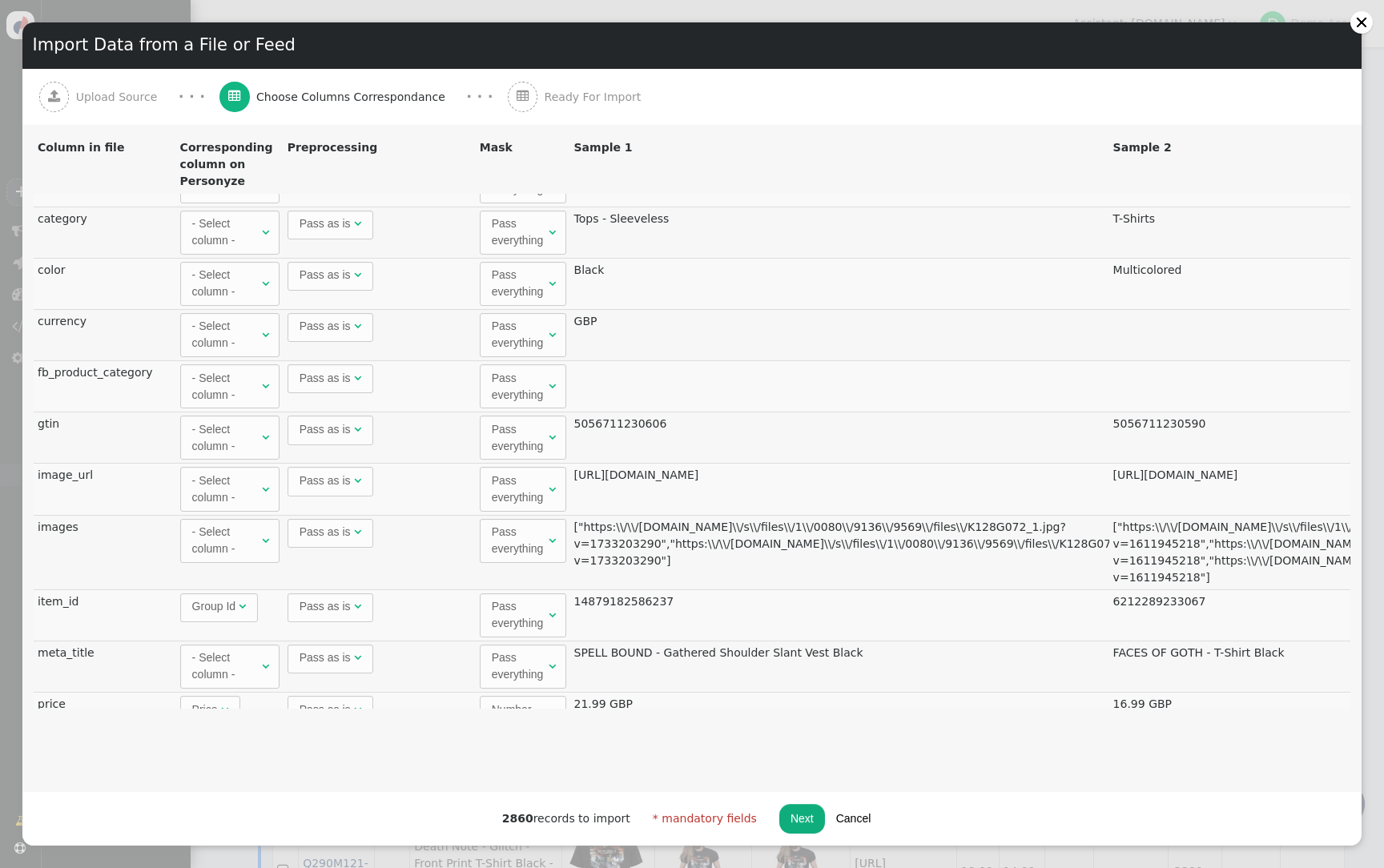
click at [840, 814] on button "Cancel" at bounding box center [853, 819] width 58 height 29
